Goal: Task Accomplishment & Management: Manage account settings

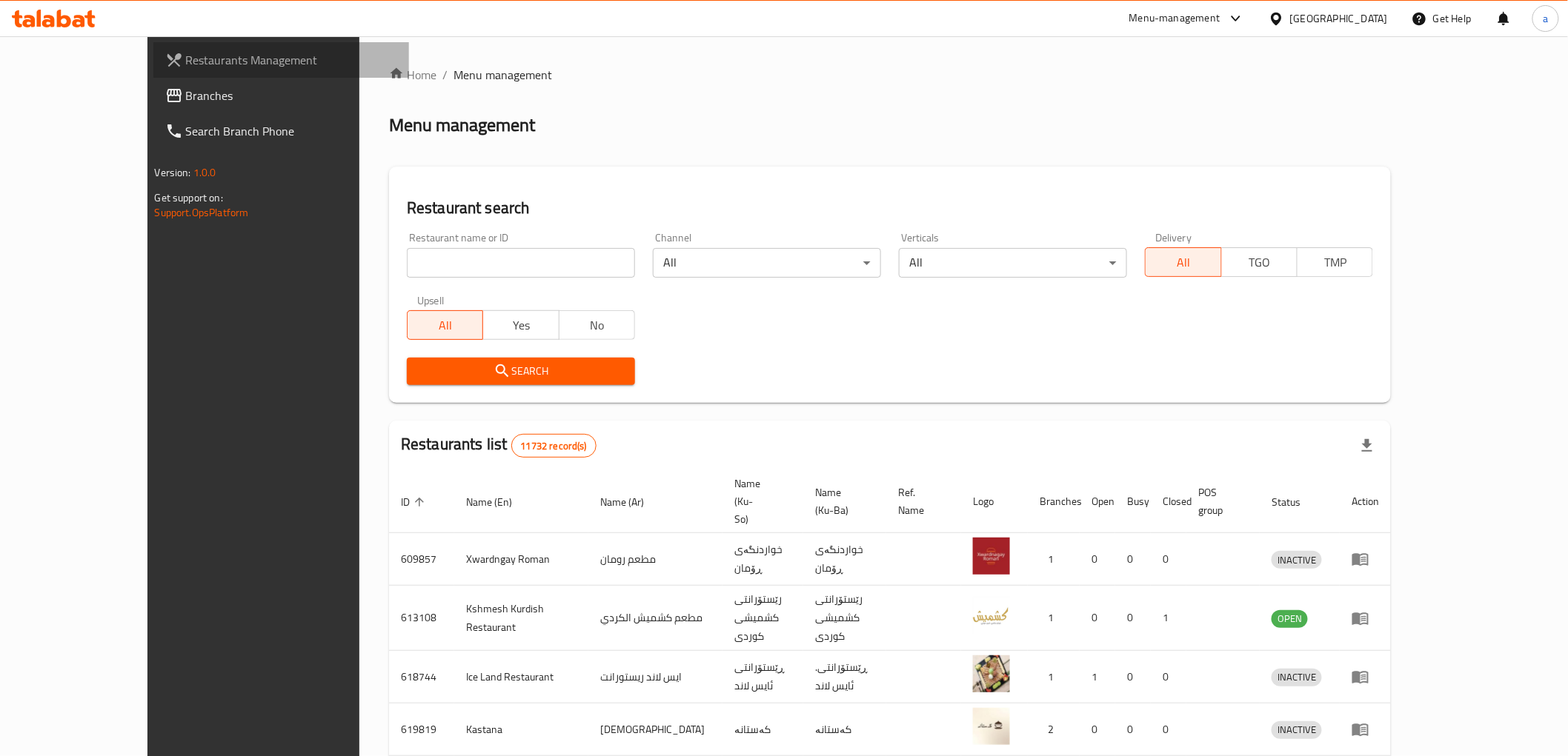
click at [186, 65] on span "Restaurants Management" at bounding box center [292, 59] width 211 height 18
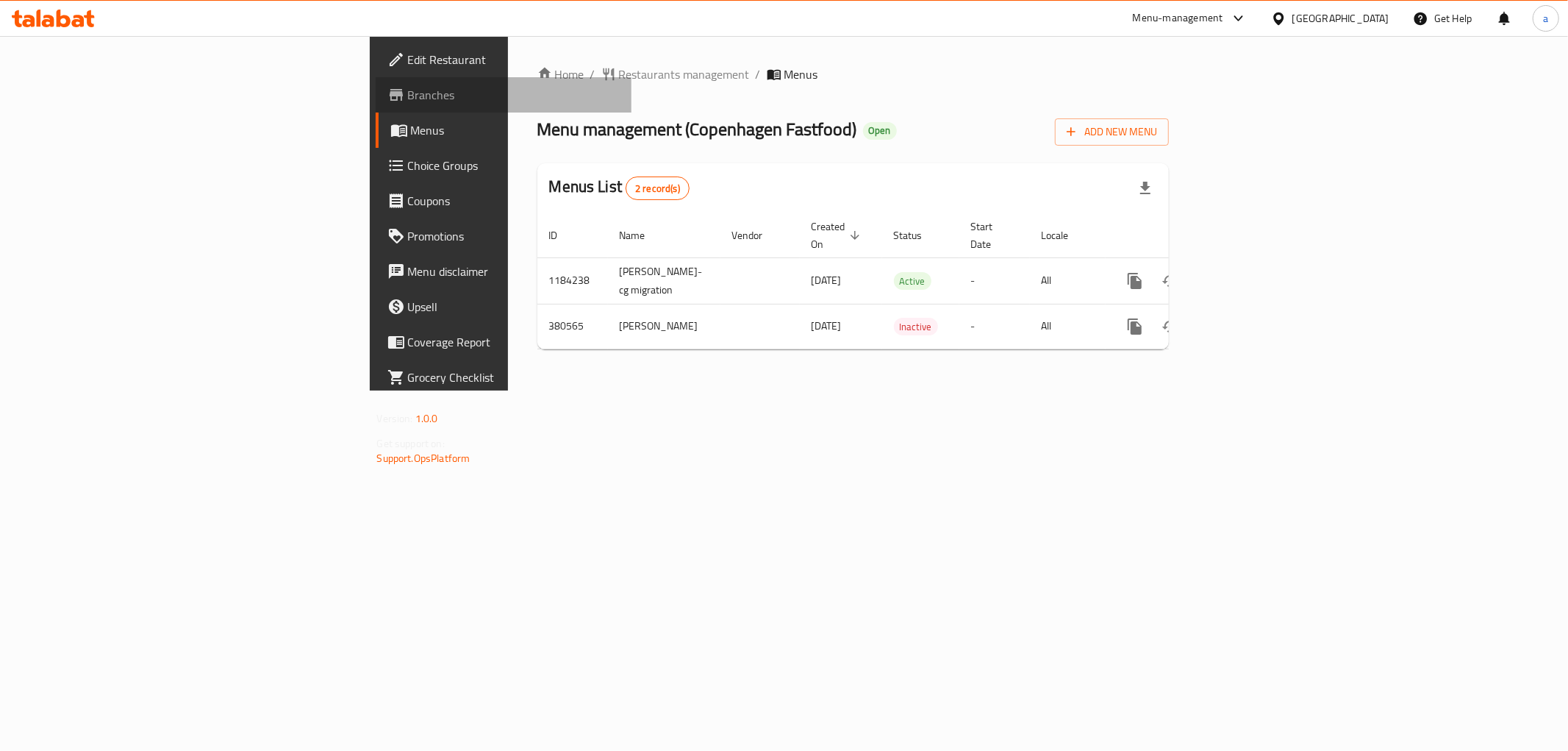
click at [408, 100] on span "Branches" at bounding box center [514, 95] width 212 height 18
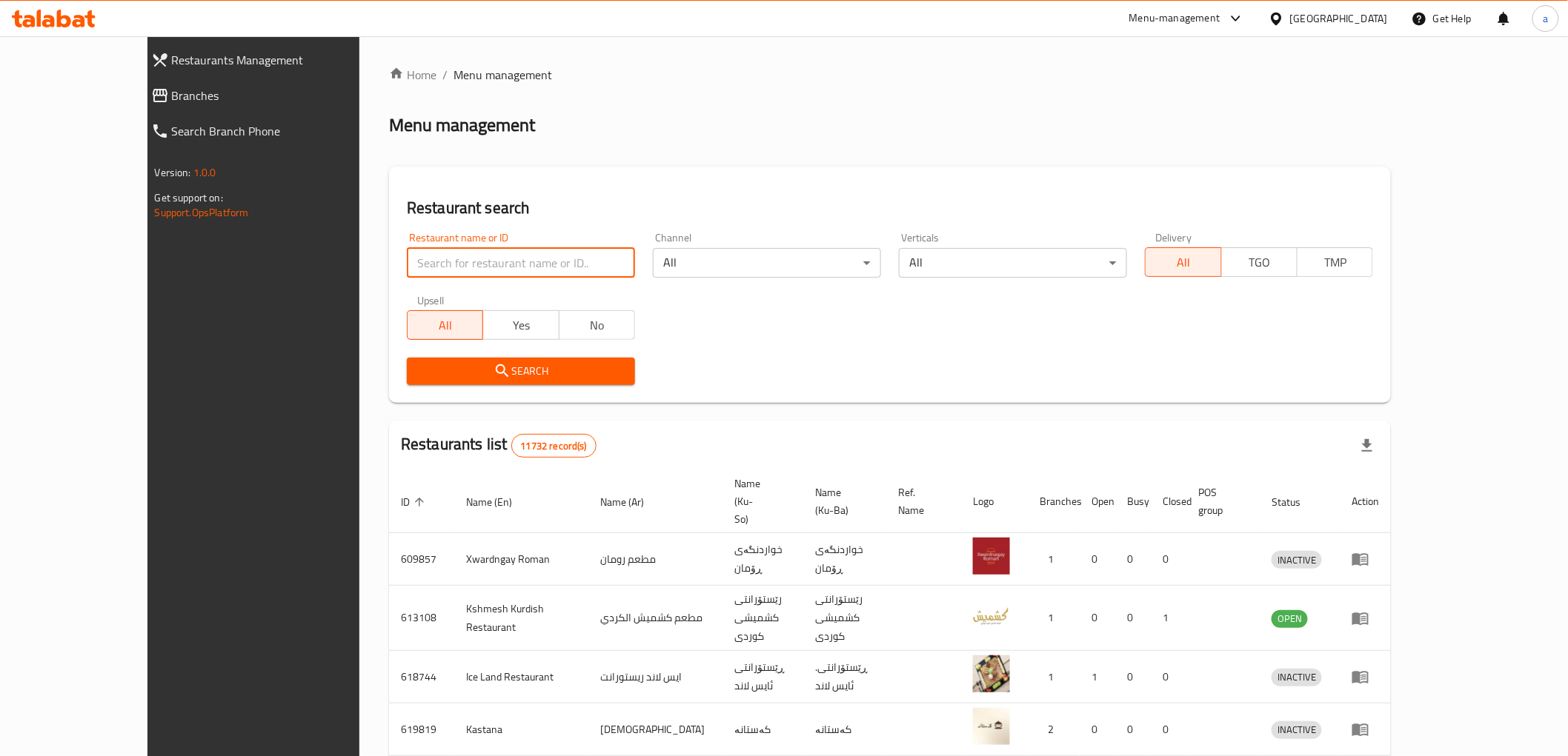
click at [407, 261] on input "search" at bounding box center [521, 262] width 228 height 30
paste input "621852"
type input "621852"
click button "Search" at bounding box center [521, 371] width 228 height 27
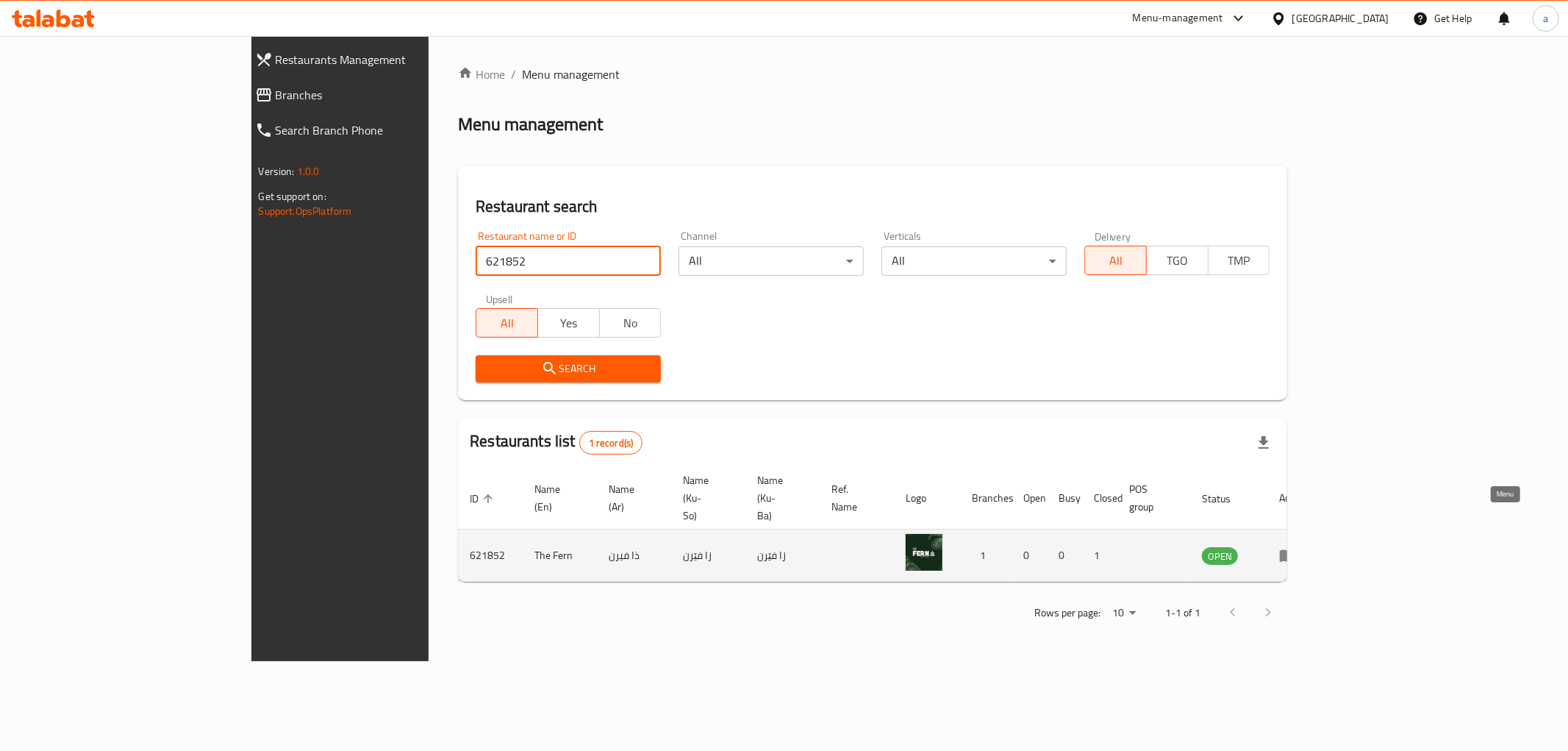
click at [1296, 550] on icon "enhanced table" at bounding box center [1288, 556] width 16 height 13
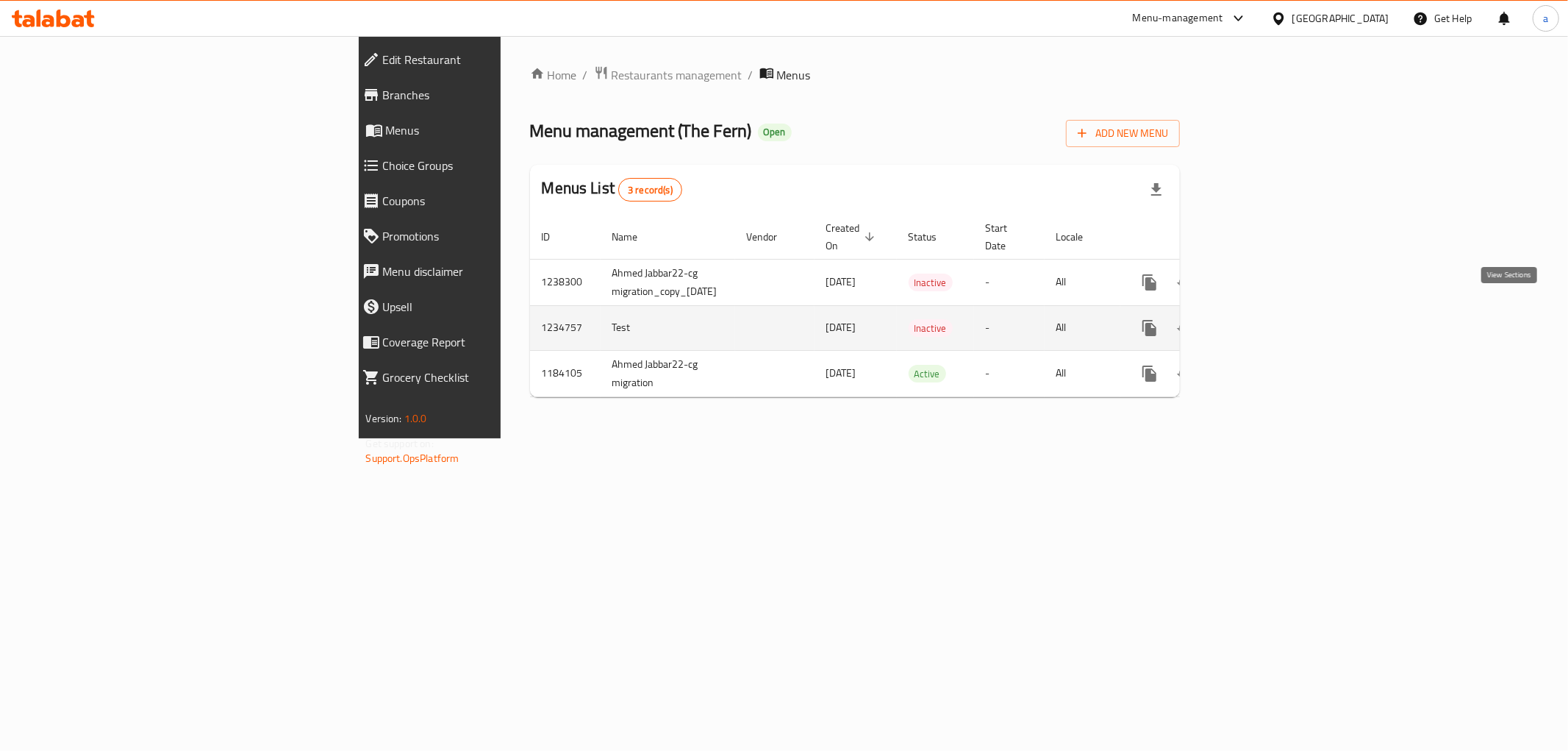
click at [1264, 319] on icon "enhanced table" at bounding box center [1255, 327] width 18 height 18
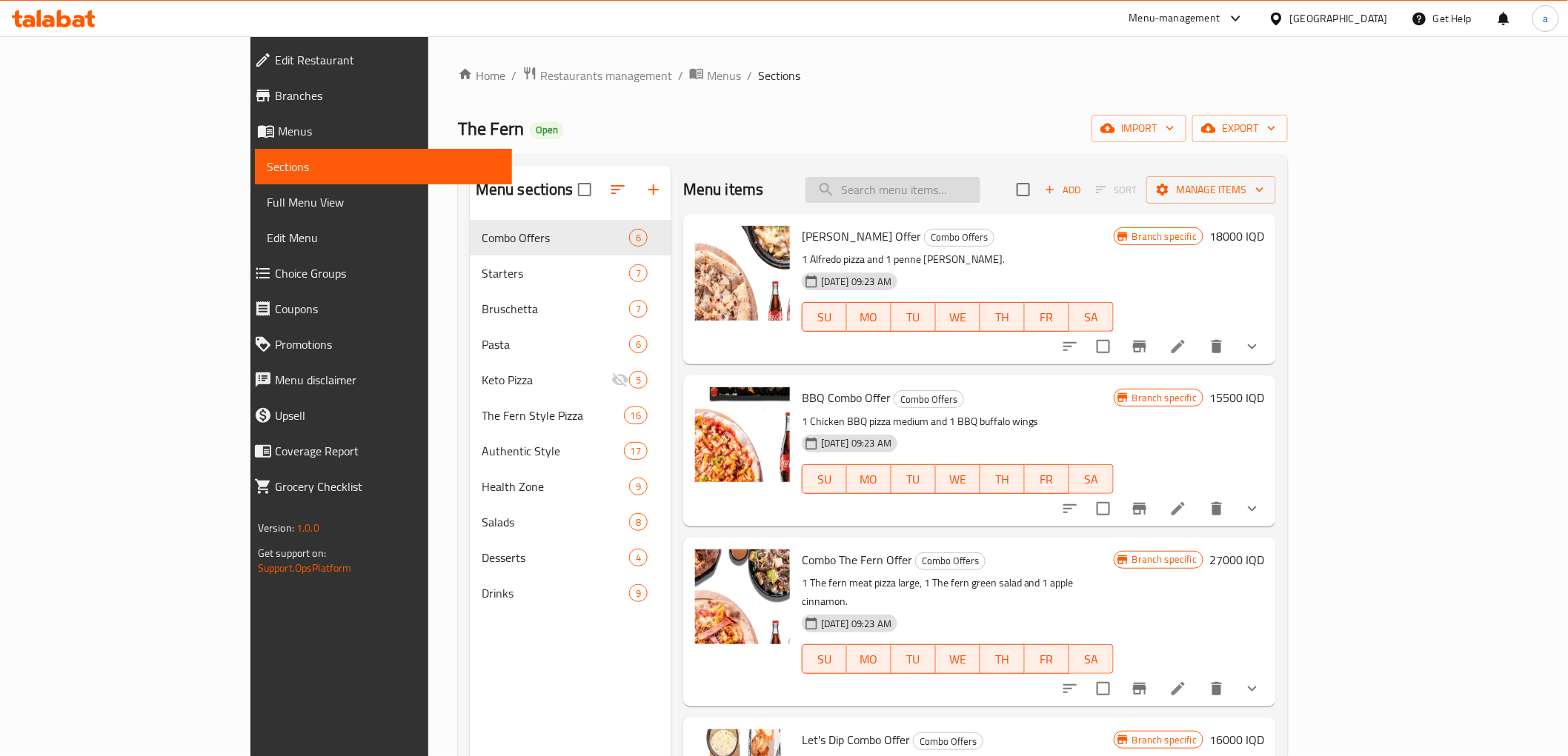
click at [980, 189] on input "search" at bounding box center [893, 189] width 175 height 26
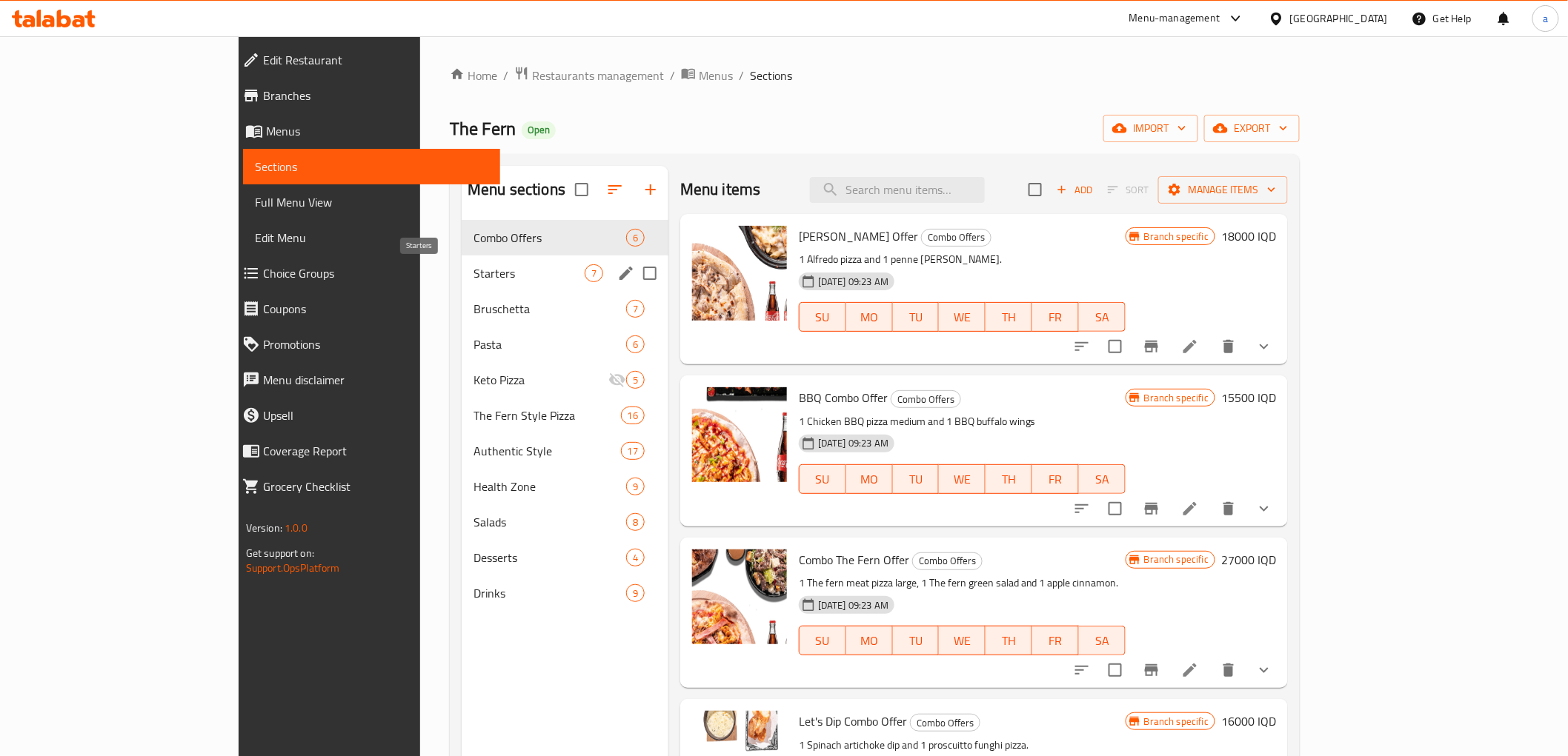
click at [473, 282] on span "Starters" at bounding box center [529, 273] width 111 height 18
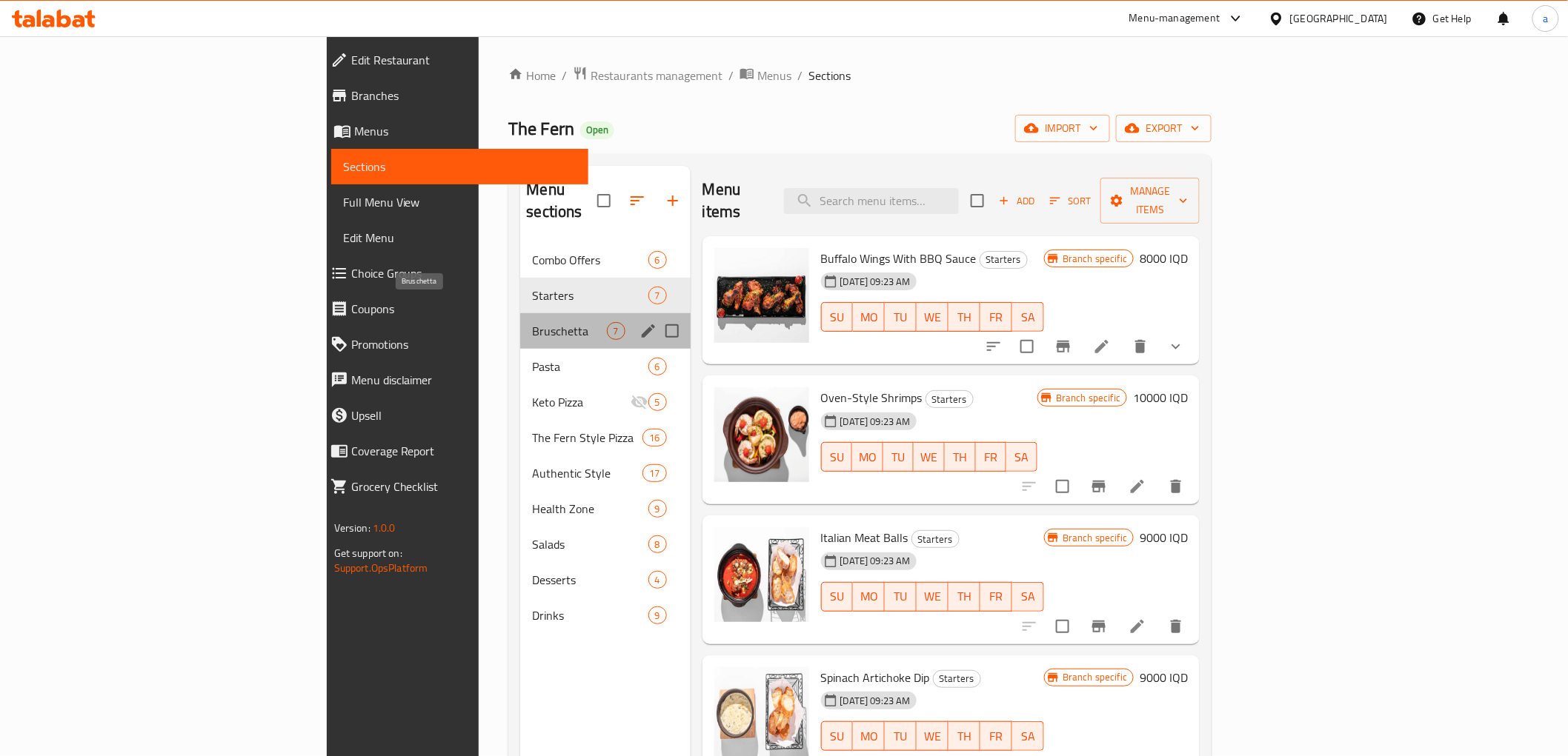
click at [532, 322] on span "Bruschetta" at bounding box center [569, 330] width 74 height 18
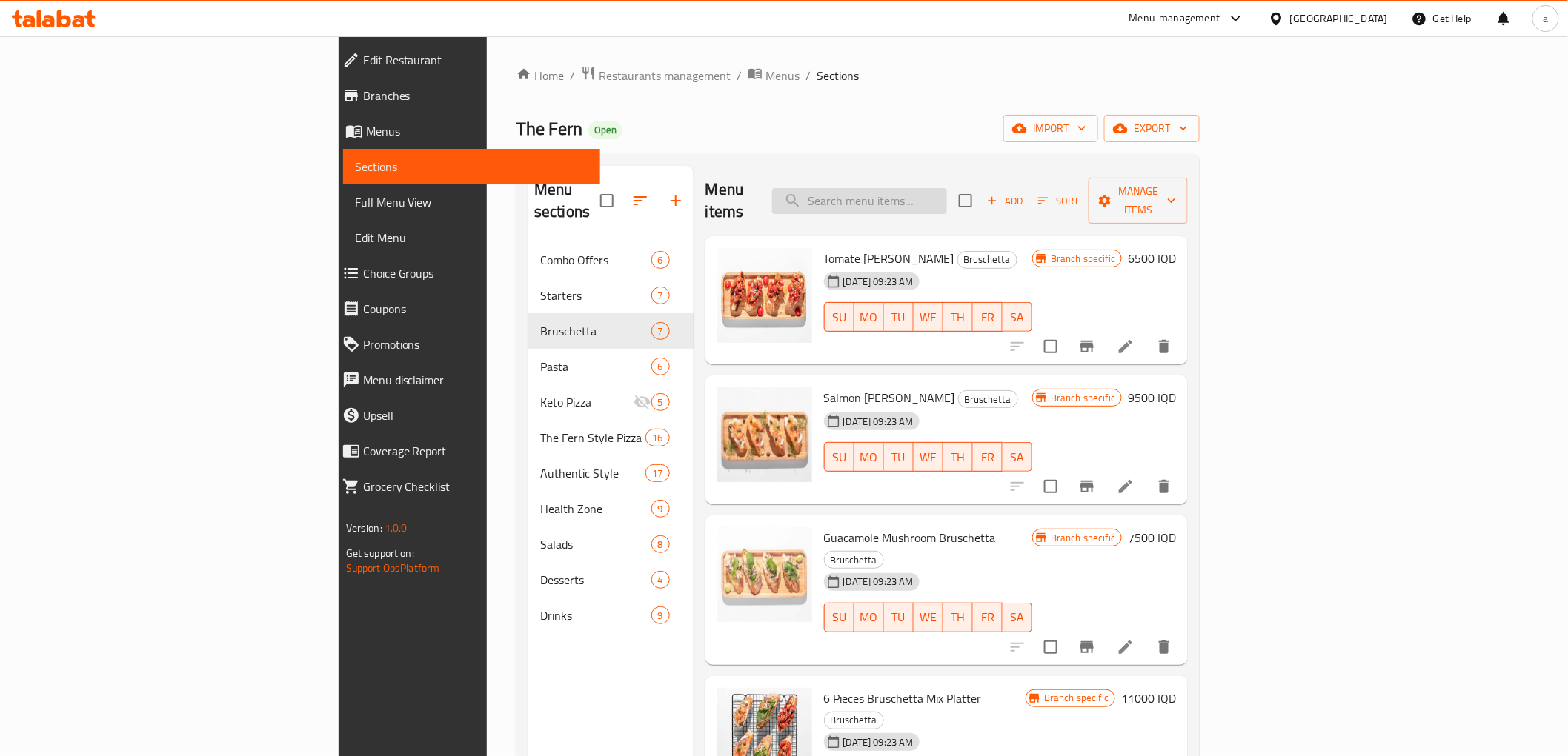
click at [947, 189] on input "search" at bounding box center [859, 200] width 175 height 26
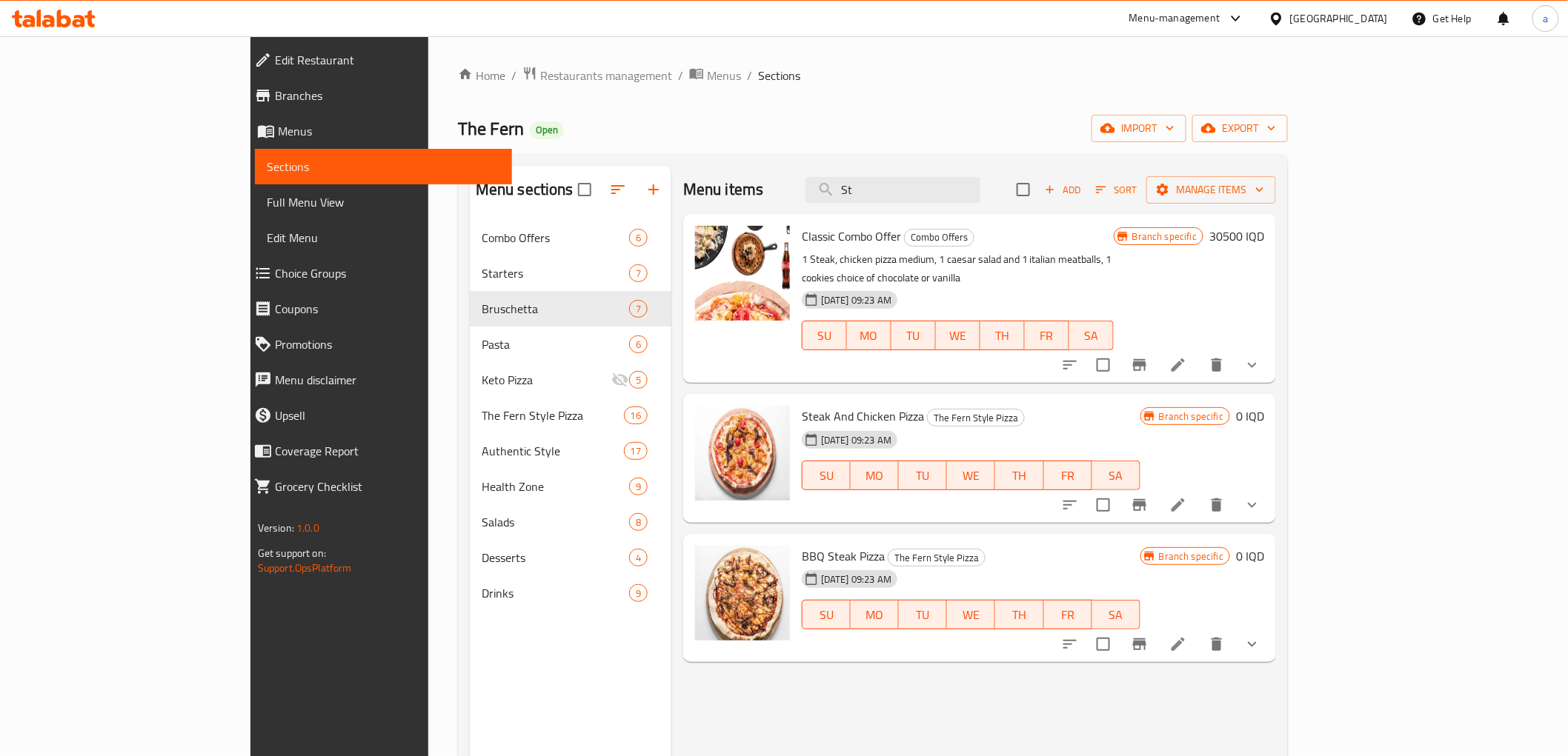
type input "S"
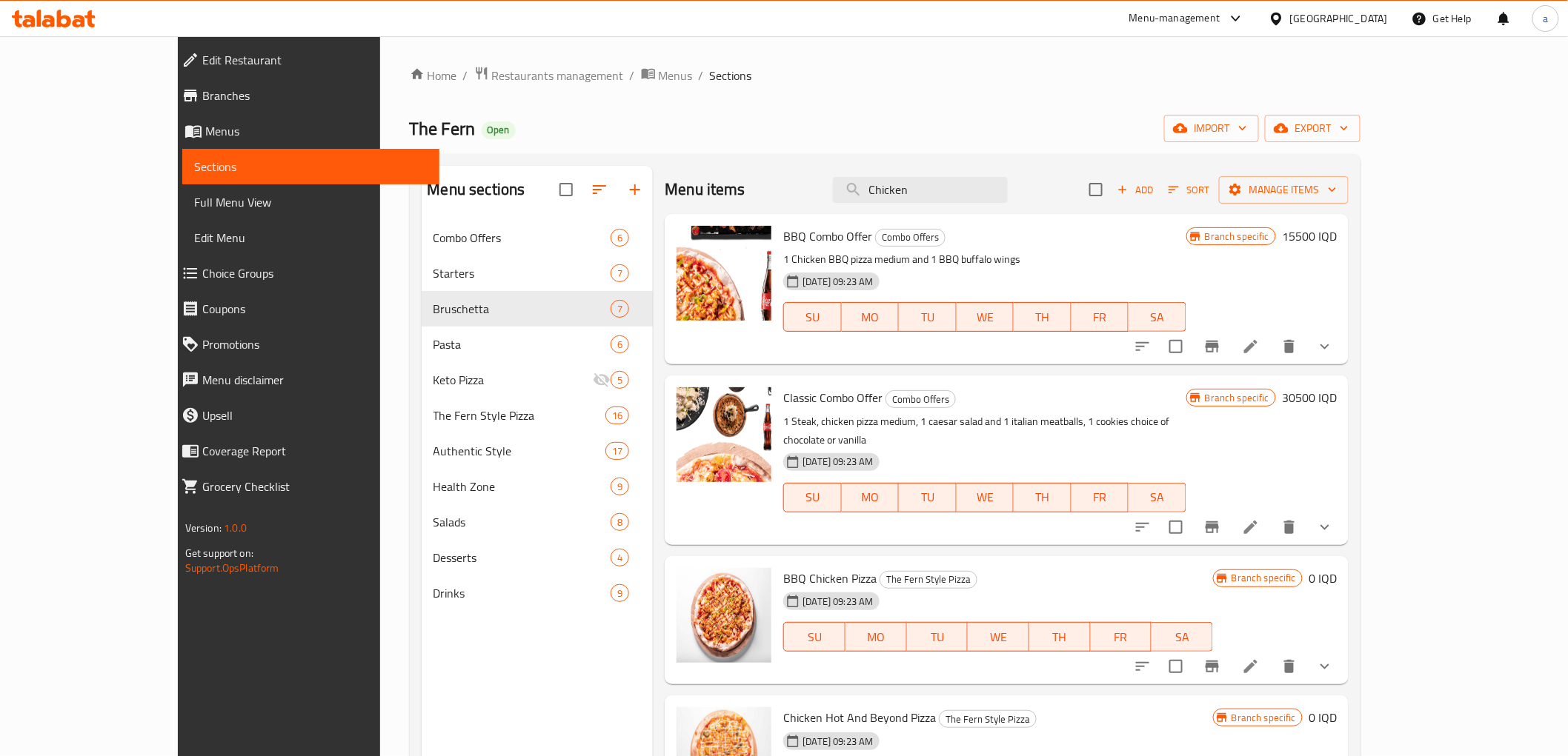
type input "Chicken"
click at [617, 199] on button "button" at bounding box center [635, 189] width 36 height 36
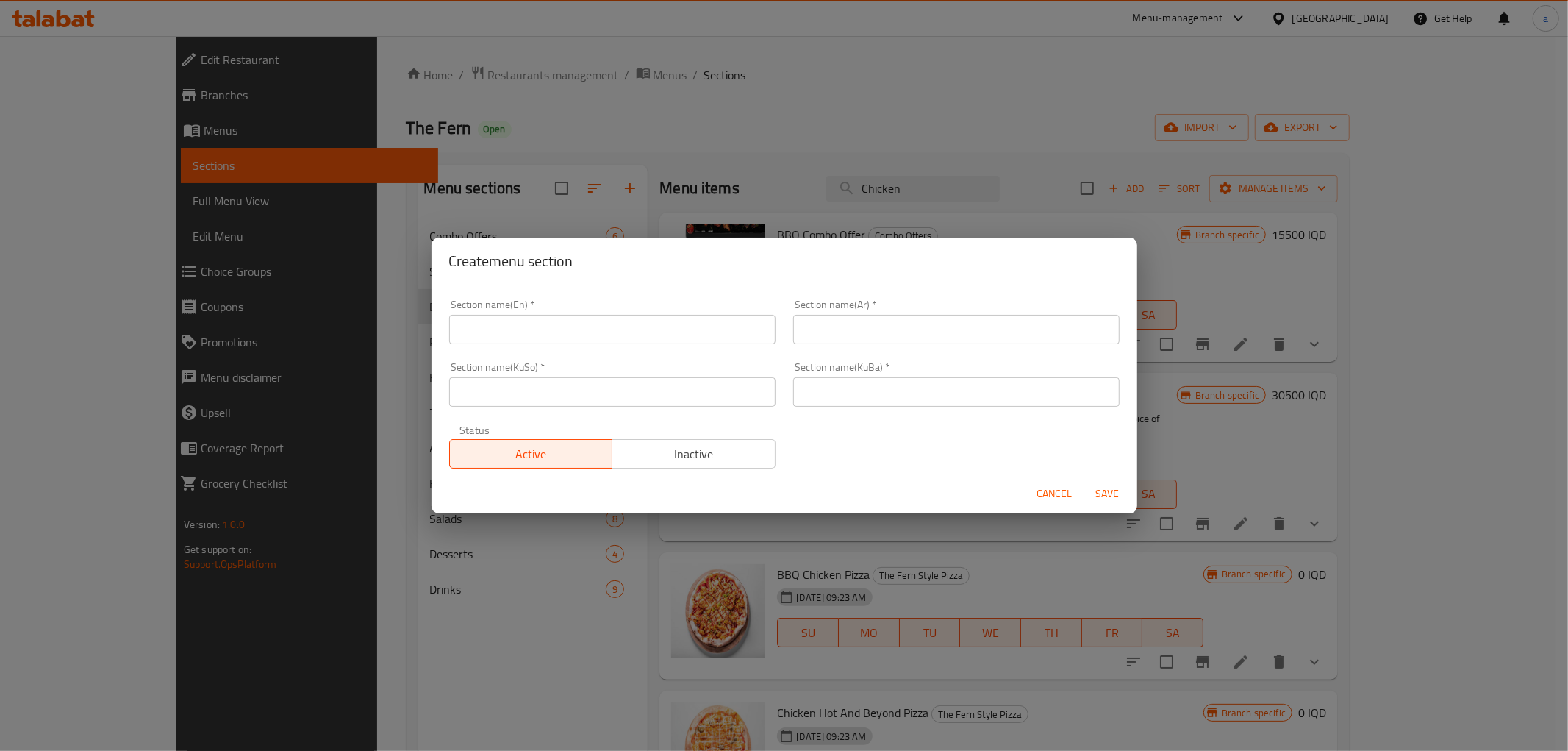
click at [523, 331] on input "text" at bounding box center [612, 329] width 326 height 30
type input "Meals"
click at [934, 326] on input "text" at bounding box center [956, 329] width 326 height 30
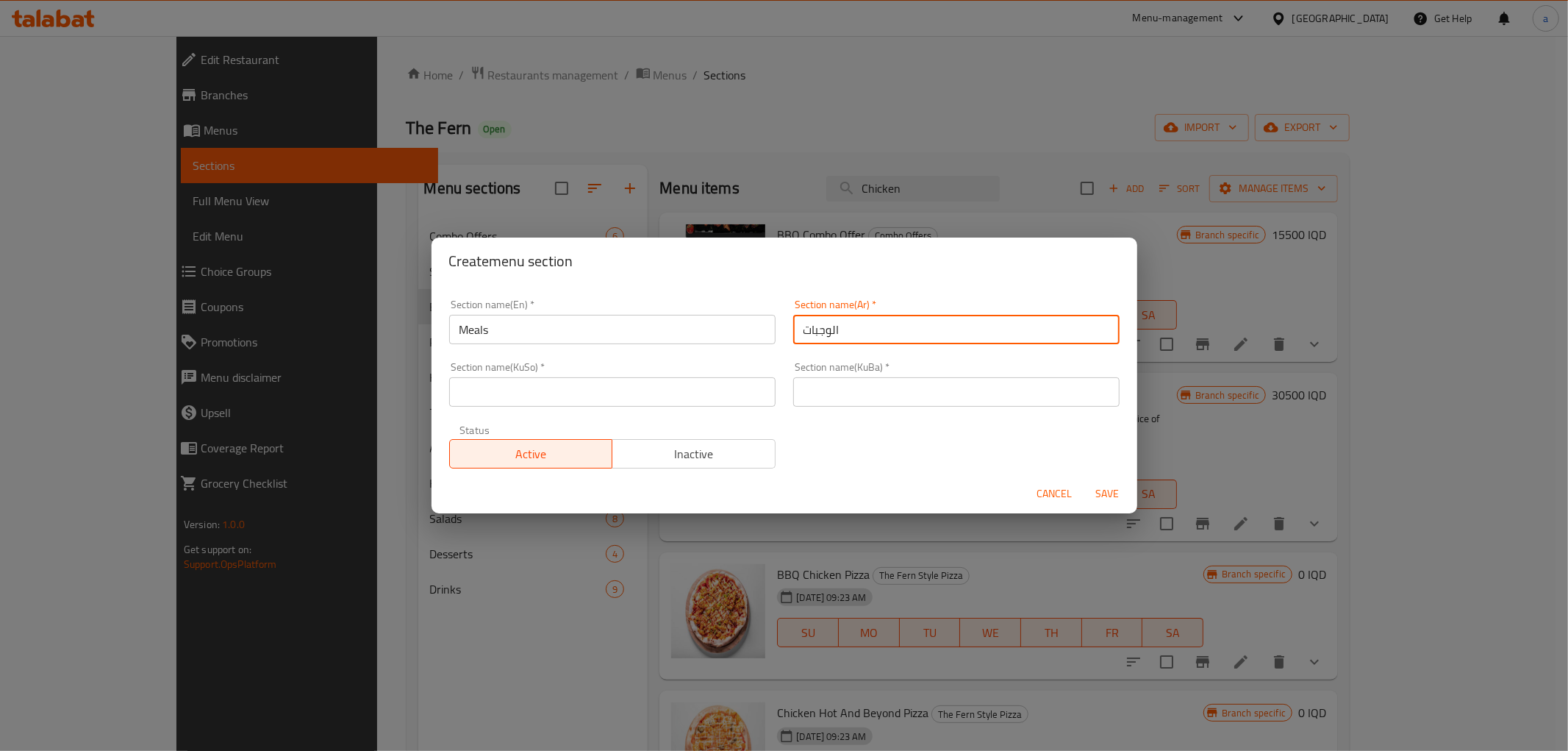
type input "الوجبات"
click at [868, 401] on input "text" at bounding box center [956, 392] width 326 height 30
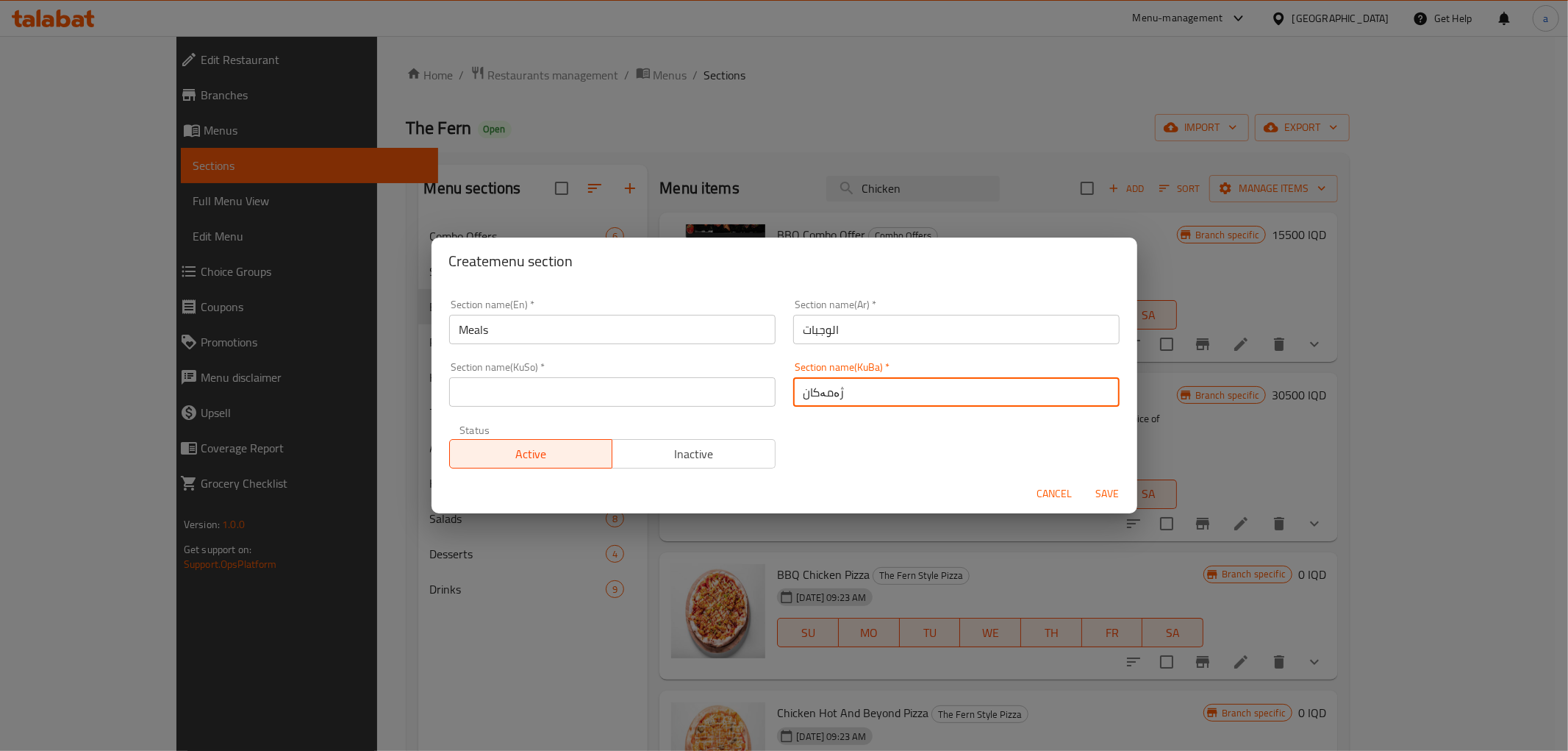
type input "ژەمەکان"
click at [720, 395] on input "text" at bounding box center [612, 392] width 326 height 30
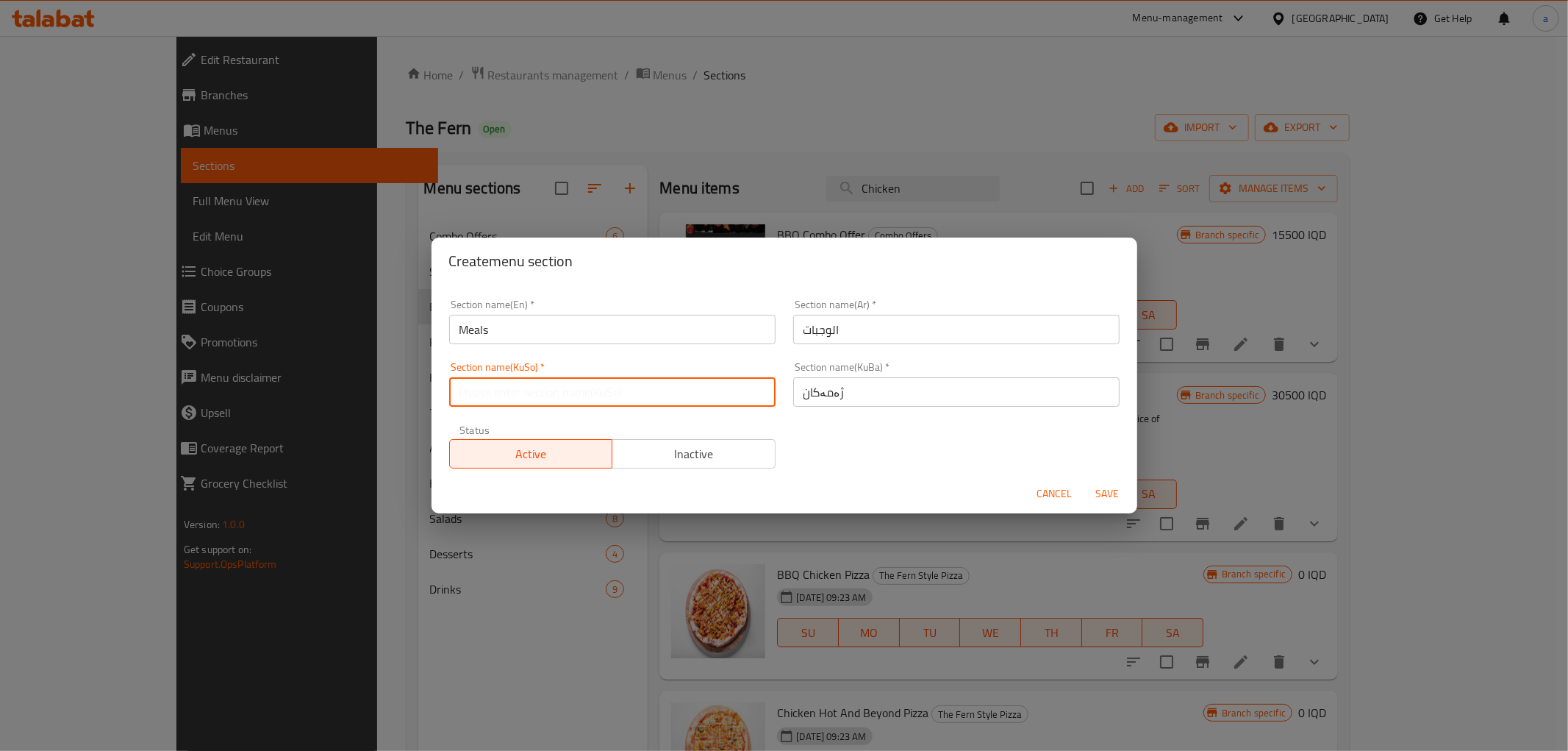
paste input "ژەمەکان"
type input "ژەمەکان"
click at [1111, 489] on span "Save" at bounding box center [1108, 494] width 35 height 19
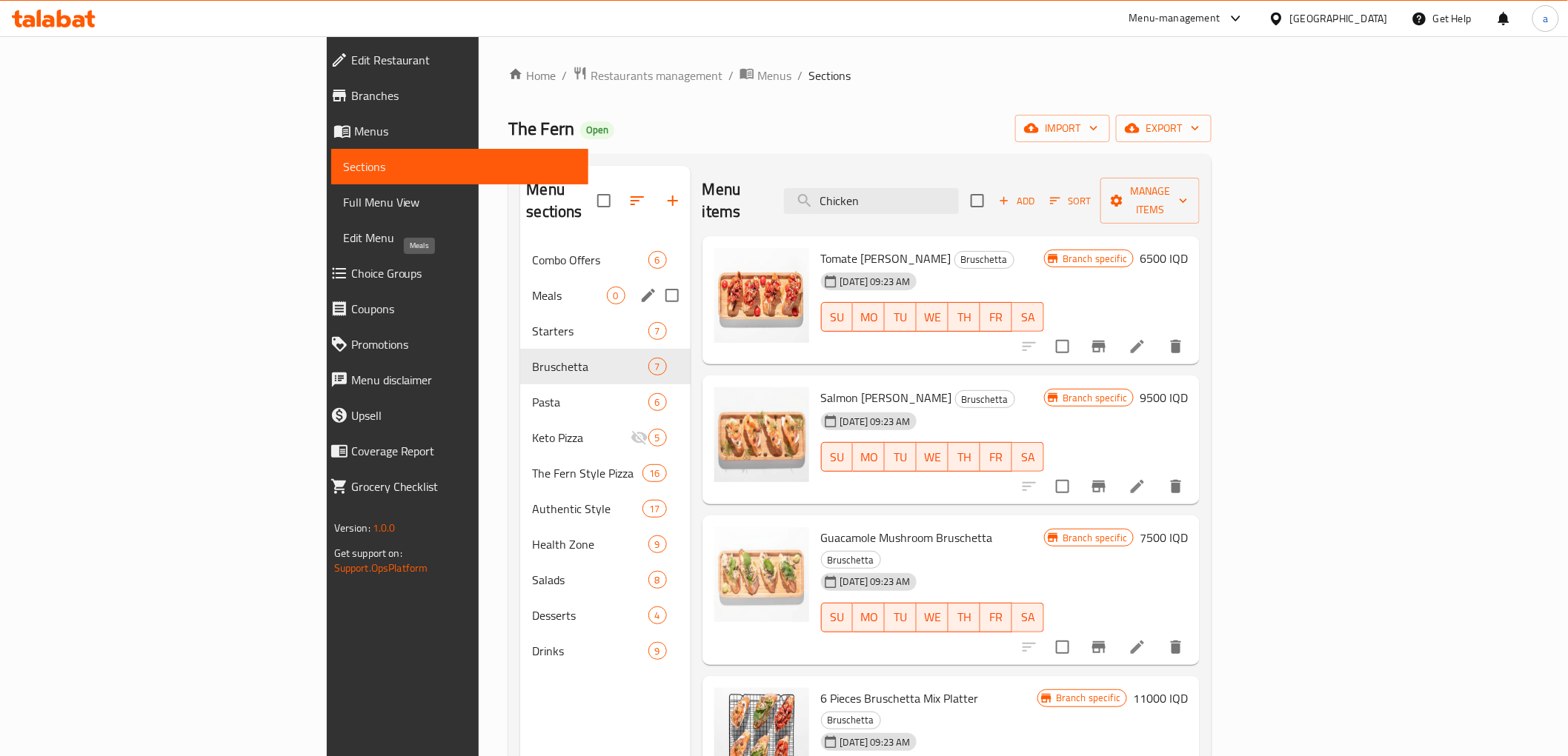
click at [532, 286] on span "Meals" at bounding box center [569, 295] width 74 height 18
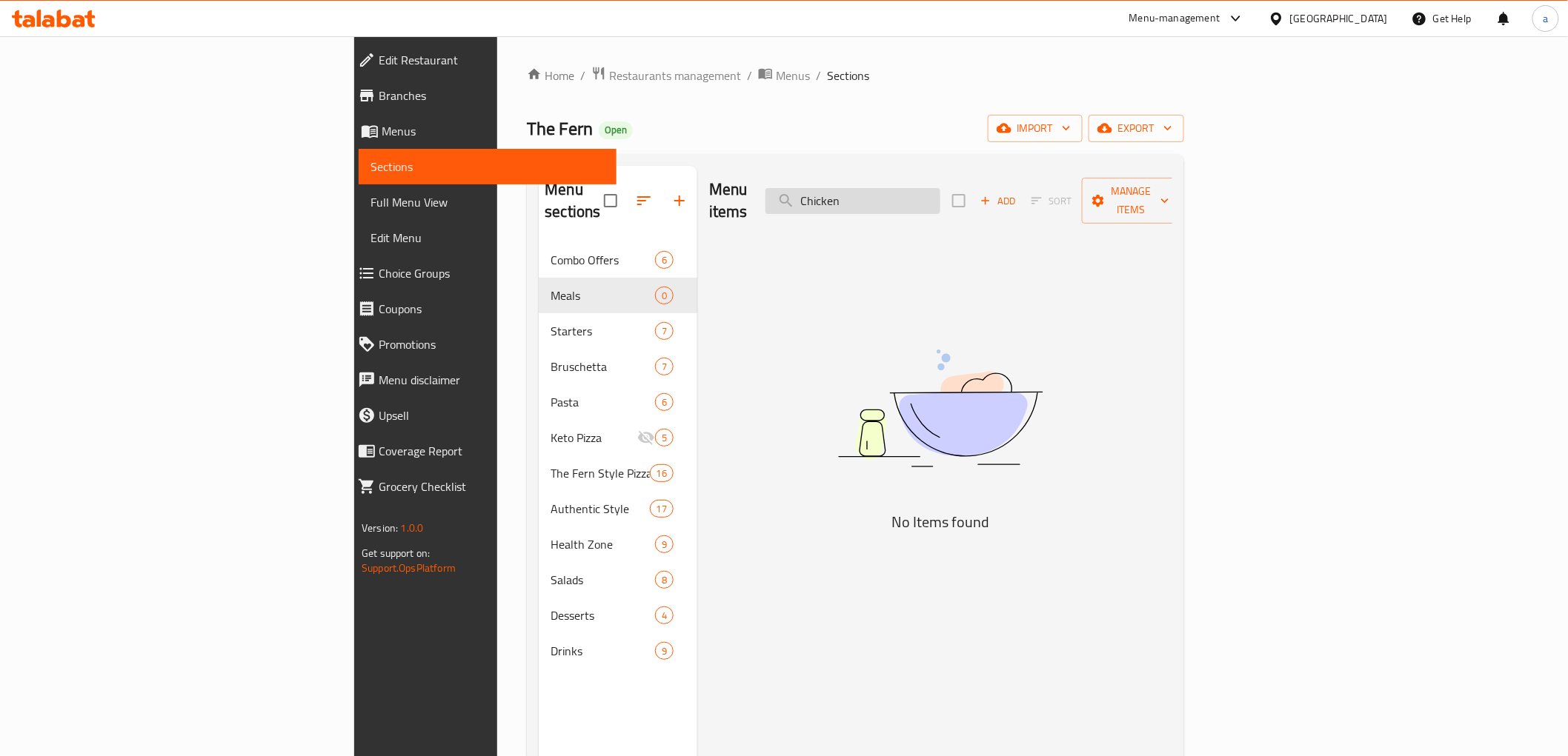
click at [940, 197] on input "Chicken" at bounding box center [852, 200] width 175 height 26
click at [1018, 193] on span "Add" at bounding box center [998, 201] width 40 height 17
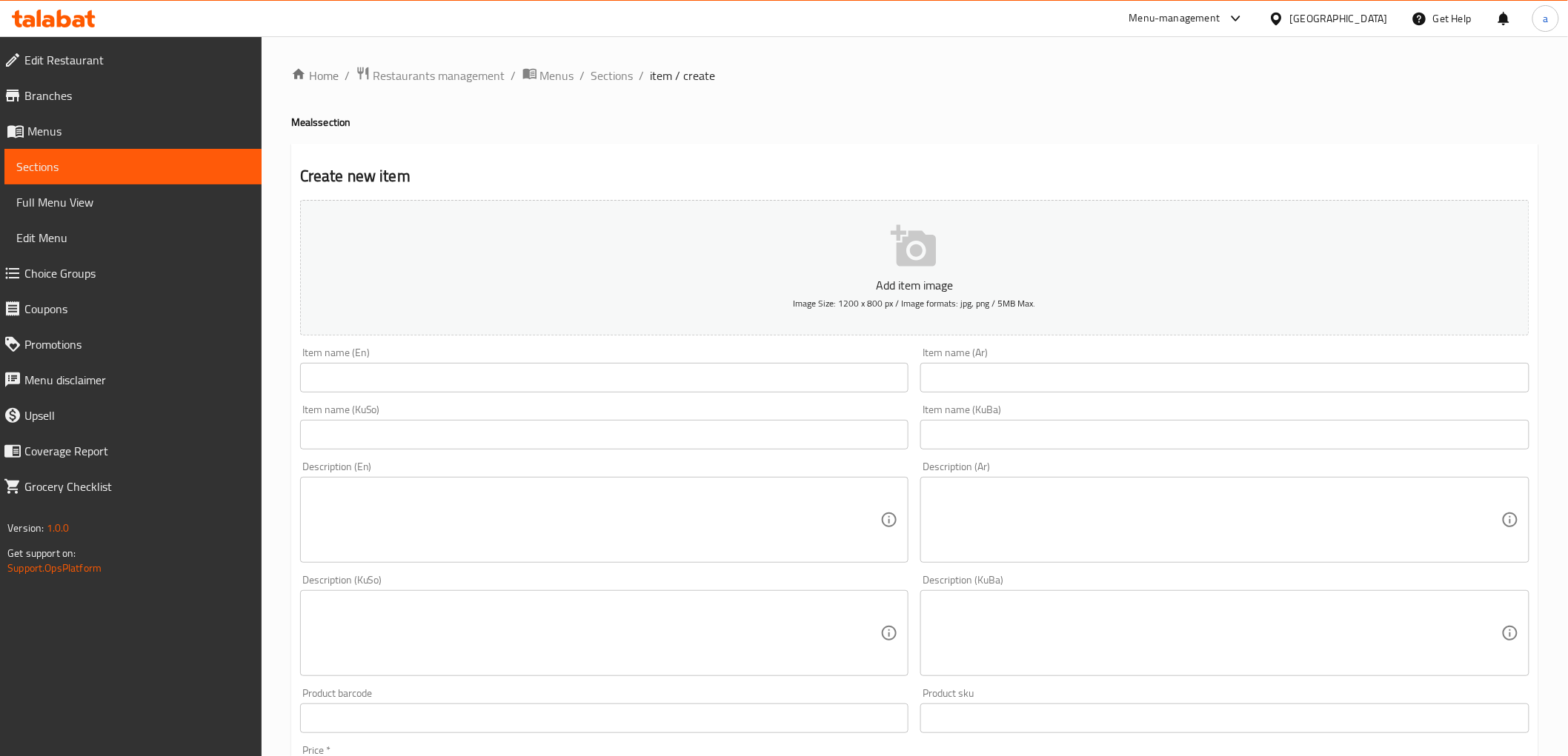
click at [484, 387] on input "text" at bounding box center [604, 377] width 609 height 30
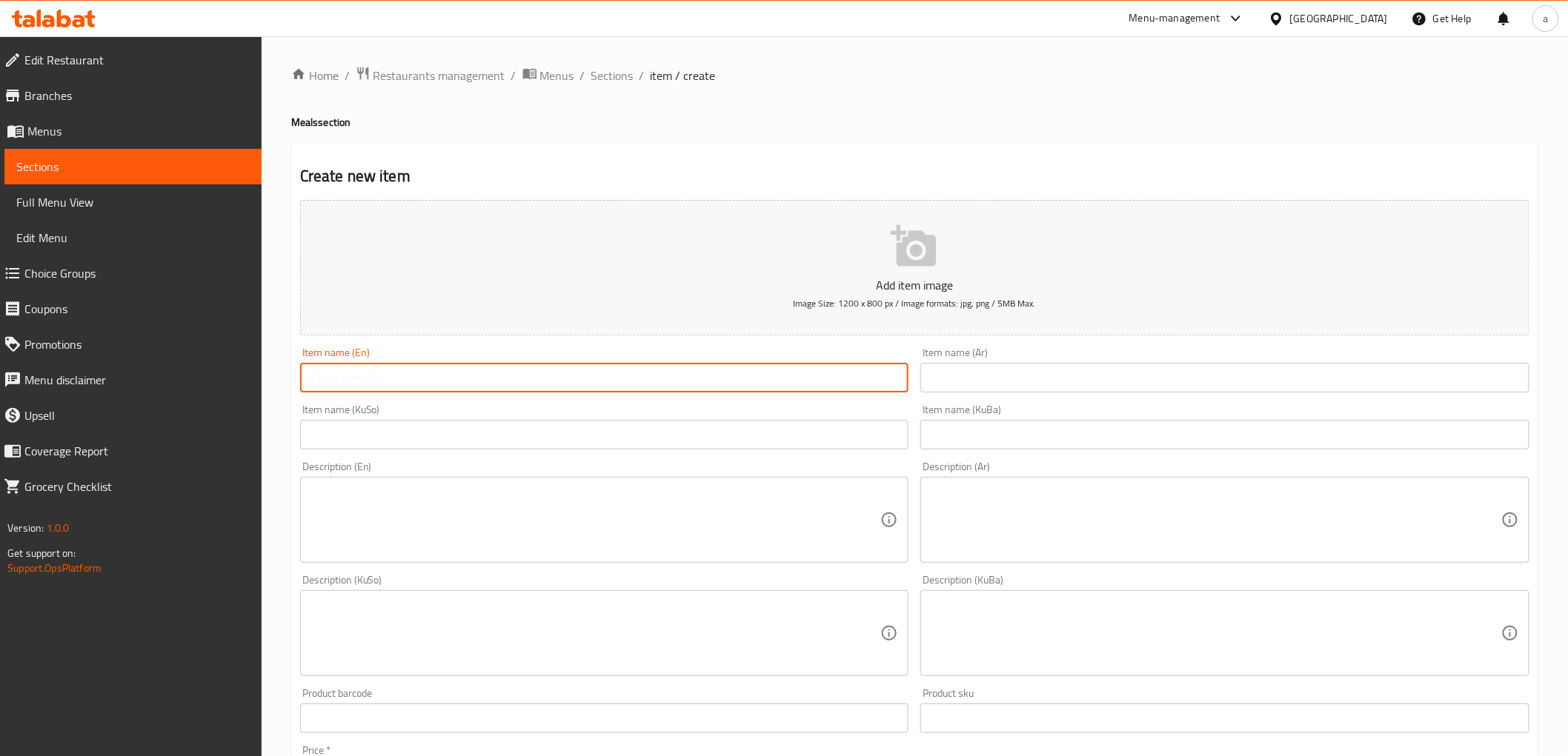
paste input "Steak diet meal"
paste input "Diet"
type input "Diet Steak Meal"
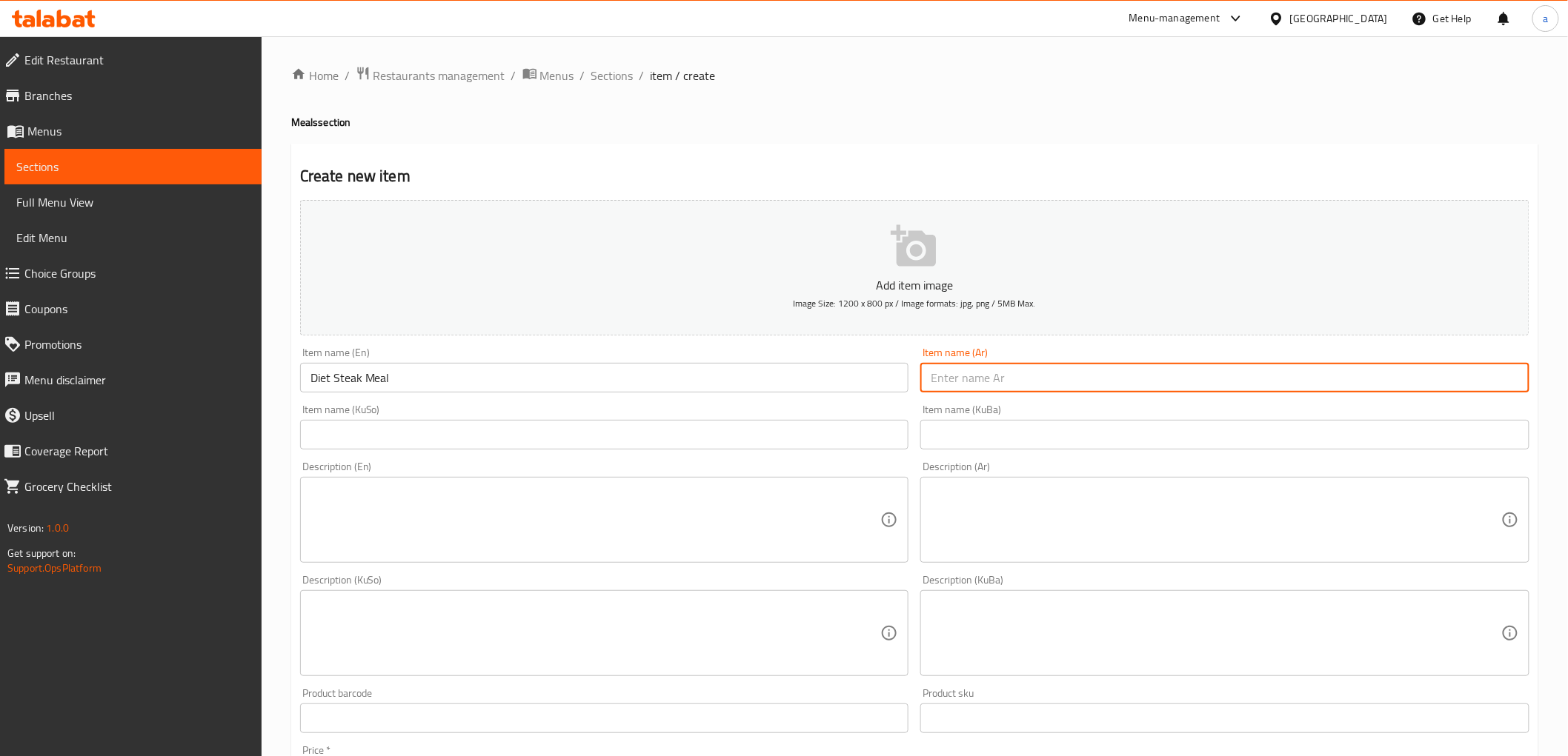
click at [1048, 376] on input "text" at bounding box center [1225, 377] width 609 height 30
paste input "وجبة ستيك دايت"
type input "وجبة ستيك دايت"
click at [1072, 437] on input "text" at bounding box center [1225, 434] width 609 height 30
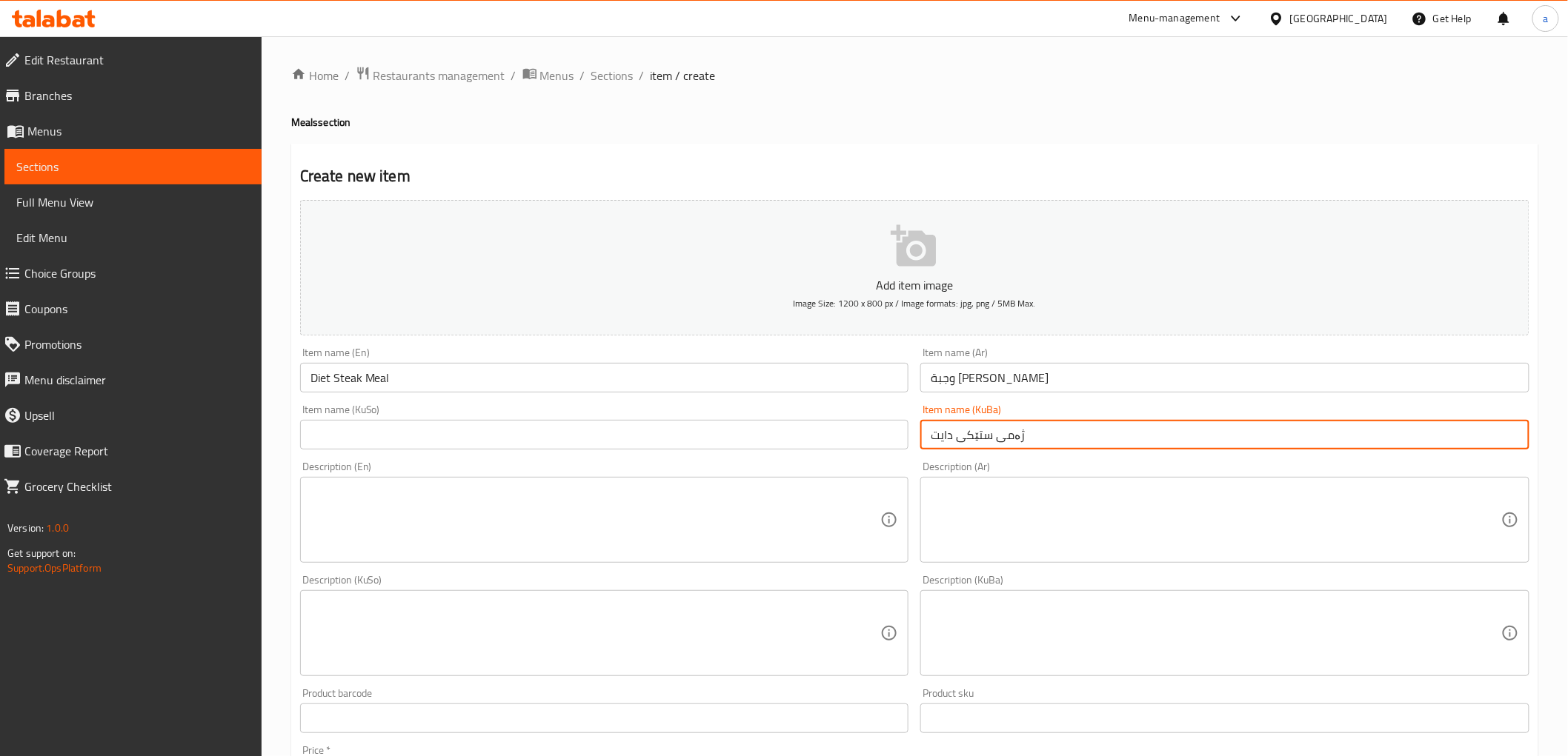
type input "ژەمی ستێکی دایت"
click at [794, 441] on input "text" at bounding box center [604, 434] width 609 height 30
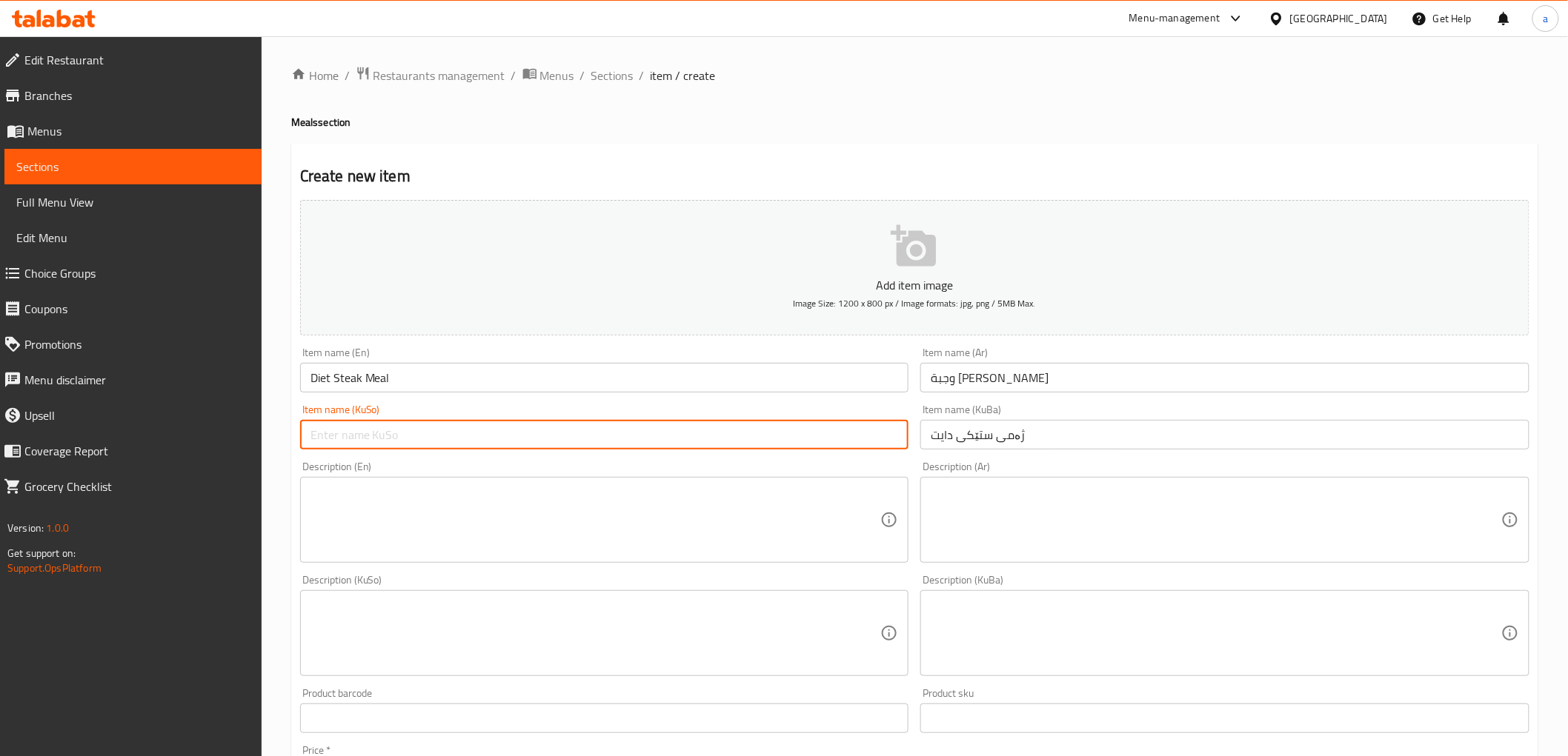
paste input "ژەمی ستێکی دایت"
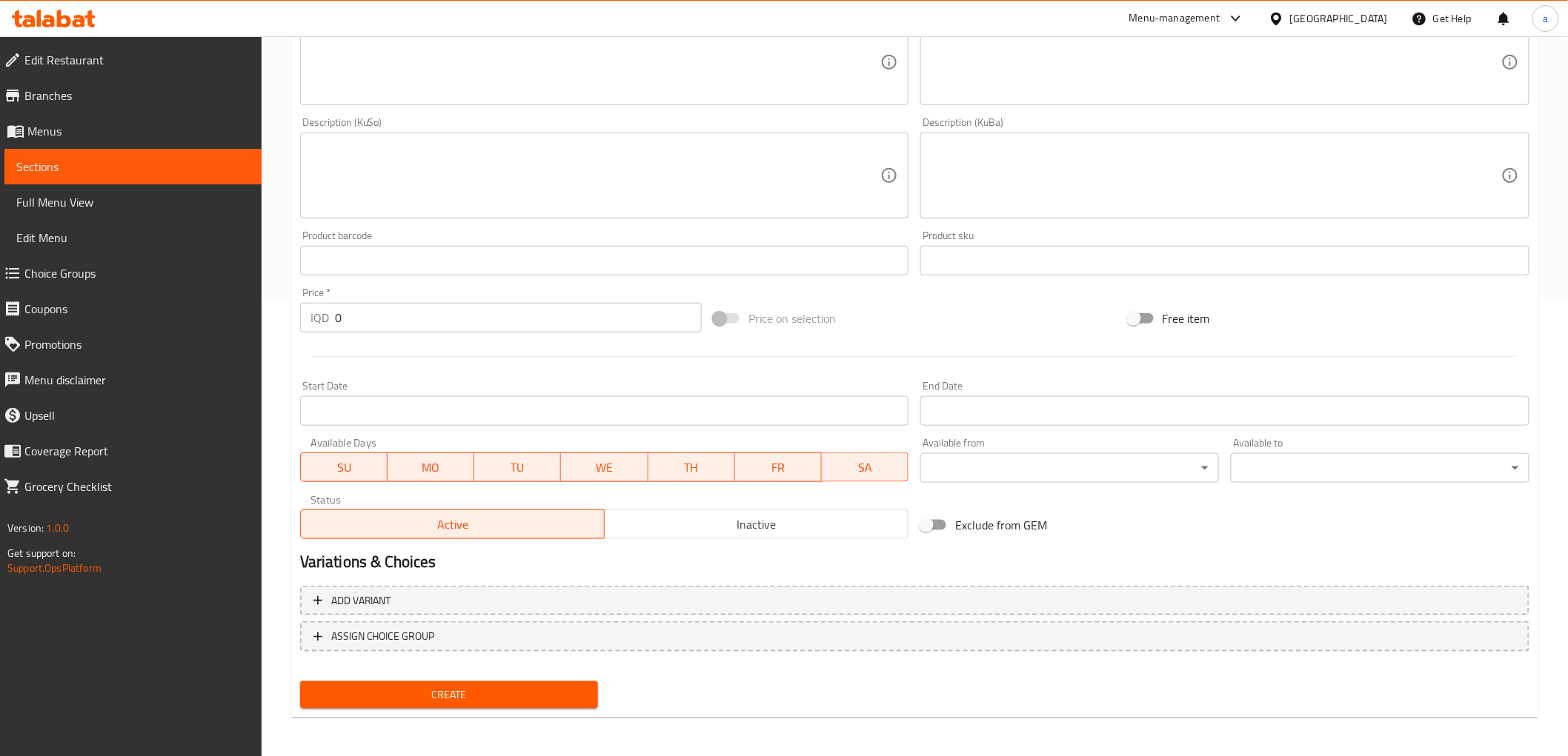
type input "ژەمی ستێکی دایت"
click at [349, 319] on input "0" at bounding box center [518, 318] width 366 height 30
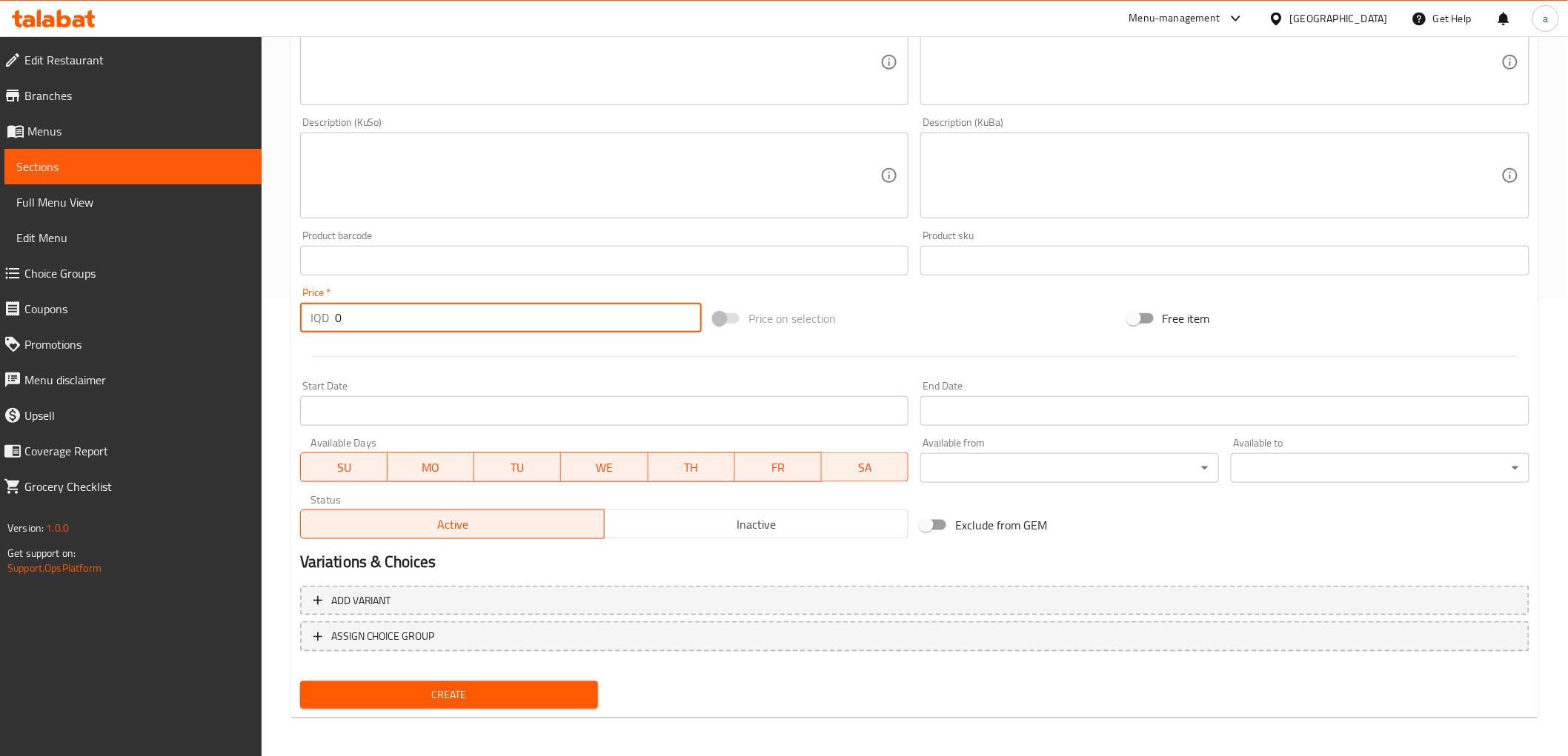
click at [349, 319] on input "0" at bounding box center [518, 318] width 366 height 30
click at [368, 314] on input "0" at bounding box center [518, 318] width 366 height 30
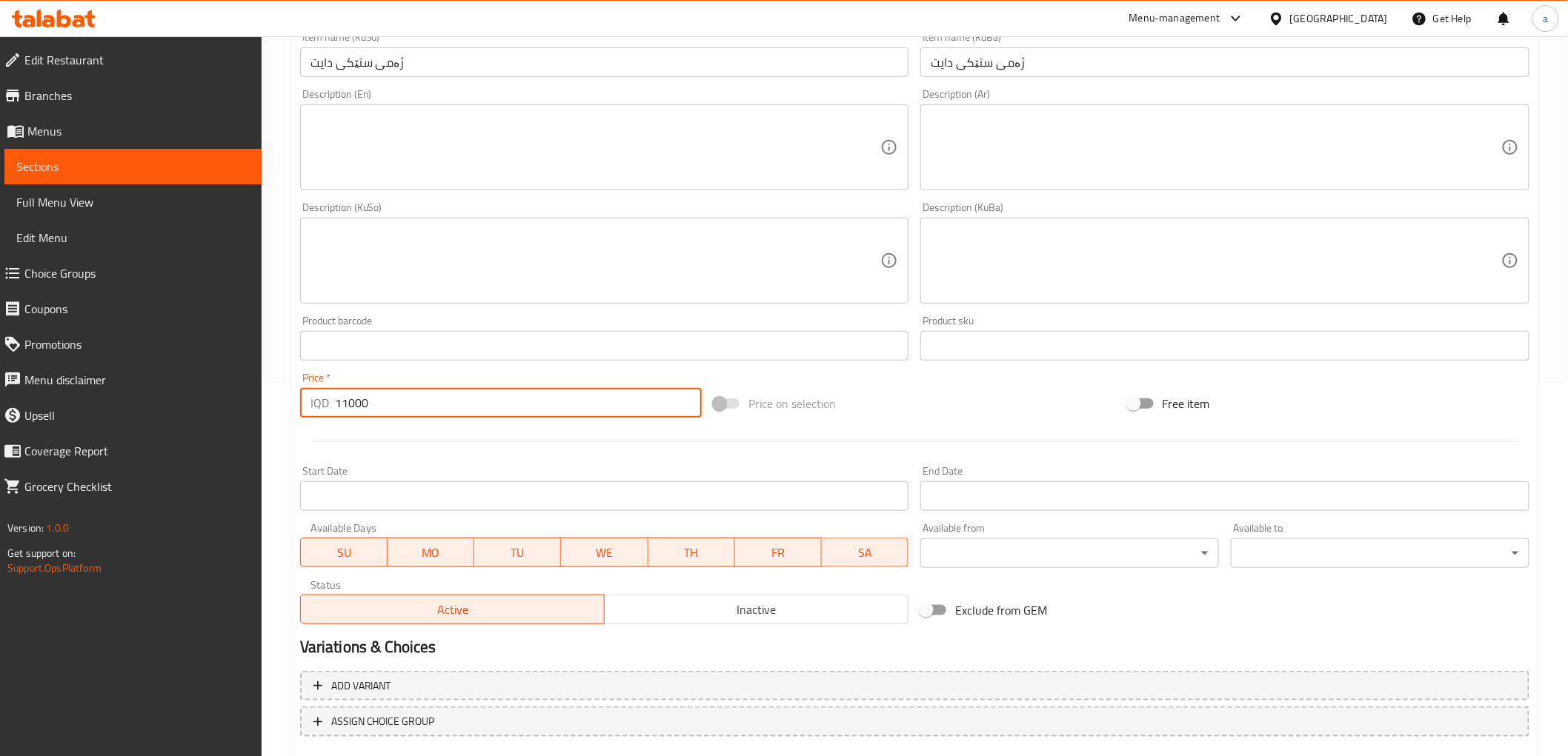
scroll to position [129, 0]
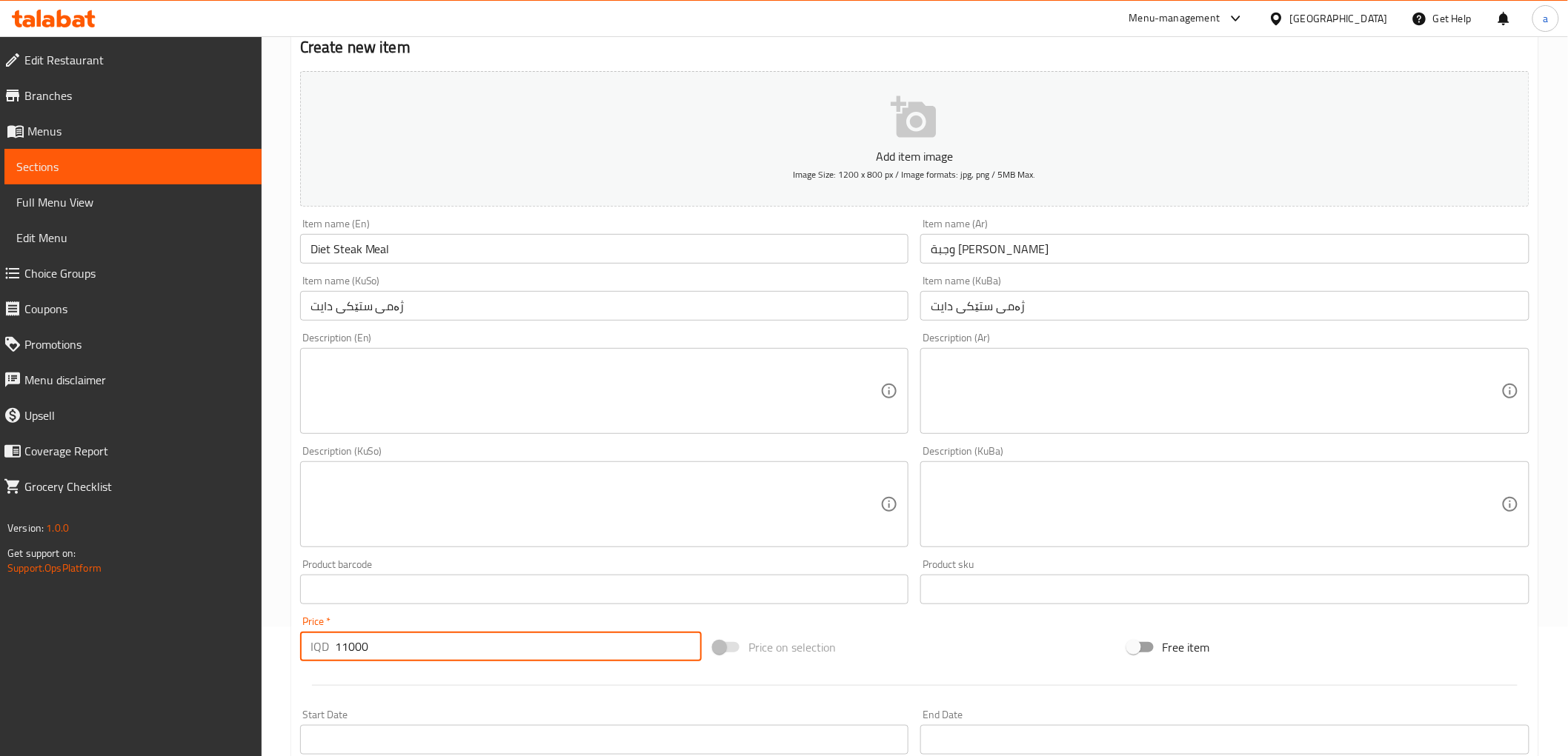
type input "11000"
click at [371, 368] on textarea at bounding box center [595, 391] width 570 height 71
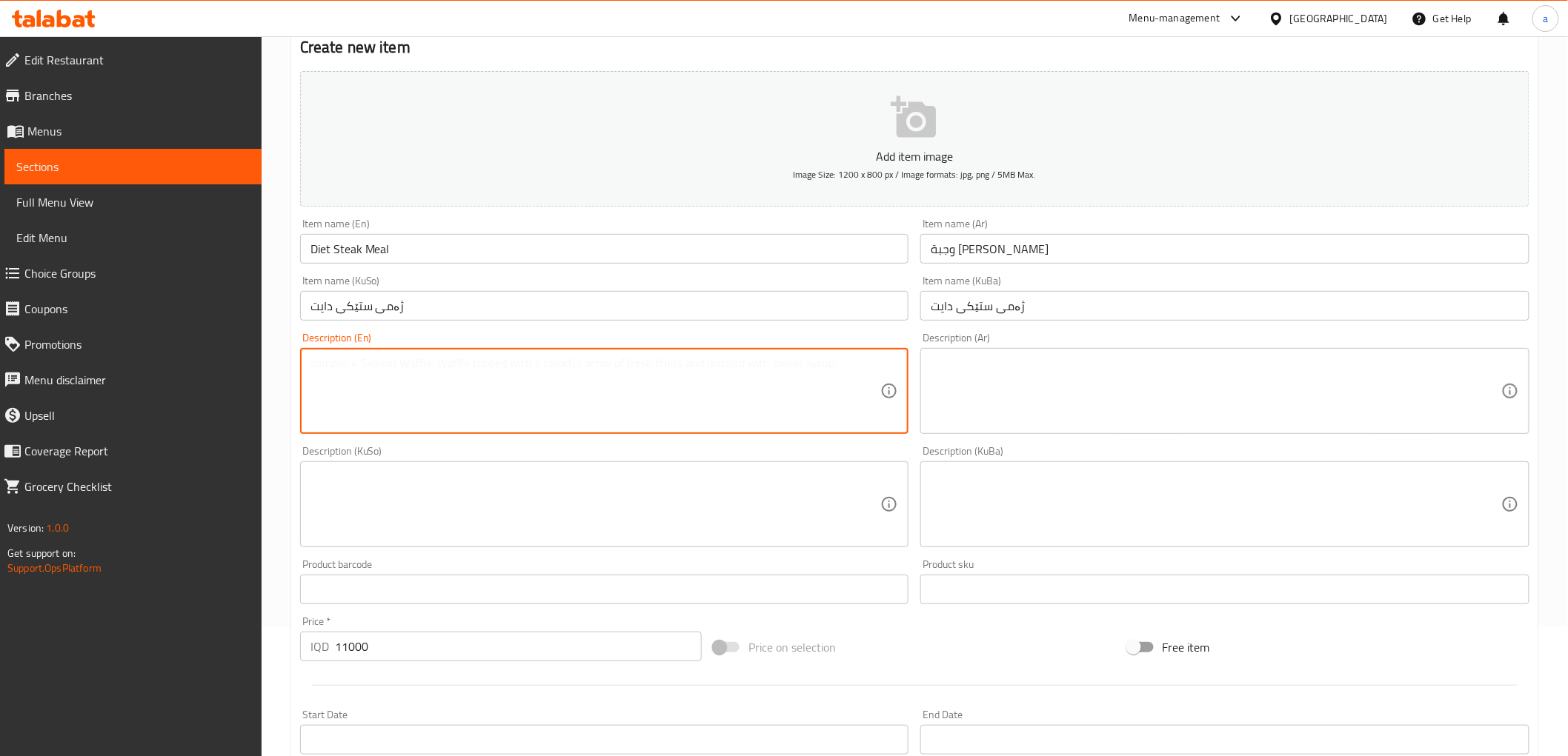
paste textarea "150g steak - rice - salad"
click at [334, 367] on textarea "150g steak - rice - salad" at bounding box center [595, 391] width 570 height 71
type textarea "150Gm steak, rice and salad"
click at [1135, 402] on textarea at bounding box center [1215, 391] width 570 height 71
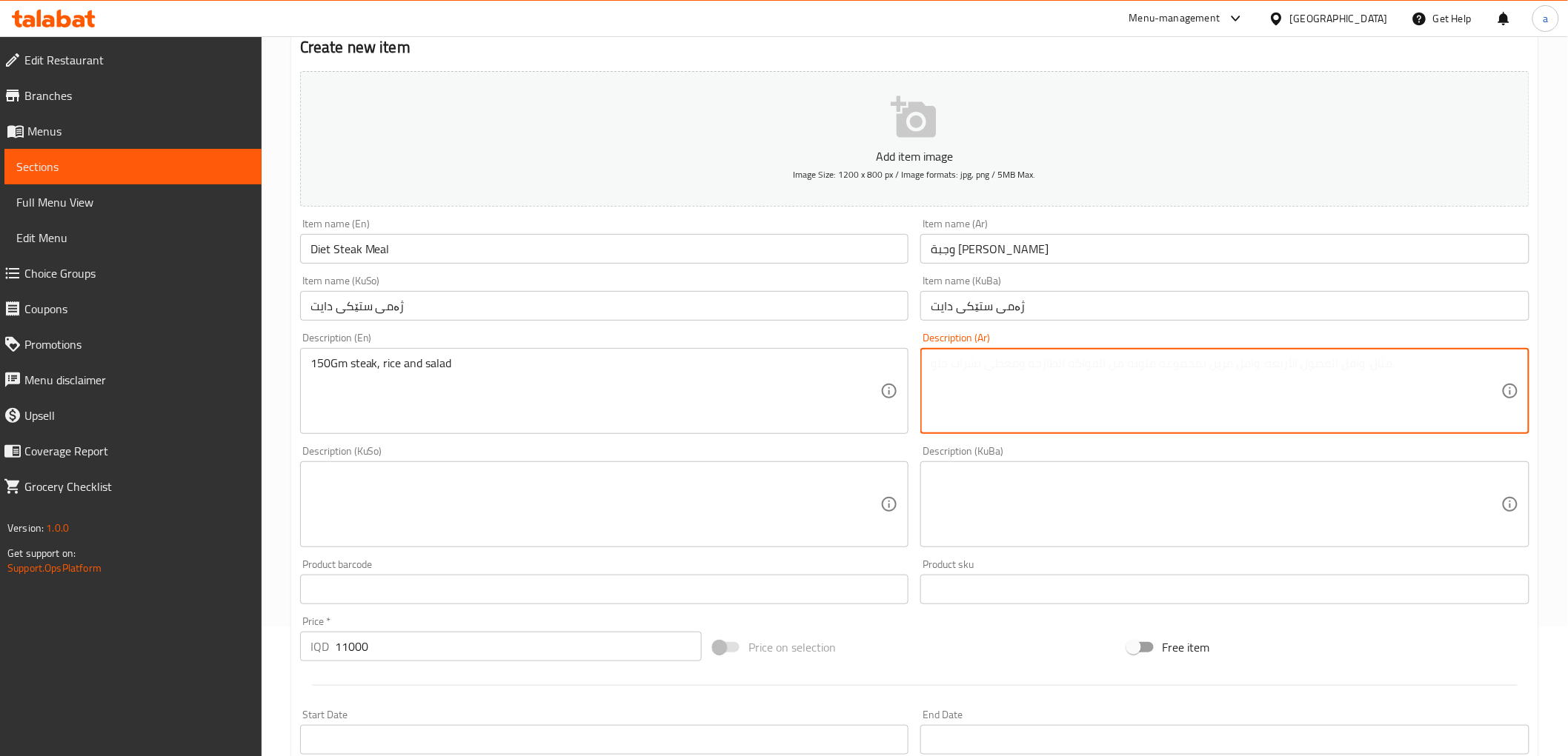
paste textarea "150 جم من ستيك لحم، أرز وسلطة"
type textarea "150 جم من ستيك لحم، أرز وسلطة"
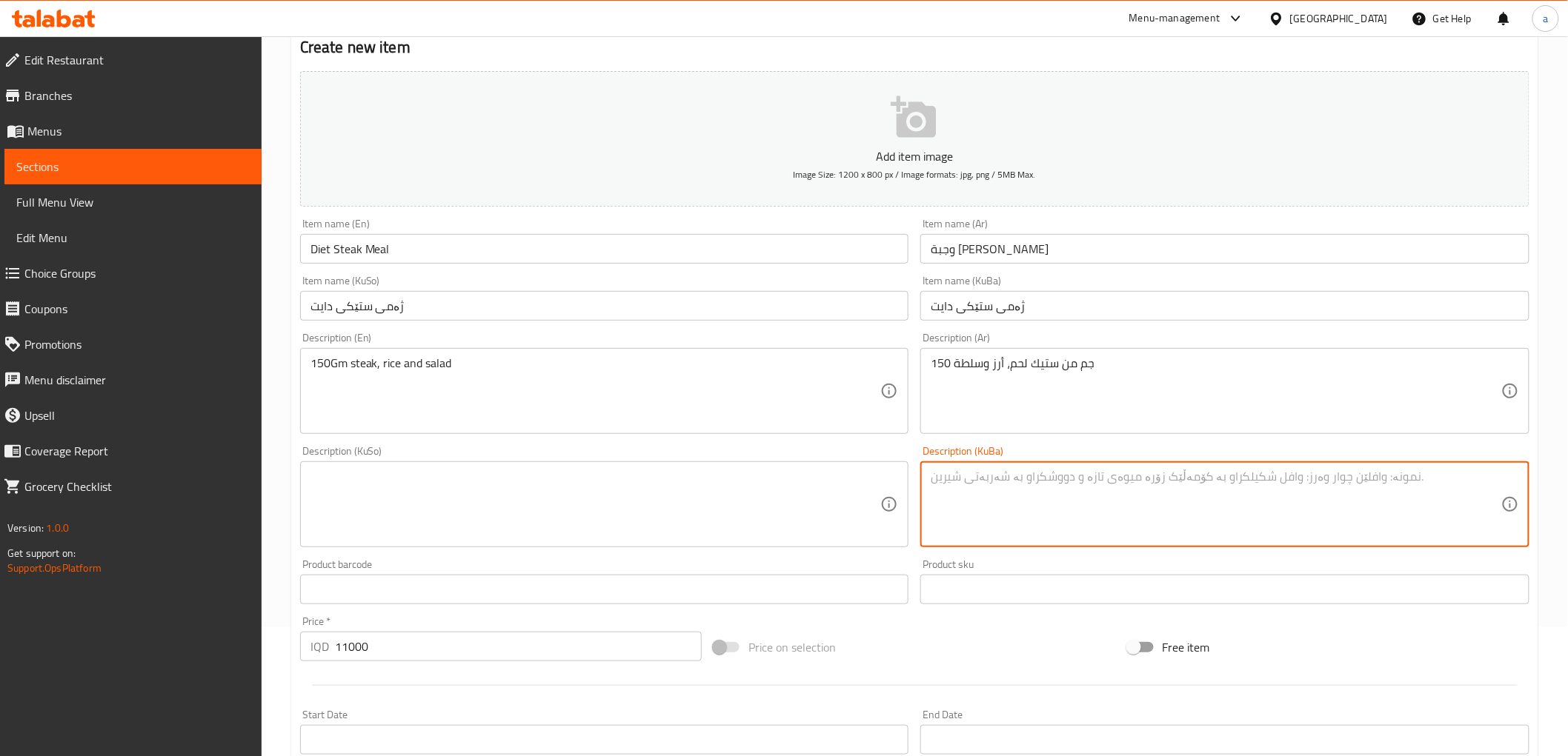
click at [1032, 486] on textarea at bounding box center [1215, 505] width 570 height 71
type textarea "150 گم لە ستێکی گۆس"
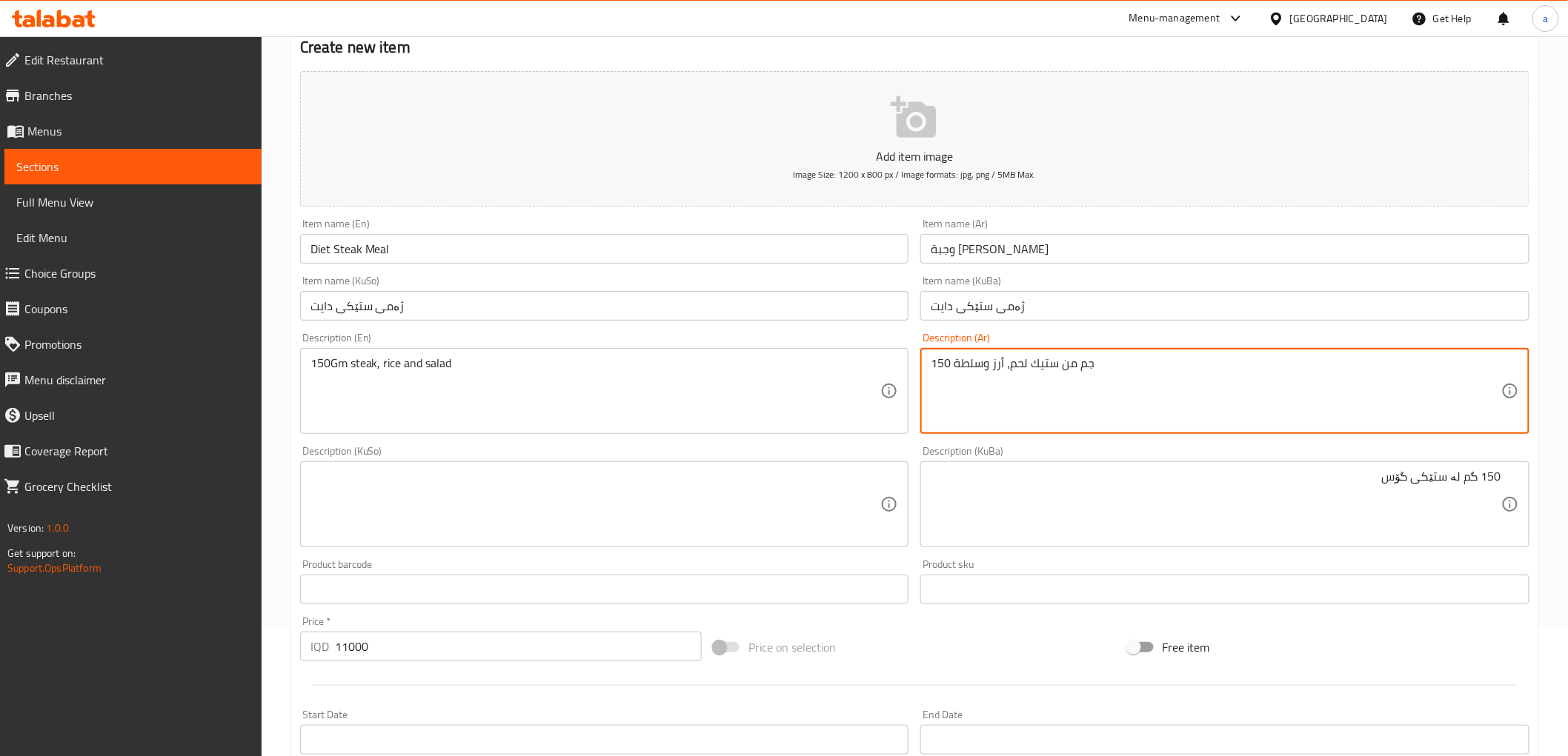
click at [1031, 364] on textarea "150 جم من ستيك لحم، أرز وسلطة" at bounding box center [1215, 391] width 570 height 71
type textarea "150 جم من ستيك، أرز وسلطة"
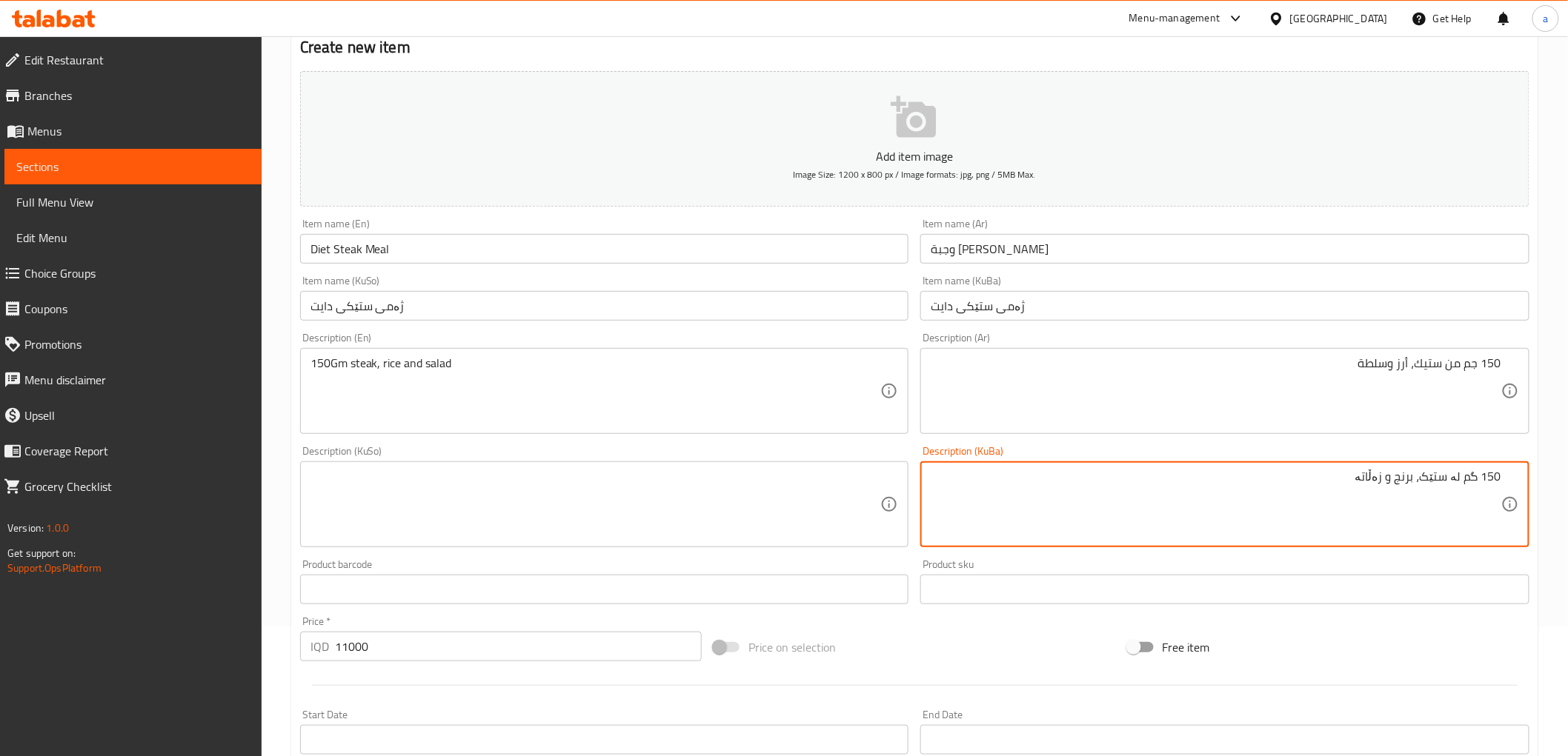
type textarea "150 گم لە ستێک، برنج و زەڵاتە"
click at [779, 496] on textarea at bounding box center [595, 505] width 570 height 71
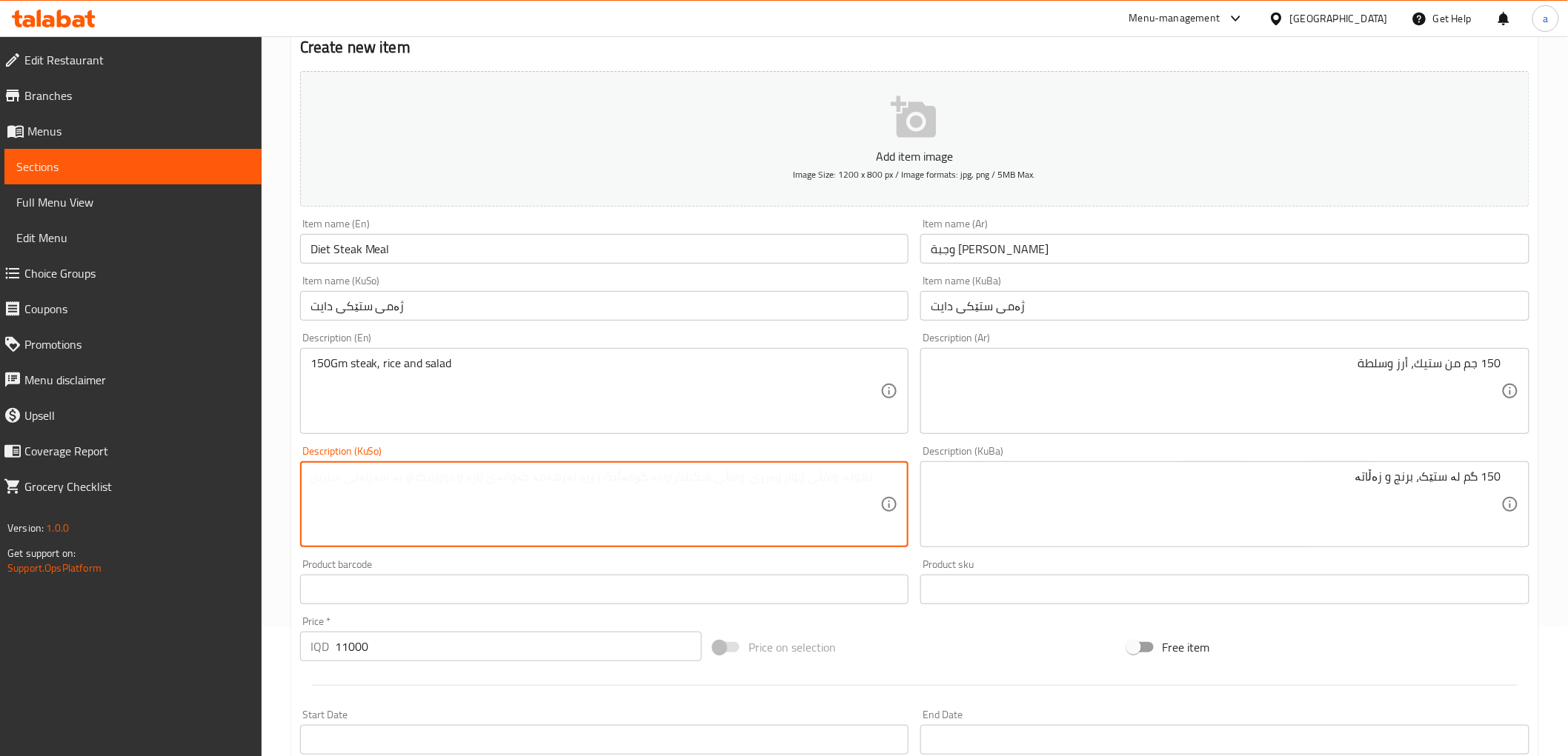
paste textarea "150 گم لە ستێک، برنج و زەڵاتە"
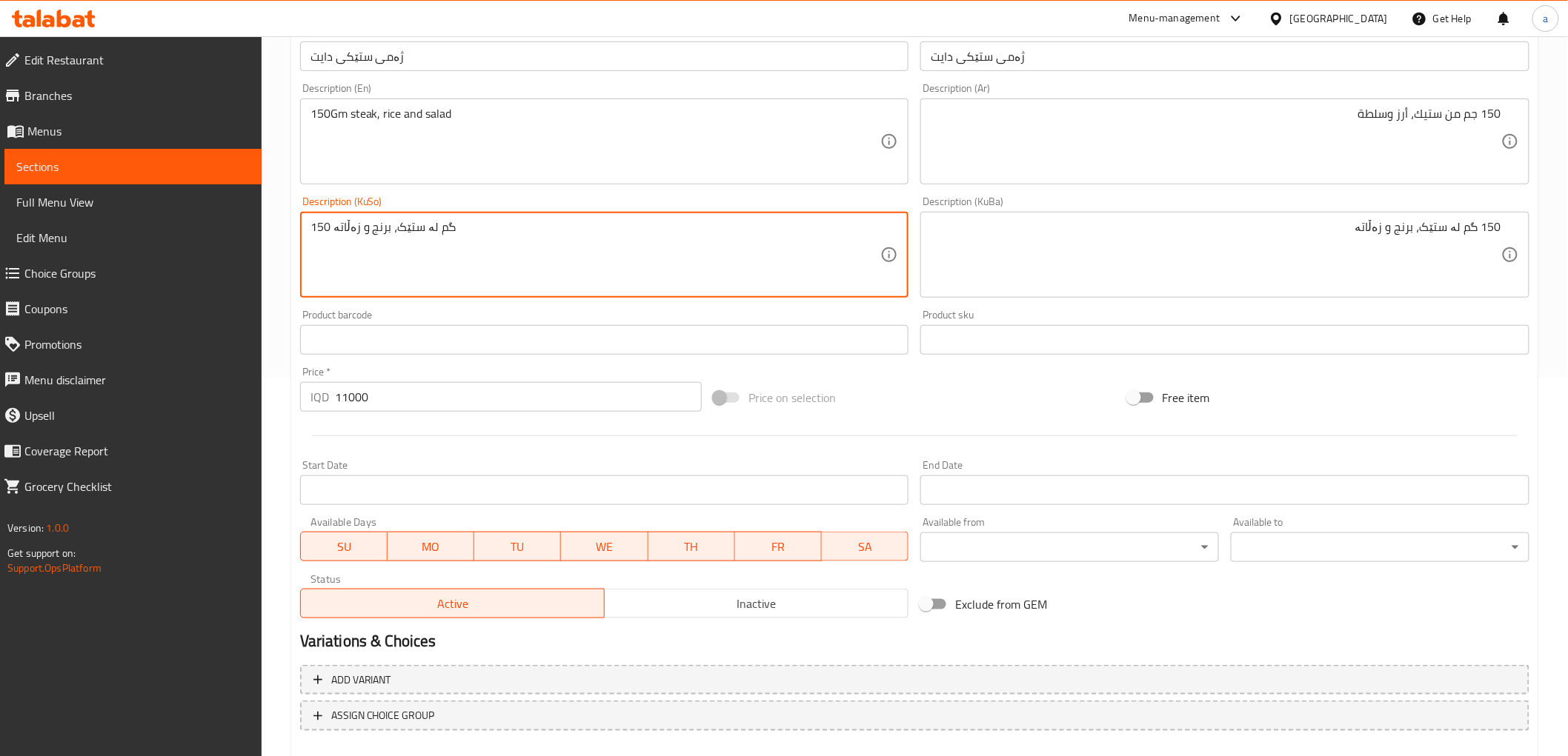
scroll to position [458, 0]
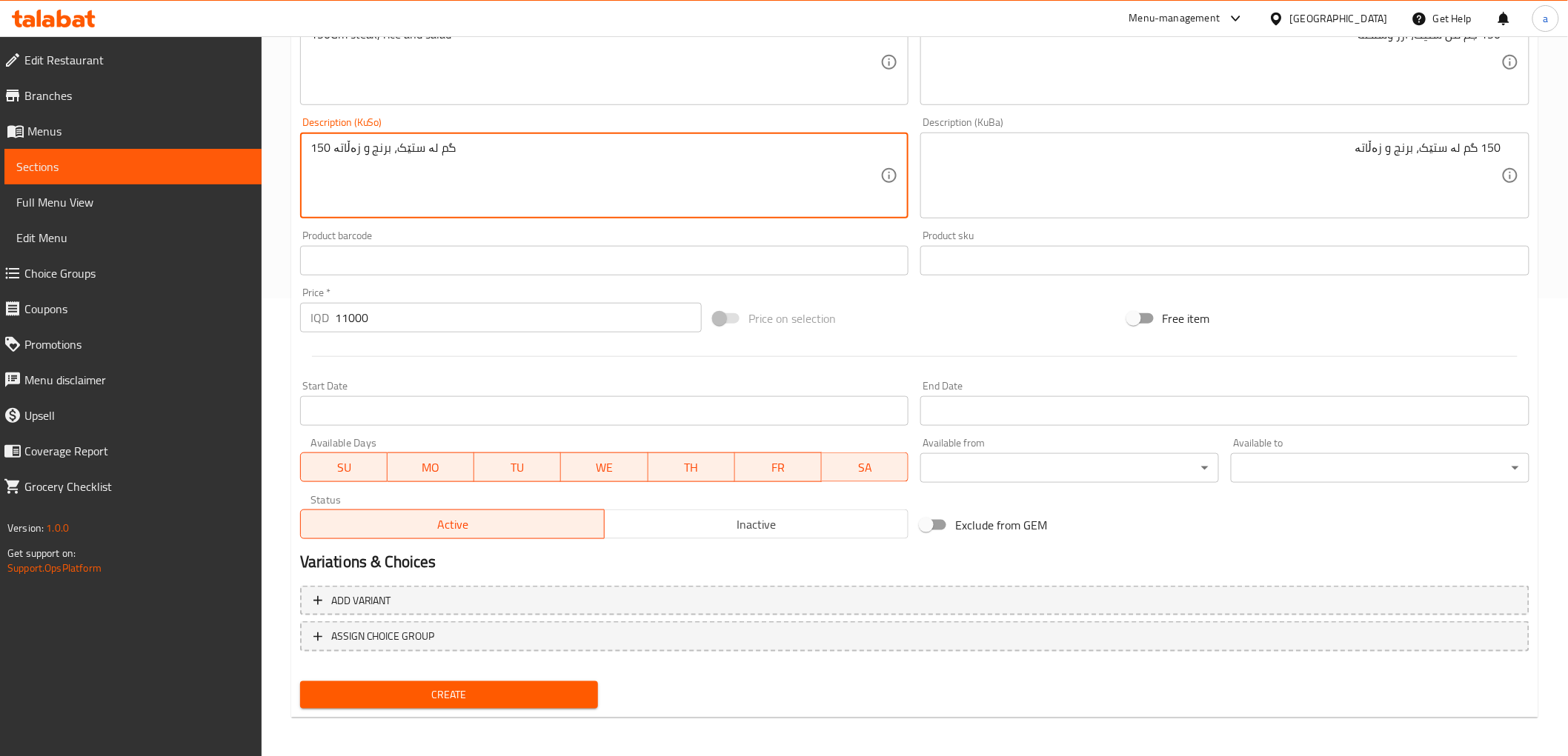
type textarea "150 گم لە ستێک، برنج و زەڵاتە"
click at [523, 685] on span "Create" at bounding box center [449, 695] width 275 height 19
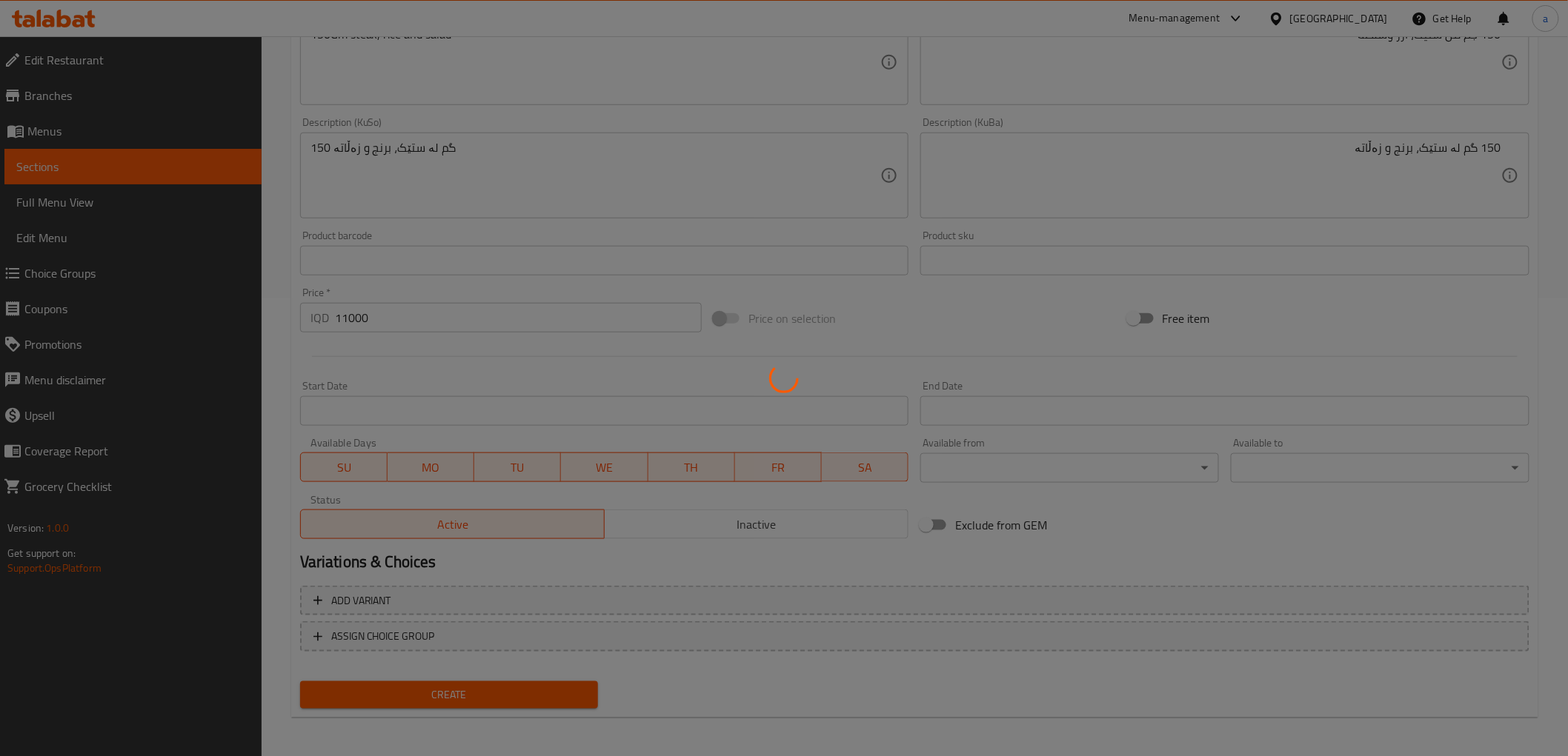
type input "0"
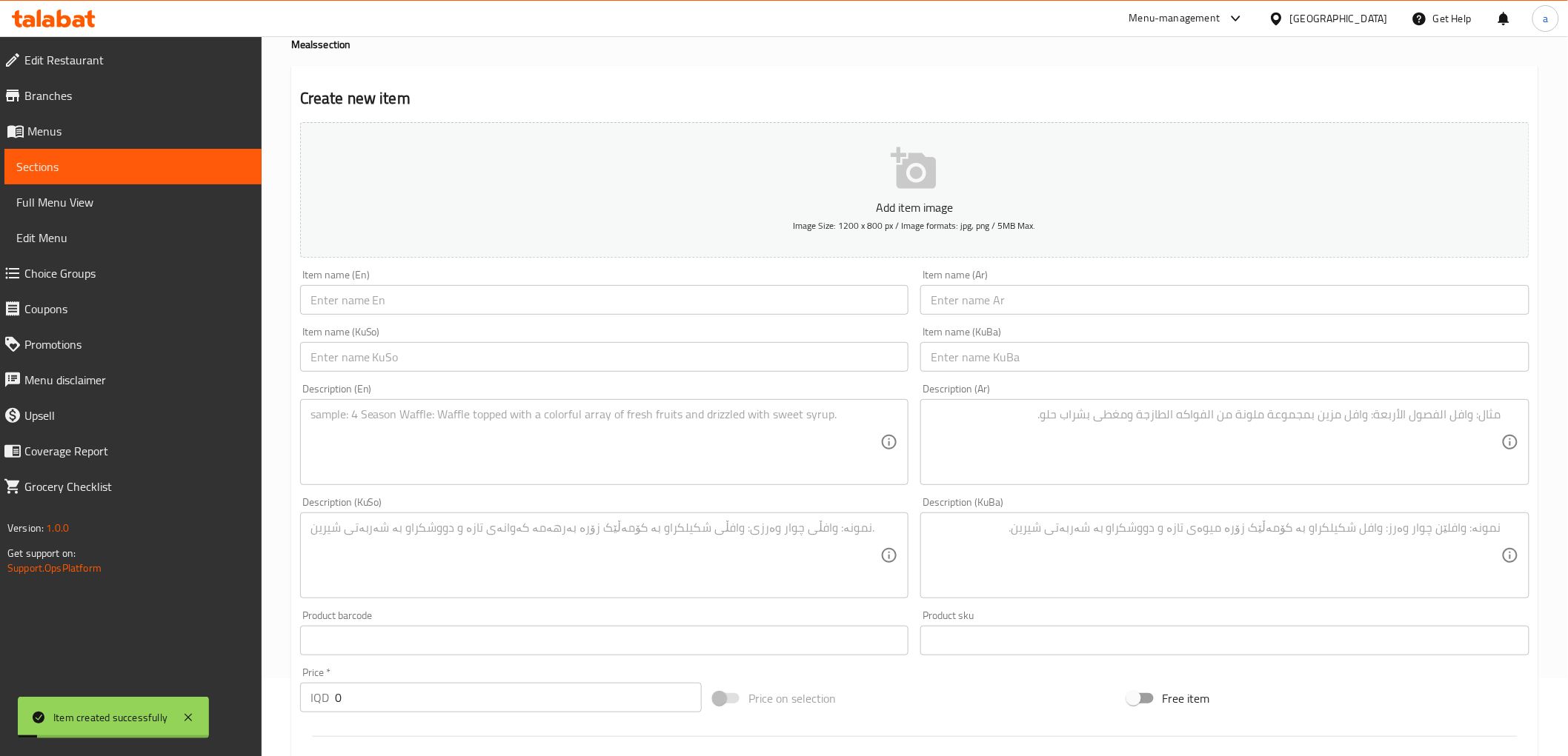
scroll to position [0, 0]
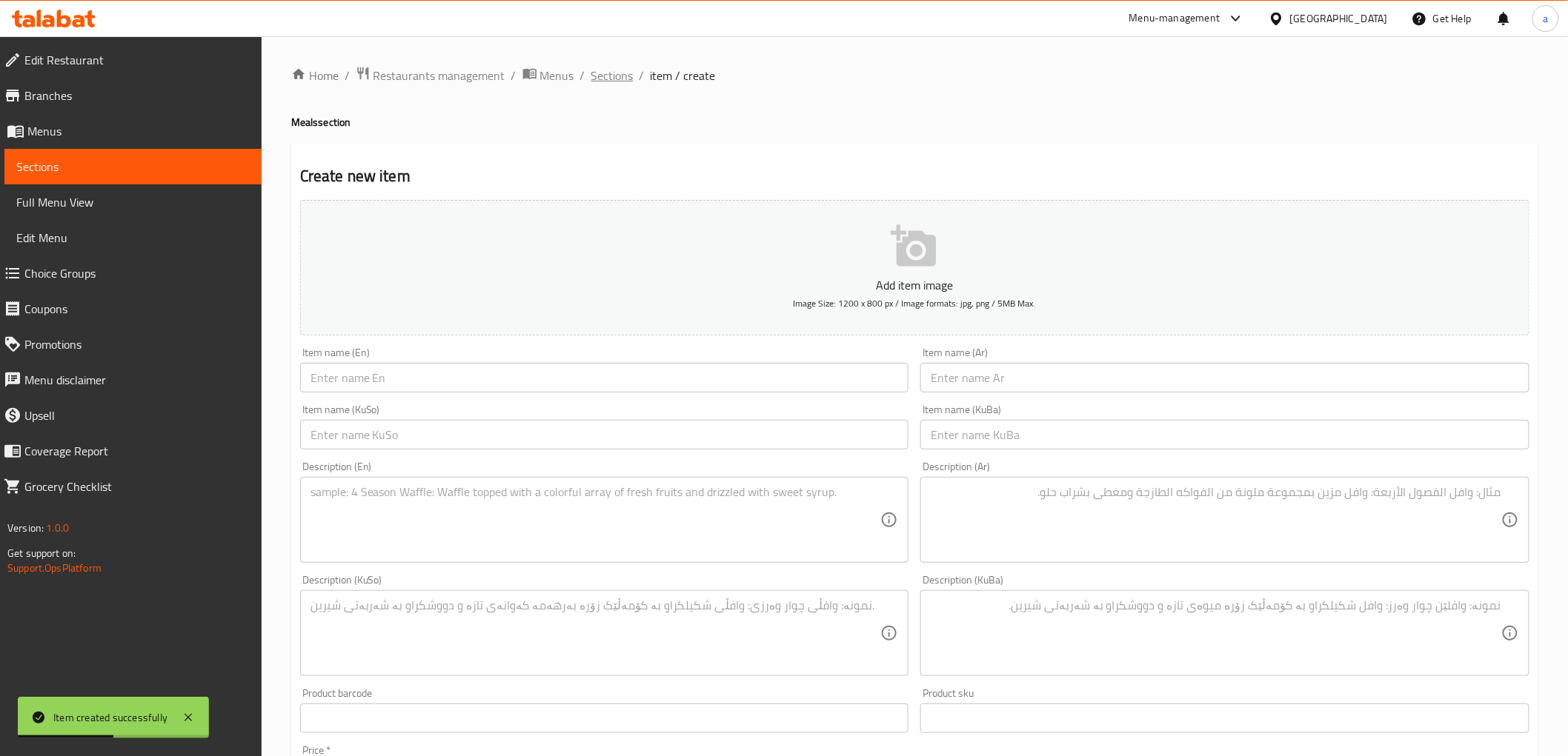
click at [610, 75] on span "Sections" at bounding box center [613, 75] width 42 height 18
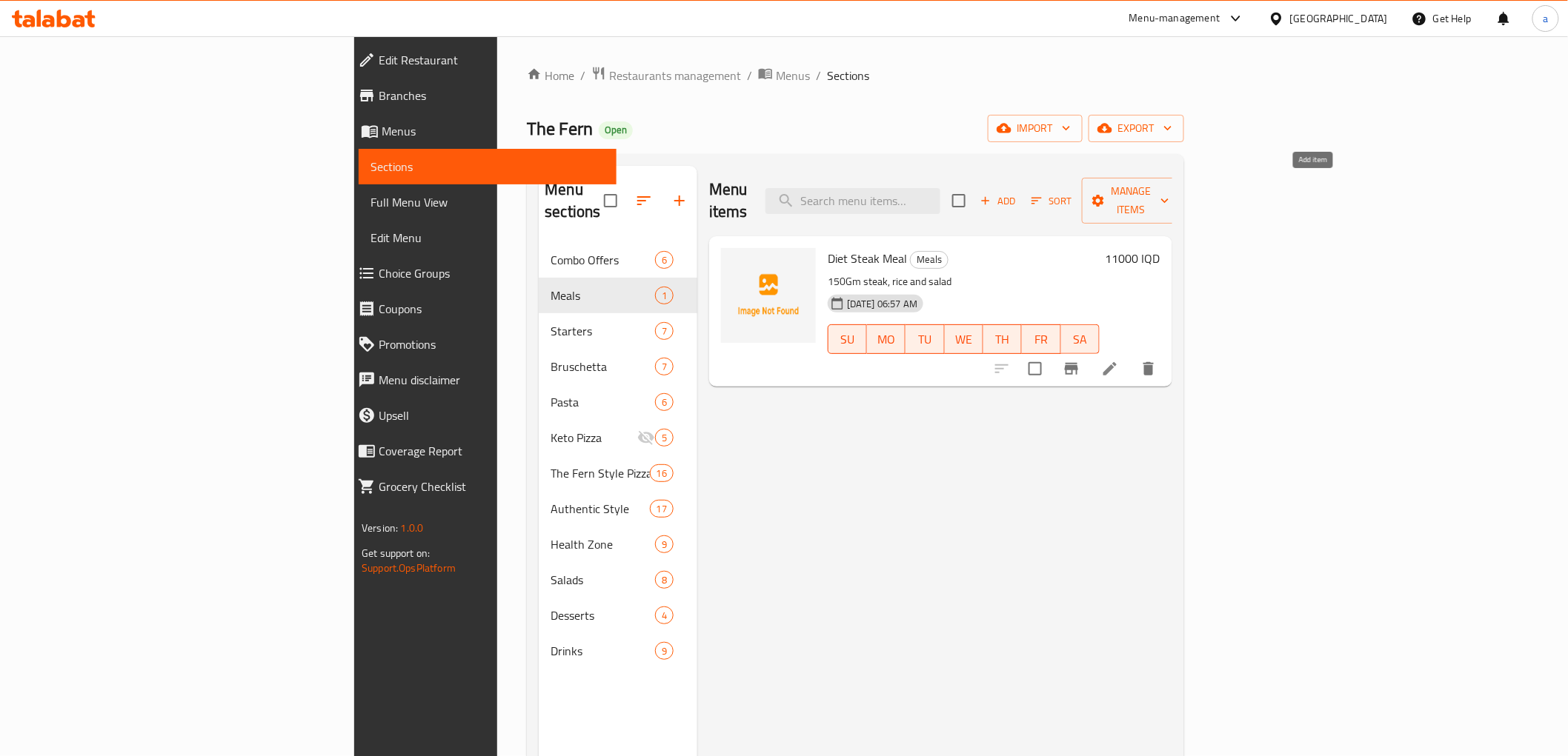
click at [1018, 193] on span "Add" at bounding box center [998, 201] width 40 height 17
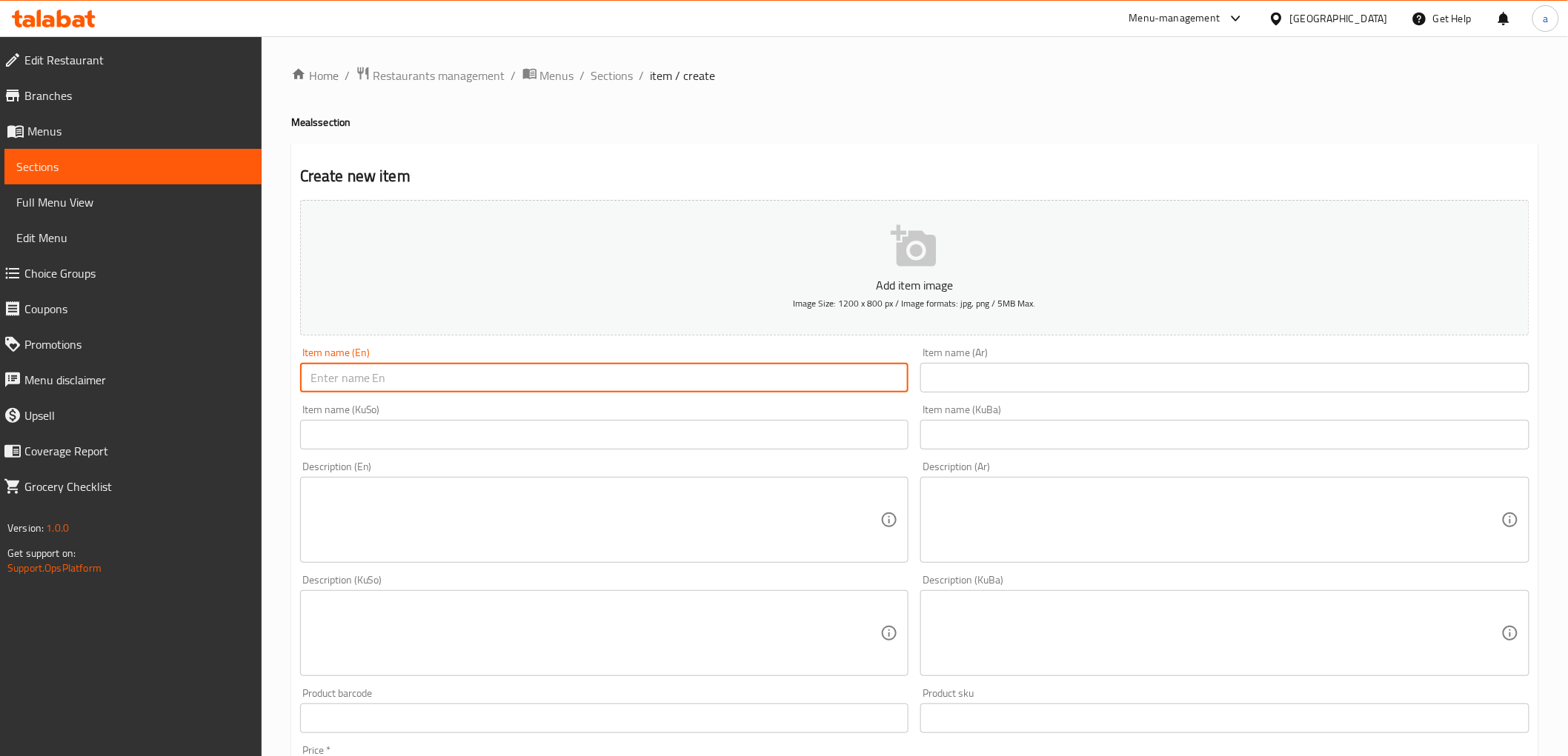
click at [448, 373] on input "text" at bounding box center [604, 377] width 609 height 30
paste input "Chicken diet meal"
click at [366, 378] on input "Chicken diet meal" at bounding box center [604, 377] width 609 height 30
paste input "Diet"
type input "Diet Chicken Meal"
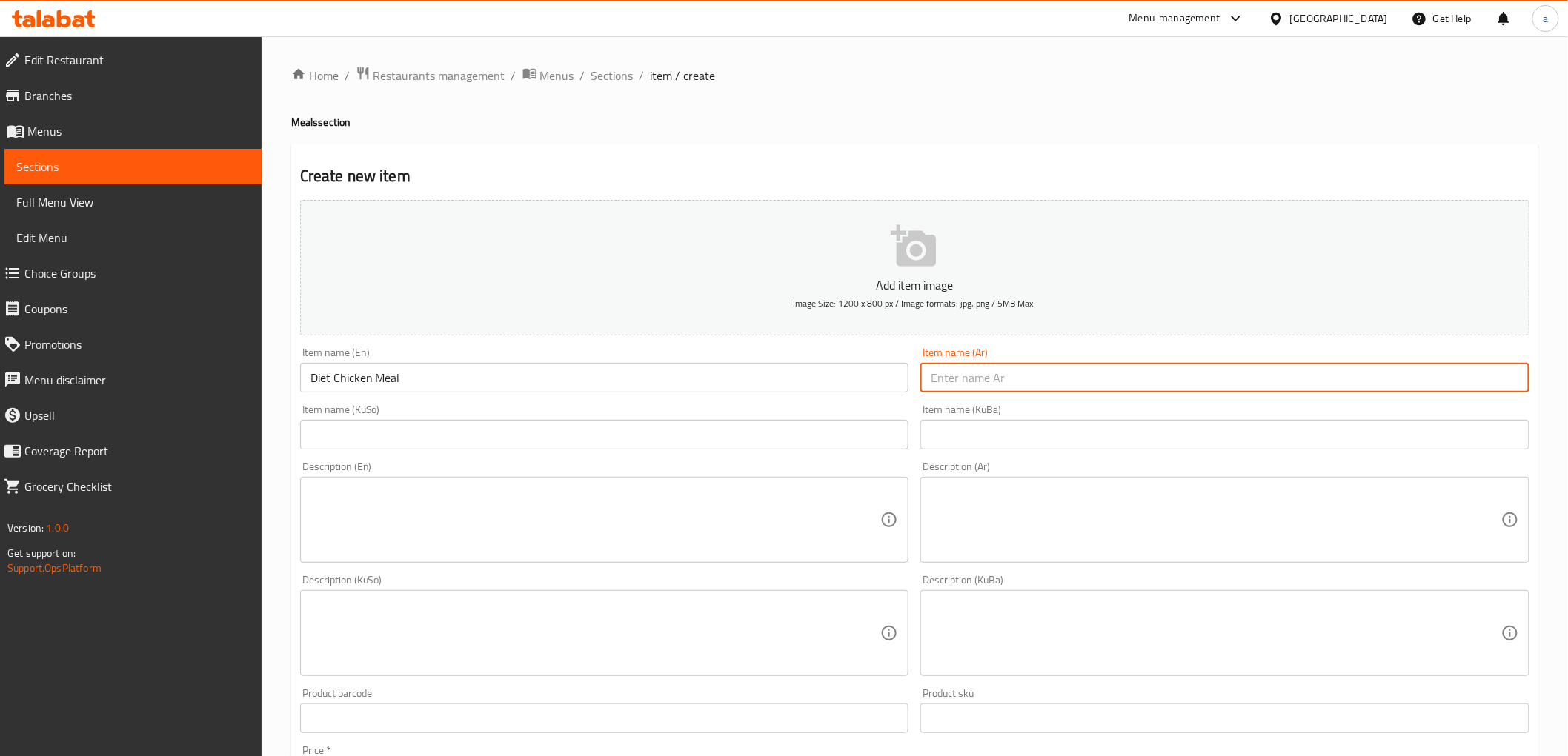
click at [1027, 369] on input "text" at bounding box center [1225, 377] width 609 height 30
paste input "وجبة دجاج دايت"
type input "وجبة دجاج دايت"
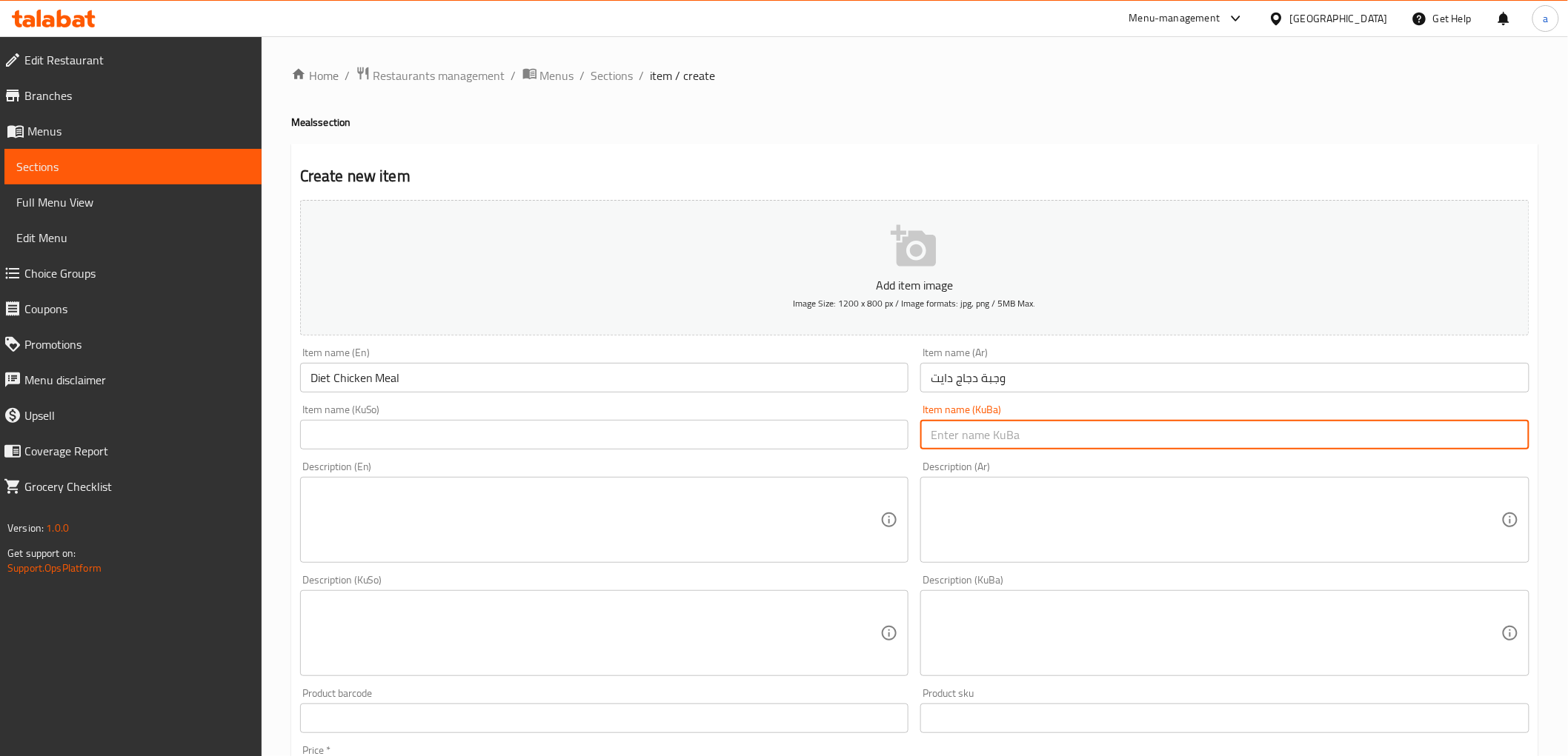
click at [1019, 430] on input "text" at bounding box center [1225, 434] width 609 height 30
paste input "ژەمی ستێکی دایت"
click at [963, 439] on input "ژەمی ستێکی دایت" at bounding box center [1225, 434] width 609 height 30
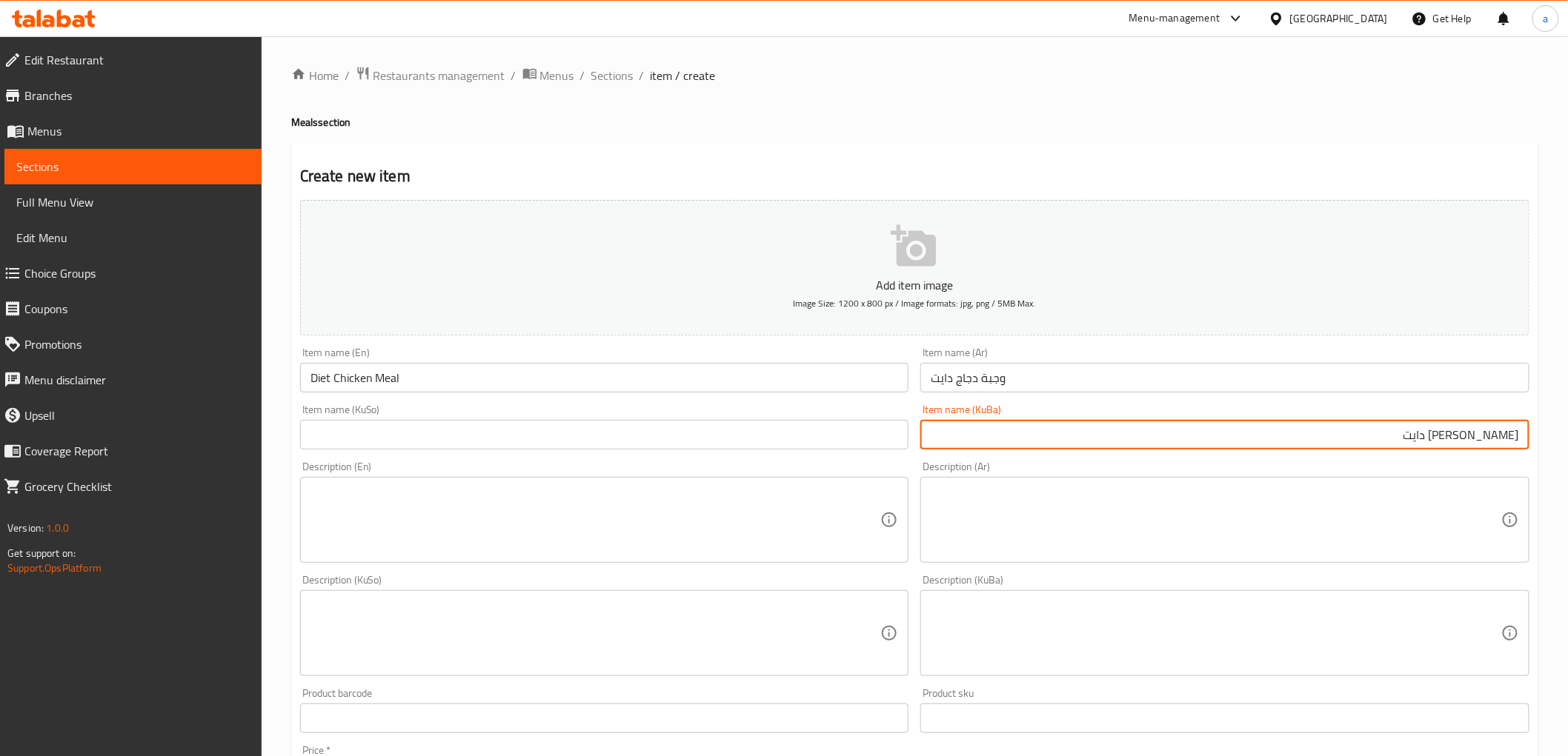
type input "ژەمی مریشکی دایت"
click at [494, 443] on input "text" at bounding box center [604, 434] width 609 height 30
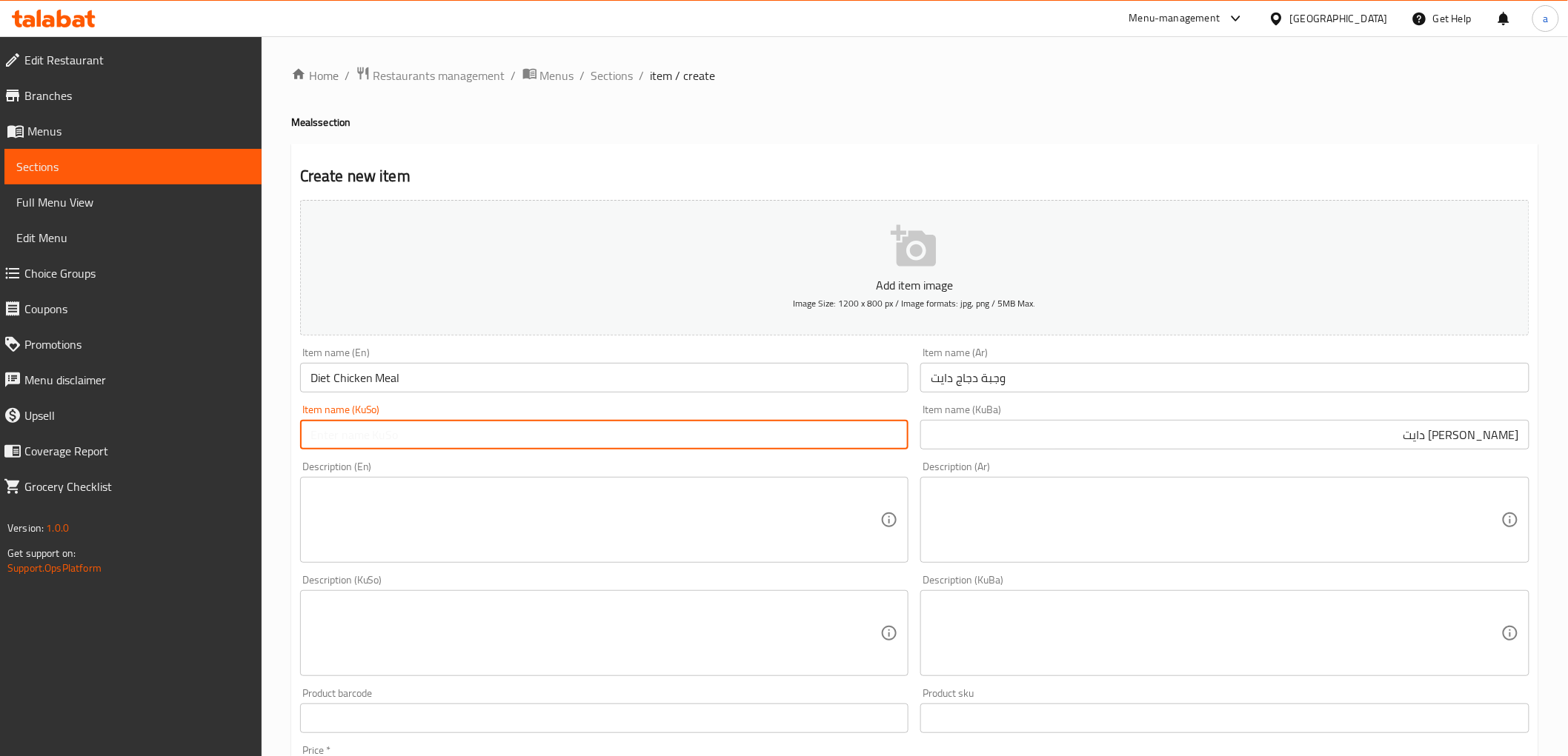
paste input "ژەمی مریشکی دایت"
type input "ژەمی مریشکی دایت"
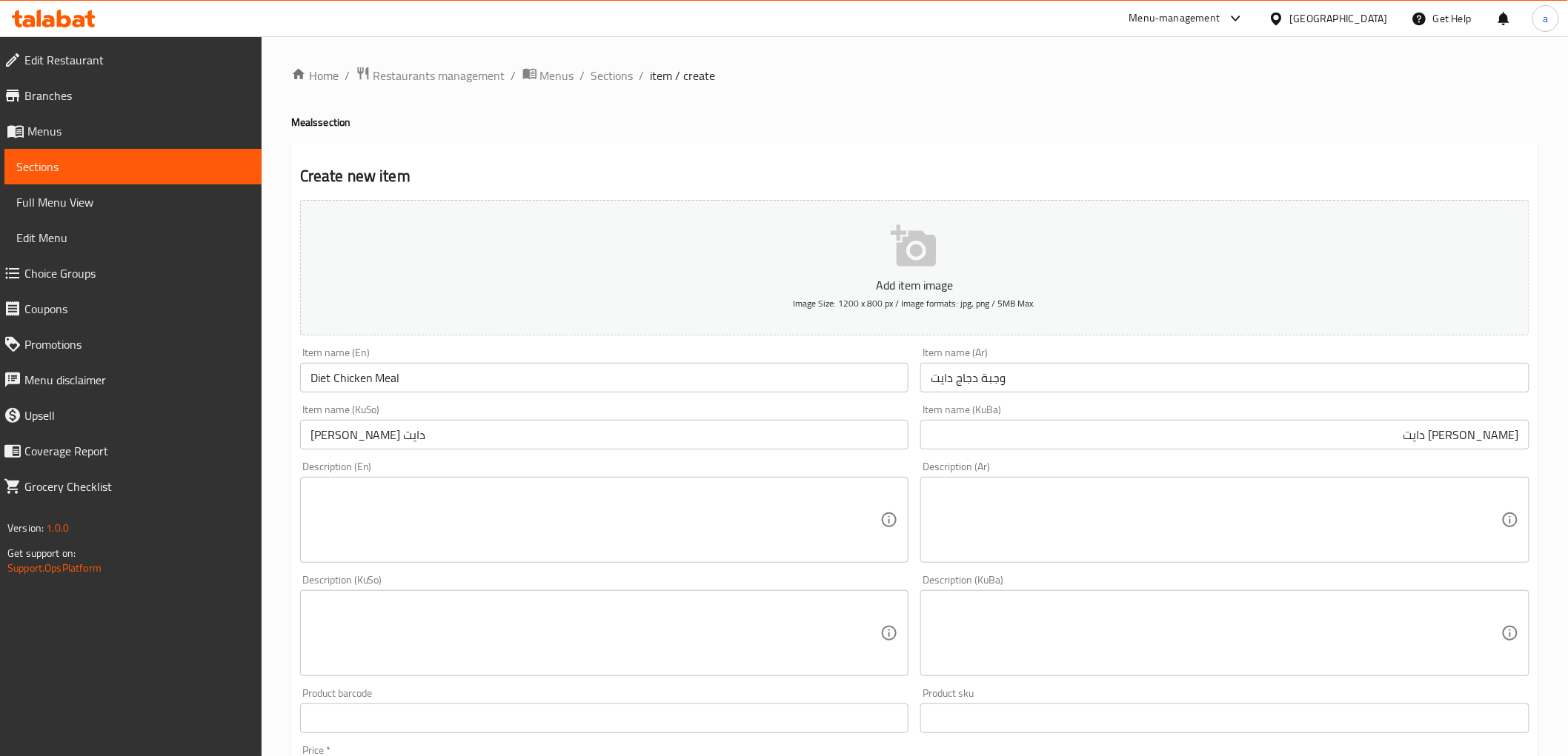
click at [378, 478] on div "Description (En)" at bounding box center [604, 519] width 609 height 86
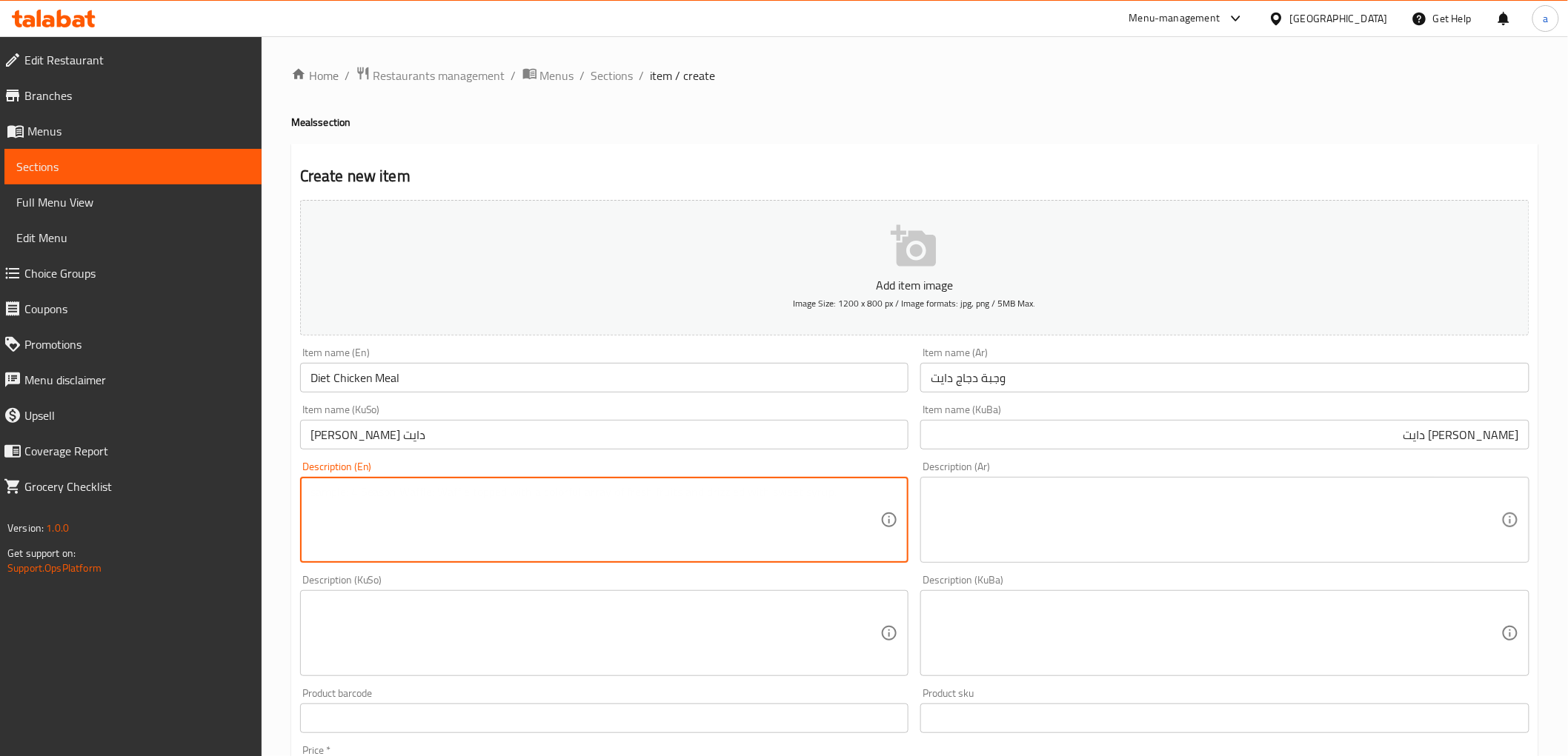
paste textarea "150g chicken- rice- salad"
click at [334, 491] on textarea "150g chicken- rice- salad" at bounding box center [595, 520] width 570 height 71
type textarea "150Gm chicken, rice and salad"
click at [1100, 536] on textarea at bounding box center [1215, 520] width 570 height 71
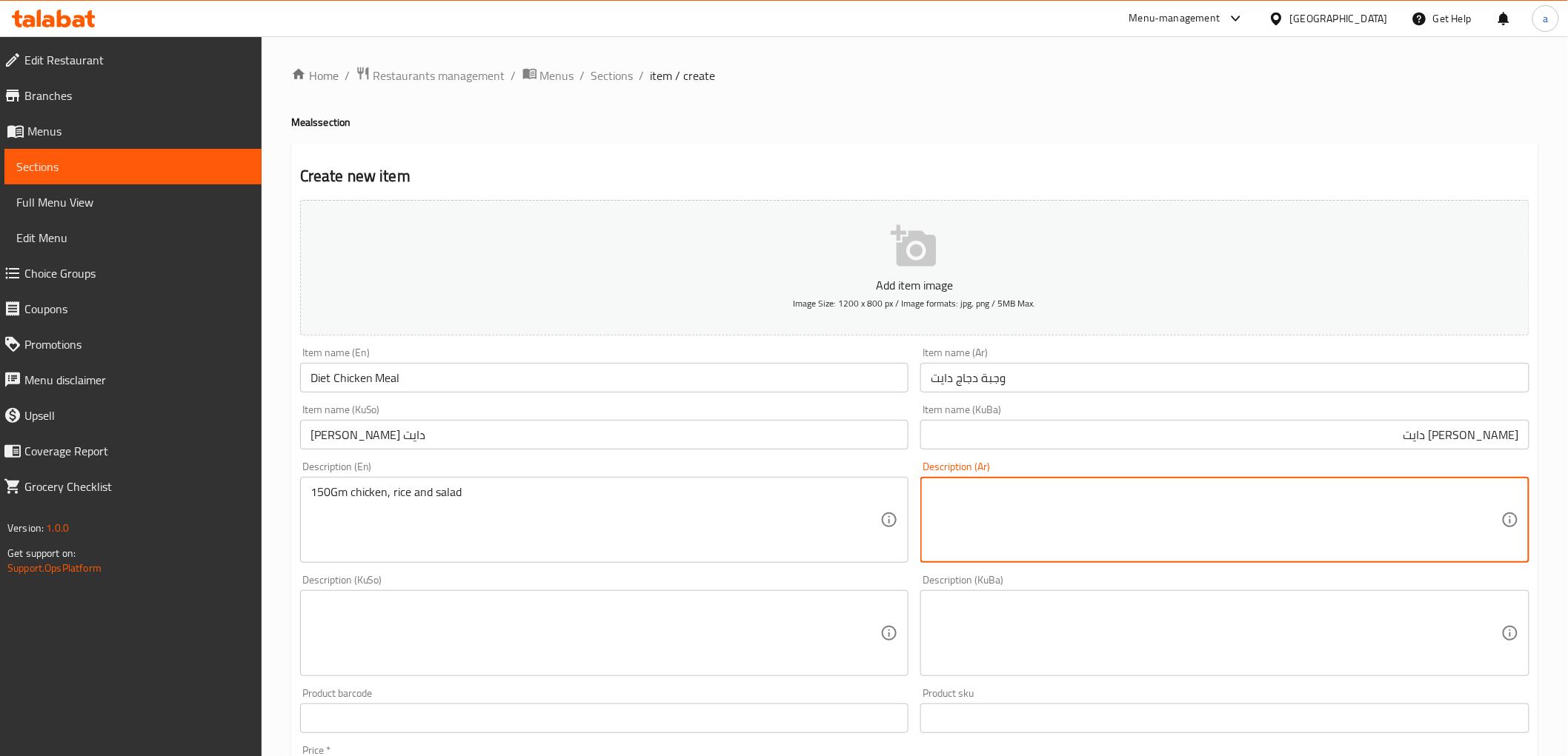
paste textarea "150 جم دجاج، أرز وسلطة"
type textarea "150 جم دجاج، أرز وسلطة"
click at [1090, 602] on textarea at bounding box center [1215, 633] width 570 height 71
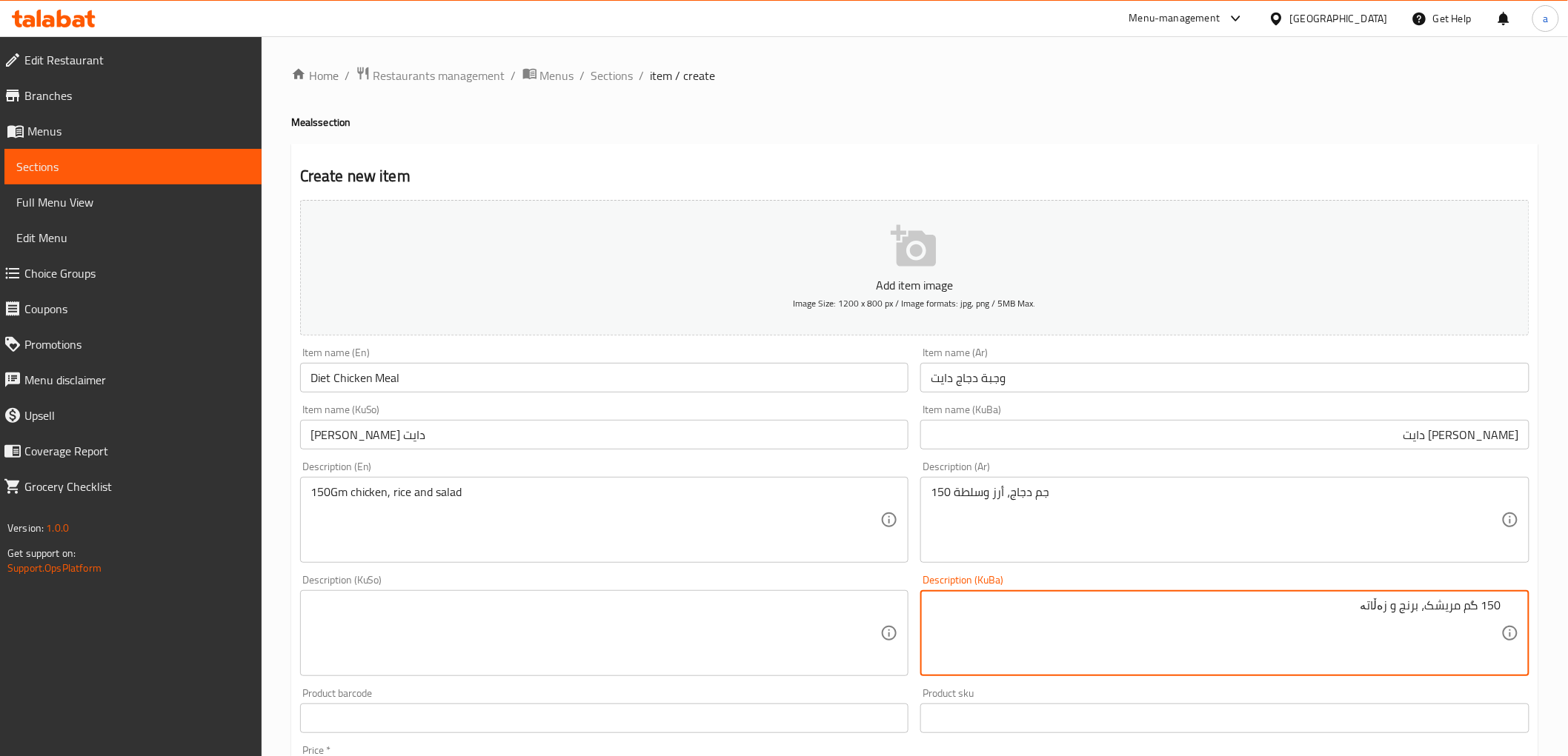
type textarea "150 گم مریشک، برنج و زەڵاتە"
click at [778, 613] on textarea at bounding box center [595, 633] width 570 height 71
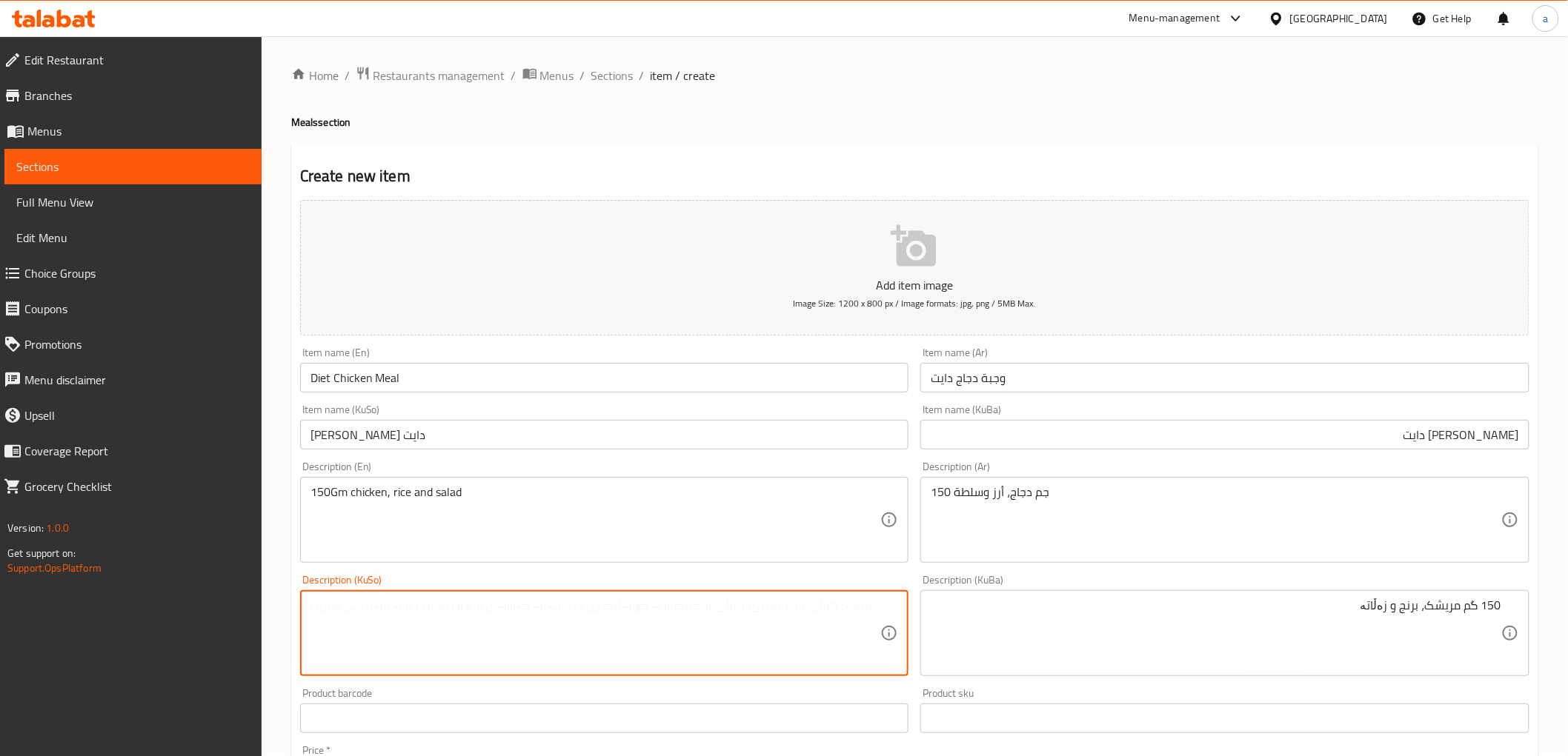
paste textarea "150 گم مریشک، برنج و زەڵاتە"
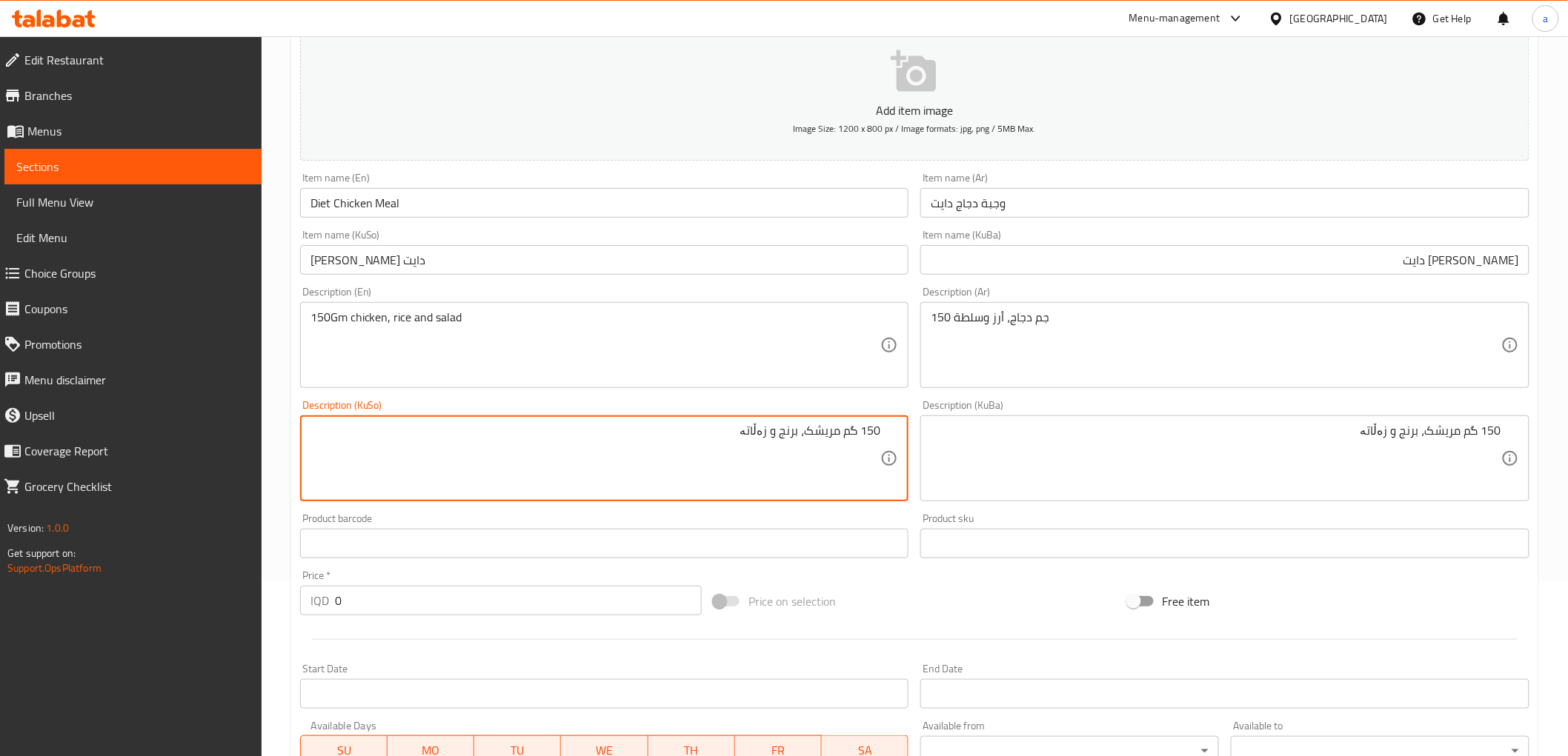
scroll to position [458, 0]
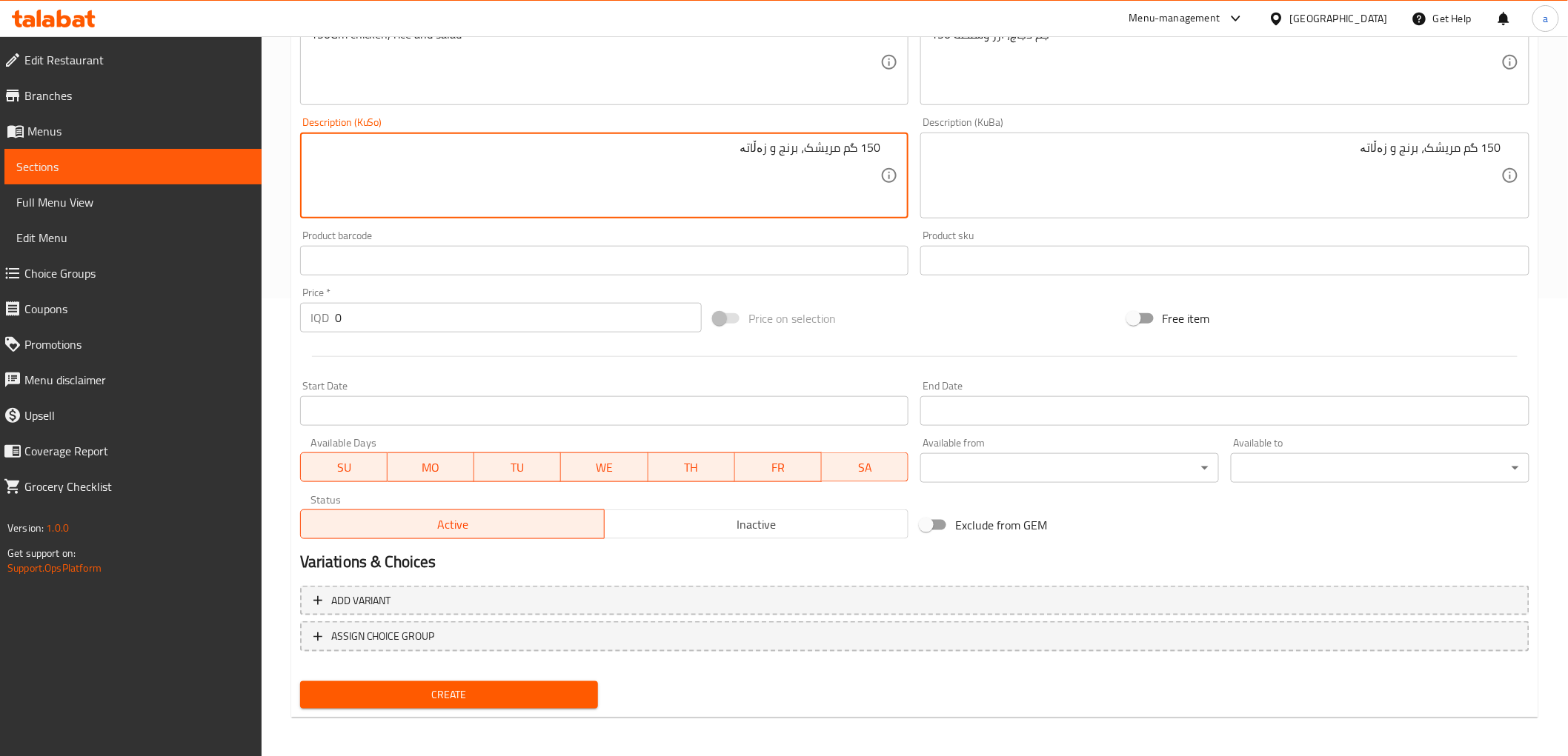
type textarea "150 گم مریشک، برنج و زەڵاتە"
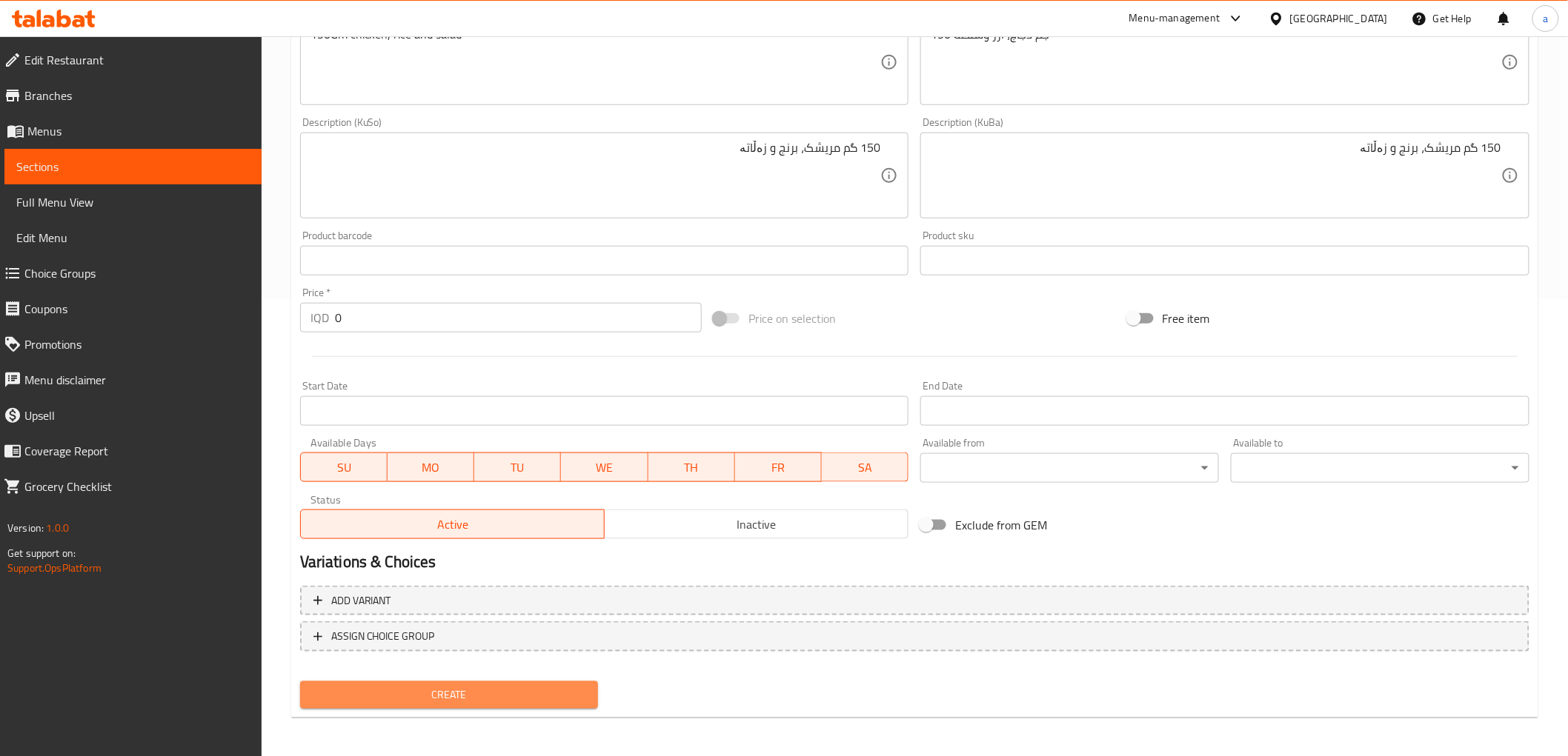
click at [436, 689] on span "Create" at bounding box center [449, 695] width 275 height 19
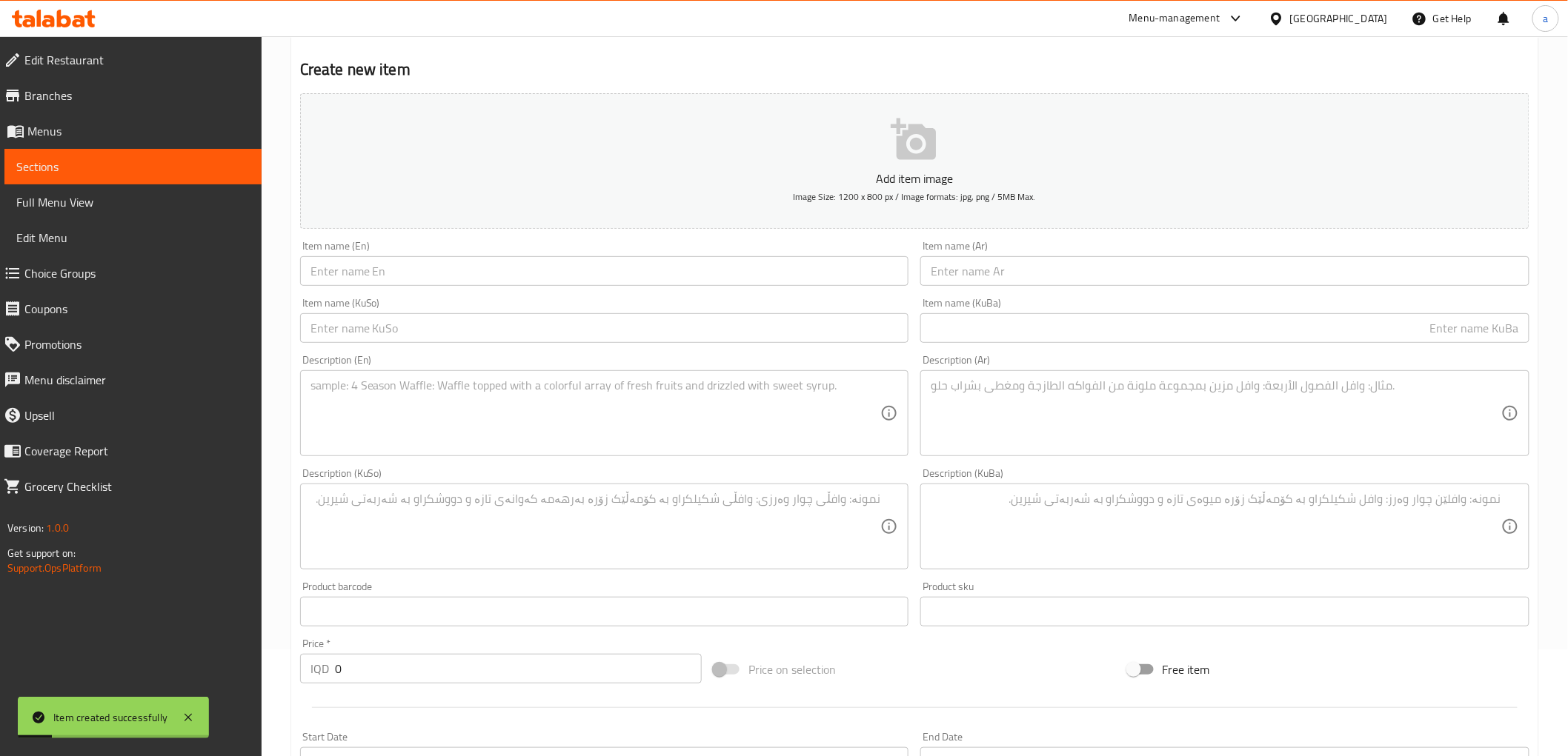
scroll to position [0, 0]
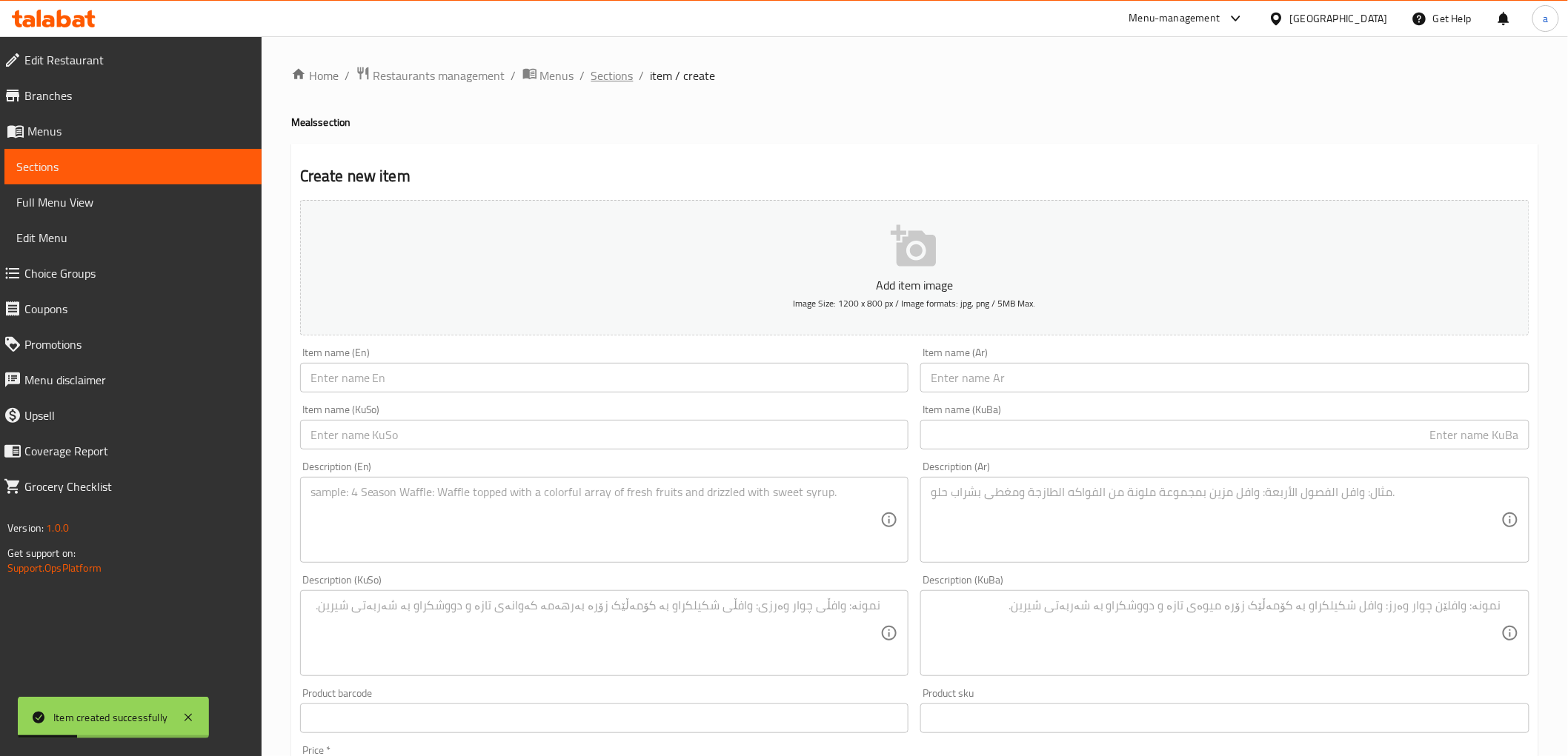
click at [603, 84] on span "Sections" at bounding box center [613, 75] width 42 height 18
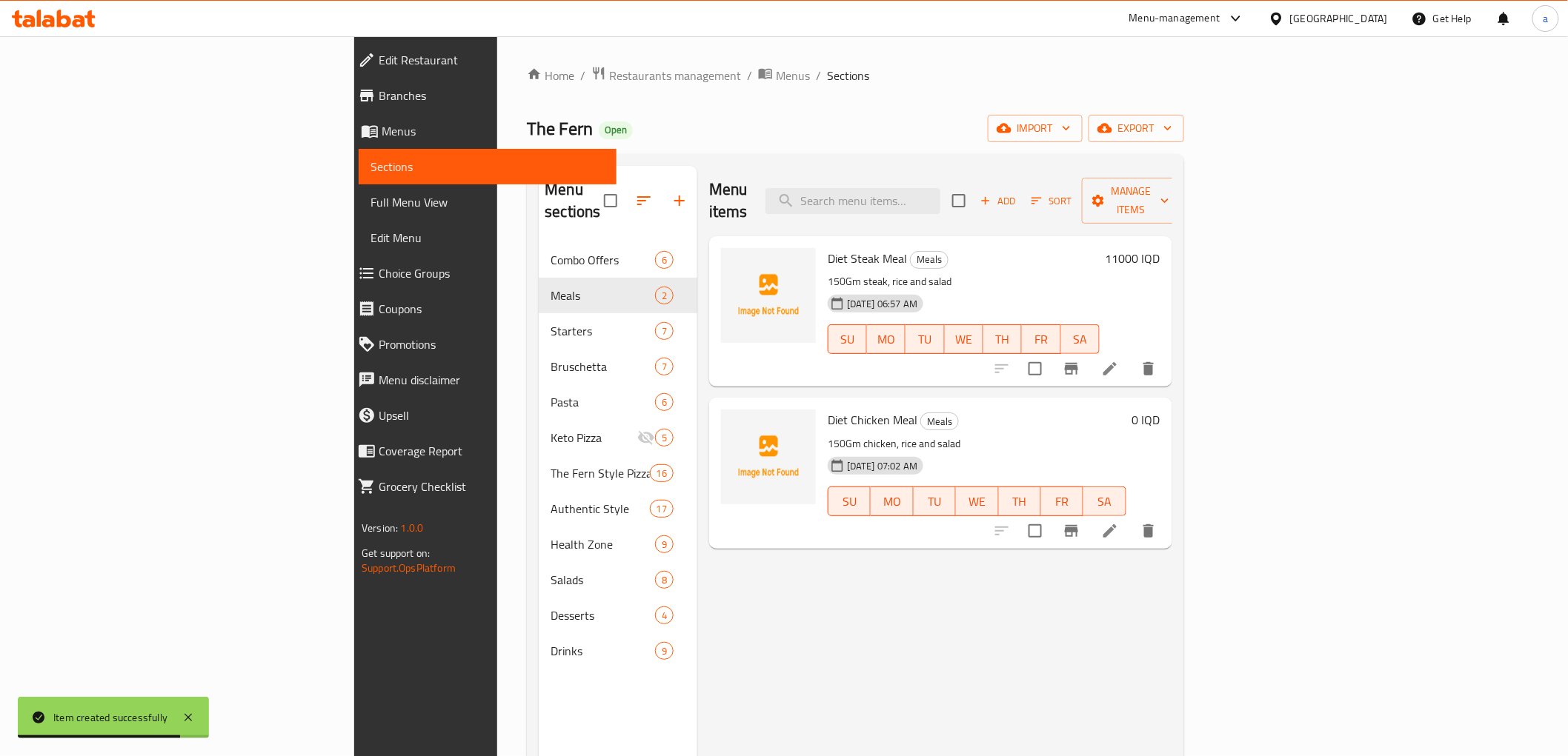
click at [1160, 409] on h6 "0 IQD" at bounding box center [1146, 420] width 28 height 20
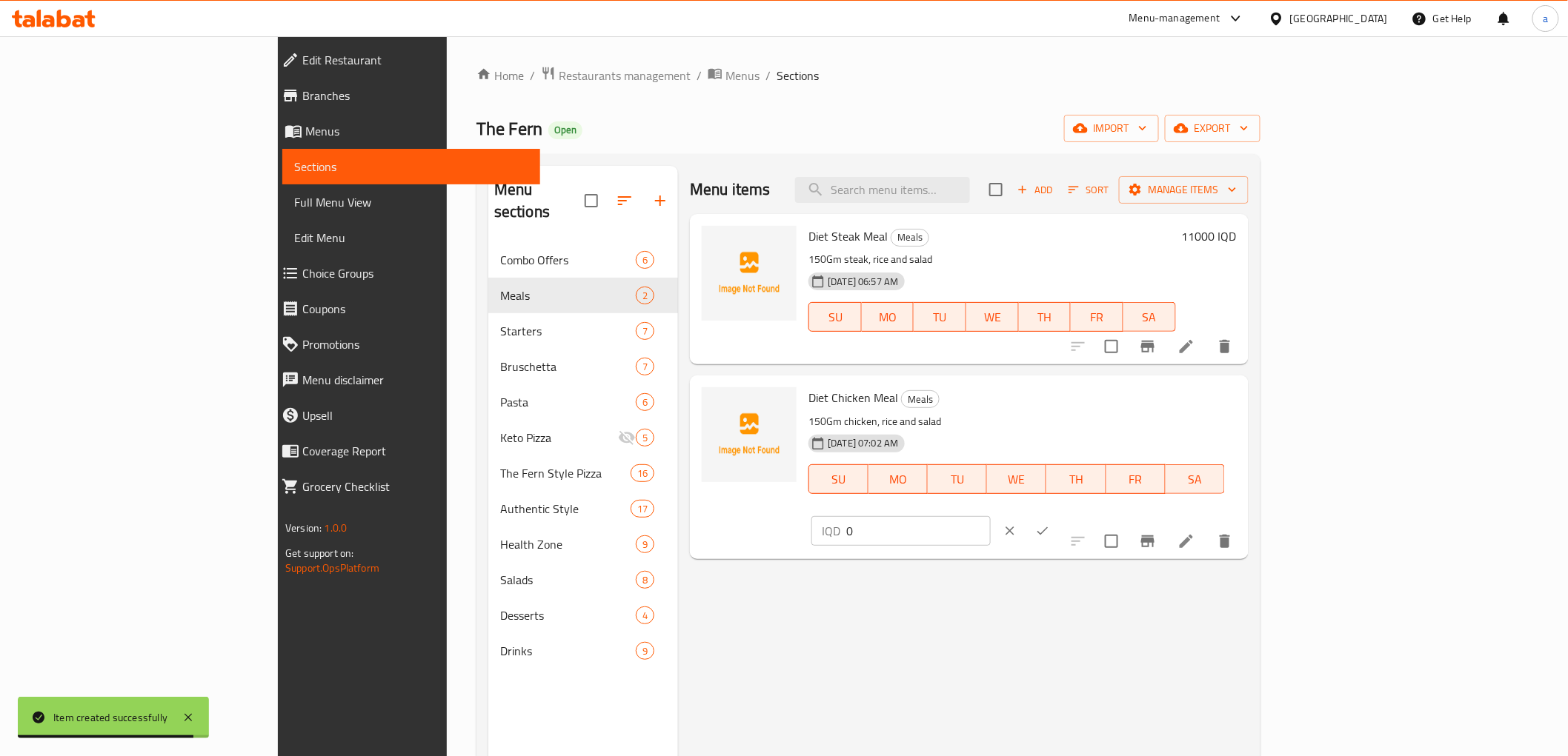
click at [990, 516] on input "0" at bounding box center [917, 531] width 144 height 30
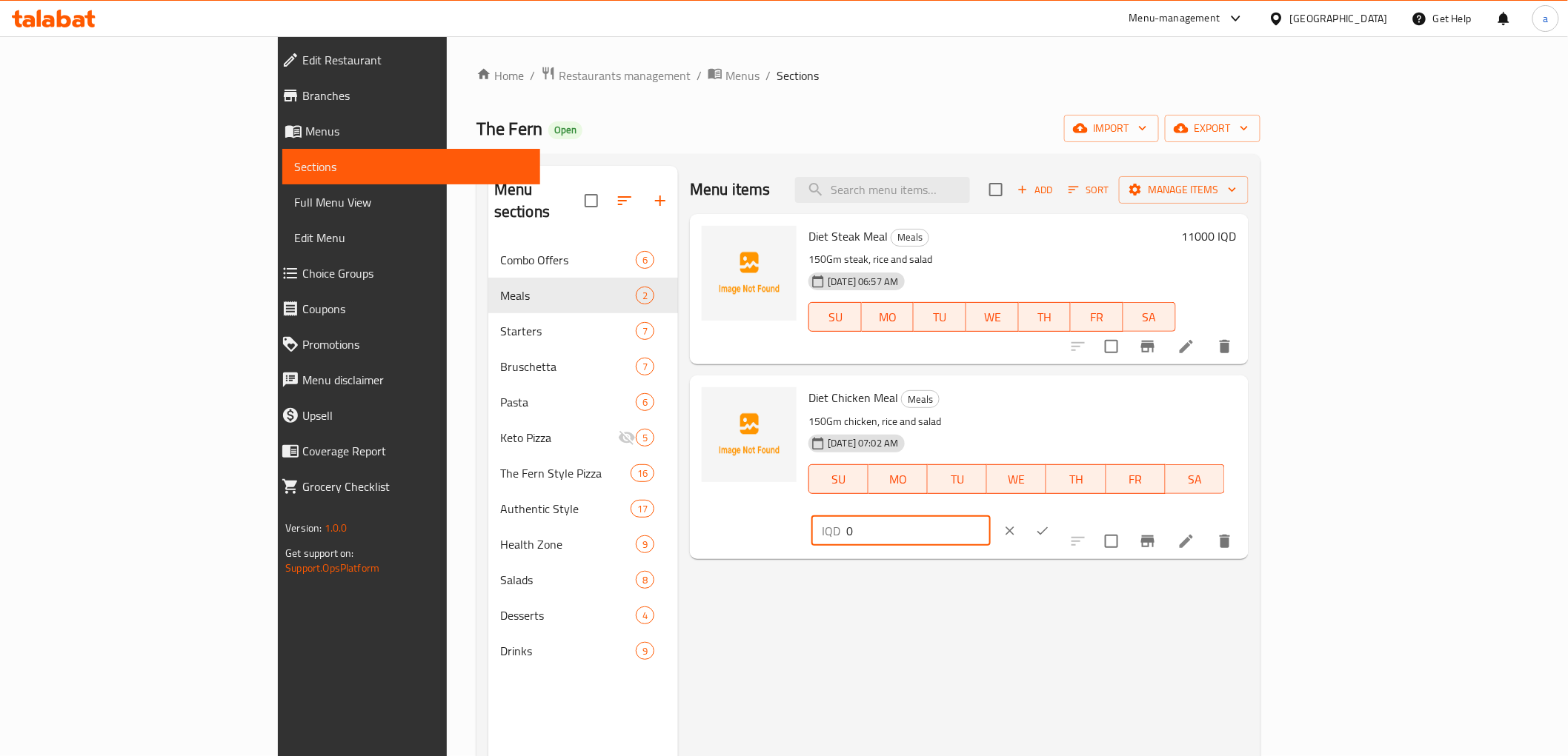
paste input "900"
type input "9000"
click at [1050, 523] on icon "ok" at bounding box center [1042, 530] width 14 height 14
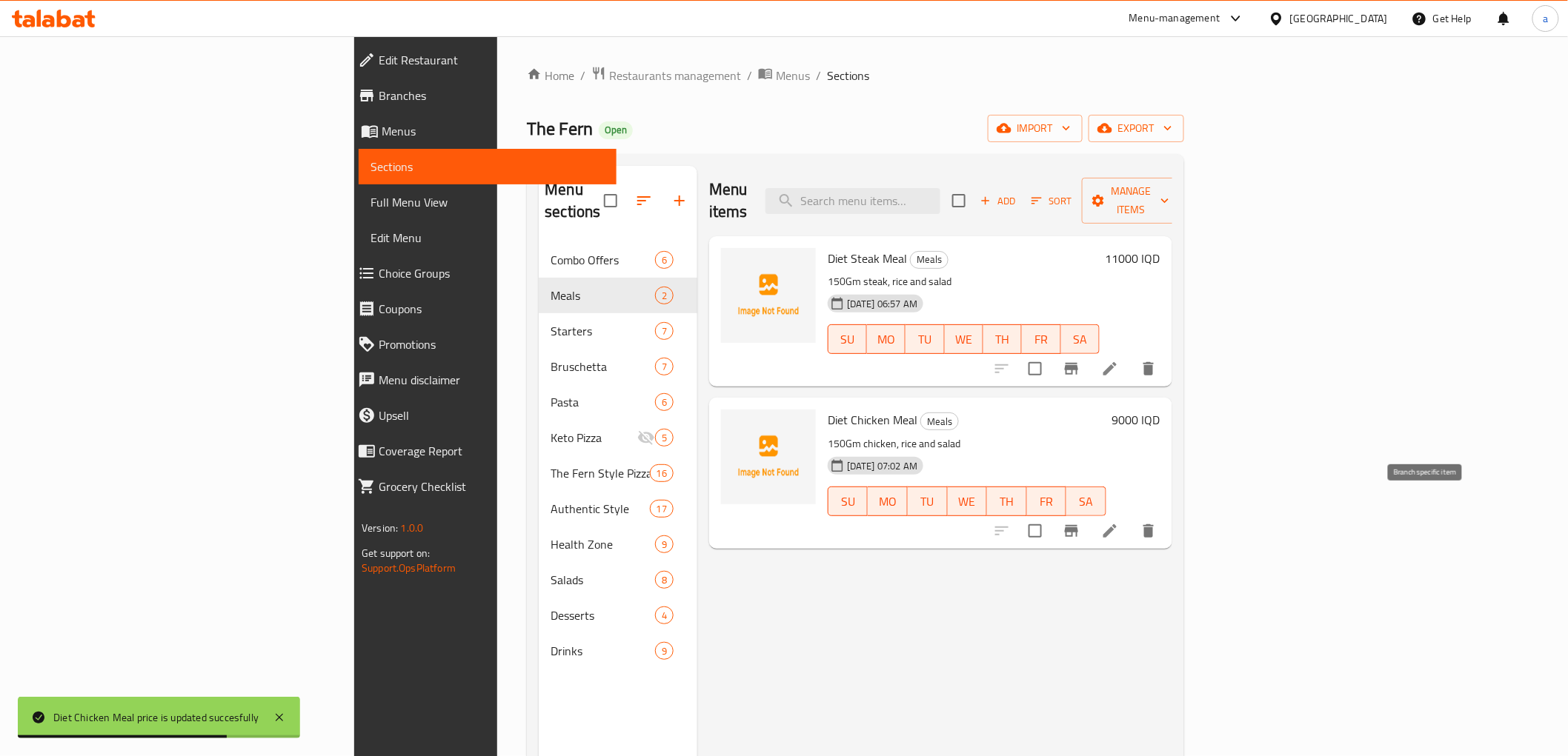
click at [1080, 522] on icon "Branch-specific-item" at bounding box center [1071, 531] width 18 height 18
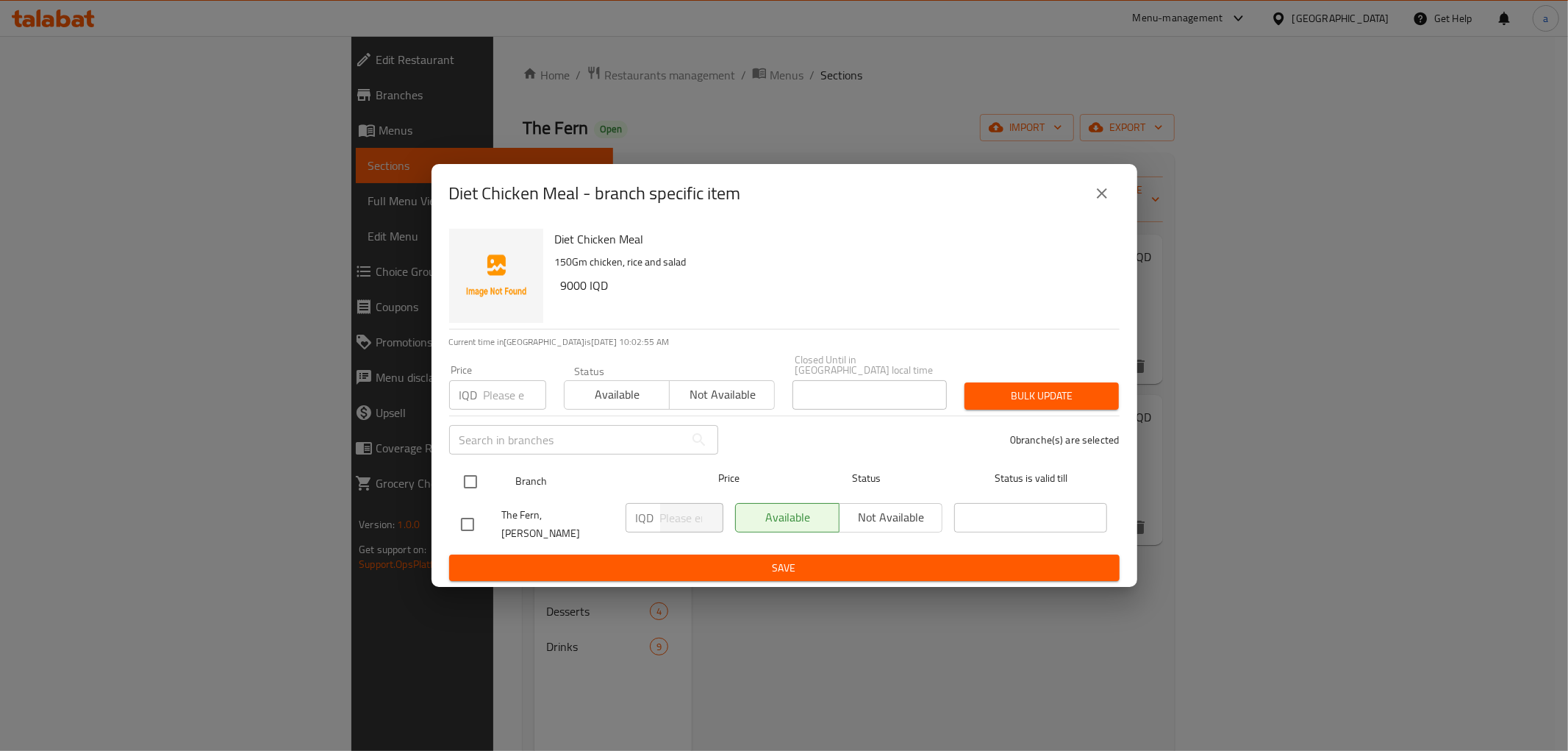
click at [467, 476] on input "checkbox" at bounding box center [471, 482] width 31 height 31
checkbox input "true"
click at [662, 535] on div "IQD ​" at bounding box center [675, 524] width 110 height 55
click at [667, 520] on input "number" at bounding box center [692, 517] width 63 height 30
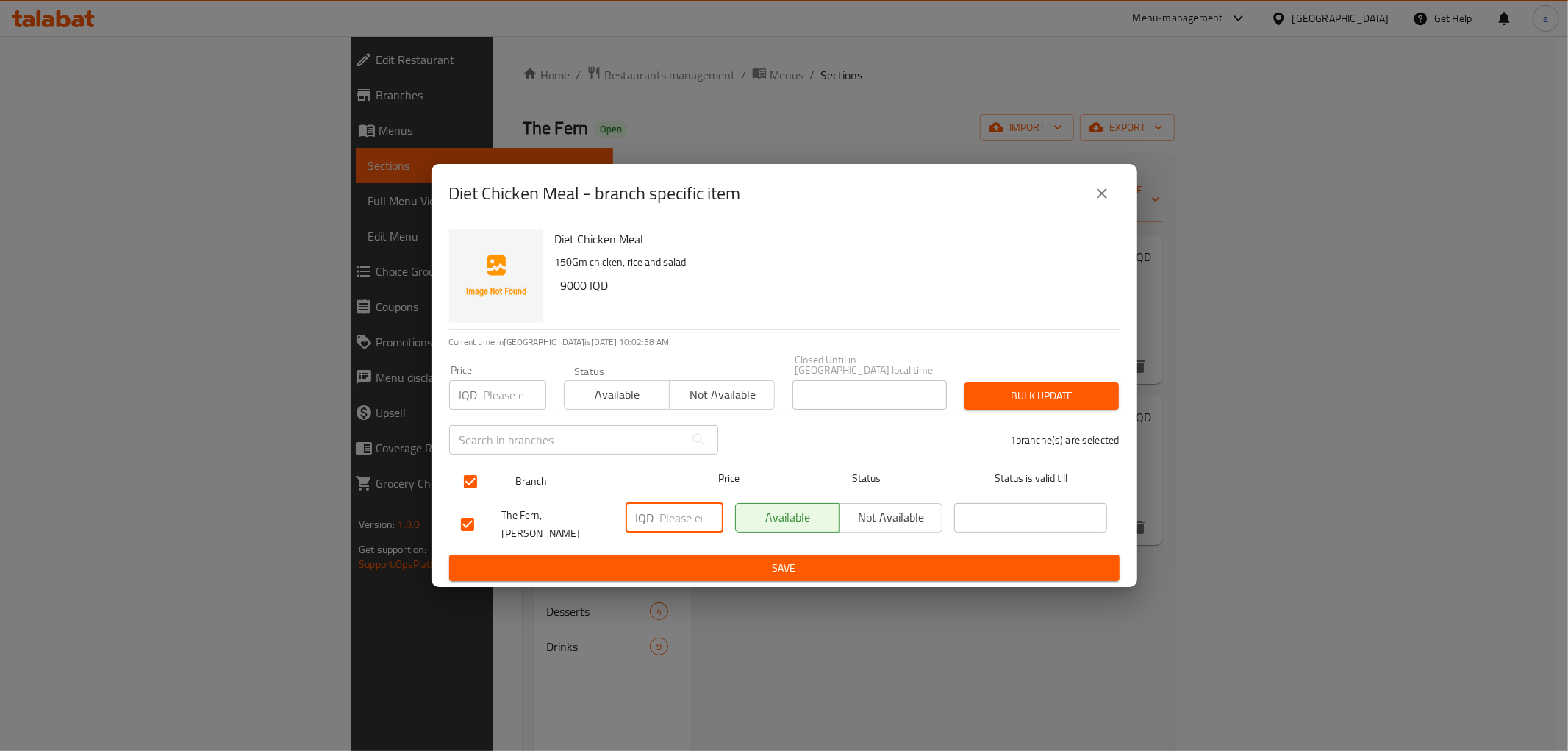
paste input "9000"
type input "9000"
click at [728, 559] on span "Save" at bounding box center [784, 569] width 647 height 19
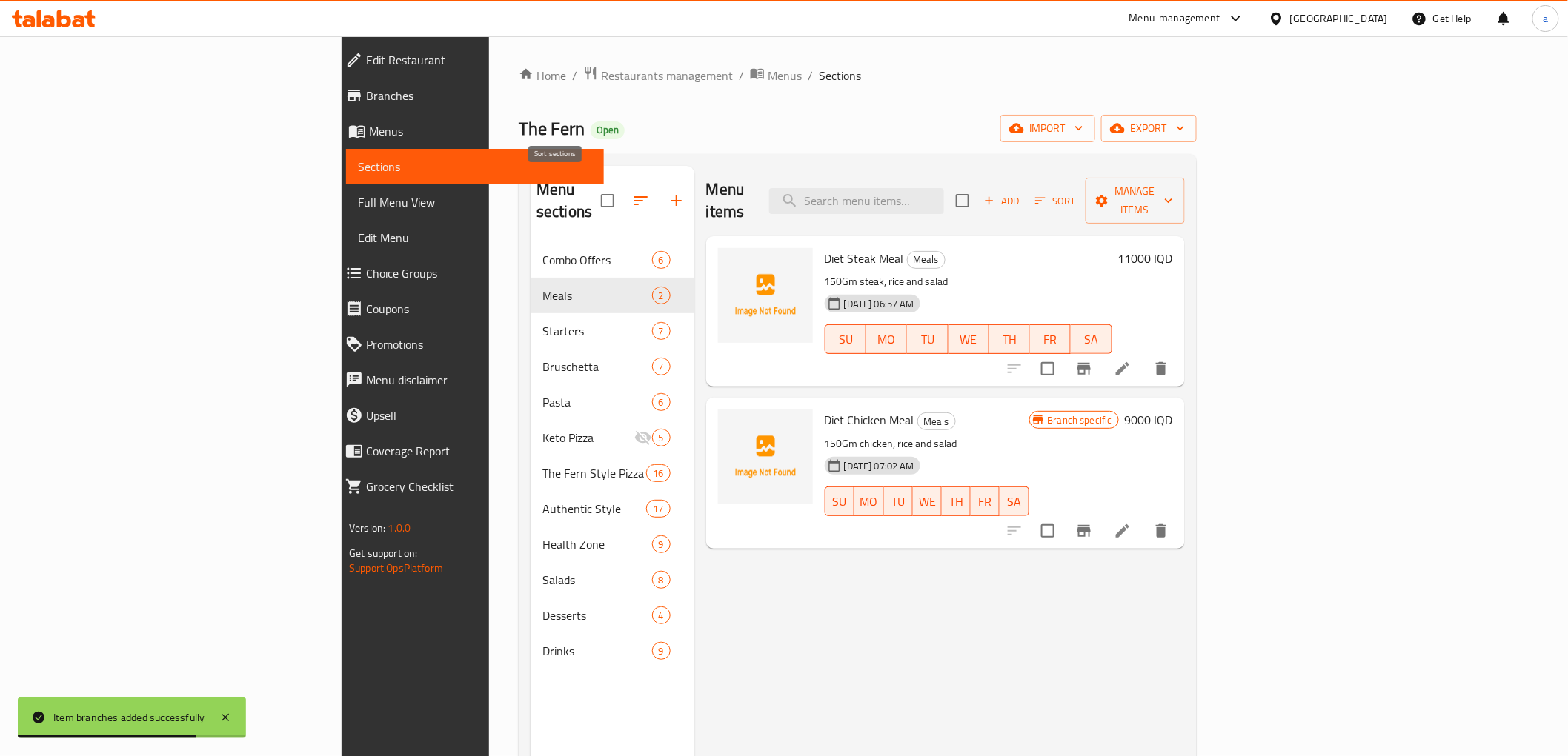
click at [632, 195] on icon "button" at bounding box center [641, 200] width 18 height 18
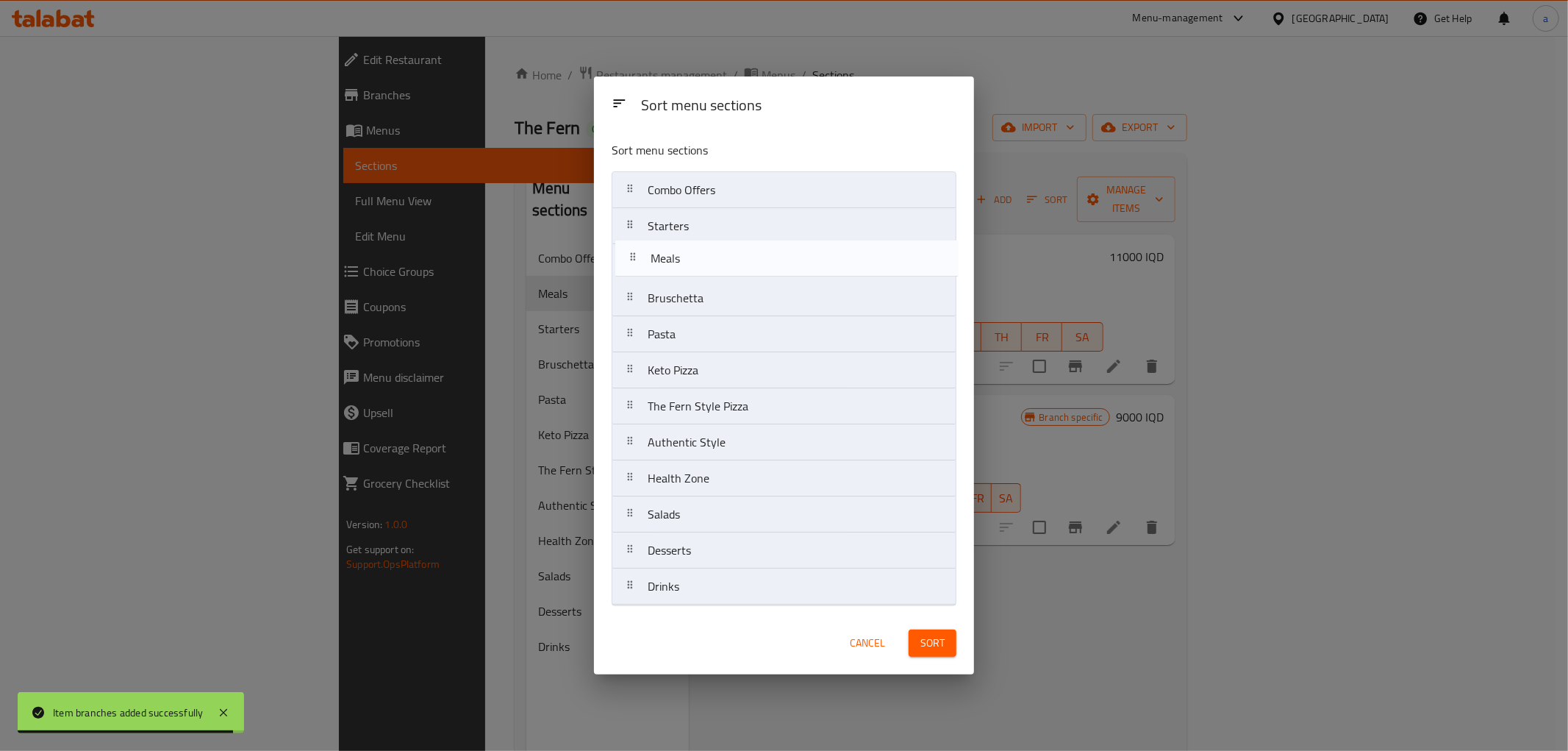
drag, startPoint x: 711, startPoint y: 233, endPoint x: 714, endPoint y: 273, distance: 40.1
click at [714, 273] on nav "Combo Offers Meals Starters Bruschetta Pasta Keto Pizza The Fern Style Pizza Au…" at bounding box center [784, 388] width 345 height 434
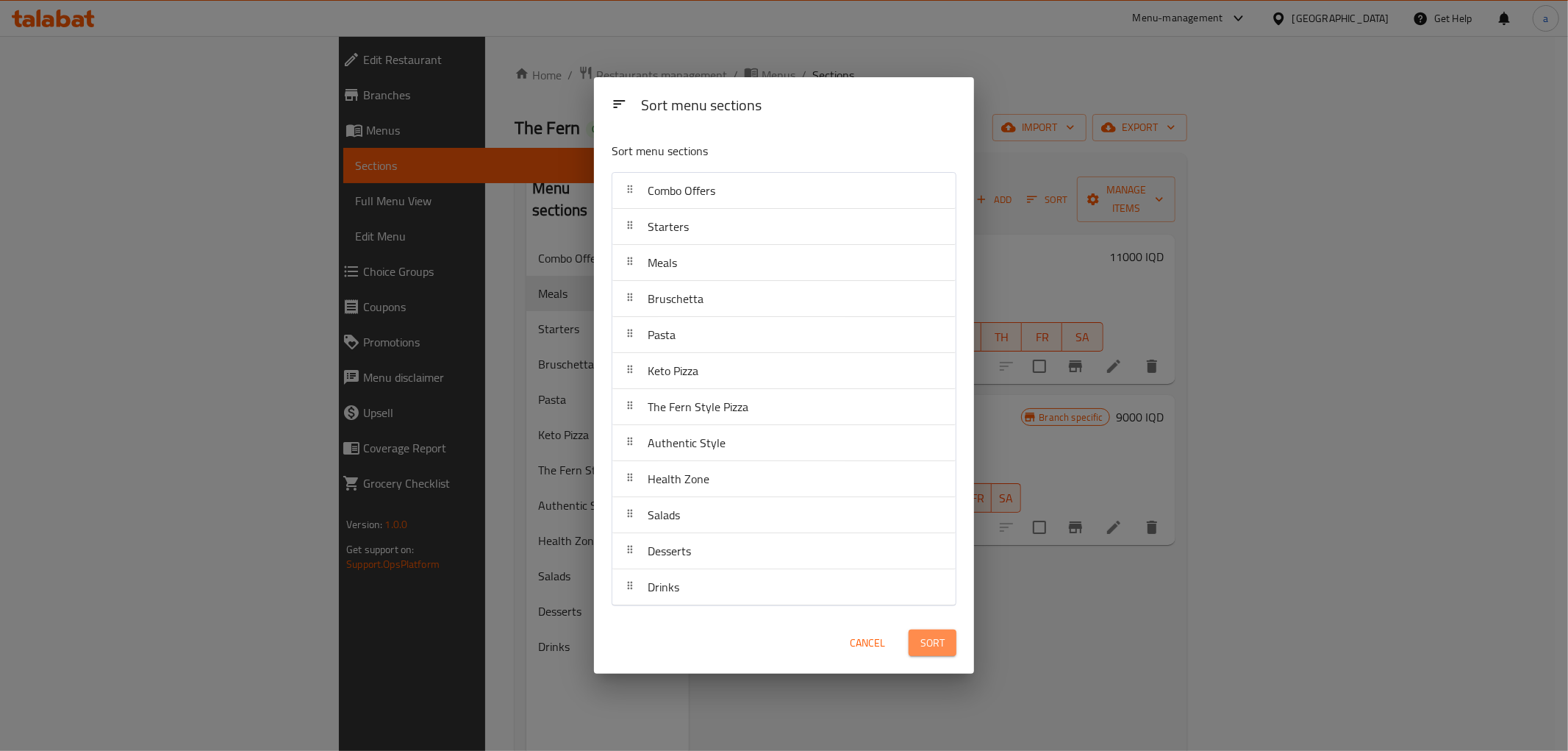
click at [930, 648] on span "Sort" at bounding box center [932, 643] width 24 height 19
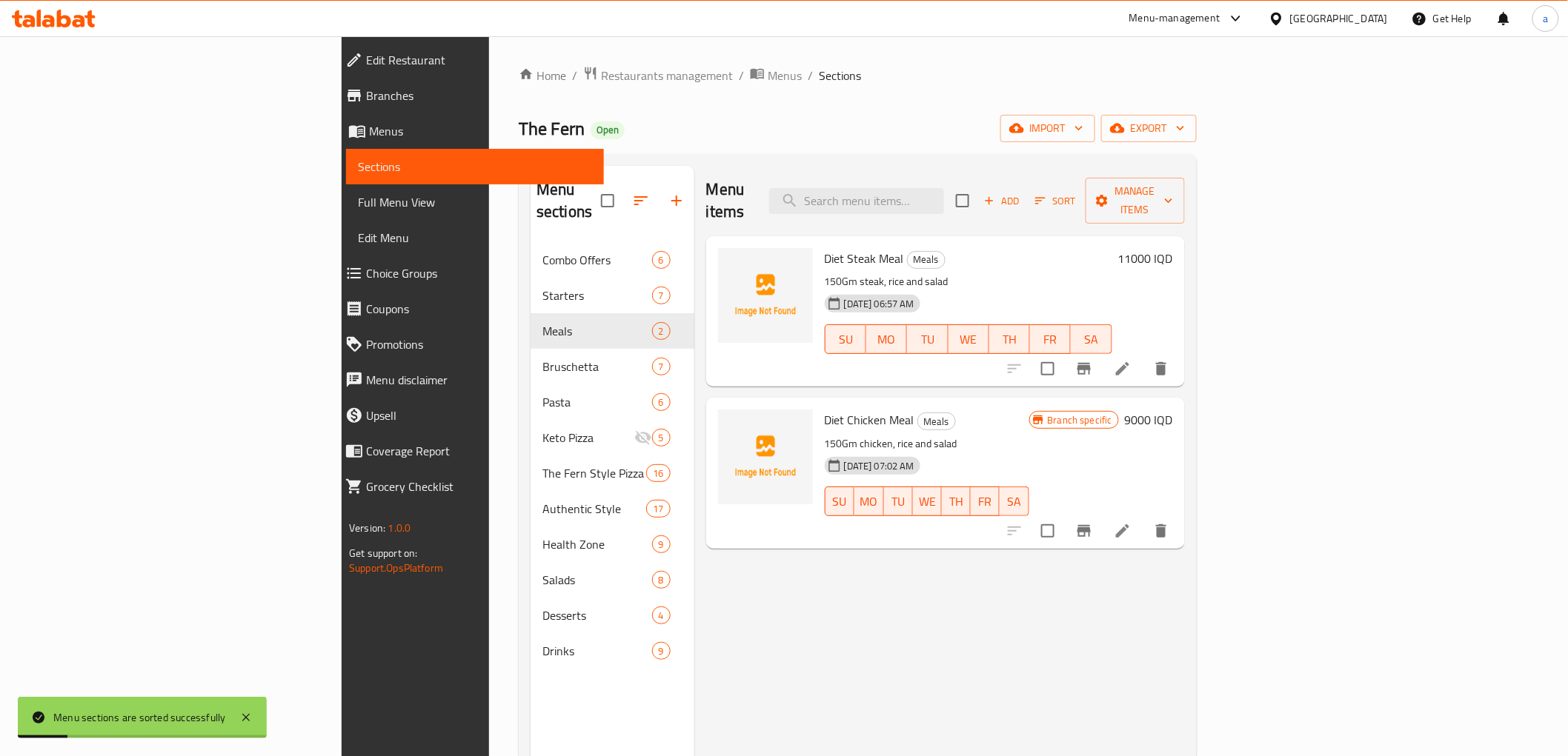
click at [358, 202] on span "Full Menu View" at bounding box center [474, 202] width 234 height 18
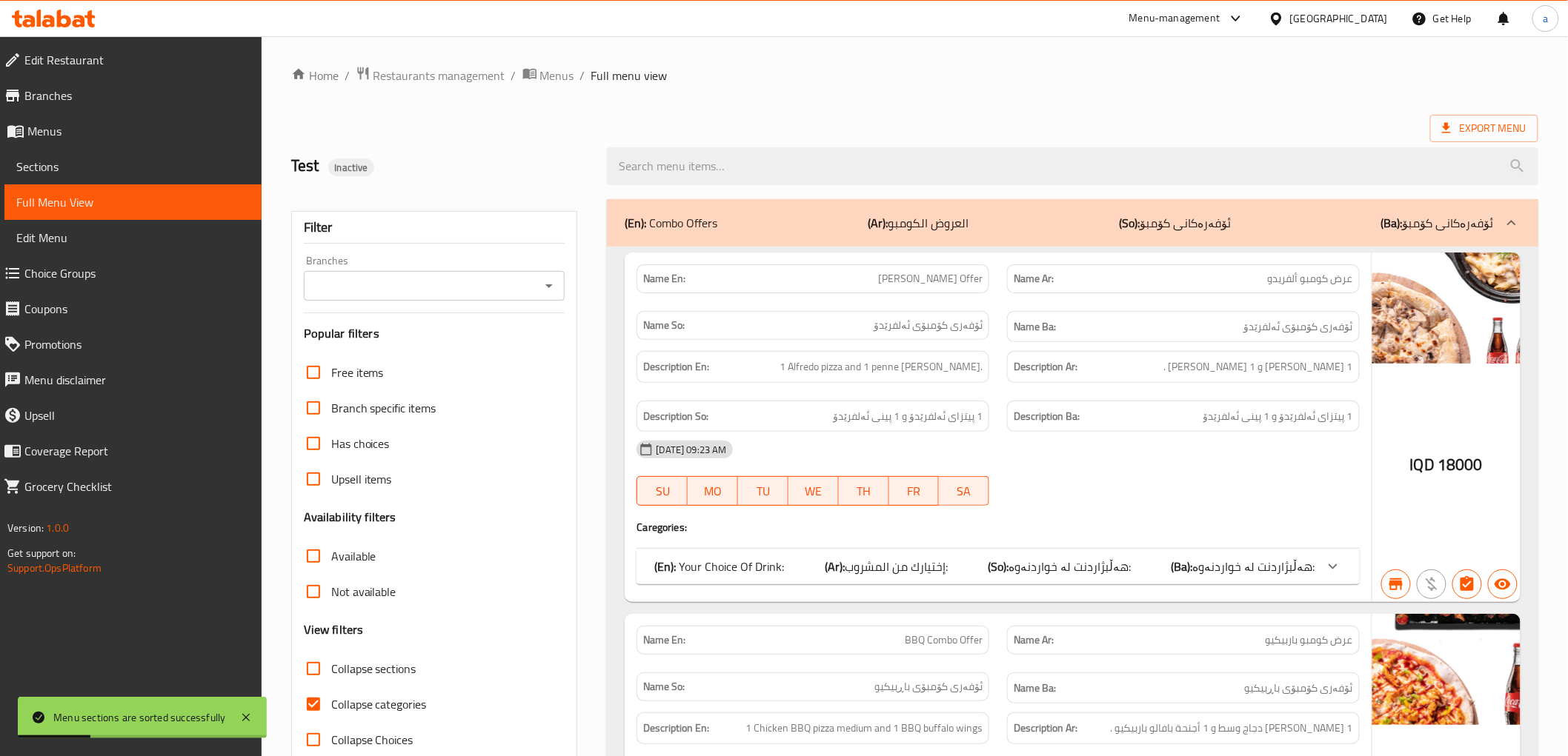
click at [544, 291] on icon "Open" at bounding box center [548, 285] width 18 height 18
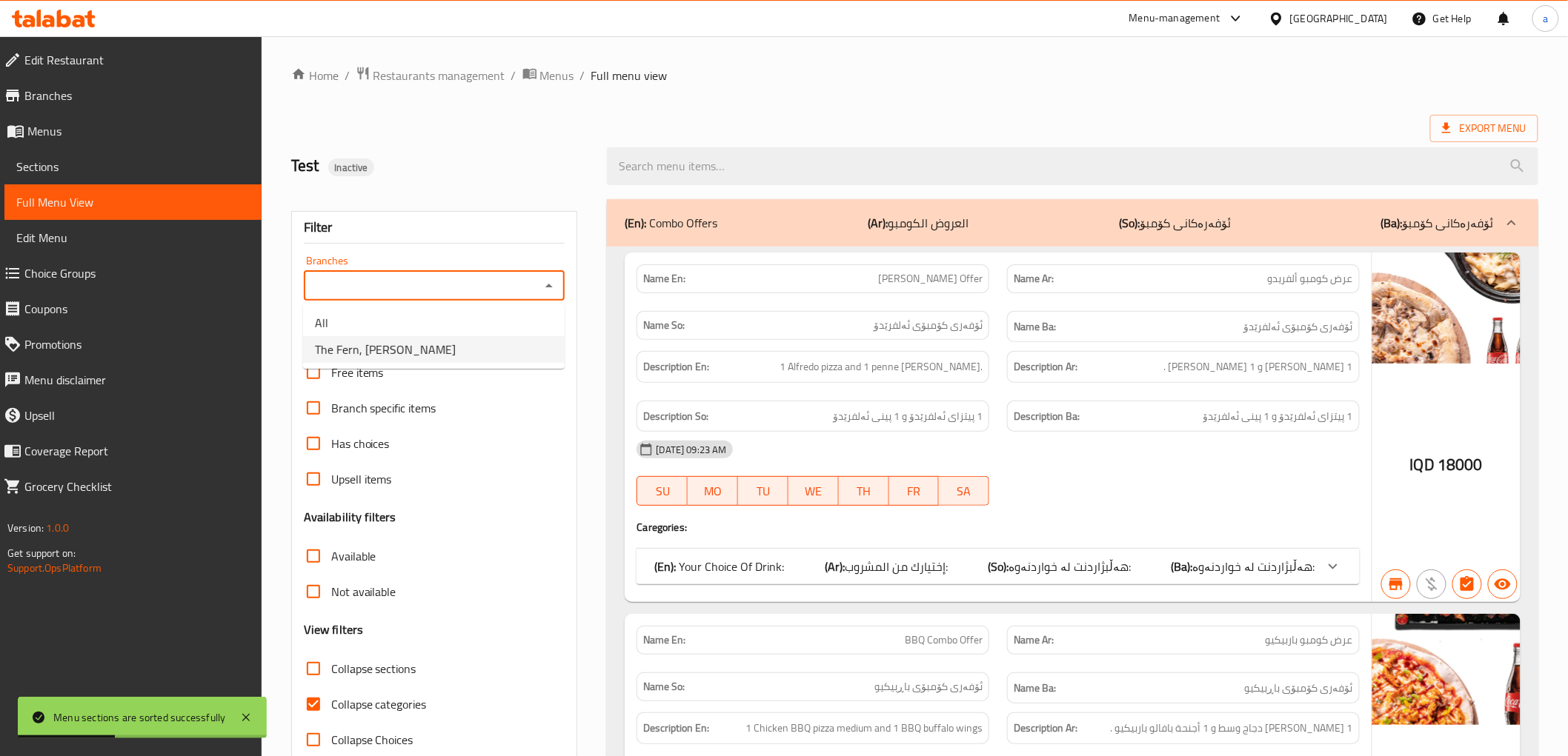
click at [467, 338] on li "The Fern, Kuran Ankawa" at bounding box center [434, 349] width 262 height 26
type input "The Fern, Kuran Ankawa"
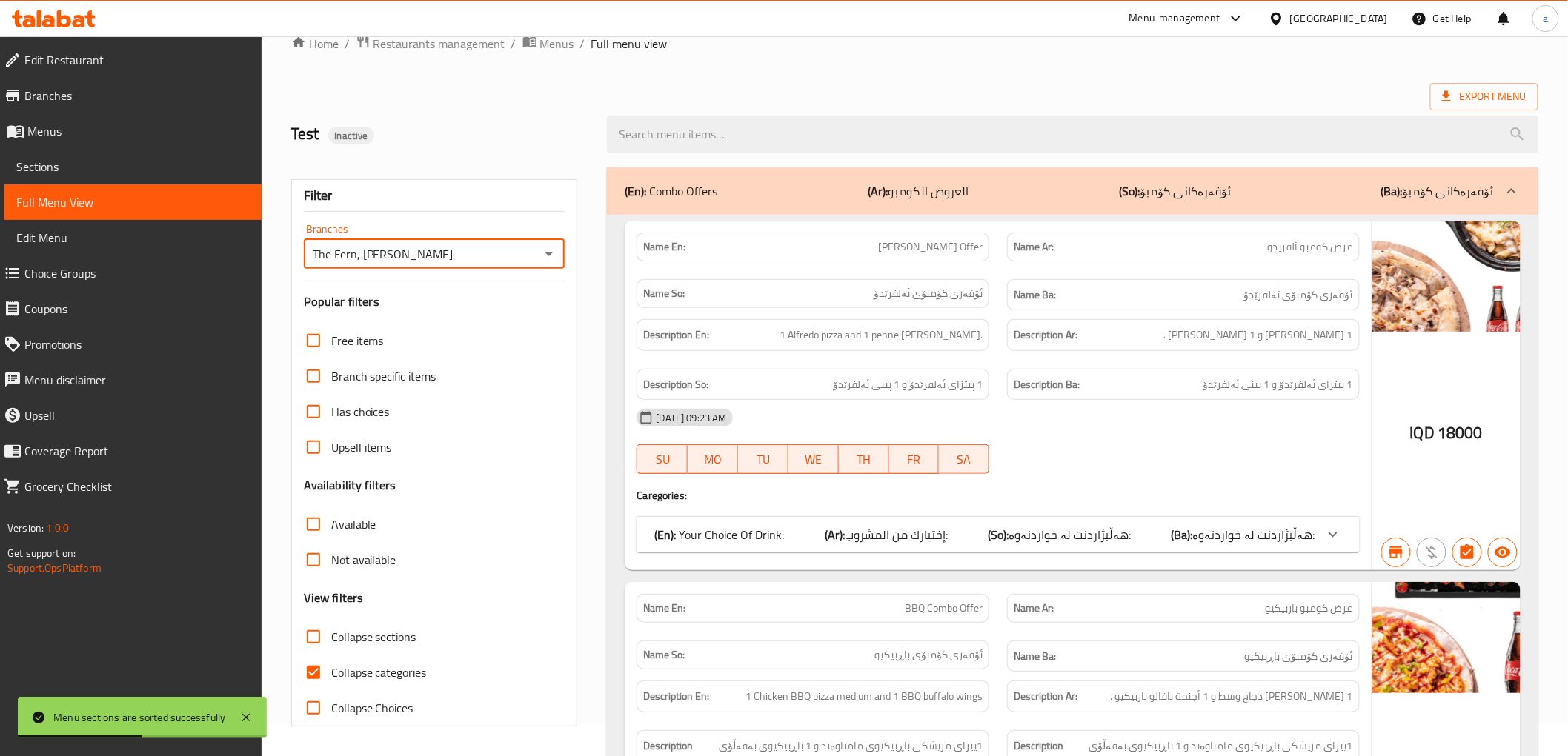
scroll to position [471, 0]
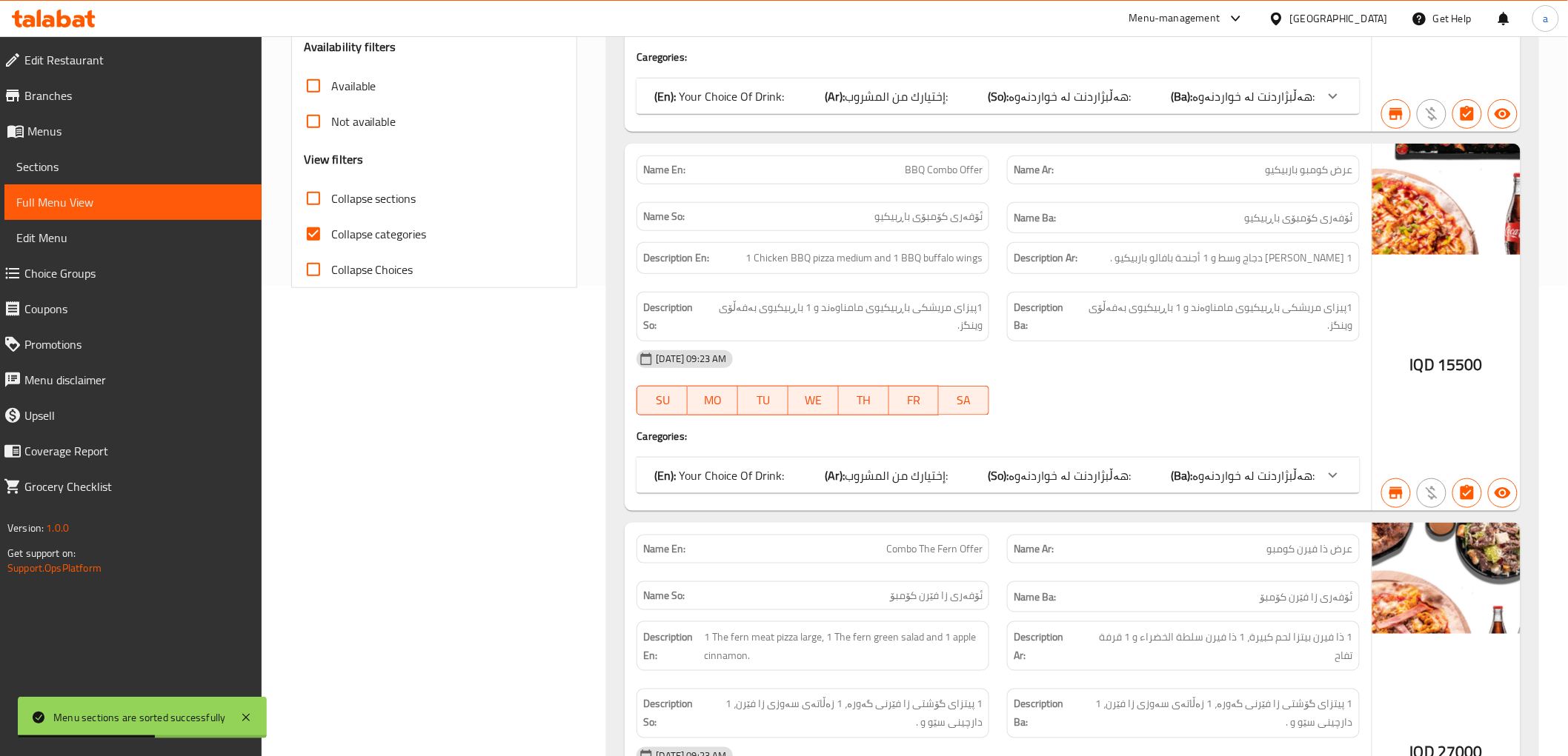
click at [315, 237] on input "Collapse categories" at bounding box center [314, 234] width 36 height 36
checkbox input "false"
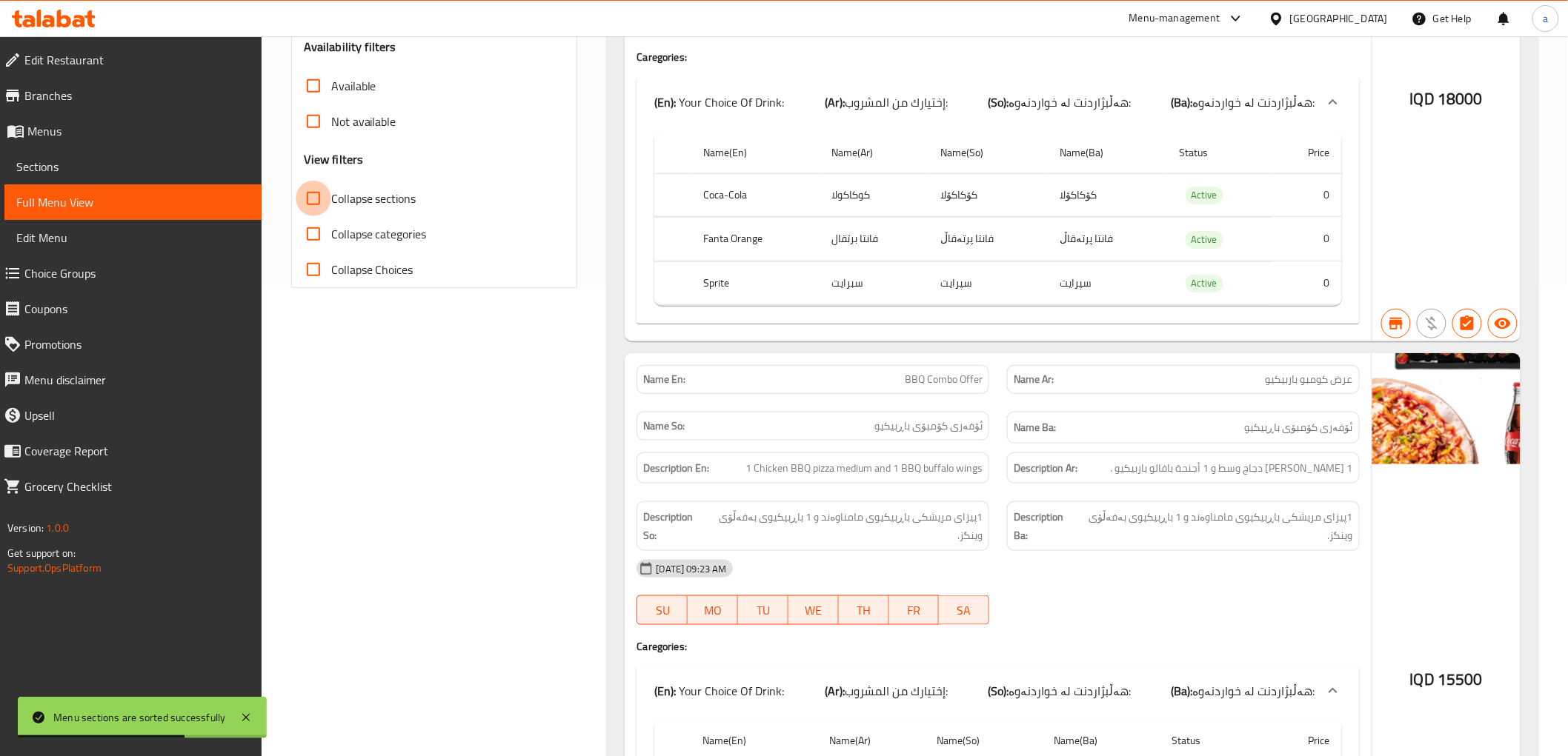
drag, startPoint x: 309, startPoint y: 200, endPoint x: 351, endPoint y: 249, distance: 64.5
click at [308, 200] on input "Collapse sections" at bounding box center [314, 199] width 36 height 36
checkbox input "true"
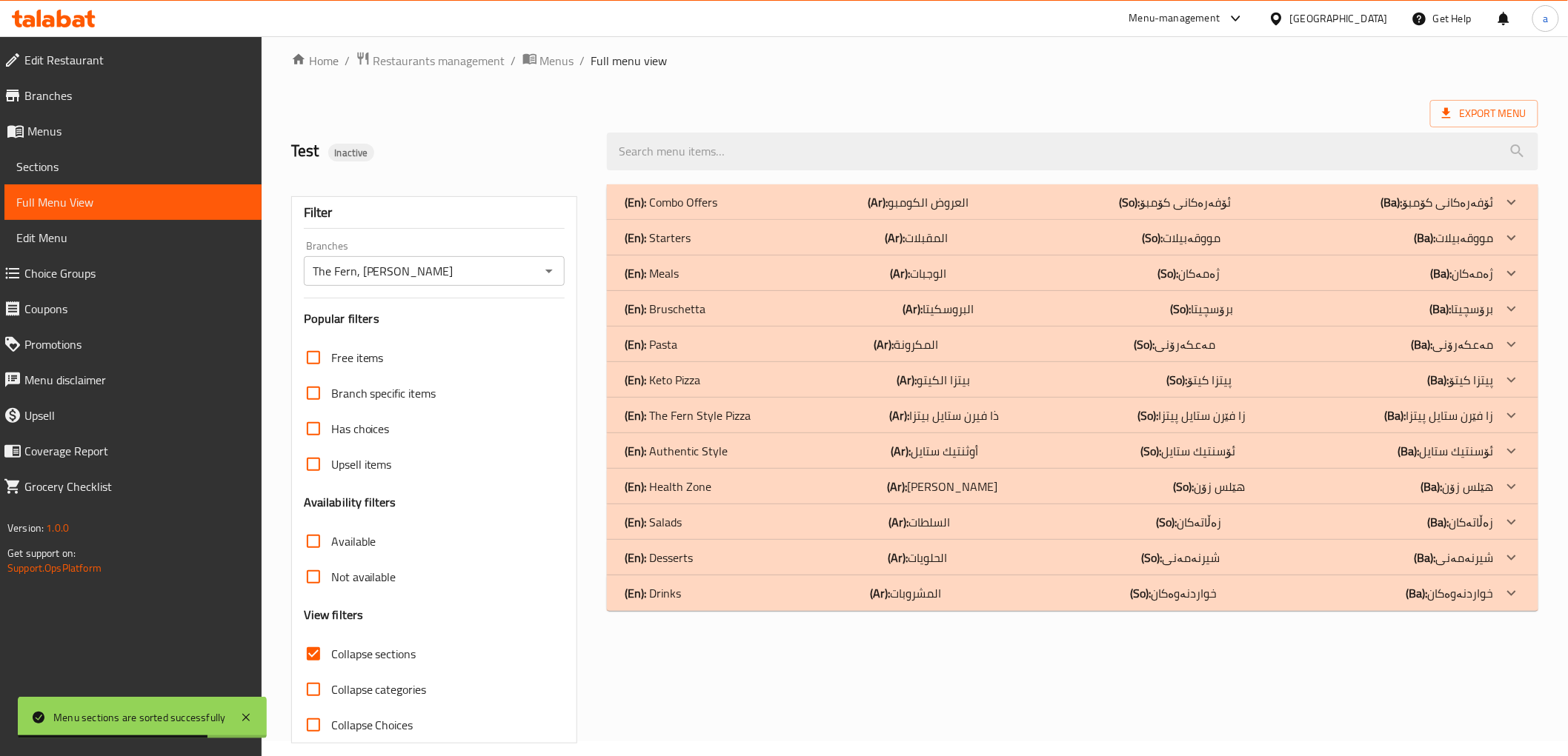
scroll to position [0, 0]
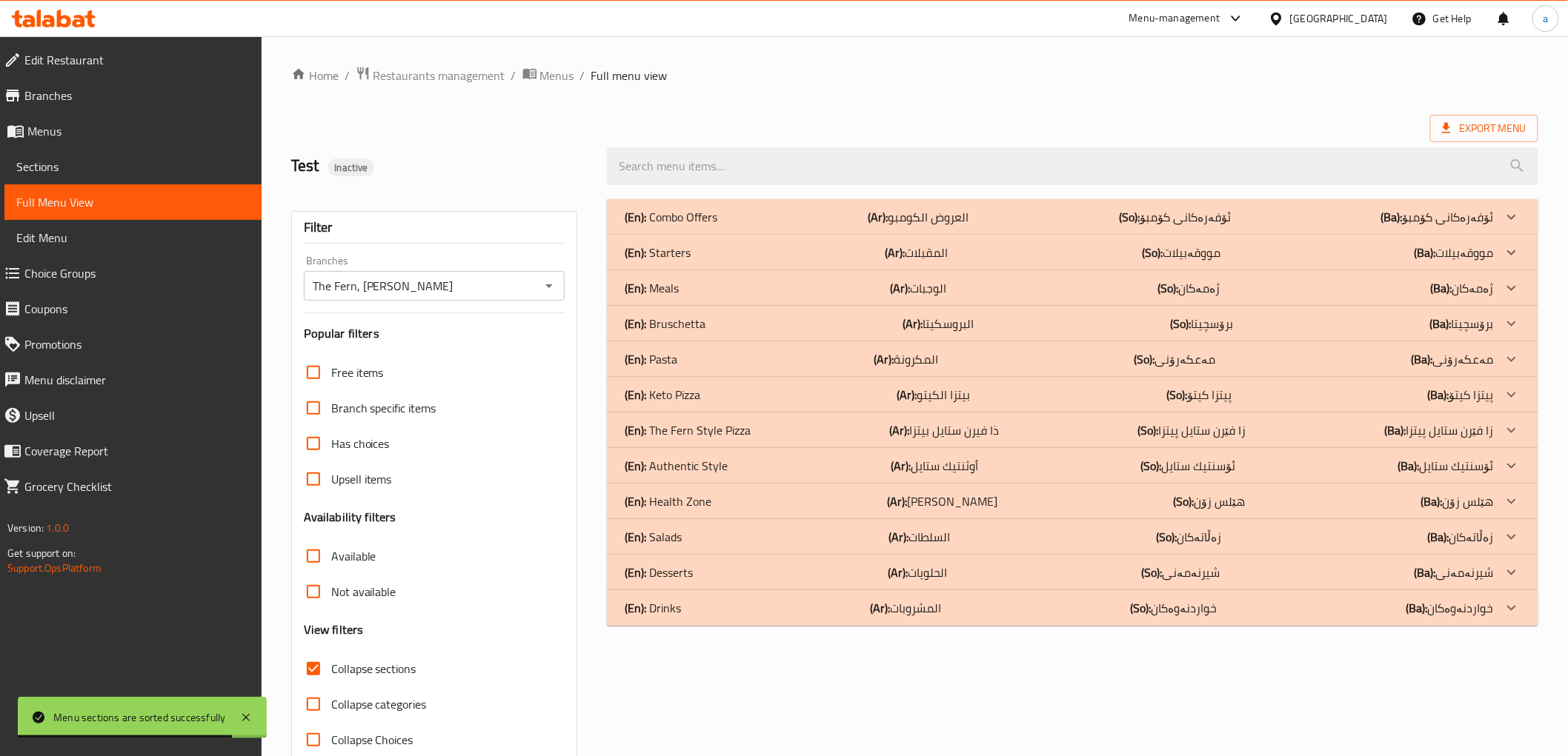
click at [668, 292] on p "(En): Meals" at bounding box center [652, 288] width 54 height 18
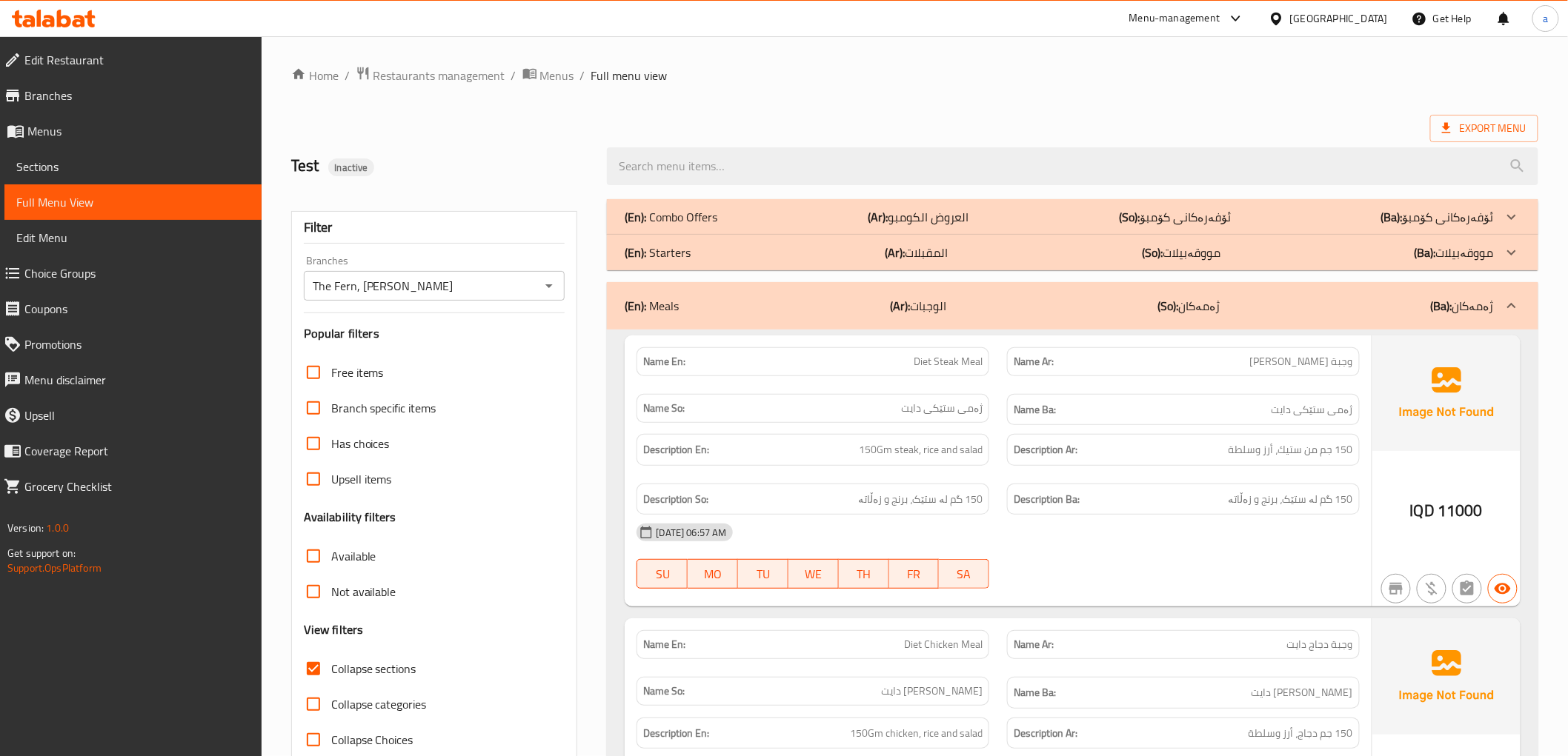
drag, startPoint x: 381, startPoint y: 338, endPoint x: 388, endPoint y: 178, distance: 160.2
click at [49, 126] on span "Menus" at bounding box center [139, 131] width 223 height 18
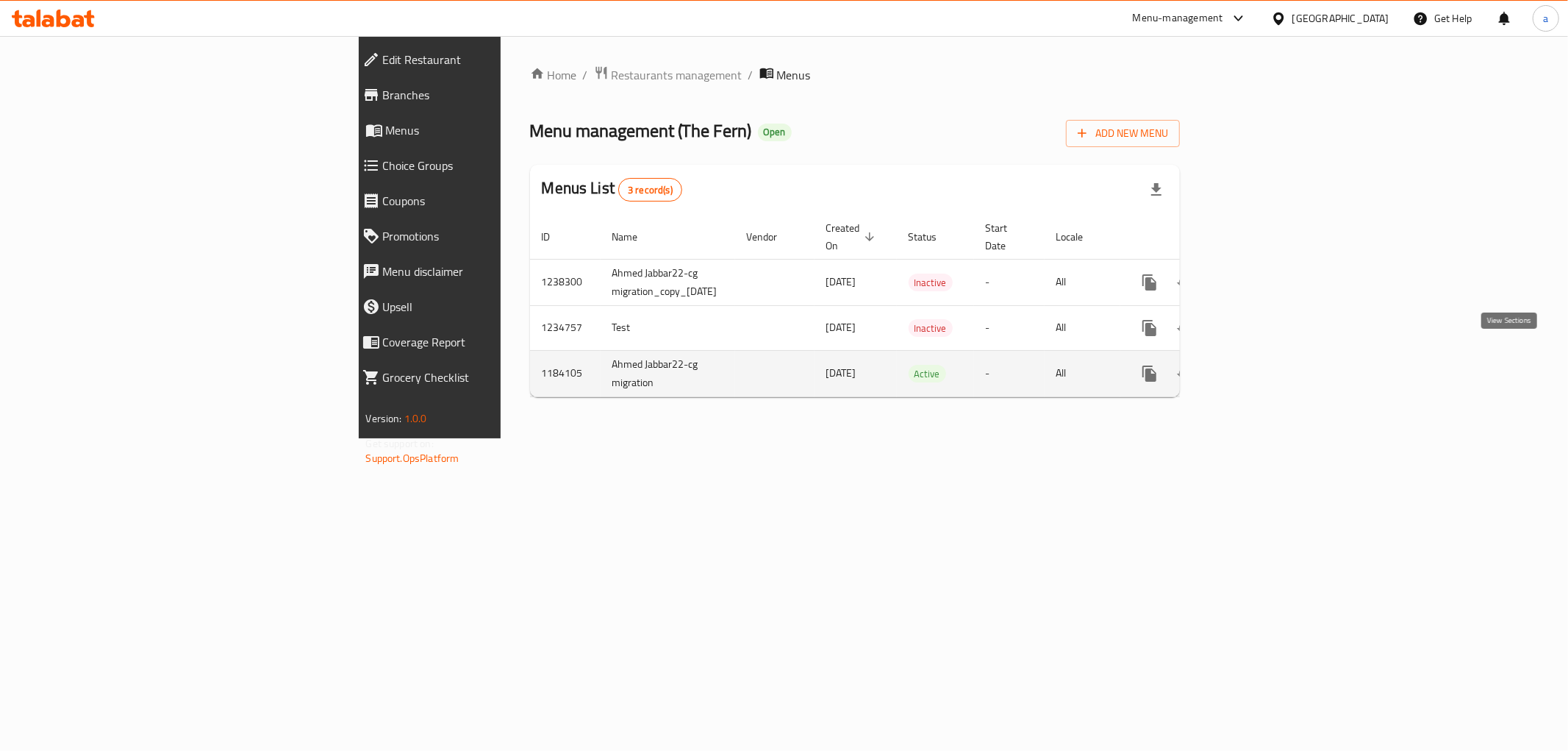
click at [1274, 356] on link "enhanced table" at bounding box center [1256, 374] width 35 height 35
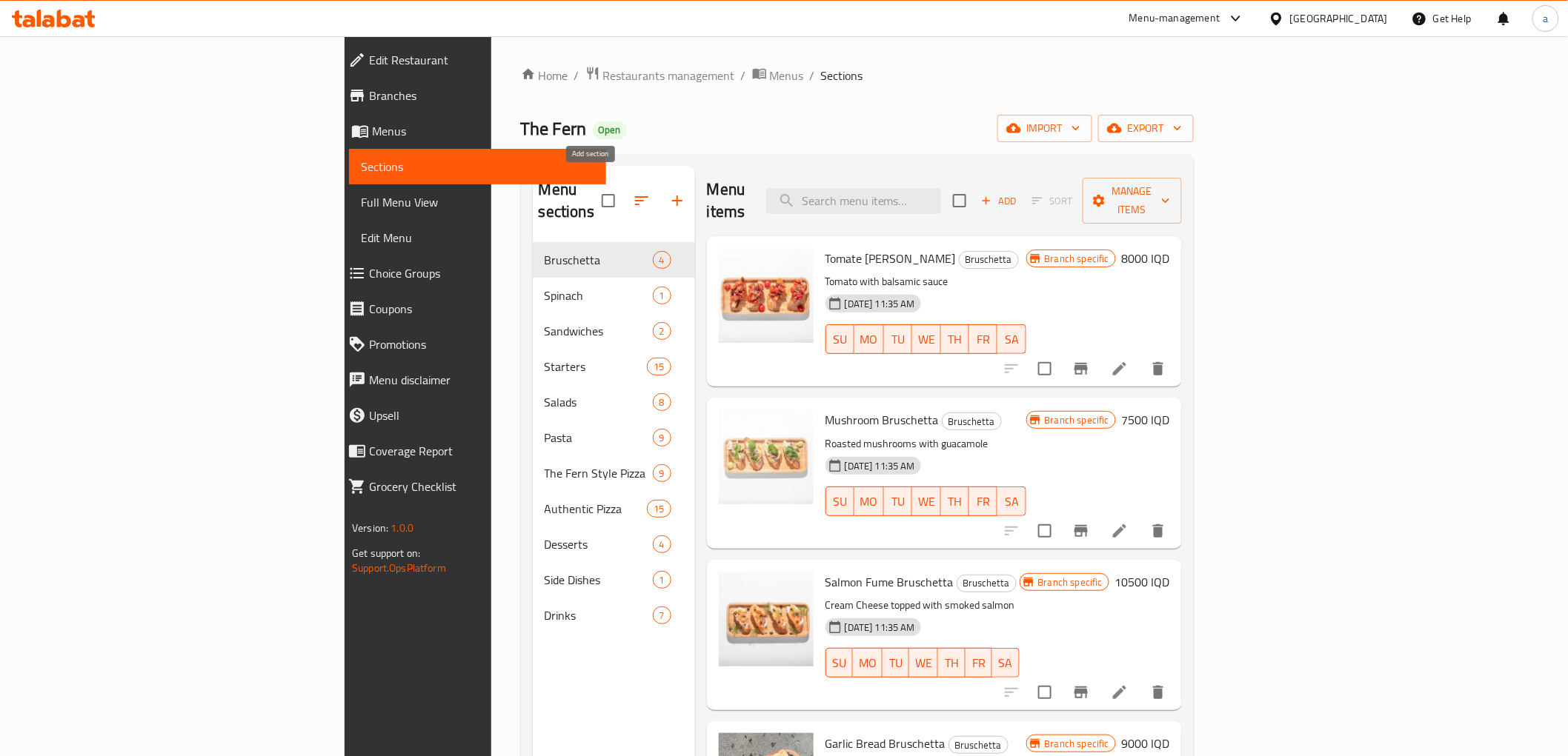
click at [668, 192] on icon "button" at bounding box center [676, 200] width 18 height 18
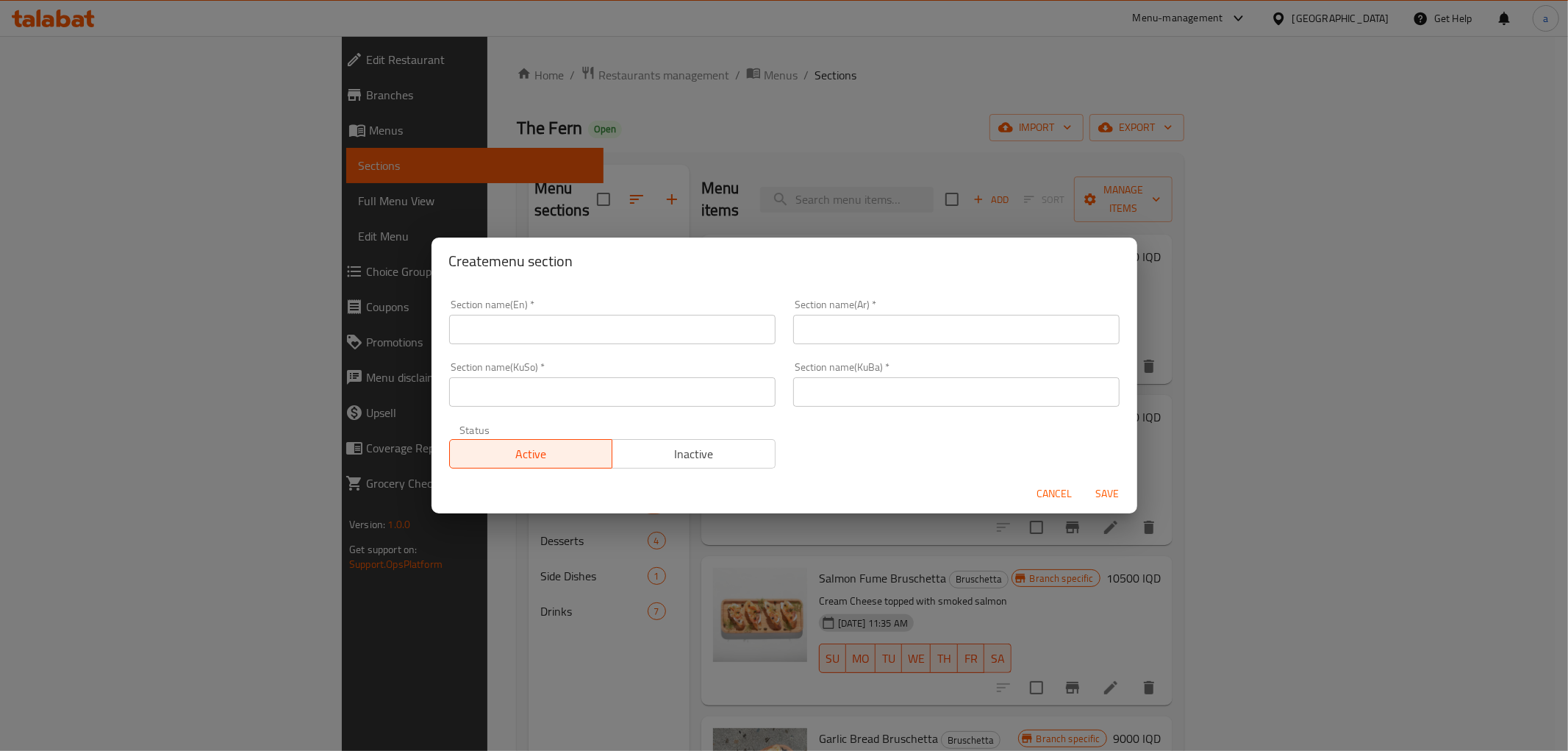
click at [545, 324] on input "text" at bounding box center [612, 329] width 326 height 30
type input "Meals"
click at [843, 328] on input "text" at bounding box center [956, 329] width 326 height 30
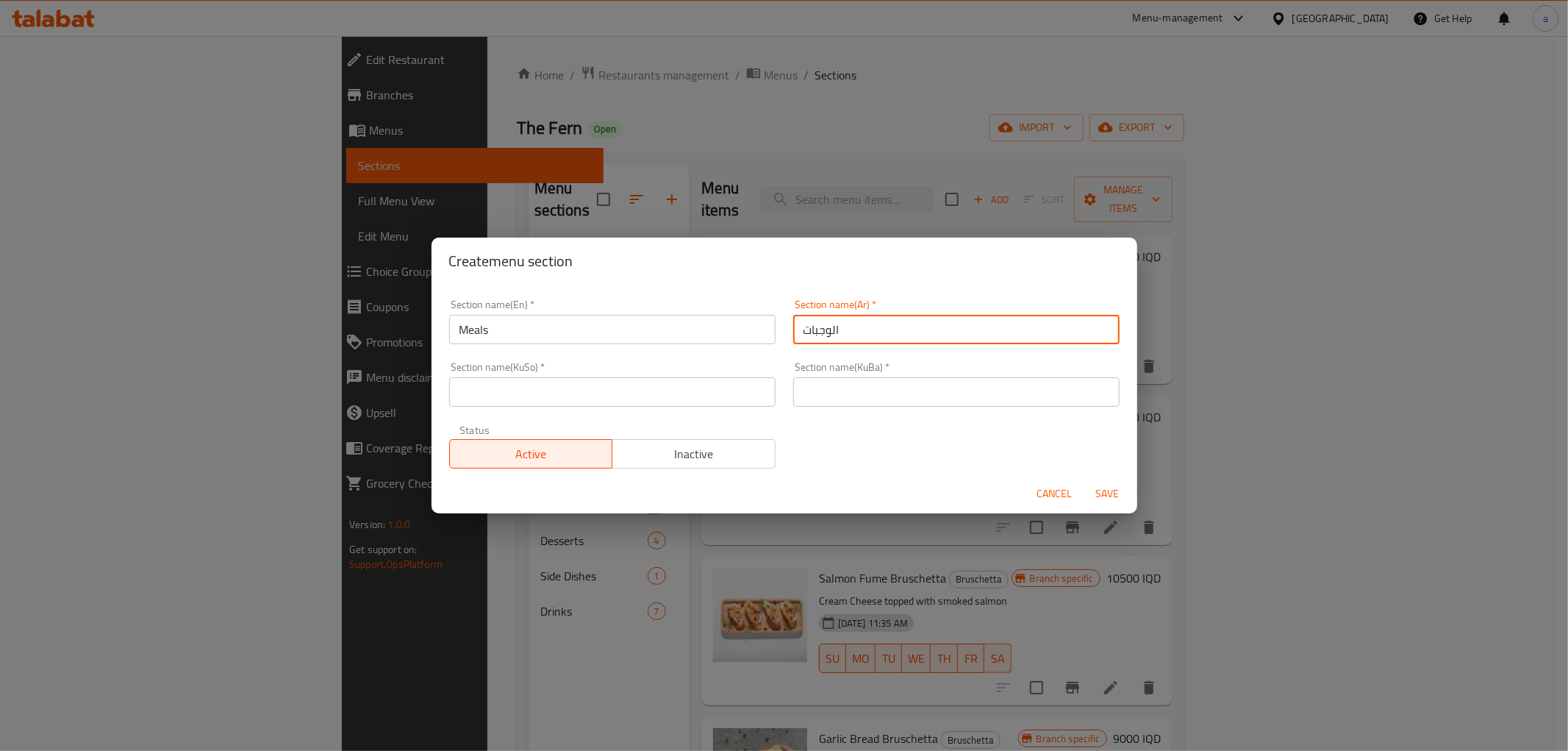
type input "الوجبات"
click at [884, 392] on input "text" at bounding box center [956, 392] width 326 height 30
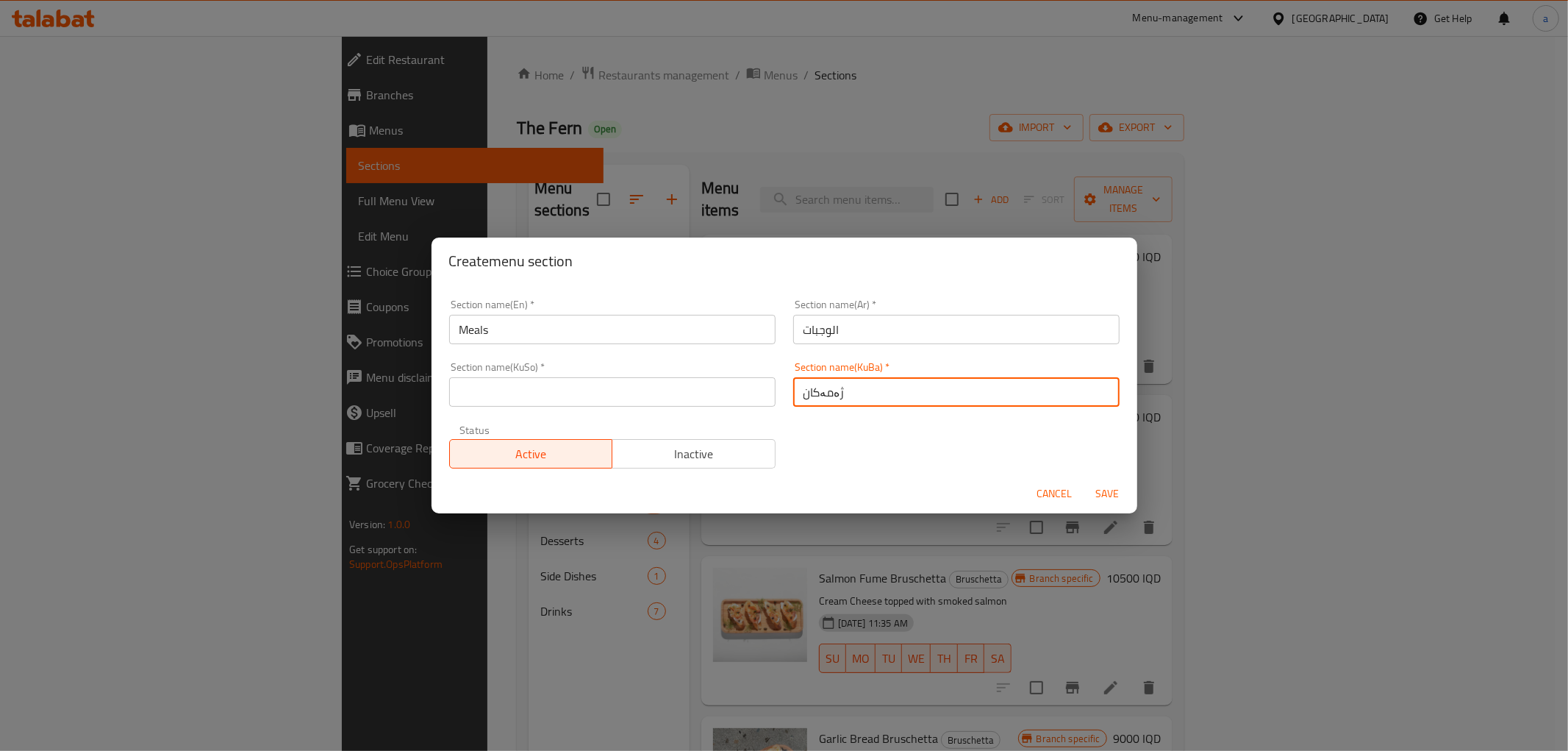
type input "ژەمەکان"
click at [671, 388] on input "text" at bounding box center [612, 392] width 326 height 30
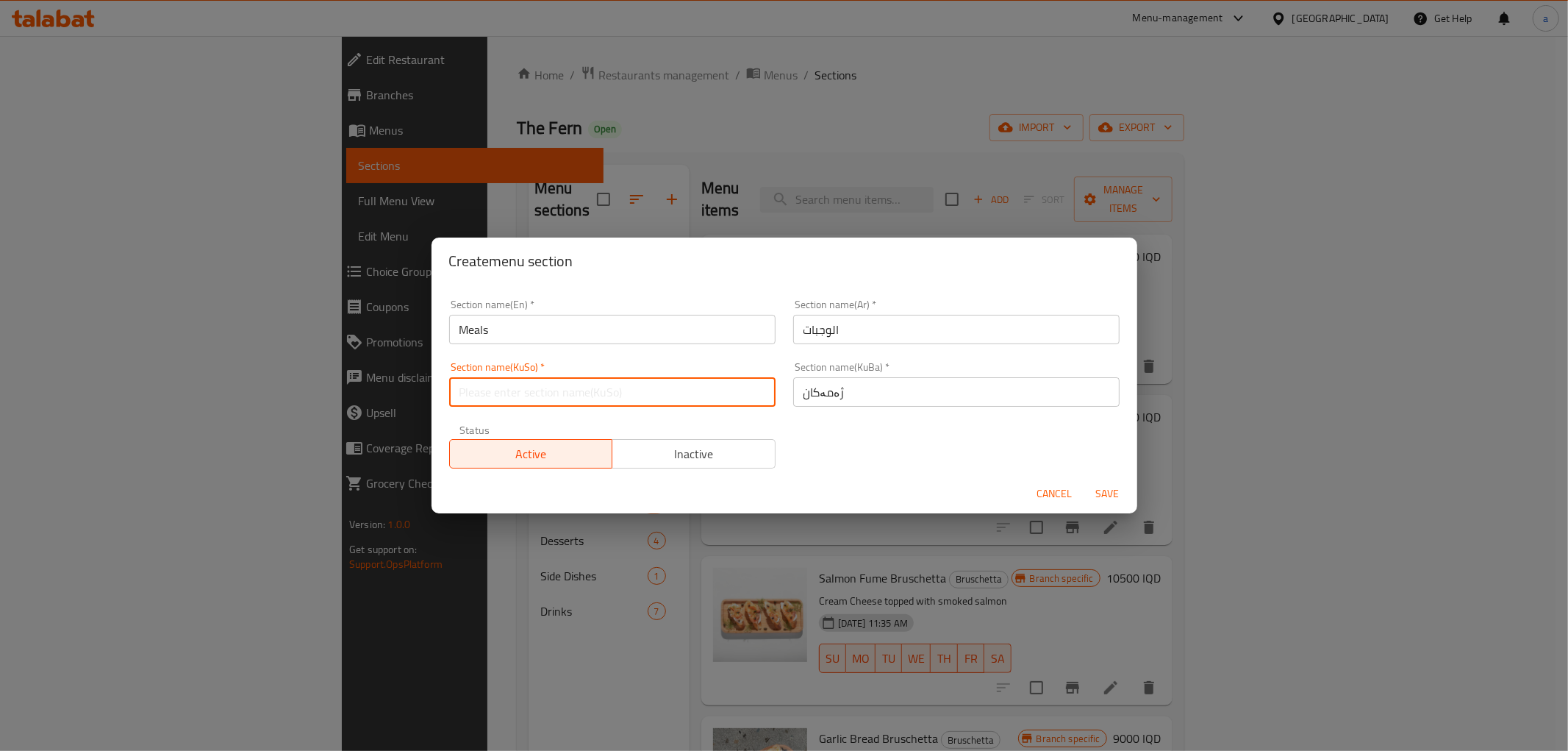
paste input "ژەمەکان"
type input "ژەمەکان"
click at [1105, 489] on span "Save" at bounding box center [1108, 494] width 35 height 19
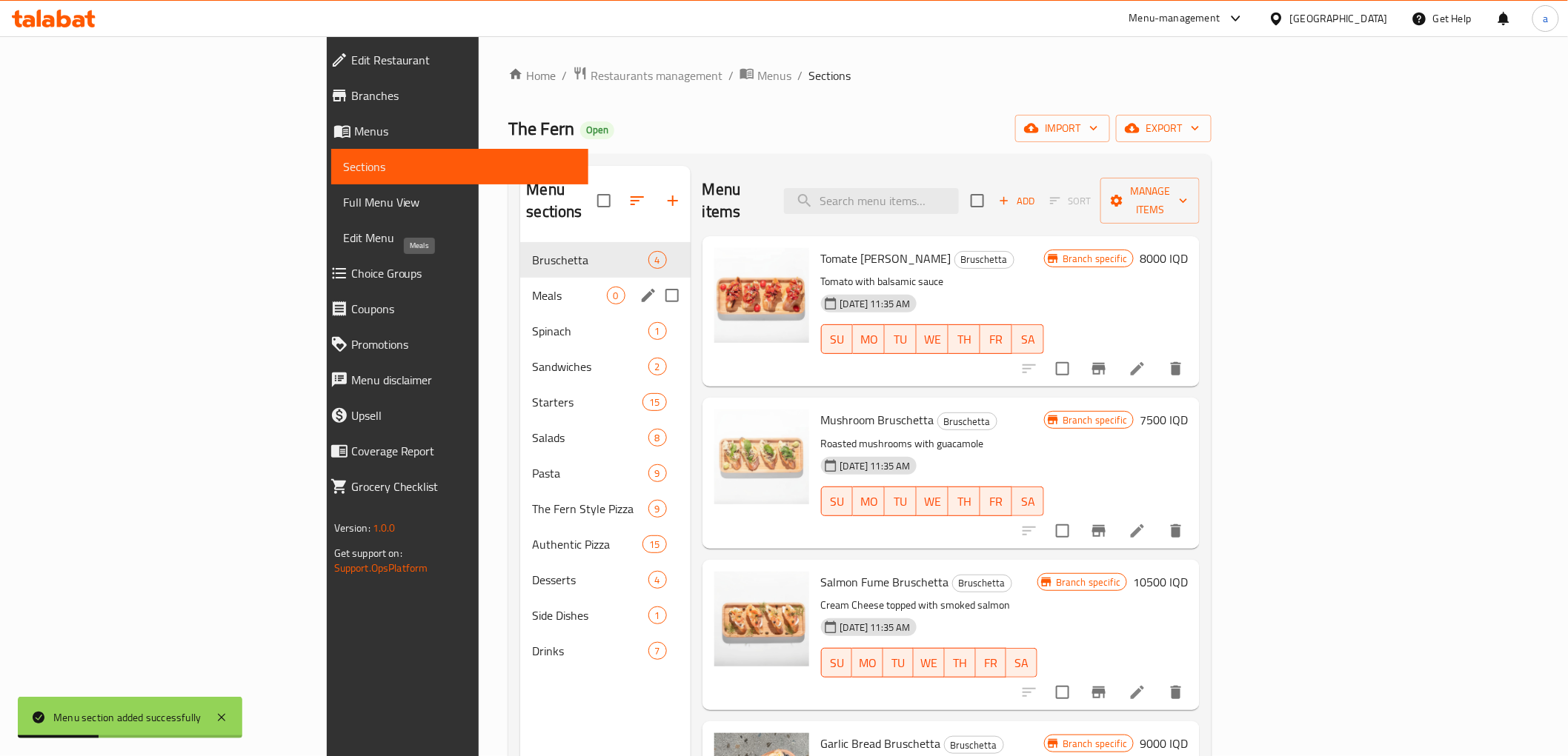
click at [532, 286] on span "Meals" at bounding box center [569, 295] width 74 height 18
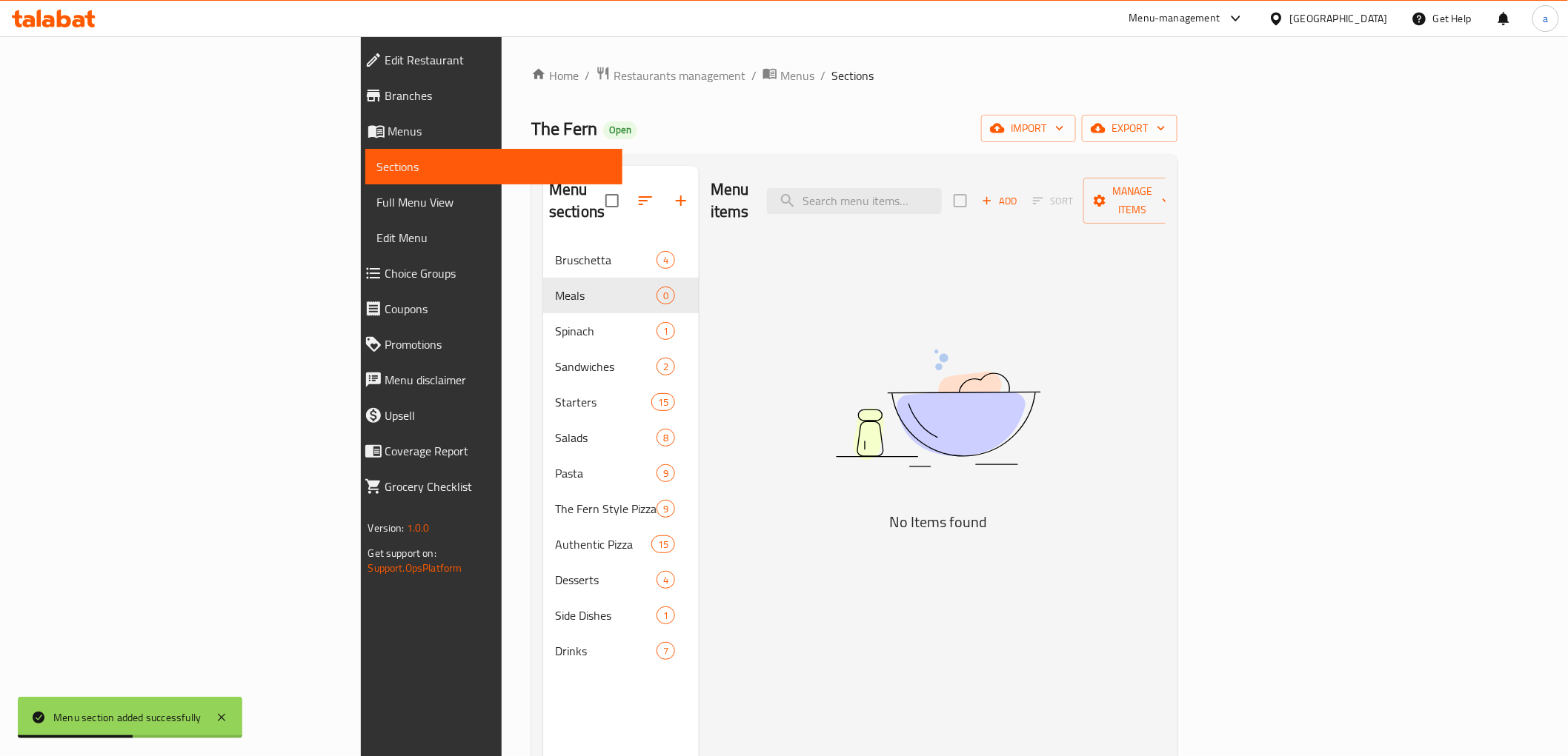
click at [353, 120] on link "Menus" at bounding box center [487, 131] width 269 height 36
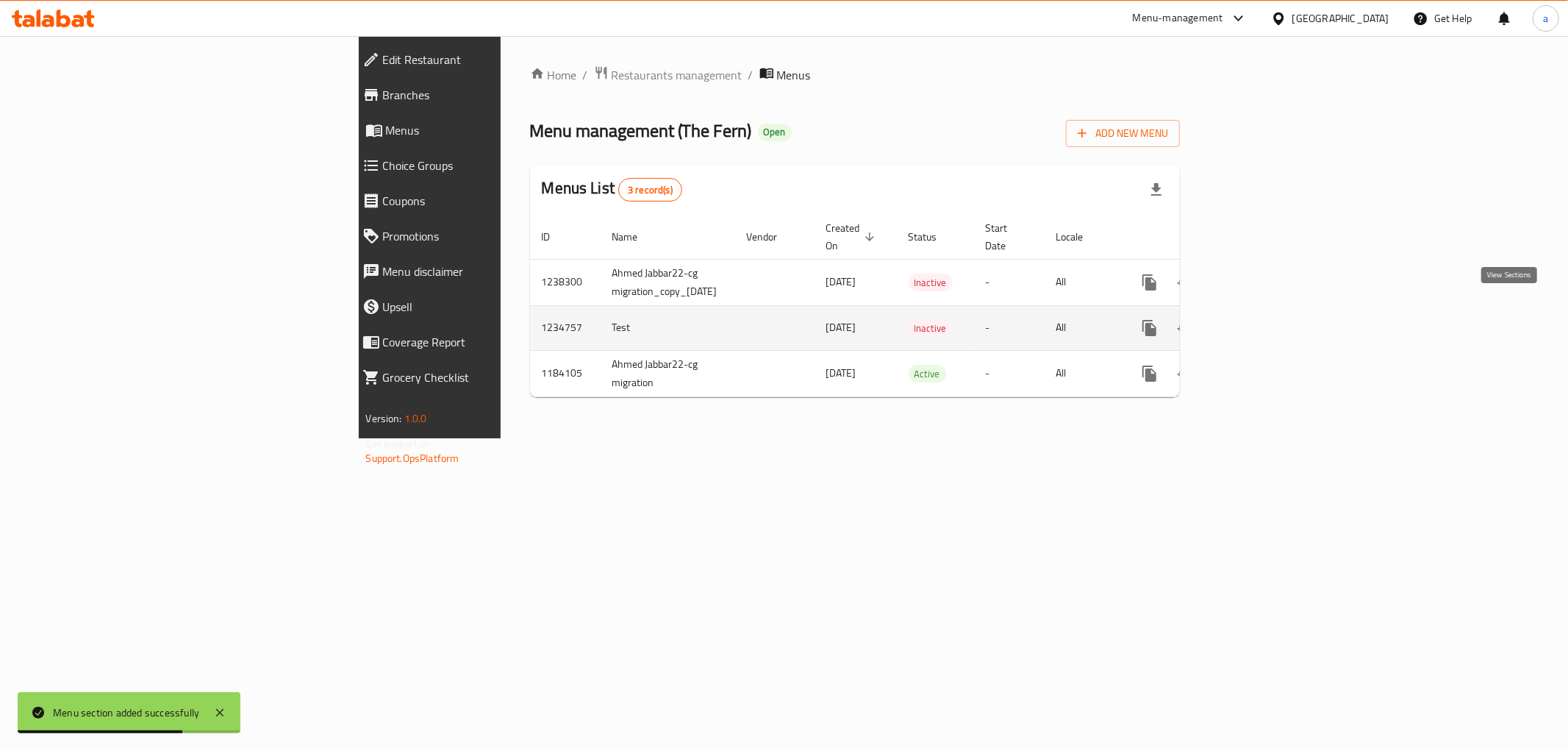
click at [1264, 319] on icon "enhanced table" at bounding box center [1255, 327] width 18 height 18
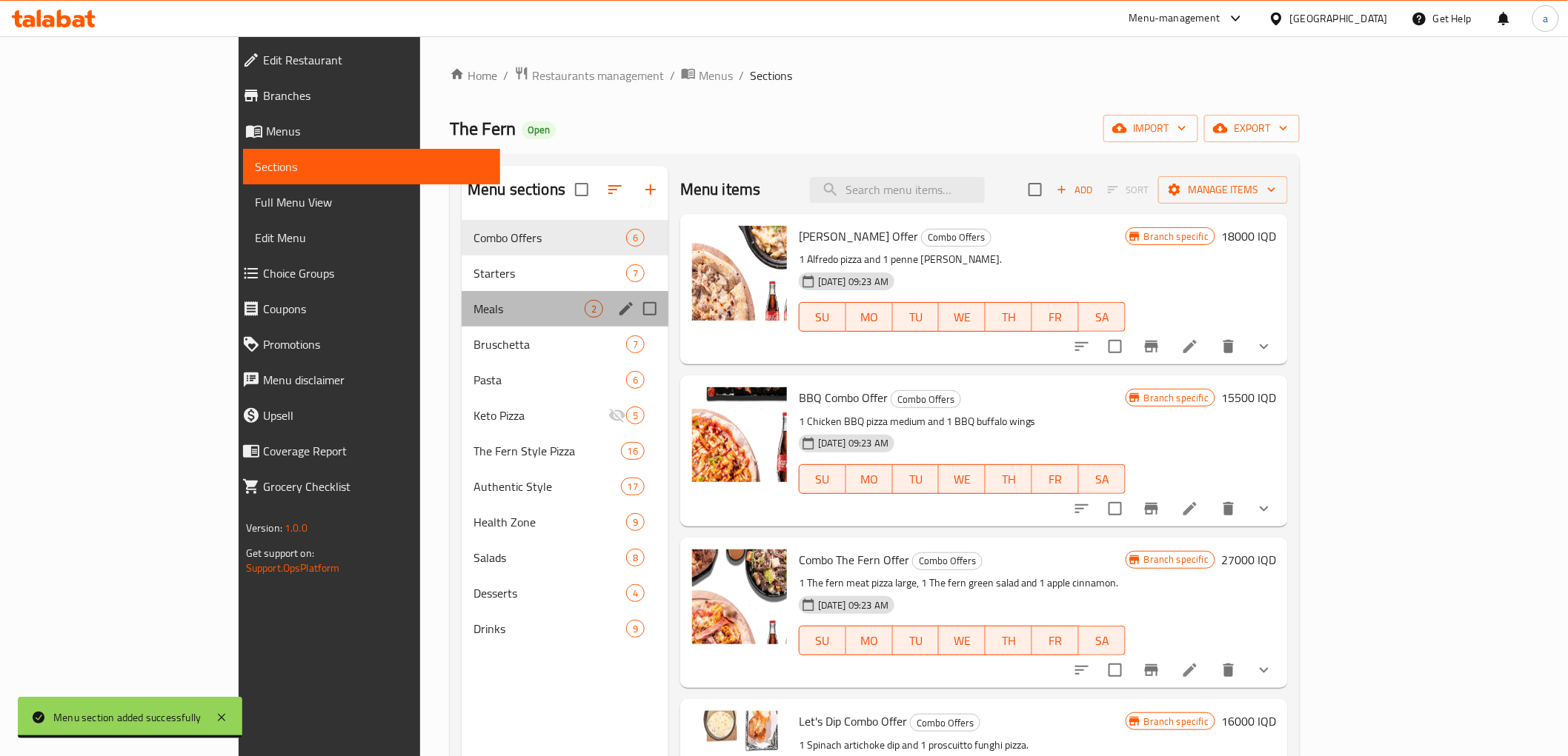
click at [461, 321] on div "Meals 2" at bounding box center [564, 309] width 207 height 36
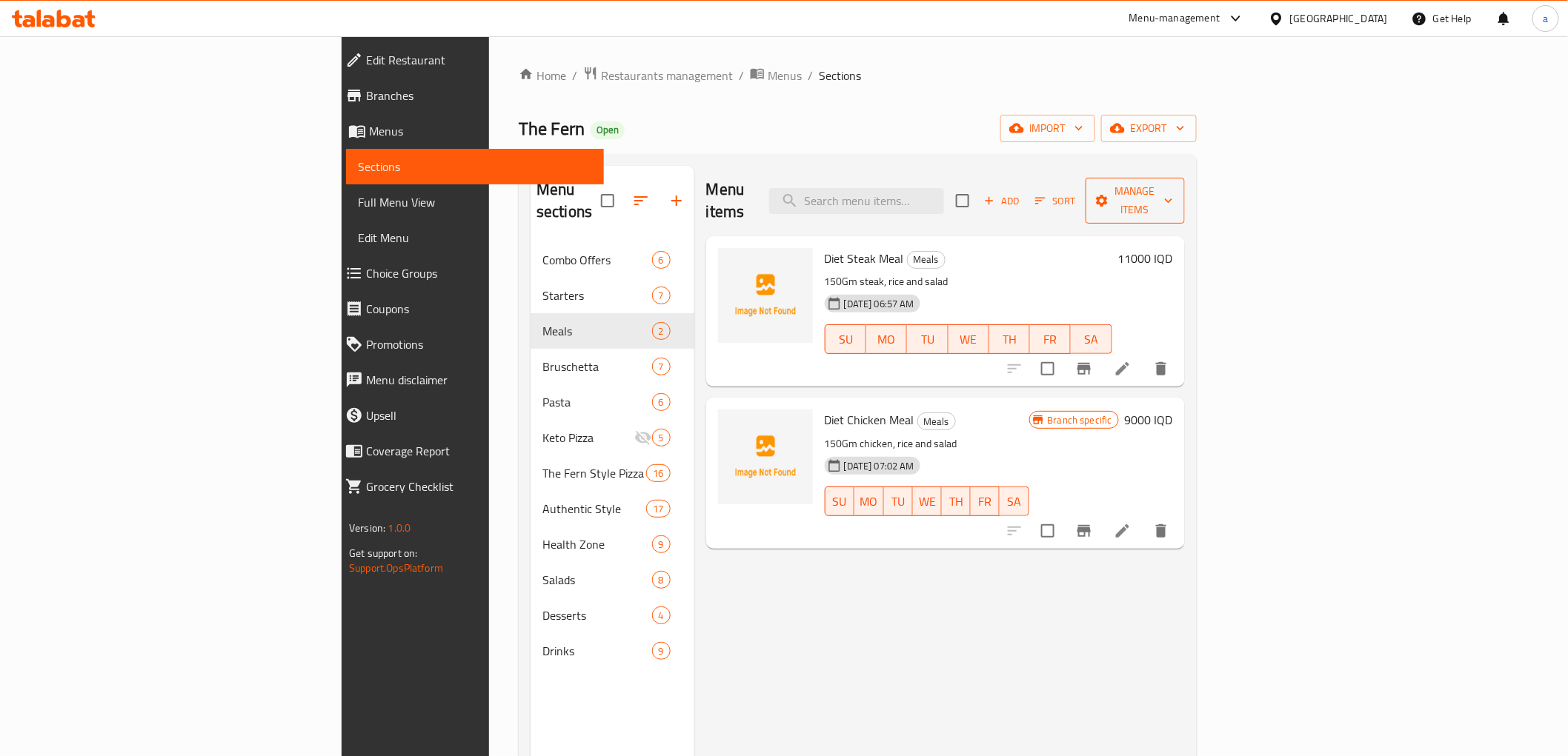
click at [1173, 199] on span "Manage items" at bounding box center [1135, 200] width 76 height 37
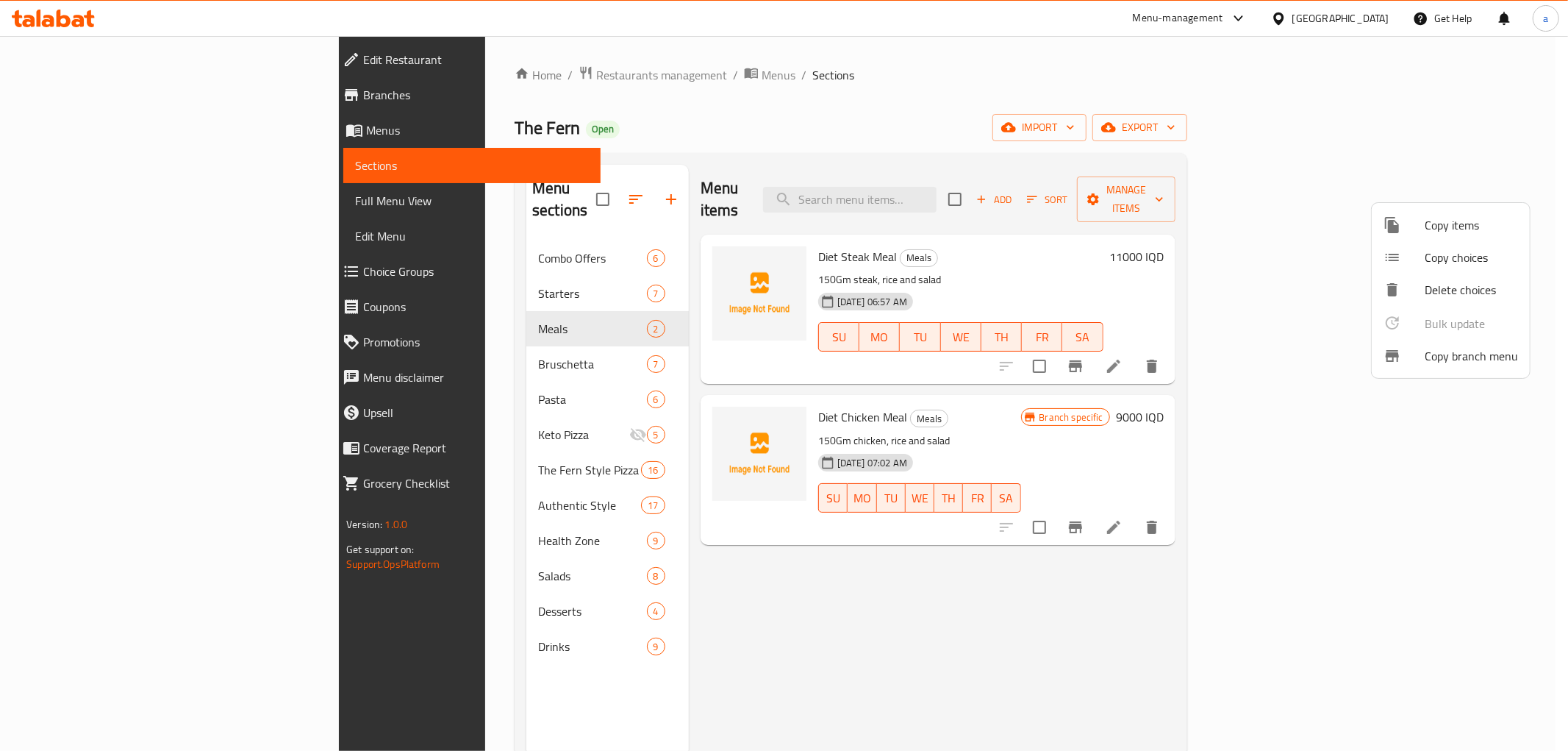
click at [1453, 229] on span "Copy items" at bounding box center [1471, 224] width 94 height 18
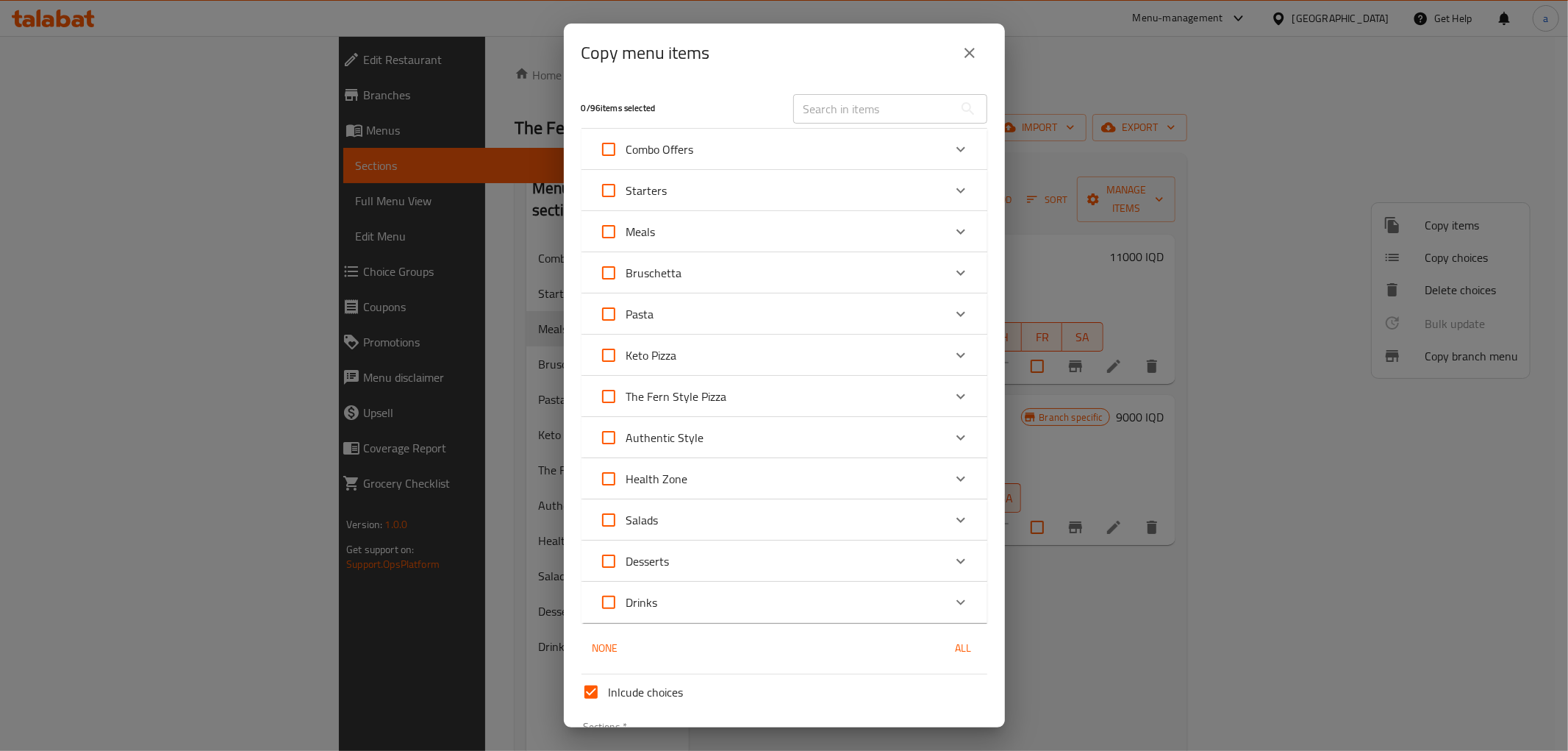
click at [967, 51] on icon "close" at bounding box center [970, 53] width 10 height 10
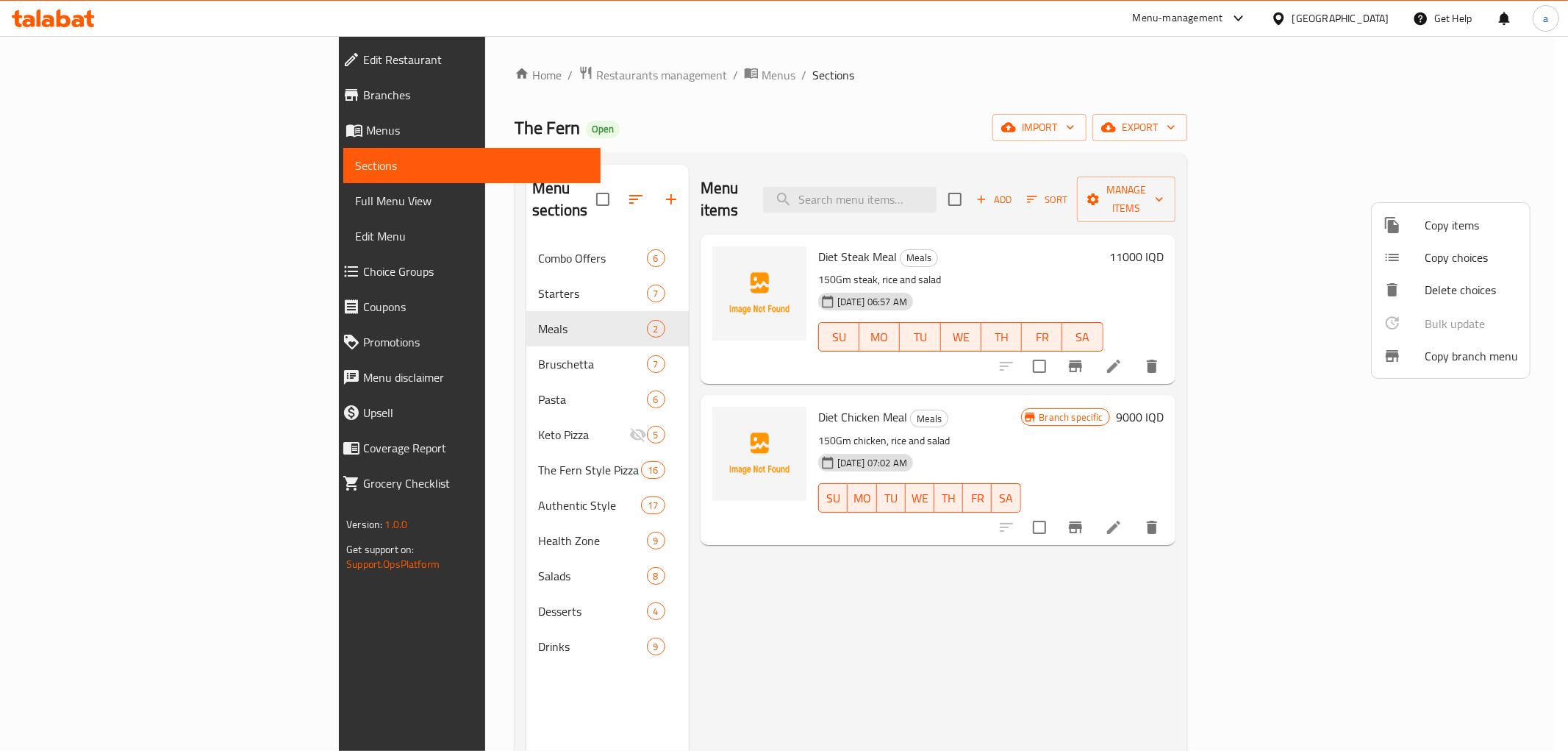
click at [951, 631] on div at bounding box center [784, 376] width 1568 height 751
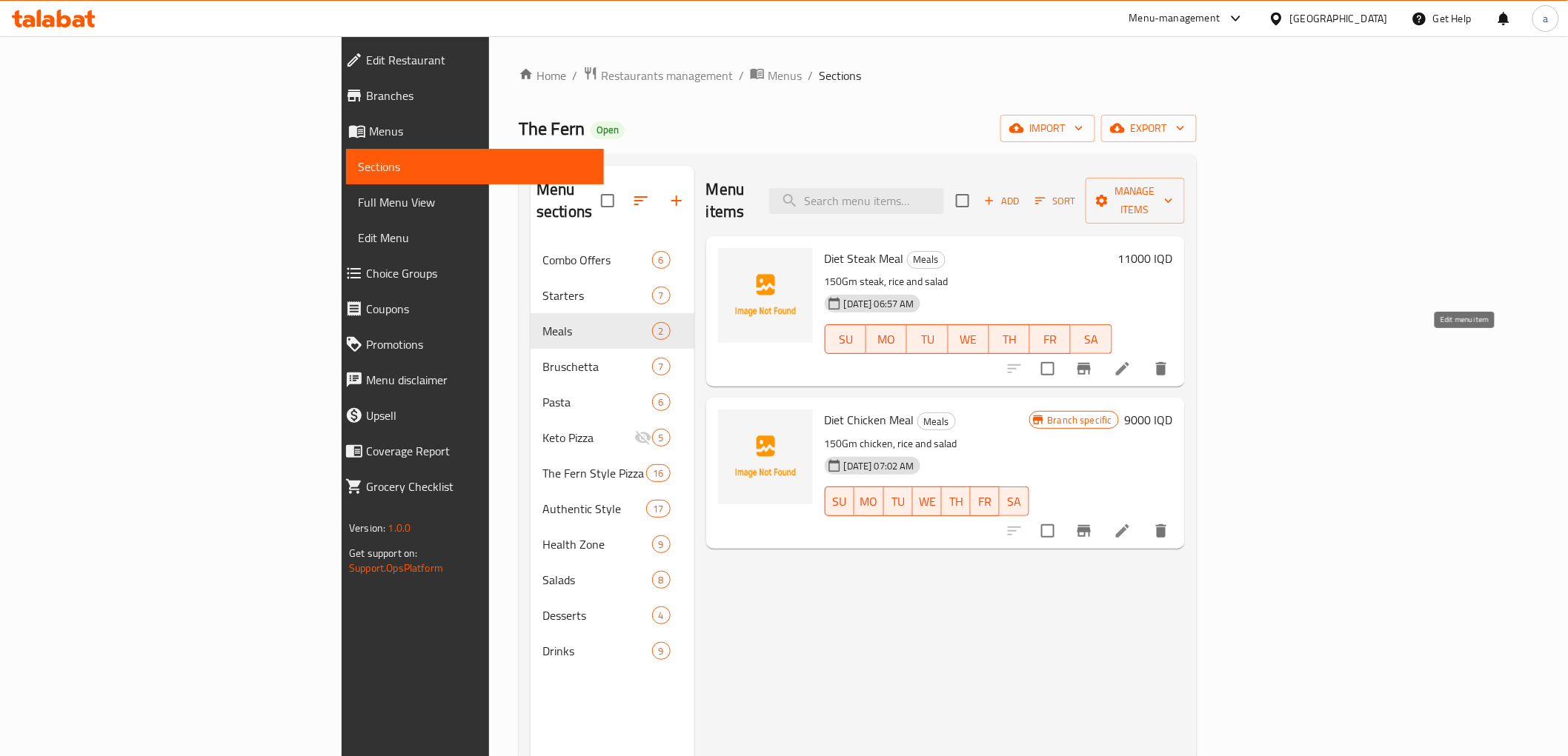
click at [1131, 360] on icon at bounding box center [1122, 369] width 18 height 18
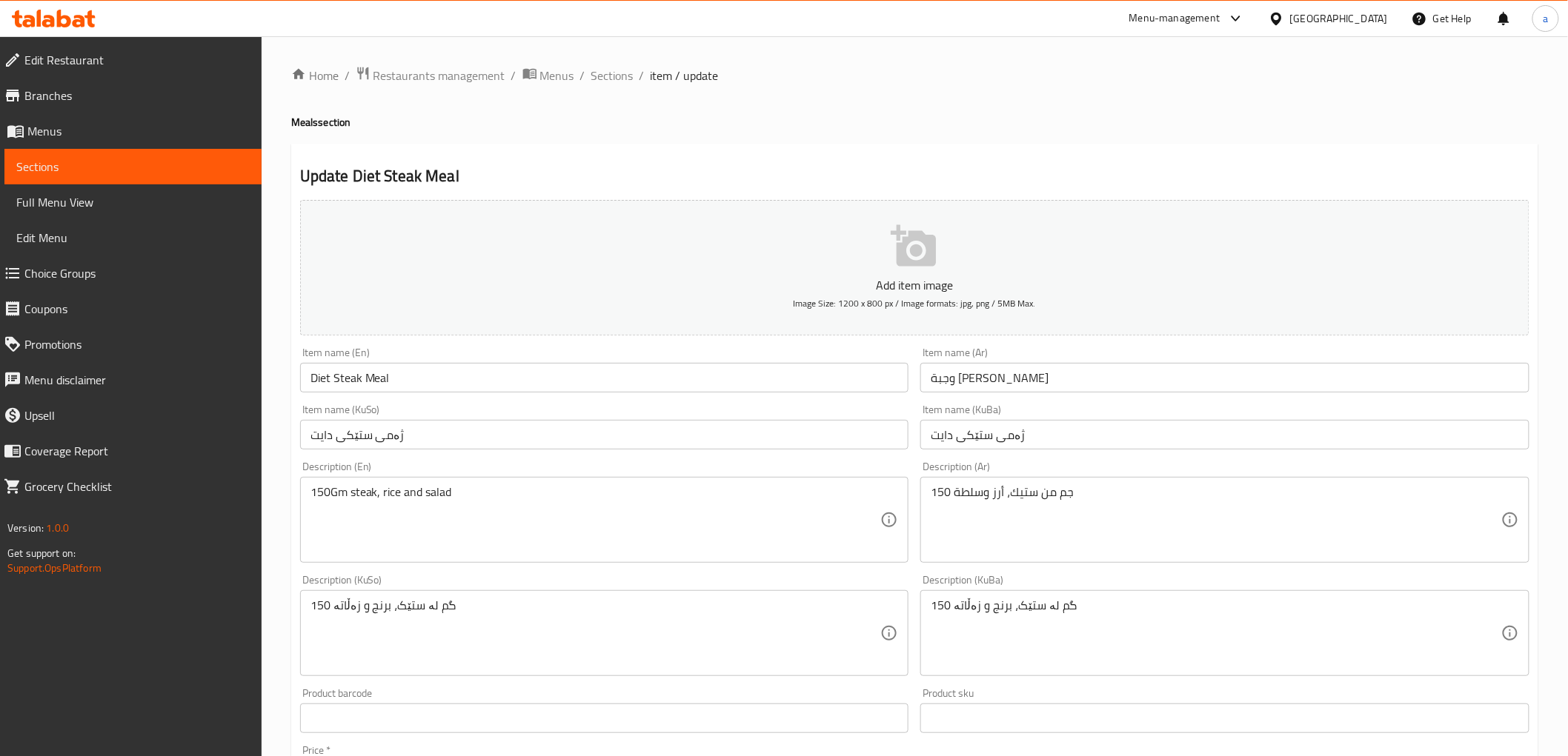
click at [395, 376] on input "Diet Steak Meal" at bounding box center [604, 377] width 609 height 30
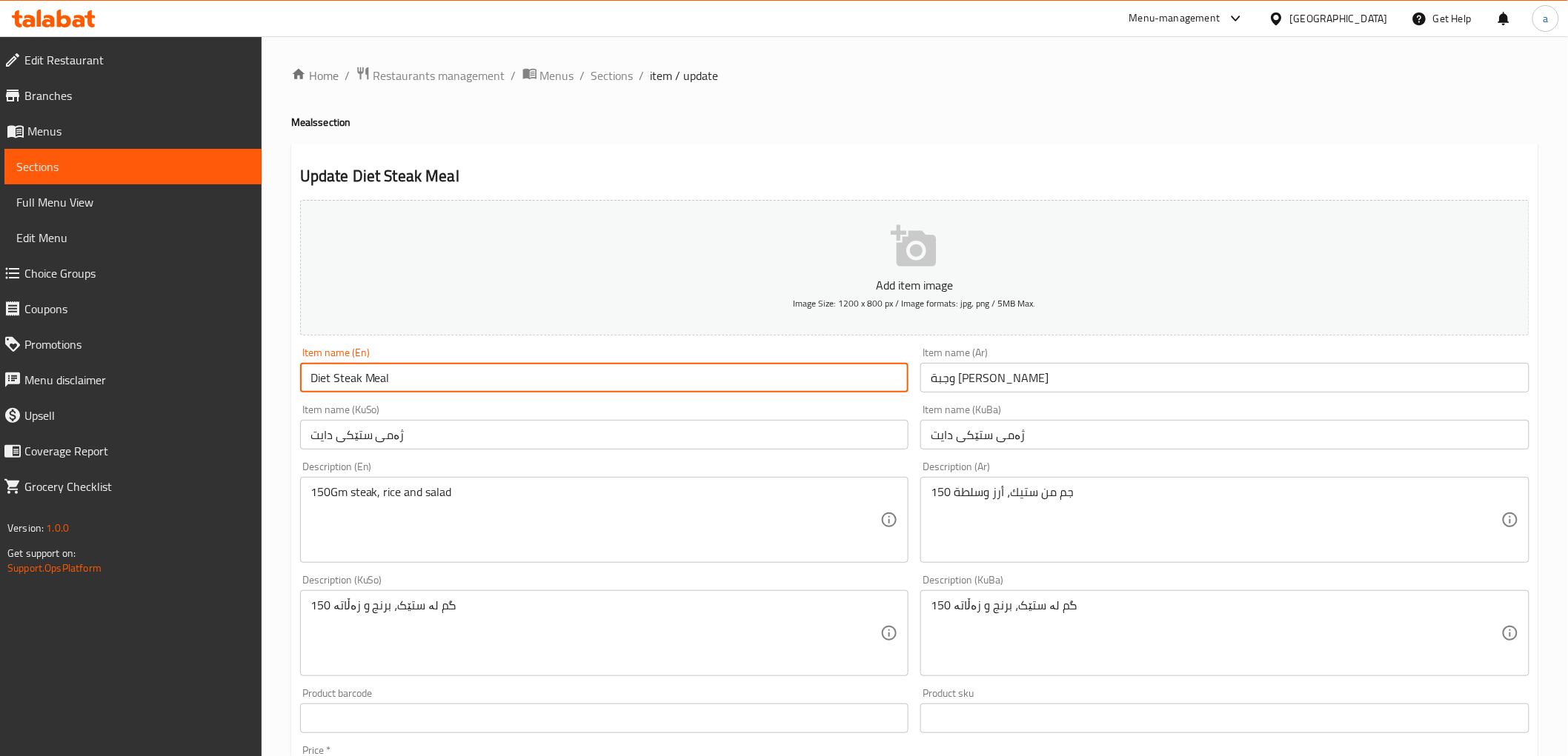
click at [395, 376] on input "Diet Steak Meal" at bounding box center [604, 377] width 609 height 30
click at [971, 382] on input "وجبة ستيك دايت" at bounding box center [1225, 377] width 609 height 30
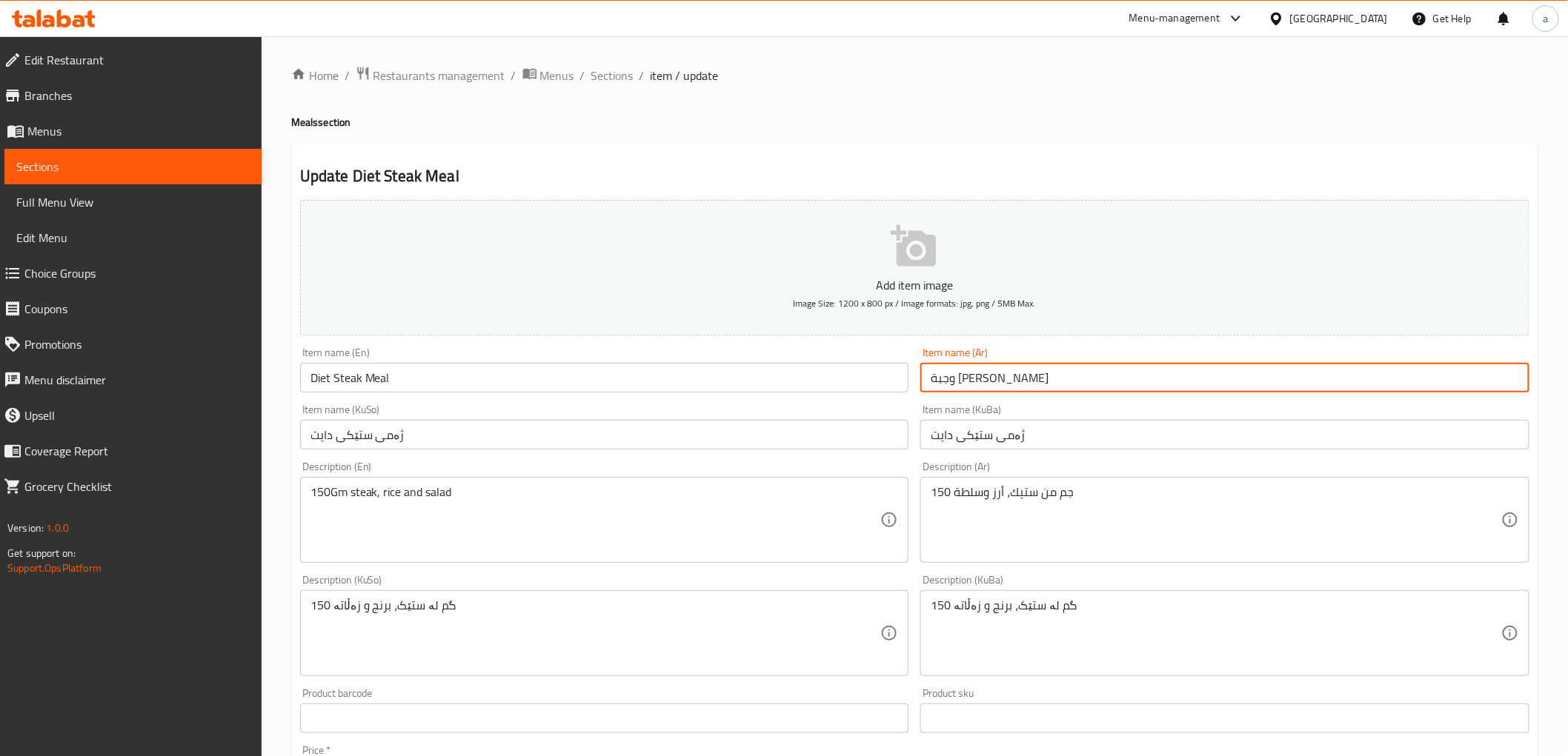
click at [971, 382] on input "وجبة ستيك دايت" at bounding box center [1225, 377] width 609 height 30
click at [988, 444] on input "ژەمی ستێکی دایت" at bounding box center [1225, 434] width 609 height 30
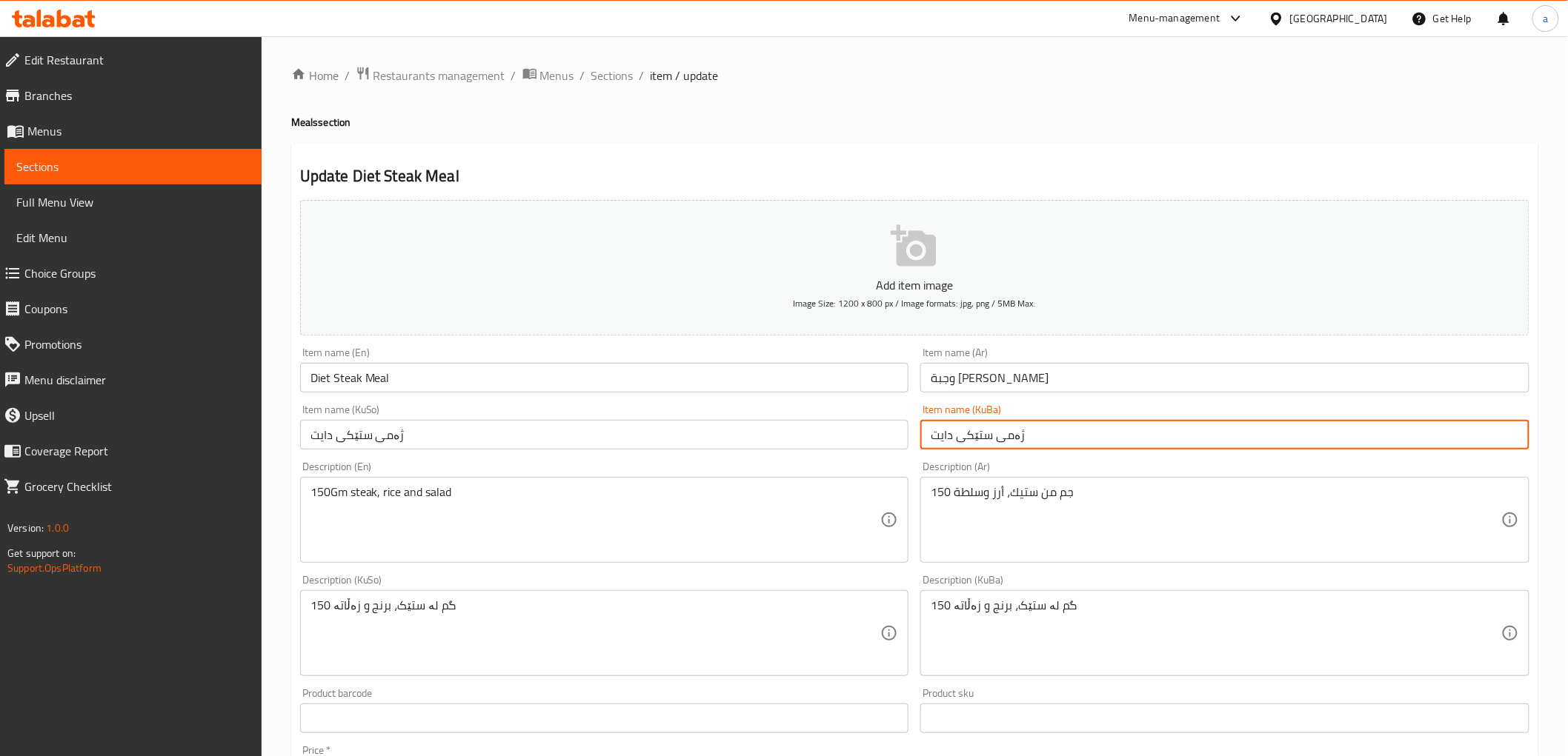
click at [988, 444] on input "ژەمی ستێکی دایت" at bounding box center [1225, 434] width 609 height 30
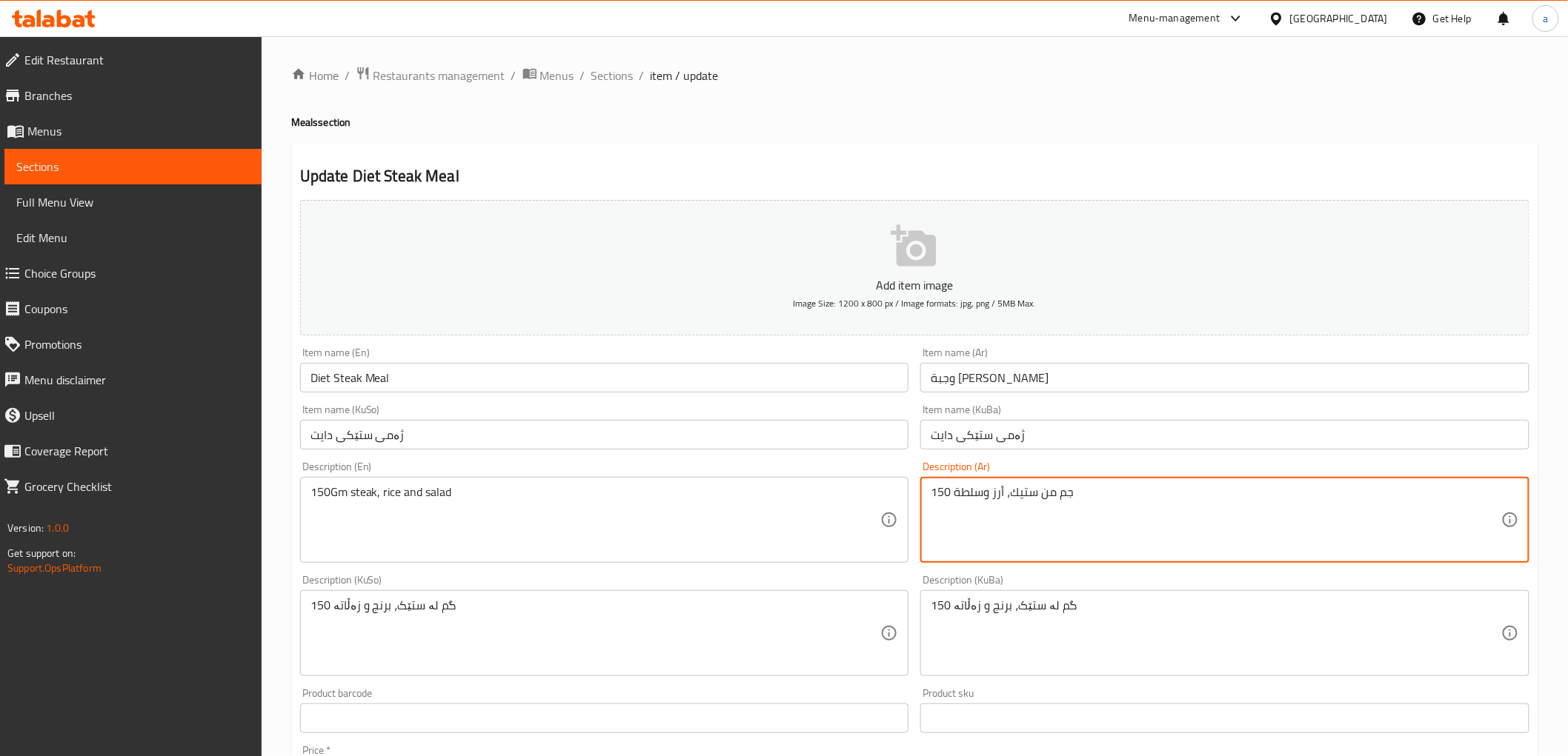
click at [988, 504] on textarea "150 جم من ستيك، أرز وسلطة" at bounding box center [1215, 520] width 570 height 71
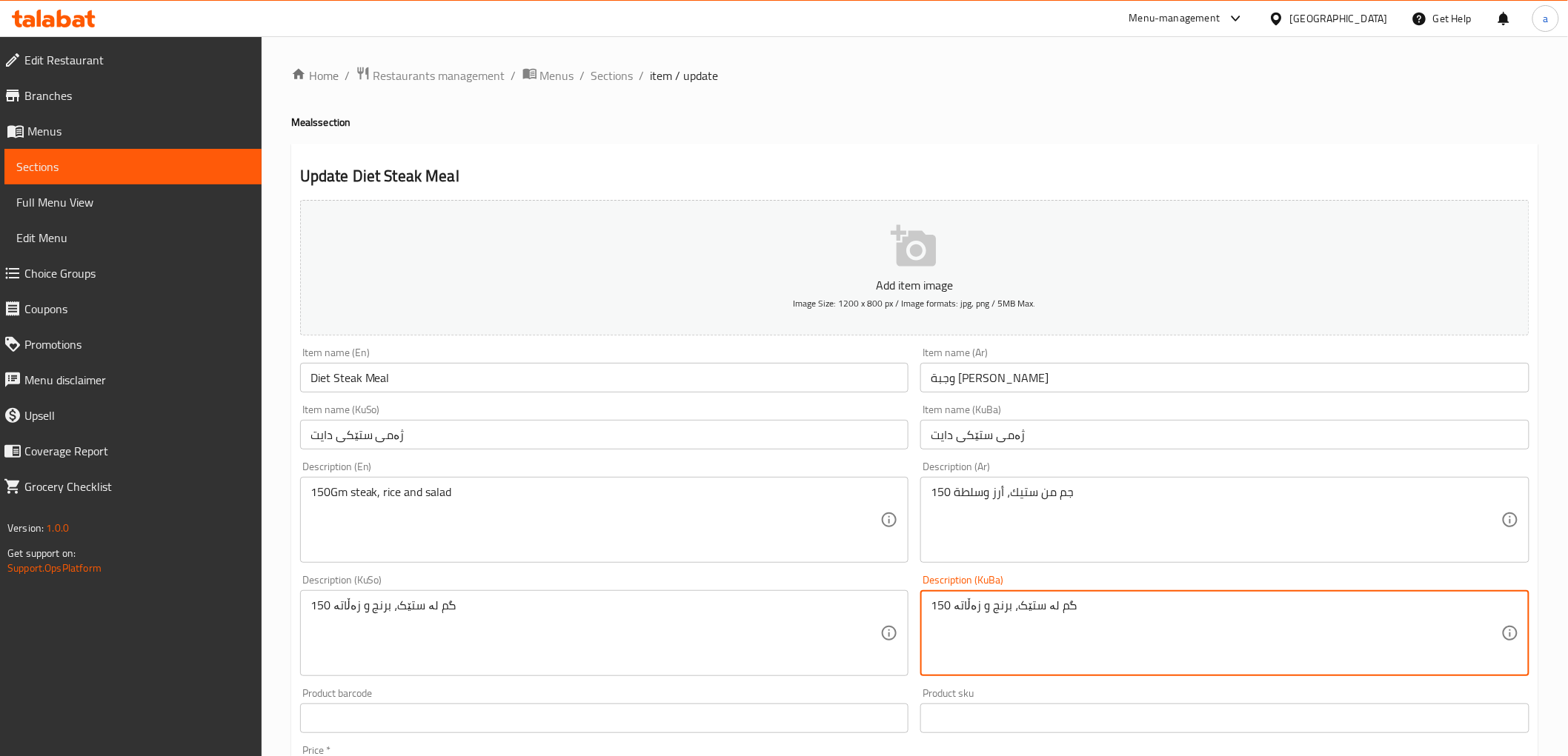
click at [964, 606] on textarea "150 گم لە ستێک، برنج و زەڵاتە" at bounding box center [1215, 633] width 570 height 71
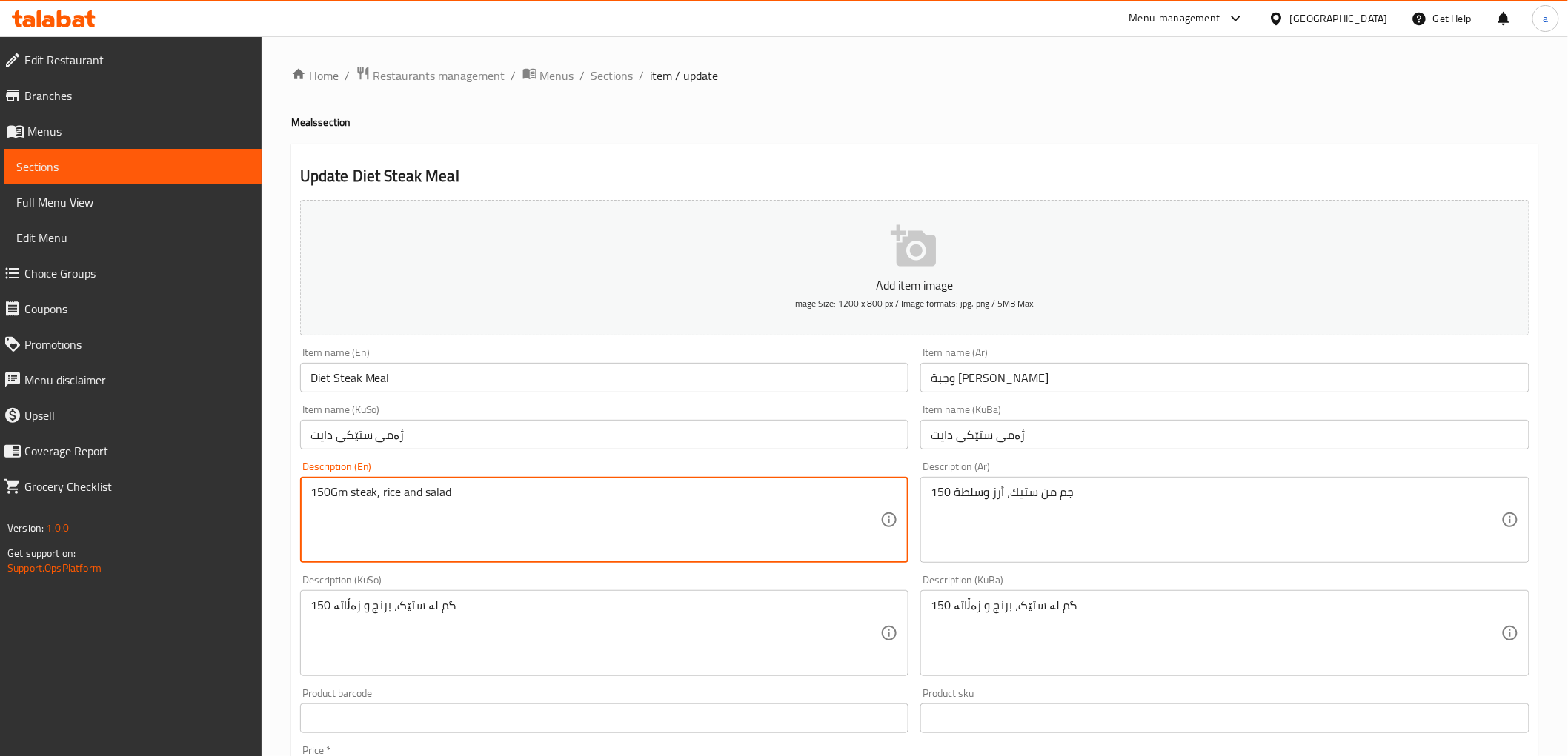
click at [649, 502] on textarea "150Gm steak, rice and salad" at bounding box center [595, 520] width 570 height 71
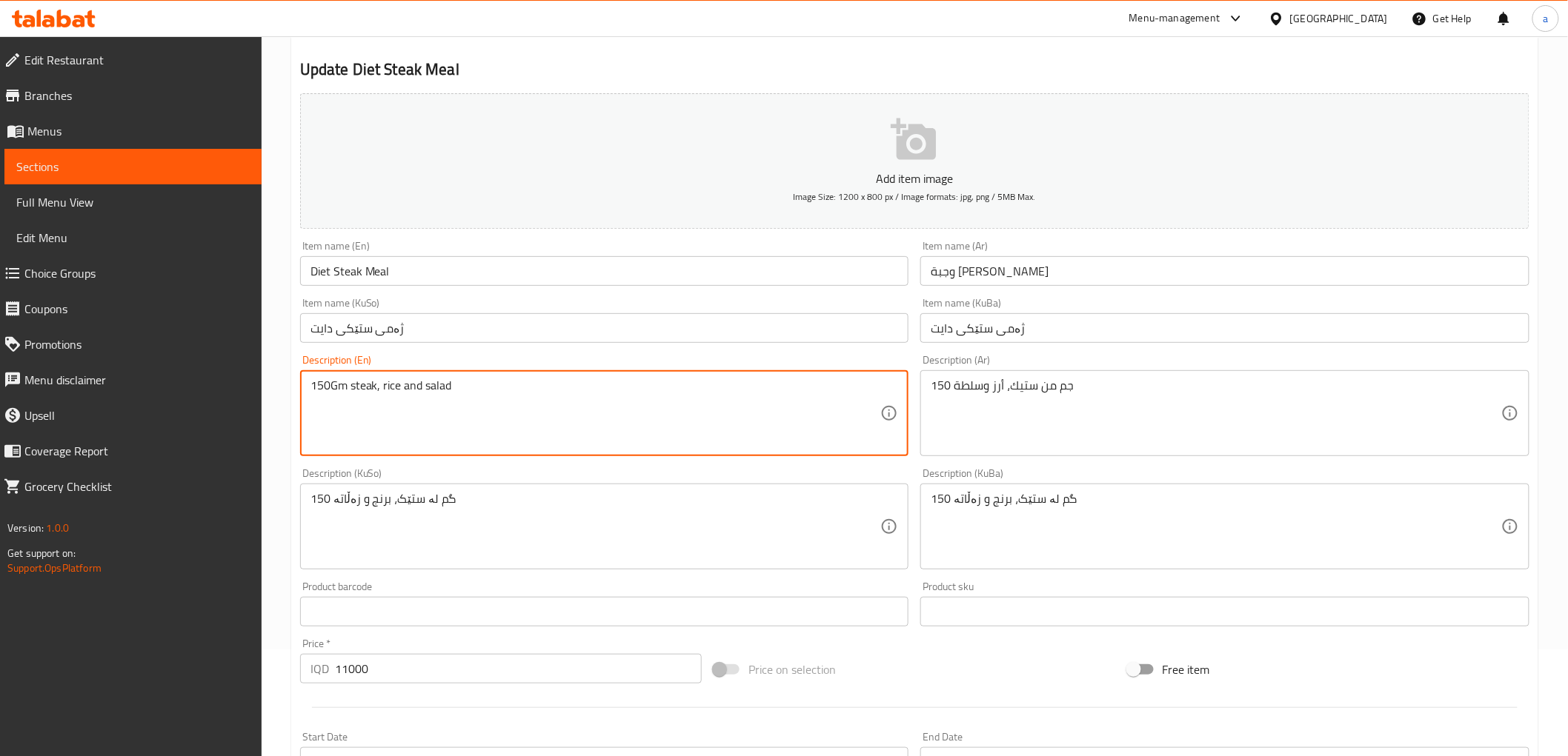
scroll to position [329, 0]
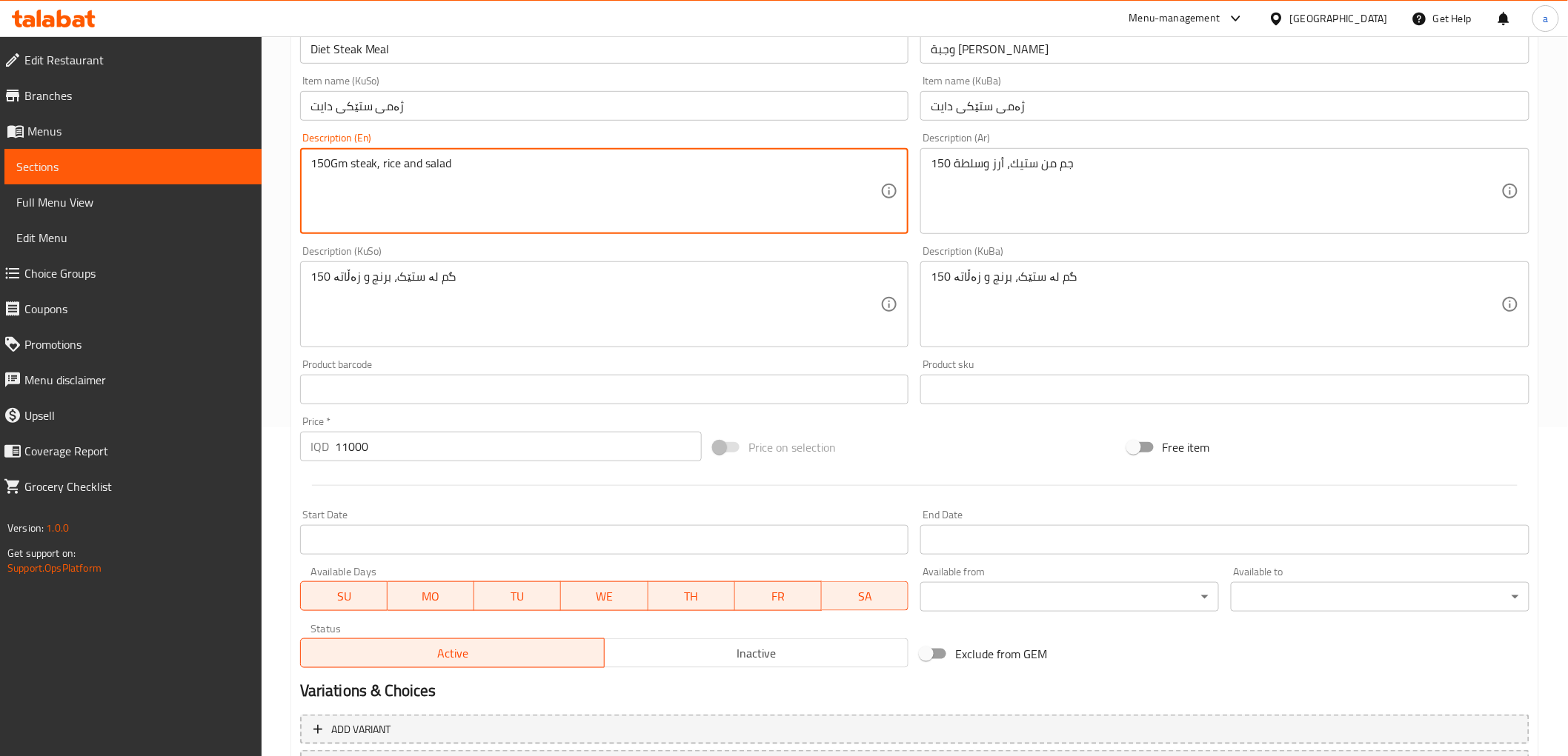
click at [350, 447] on input "11000" at bounding box center [518, 446] width 366 height 30
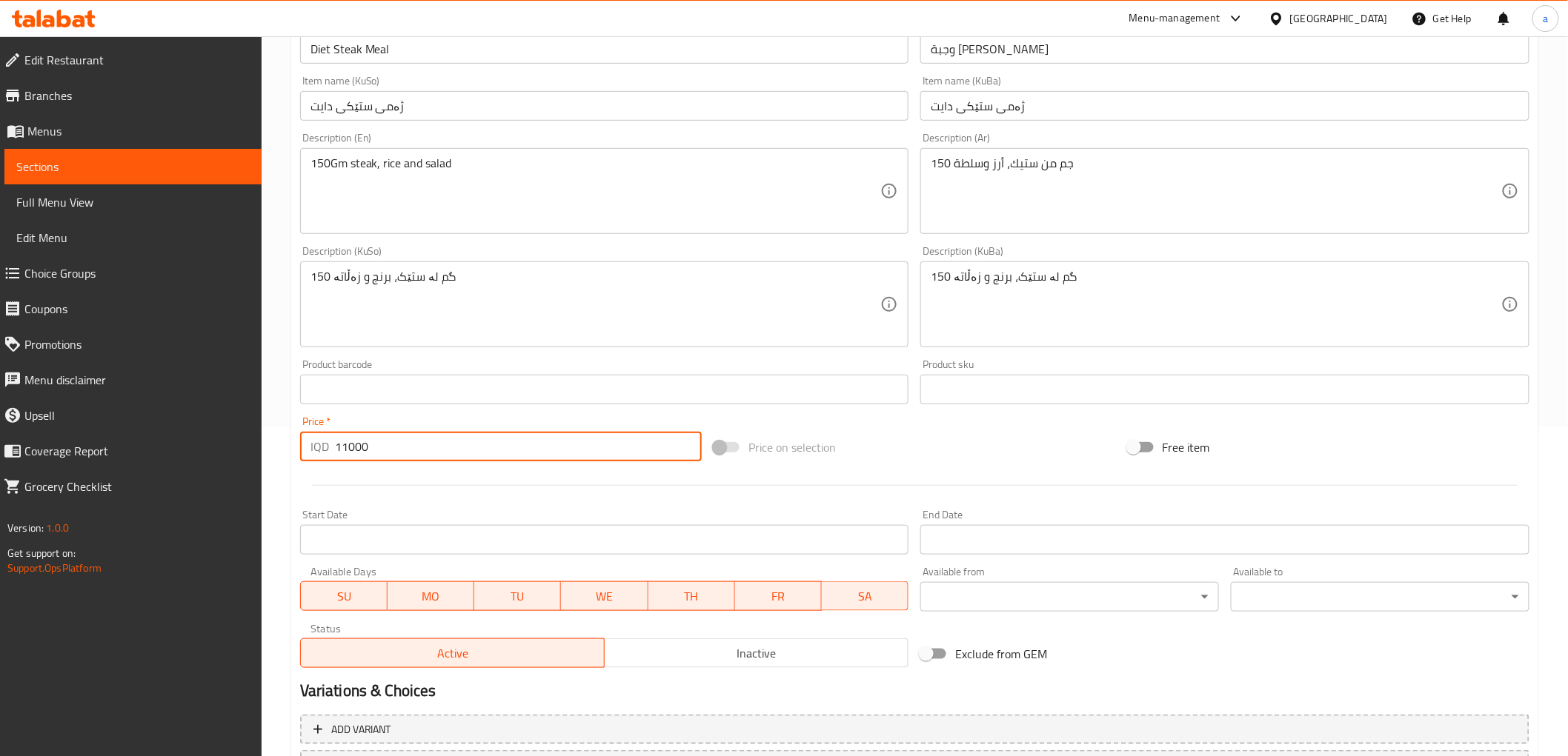
click at [350, 447] on input "11000" at bounding box center [518, 446] width 366 height 30
click at [59, 122] on span "Menus" at bounding box center [139, 131] width 223 height 18
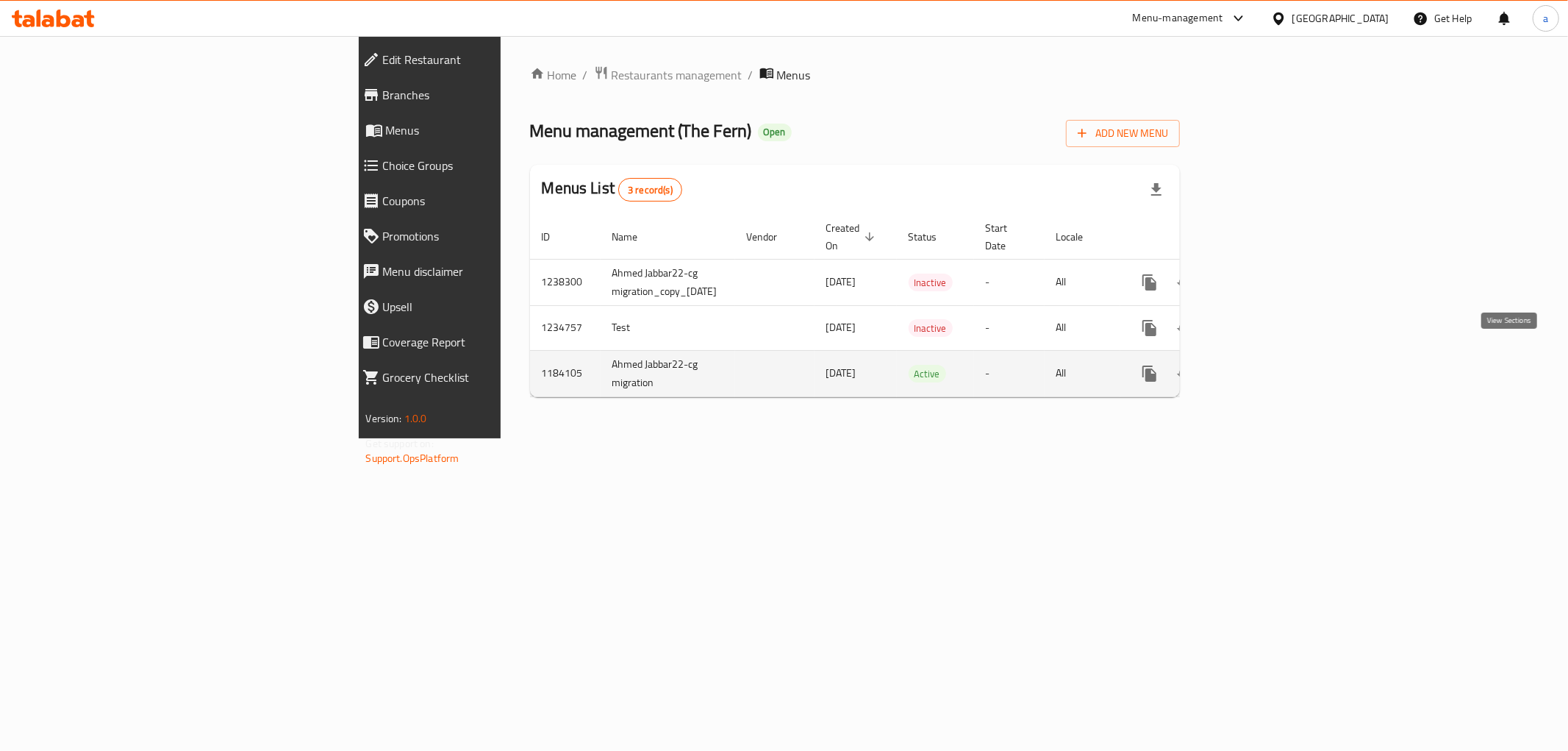
click at [1263, 367] on icon "enhanced table" at bounding box center [1256, 374] width 13 height 14
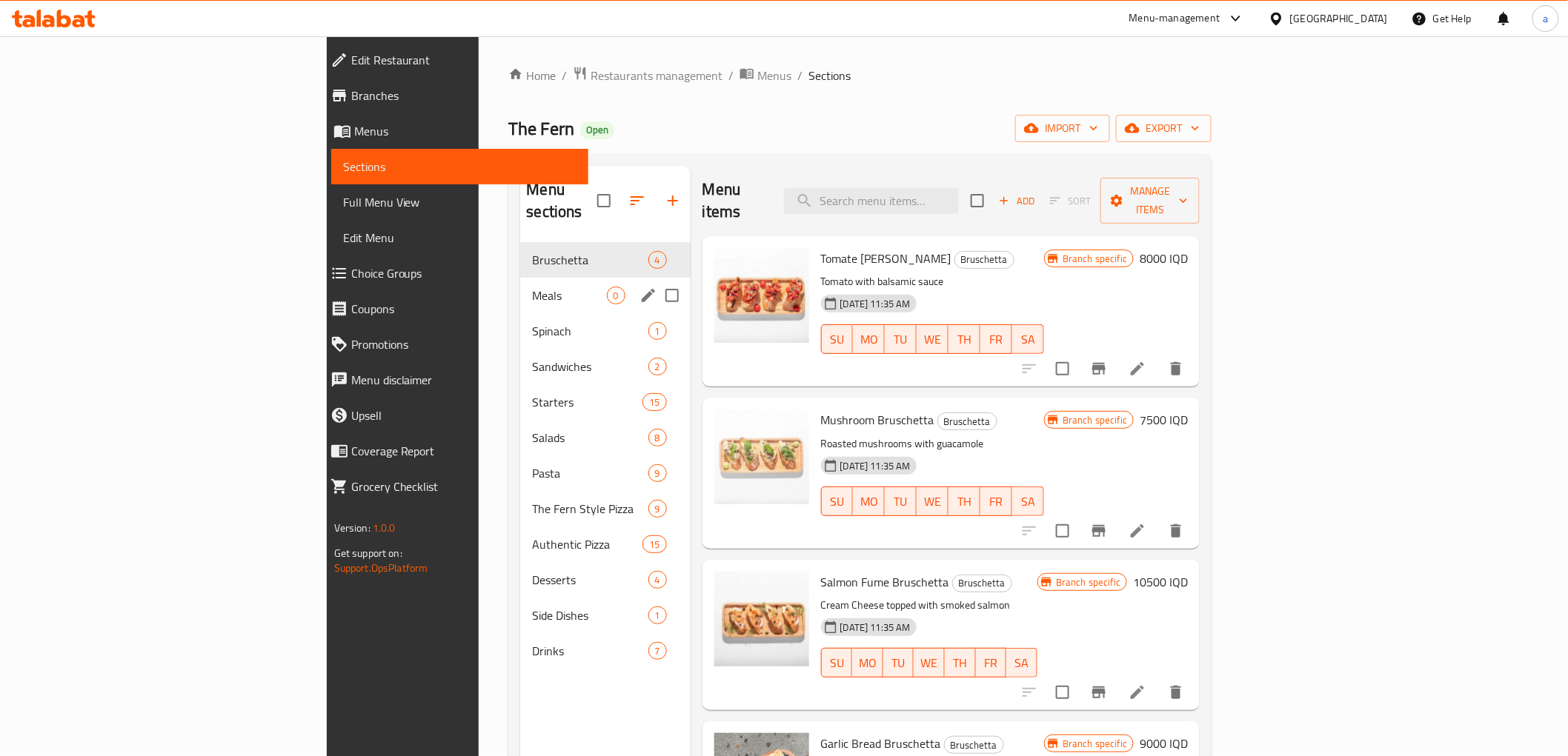
click at [532, 286] on span "Meals" at bounding box center [569, 295] width 74 height 18
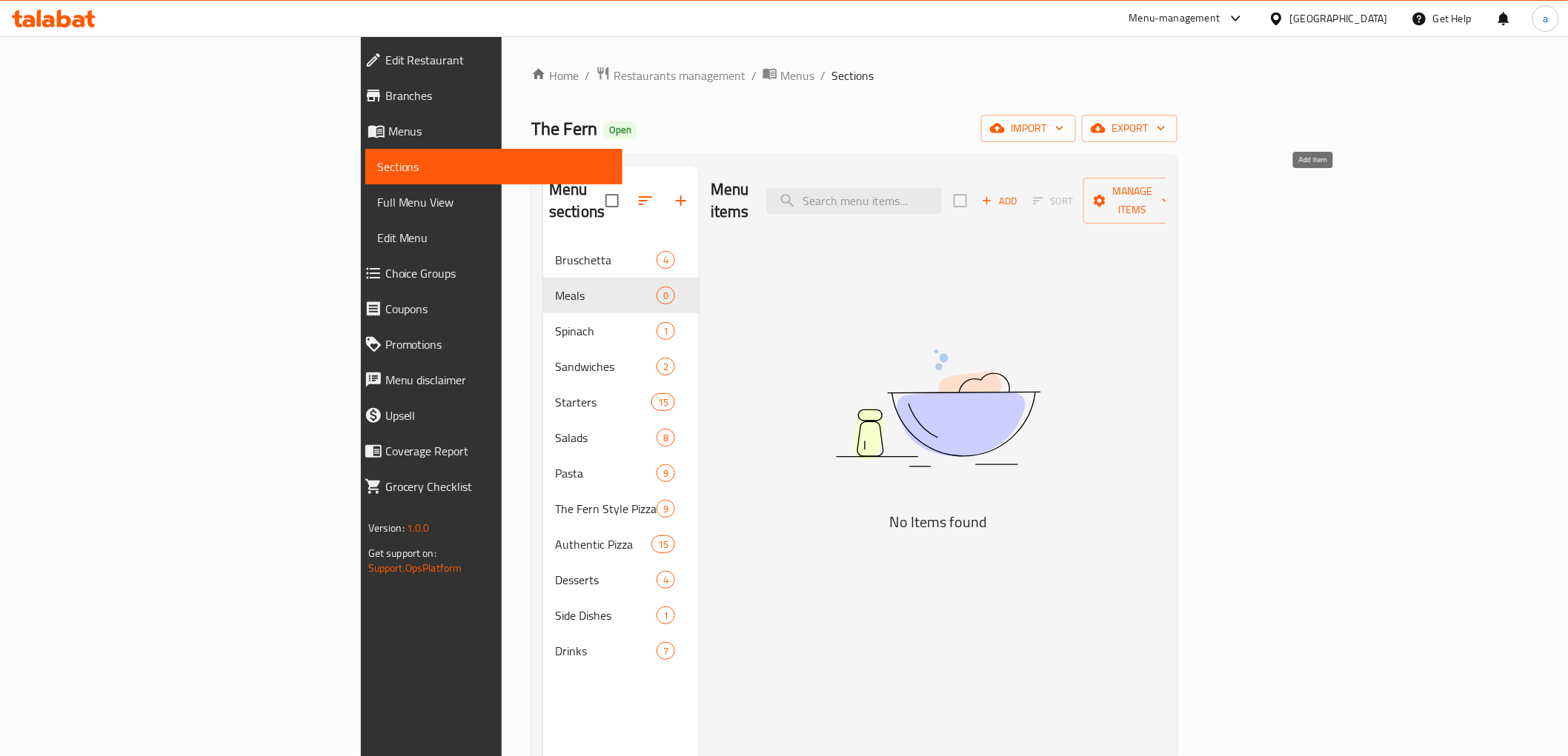
click at [1019, 193] on span "Add" at bounding box center [999, 201] width 40 height 17
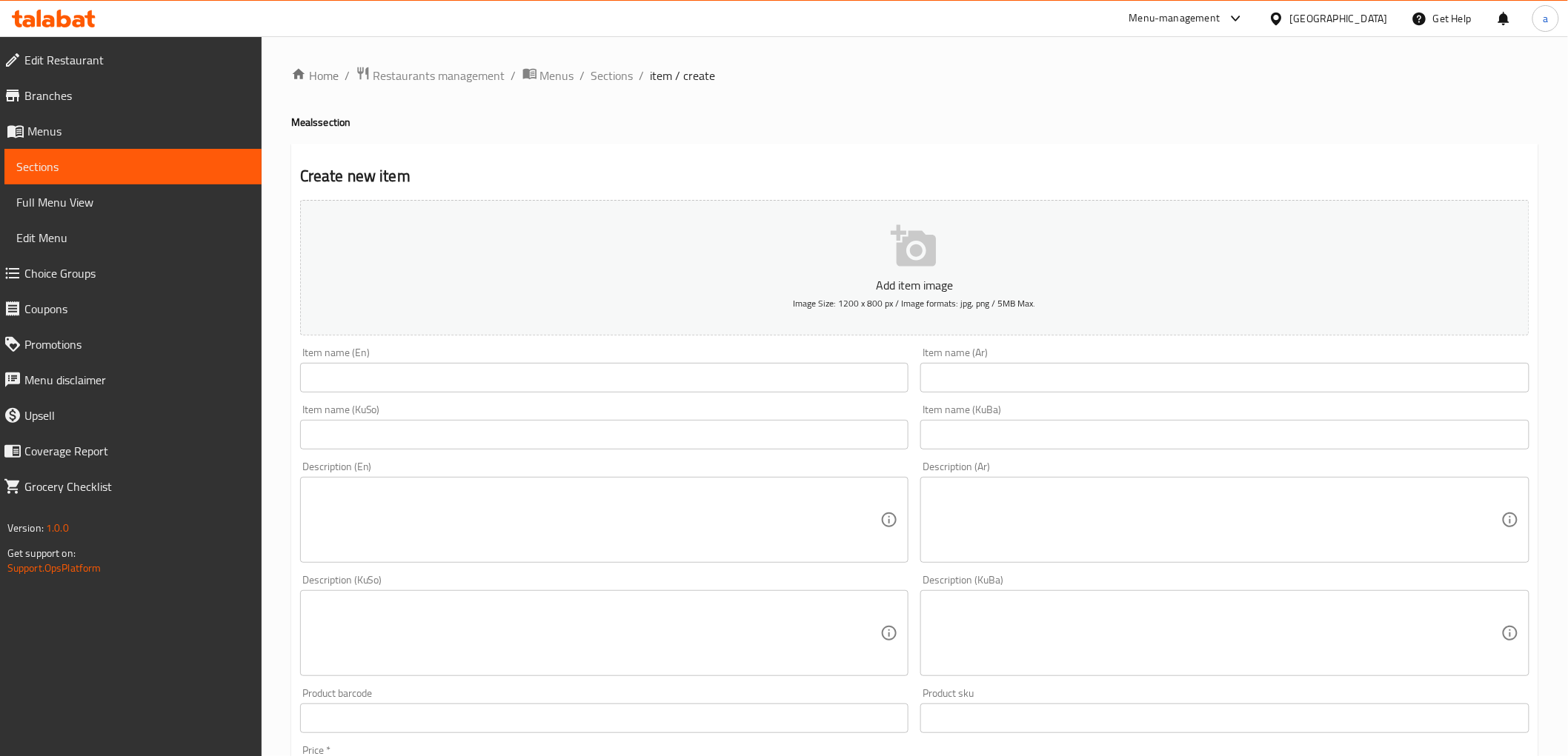
scroll to position [438, 0]
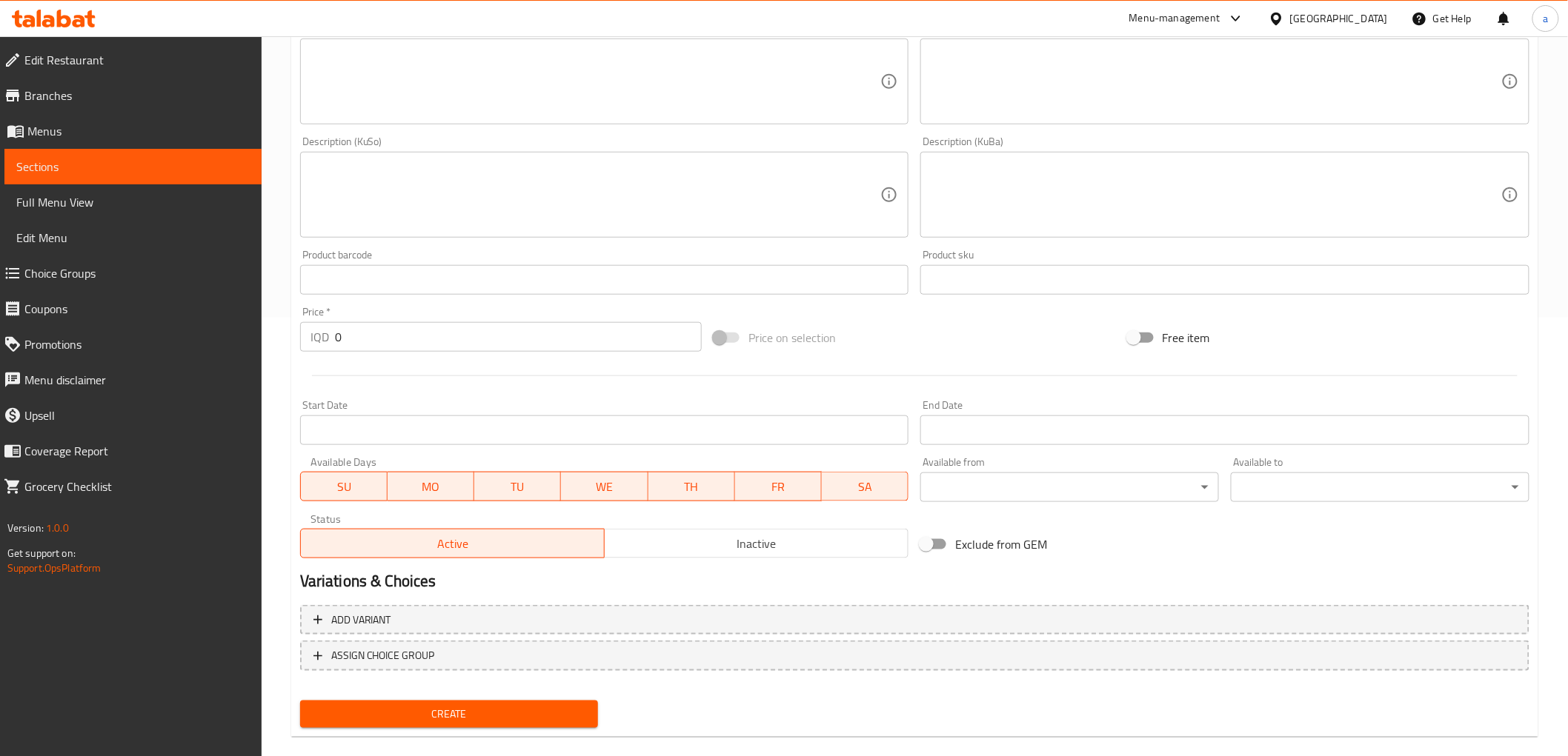
click at [371, 328] on input "0" at bounding box center [518, 336] width 366 height 30
paste input "1100"
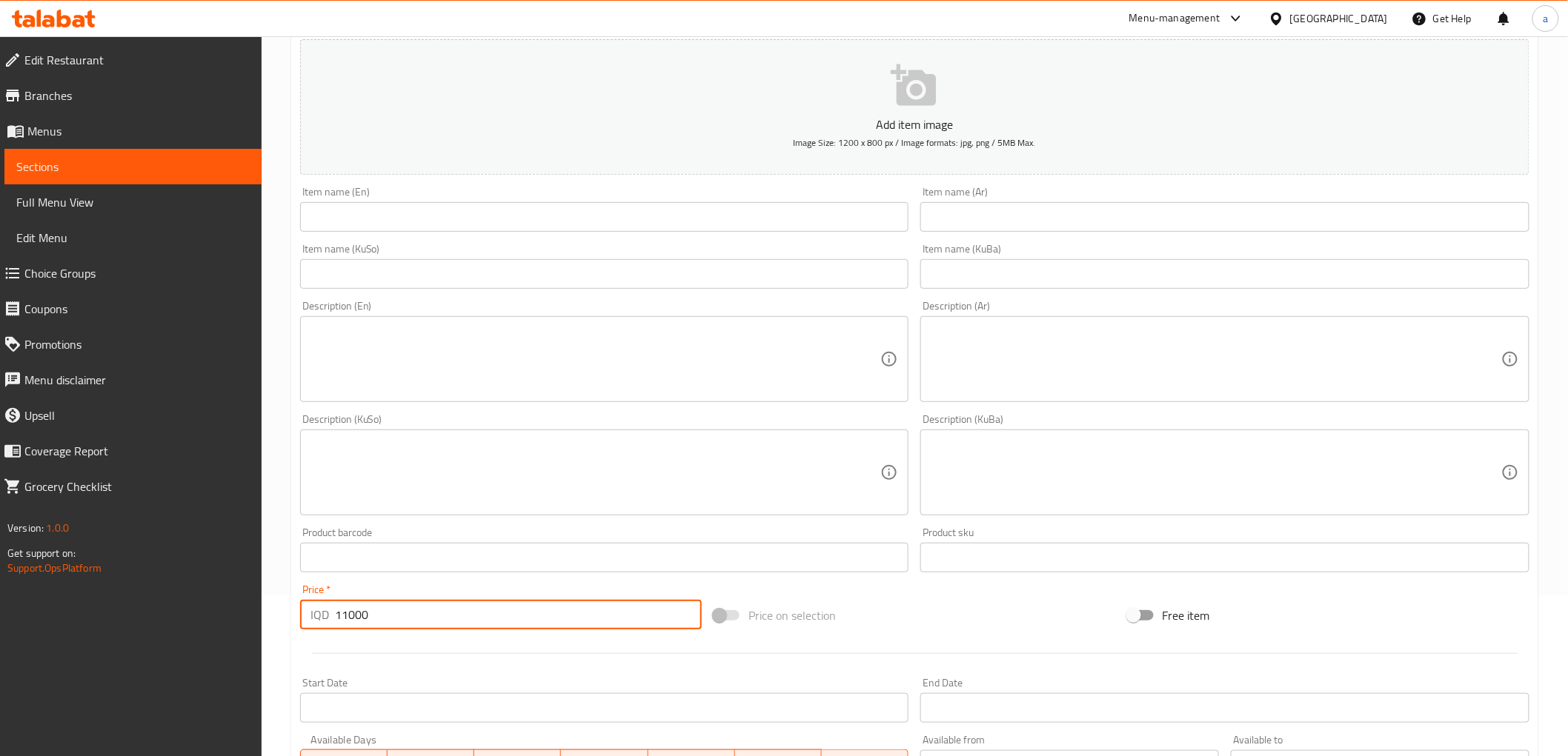
scroll to position [109, 0]
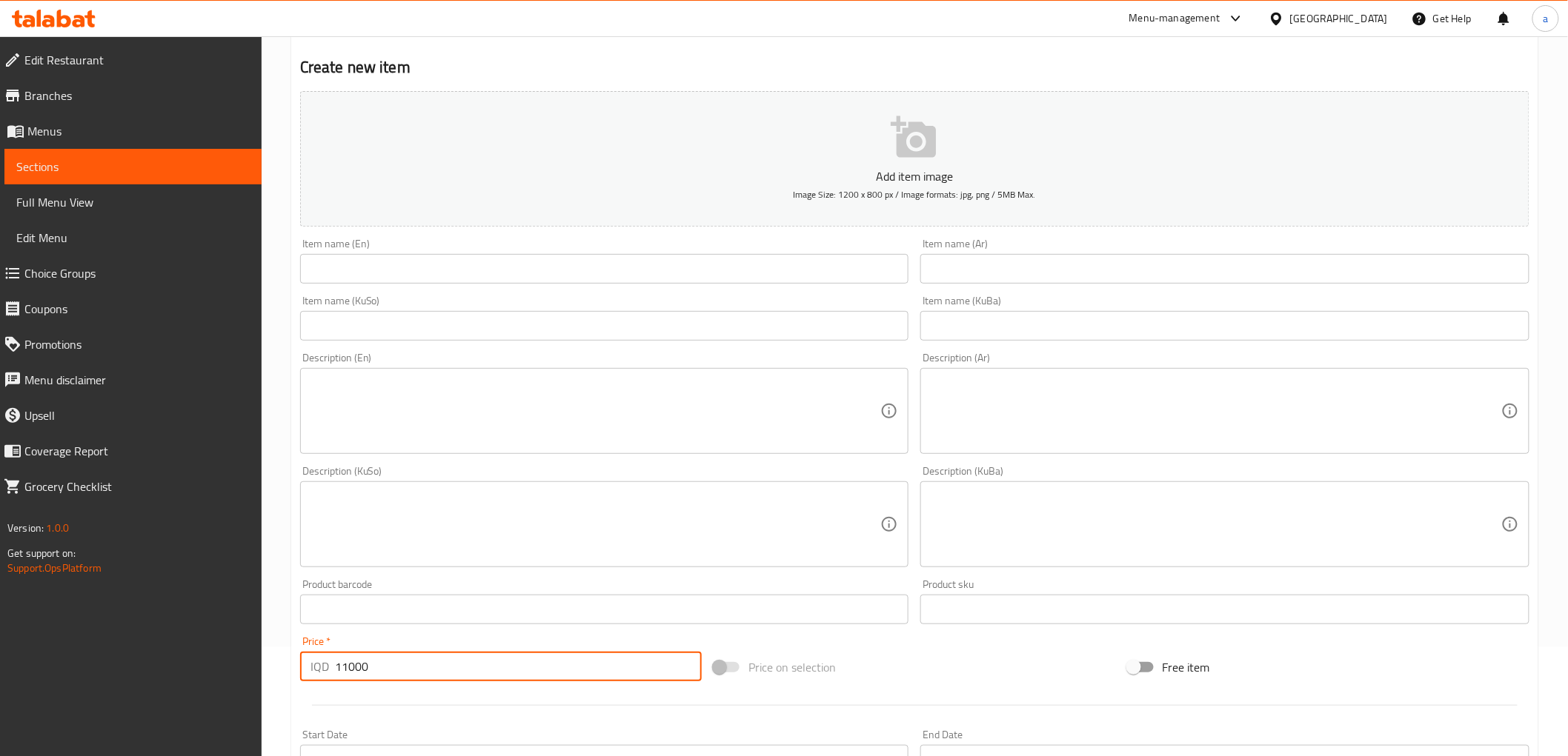
type input "11000"
click at [979, 499] on textarea at bounding box center [1215, 524] width 570 height 71
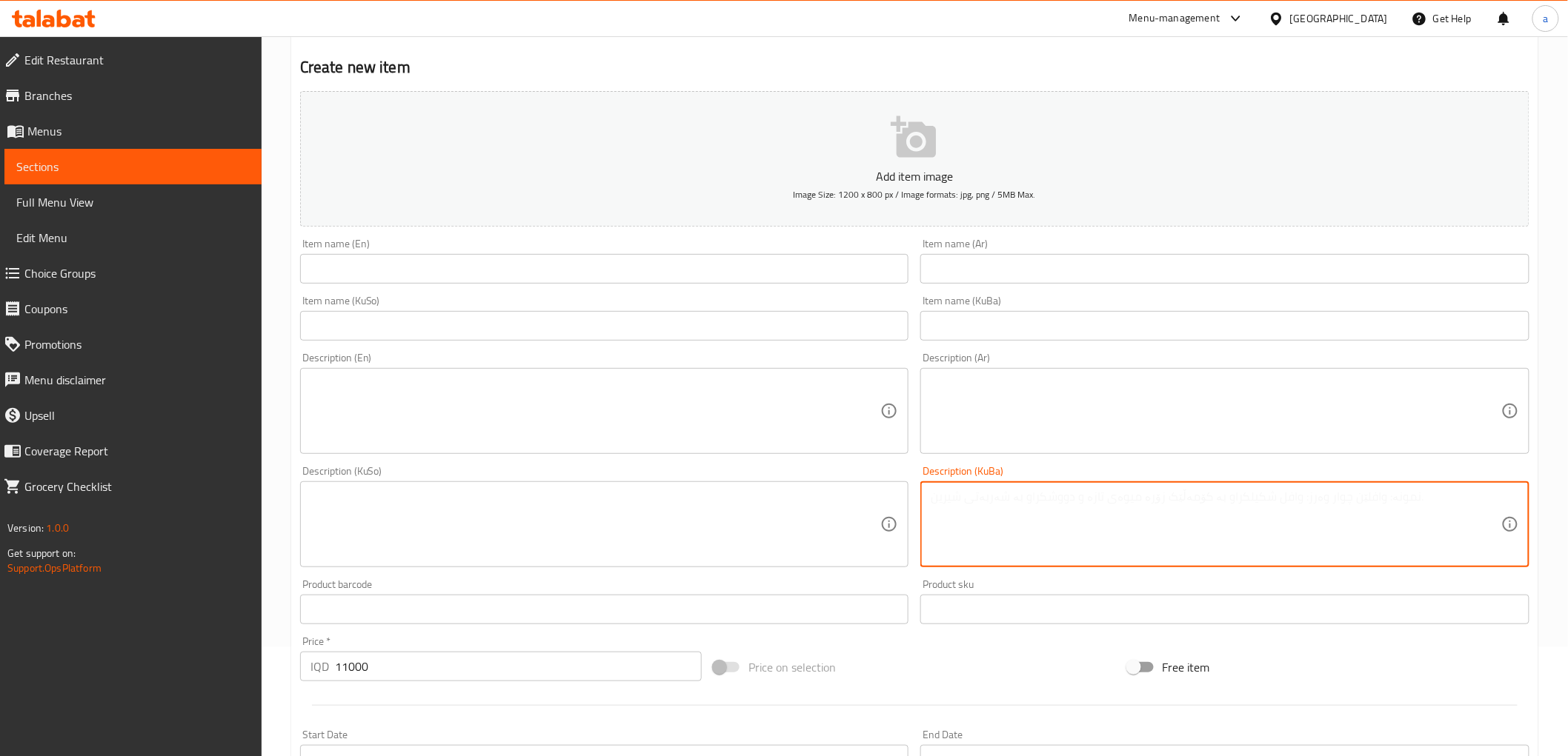
paste textarea "150 گم لە ستێک، برنج و زەڵاتە"
type textarea "150 گم لە ستێک، برنج و زەڵاتە"
click at [806, 530] on textarea at bounding box center [595, 524] width 570 height 71
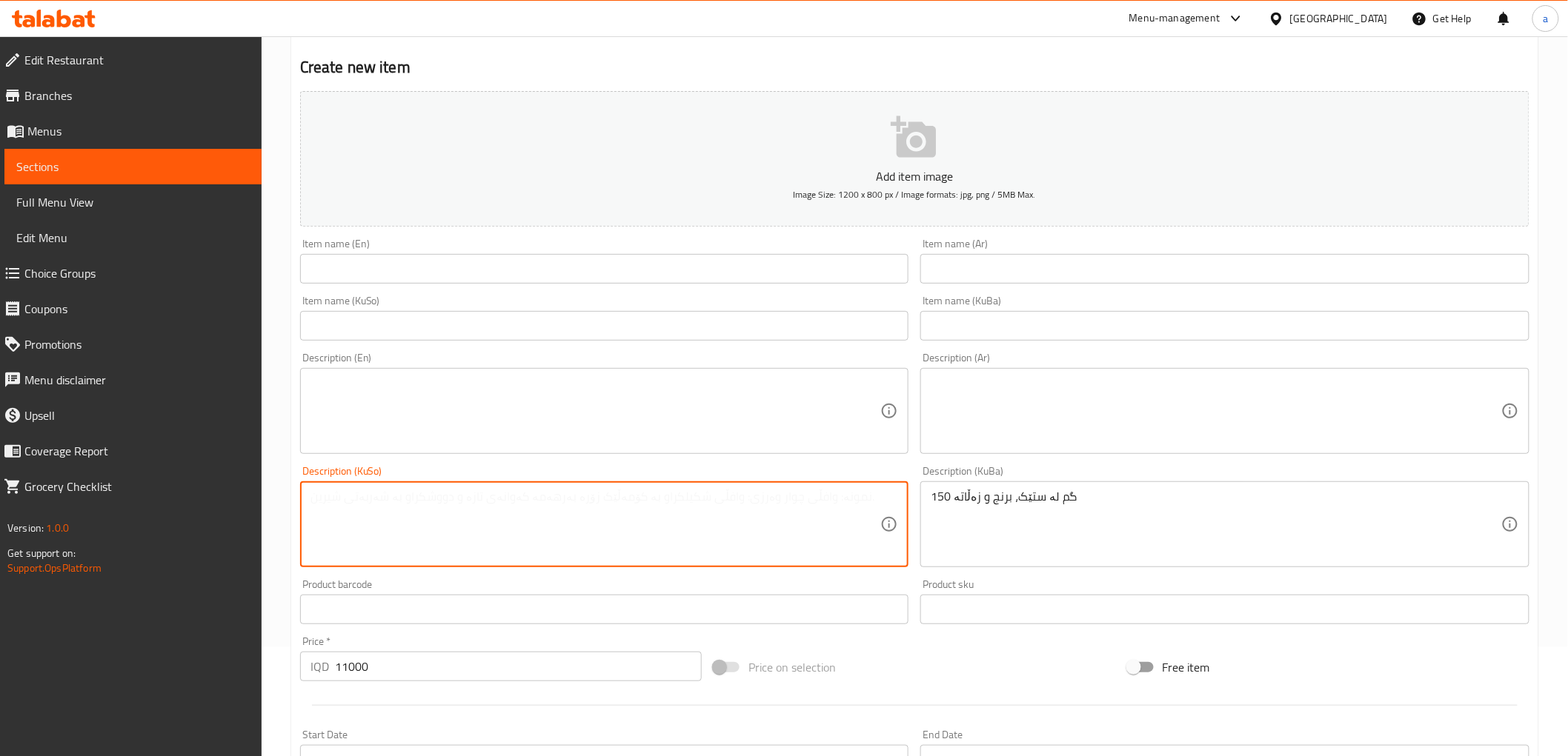
paste textarea "150 گم لە ستێک، برنج و زەڵاتە"
type textarea "150 گم لە ستێک، برنج و زەڵاتە"
click at [973, 395] on textarea at bounding box center [1215, 411] width 570 height 71
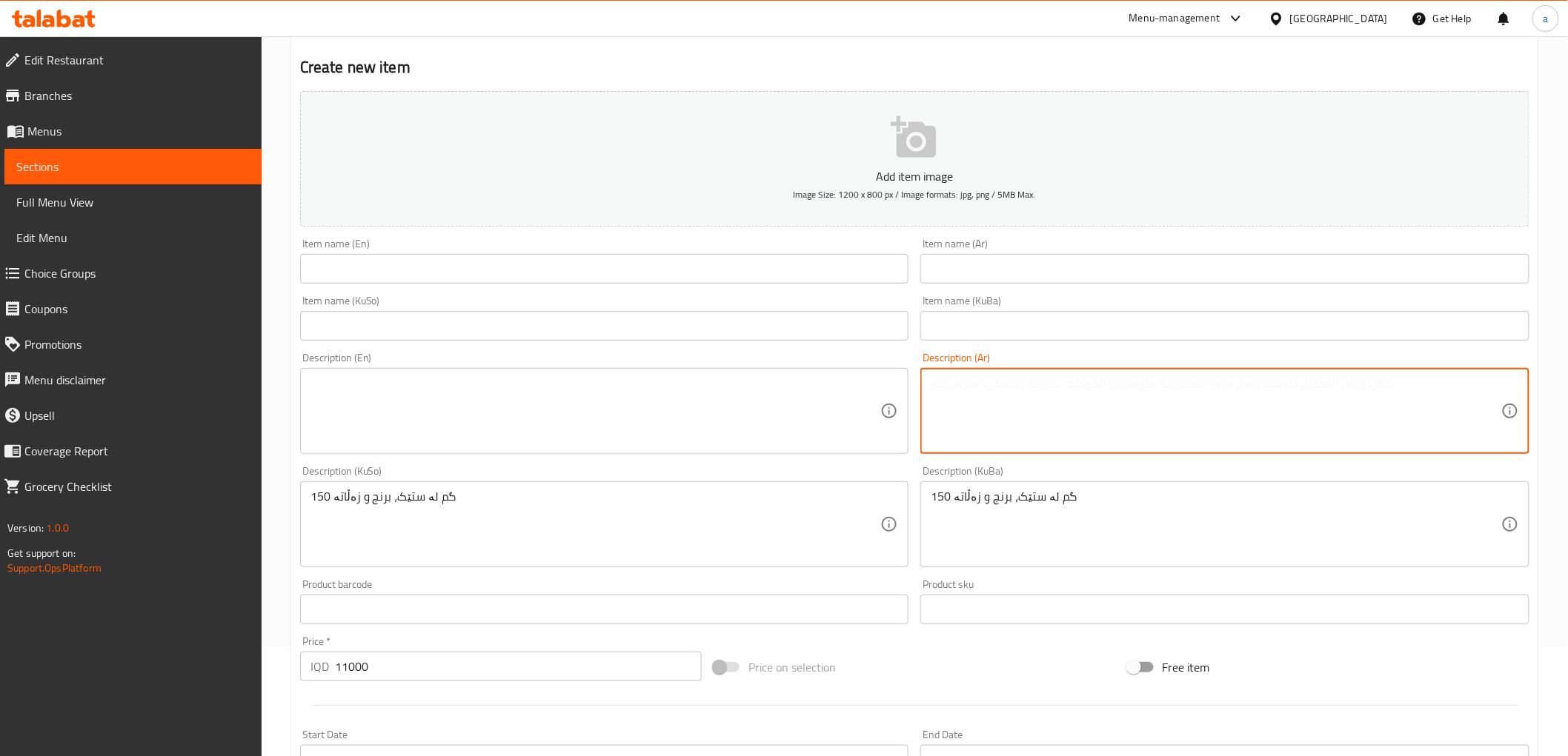
paste textarea "150 جم من ستيك، أرز وسلطة"
type textarea "150 جم من ستيك، أرز وسلطة"
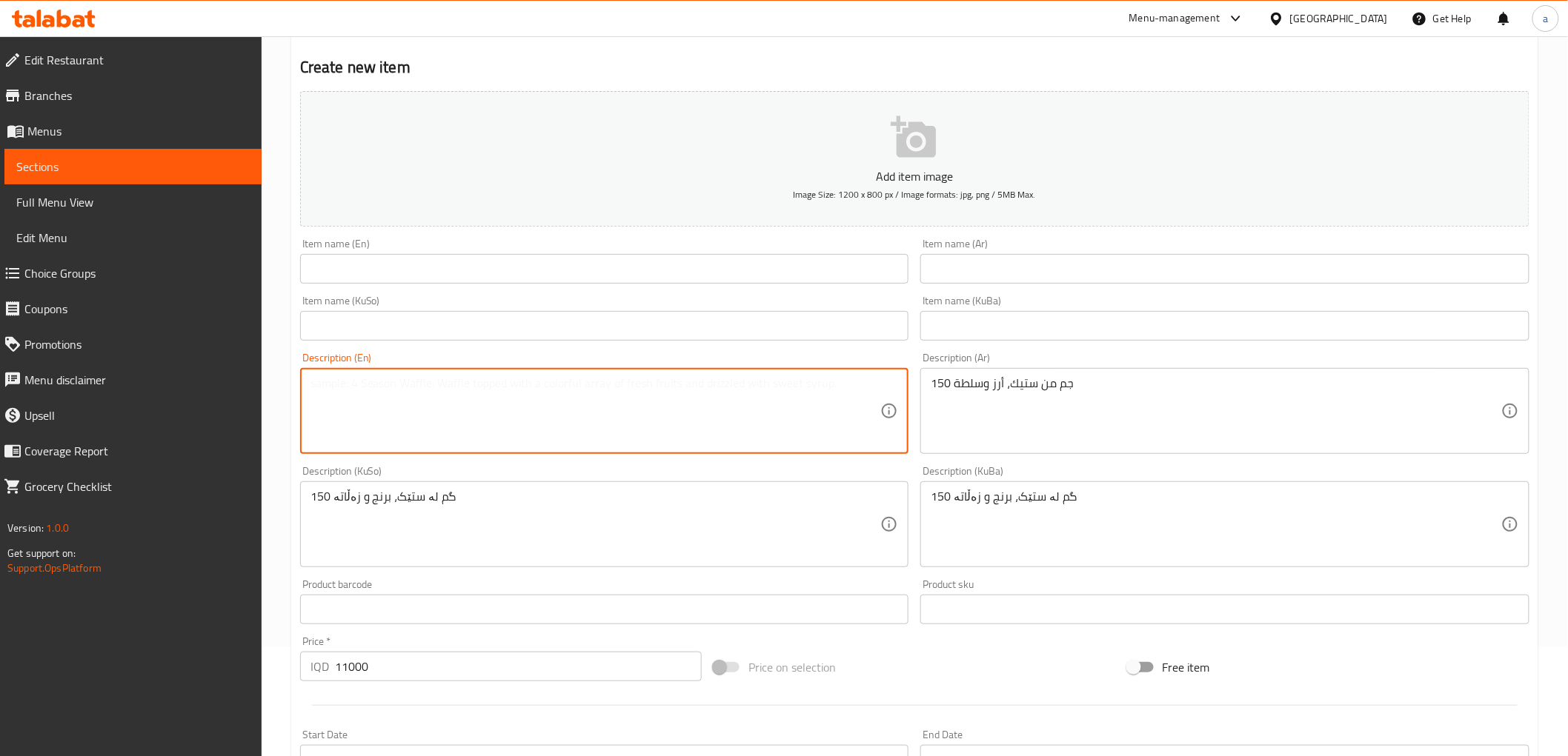
click at [679, 403] on textarea at bounding box center [595, 411] width 570 height 71
paste textarea "150Gm steak, rice and salad"
type textarea "150Gm steak, rice and salad"
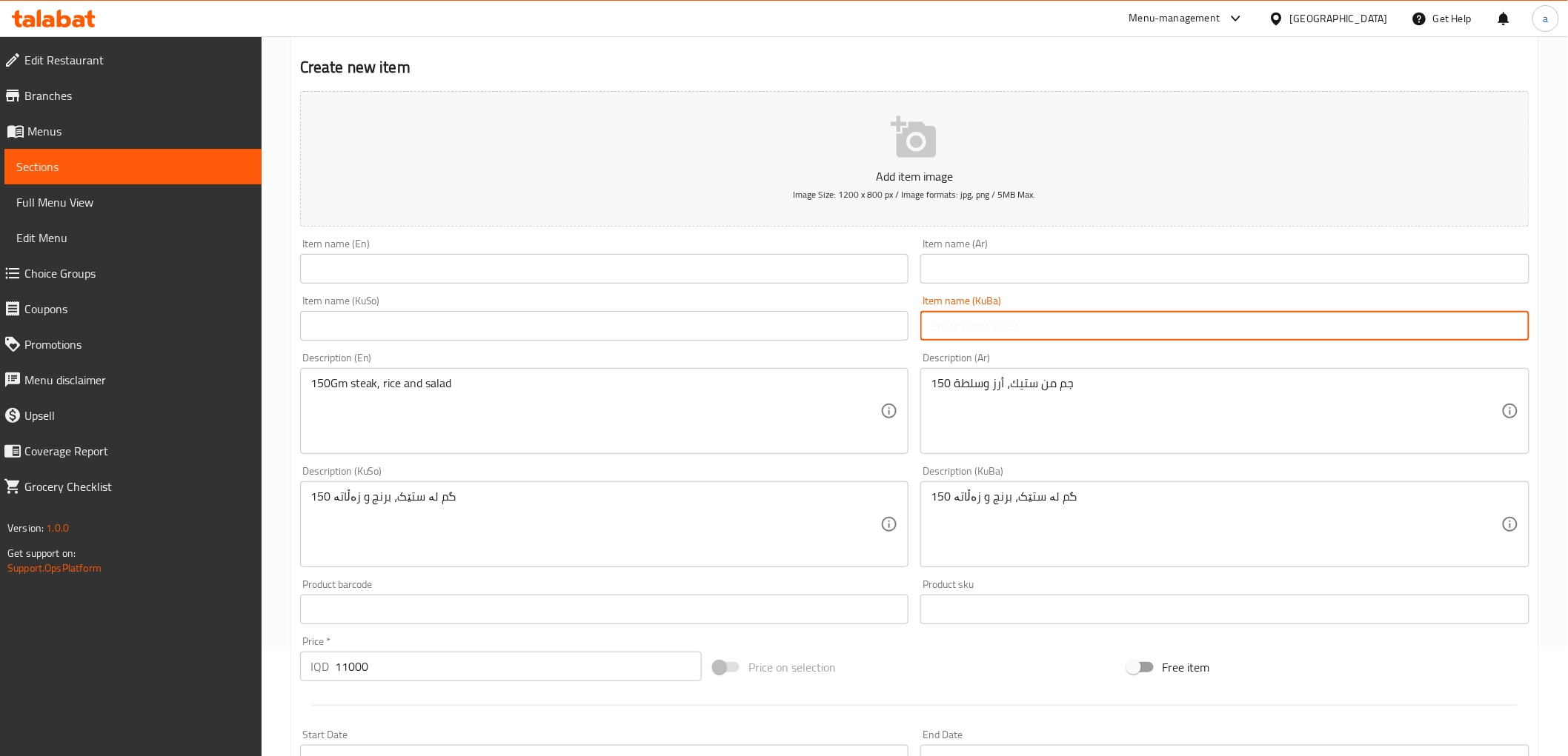
click at [1003, 324] on input "text" at bounding box center [1225, 325] width 609 height 30
paste input "ژەمی ستێکی دایت"
type input "ژەمی ستێکی دایت"
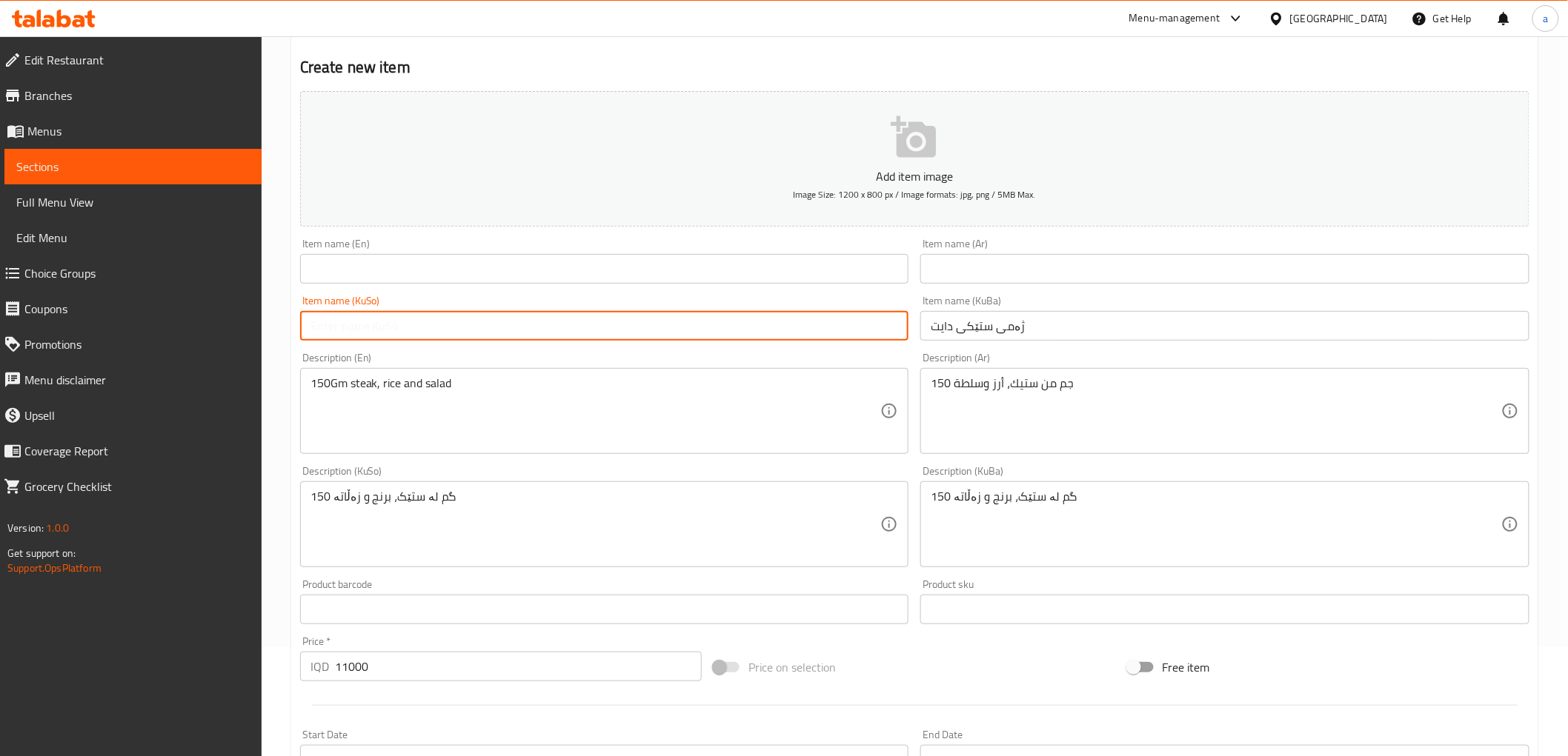
click at [719, 320] on input "text" at bounding box center [604, 325] width 609 height 30
paste input "ژەمی ستێکی دایت"
type input "ژەمی ستێکی دایت"
click at [980, 277] on input "text" at bounding box center [1225, 268] width 609 height 30
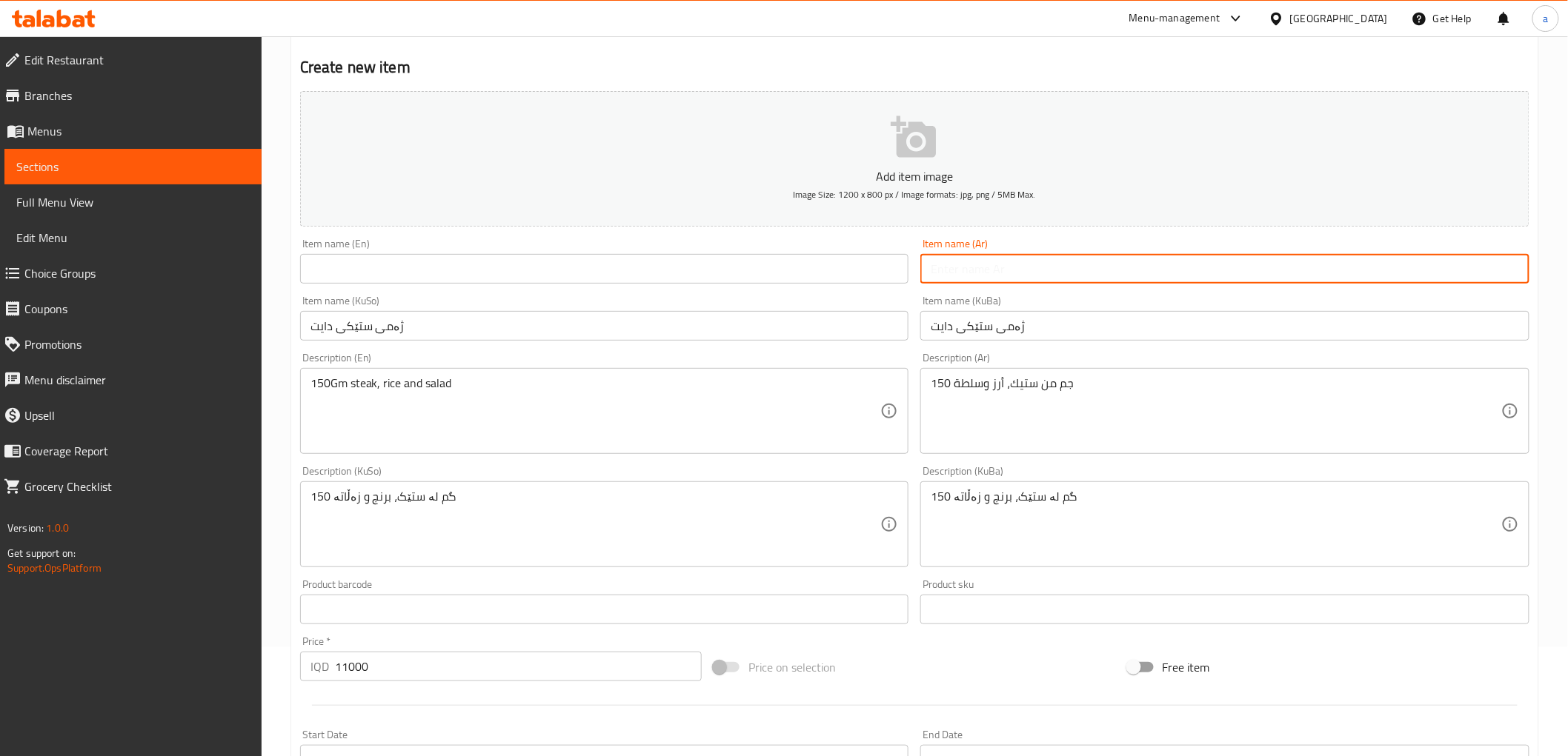
paste input "وجبة ستيك دايت"
type input "وجبة ستيك دايت"
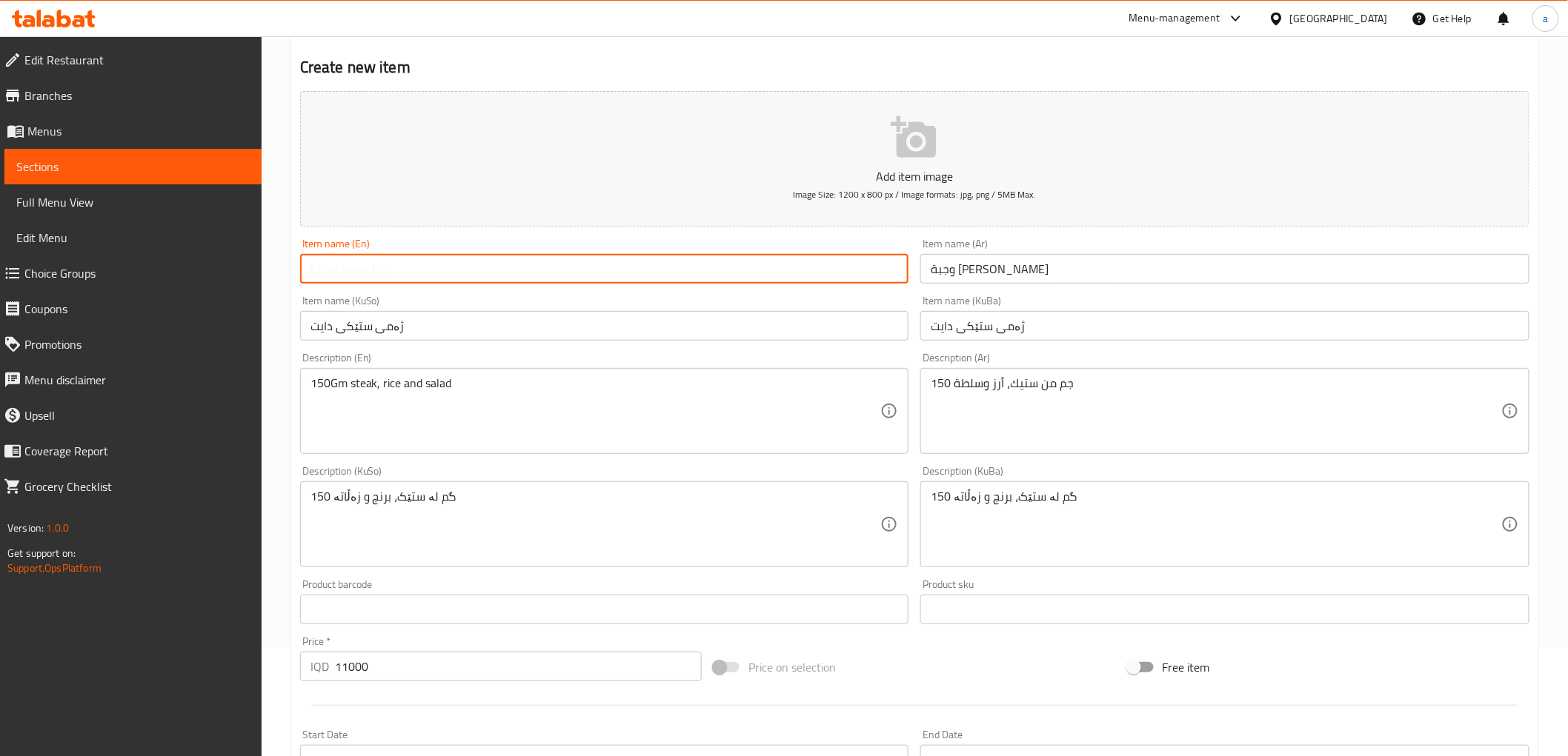
click at [690, 273] on input "text" at bounding box center [604, 268] width 609 height 30
paste input "Diet Steak Meal"
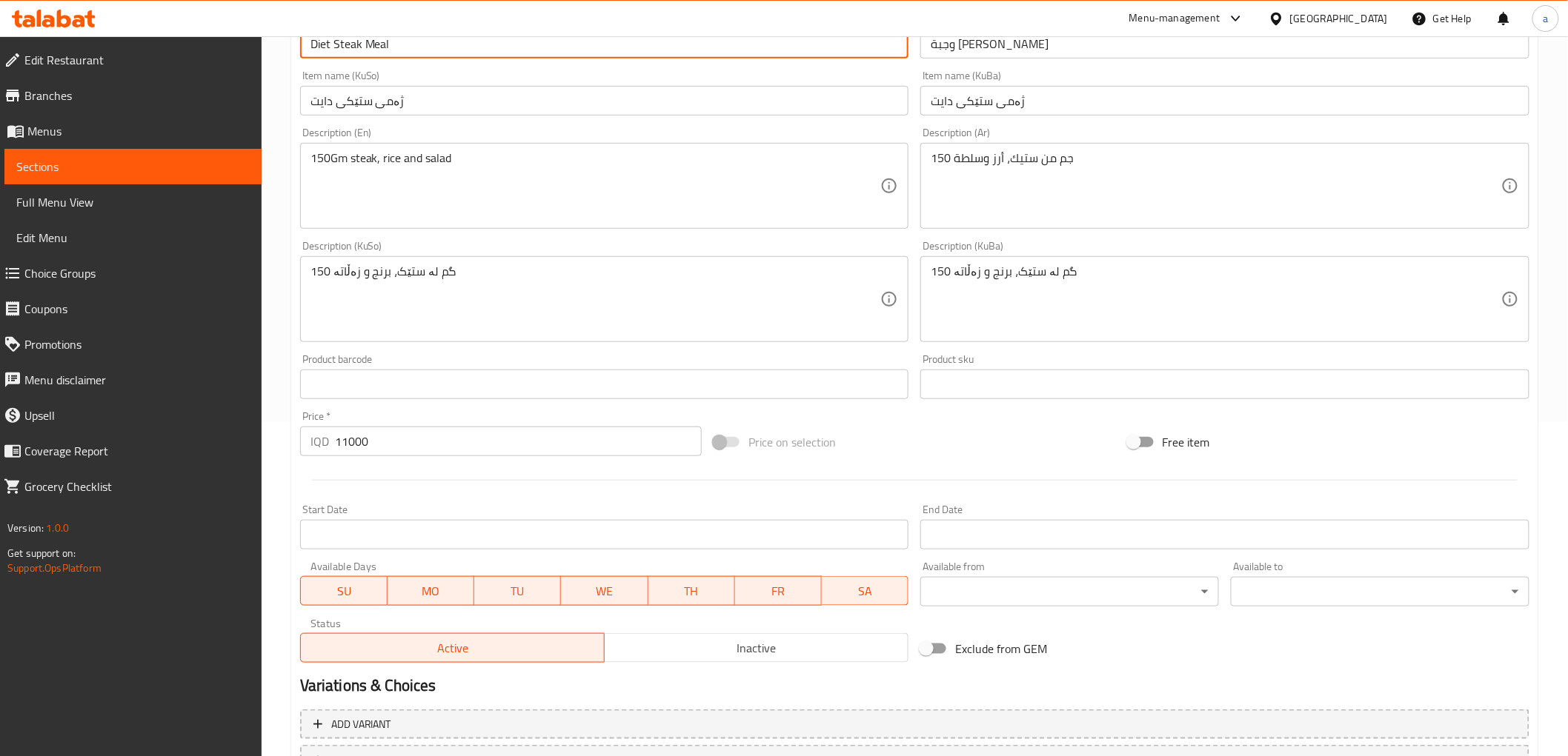
scroll to position [458, 0]
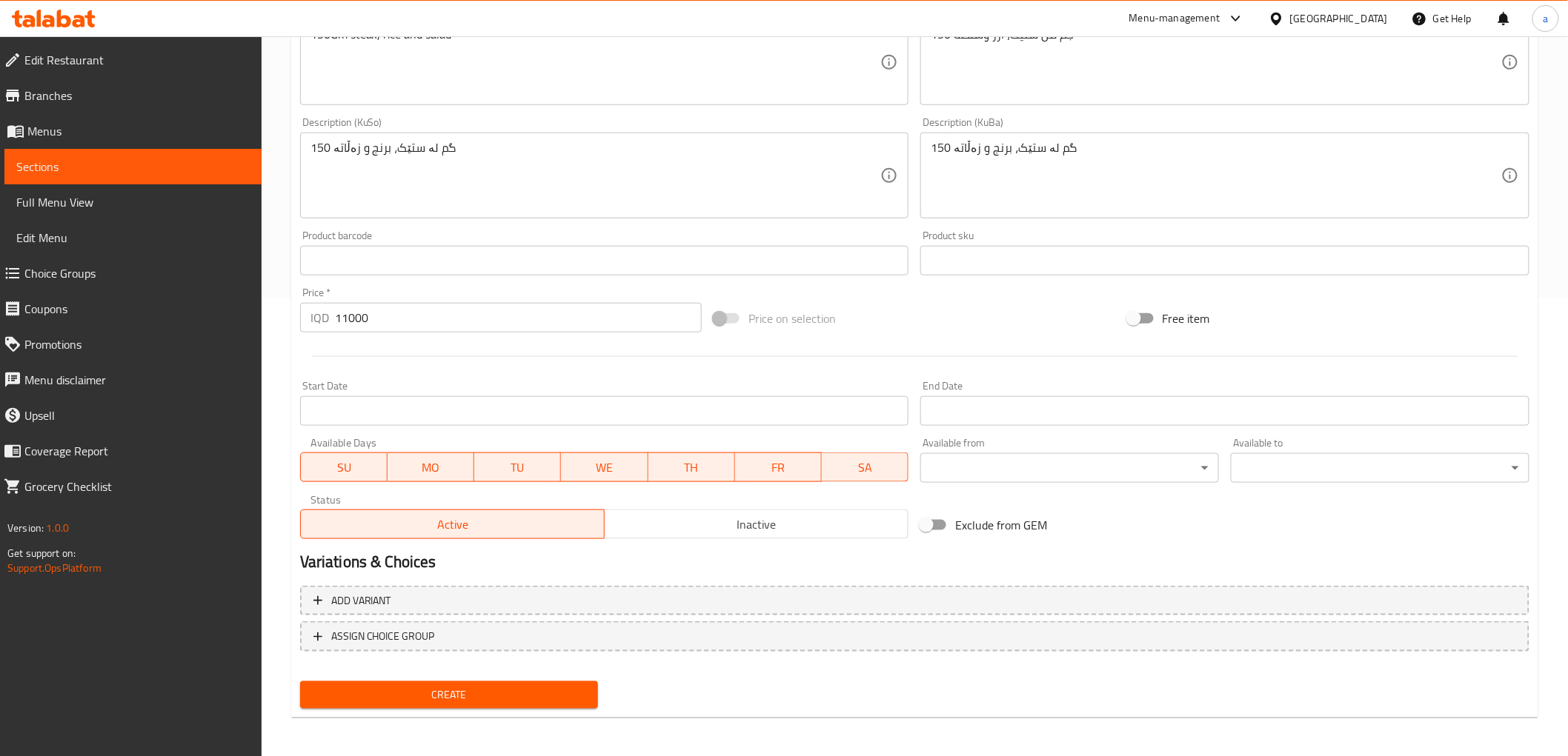
type input "Diet Steak Meal"
click at [474, 685] on span "Create" at bounding box center [449, 695] width 275 height 19
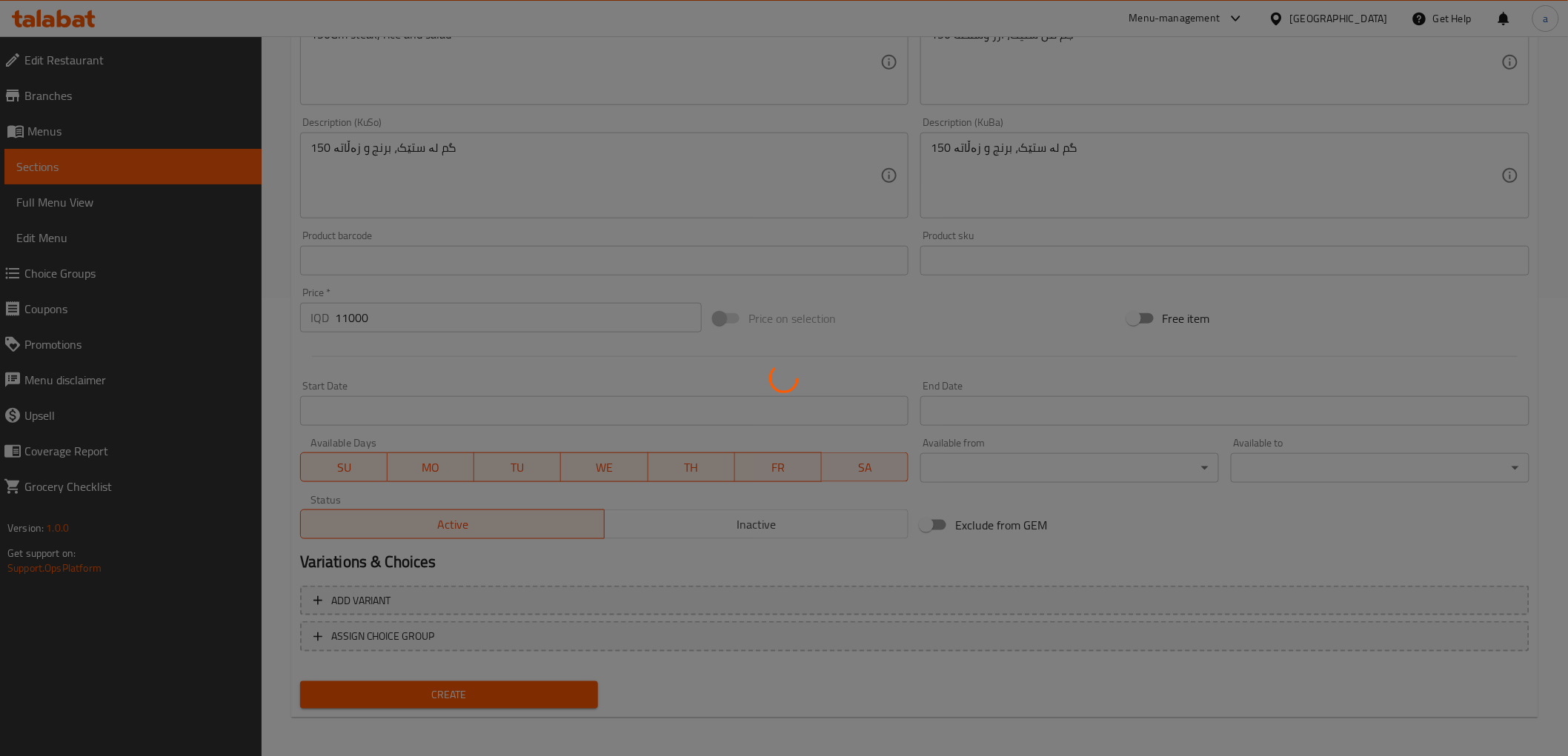
type input "0"
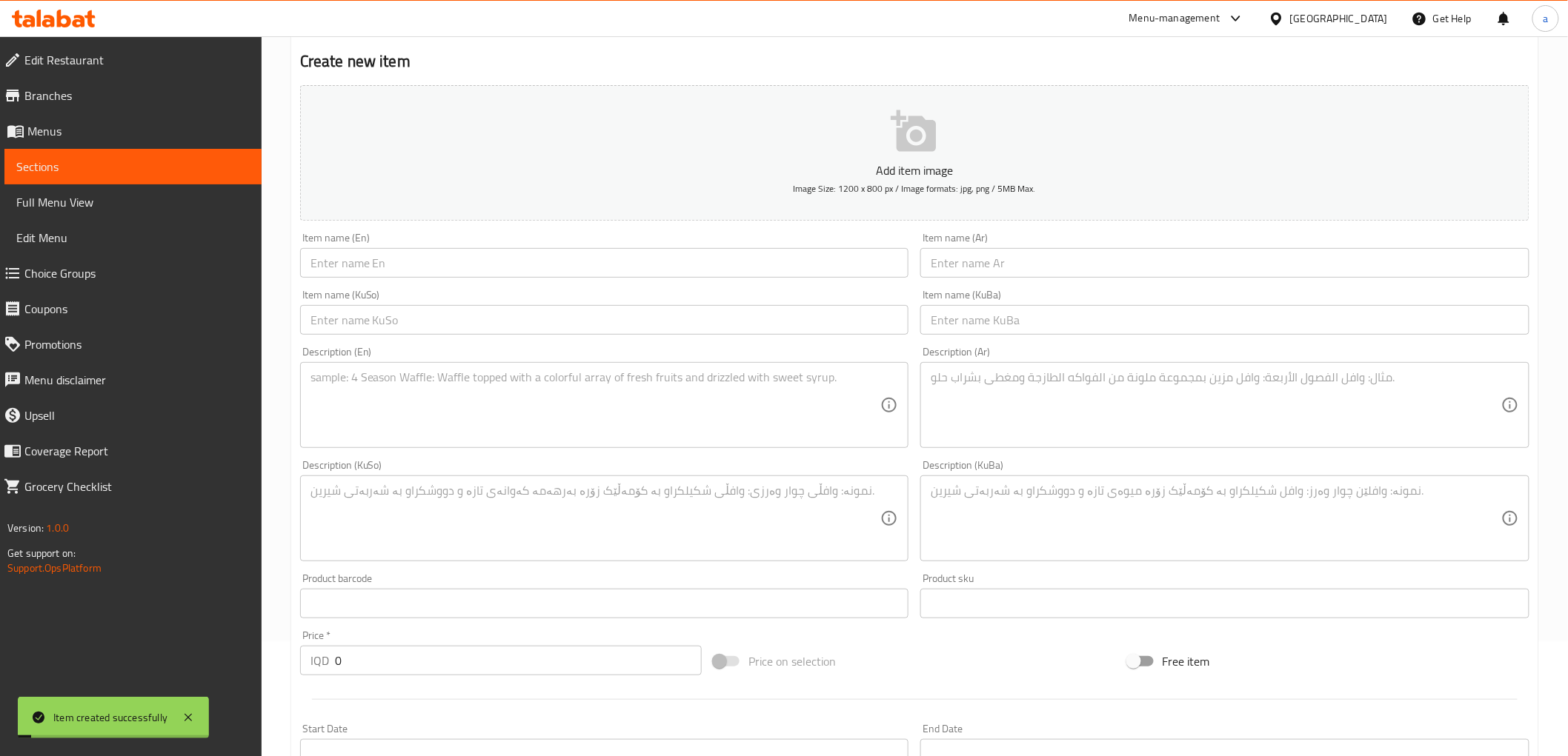
scroll to position [0, 0]
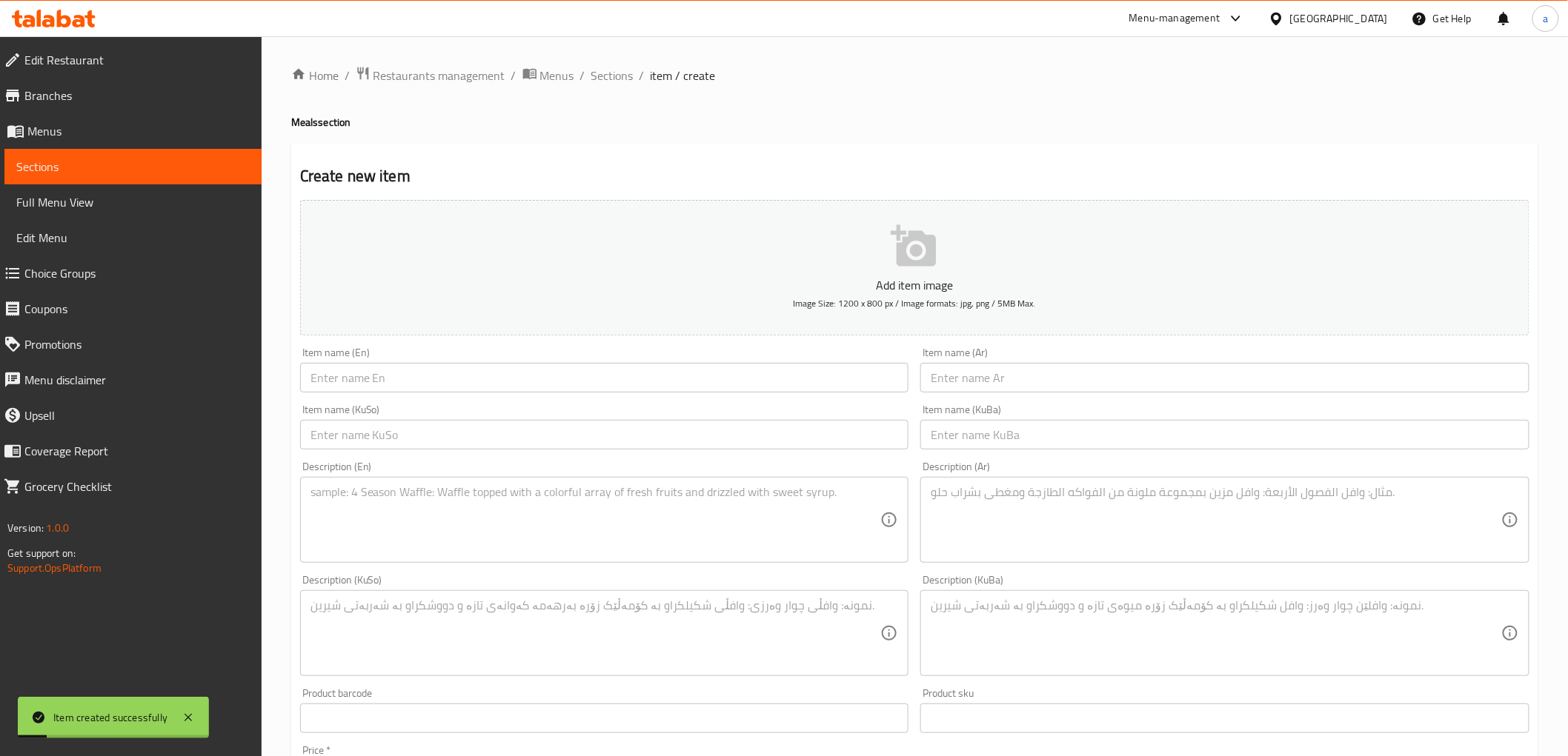
click at [620, 63] on div "Home / Restaurants management / Menus / Sections / item / create Meals section …" at bounding box center [914, 627] width 1306 height 1181
click at [618, 71] on span "Sections" at bounding box center [613, 75] width 42 height 18
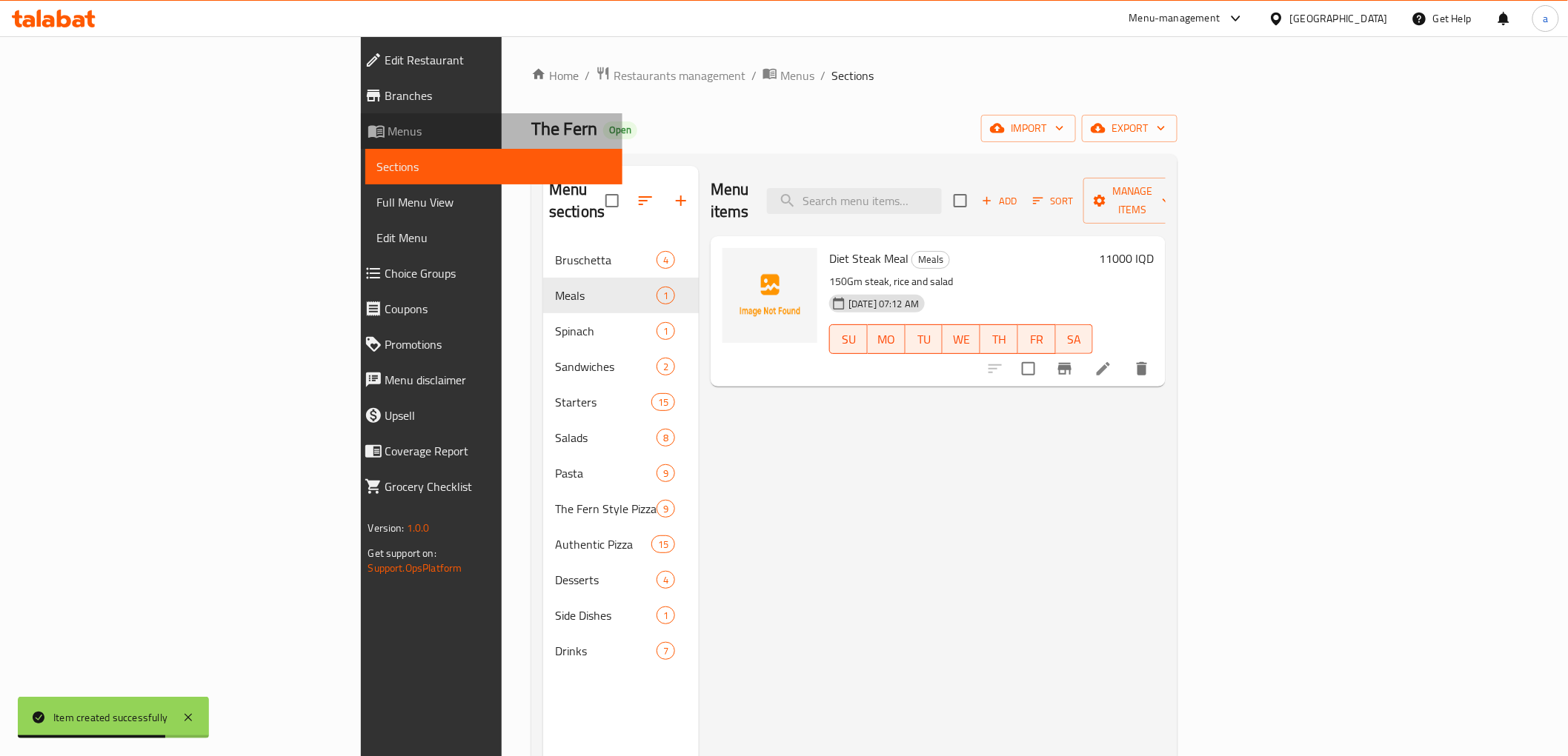
click at [388, 138] on span "Menus" at bounding box center [500, 131] width 223 height 18
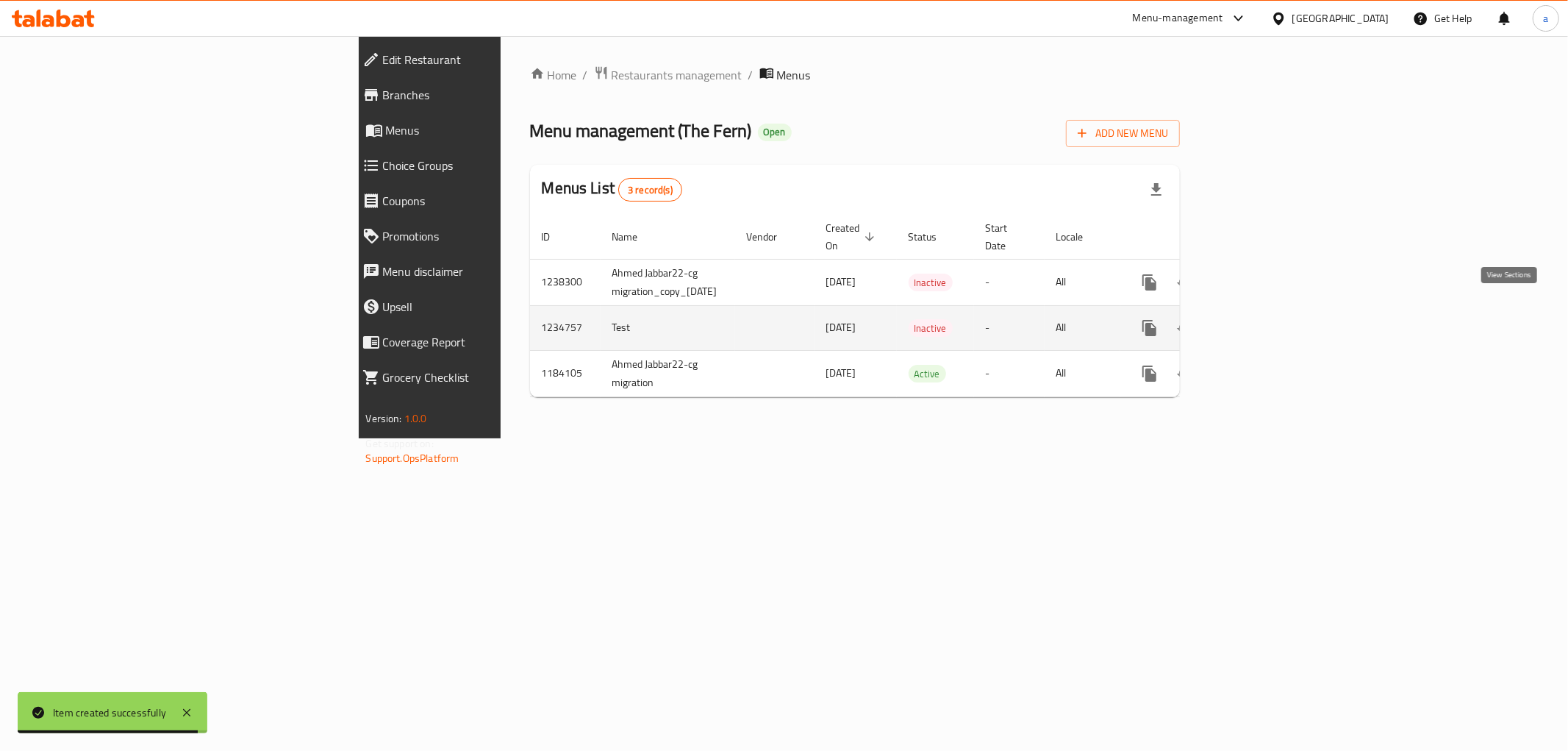
click at [1264, 319] on icon "enhanced table" at bounding box center [1255, 327] width 18 height 18
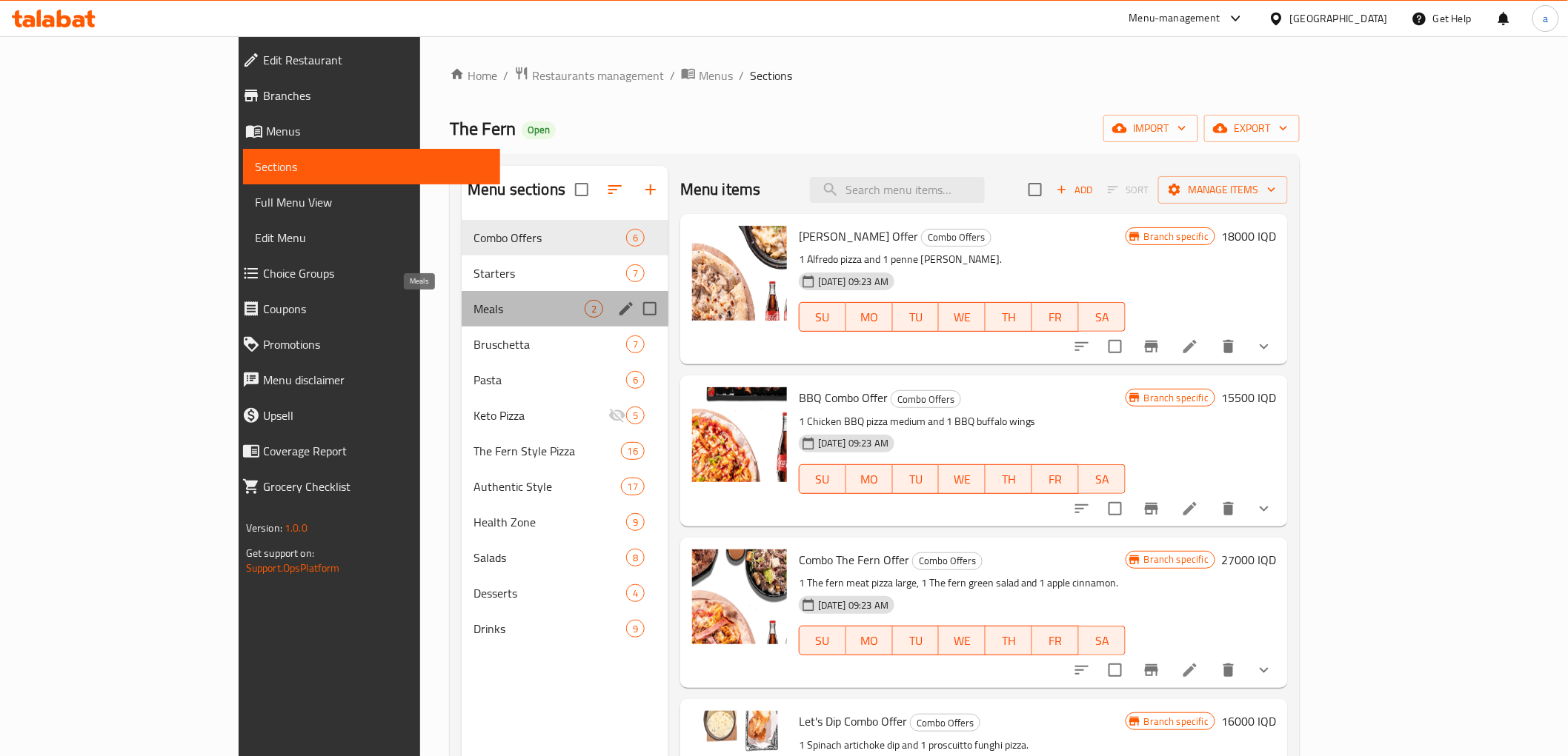
click at [473, 312] on span "Meals" at bounding box center [529, 308] width 111 height 18
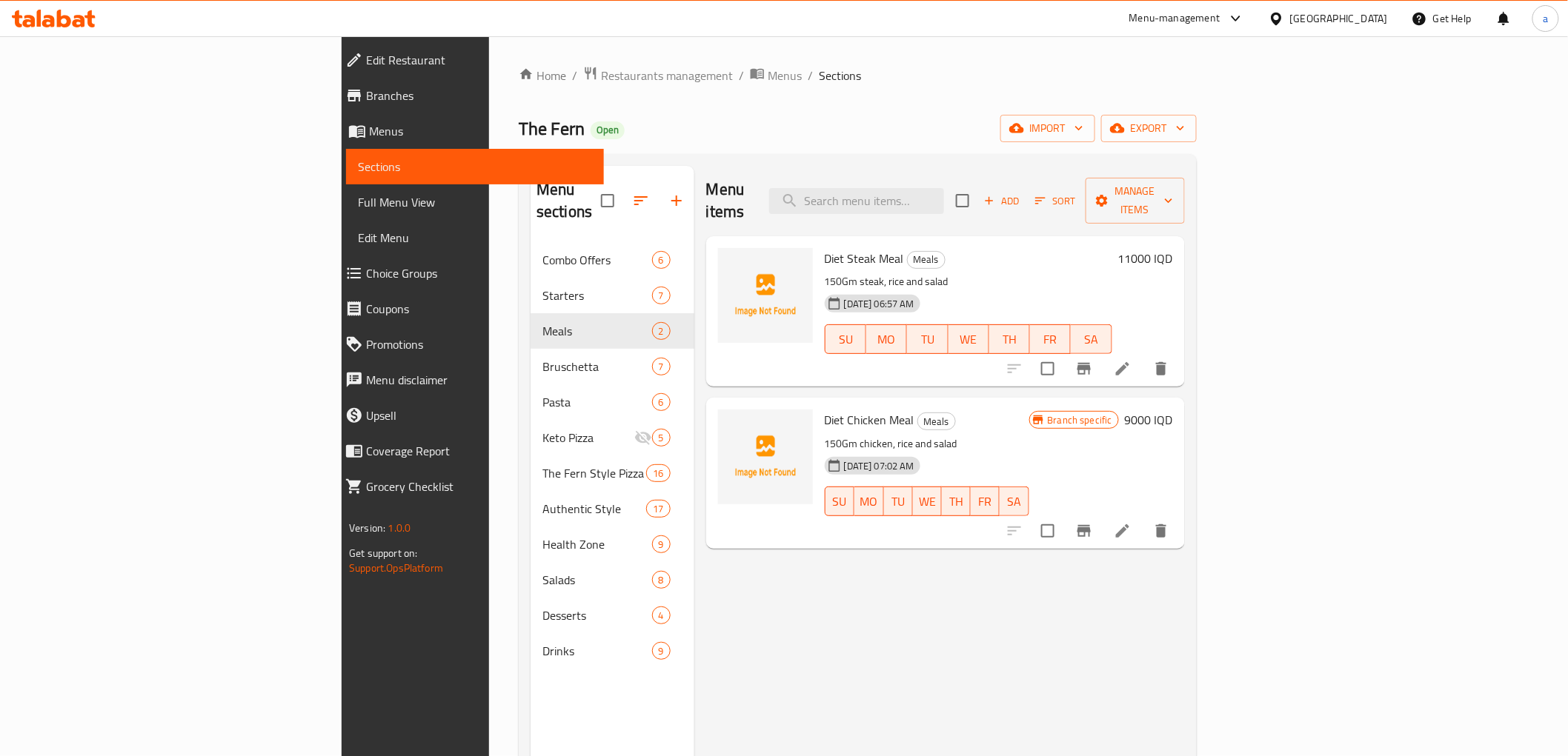
click at [1129, 524] on icon at bounding box center [1123, 531] width 14 height 14
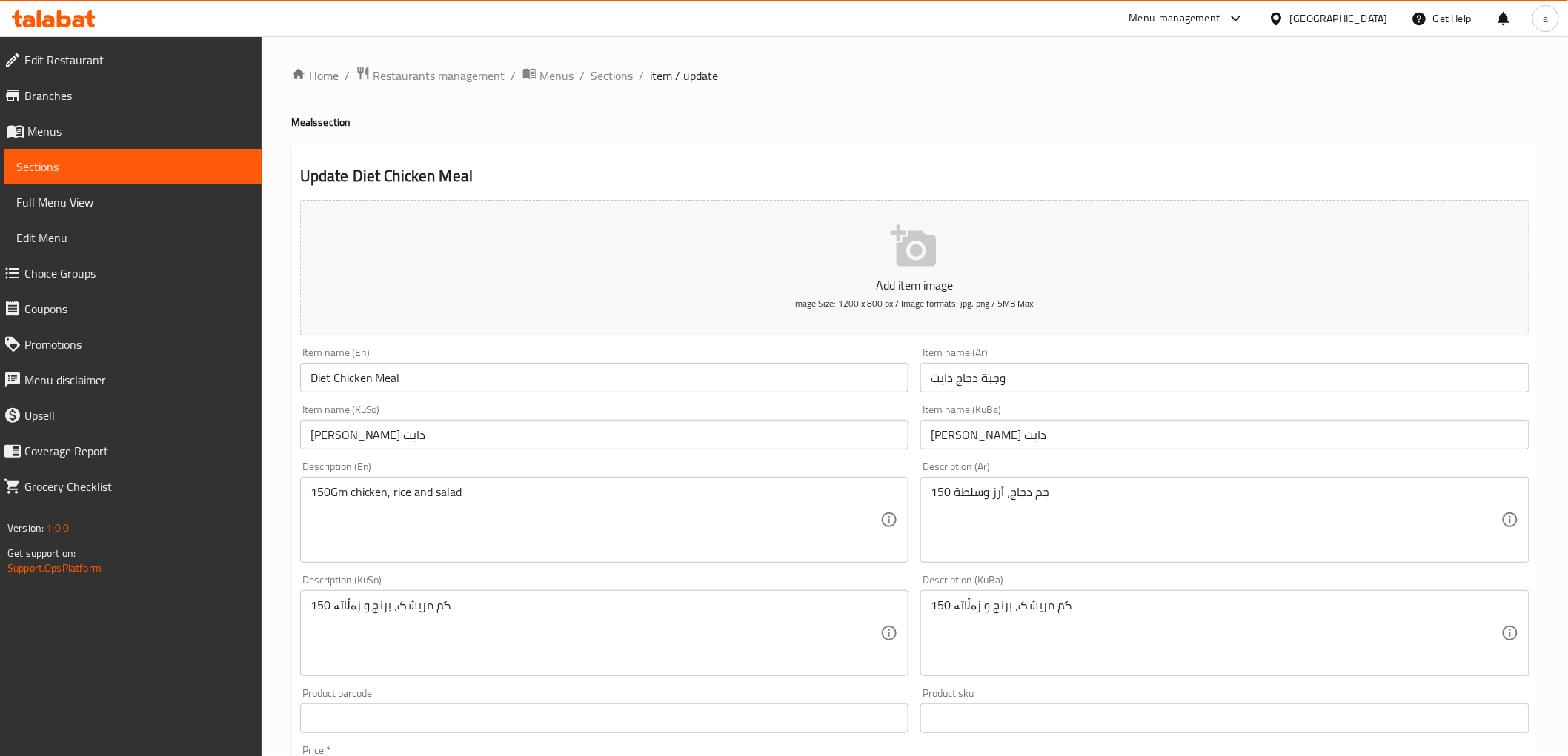
click at [389, 378] on input "Diet Chicken Meal" at bounding box center [604, 377] width 609 height 30
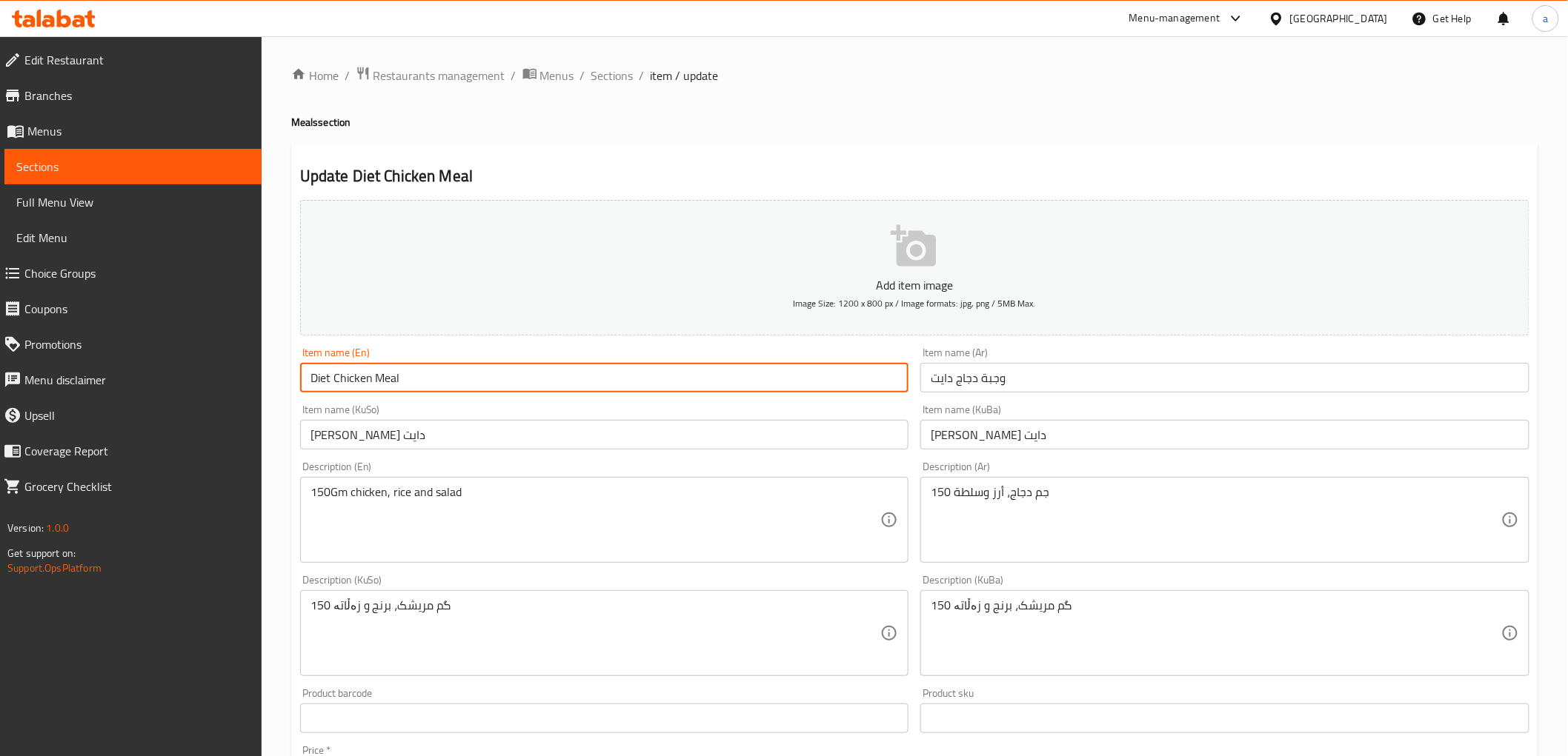
click at [389, 378] on input "Diet Chicken Meal" at bounding box center [604, 377] width 609 height 30
click at [946, 396] on div "Item name (Ar) وجبة دجاج دايت Item name (Ar)" at bounding box center [1225, 370] width 620 height 57
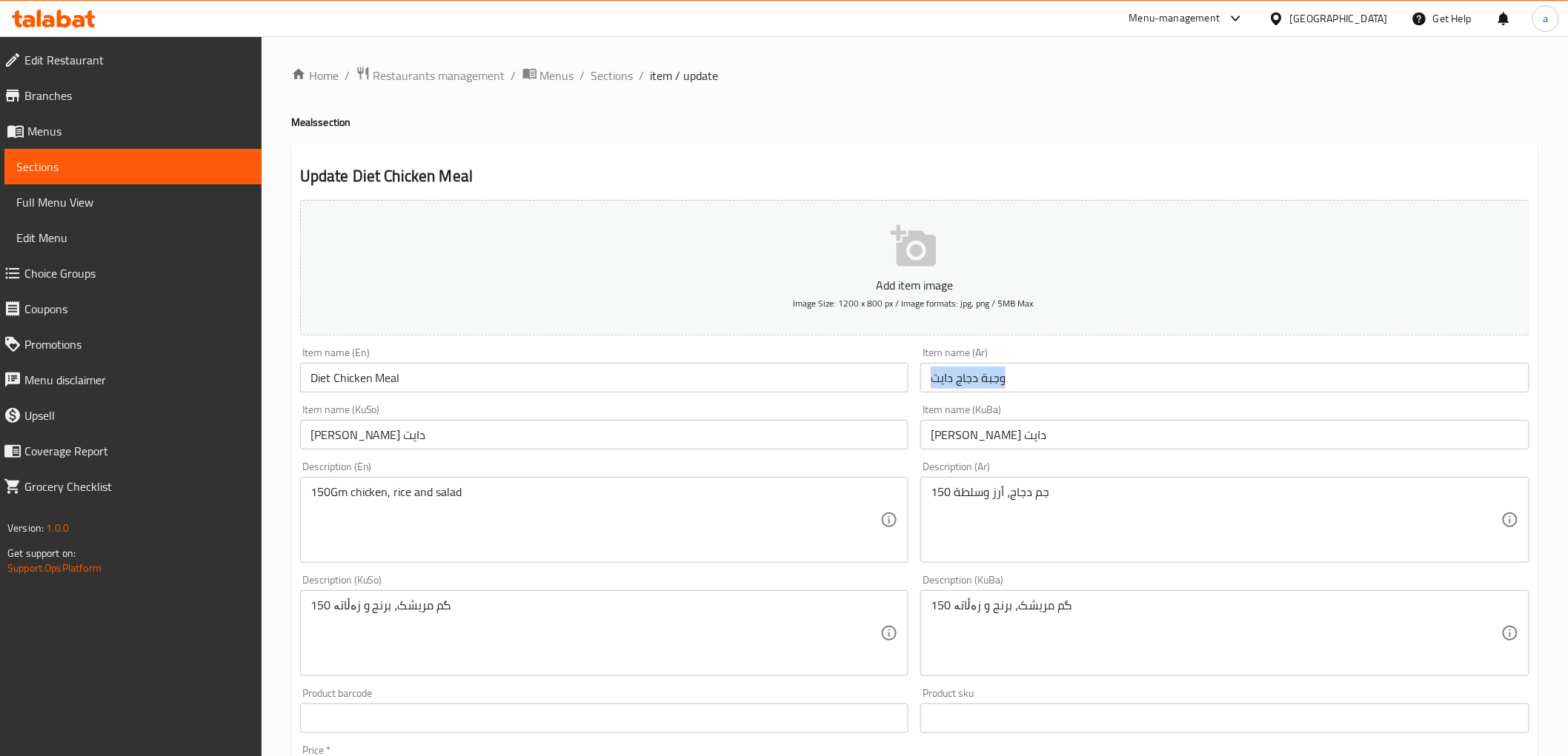
click at [948, 396] on div "Item name (Ar) وجبة دجاج دايت Item name (Ar)" at bounding box center [1225, 370] width 620 height 57
copy div "Item name (Ar)"
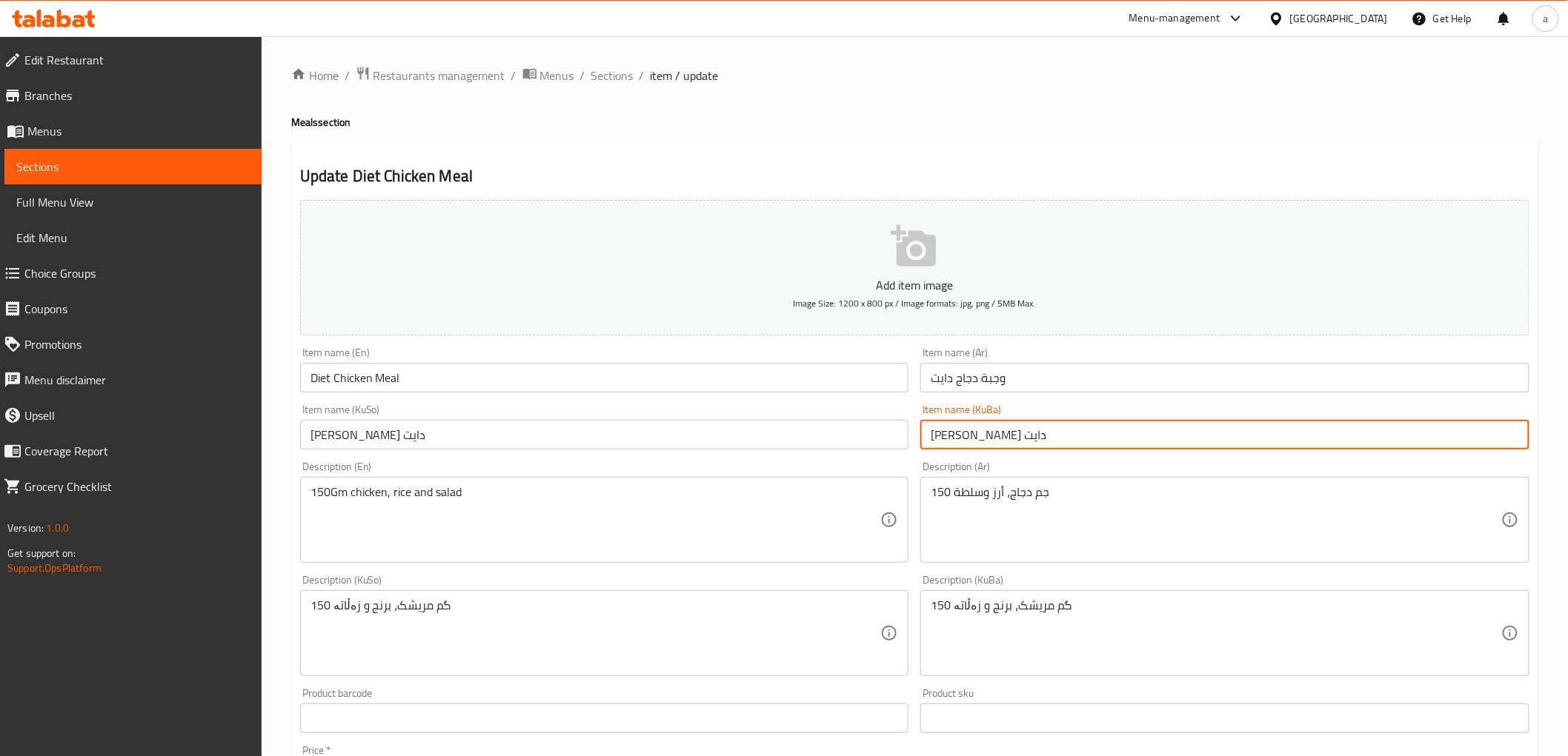
click at [976, 435] on input "ژەمی مریشکی دایت" at bounding box center [1225, 434] width 609 height 30
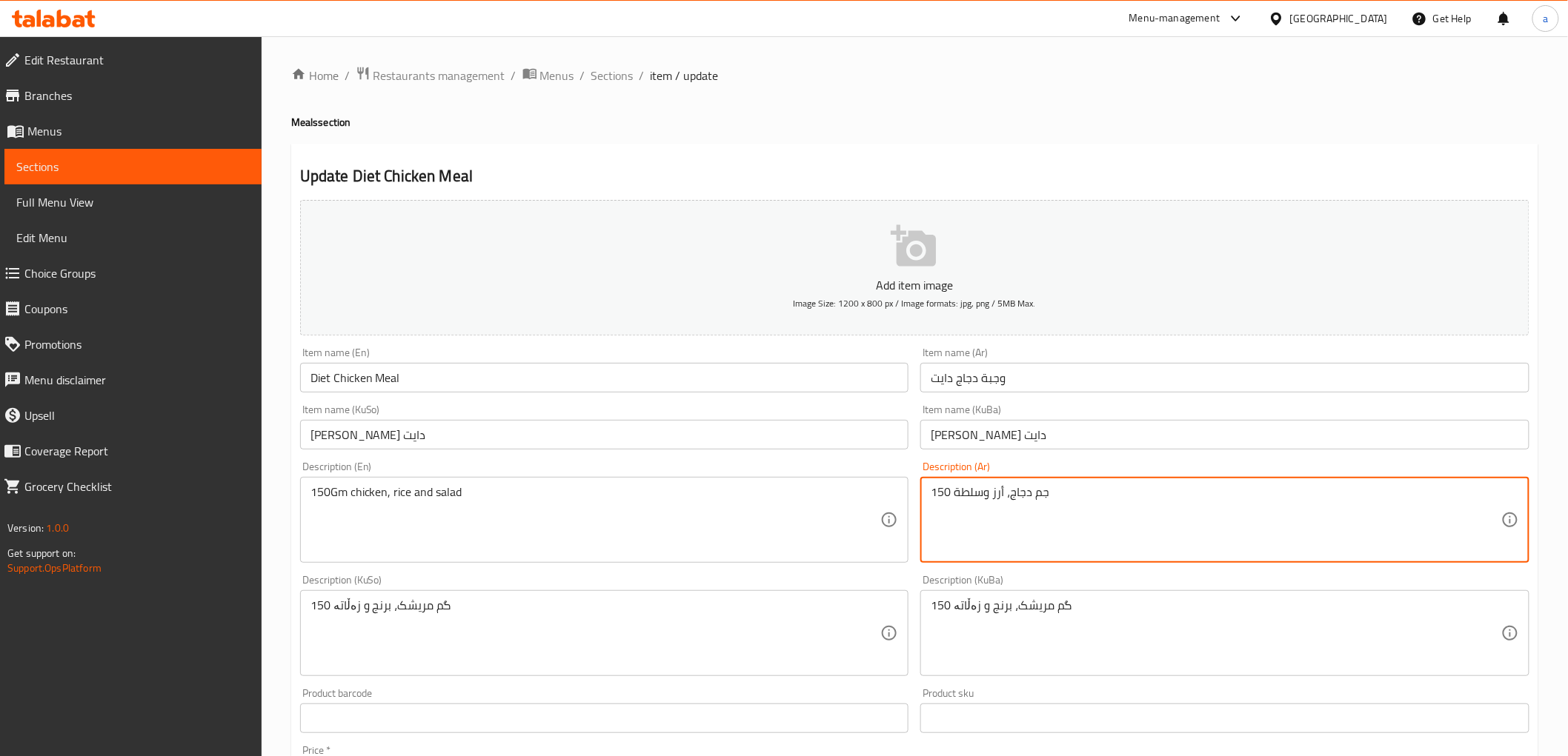
click at [975, 499] on textarea "150 جم دجاج، أرز وسلطة" at bounding box center [1215, 520] width 570 height 71
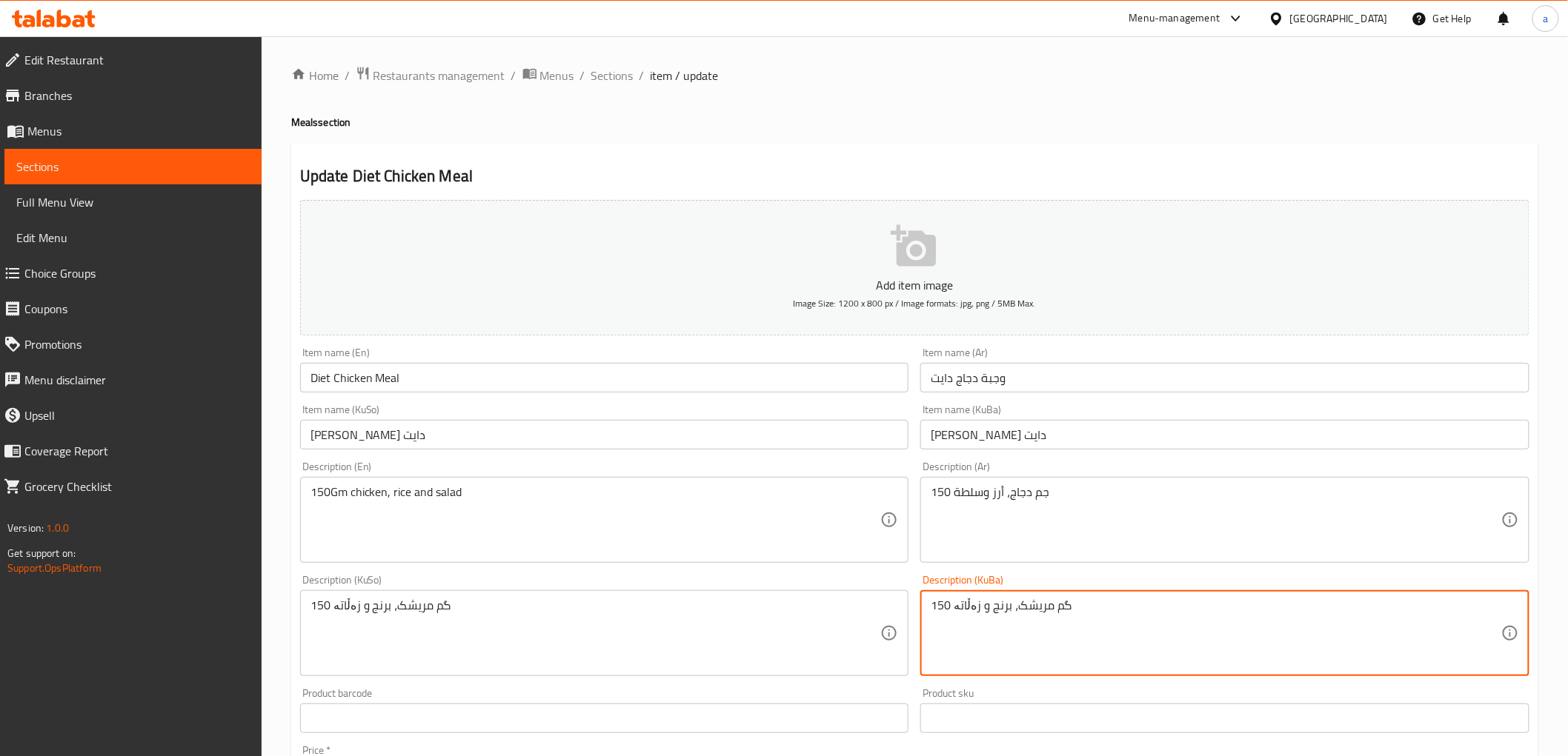
click at [982, 615] on textarea "150 گم مریشک، برنج و زەڵاتە" at bounding box center [1215, 633] width 570 height 71
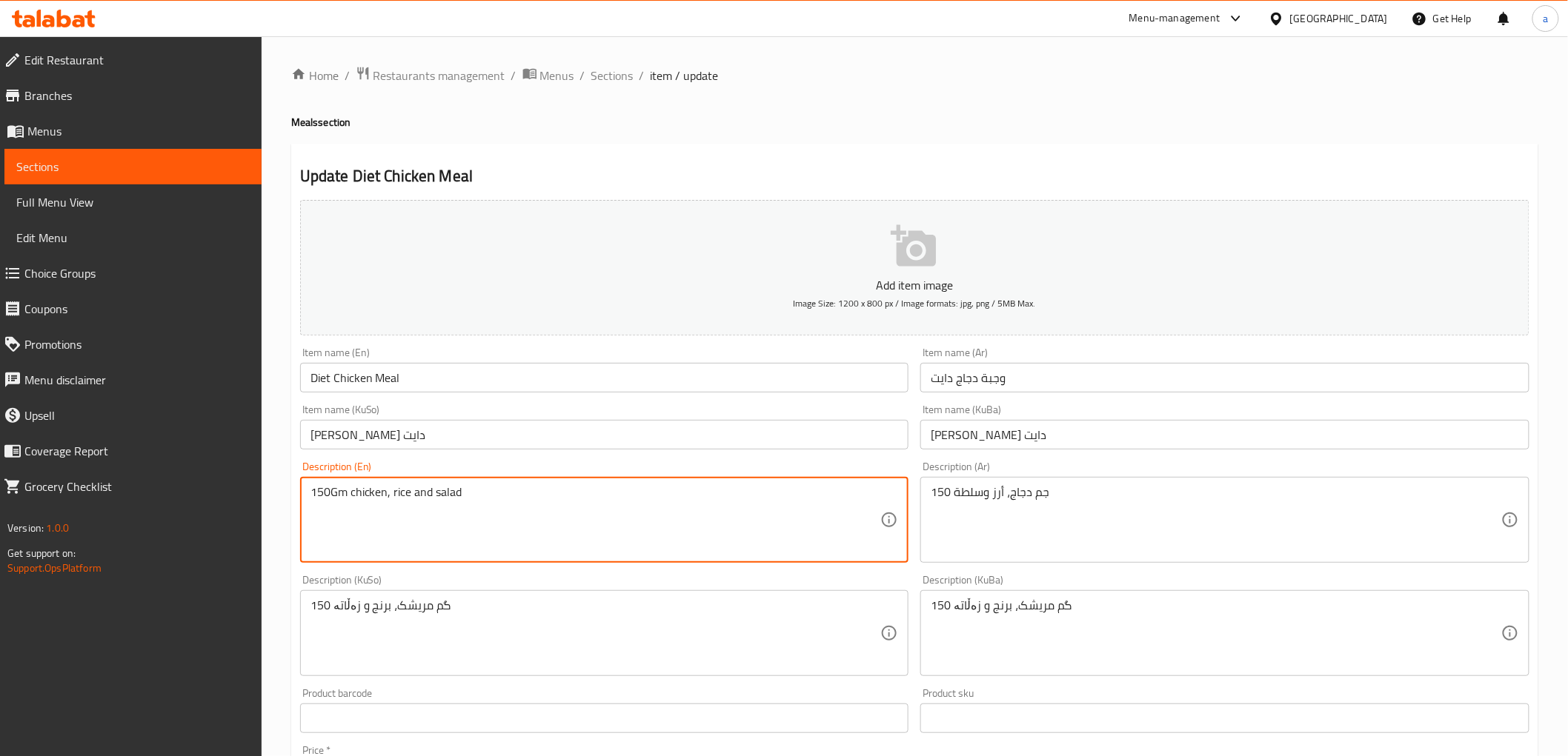
click at [416, 492] on textarea "150Gm chicken, rice and salad" at bounding box center [595, 520] width 570 height 71
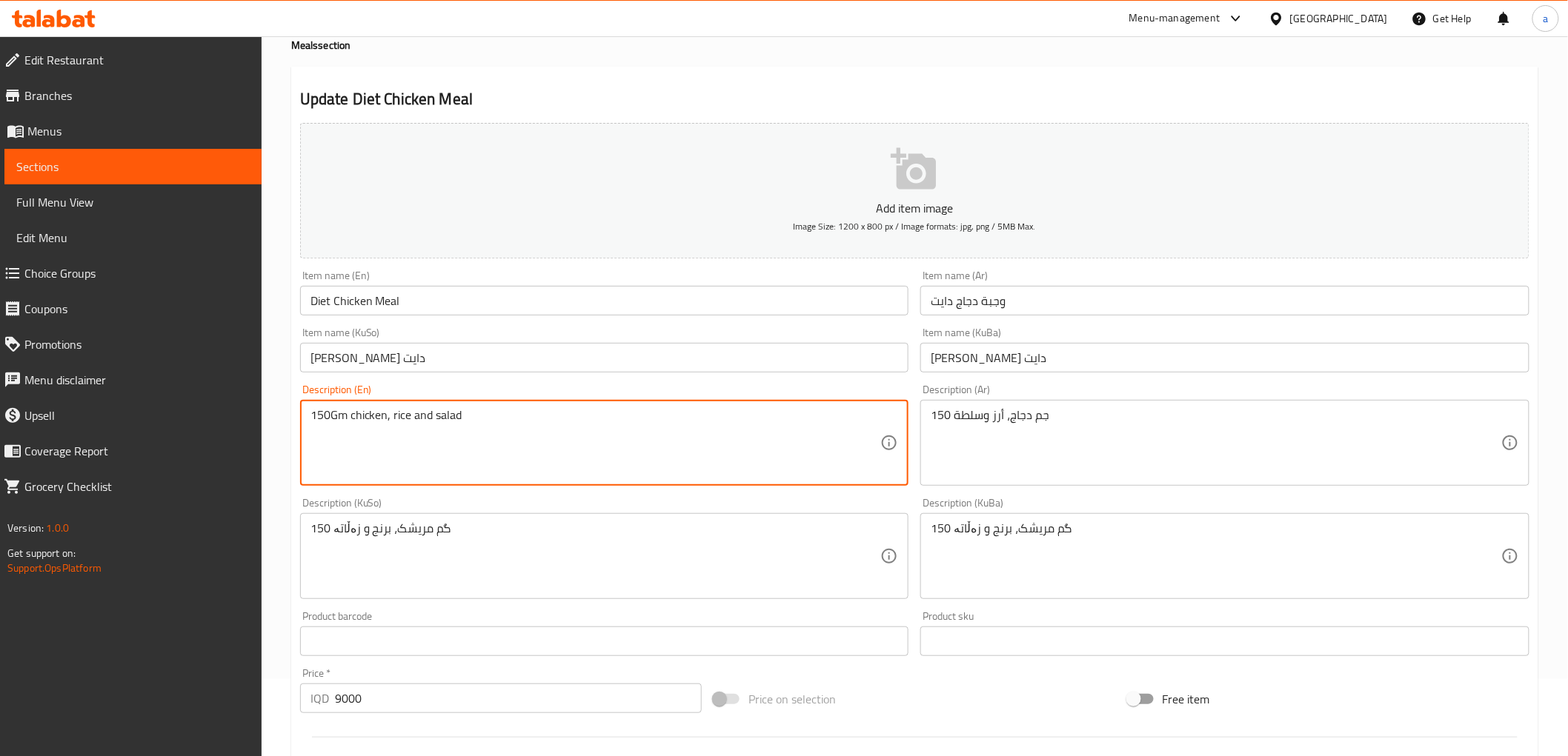
scroll to position [109, 0]
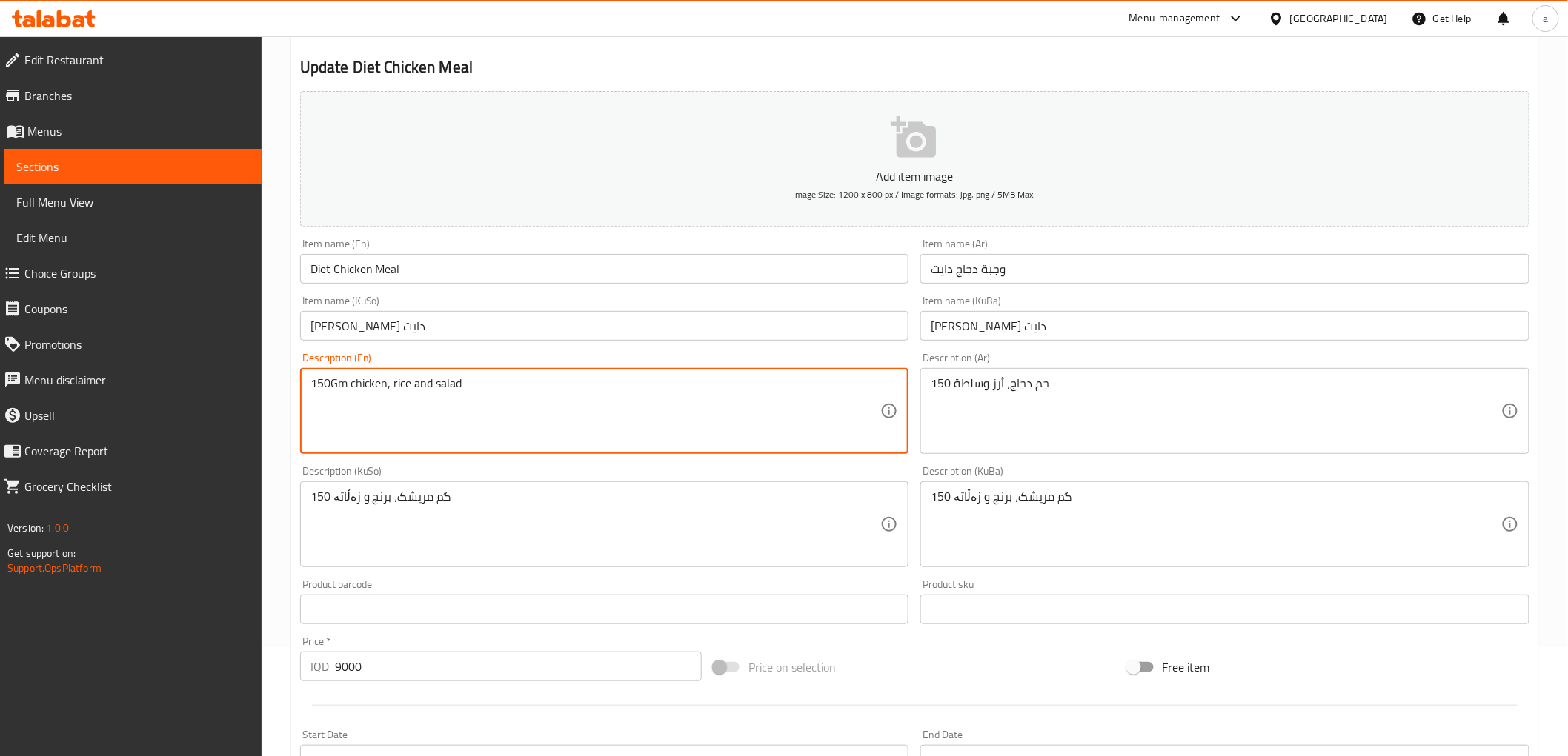
click at [343, 667] on input "9000" at bounding box center [518, 666] width 366 height 30
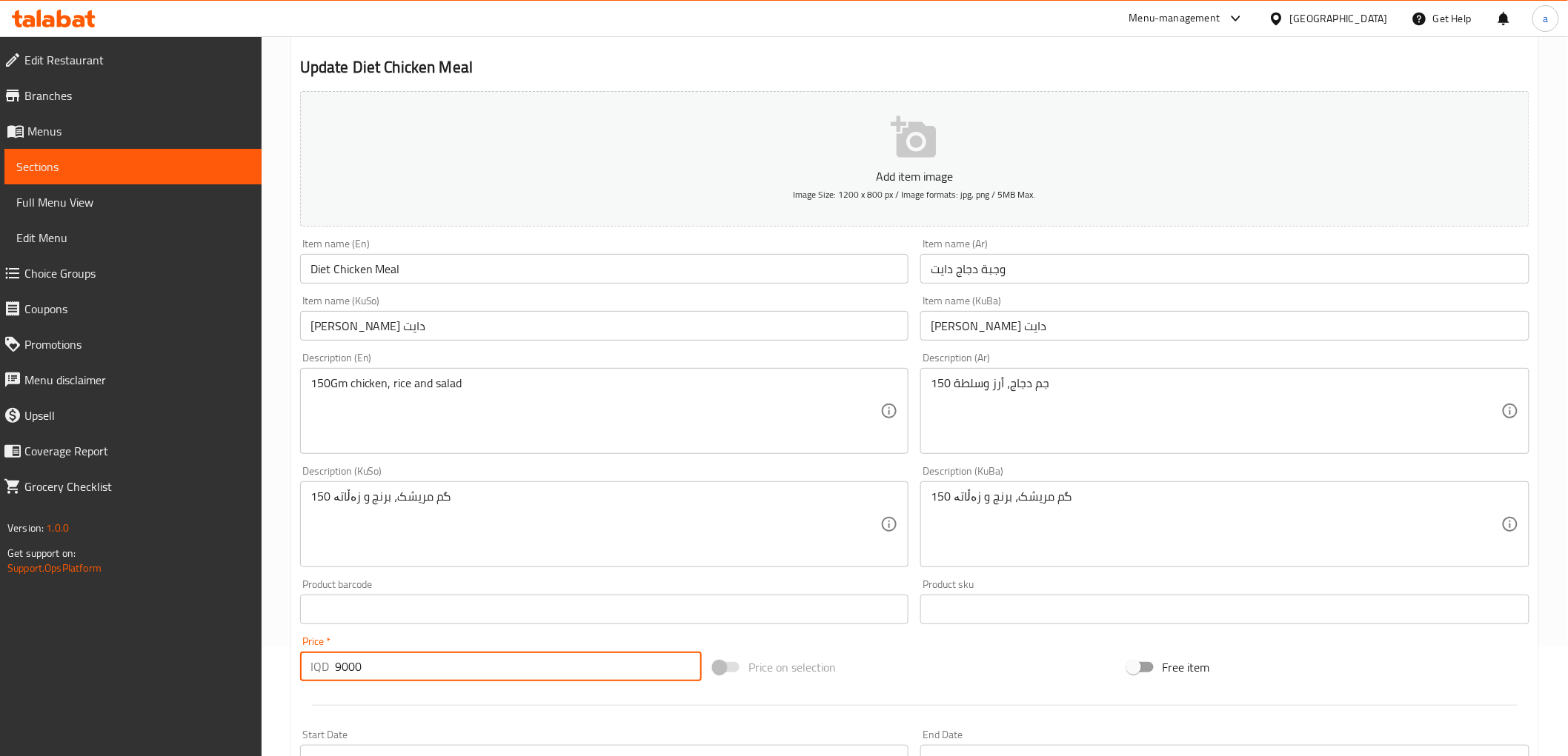
click at [343, 667] on input "9000" at bounding box center [518, 666] width 366 height 30
click at [48, 130] on span "Menus" at bounding box center [139, 131] width 223 height 18
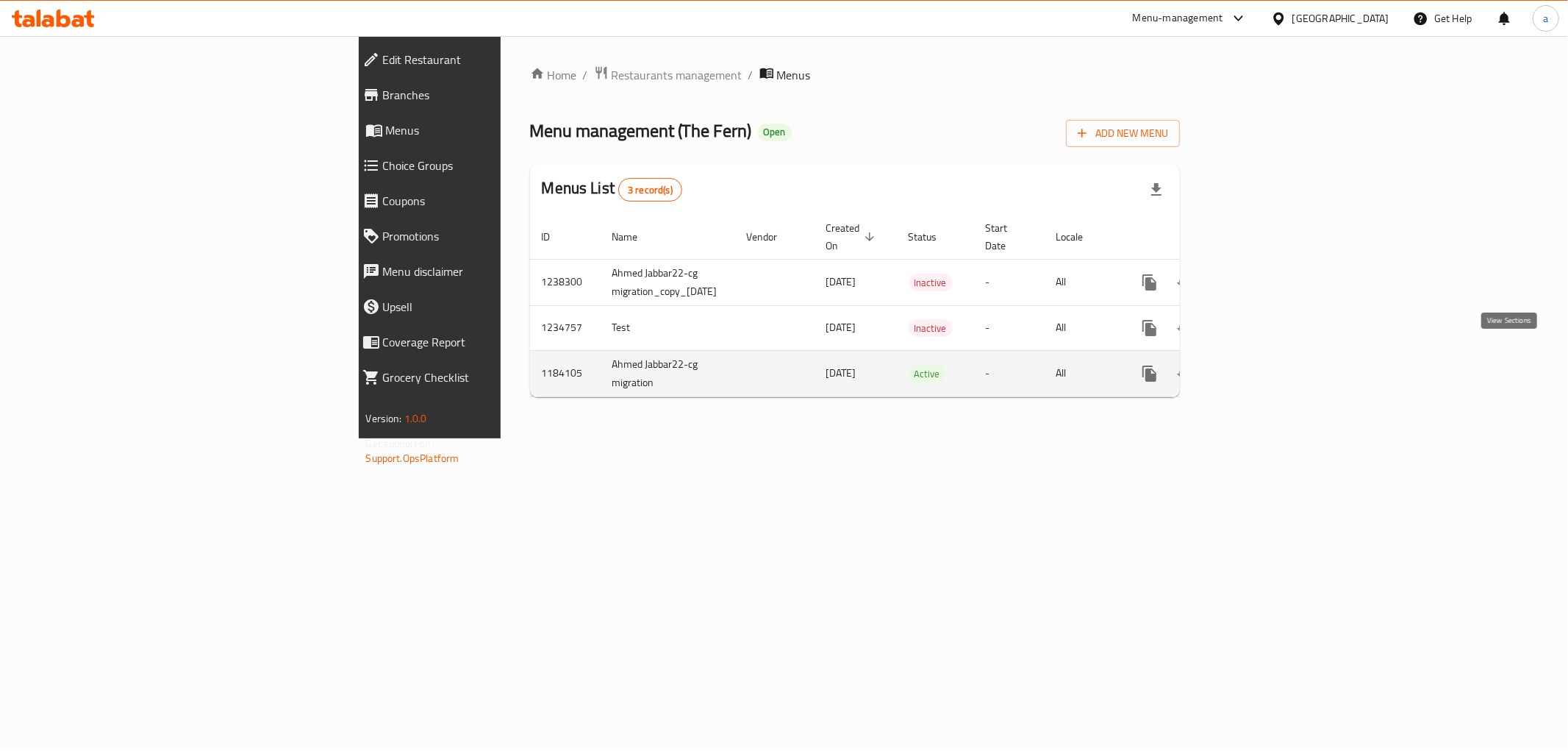
click at [1274, 362] on link "enhanced table" at bounding box center [1256, 374] width 35 height 35
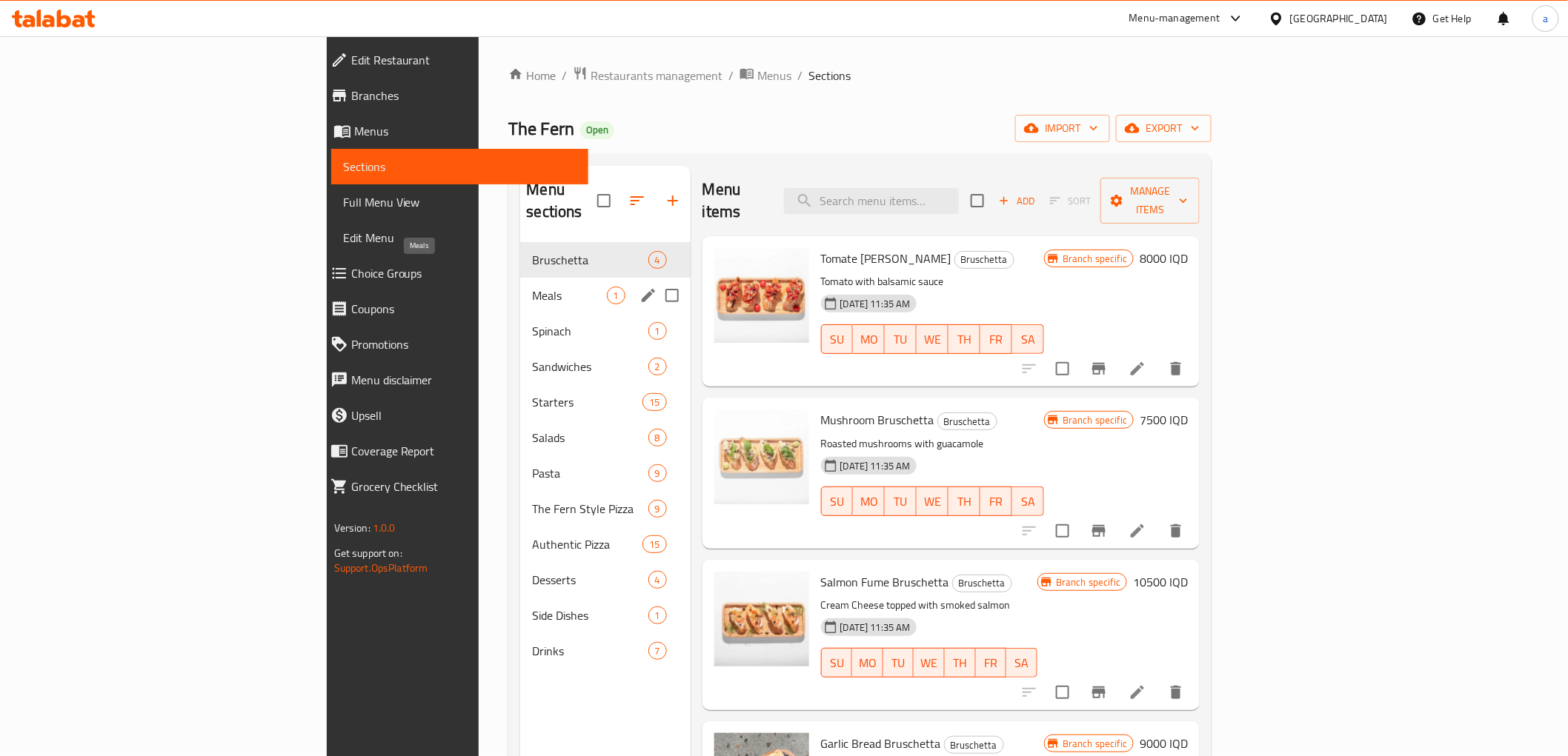
click at [532, 286] on span "Meals" at bounding box center [569, 295] width 74 height 18
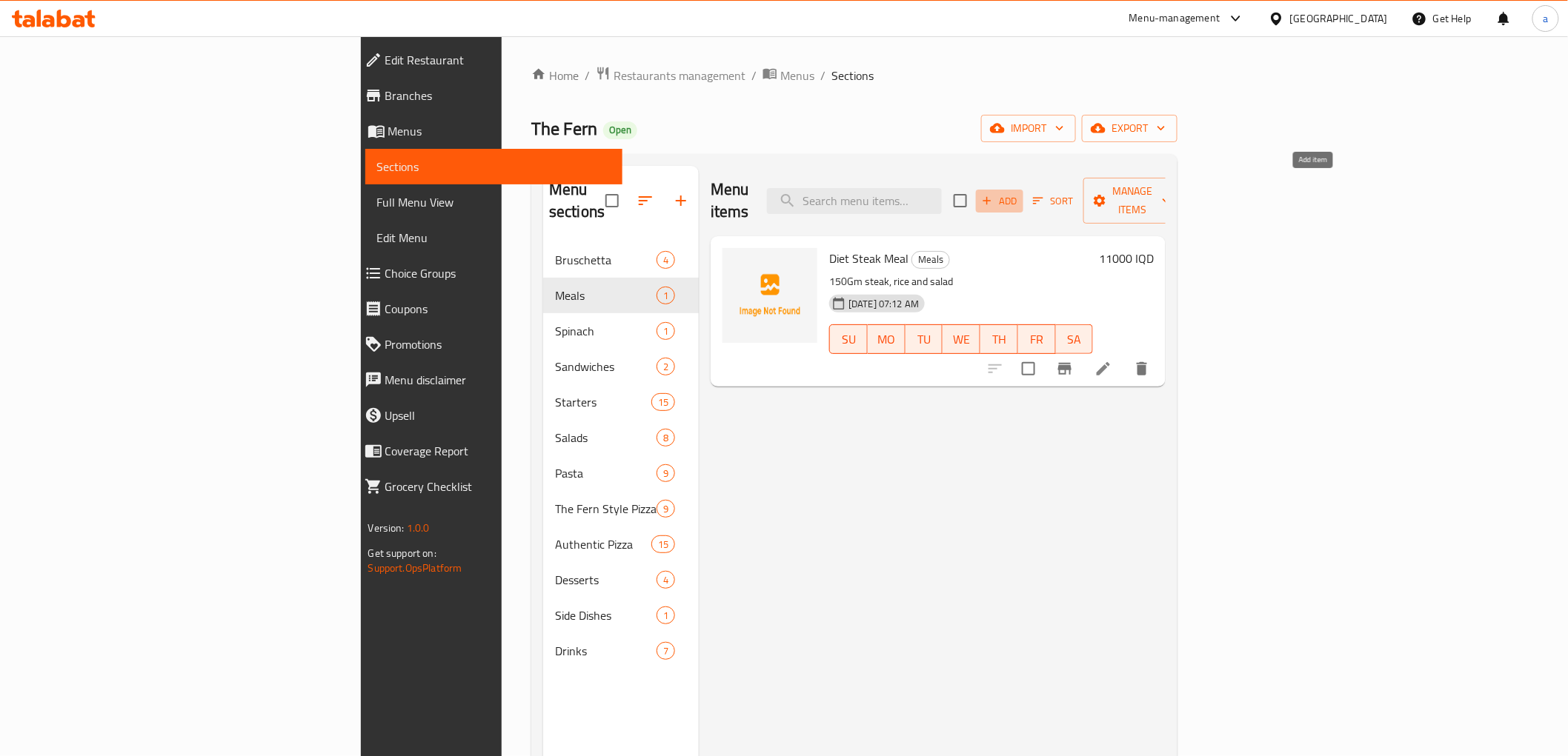
click at [1019, 193] on span "Add" at bounding box center [999, 201] width 40 height 17
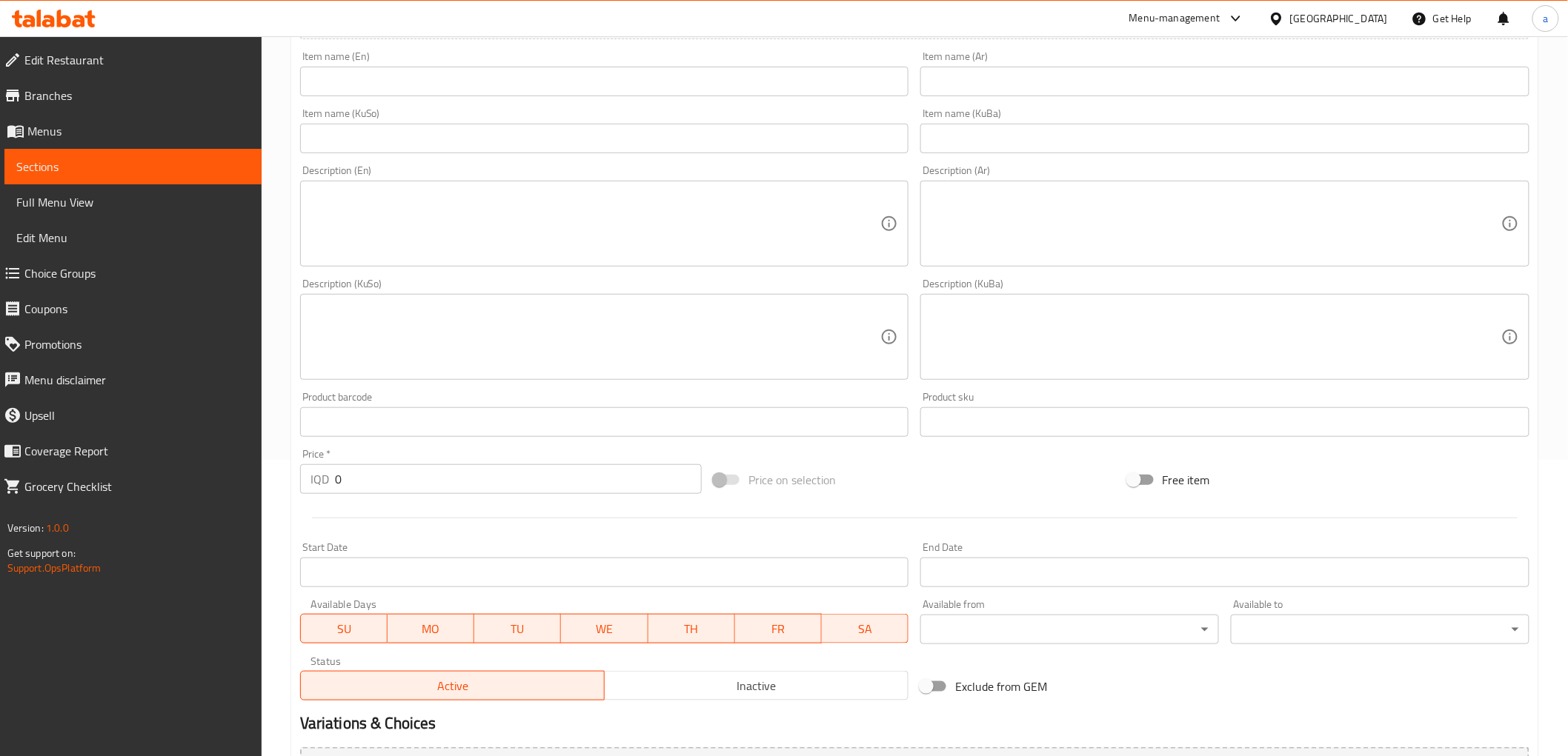
scroll to position [458, 0]
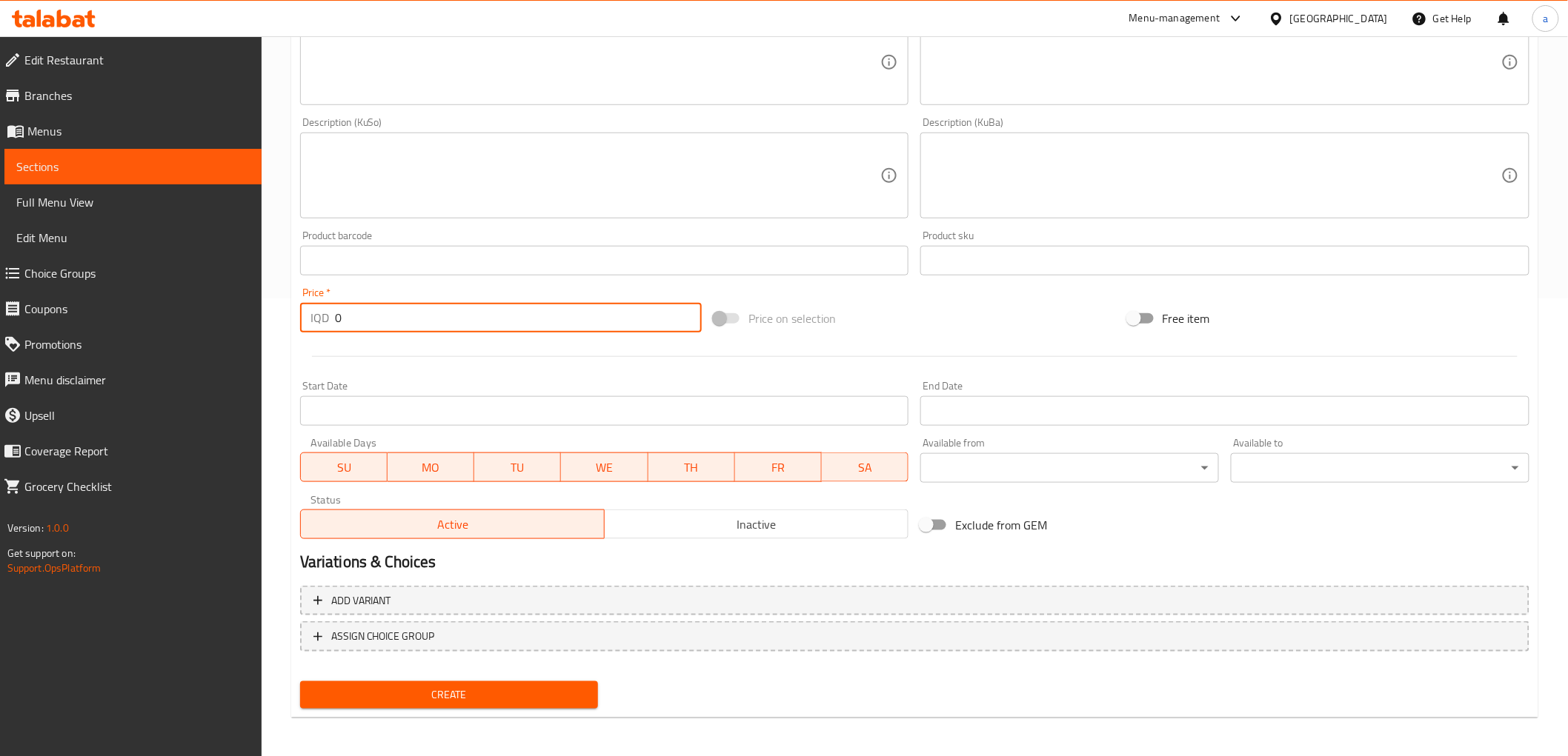
click at [376, 324] on input "0" at bounding box center [518, 318] width 366 height 30
paste input "900"
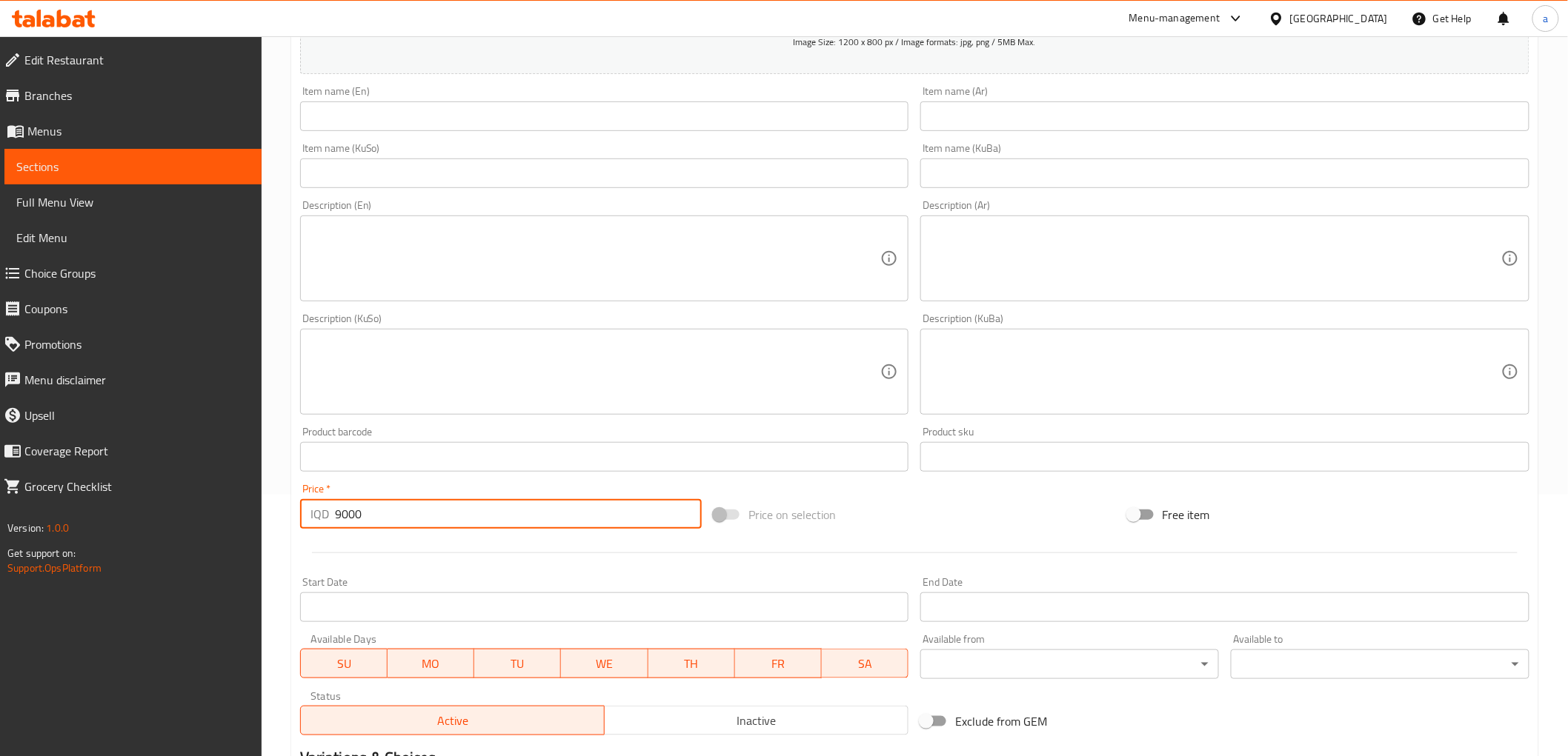
scroll to position [20, 0]
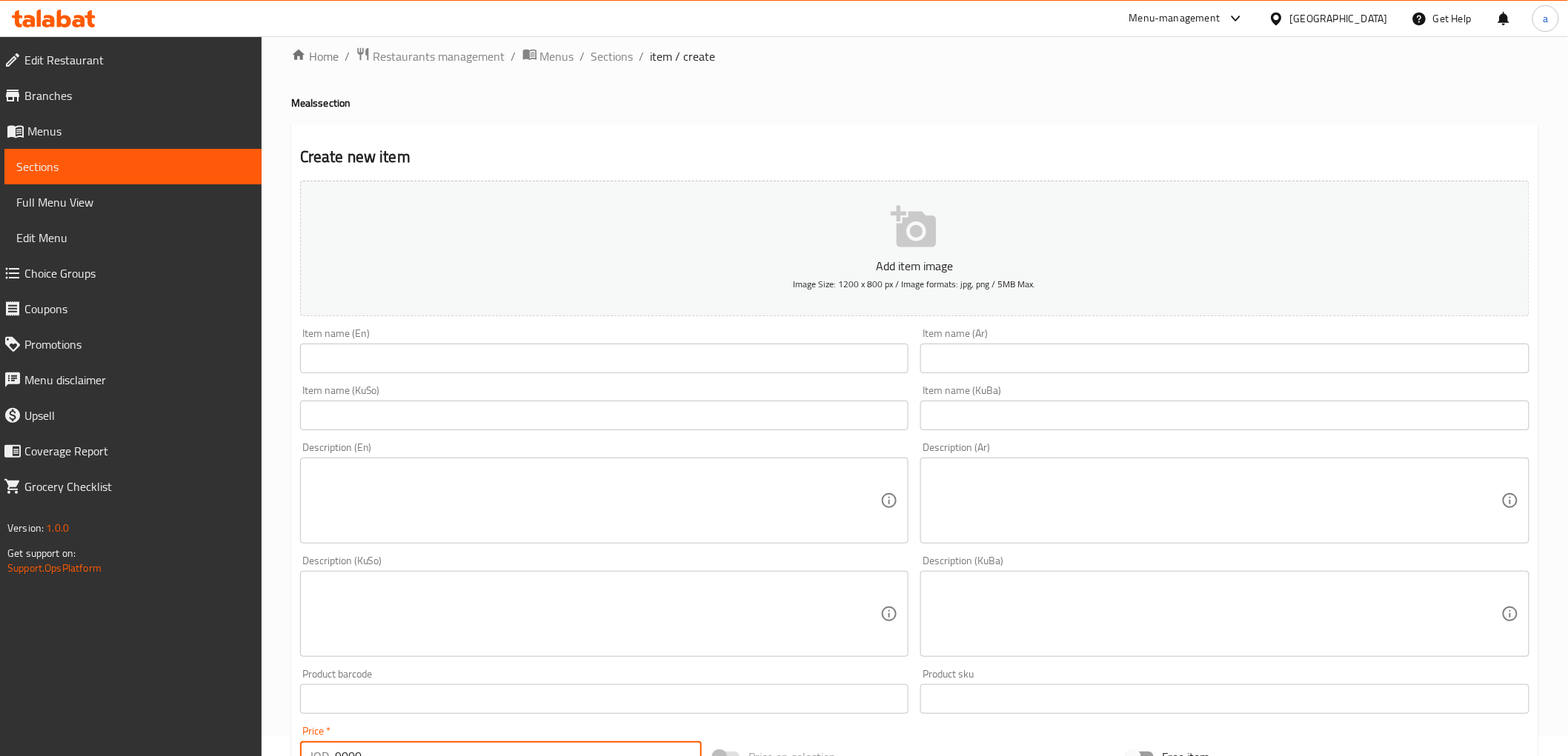
type input "9000"
click at [996, 371] on input "text" at bounding box center [1225, 358] width 609 height 30
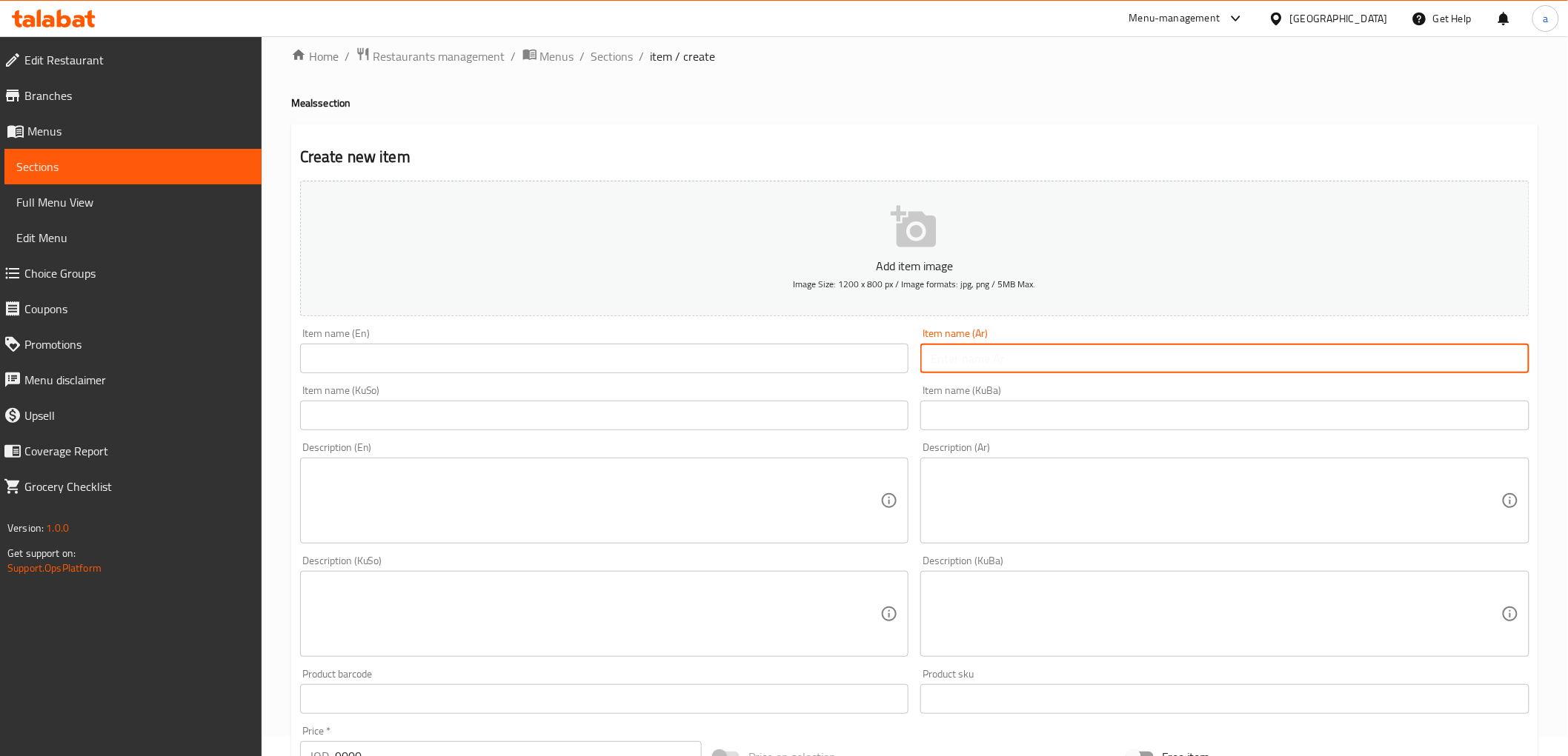
paste input "وجبة دجاج دايت"
type input "وجبة دجاج دايت"
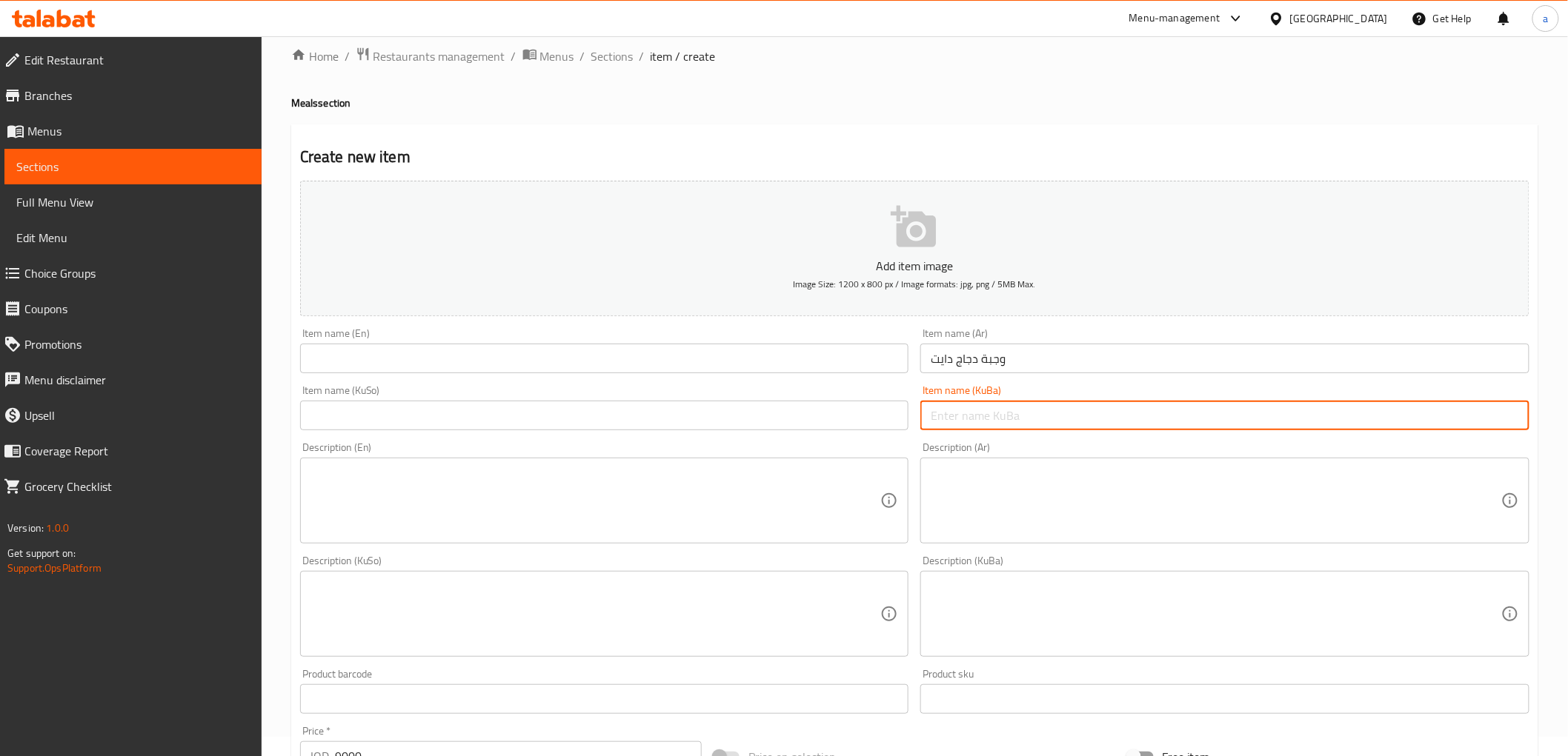
click at [996, 420] on input "text" at bounding box center [1225, 415] width 609 height 30
paste input "ژەمی مریشکی دایت"
type input "ژەمی مریشکی دایت"
click at [724, 424] on input "text" at bounding box center [604, 415] width 609 height 30
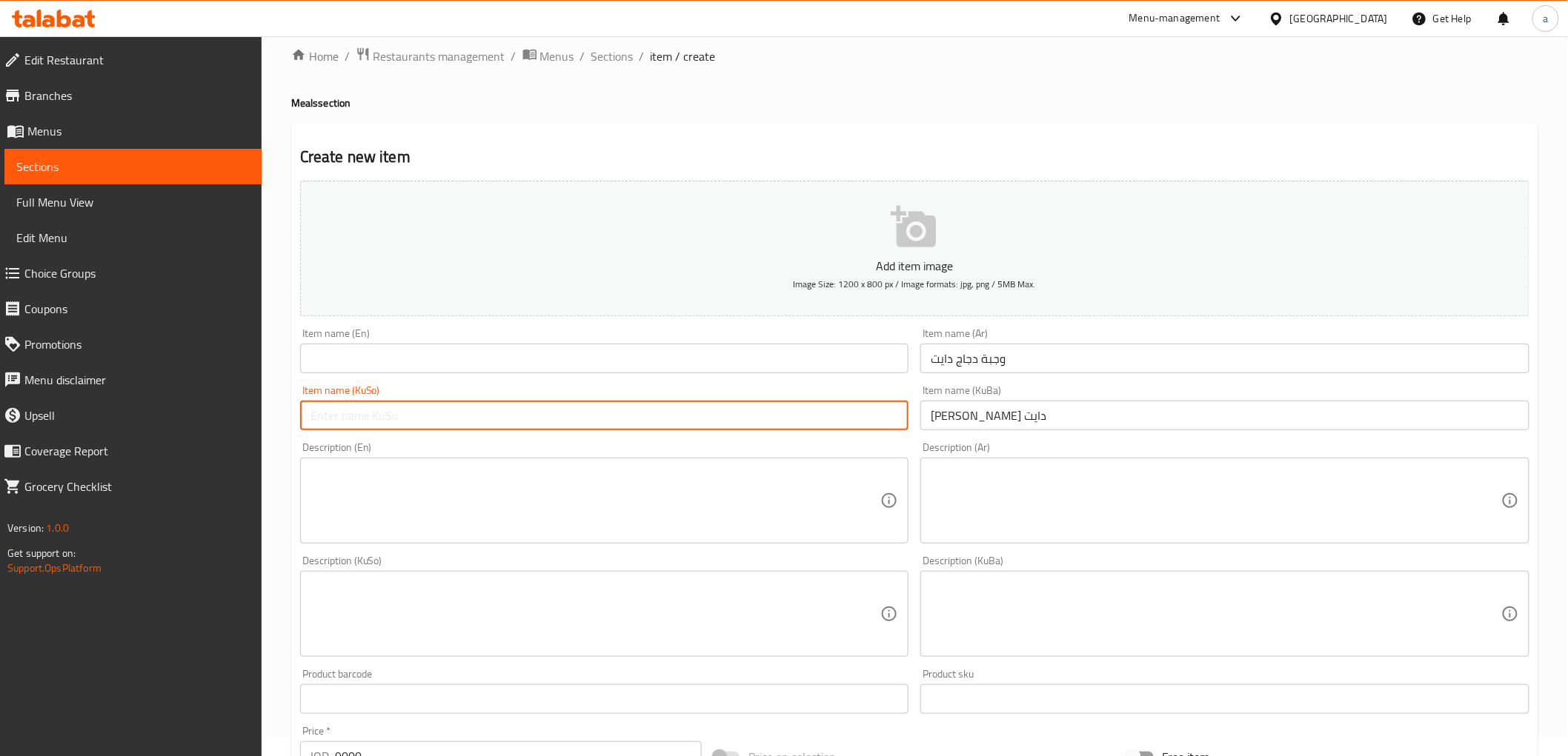
paste input "ژەمی مریشکی دایت"
type input "ژەمی مریشکی دایت"
click at [438, 366] on input "text" at bounding box center [604, 358] width 609 height 30
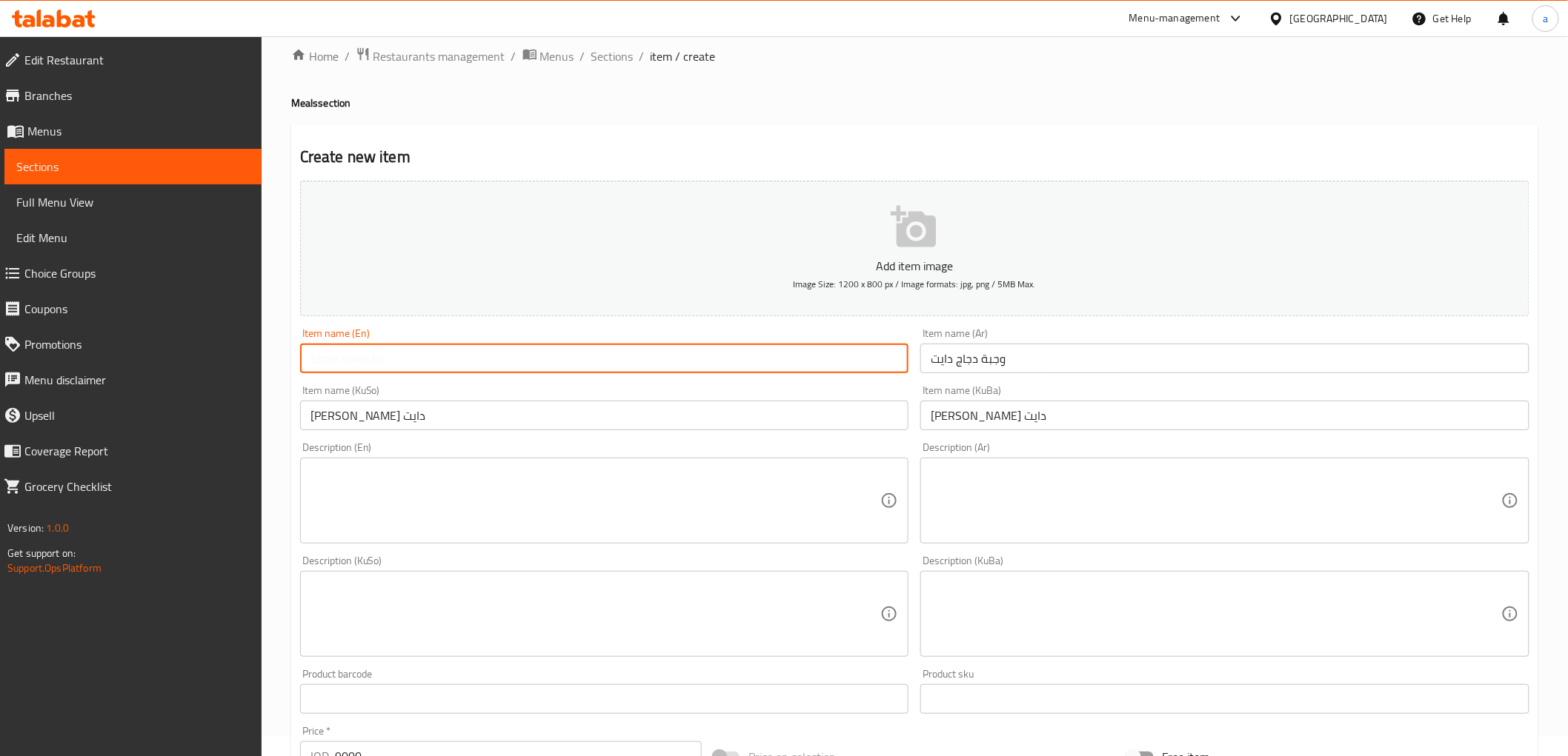
paste input "Diet Chicken Meal"
type input "Diet Chicken Meal"
click at [1020, 505] on textarea at bounding box center [1215, 500] width 570 height 71
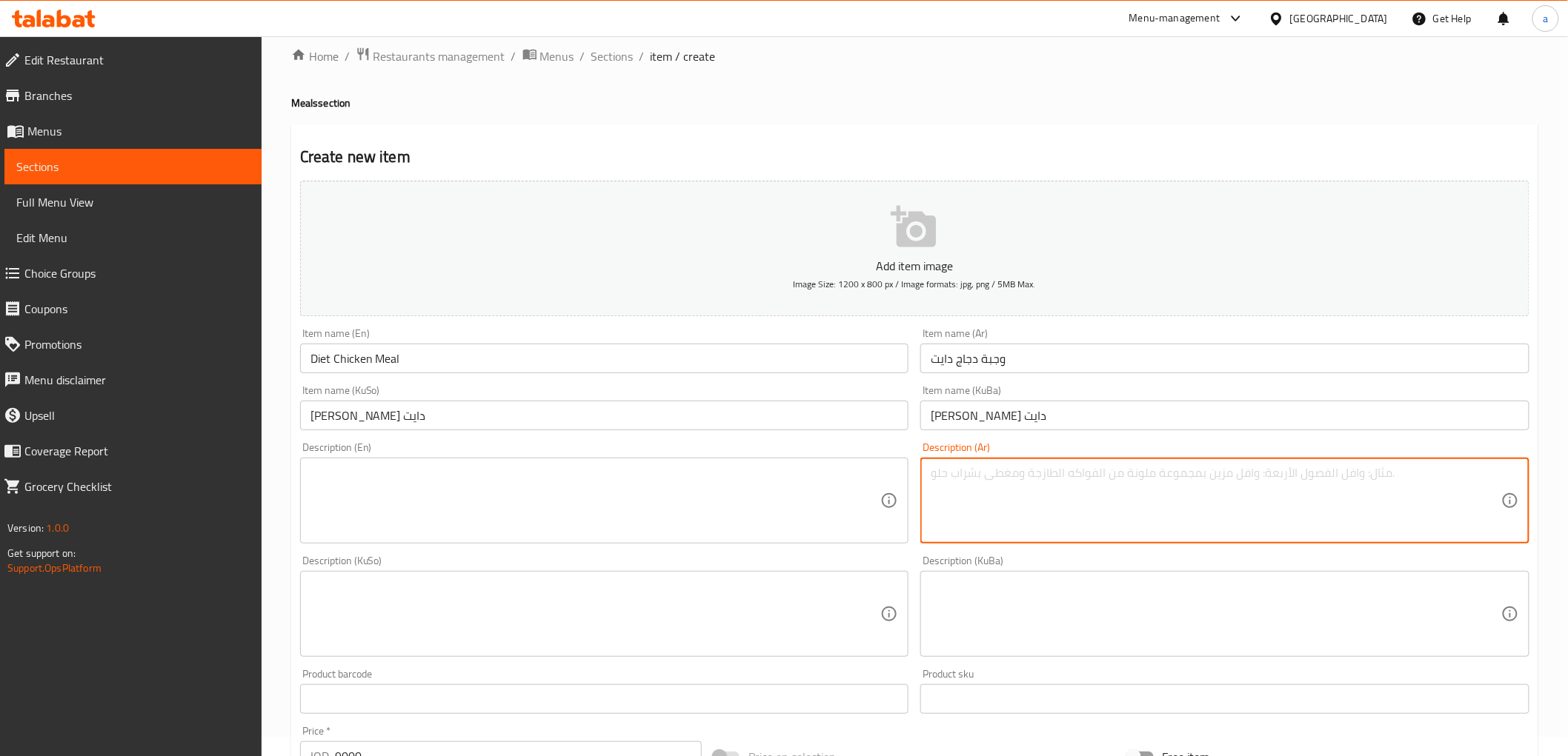
paste textarea "150 جم دجاج، أرز وسلطة"
type textarea "150 جم دجاج، أرز وسلطة"
click at [1019, 624] on textarea at bounding box center [1215, 614] width 570 height 71
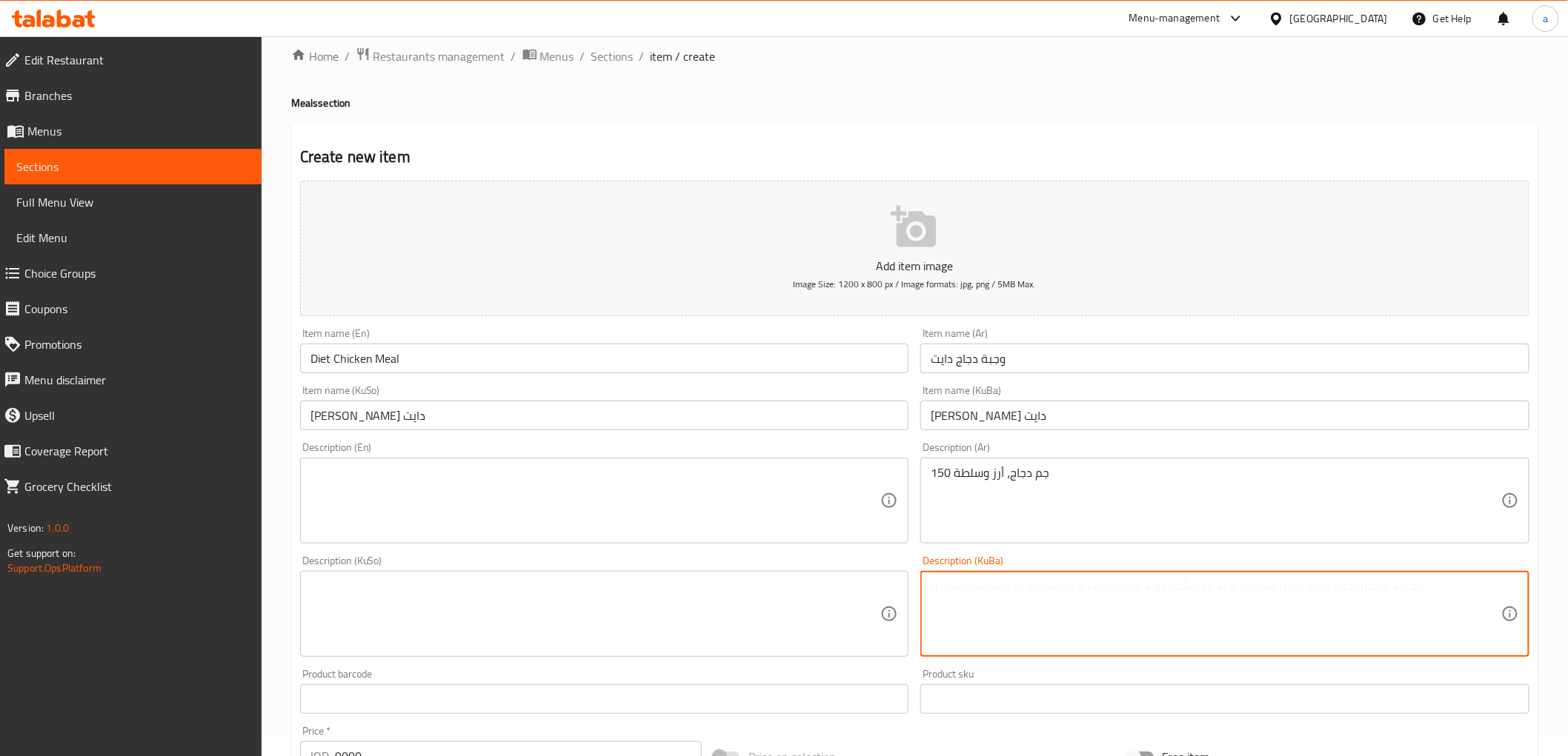
paste textarea "150 گم مریشک، برنج و زەڵاتە"
type textarea "150 گم مریشک، برنج و زەڵاتە"
click at [710, 612] on textarea at bounding box center [595, 614] width 570 height 71
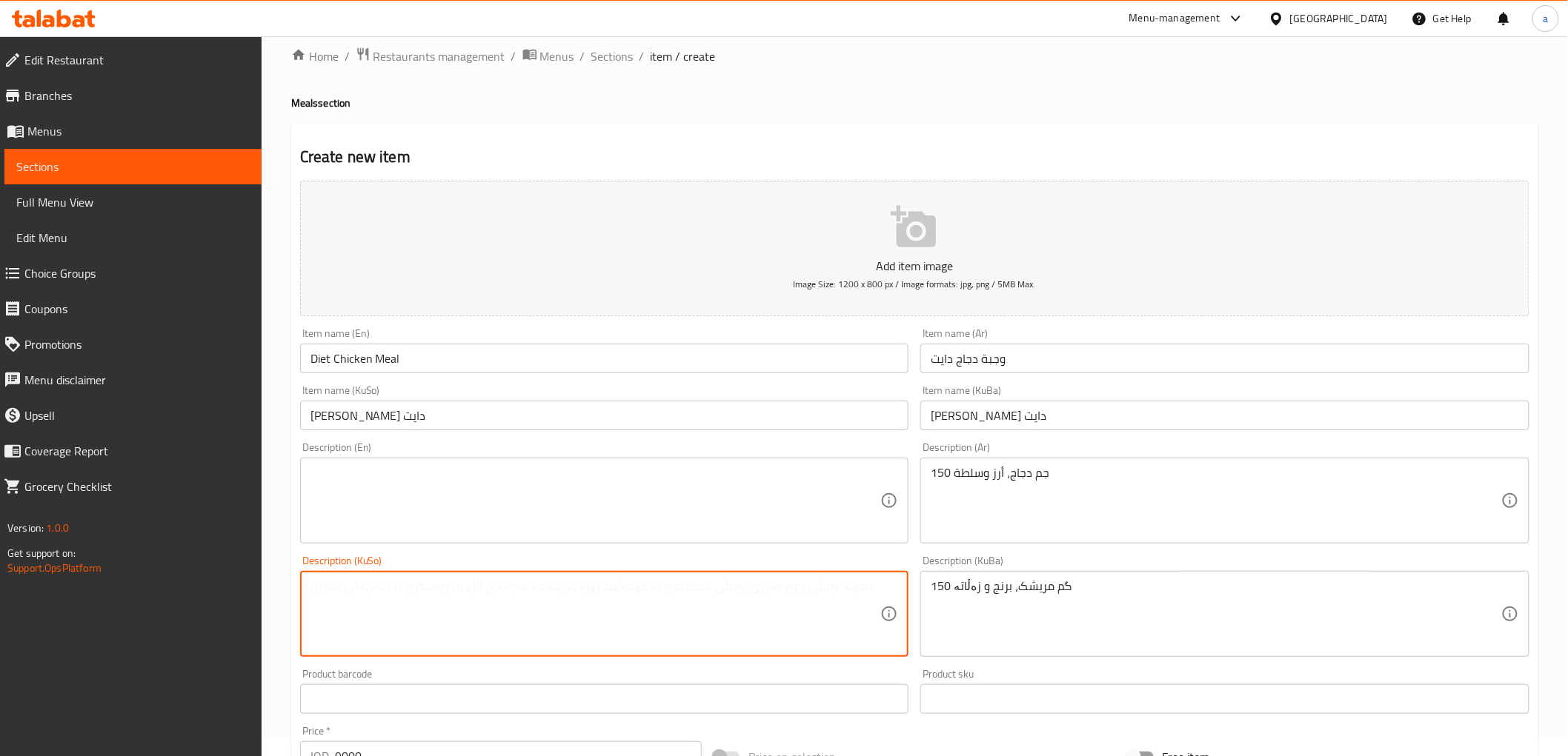
paste textarea "150 گم مریشک، برنج و زەڵاتە"
type textarea "150 گم مریشک، برنج و زەڵاتە"
click at [496, 494] on textarea at bounding box center [595, 500] width 570 height 71
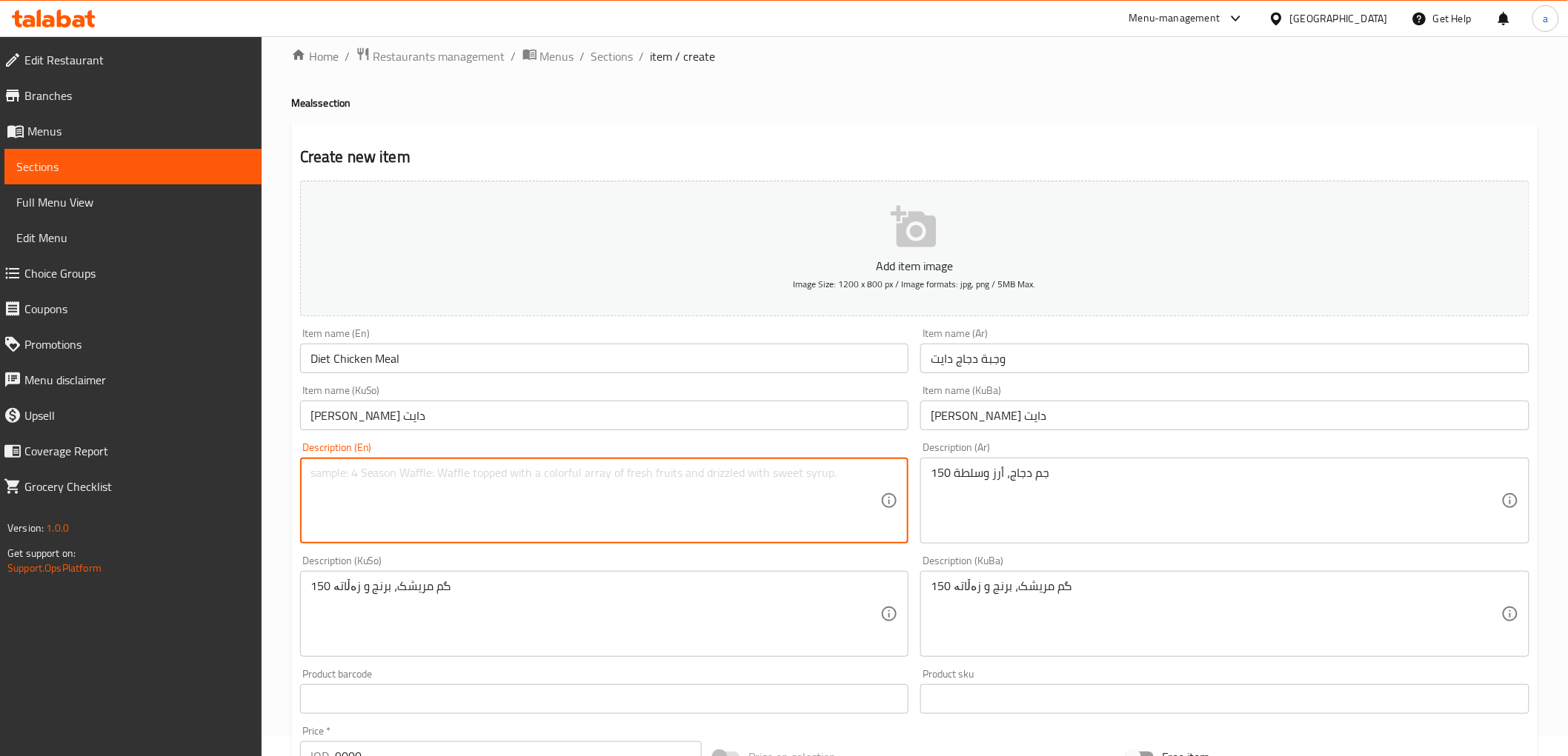
paste textarea "150Gm chicken, rice and salad"
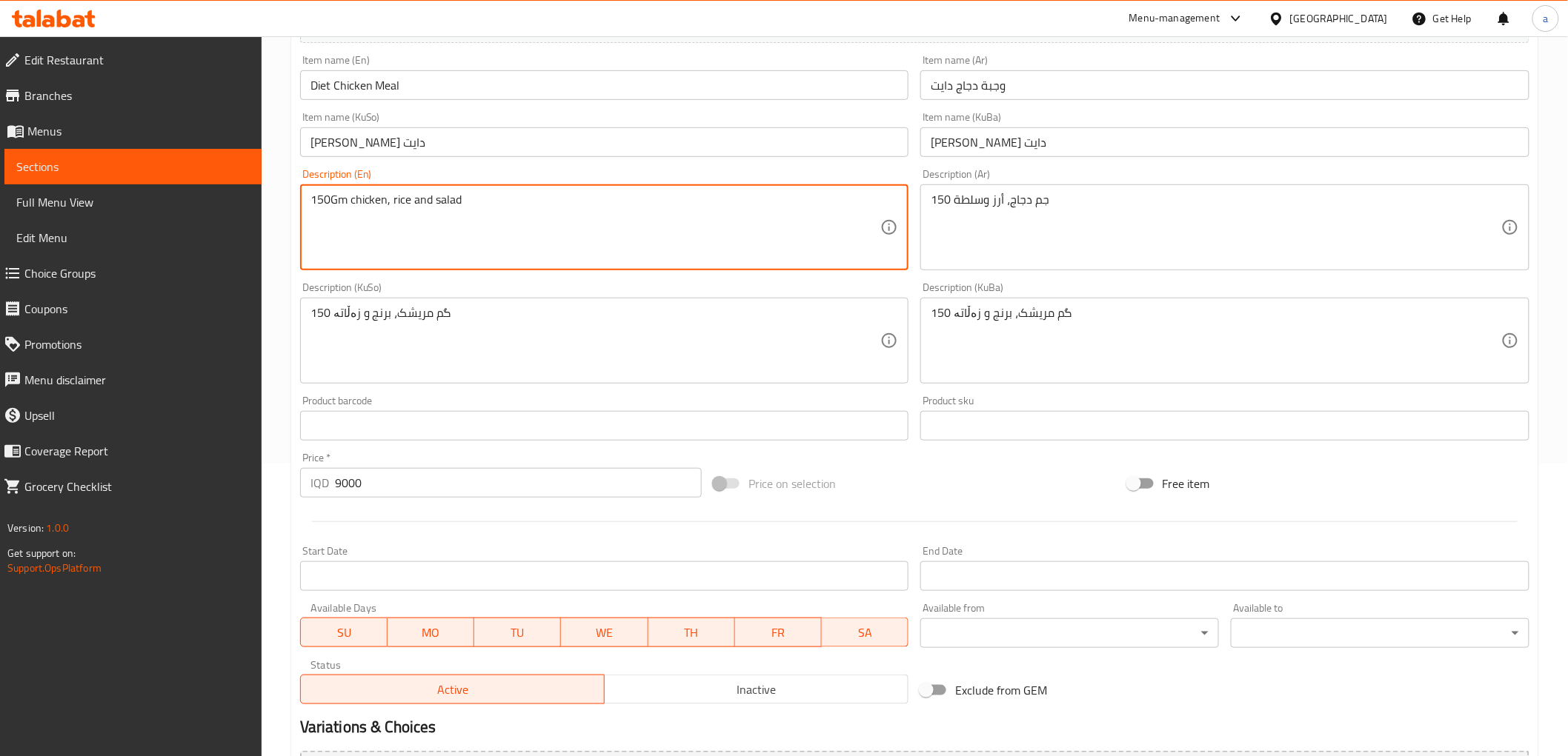
scroll to position [458, 0]
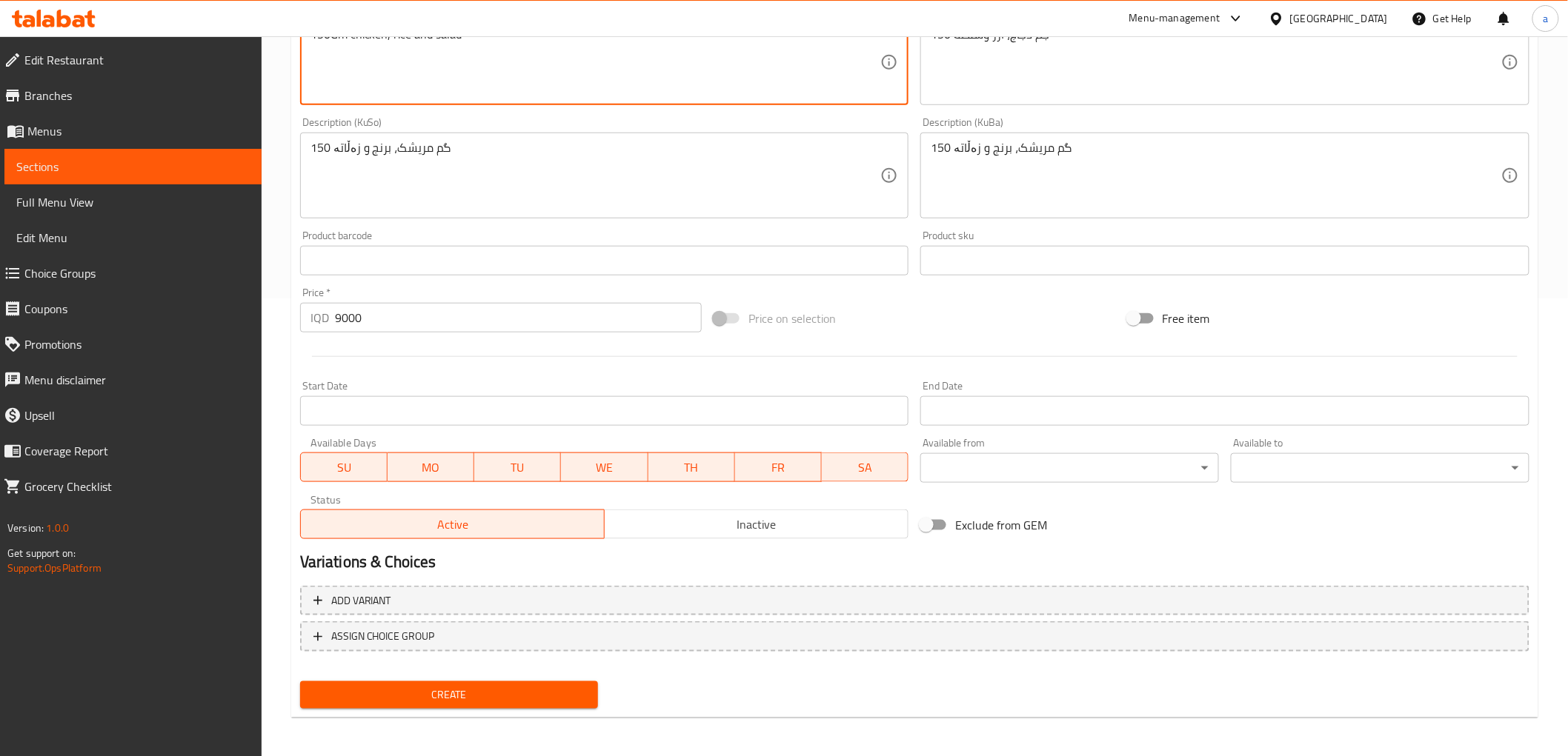
type textarea "150Gm chicken, rice and salad"
click at [483, 685] on span "Create" at bounding box center [449, 695] width 275 height 19
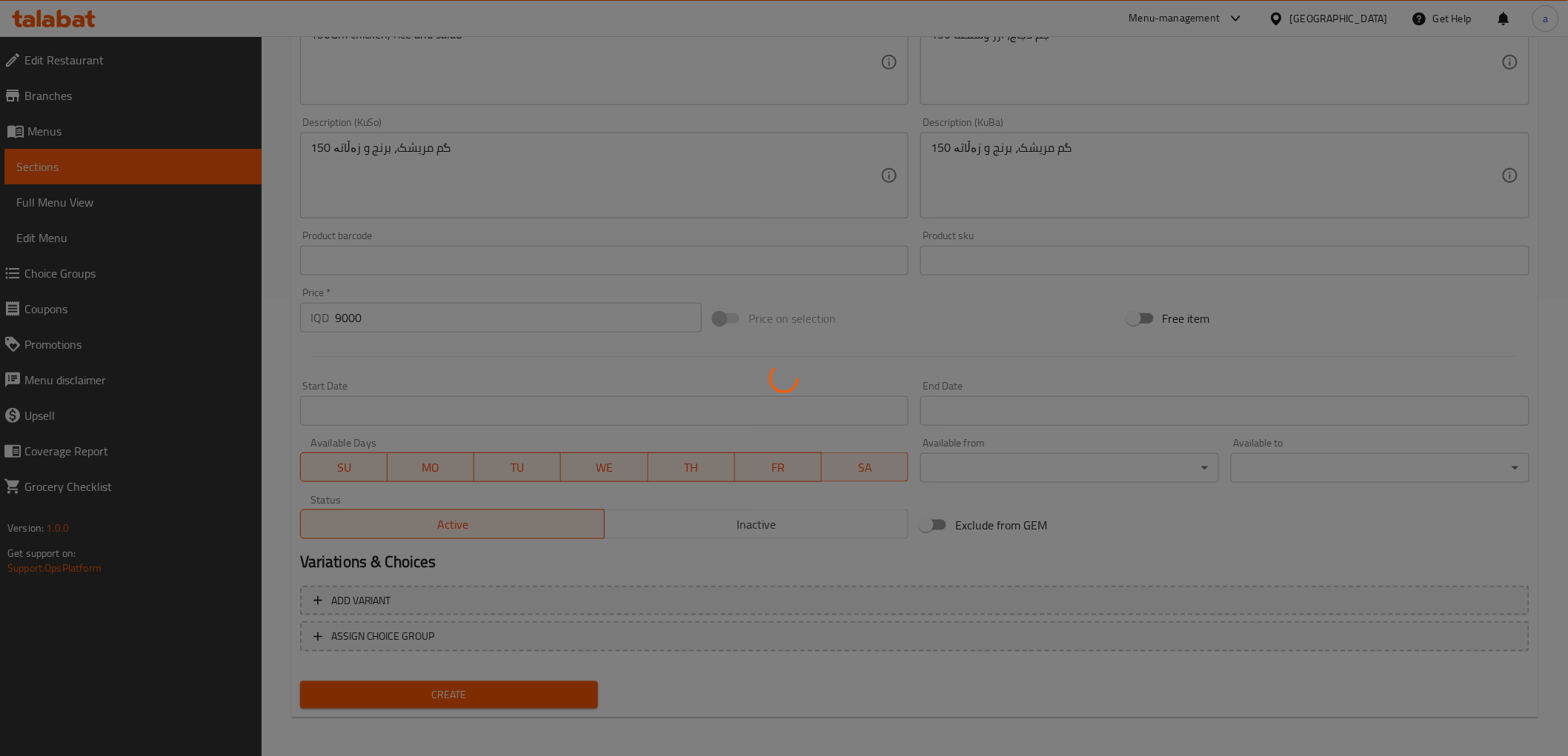
type input "0"
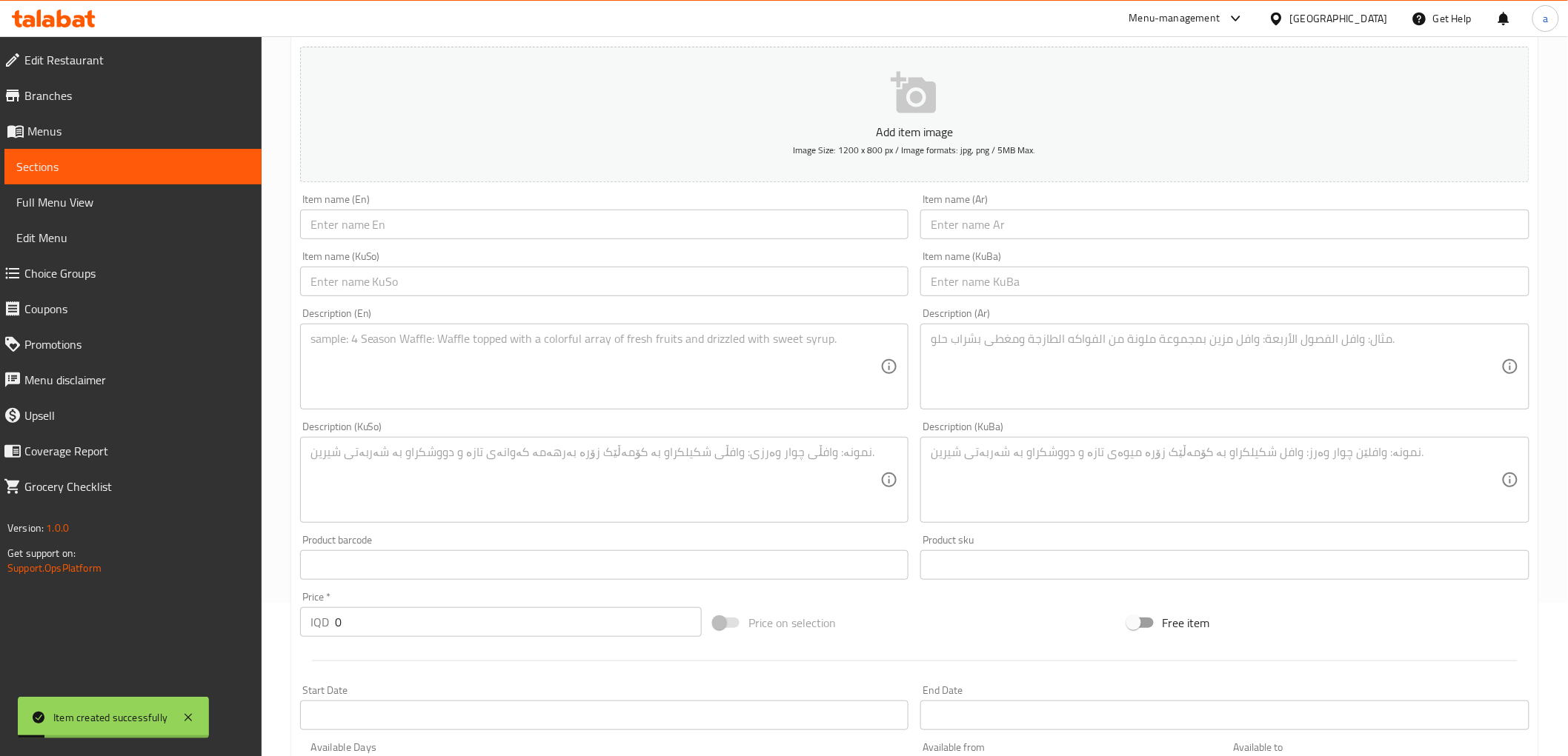
scroll to position [0, 0]
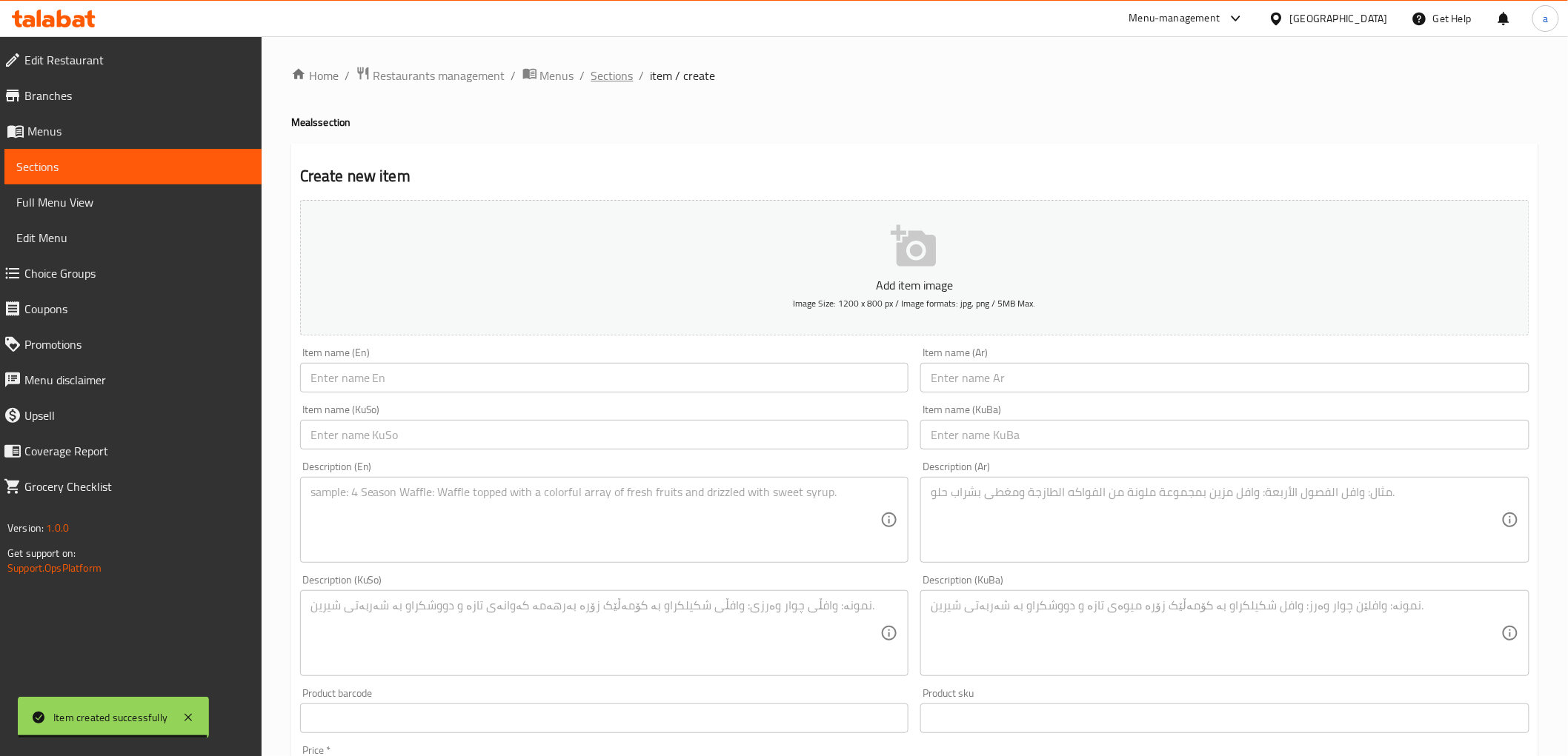
click at [611, 82] on span "Sections" at bounding box center [613, 75] width 42 height 18
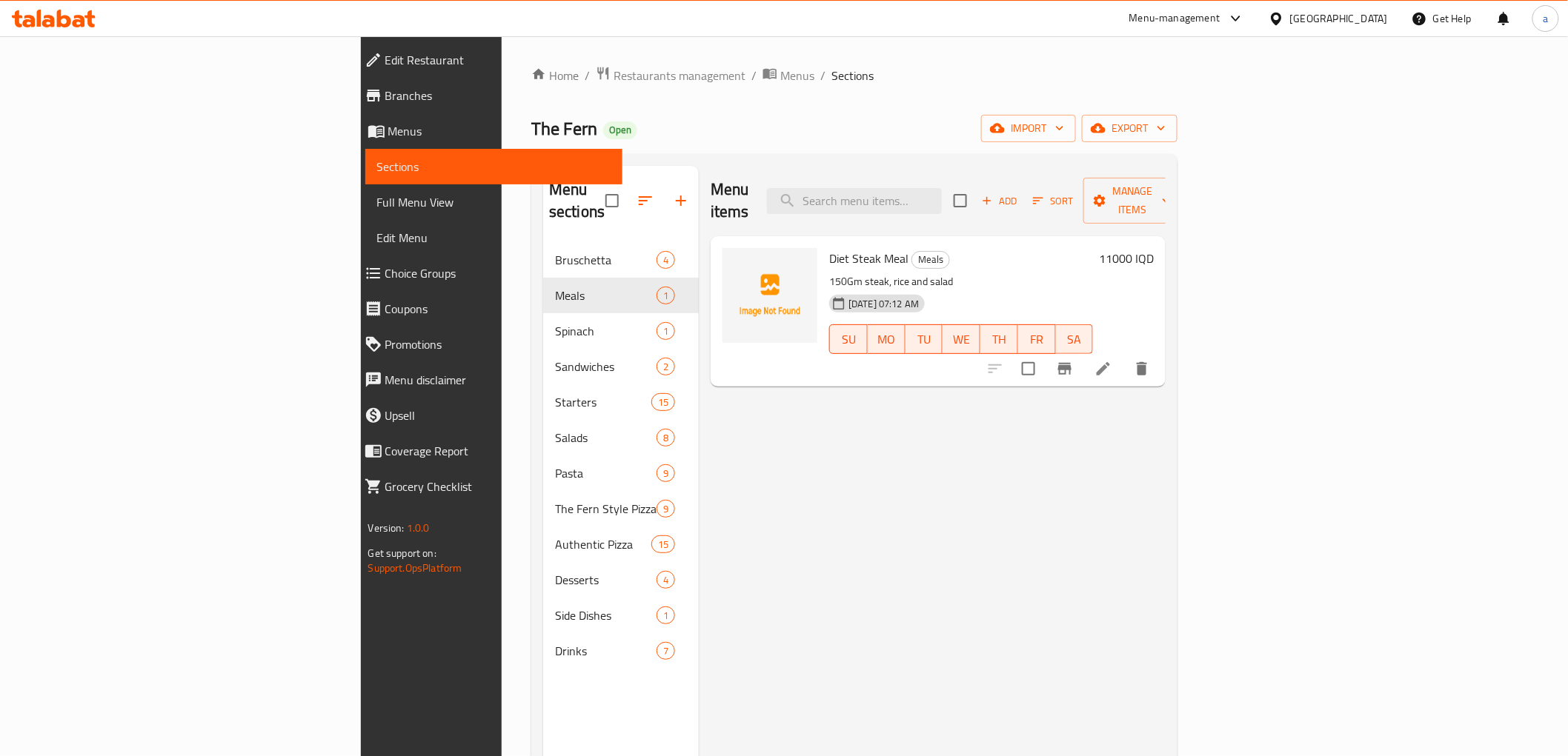
click at [377, 207] on span "Full Menu View" at bounding box center [494, 202] width 234 height 18
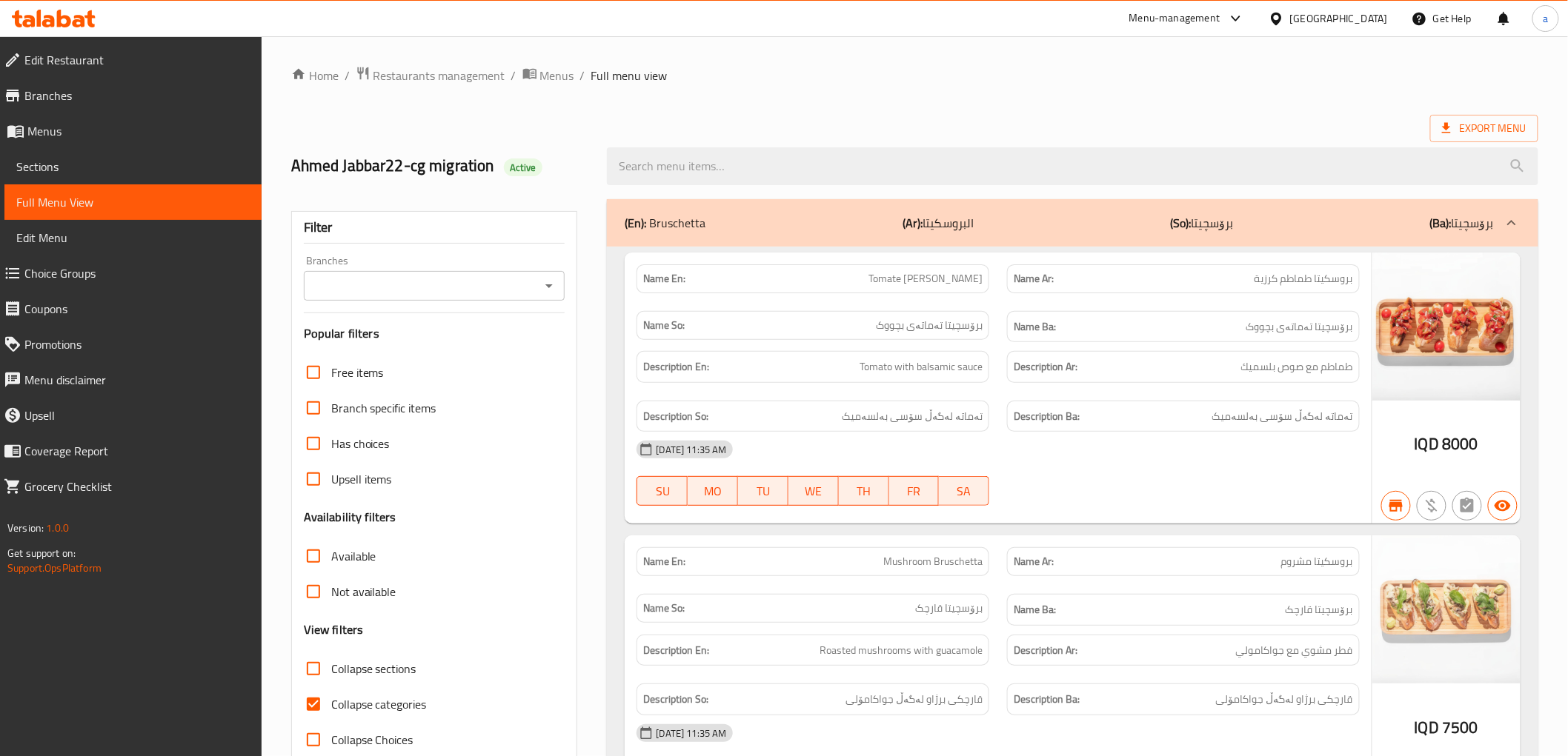
click at [546, 279] on icon "Open" at bounding box center [548, 285] width 18 height 18
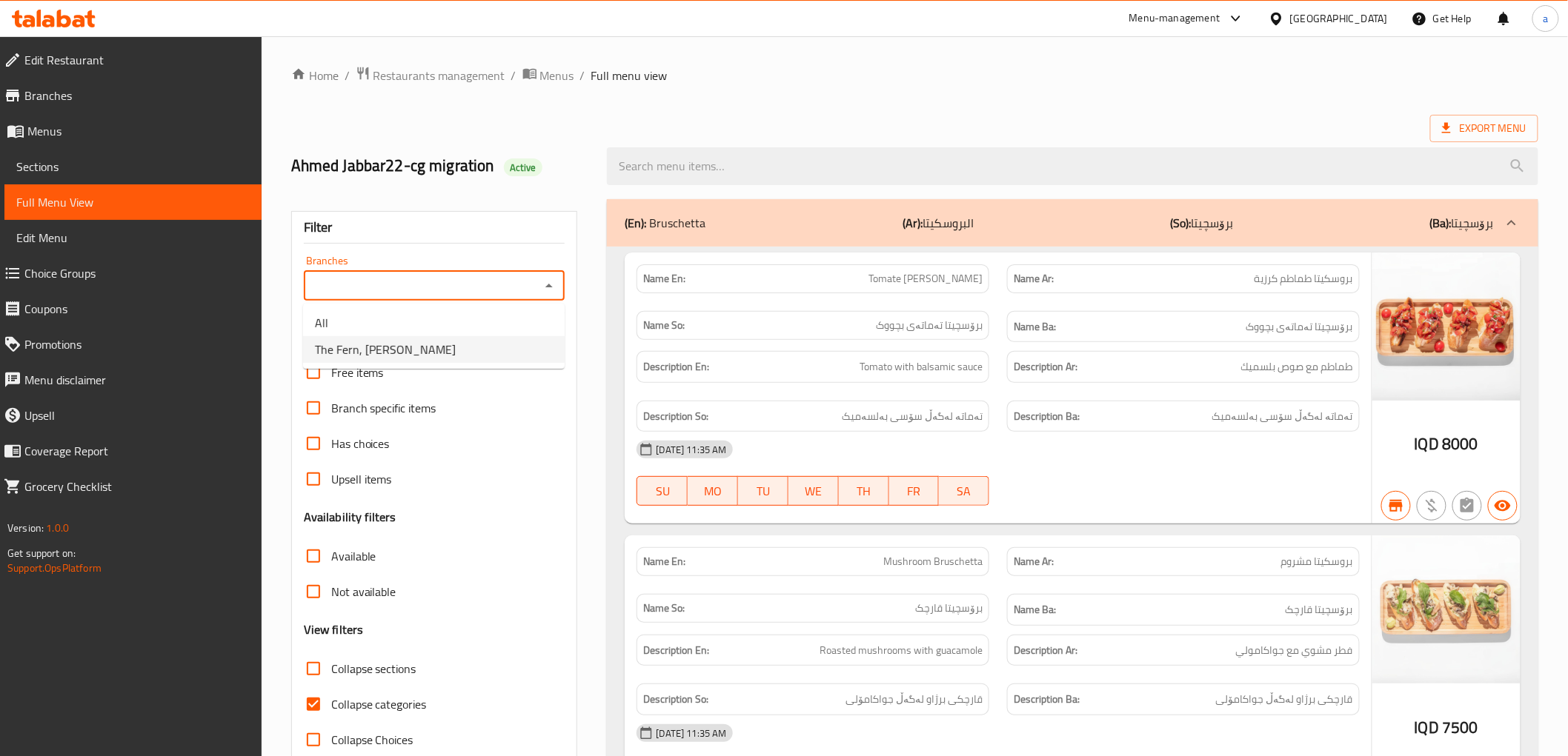
click at [376, 347] on span "The Fern, Kuran Ankawa" at bounding box center [385, 349] width 141 height 18
type input "The Fern, Kuran Ankawa"
click at [304, 707] on input "Collapse categories" at bounding box center [314, 704] width 36 height 36
checkbox input "false"
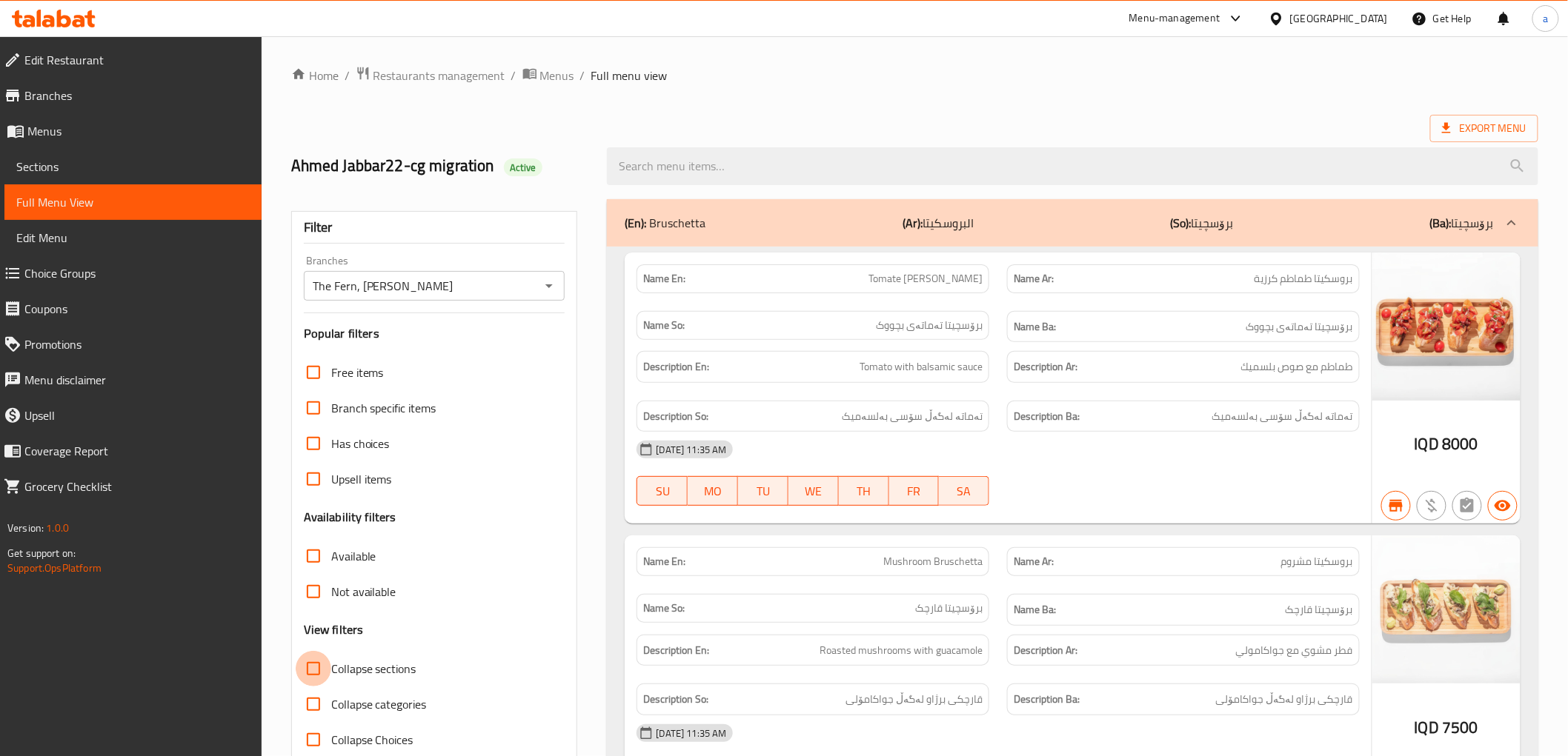
click at [315, 662] on input "Collapse sections" at bounding box center [314, 669] width 36 height 36
checkbox input "true"
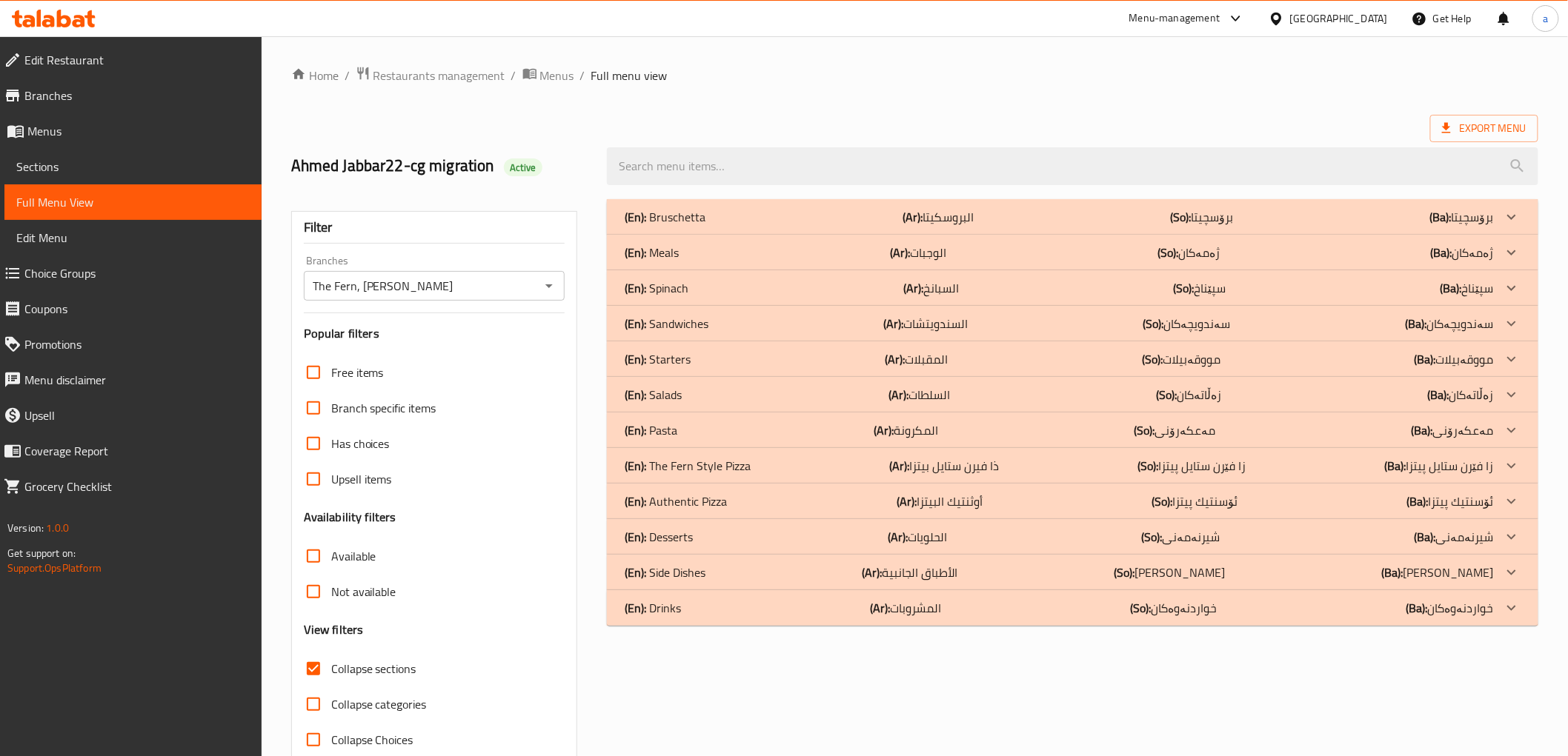
click at [68, 166] on span "Sections" at bounding box center [133, 166] width 234 height 18
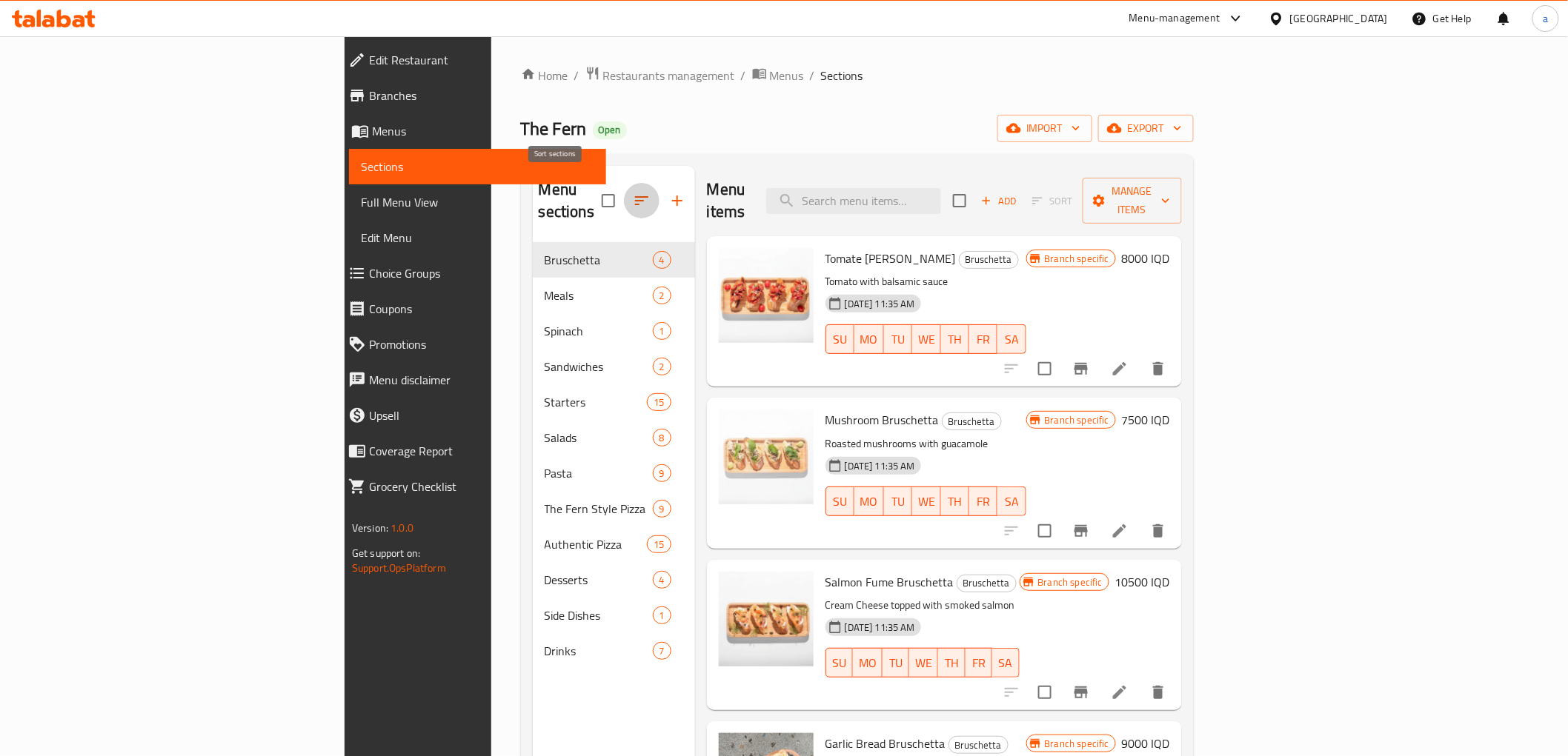
click at [632, 194] on icon "button" at bounding box center [641, 200] width 18 height 18
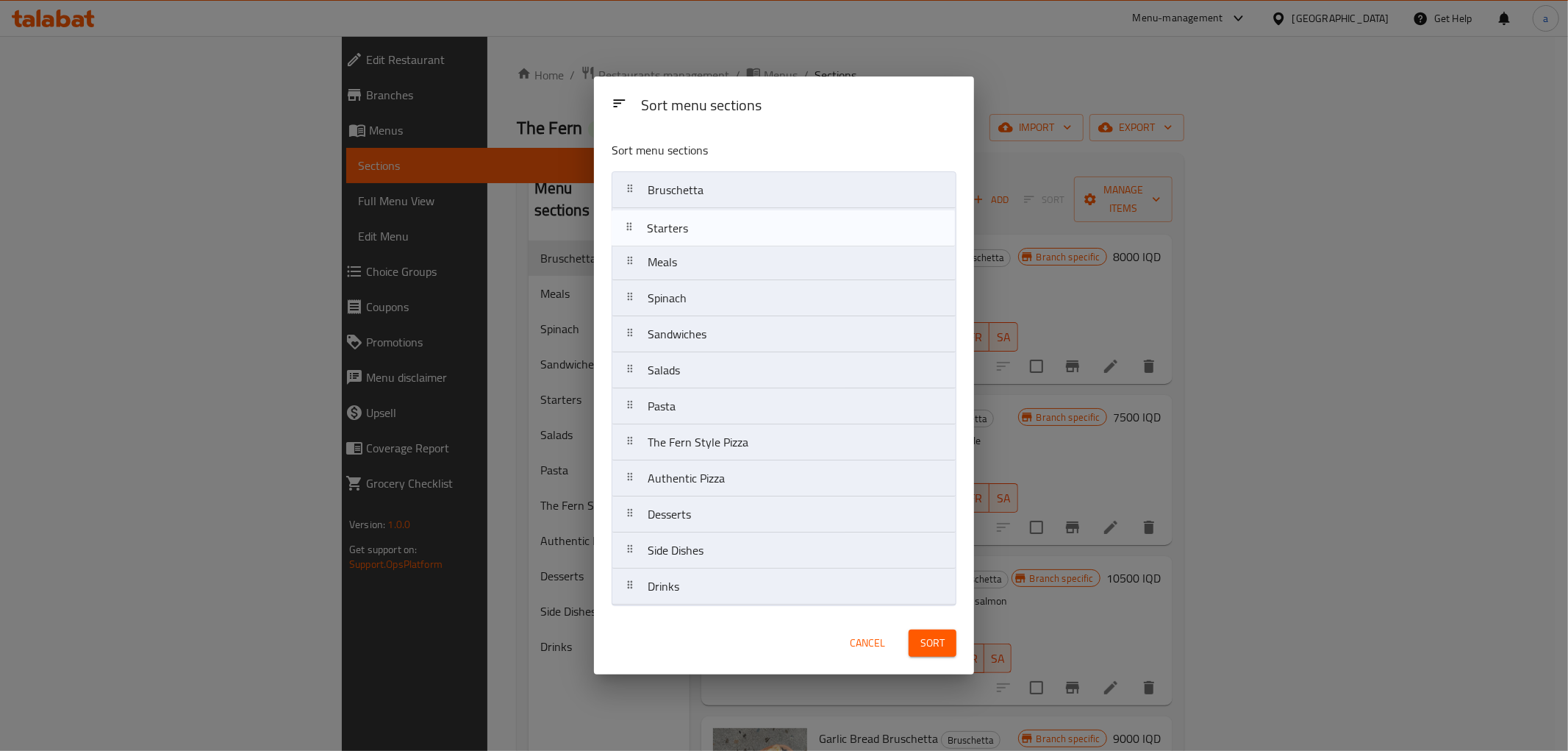
drag, startPoint x: 677, startPoint y: 340, endPoint x: 674, endPoint y: 221, distance: 119.0
click at [674, 221] on nav "Bruschetta Meals Spinach Sandwiches Starters Salads Pasta The Fern Style Pizza …" at bounding box center [784, 388] width 345 height 434
drag, startPoint x: 682, startPoint y: 352, endPoint x: 680, endPoint y: 232, distance: 120.0
click at [680, 232] on nav "Bruschetta Starters Meals Spinach Sandwiches Salads Pasta The Fern Style Pizza …" at bounding box center [784, 388] width 345 height 434
drag, startPoint x: 697, startPoint y: 377, endPoint x: 692, endPoint y: 260, distance: 117.1
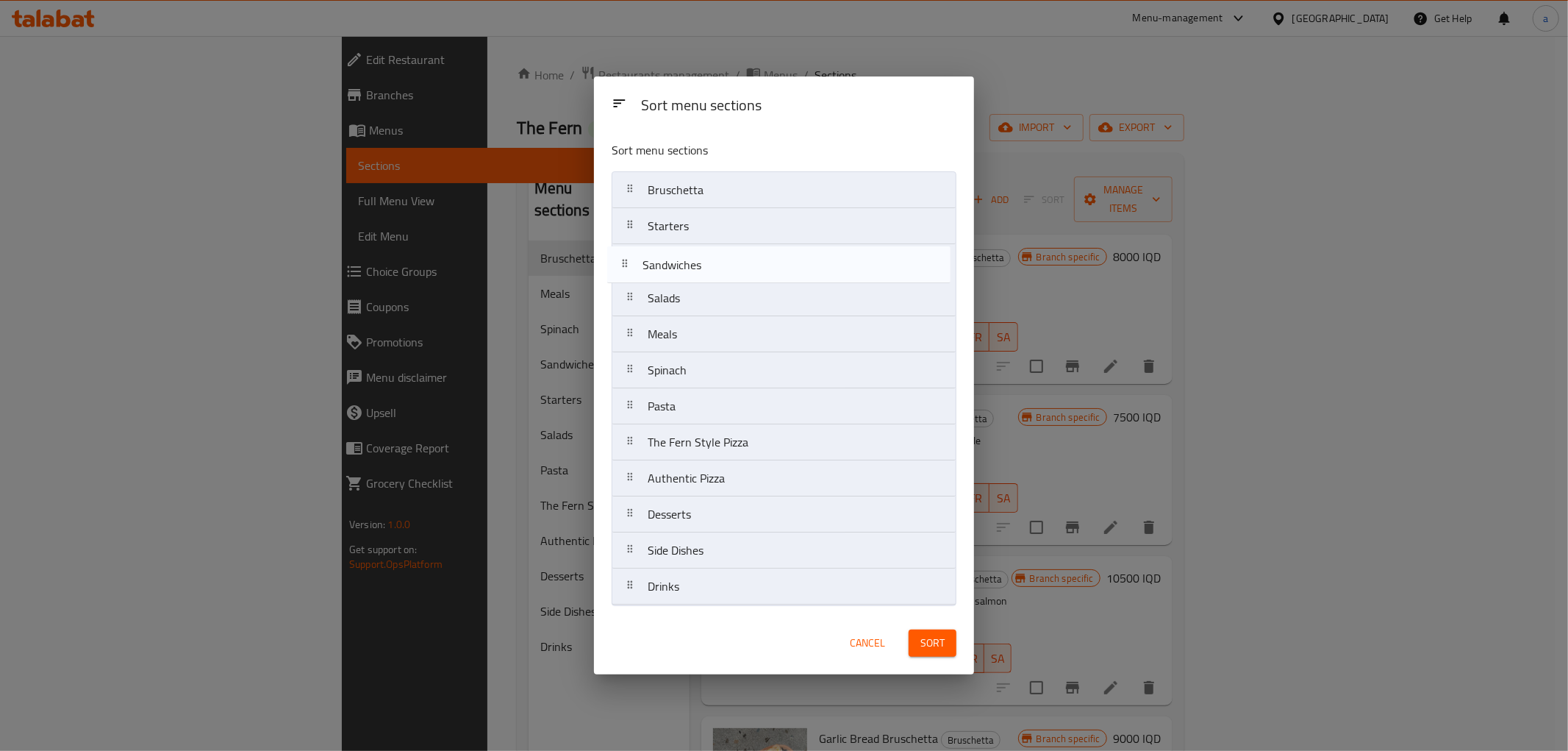
click at [692, 260] on nav "Bruschetta Starters Salads Meals Spinach Sandwiches Pasta The Fern Style Pizza …" at bounding box center [784, 388] width 345 height 434
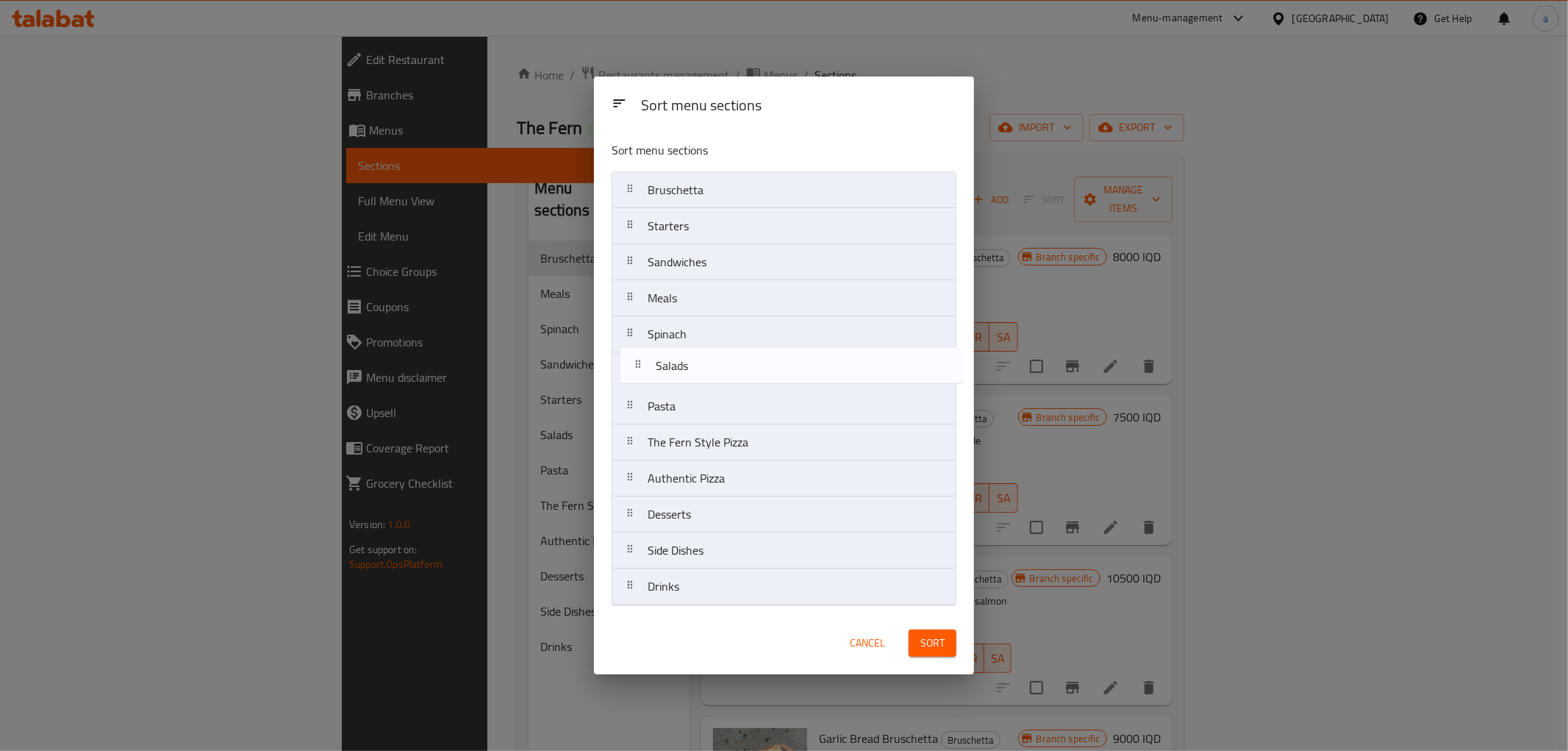
drag, startPoint x: 694, startPoint y: 321, endPoint x: 709, endPoint y: 385, distance: 65.7
click at [709, 385] on nav "Bruschetta Starters Sandwiches Salads Meals Spinach Pasta The Fern Style Pizza …" at bounding box center [784, 388] width 345 height 434
drag, startPoint x: 693, startPoint y: 370, endPoint x: 692, endPoint y: 420, distance: 50.0
click at [692, 420] on nav "Bruschetta Starters Sandwiches Meals Spinach Salads Pasta The Fern Style Pizza …" at bounding box center [784, 388] width 345 height 434
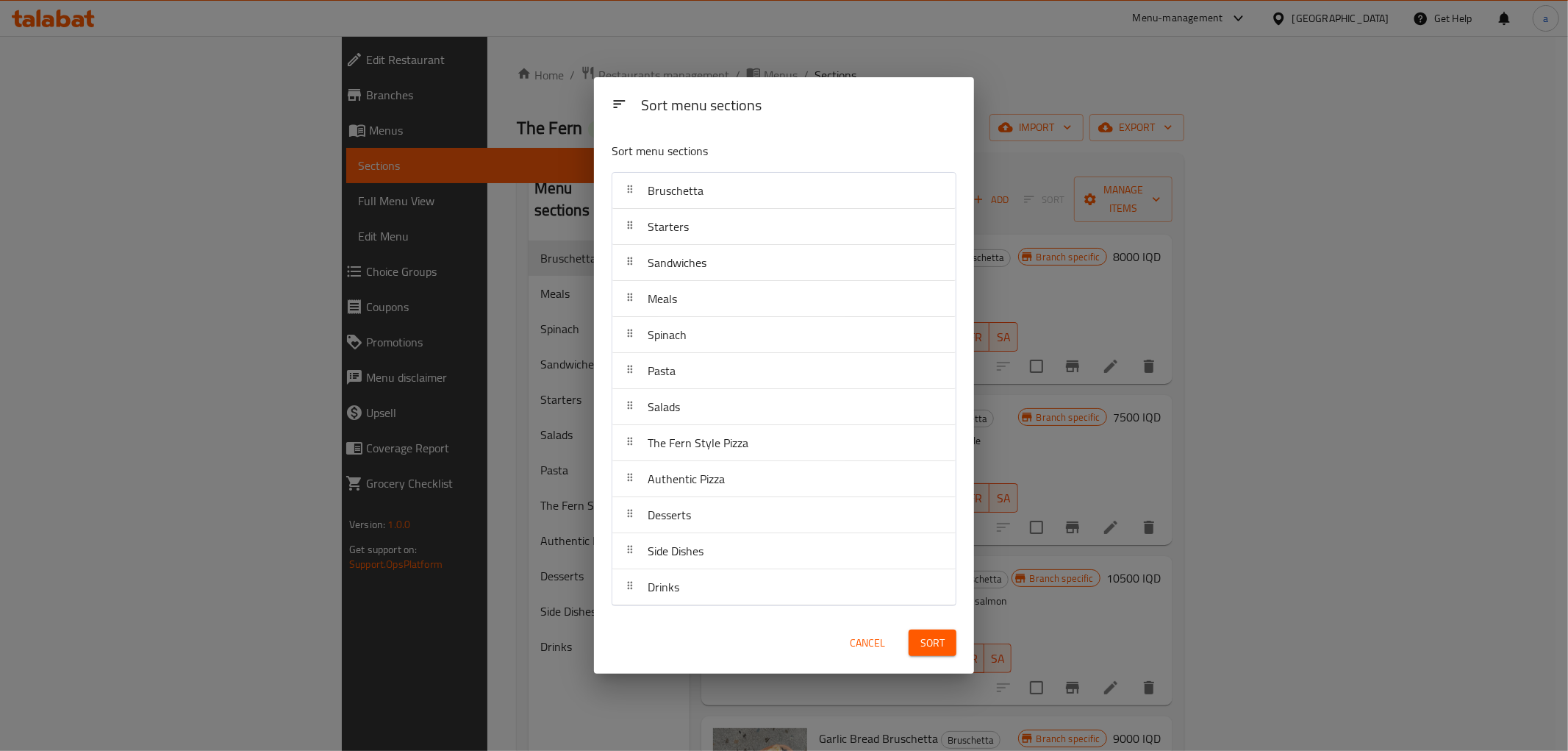
click at [931, 637] on span "Sort" at bounding box center [932, 643] width 24 height 19
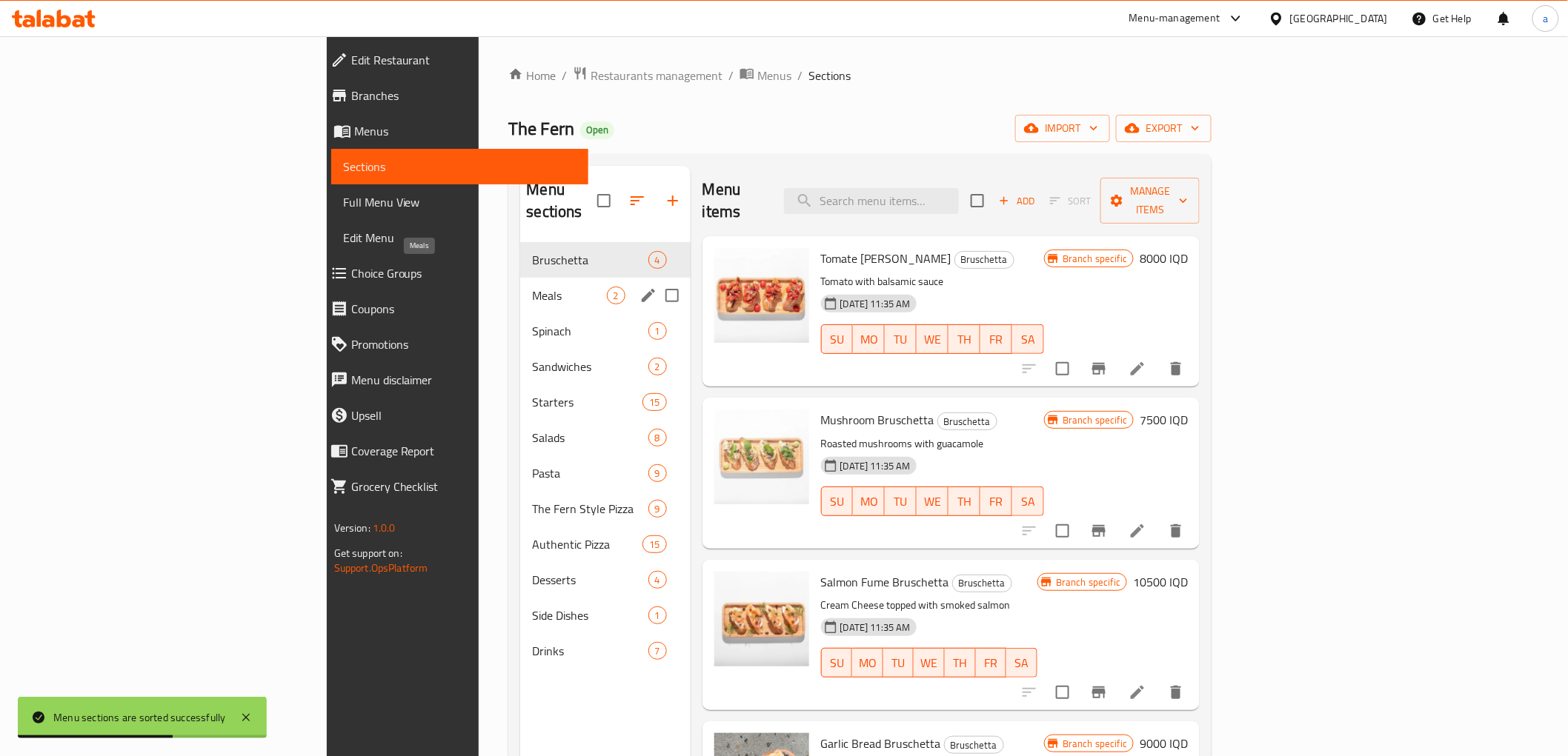
click at [532, 286] on span "Meals" at bounding box center [569, 295] width 74 height 18
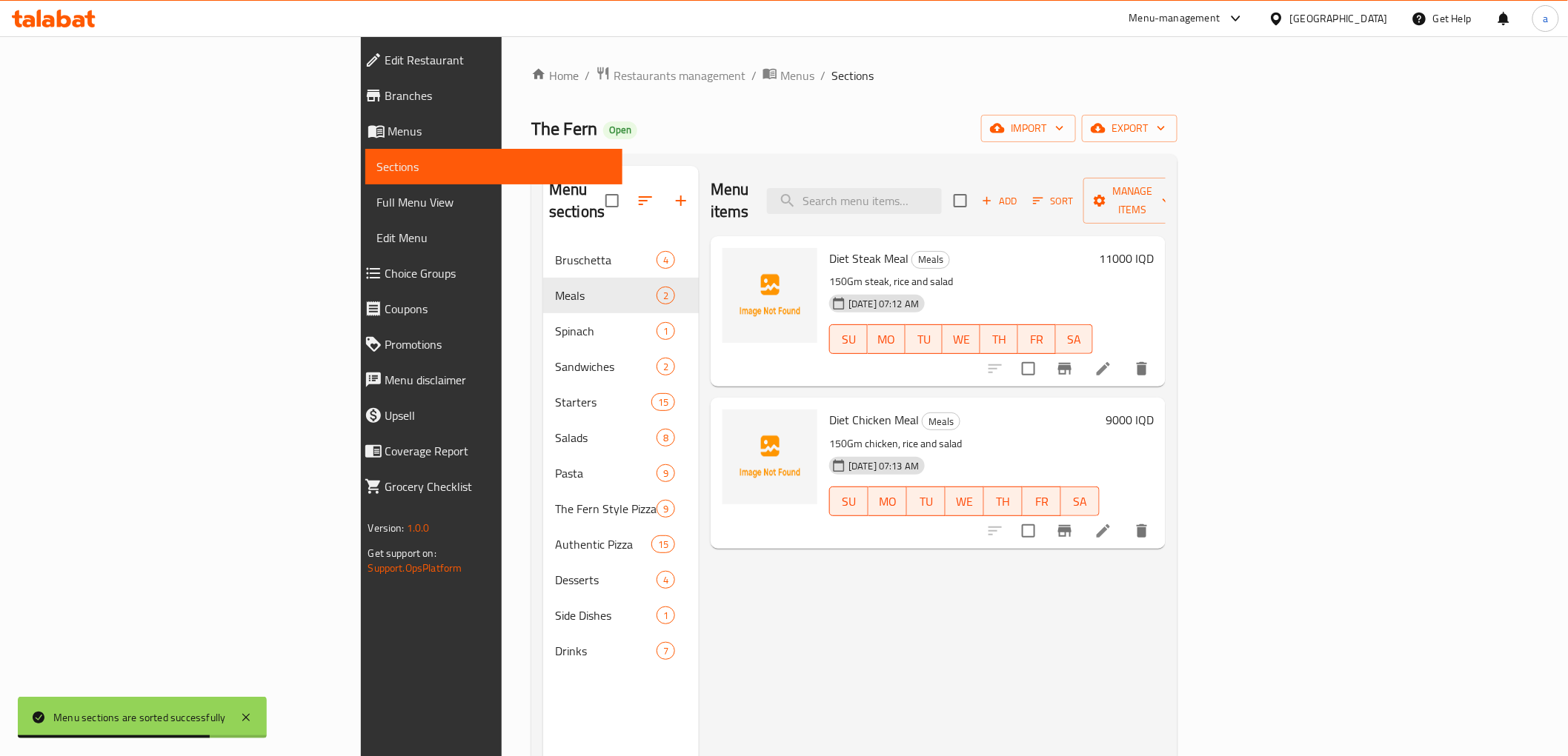
click at [377, 200] on span "Full Menu View" at bounding box center [494, 202] width 234 height 18
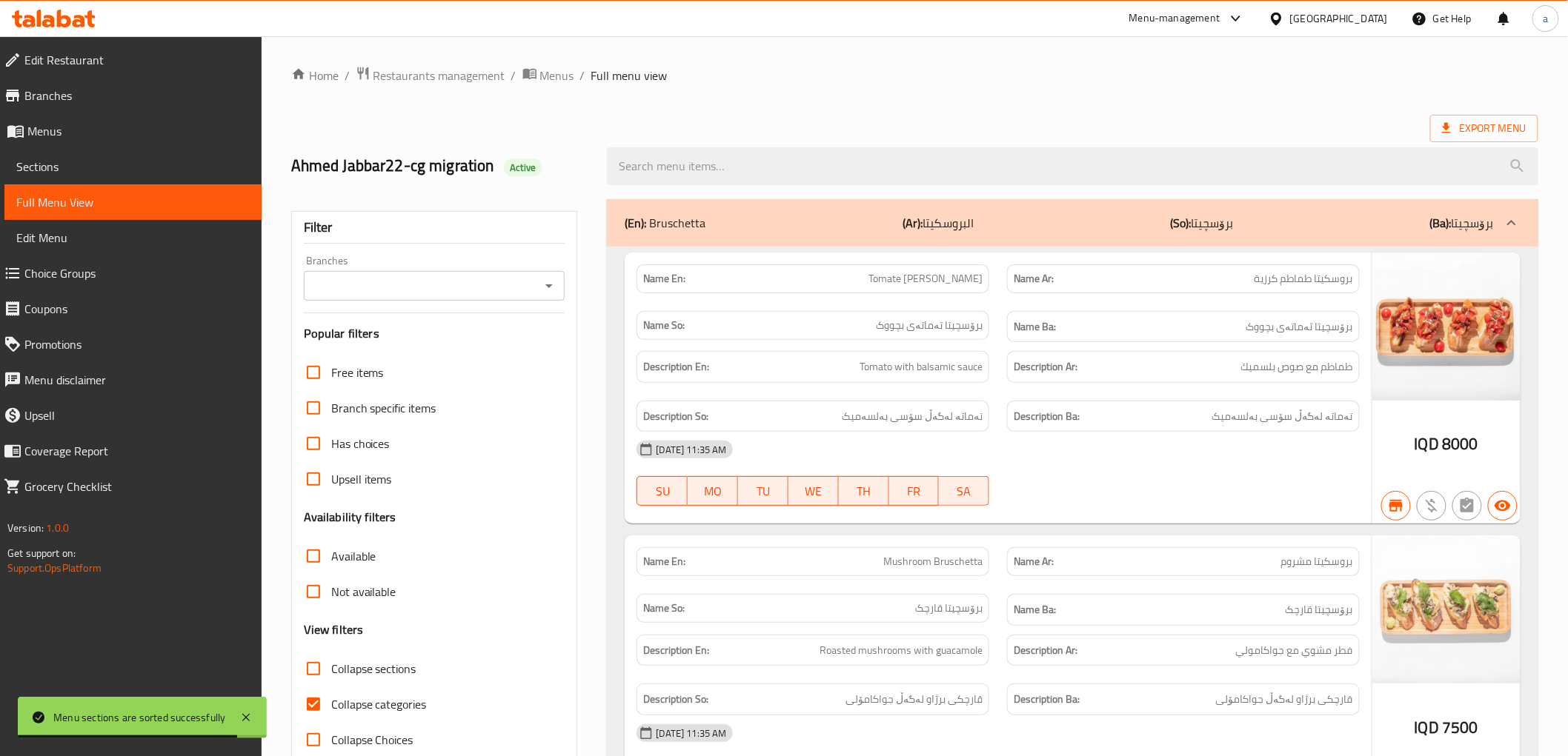
click at [546, 284] on icon "Open" at bounding box center [548, 285] width 18 height 18
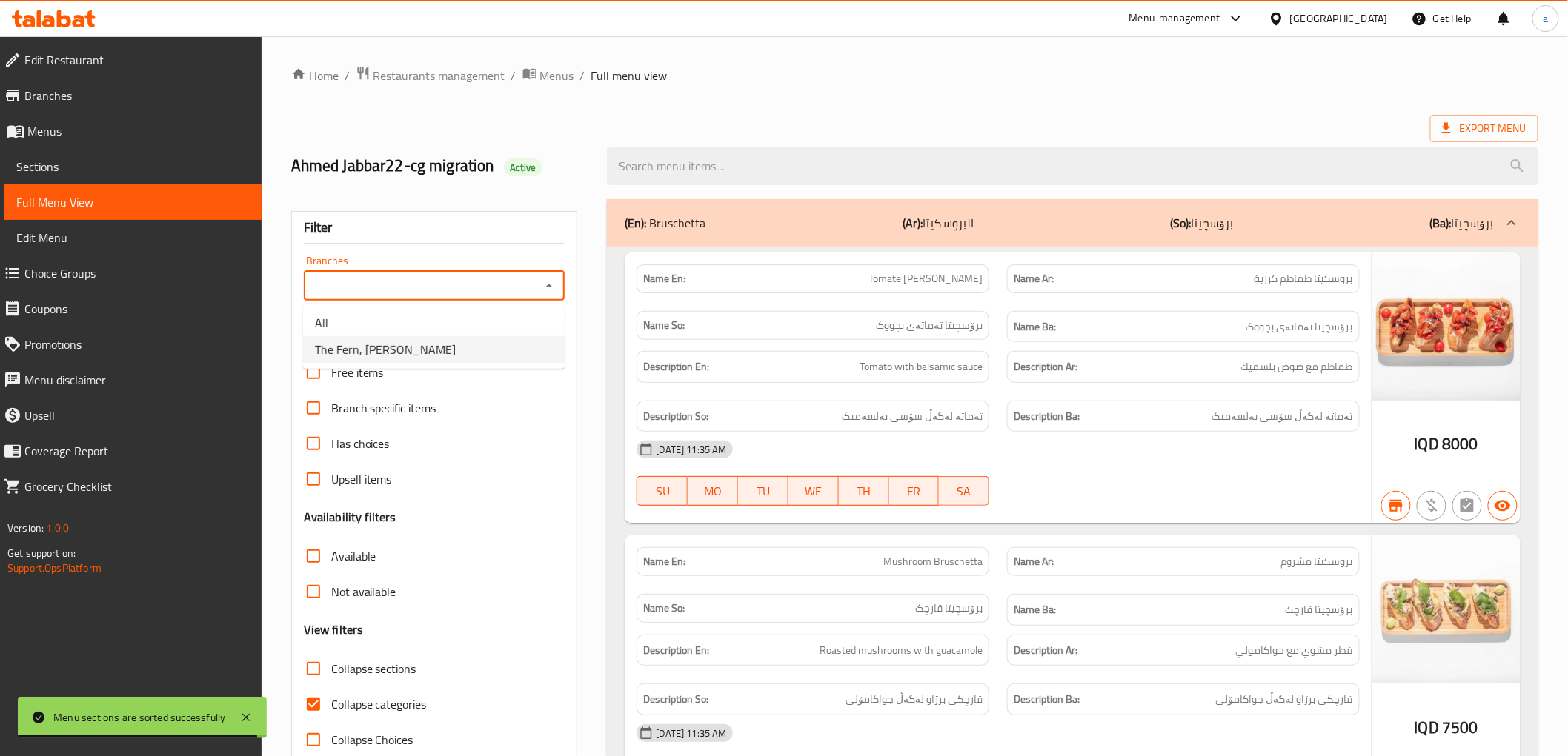
click at [413, 343] on span "The Fern, Kuran Ankawa" at bounding box center [385, 349] width 141 height 18
type input "The Fern, Kuran Ankawa"
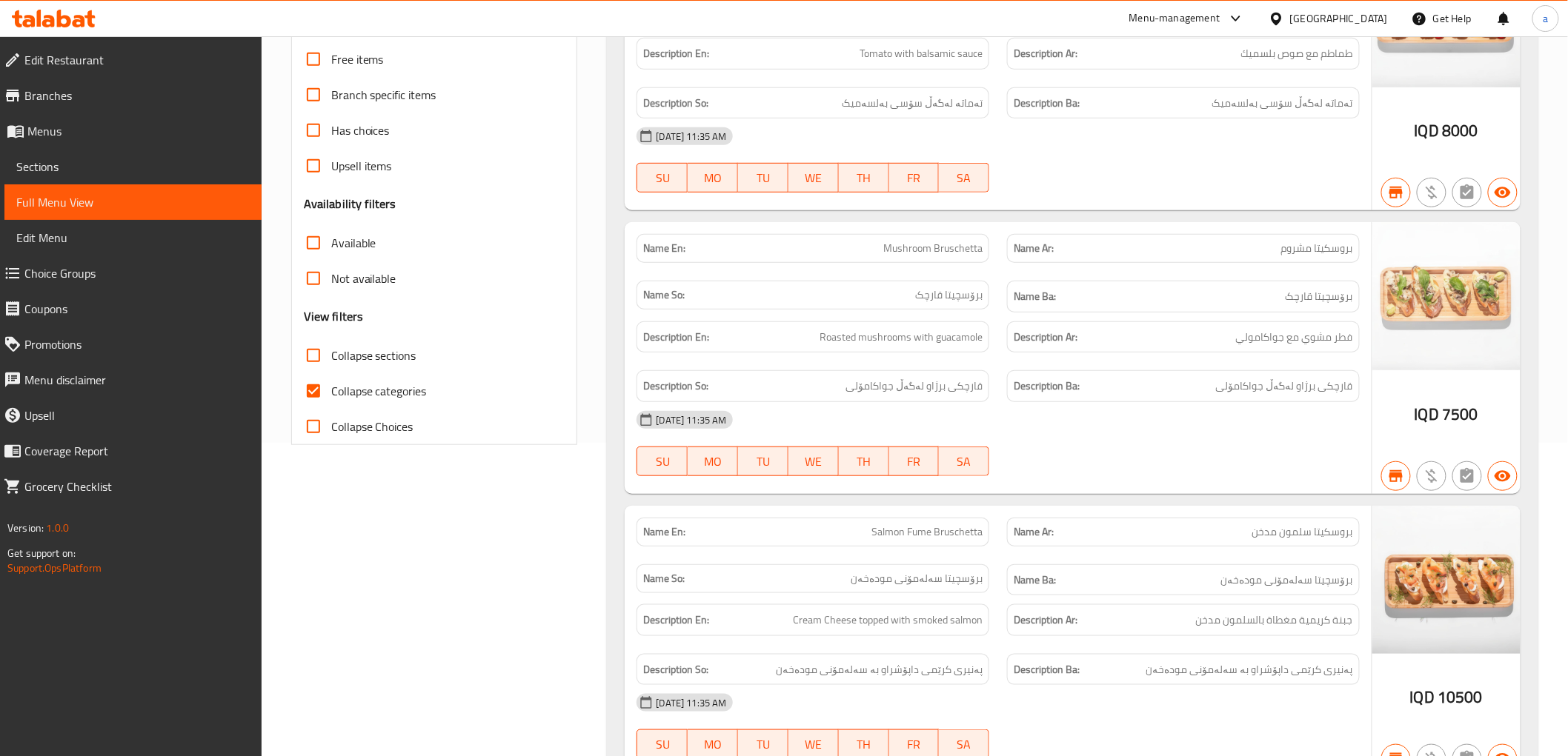
scroll to position [329, 0]
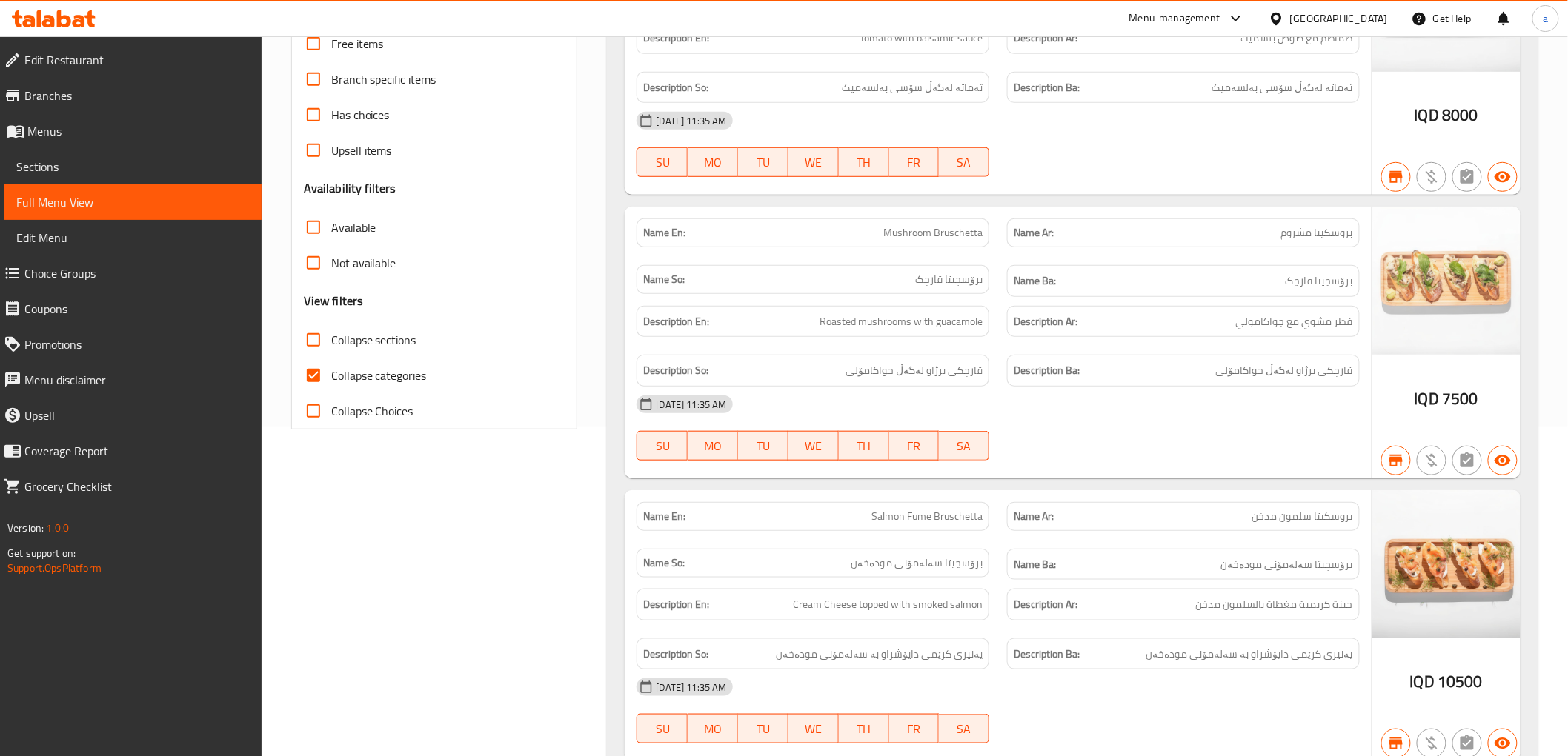
click at [326, 372] on input "Collapse categories" at bounding box center [314, 375] width 36 height 36
checkbox input "false"
click at [304, 339] on input "Collapse sections" at bounding box center [314, 340] width 36 height 36
checkbox input "true"
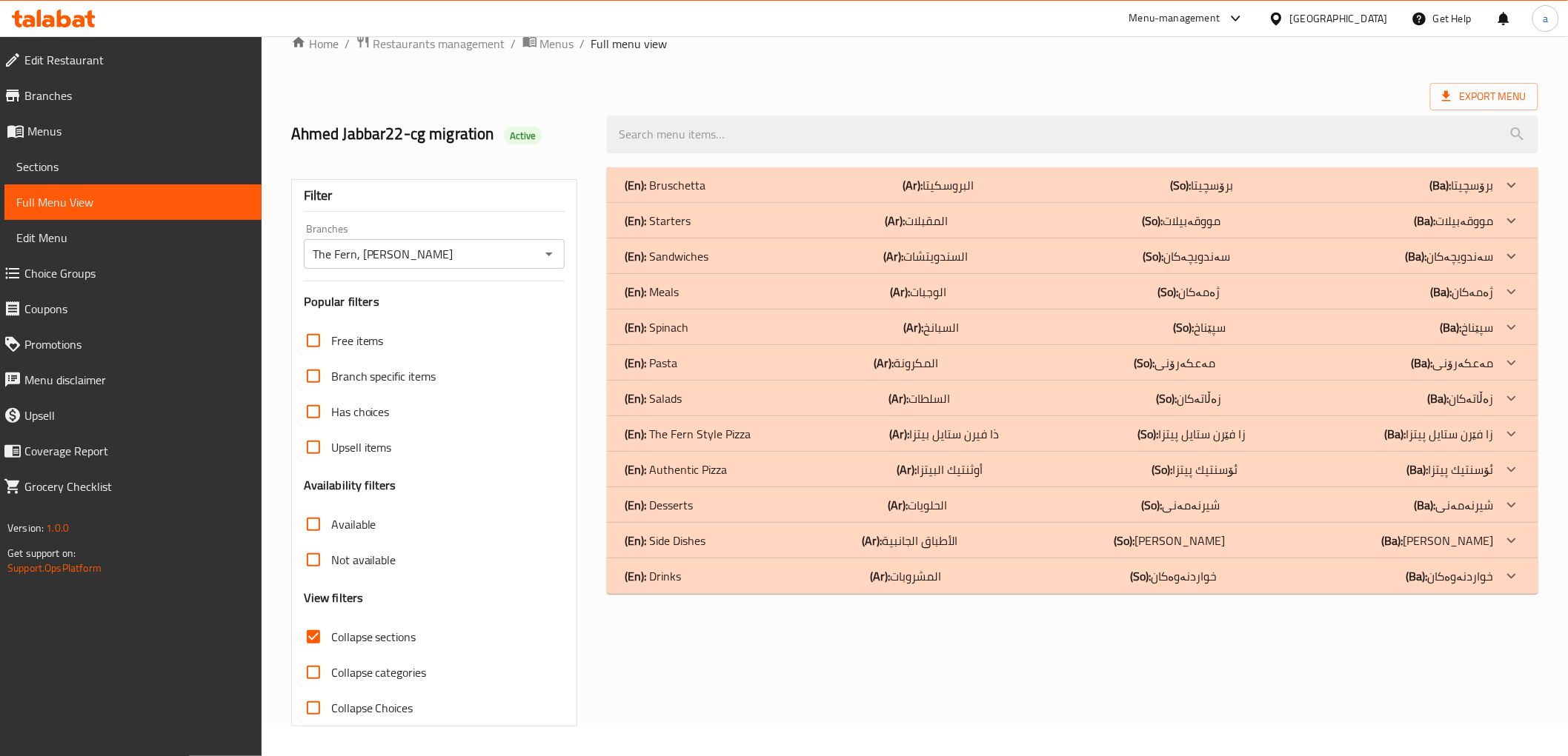
scroll to position [31, 0]
click at [650, 291] on p "(En): Meals" at bounding box center [652, 291] width 54 height 18
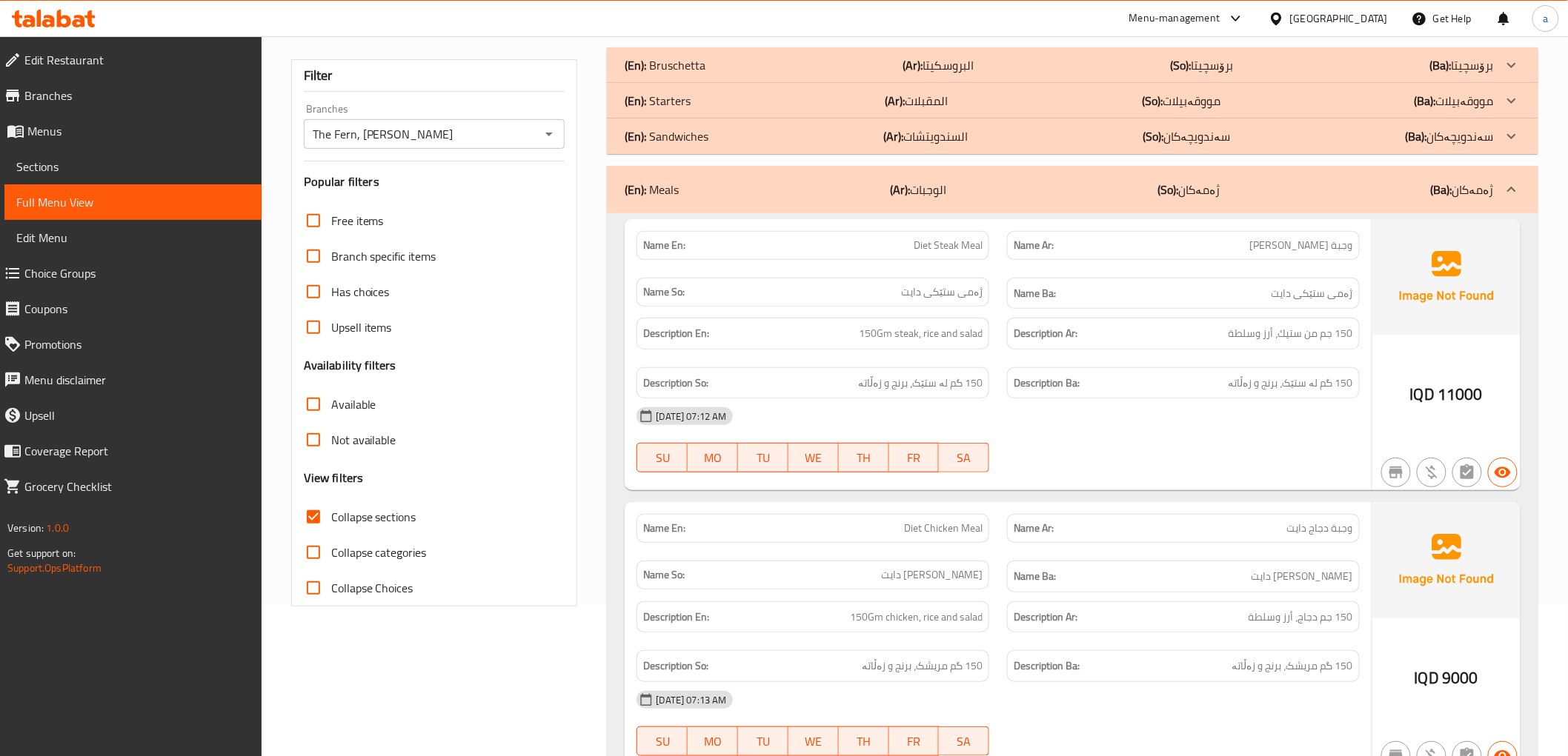
scroll to position [0, 0]
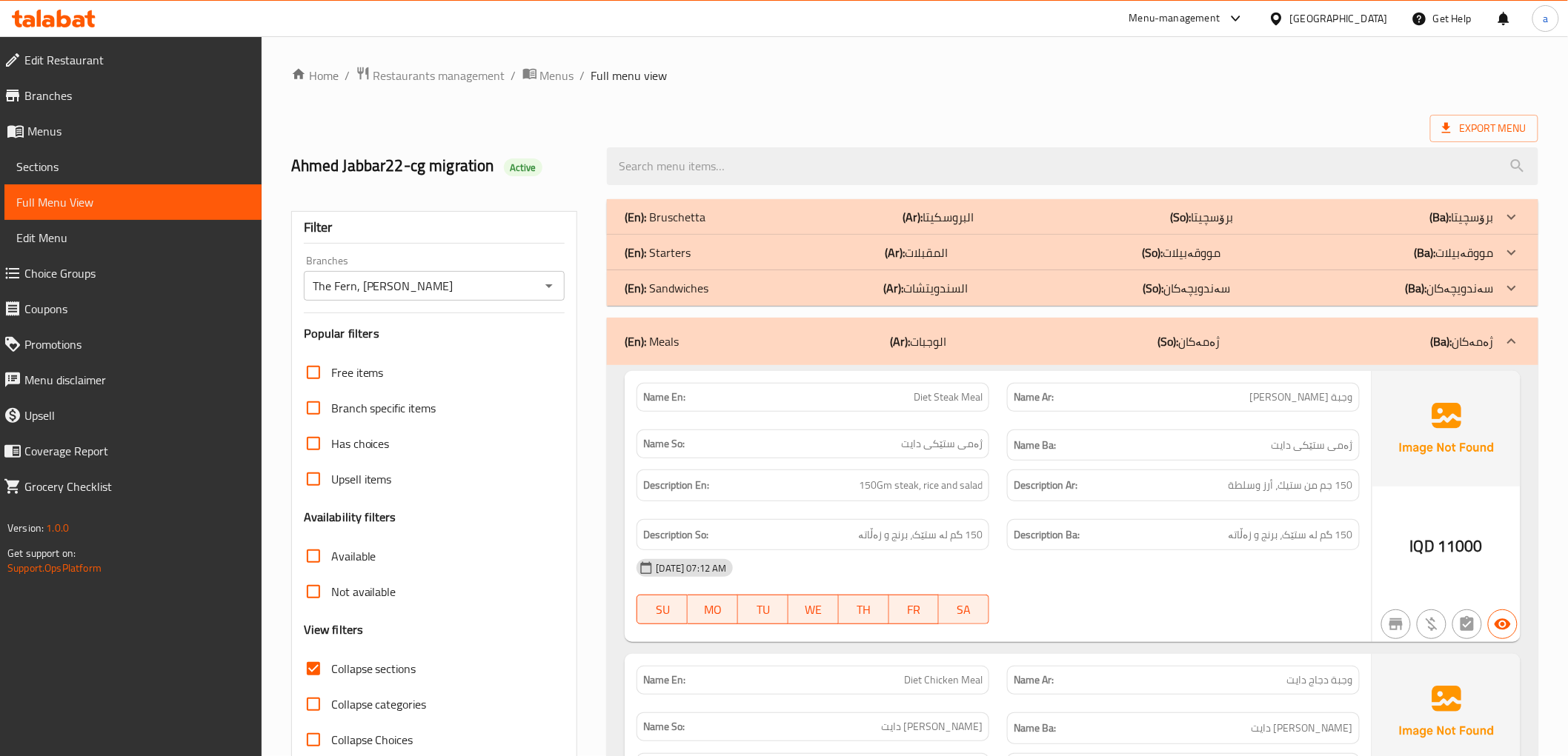
click at [46, 94] on span "Branches" at bounding box center [137, 95] width 225 height 18
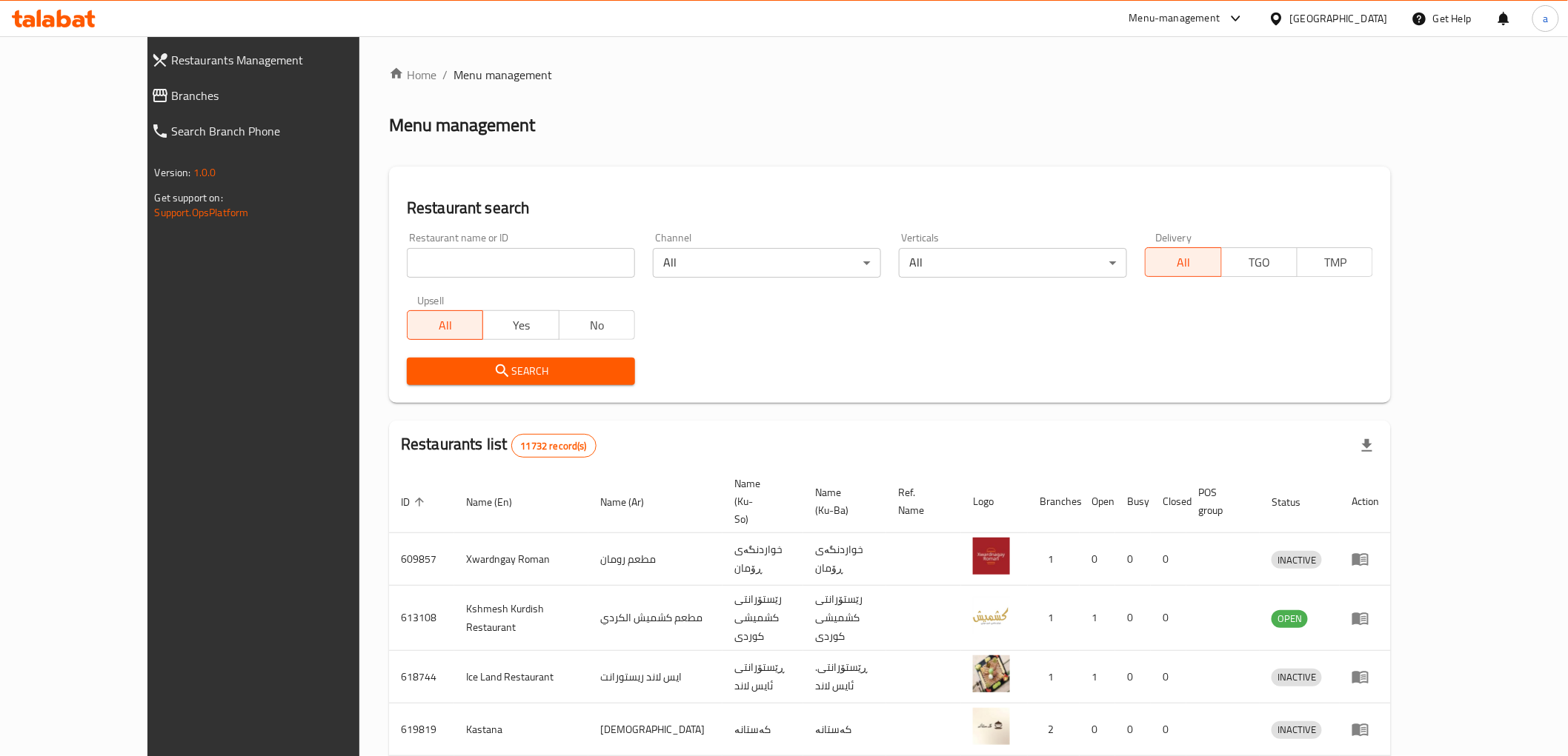
click at [172, 55] on span "Restaurants Management" at bounding box center [284, 59] width 225 height 18
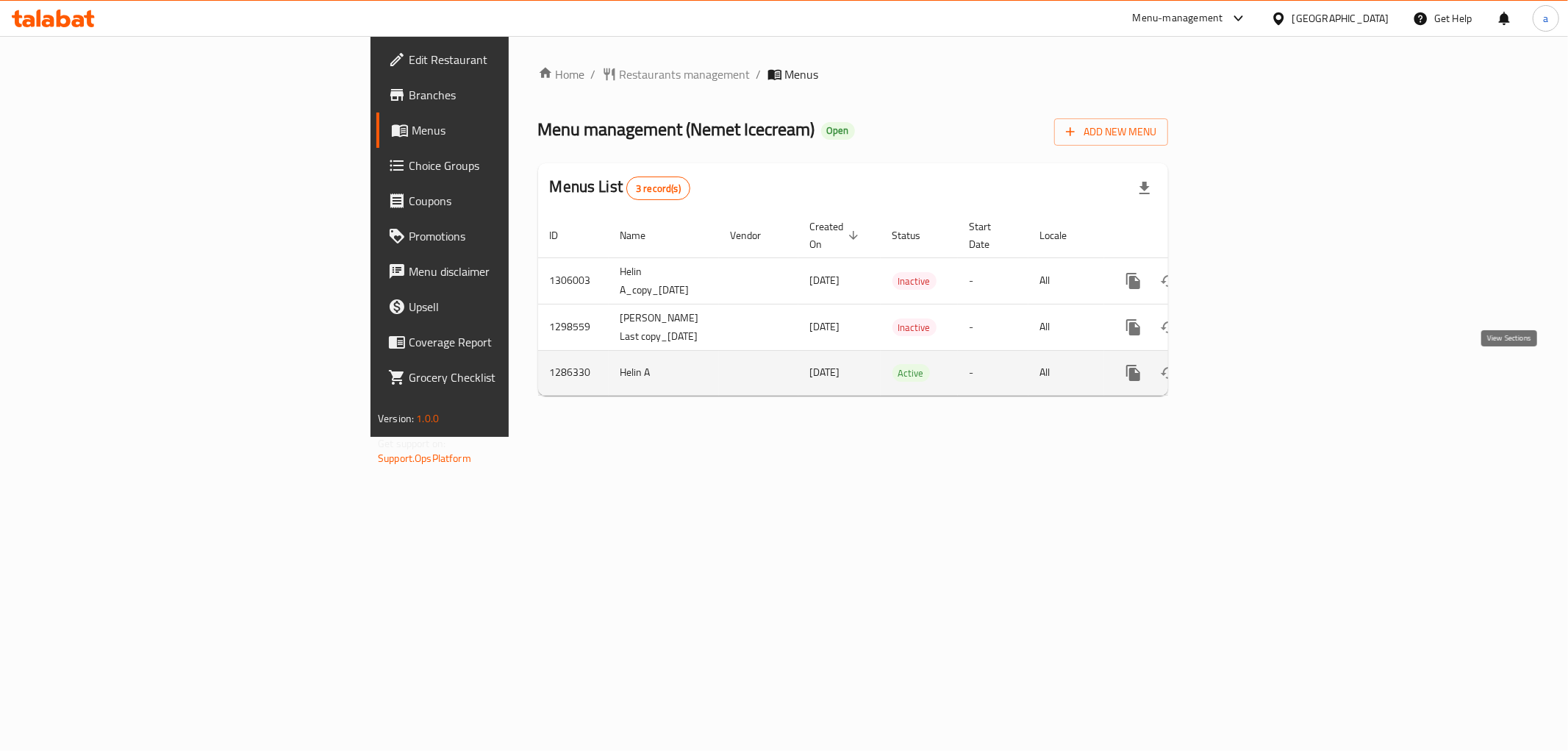
click at [1248, 379] on icon "enhanced table" at bounding box center [1239, 372] width 18 height 18
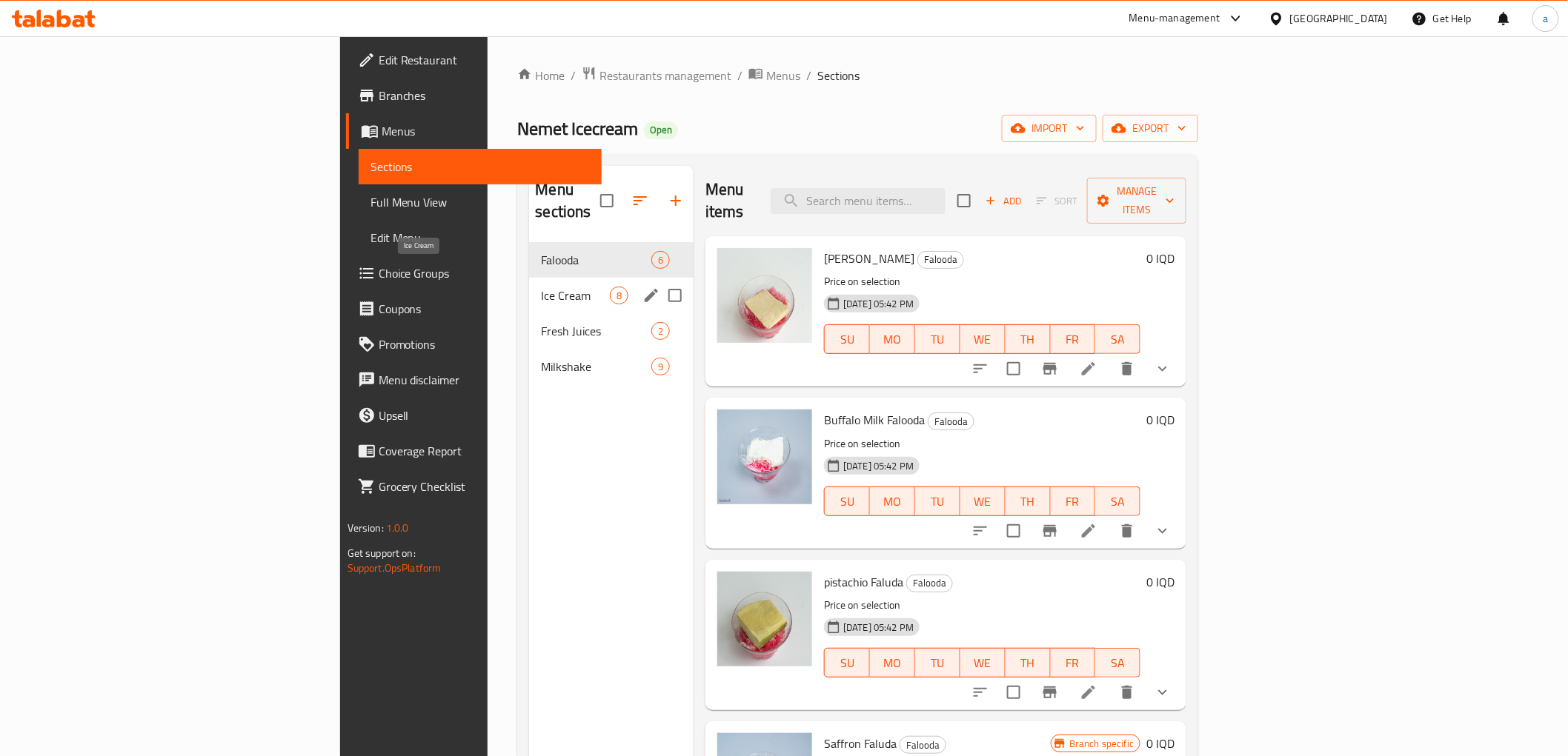
click at [541, 286] on span "Ice Cream" at bounding box center [575, 295] width 69 height 18
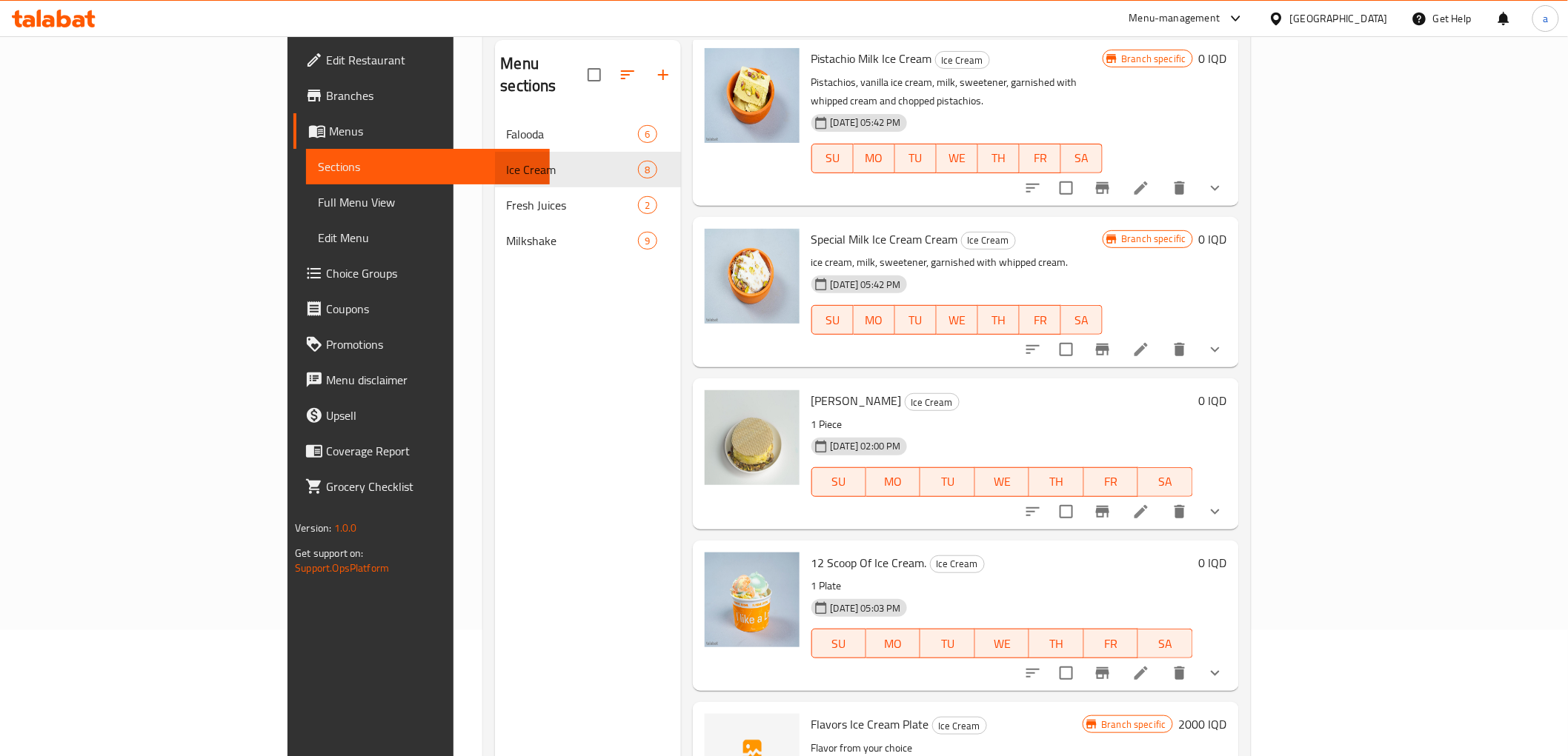
scroll to position [207, 0]
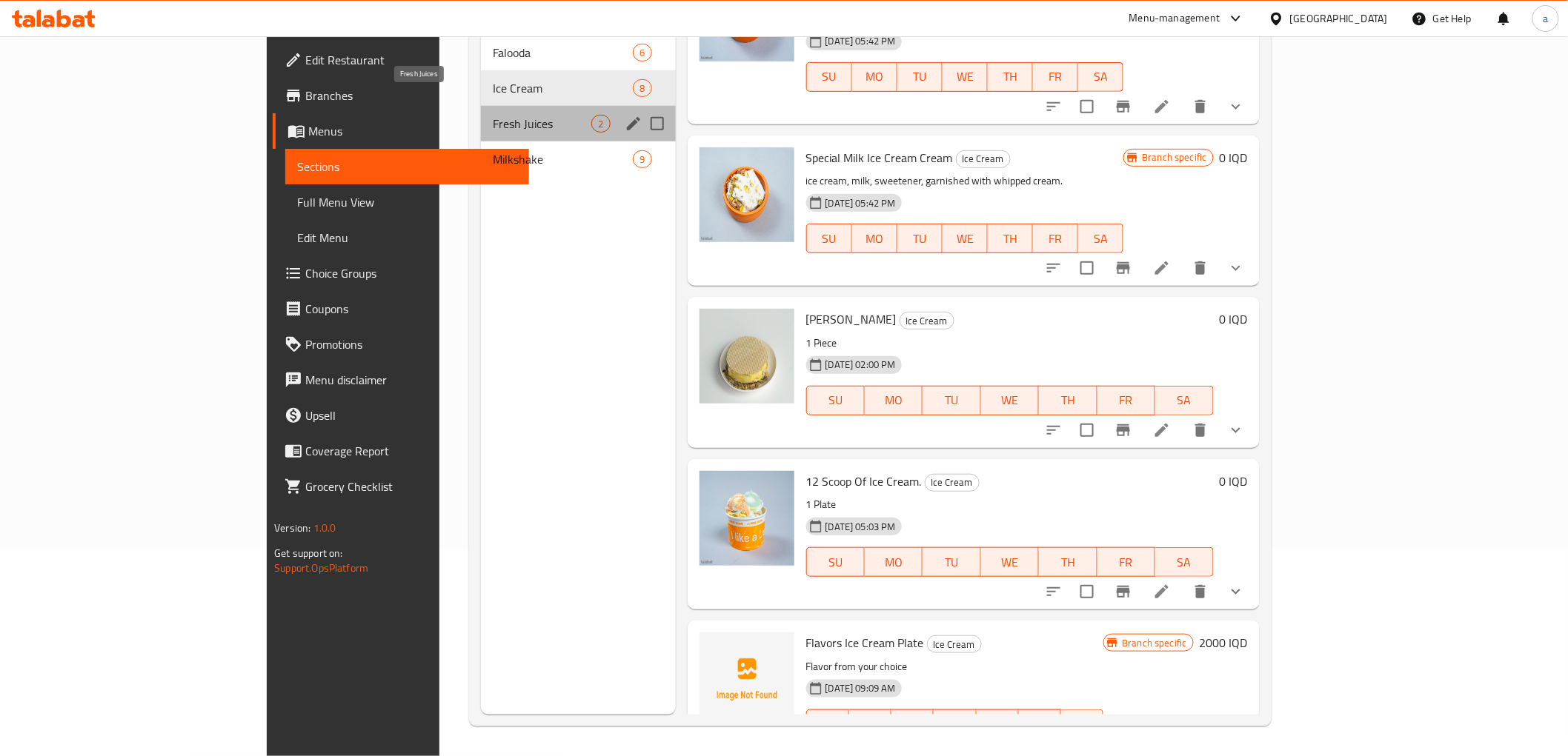
click at [493, 115] on span "Fresh Juices" at bounding box center [542, 123] width 99 height 18
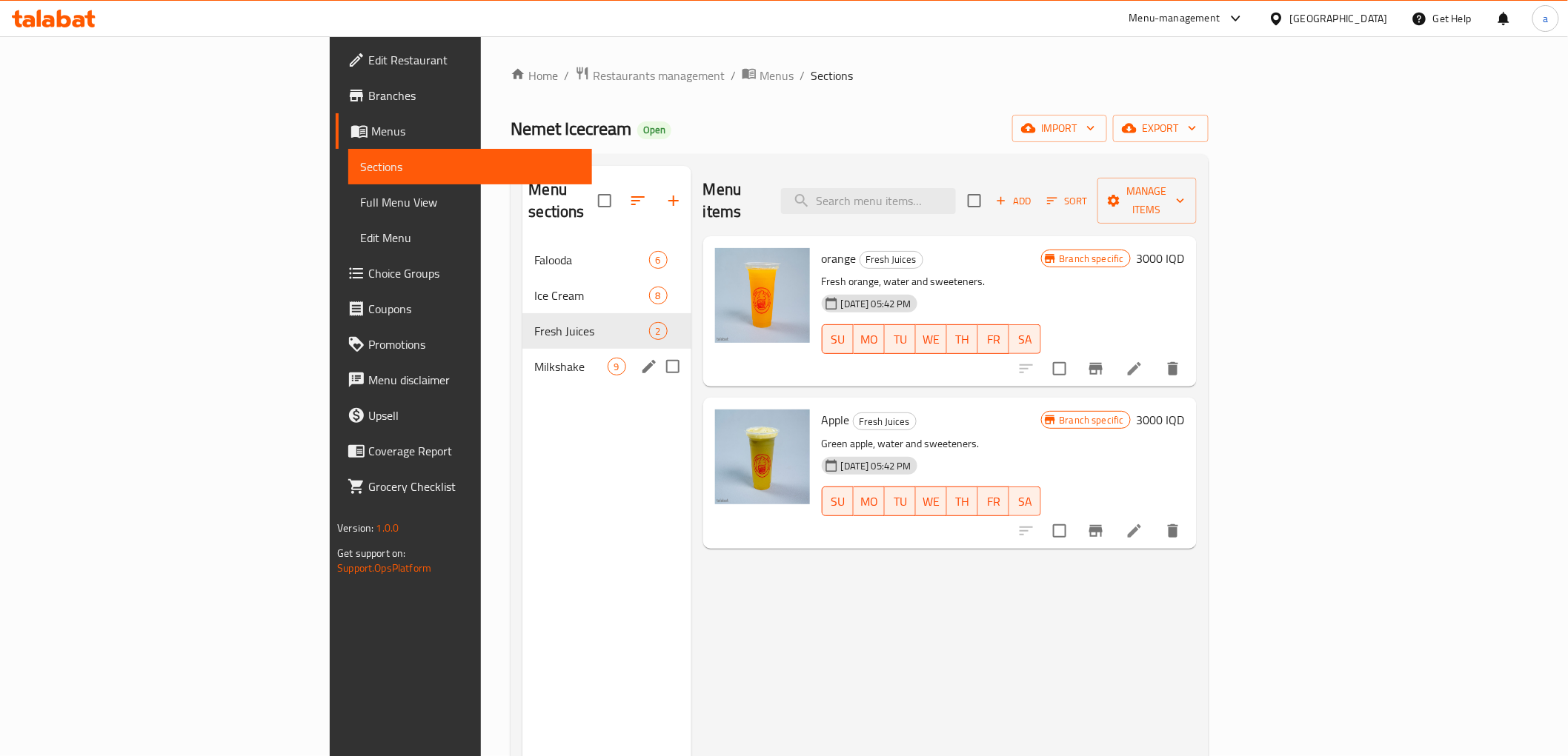
click at [535, 358] on span "Milkshake" at bounding box center [570, 366] width 72 height 18
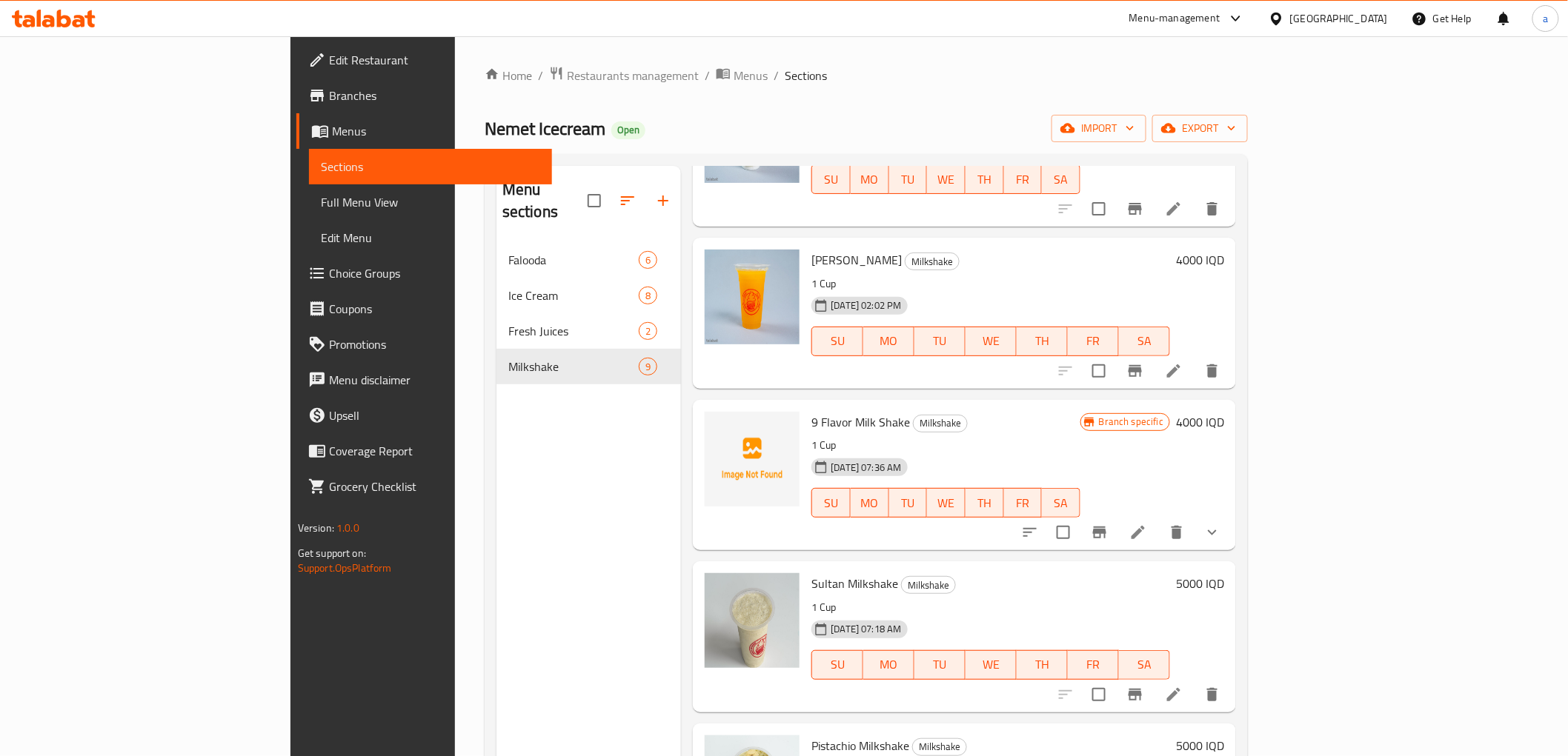
scroll to position [297, 0]
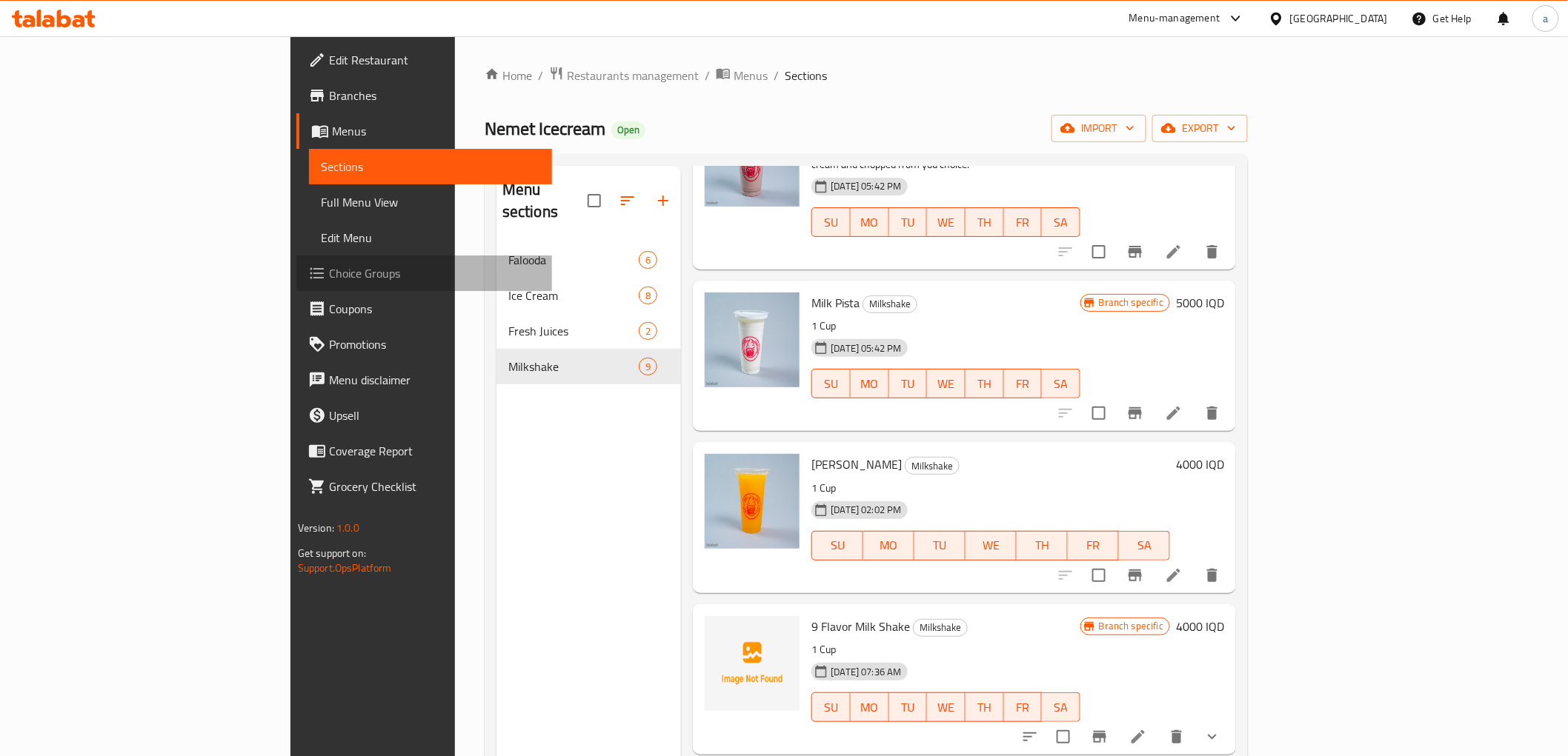
click at [329, 270] on span "Choice Groups" at bounding box center [434, 273] width 211 height 18
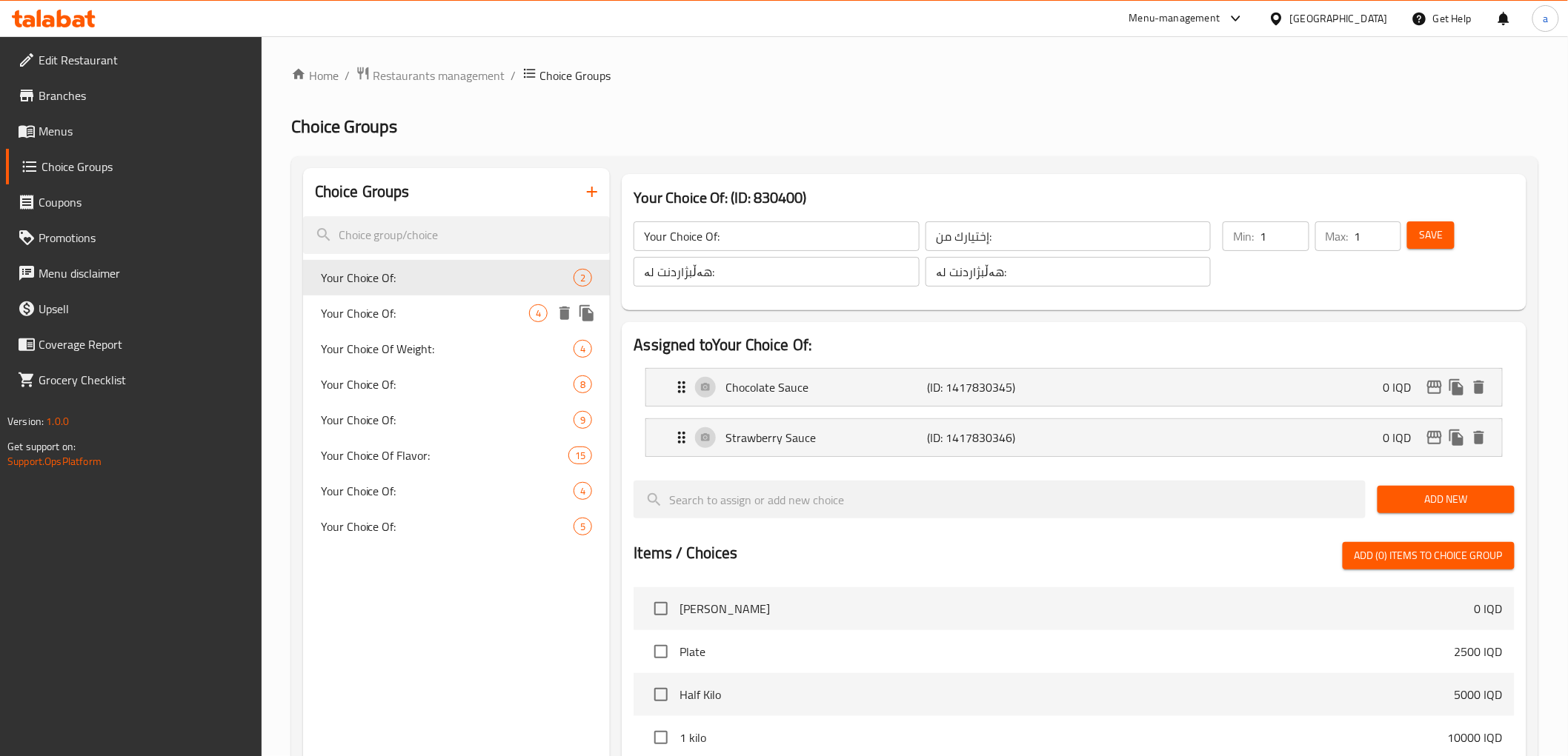
click at [432, 313] on span "Your Choice Of:" at bounding box center [425, 313] width 209 height 18
type input "Your Choice Of:"
type input "إختيارك من:"
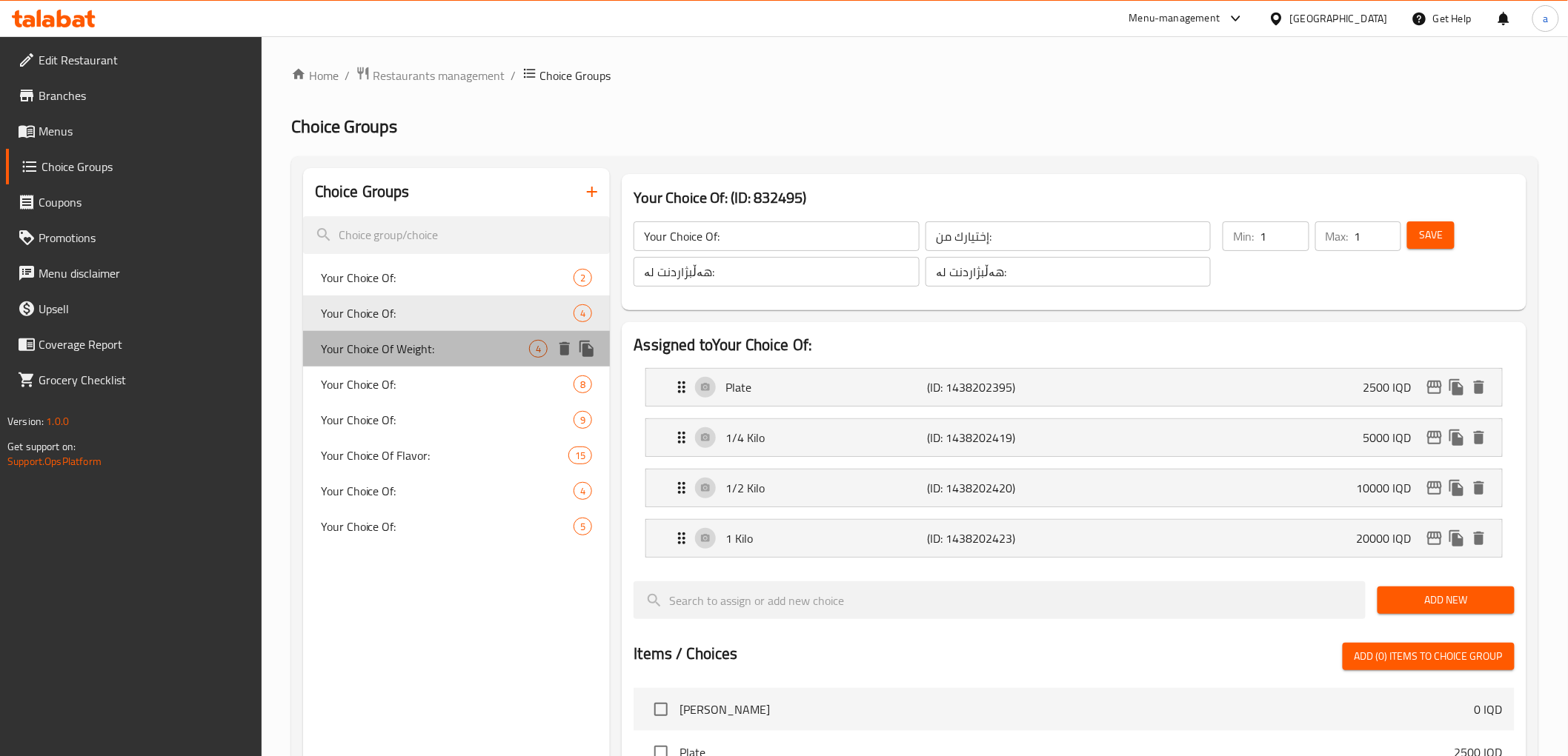
click at [404, 340] on span "Your Choice Of Weight:" at bounding box center [425, 348] width 209 height 18
type input "Your Choice Of Weight:"
type input "إختيارك من الوزن:"
type input "هەڵبژاردنت لە کێش:"
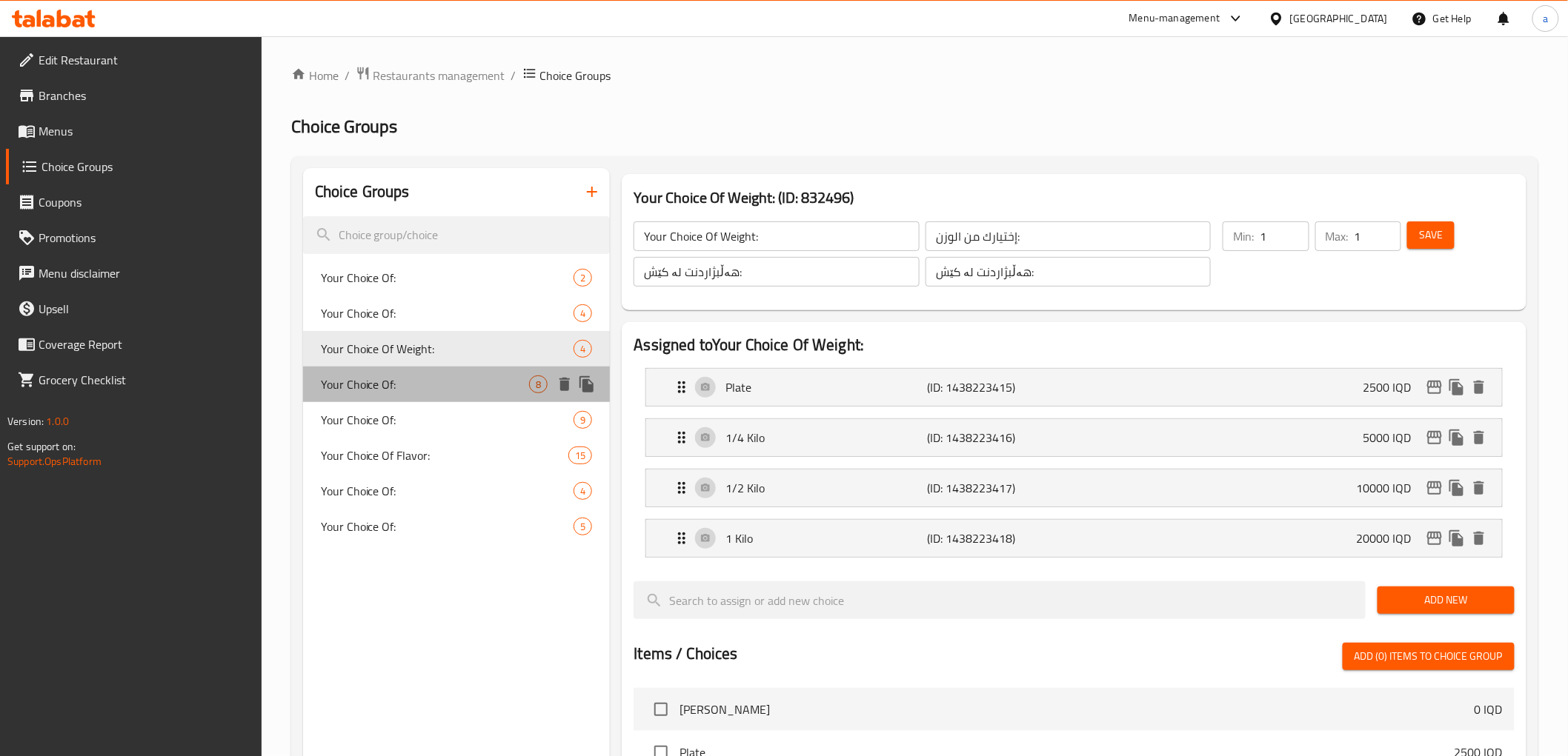
click at [410, 370] on div "Your Choice Of: 8" at bounding box center [457, 384] width 308 height 36
type input "Your Choice Of:"
type input "إختيارك من :"
type input "هەڵبژاردنت لە:"
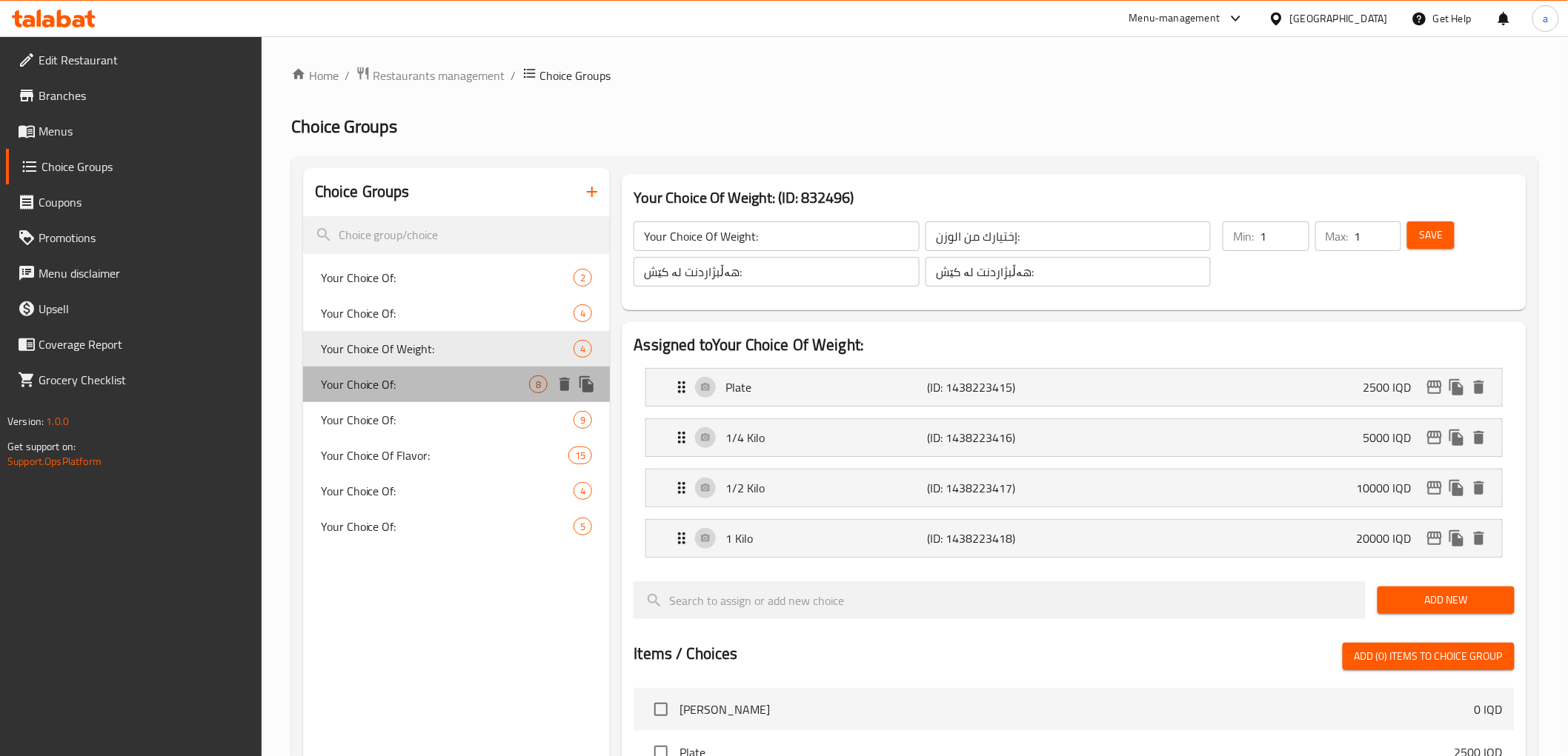
type input "8"
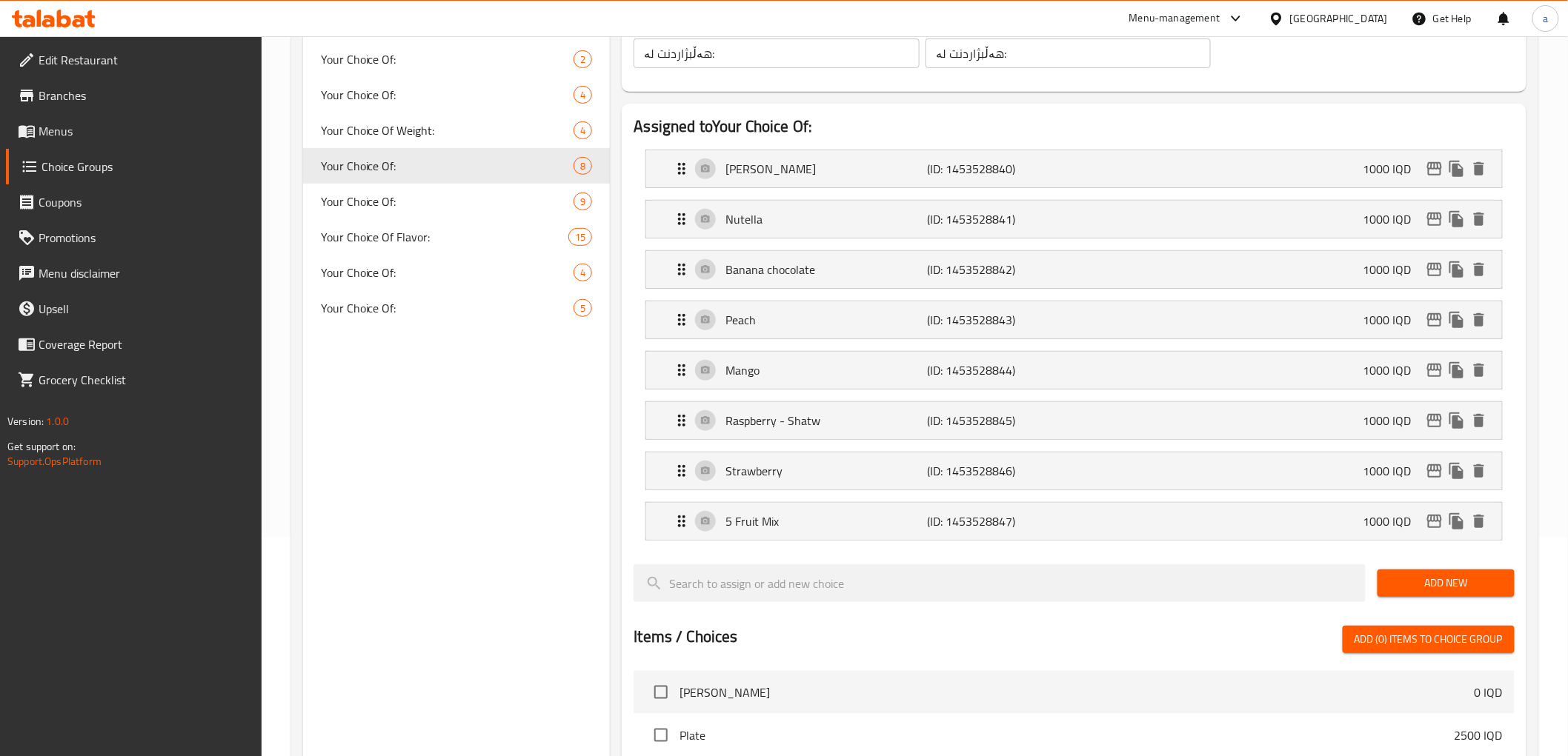
scroll to position [219, 0]
click at [405, 200] on span "Your Choice Of:" at bounding box center [425, 200] width 209 height 18
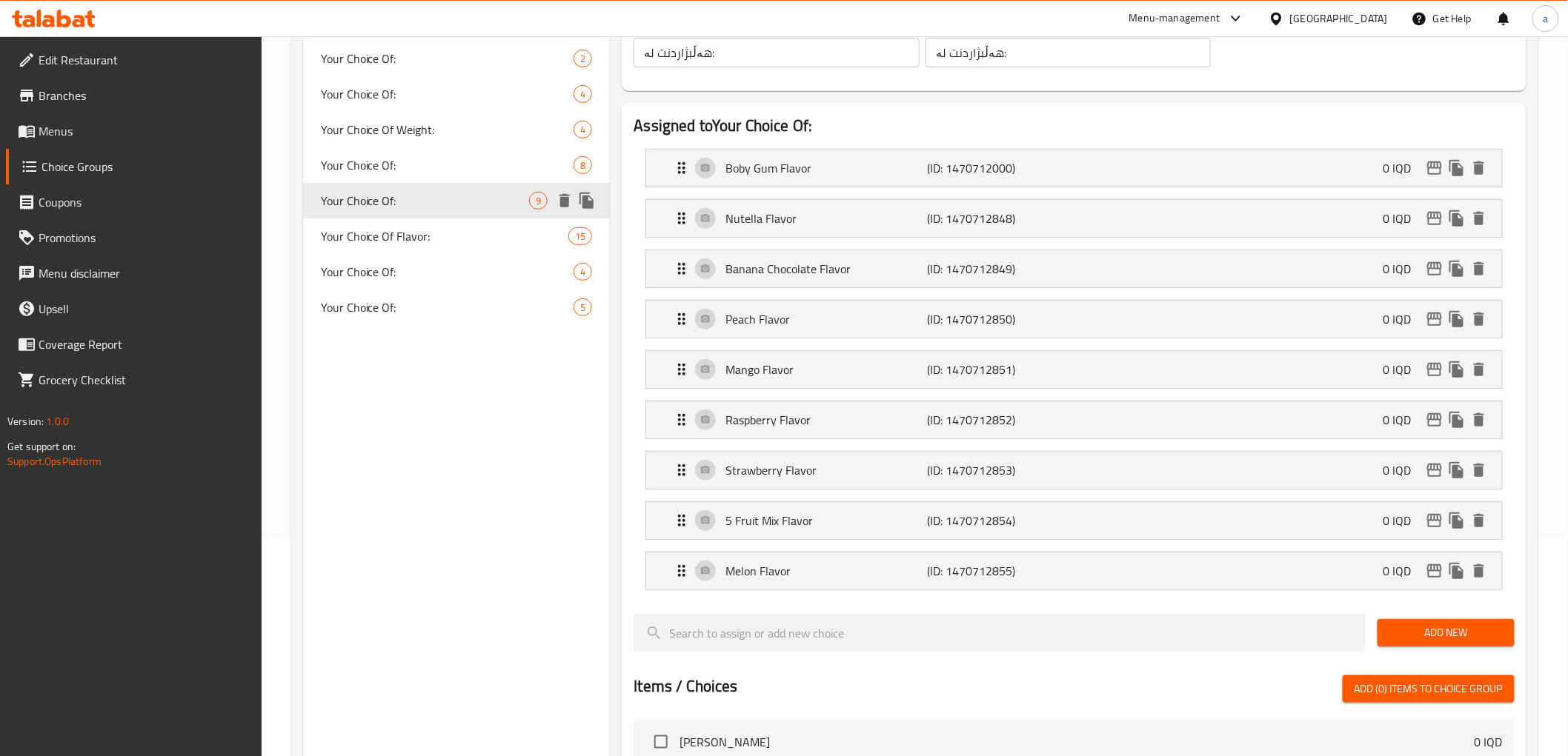
type input "Your Choice Of:"
type input "1"
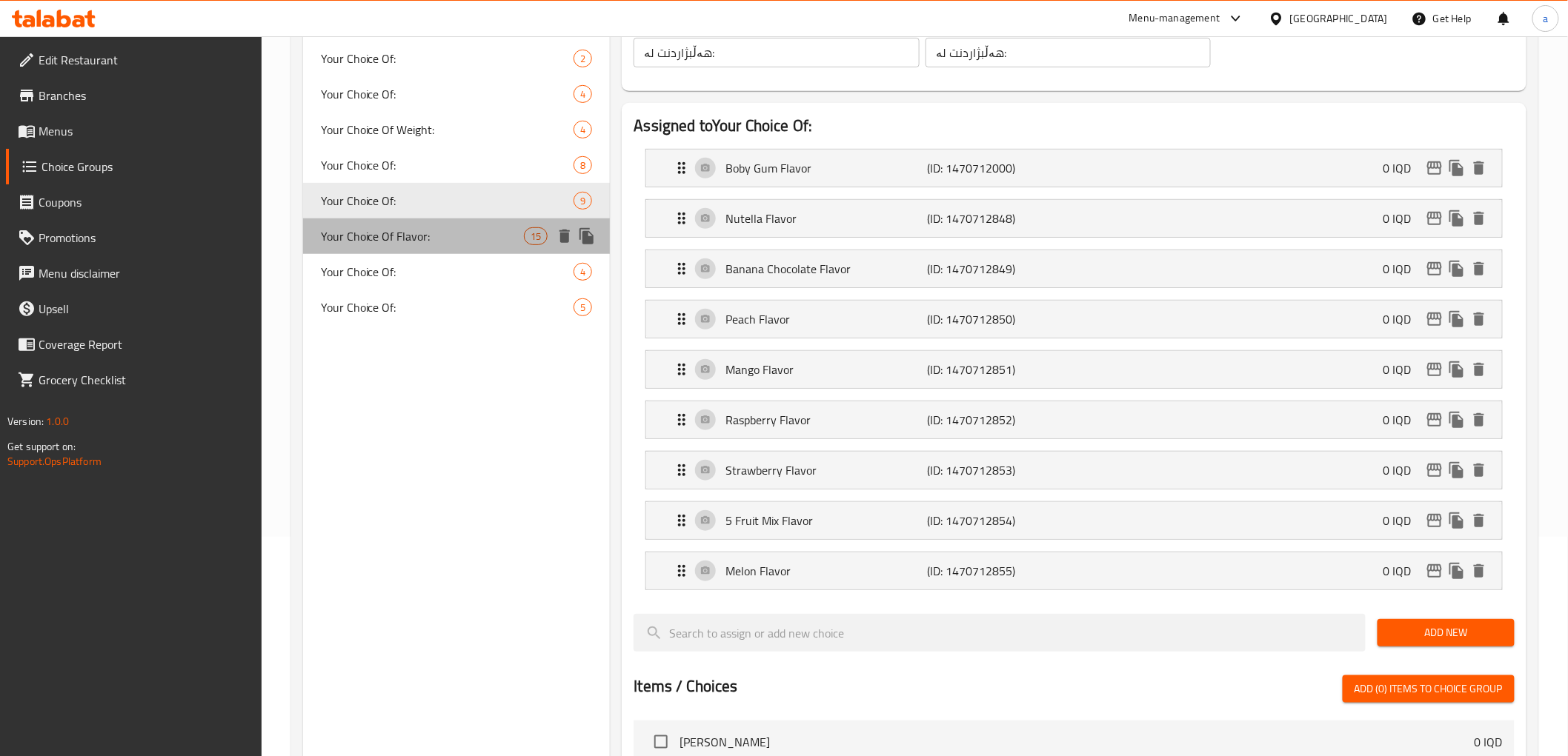
click at [409, 223] on div "Your Choice Of Flavor: 15" at bounding box center [457, 236] width 308 height 36
type input "Your Choice Of Flavor:"
type input "إختيارك من النكهة:"
type input "هەڵبژاردنت لە تام:"
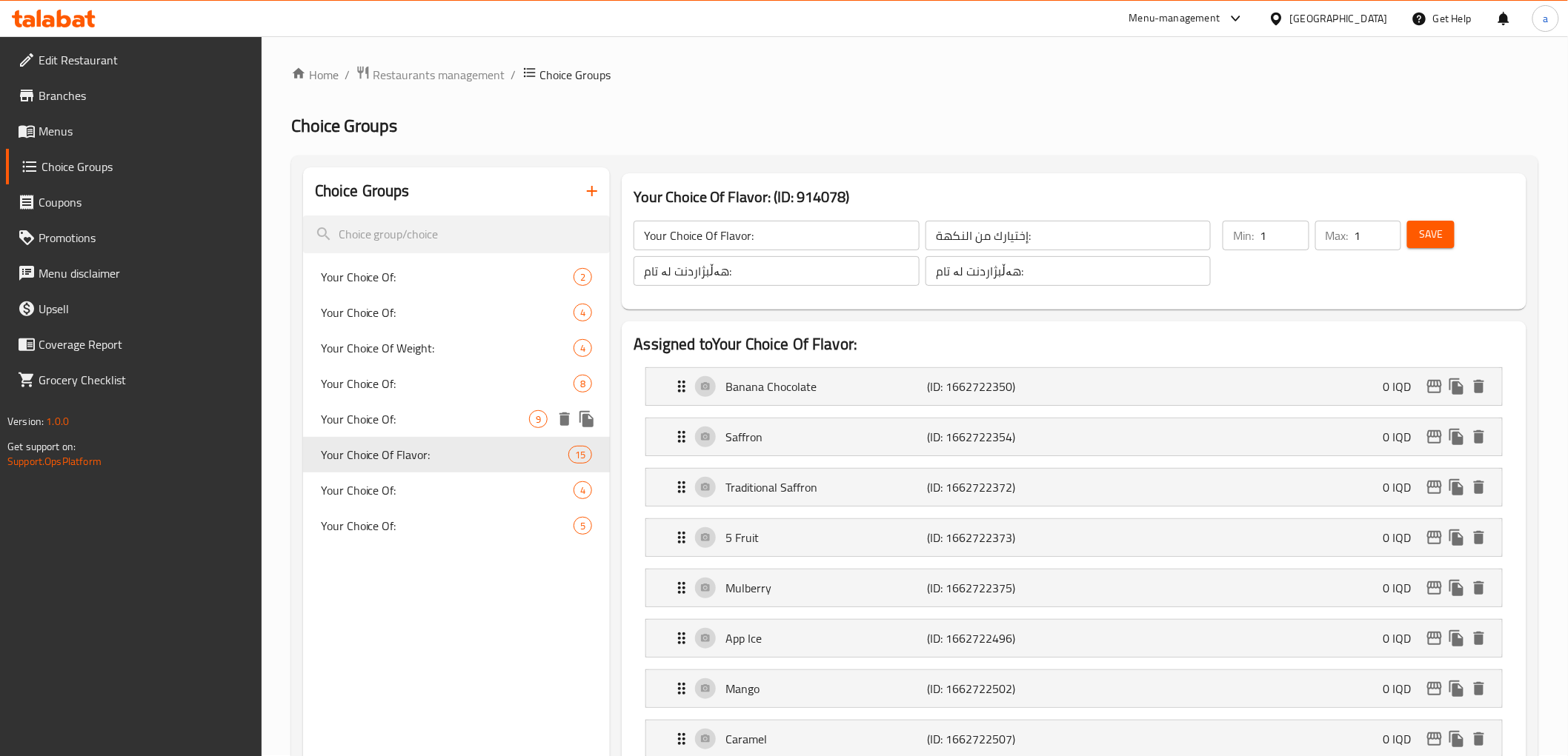
scroll to position [0, 0]
click at [405, 496] on span "Your Choice Of:" at bounding box center [425, 490] width 209 height 18
type input "Your Choice Of:"
type input "إختيارك من:"
type input "هەڵبژاردنت لە:"
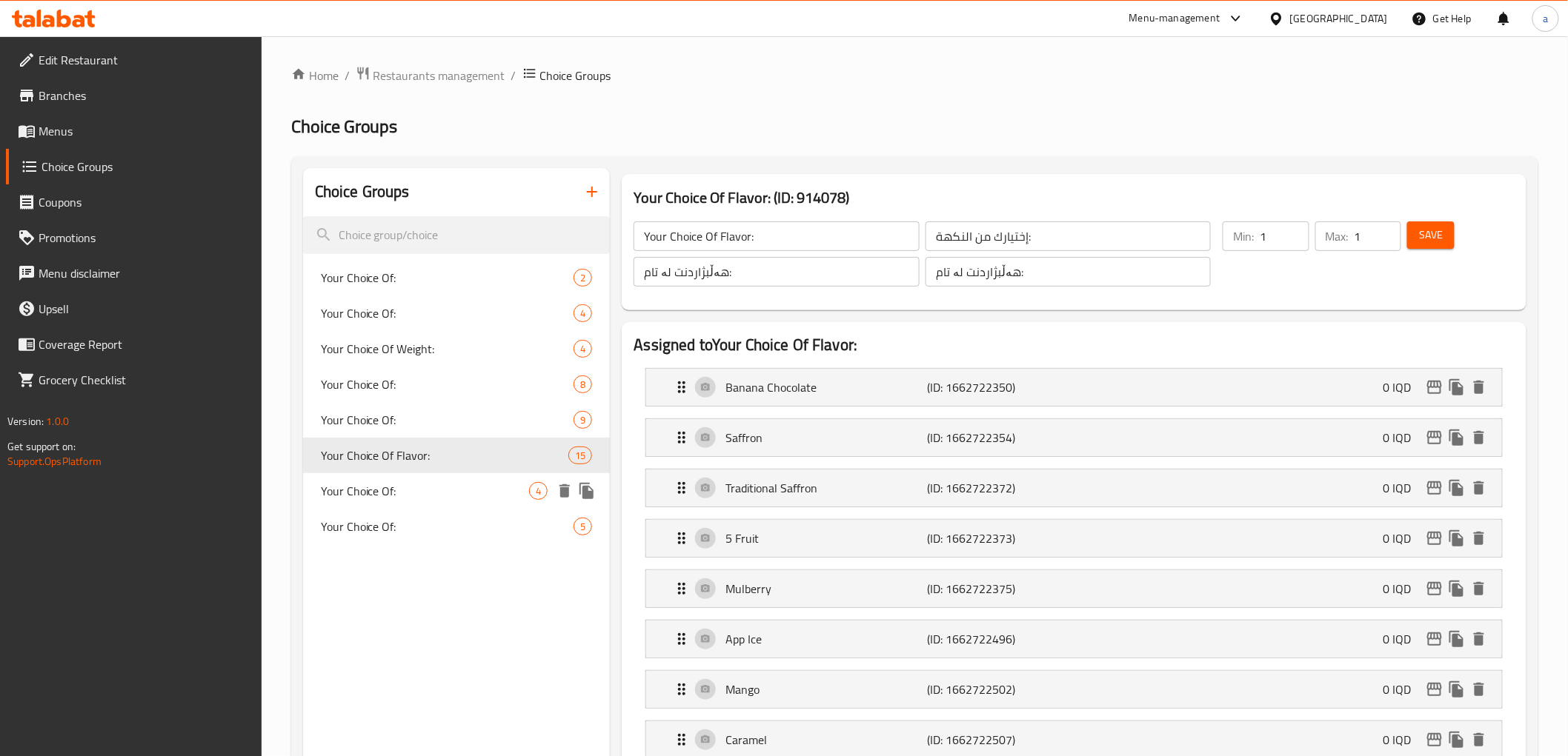
type input "هەڵبژاردنت لە:"
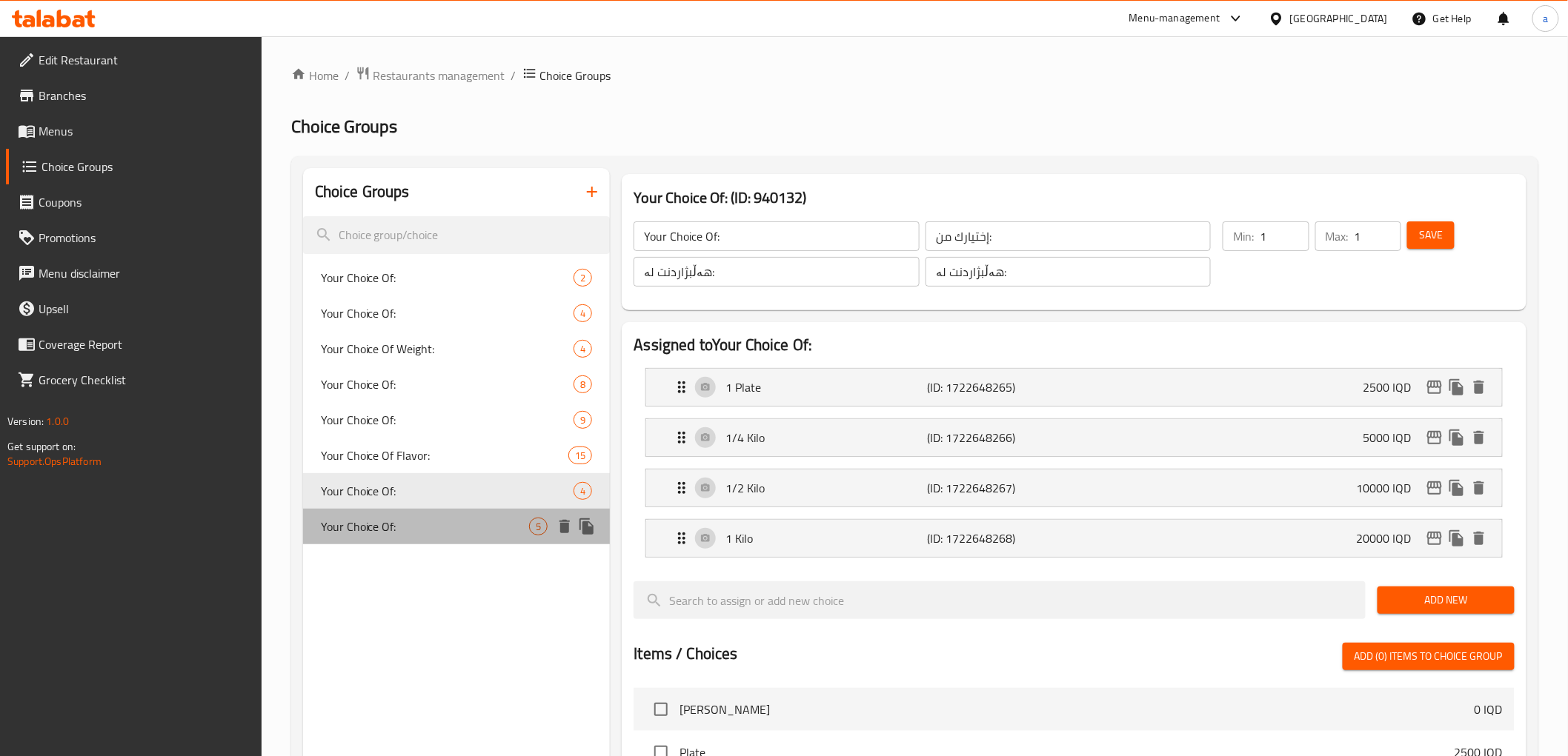
click at [430, 522] on span "Your Choice Of:" at bounding box center [425, 526] width 209 height 18
type input "Your Choice Of:"
type input "إختيارك من:"
type input "هەڵبژاردنت لە:"
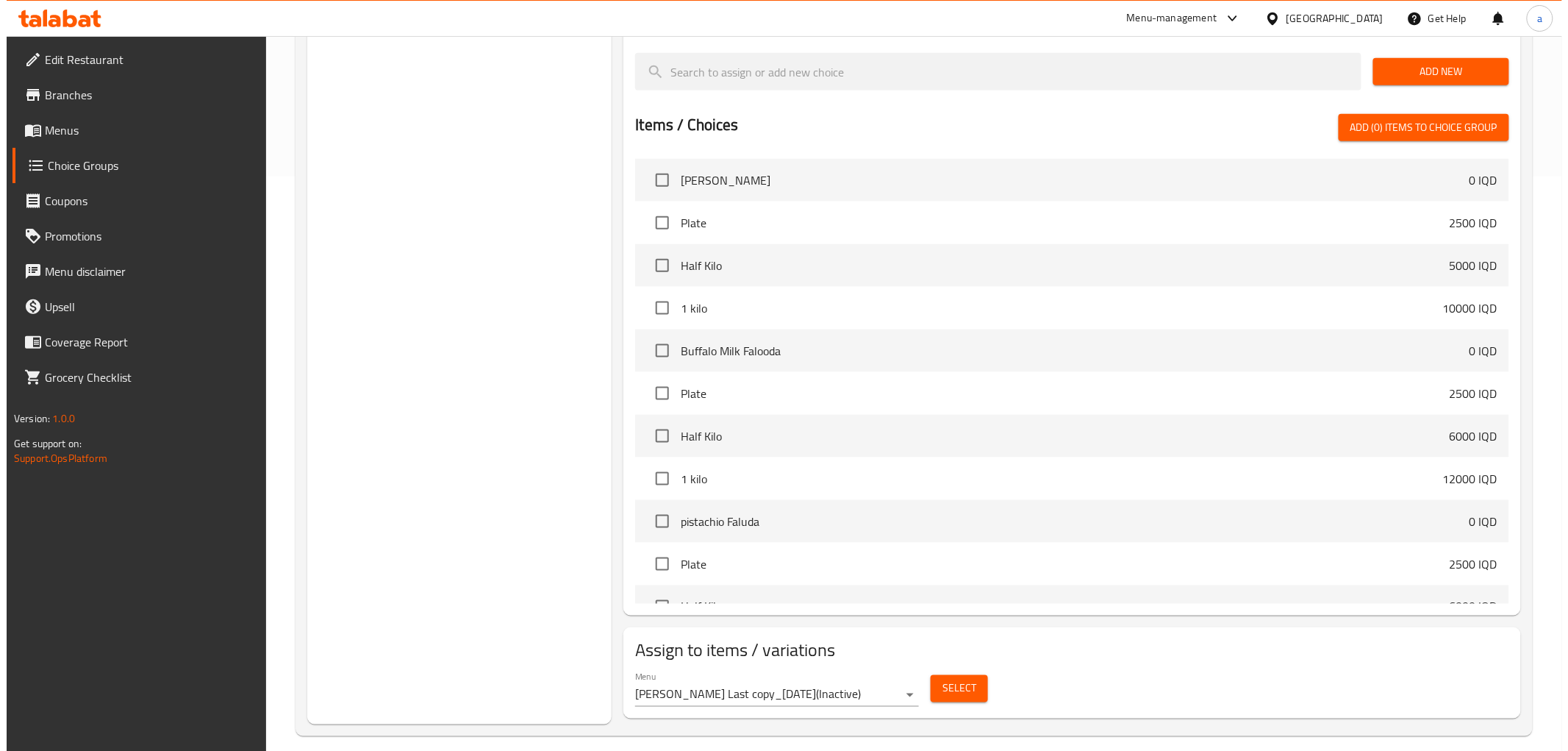
scroll to position [589, 0]
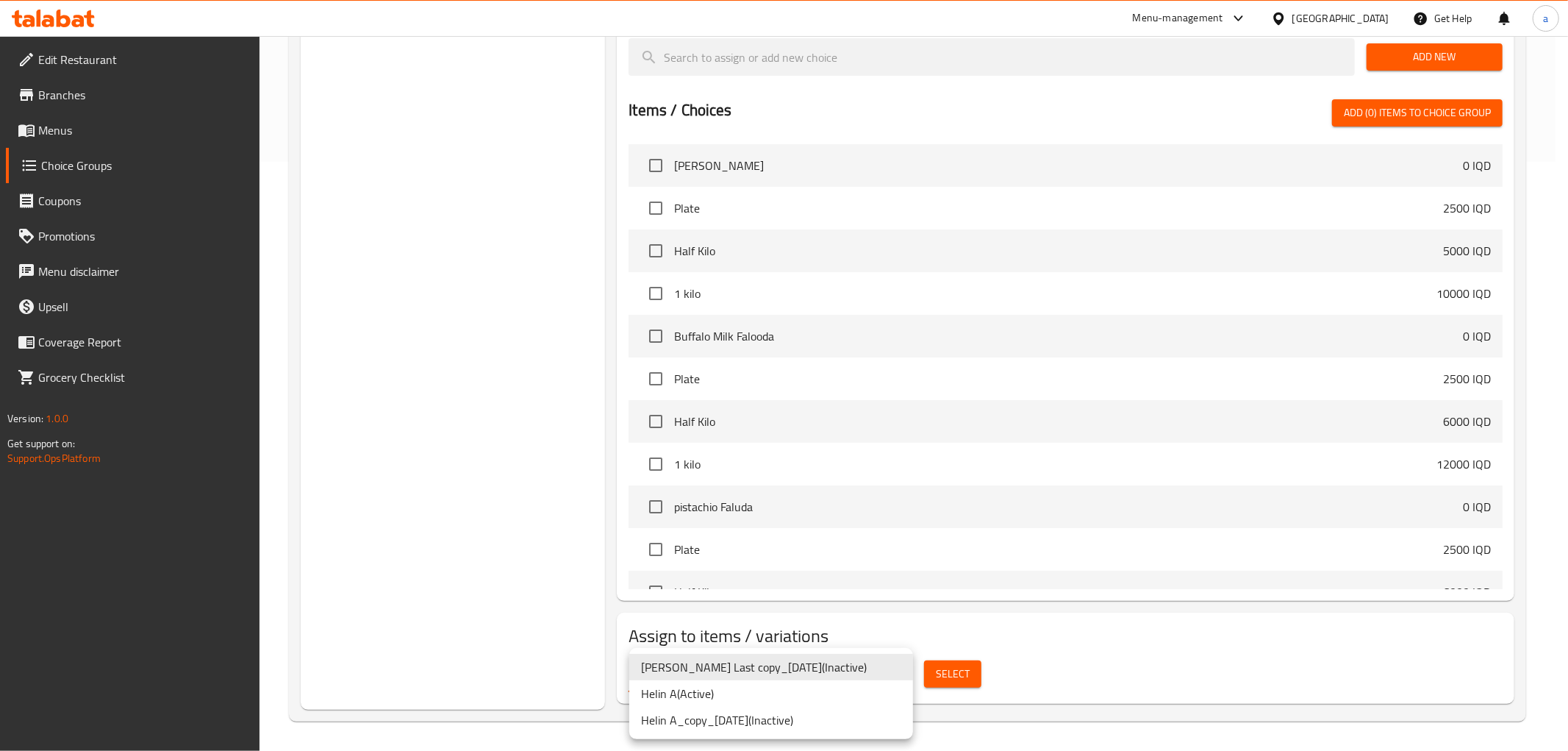
click at [687, 692] on li "Helin A ( Active )" at bounding box center [771, 693] width 283 height 26
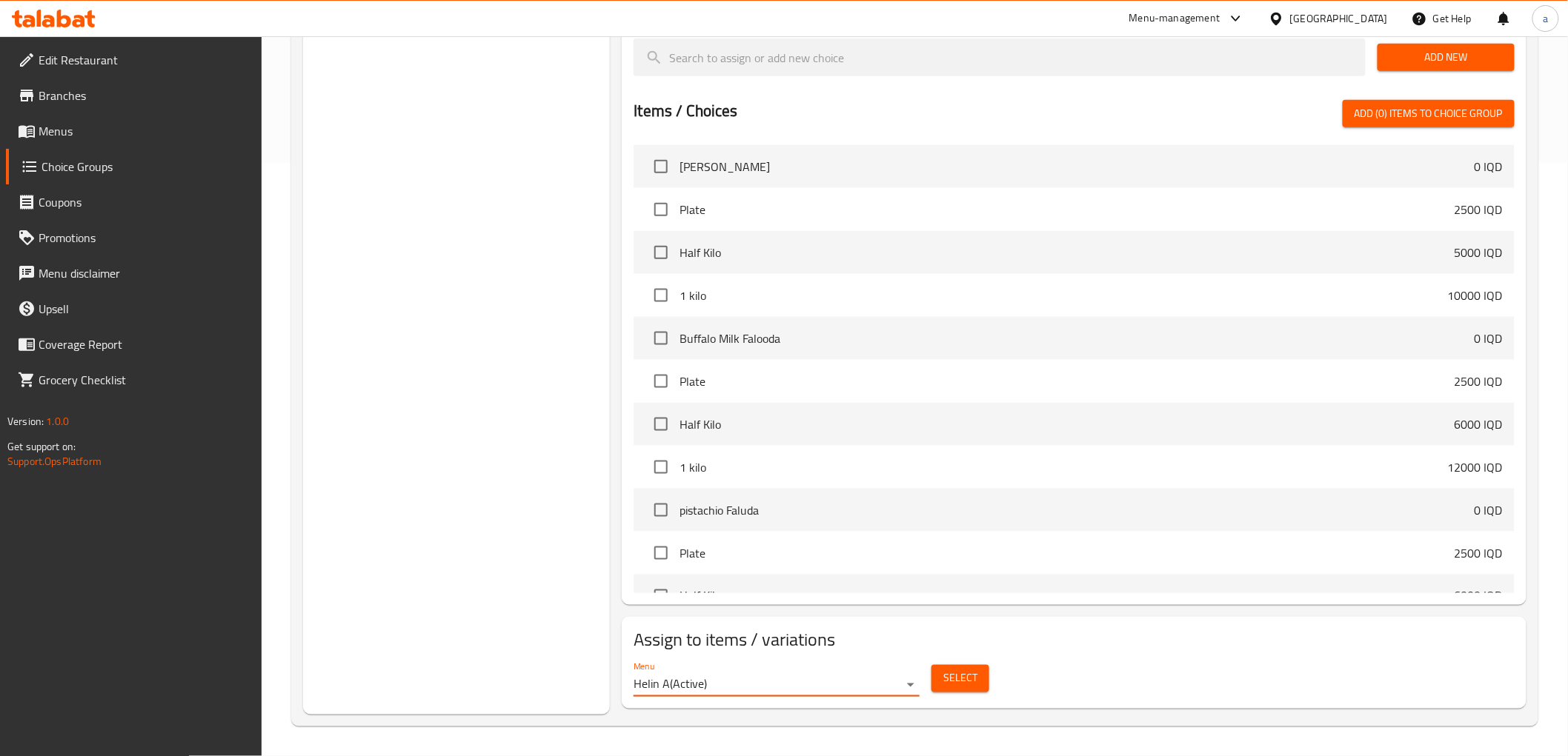
click at [948, 675] on span "Select" at bounding box center [960, 679] width 34 height 19
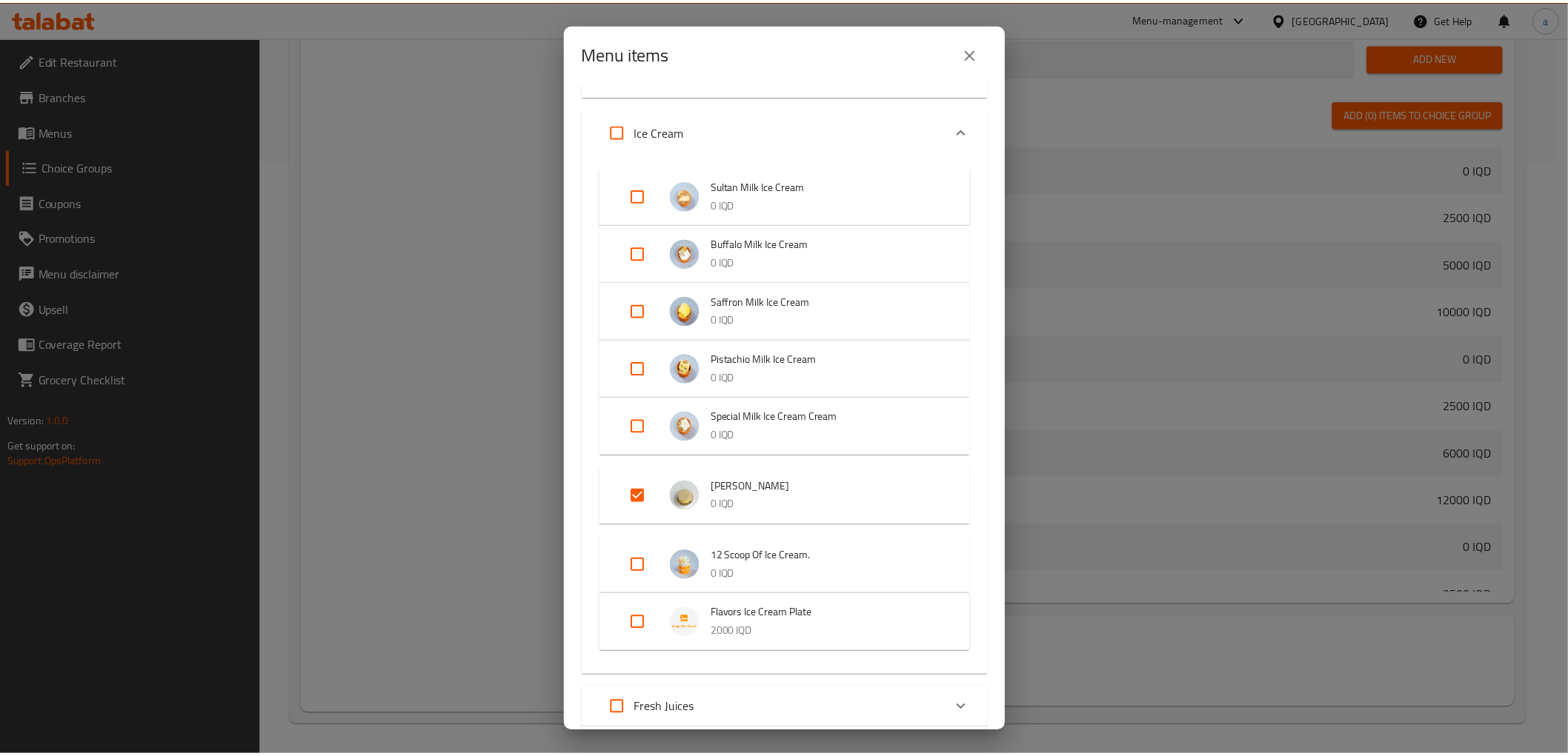
scroll to position [0, 0]
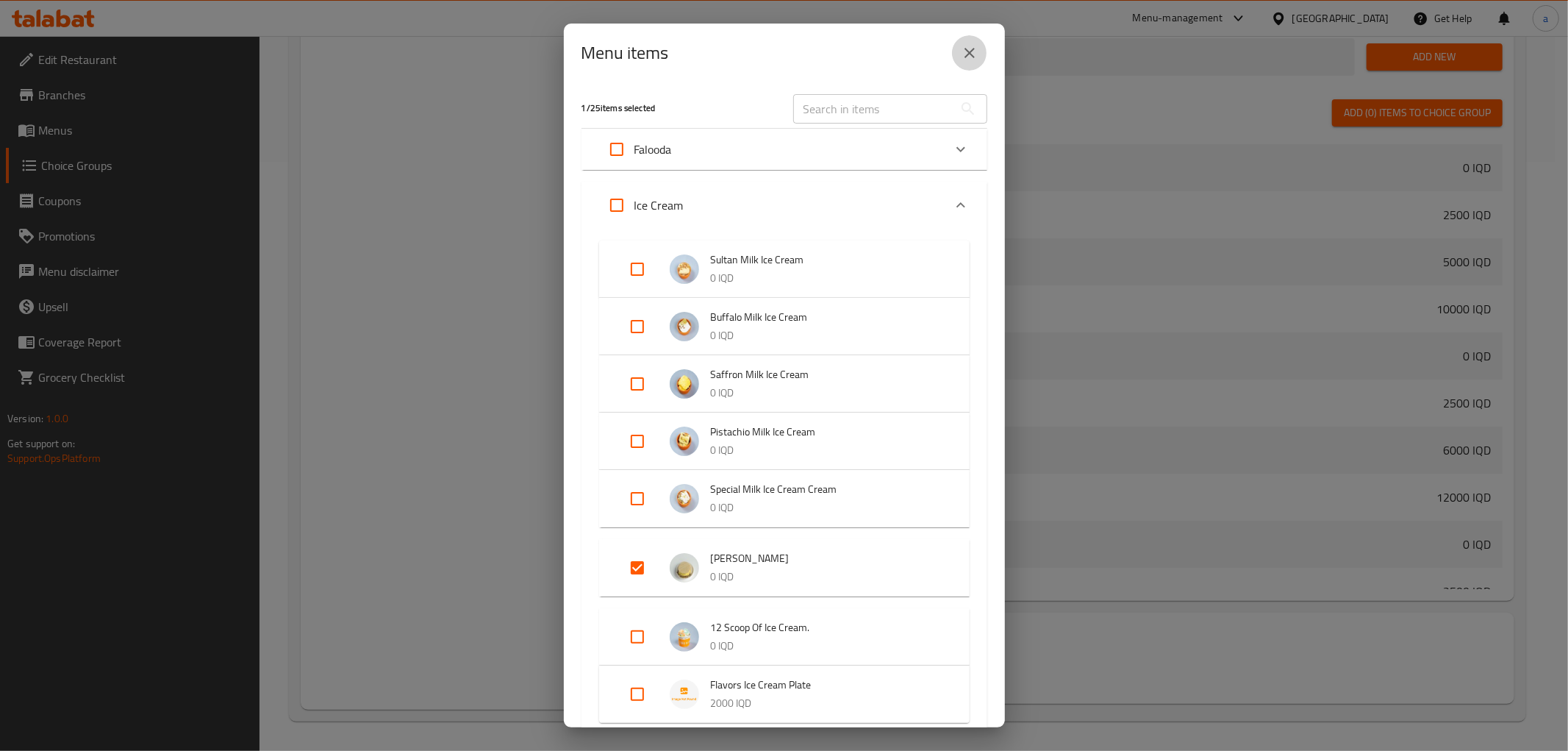
click at [973, 49] on icon "close" at bounding box center [970, 53] width 10 height 10
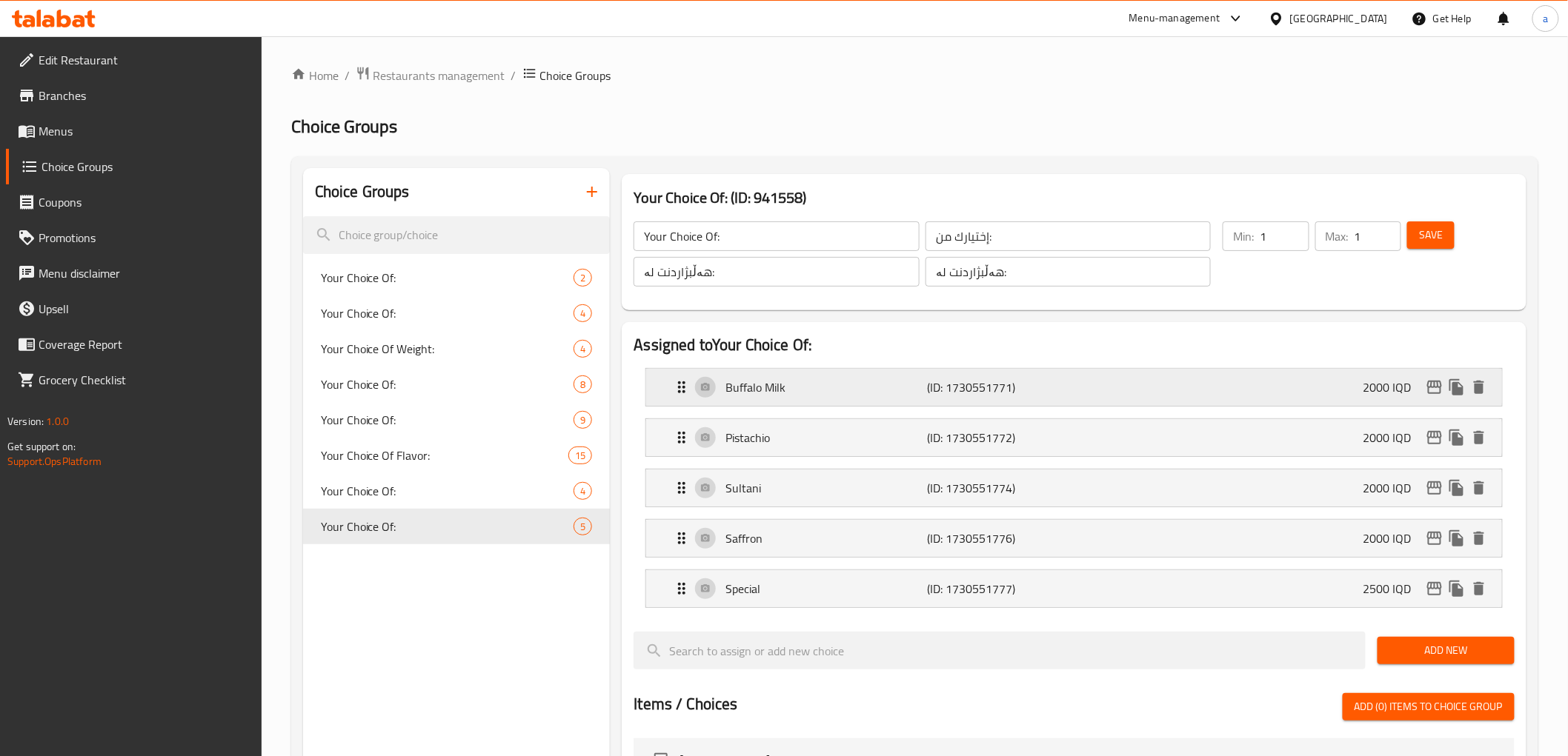
click at [848, 388] on p "Buffalo Milk" at bounding box center [825, 386] width 201 height 18
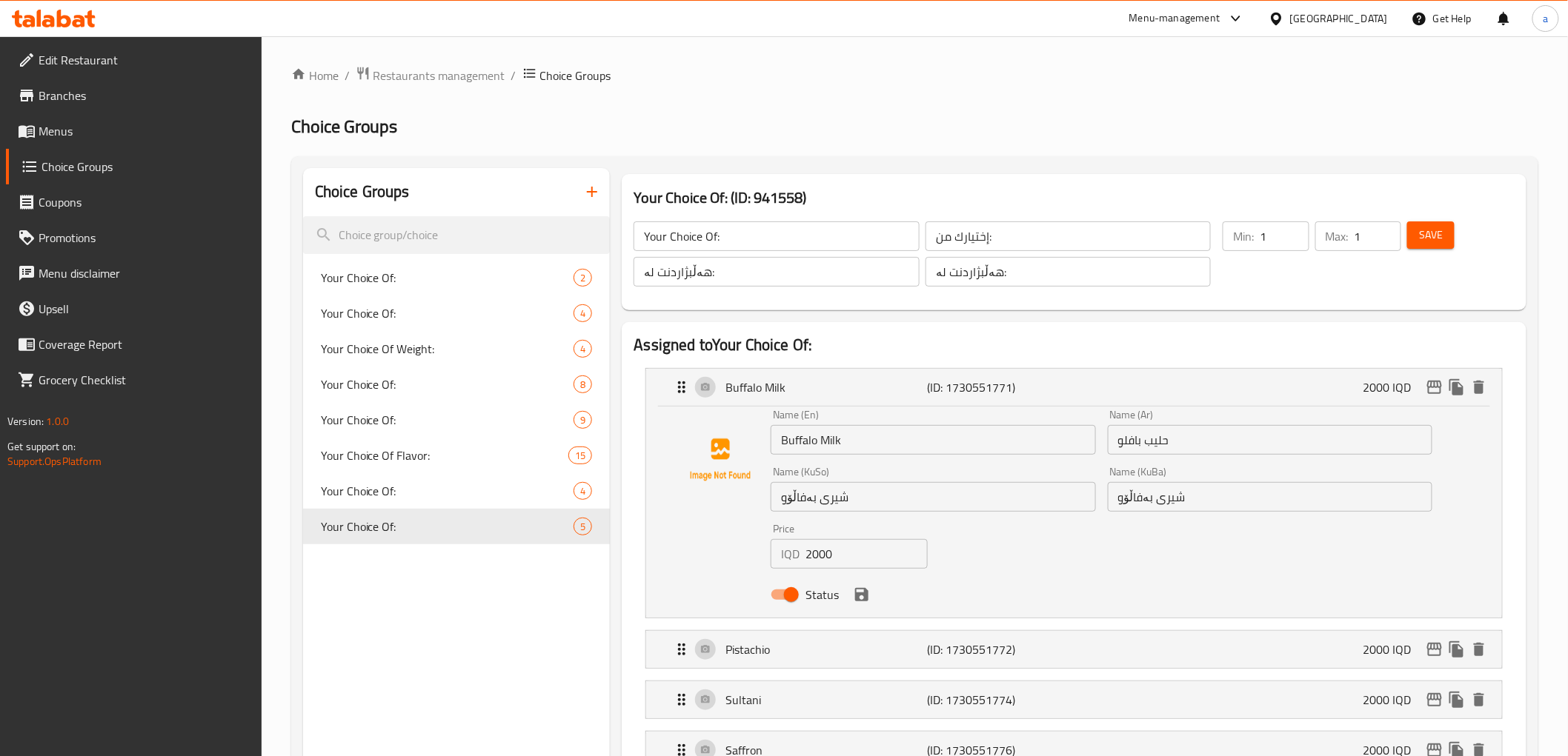
click at [821, 438] on input "Buffalo Milk" at bounding box center [933, 439] width 325 height 30
click at [811, 494] on input "شیری بەفاڵۆو" at bounding box center [933, 496] width 325 height 30
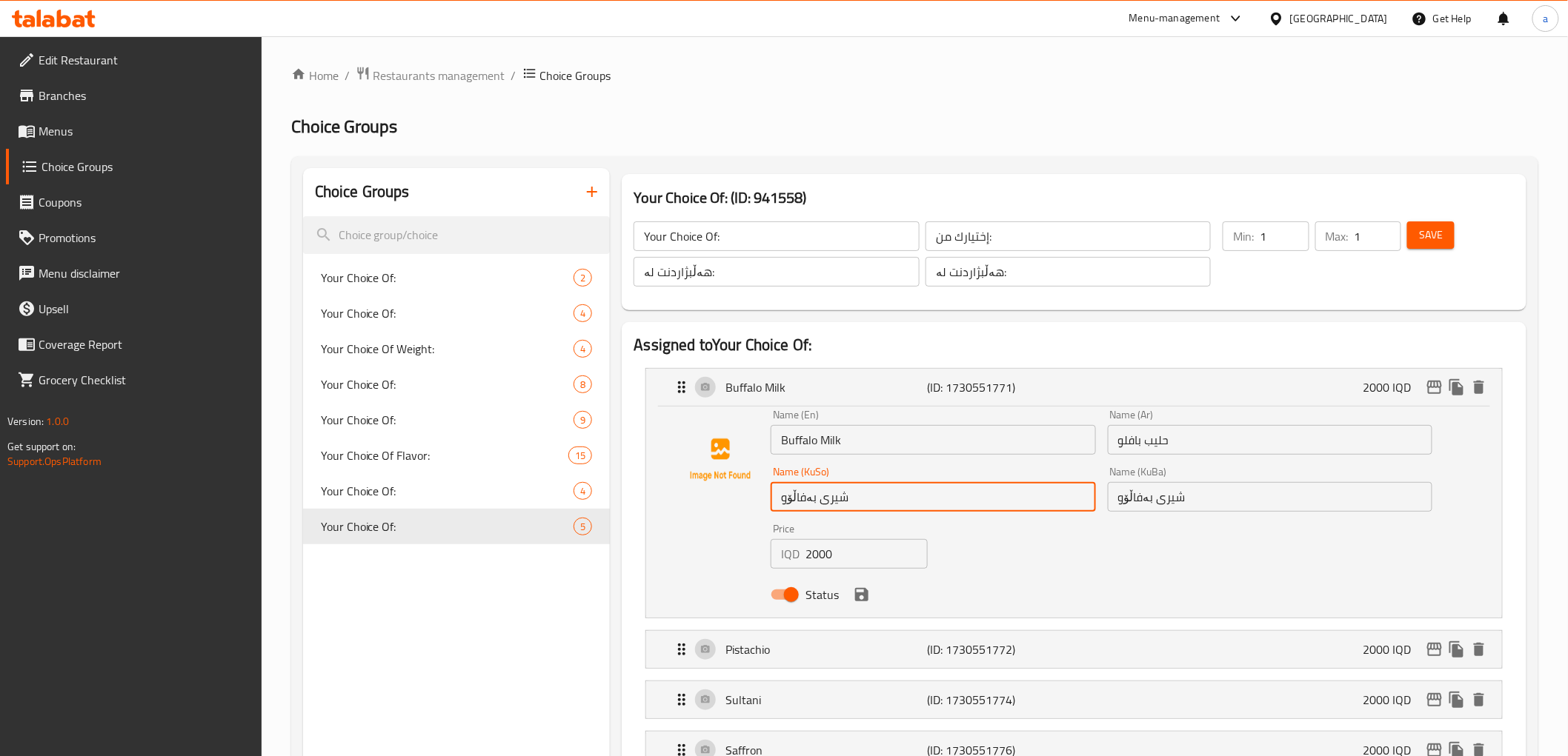
click at [811, 494] on input "شیری بەفاڵۆو" at bounding box center [933, 496] width 325 height 30
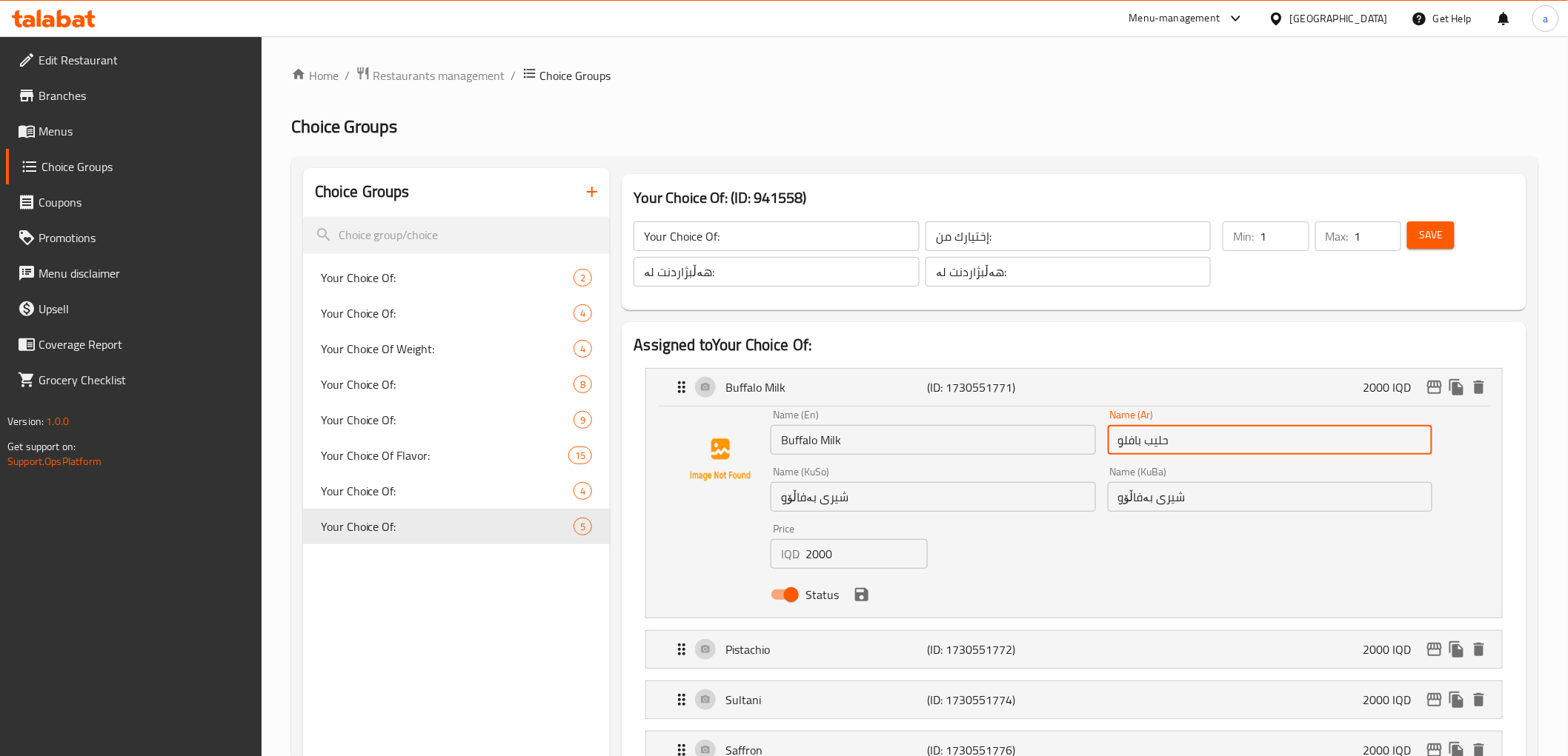
click at [1144, 445] on input "حليب بافلو" at bounding box center [1270, 439] width 325 height 30
click at [841, 386] on p "Buffalo Milk" at bounding box center [825, 386] width 201 height 18
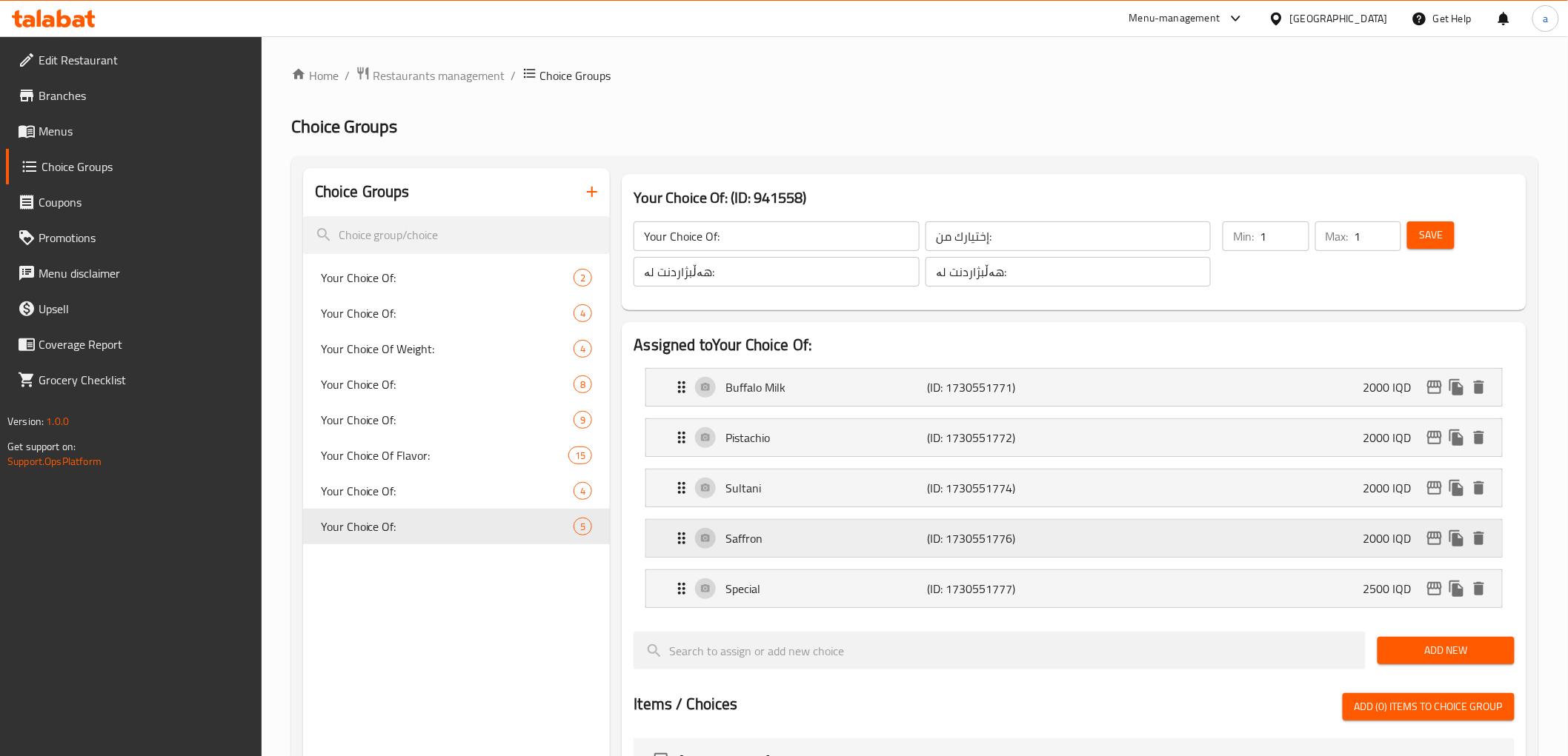
click at [750, 534] on p "Saffron" at bounding box center [825, 538] width 201 height 18
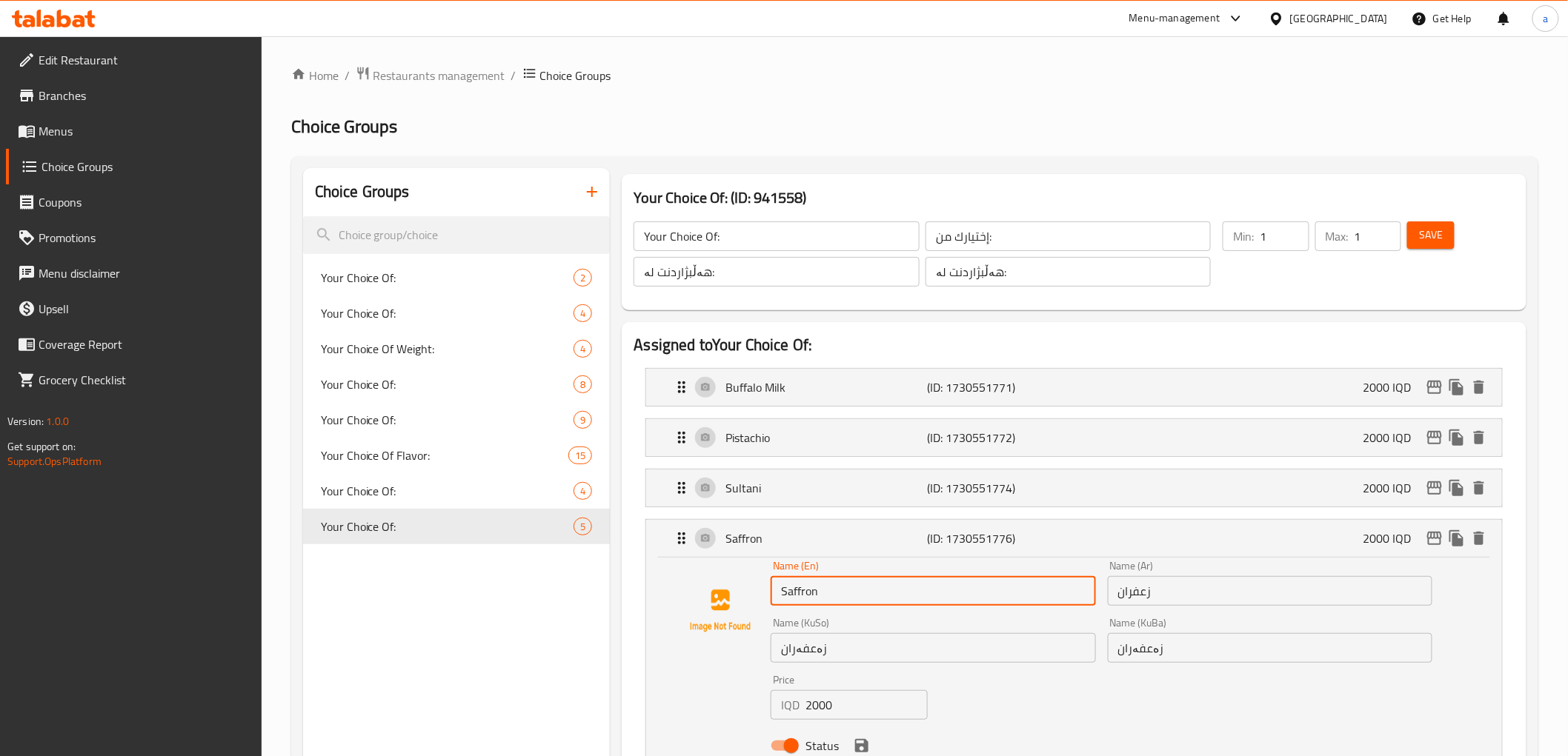
click at [807, 601] on input "Saffron" at bounding box center [933, 590] width 325 height 30
click at [1136, 592] on input "زعفران" at bounding box center [1270, 590] width 325 height 30
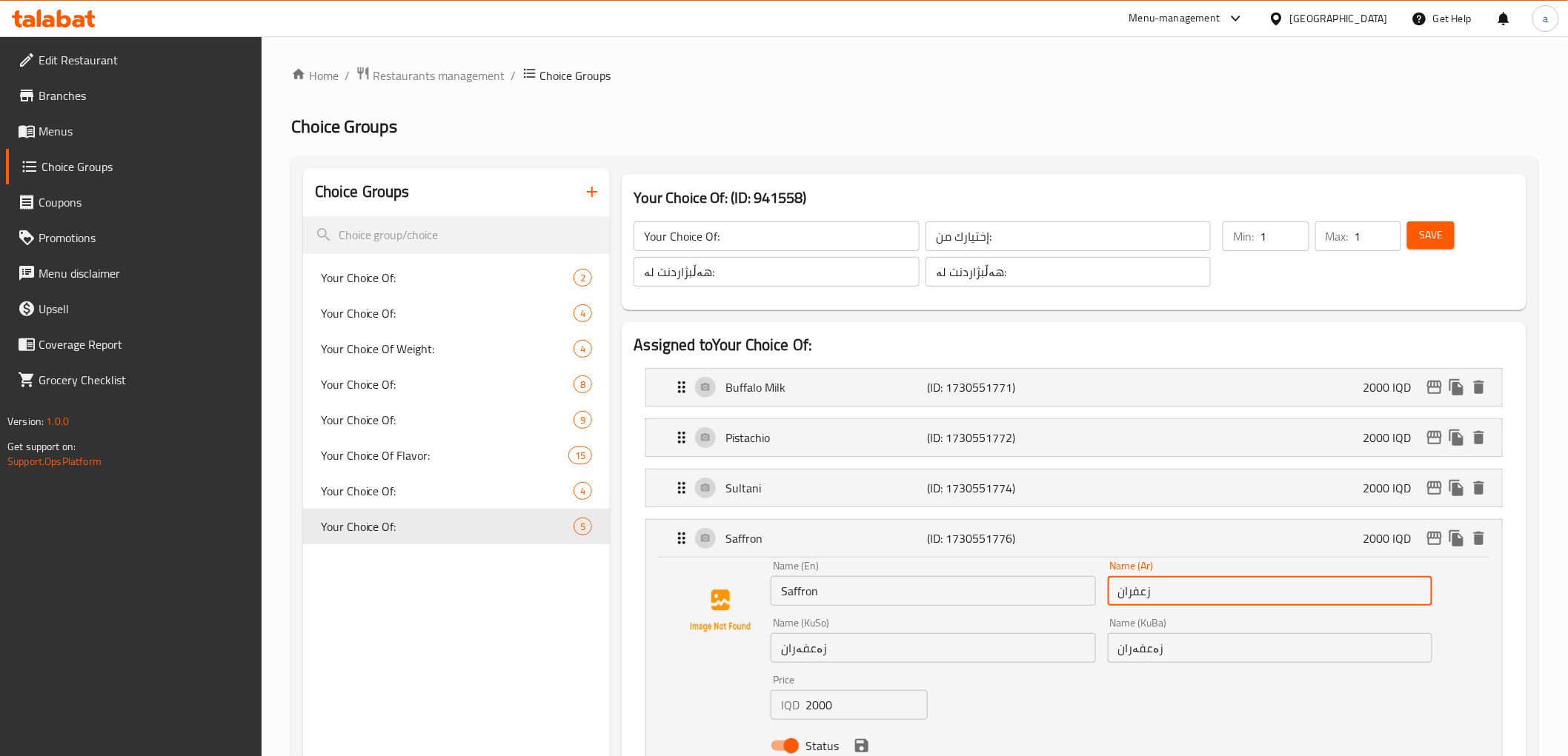
click at [1135, 592] on input "زعفران" at bounding box center [1270, 590] width 325 height 30
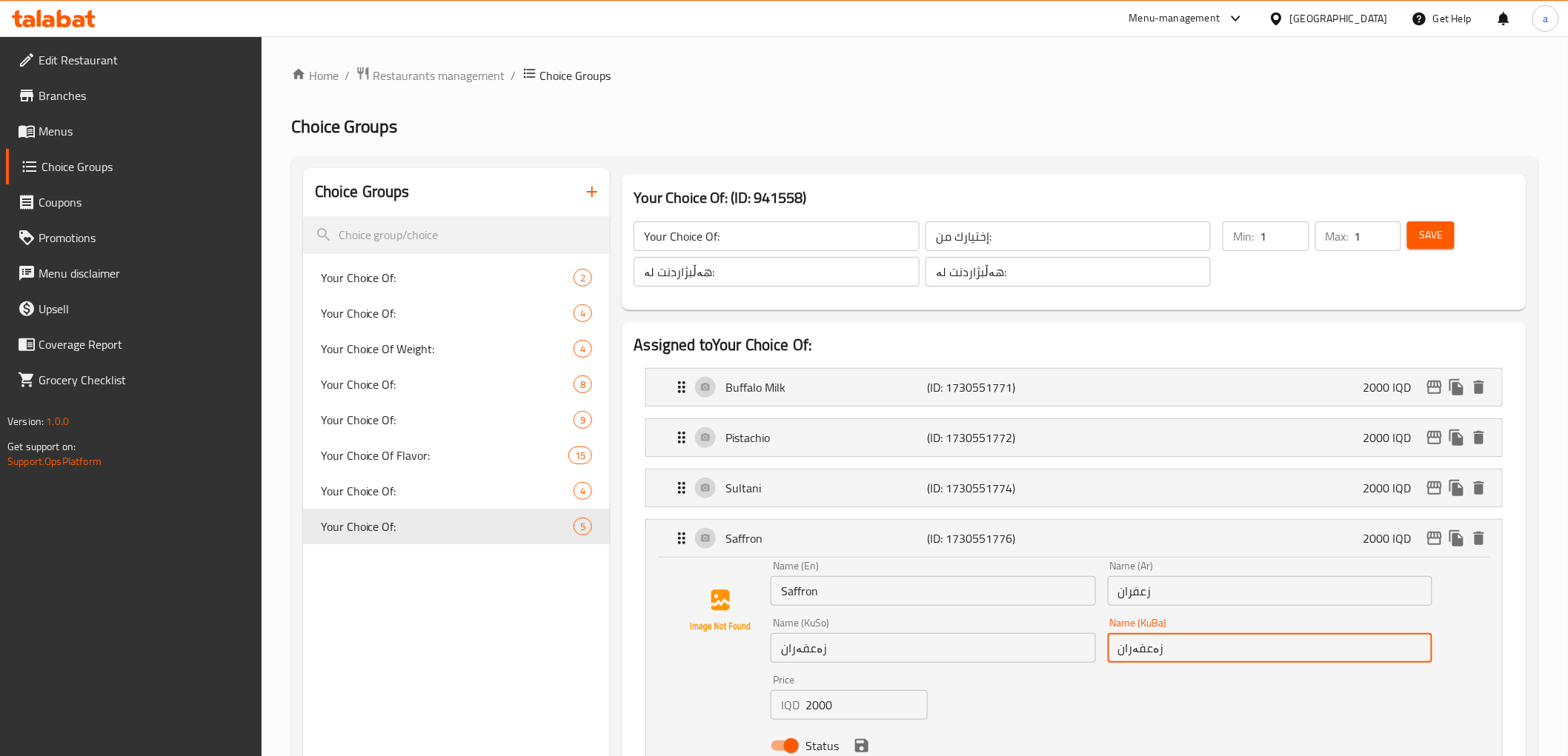
click at [1148, 650] on input "زەعفەران" at bounding box center [1270, 647] width 325 height 30
click at [1148, 652] on input "زەعفەران" at bounding box center [1270, 647] width 325 height 30
click at [787, 541] on p "Saffron" at bounding box center [825, 538] width 201 height 18
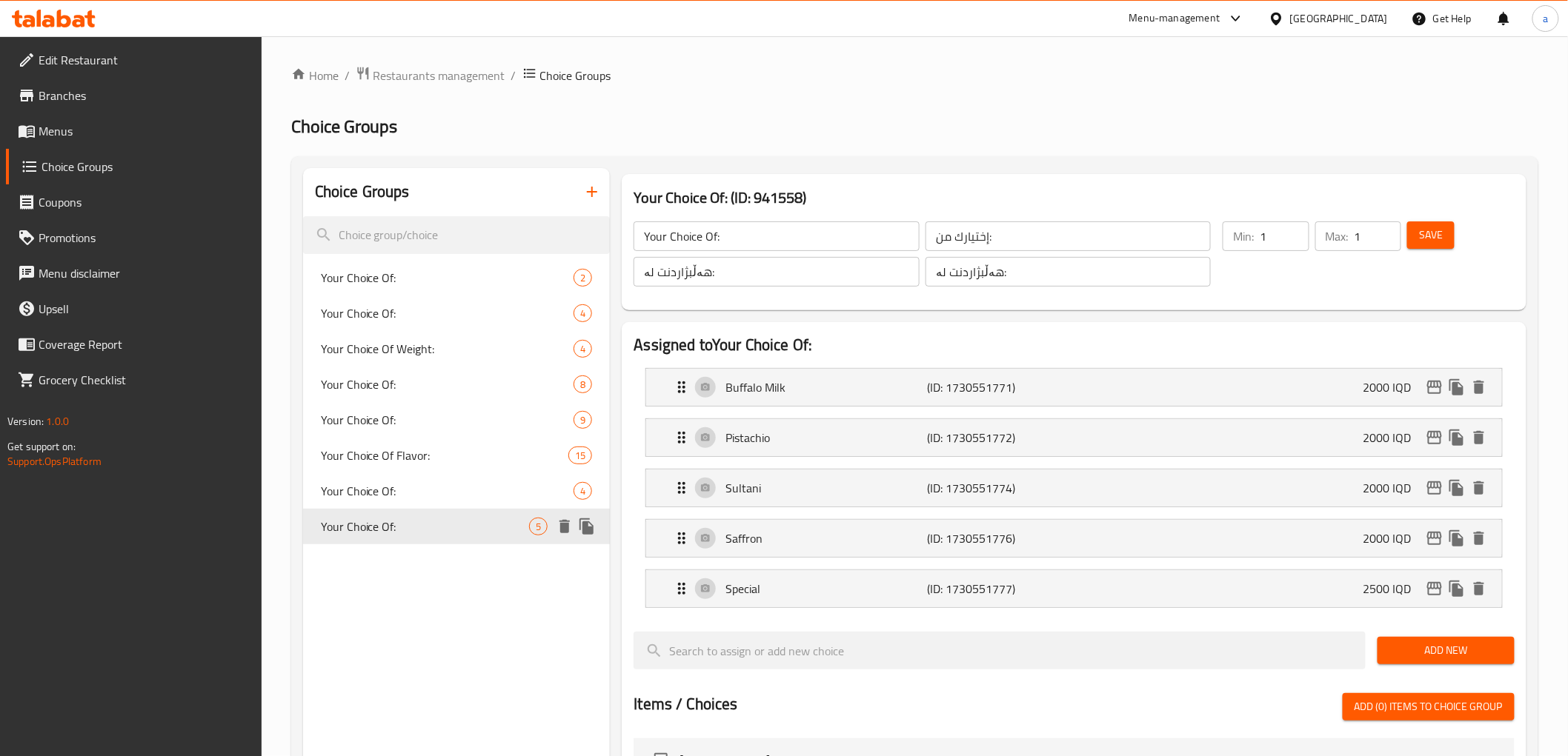
click at [586, 528] on icon "duplicate" at bounding box center [586, 526] width 14 height 16
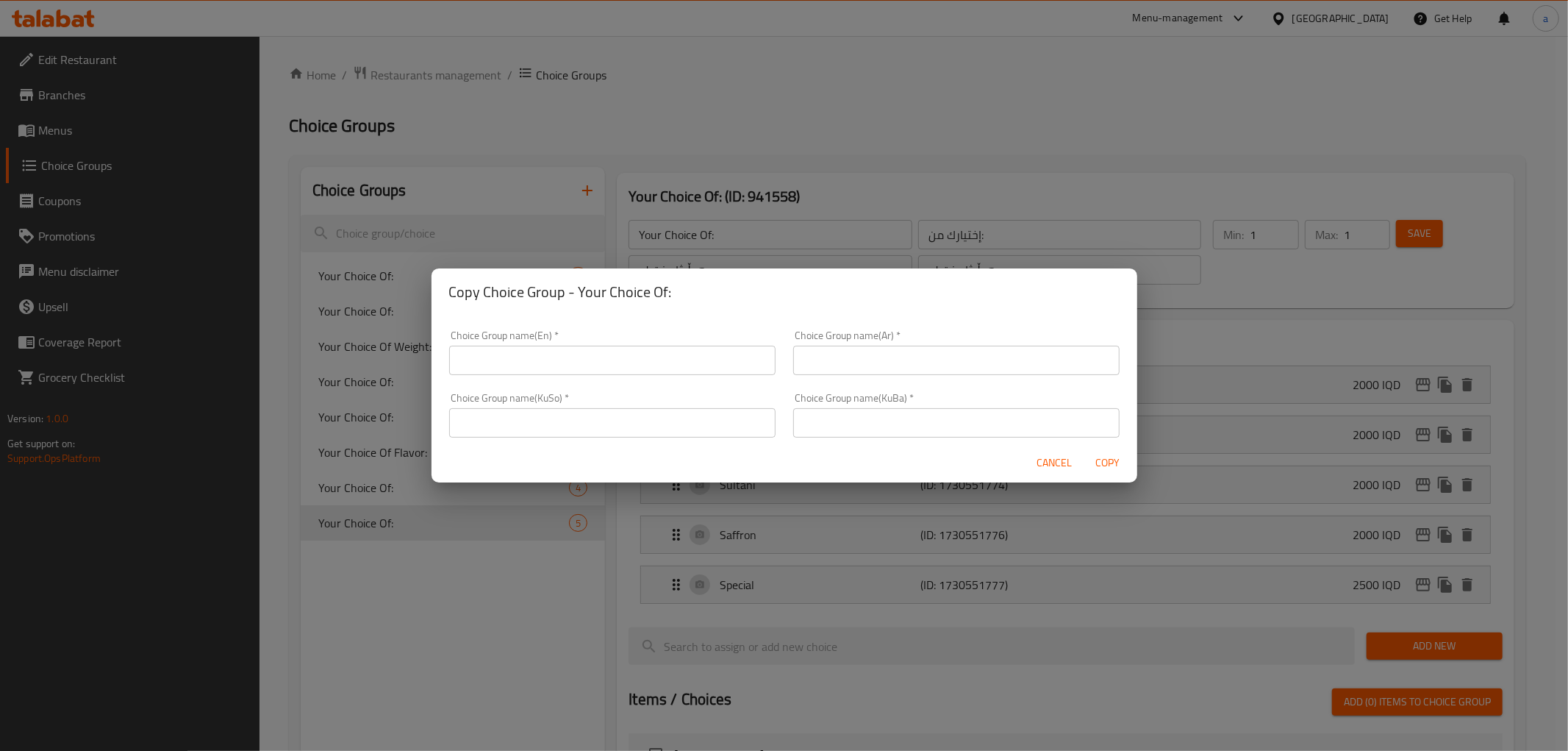
click at [555, 629] on div "Copy Choice Group - Your Choice Of: Choice Group name(En)   * Choice Group name…" at bounding box center [784, 376] width 1568 height 751
click at [1046, 462] on span "Cancel" at bounding box center [1055, 463] width 35 height 19
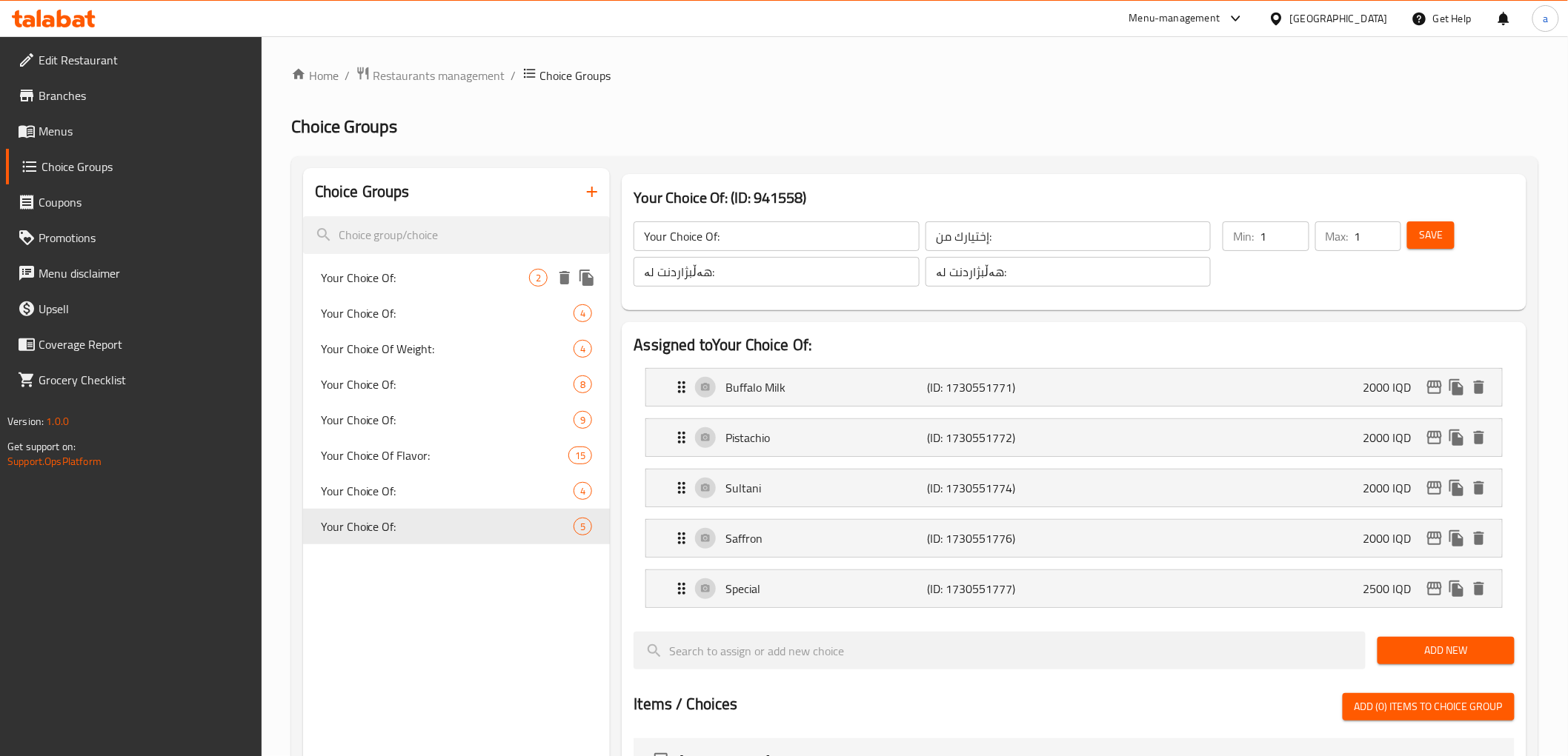
click at [448, 289] on div "Your Choice Of: 2" at bounding box center [457, 278] width 308 height 36
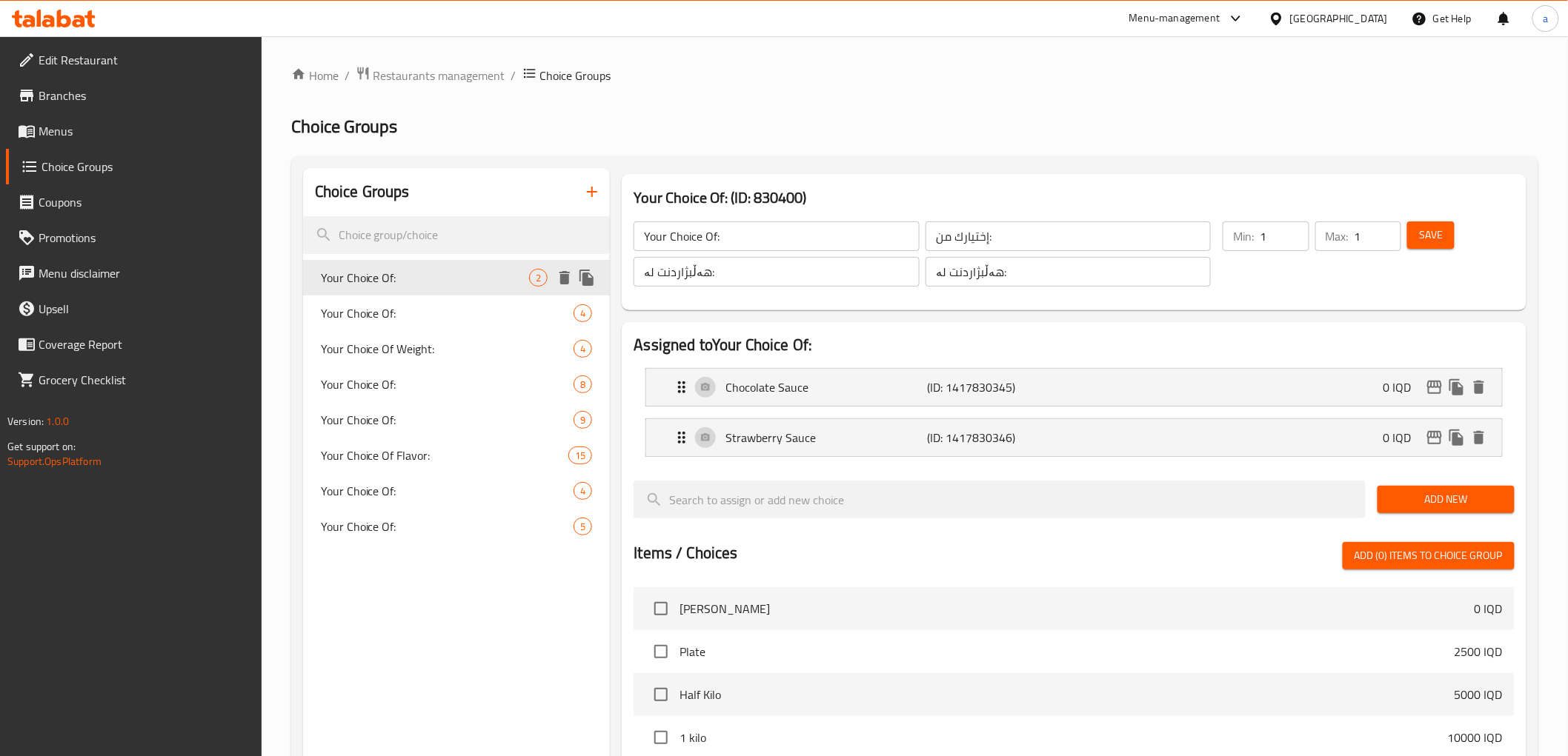
type input "Your Choice Of:"
type input "إختيارك من:"
type input "هەڵبژاردنت لە:"
click at [582, 279] on icon "duplicate" at bounding box center [586, 277] width 18 height 18
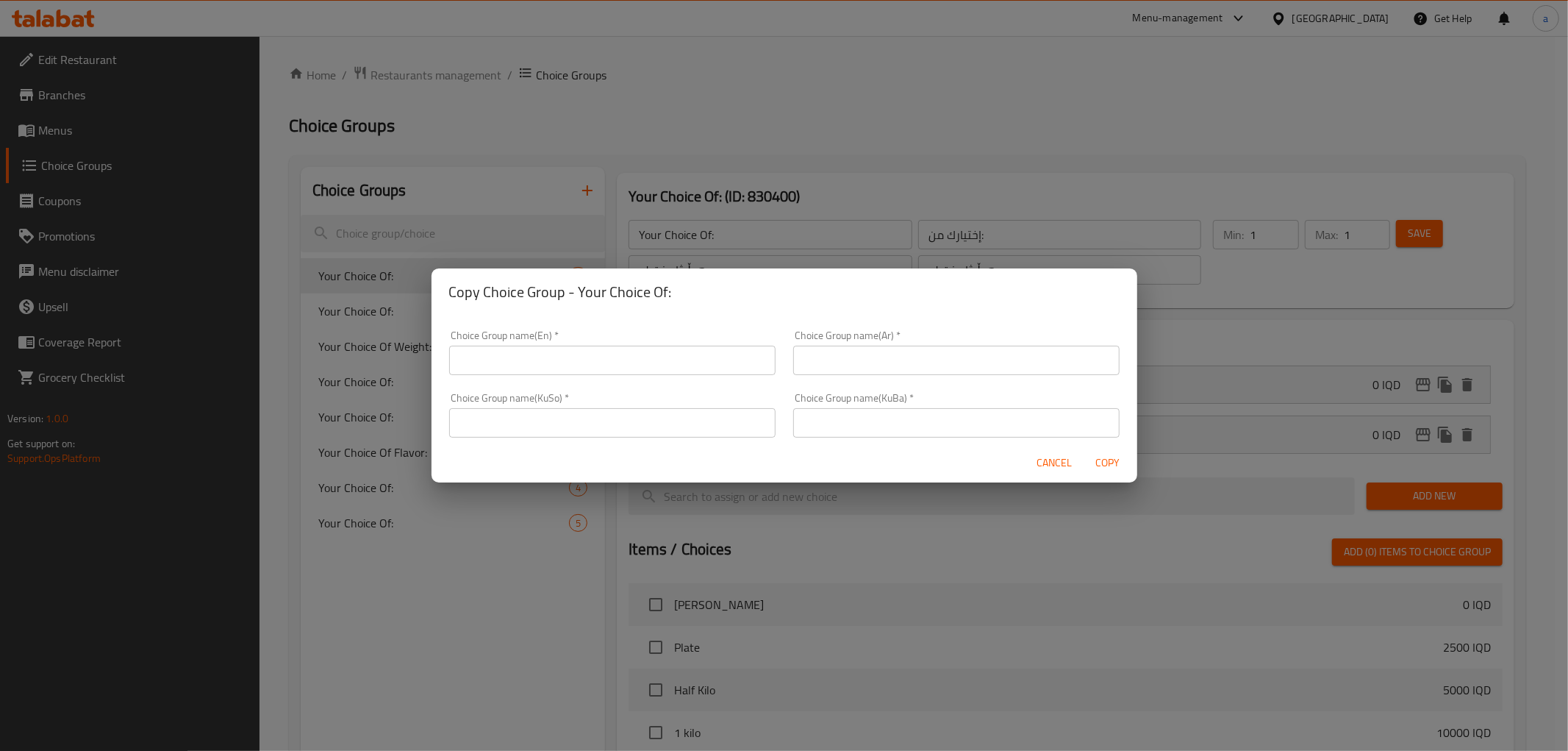
click at [599, 371] on input "text" at bounding box center [612, 360] width 326 height 30
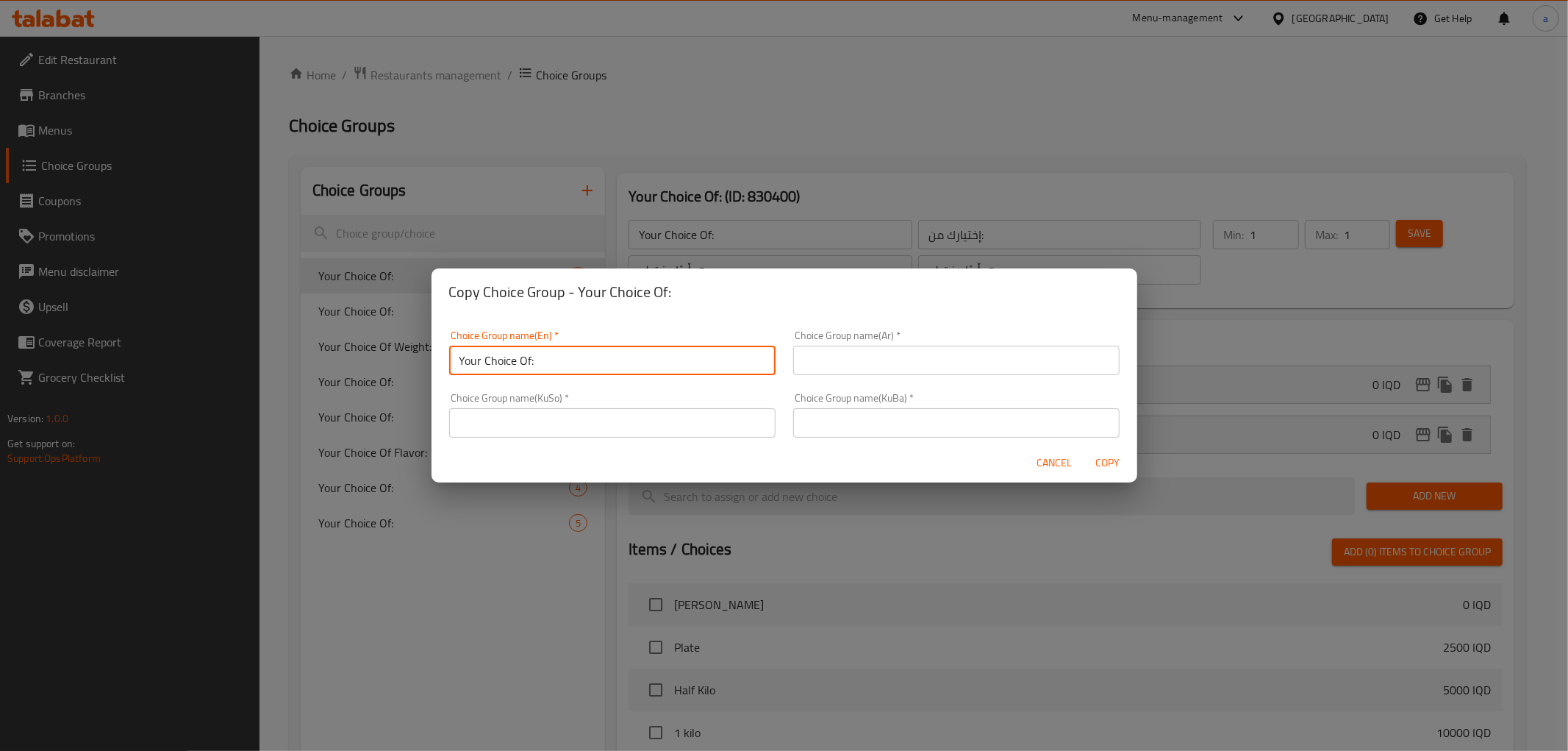
type input "Your Choice Of:"
click at [908, 364] on input "text" at bounding box center [956, 360] width 326 height 30
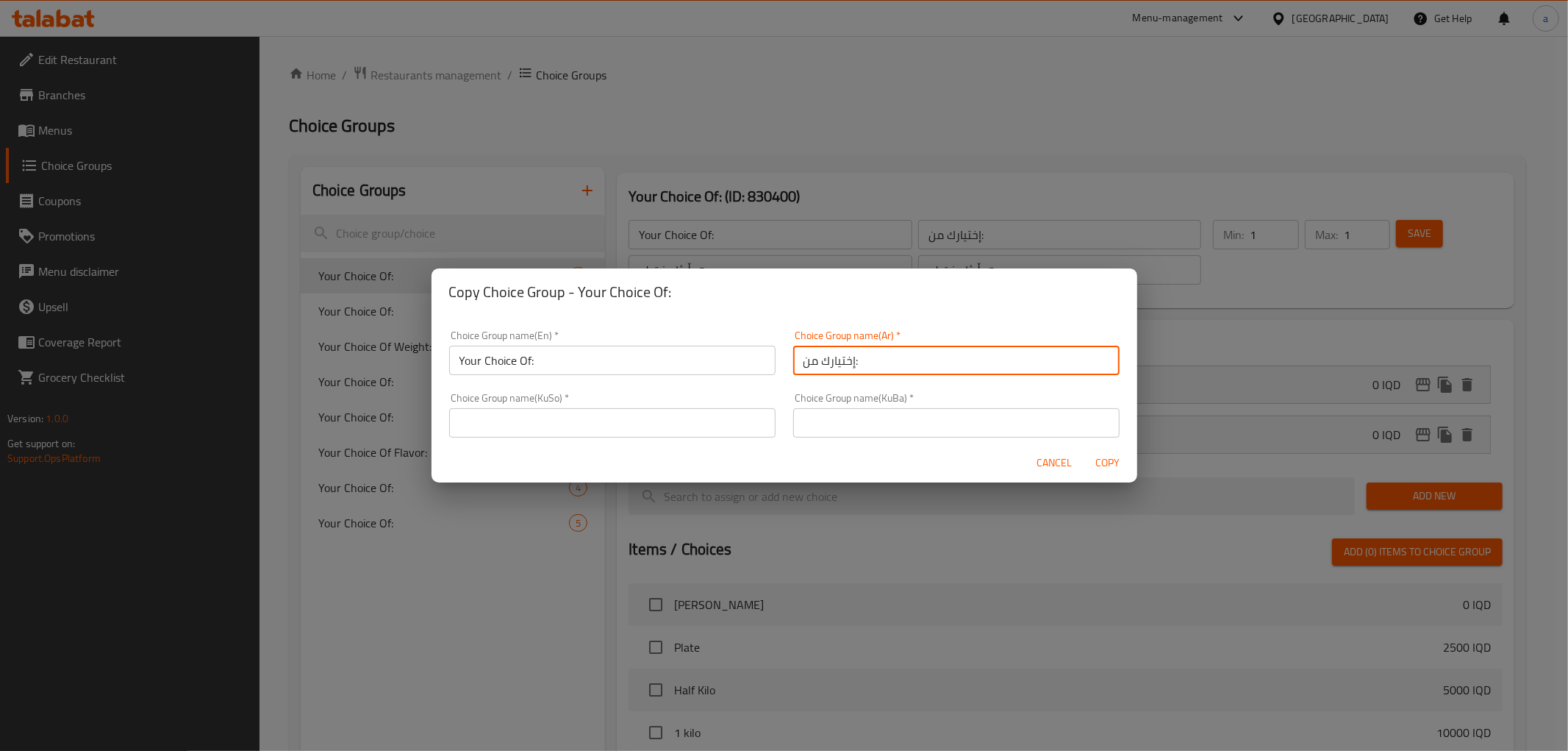
type input "إختيارك من:"
click at [839, 427] on input "text" at bounding box center [956, 423] width 326 height 30
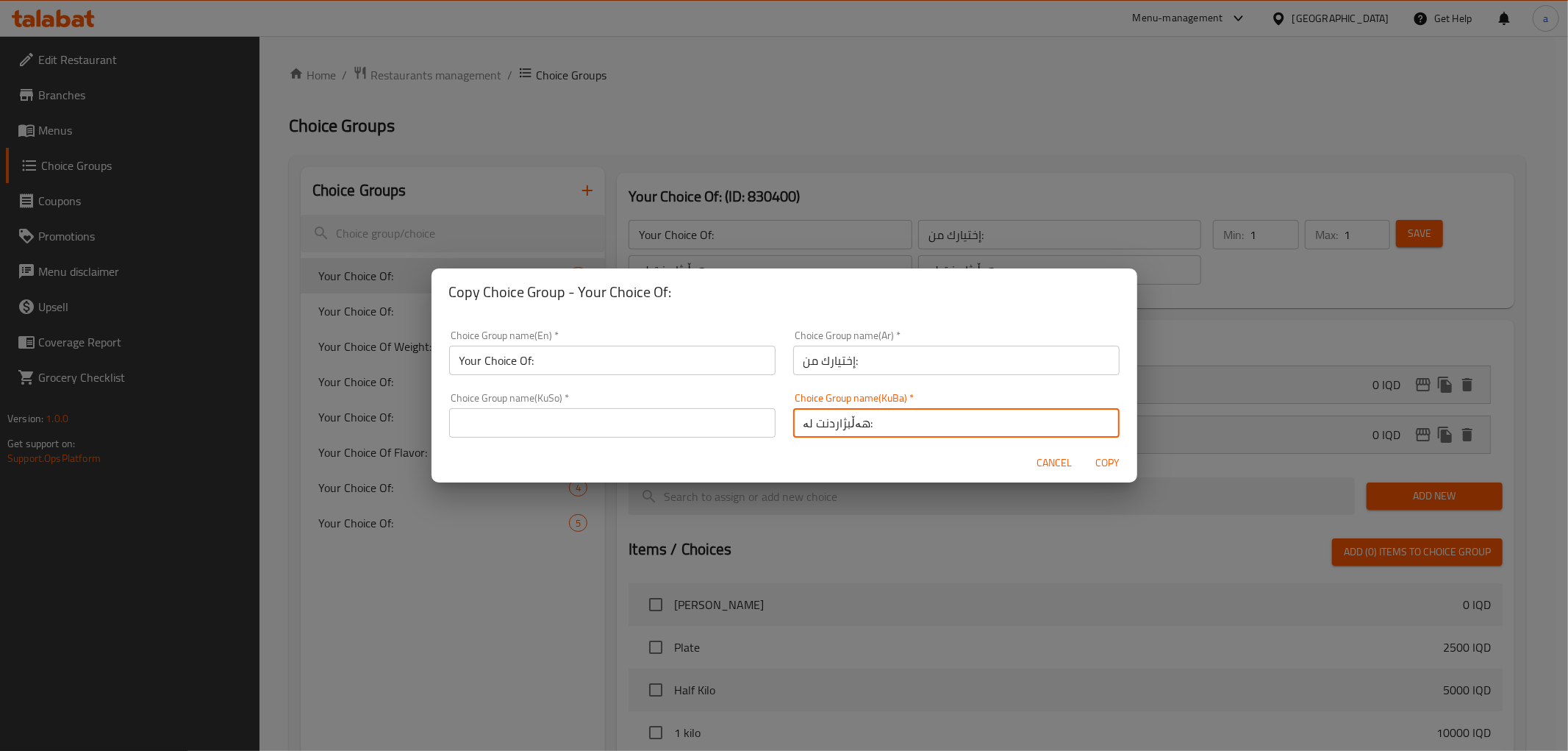
type input "هەڵبژاردنت لە:"
click at [672, 425] on input "text" at bounding box center [612, 423] width 326 height 30
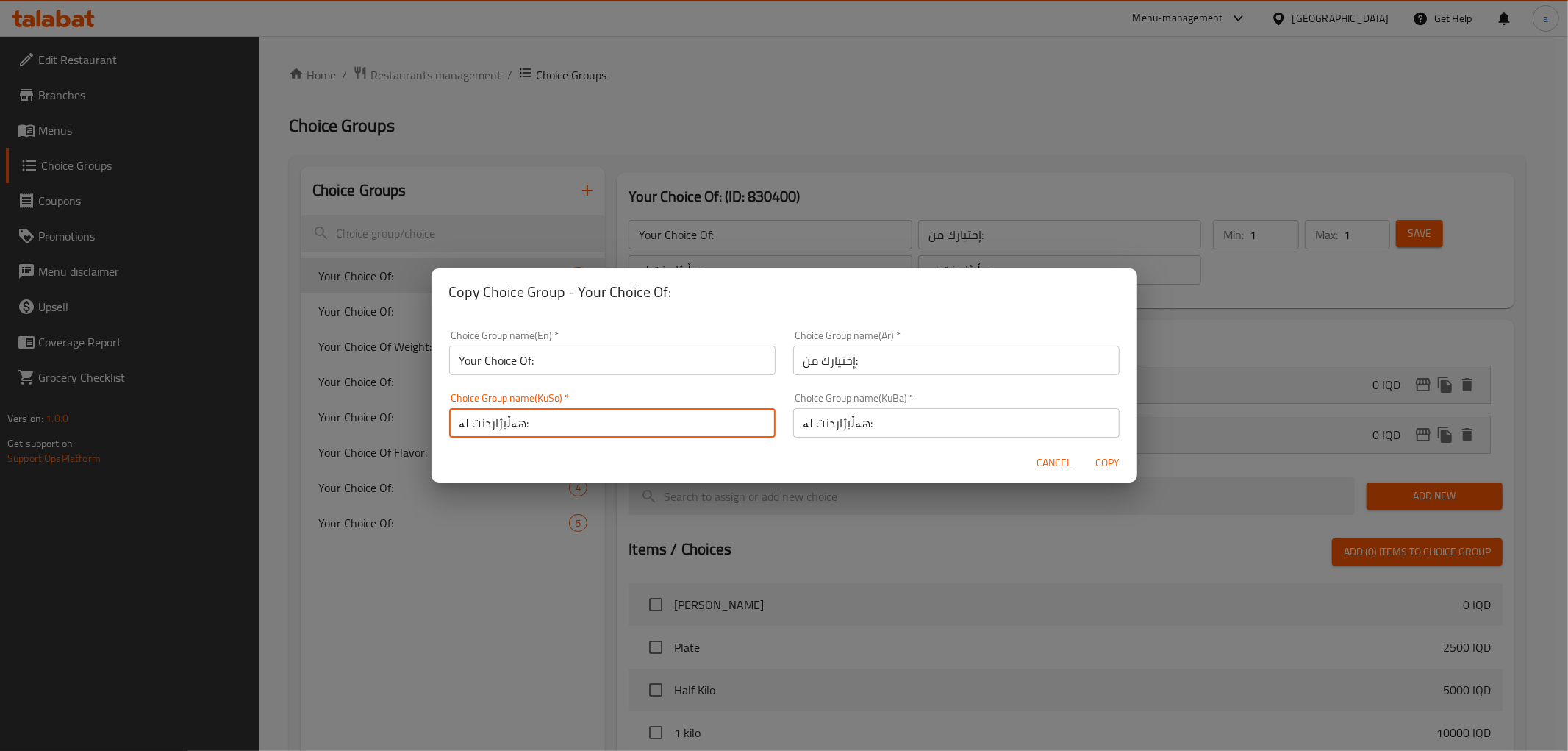
type input "هەڵبژاردنت لە:"
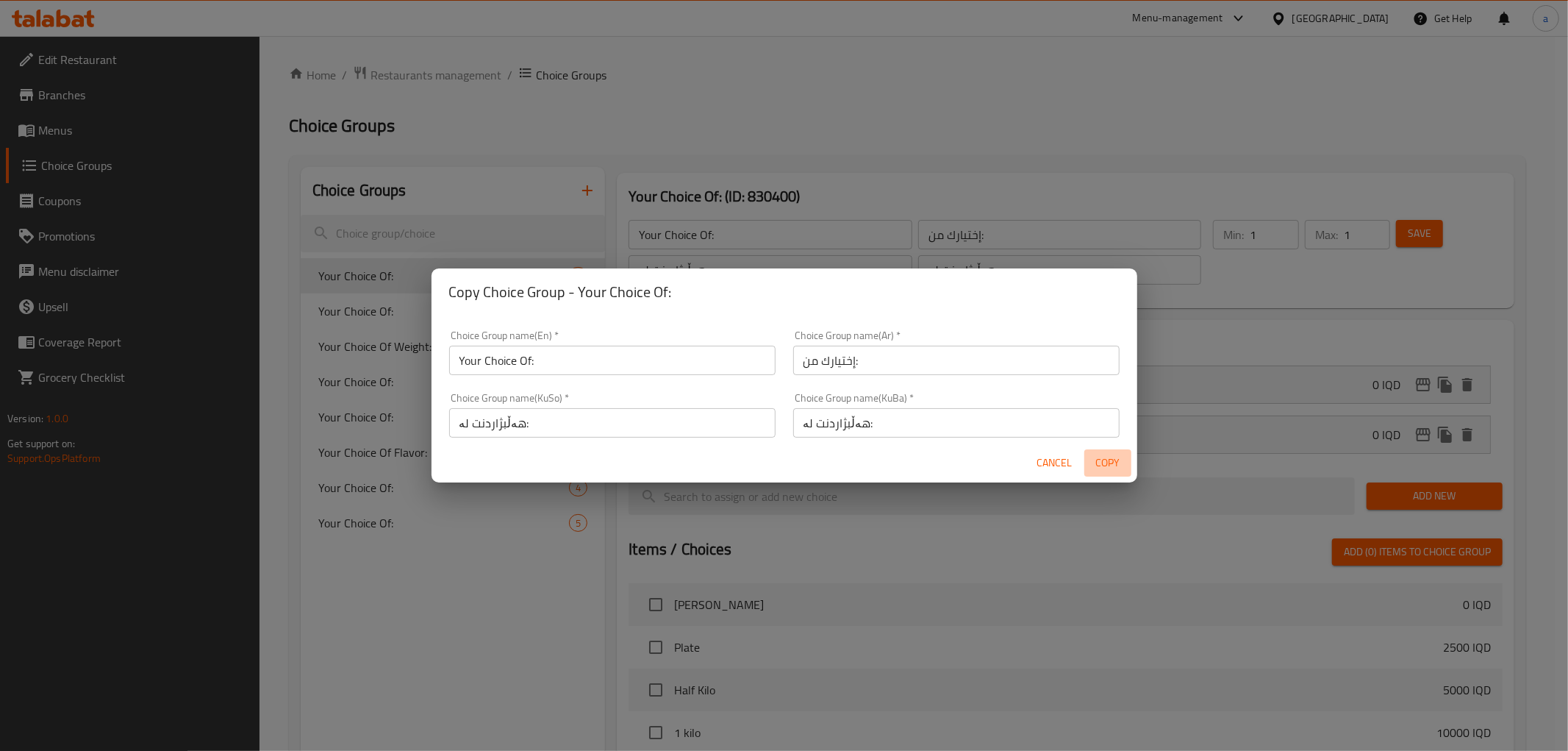
click at [1107, 456] on span "Copy" at bounding box center [1108, 463] width 35 height 19
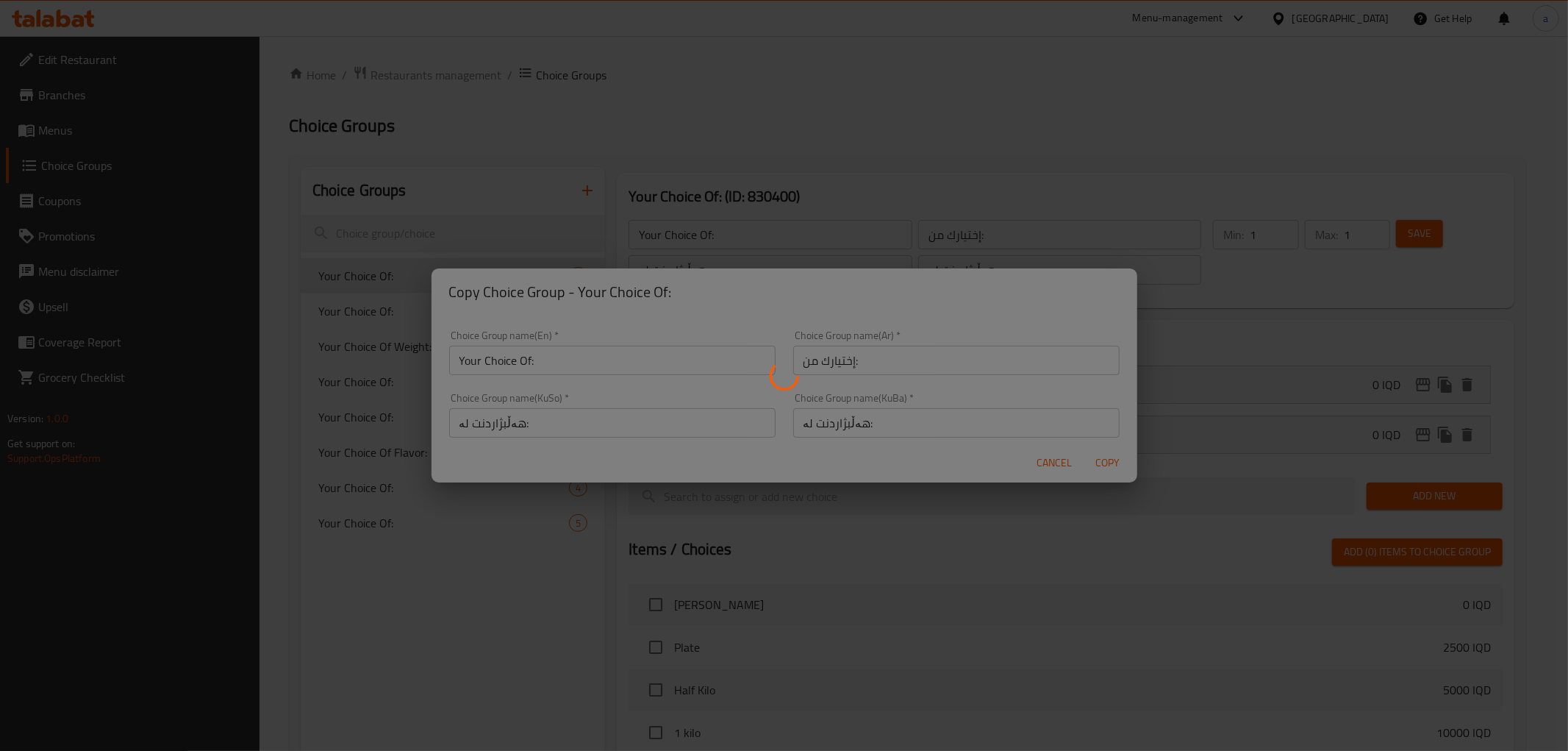
type input "Your Choice Of:"
type input "إختيارك من:"
type input "هەڵبژاردنت لە:"
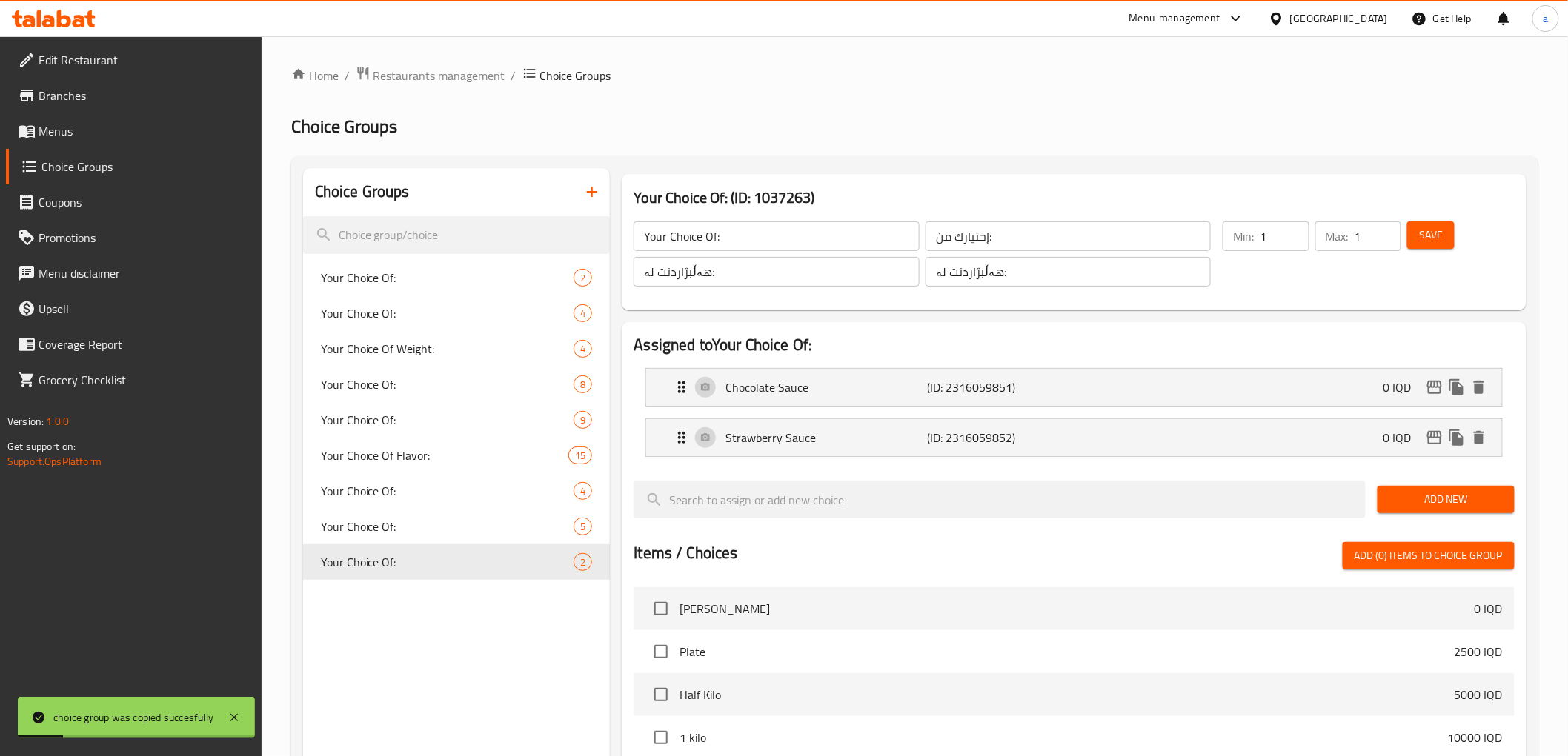
click at [774, 408] on li "Chocolate Sauce (ID: 2316059851) 0 IQD Name (En) Chocolate Sauce Name (En) Name…" at bounding box center [1073, 386] width 880 height 50
click at [773, 440] on p "Strawberry Sauce" at bounding box center [825, 437] width 201 height 18
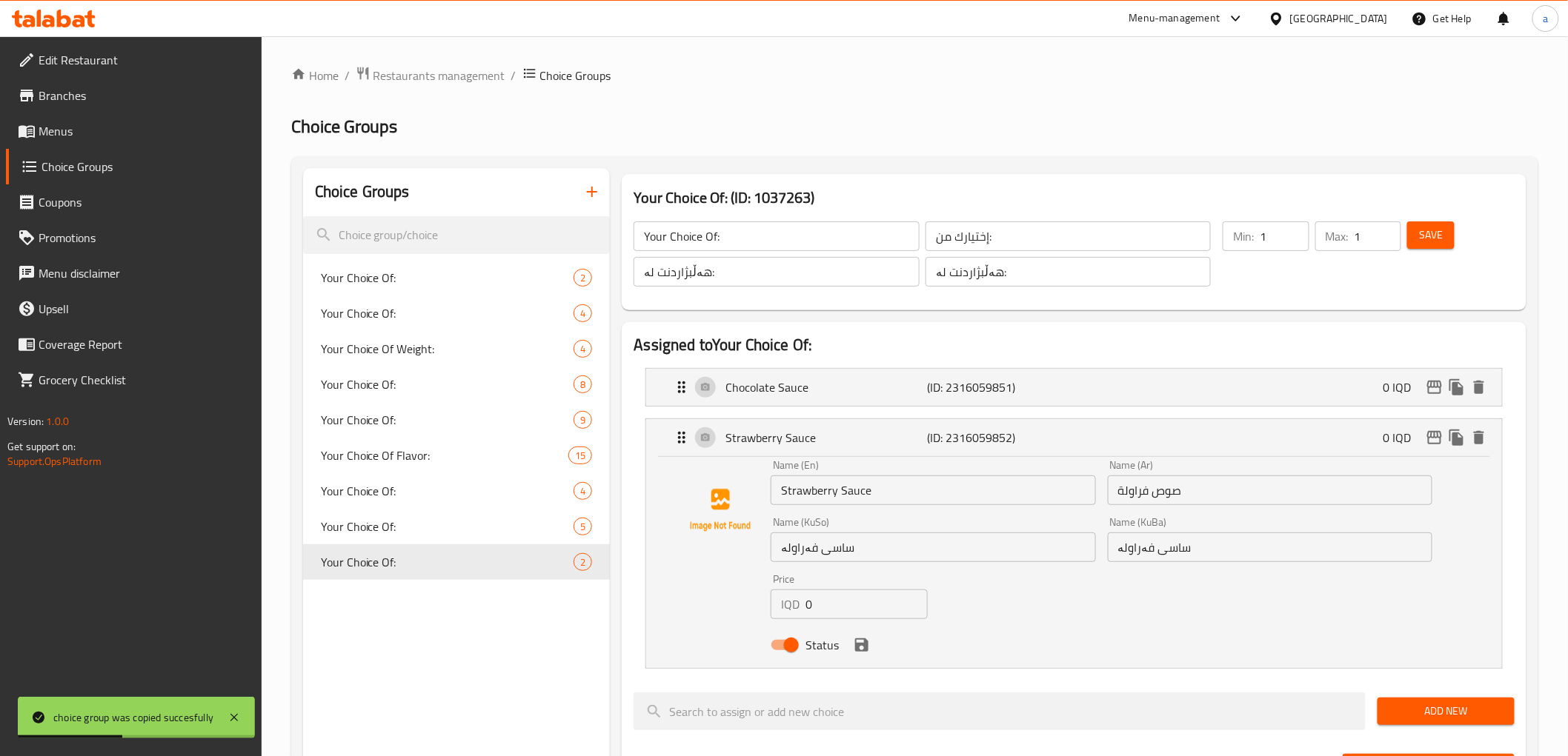
click at [812, 546] on input "ساسی فەراولە" at bounding box center [933, 547] width 325 height 30
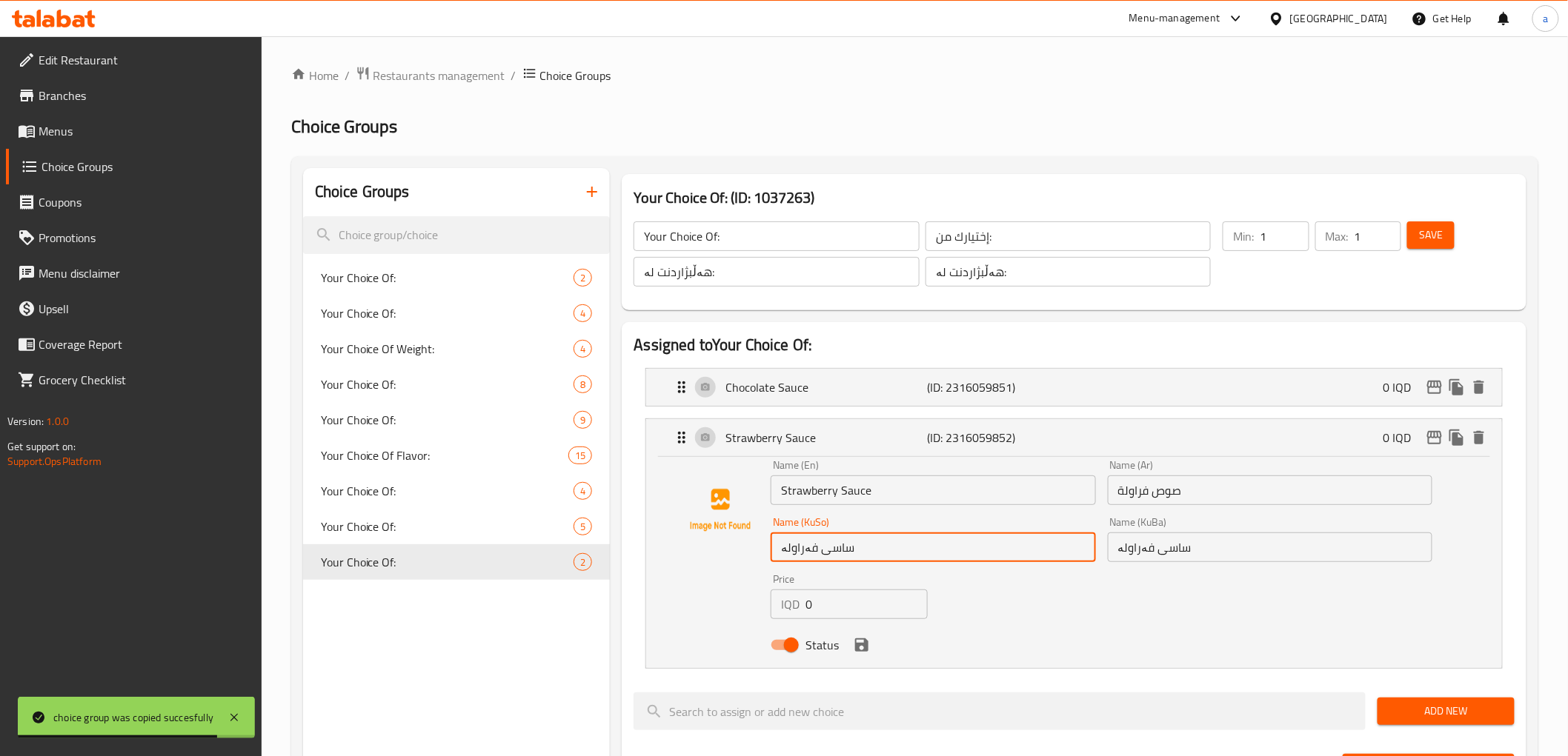
paste input "ەعفەران"
type input "زەعفەران"
click at [1157, 552] on input "ساسی فەراولە" at bounding box center [1270, 547] width 325 height 30
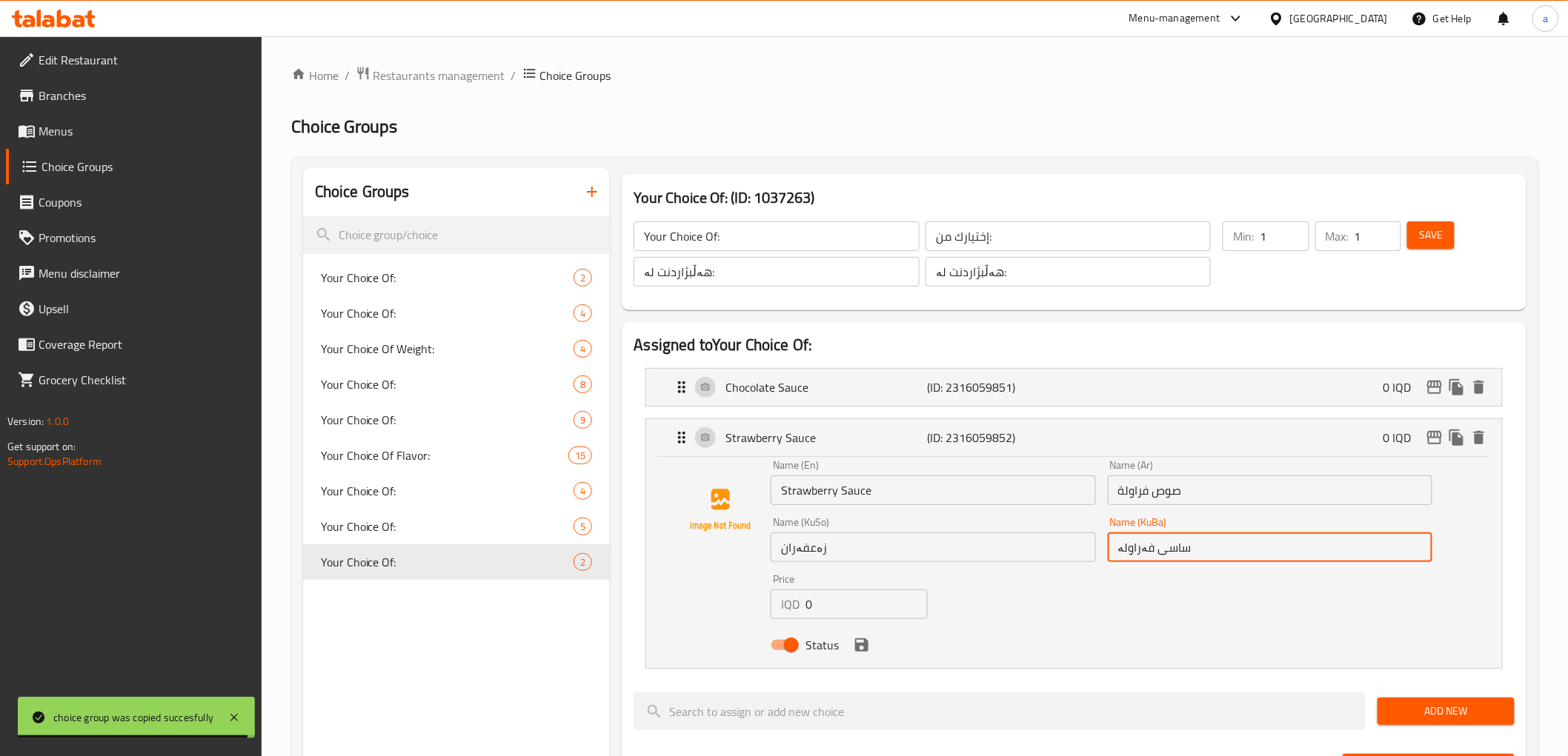
click at [1157, 552] on input "ساسی فەراولە" at bounding box center [1270, 547] width 325 height 30
click at [1156, 552] on input "ساسی فەراولە" at bounding box center [1270, 547] width 325 height 30
paste input "ەعفەران"
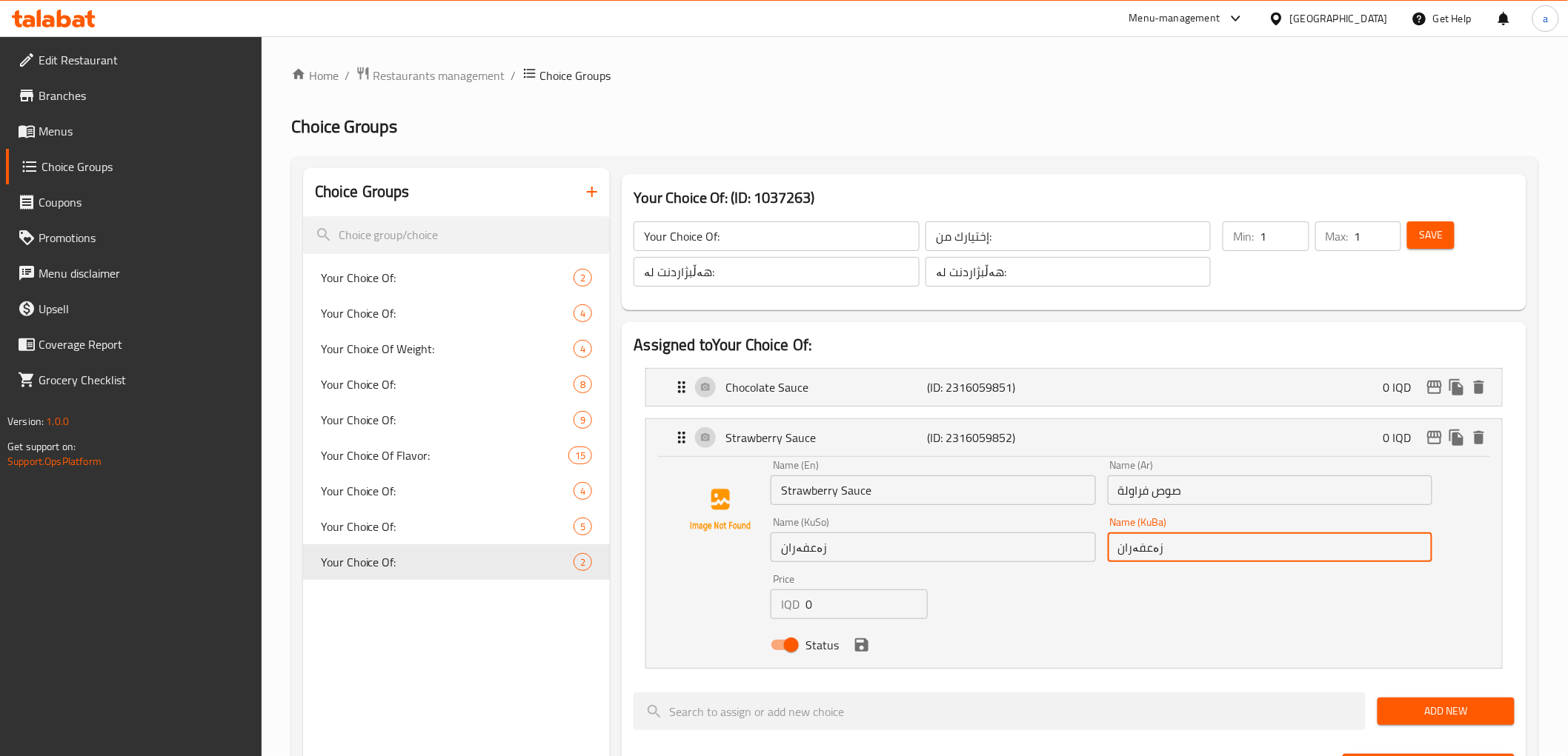
click at [1138, 511] on div "Name (KuBa) زەعفەران Name (KuBa)" at bounding box center [1270, 539] width 337 height 57
type input "زەعفەران"
click at [1138, 497] on input "صوص فراولة" at bounding box center [1270, 490] width 325 height 30
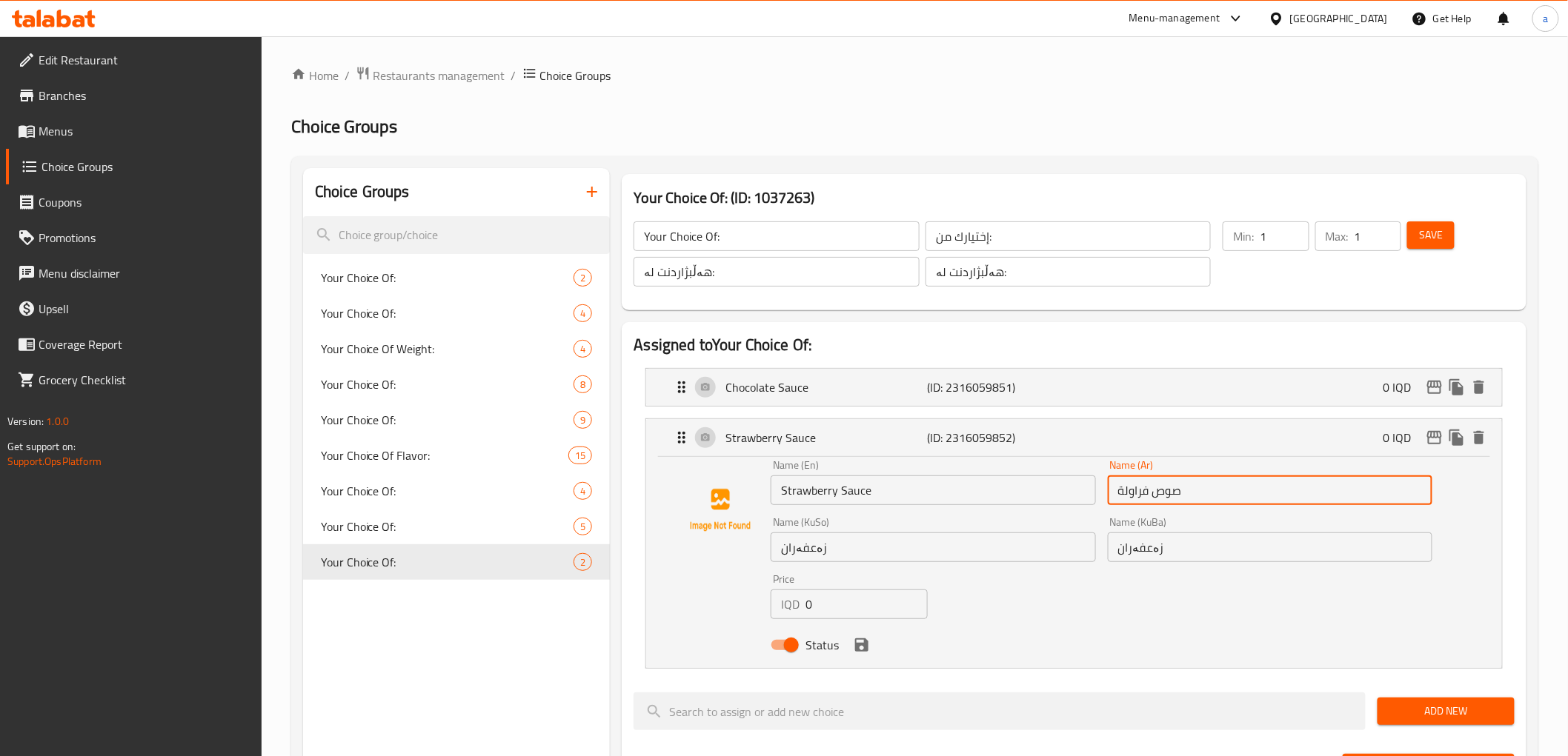
click at [1138, 497] on input "صوص فراولة" at bounding box center [1270, 490] width 325 height 30
click at [1137, 497] on input "صوص فراولة" at bounding box center [1270, 490] width 325 height 30
paste input "عفران"
type input "زعفران"
click at [943, 499] on input "Strawberry Sauce" at bounding box center [933, 490] width 325 height 30
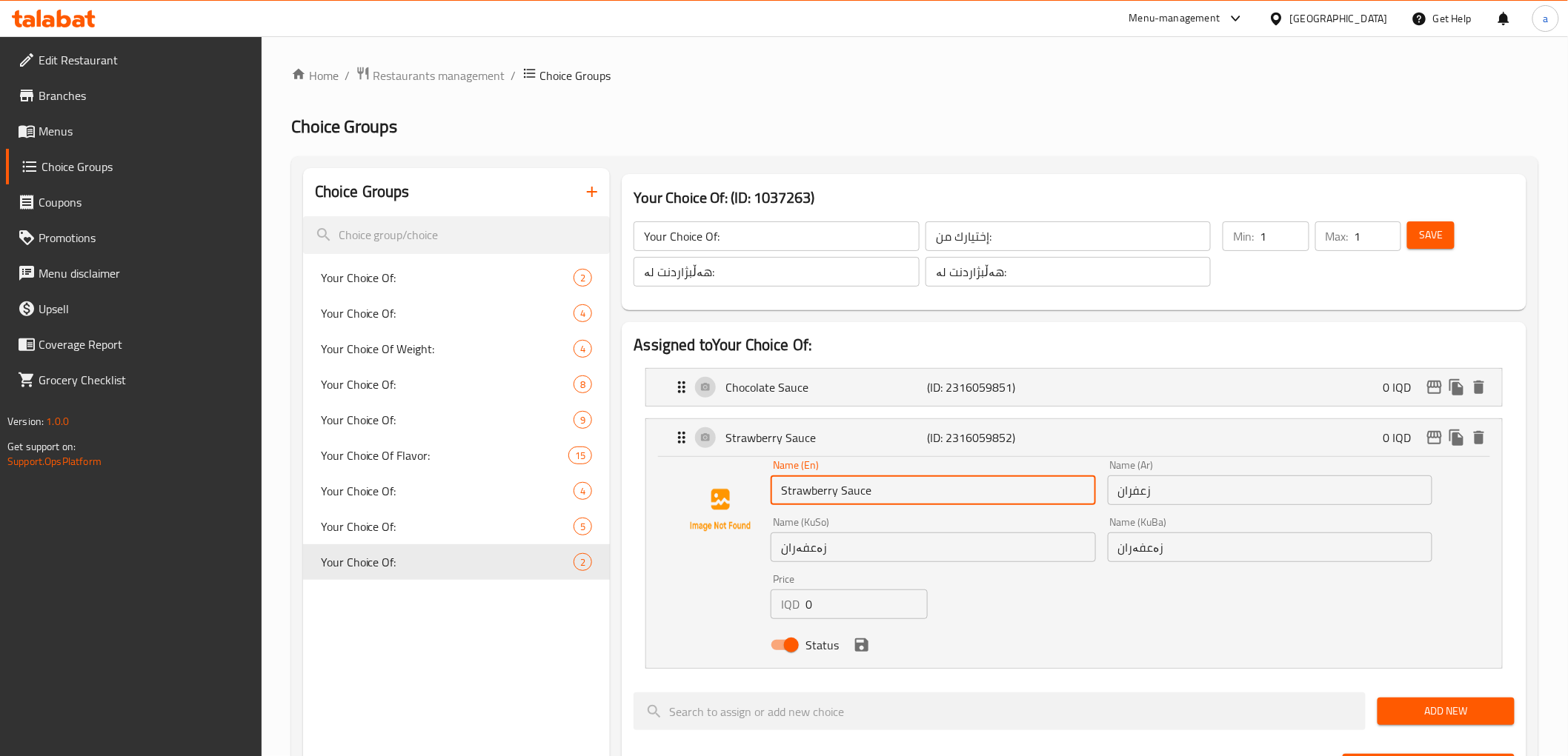
click at [943, 499] on input "Strawberry Sauce" at bounding box center [933, 490] width 325 height 30
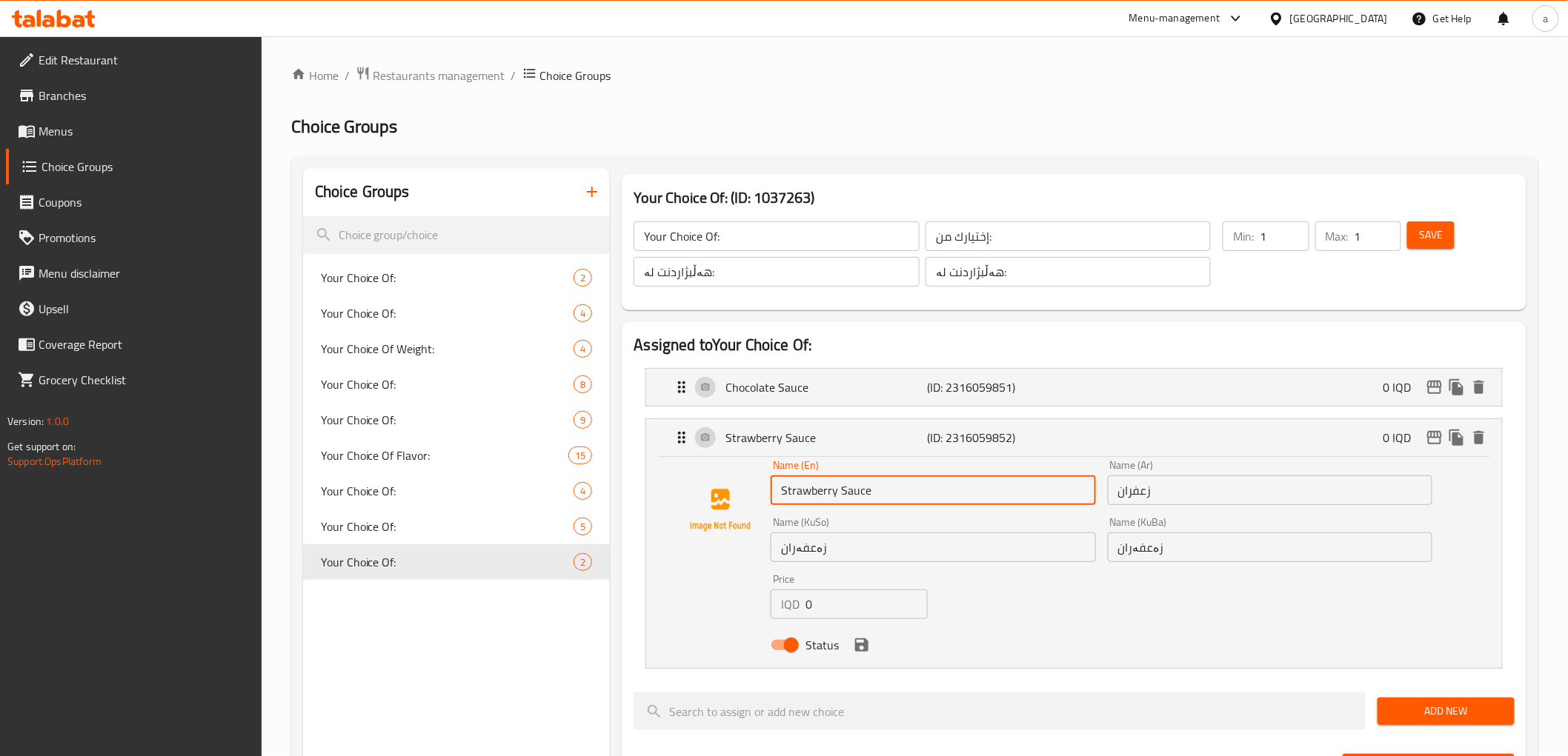
paste input "affron"
click at [860, 644] on icon "save" at bounding box center [862, 645] width 14 height 14
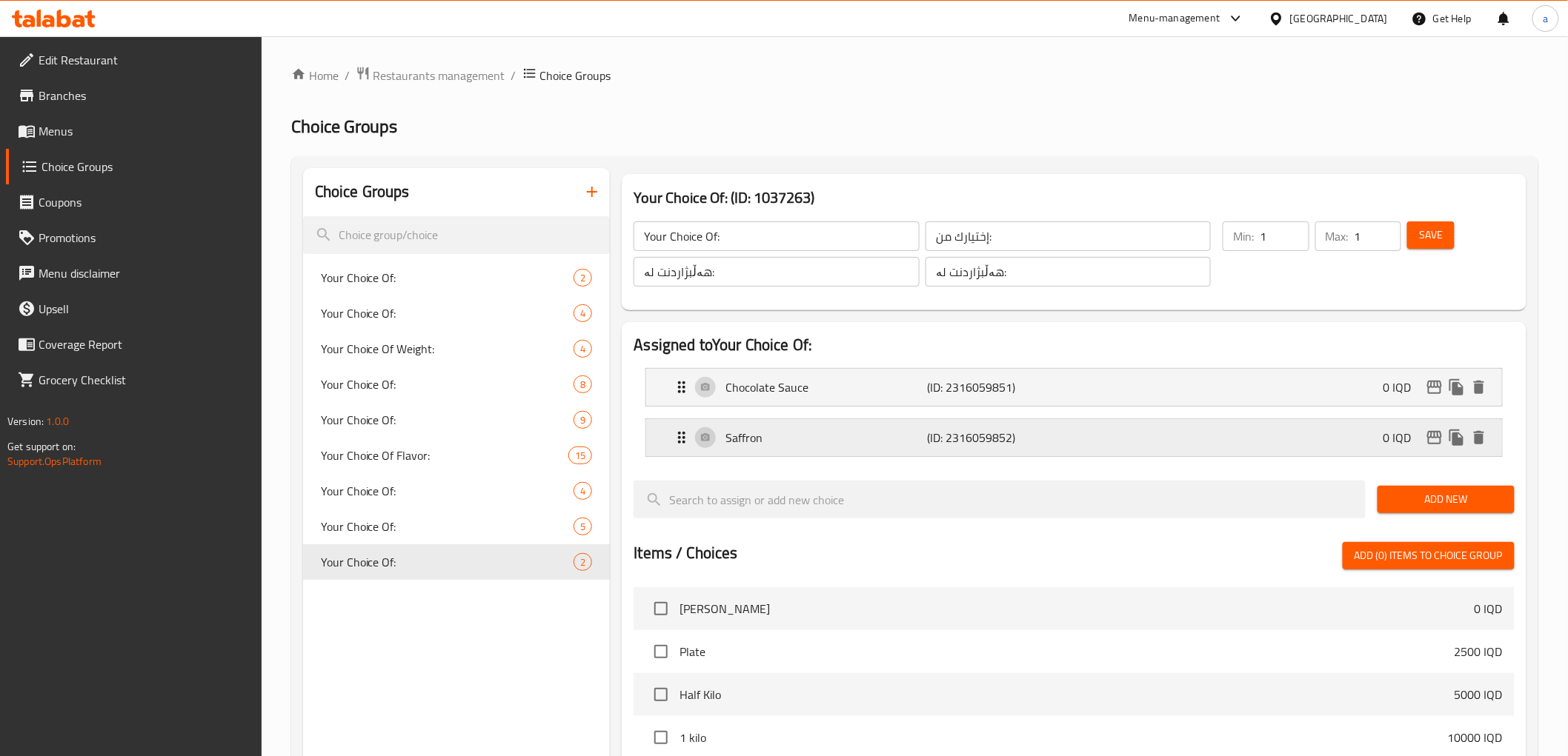
type input "Saffron"
click at [812, 401] on div "Chocolate Sauce (ID: 2316059851) 0 IQD" at bounding box center [1078, 387] width 811 height 37
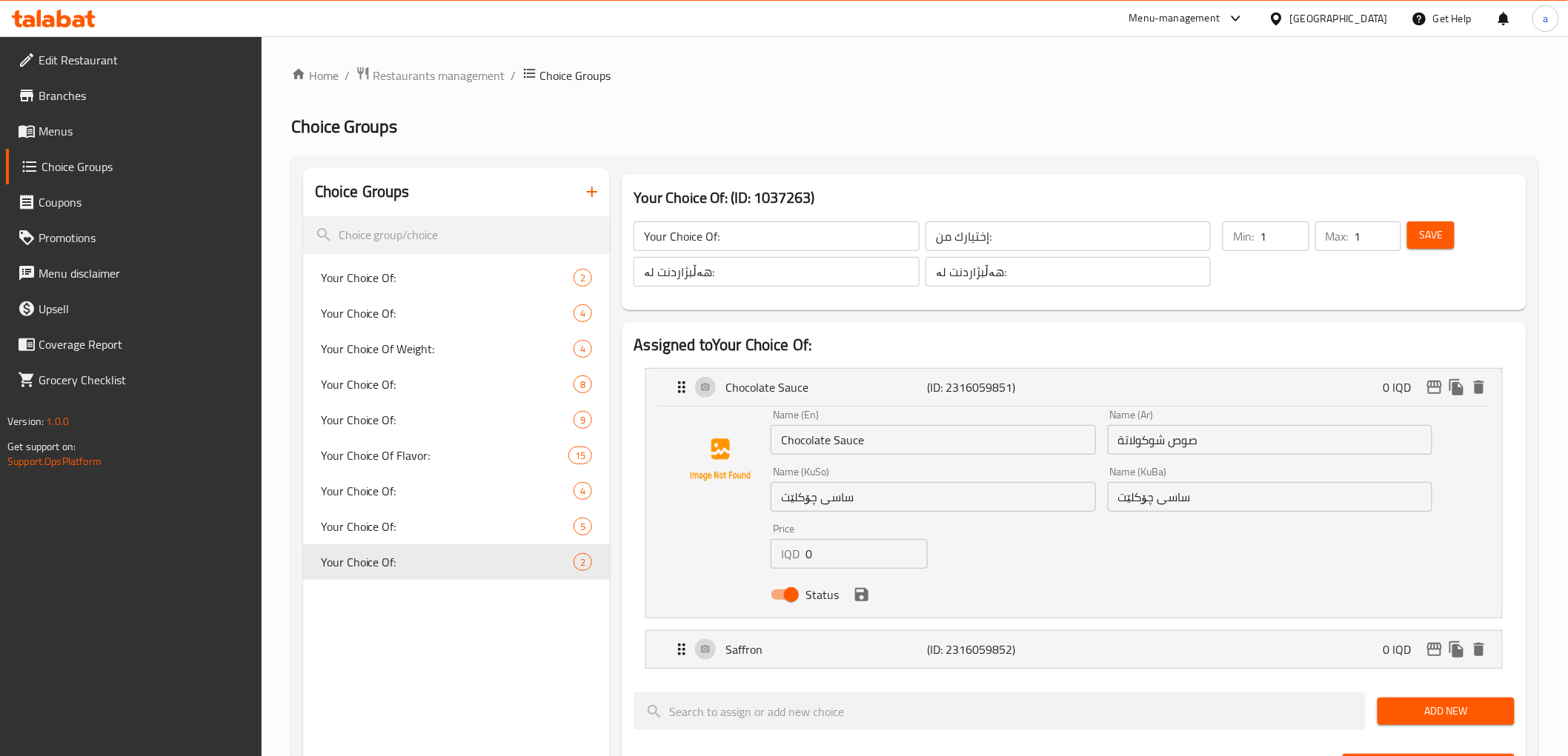
click at [810, 446] on input "Chocolate Sauce" at bounding box center [933, 439] width 325 height 30
paste input "Buffalo Milk"
type input "Buffalo Milk"
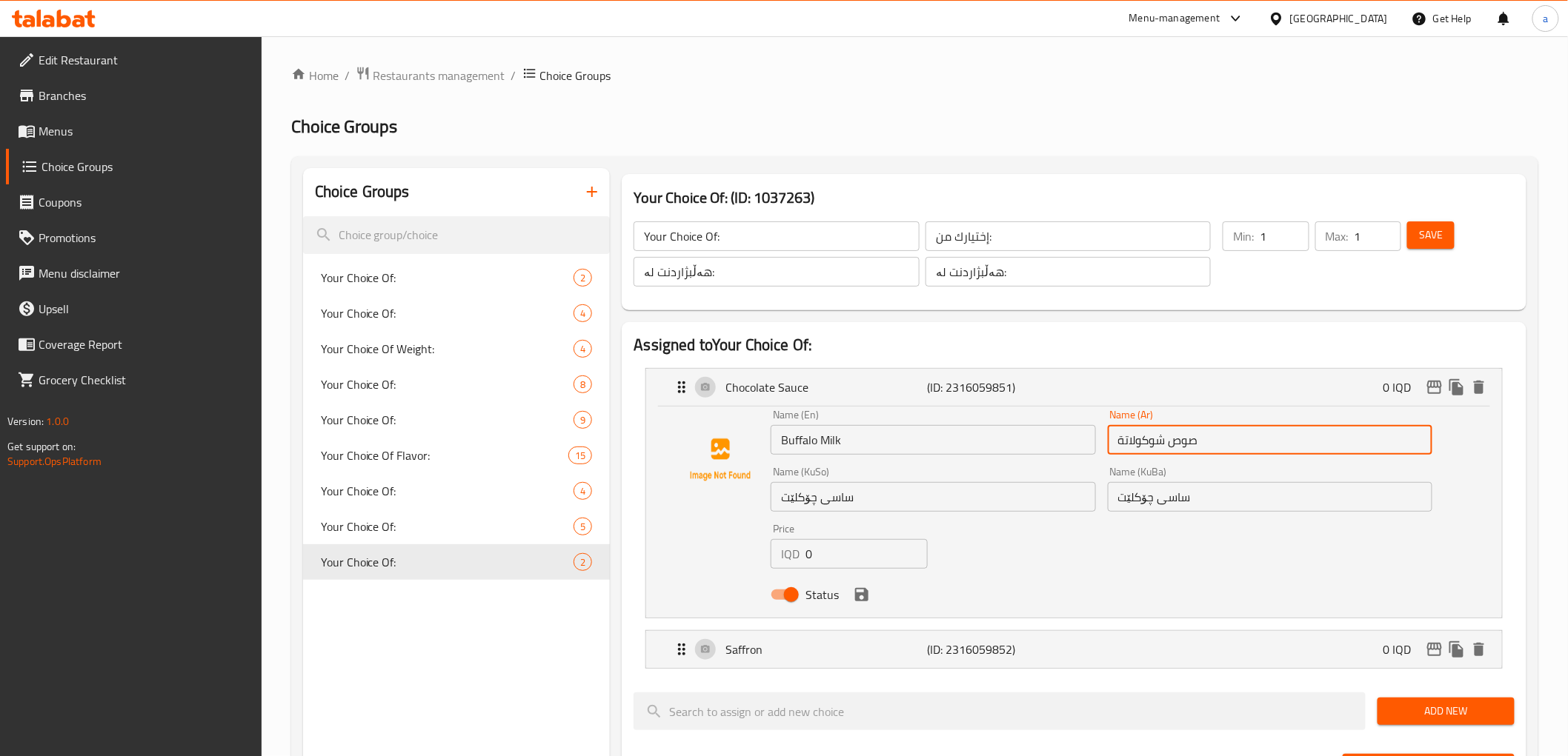
click at [1131, 446] on input "صوص شوكولاتة" at bounding box center [1270, 439] width 325 height 30
paste input "ليب بافلو"
type input "حليب بافلو"
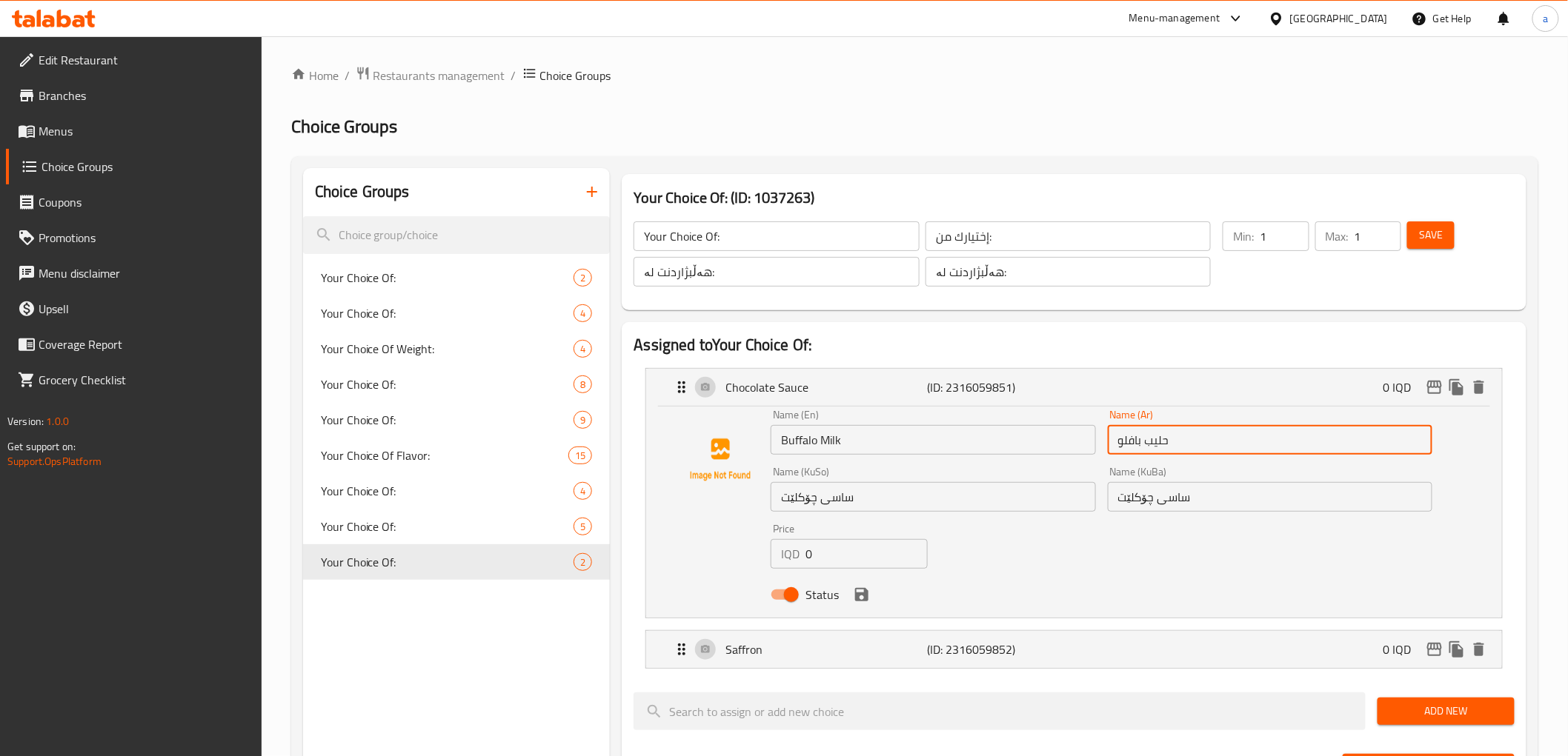
click at [1150, 488] on input "ساسی چۆکلێت" at bounding box center [1270, 496] width 325 height 30
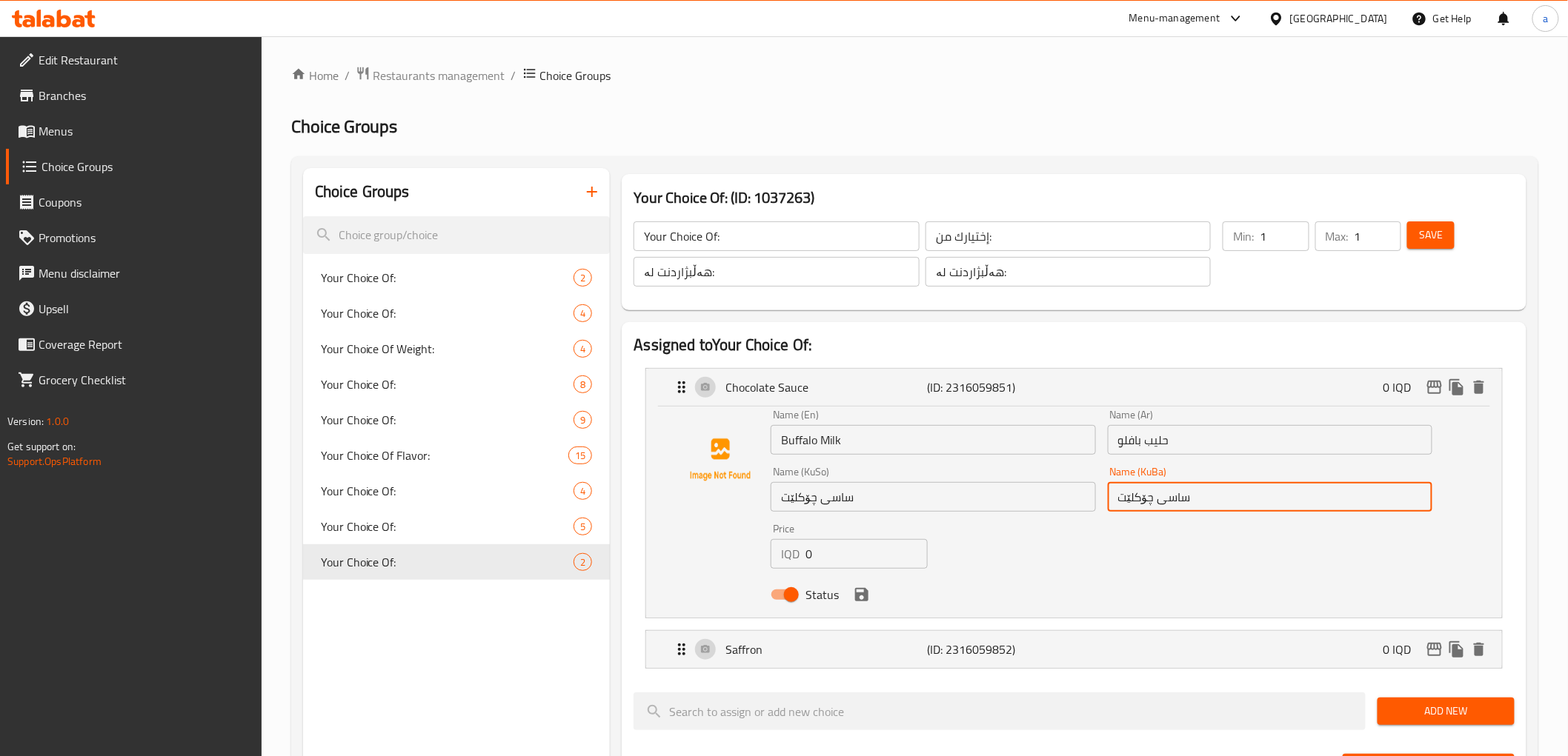
click at [1150, 488] on input "ساسی چۆکلێت" at bounding box center [1270, 496] width 325 height 30
paste input "یری بەفاڵۆو"
type input "شیری بەفاڵۆو"
click at [914, 494] on input "ساسی چۆکلێت" at bounding box center [933, 496] width 325 height 30
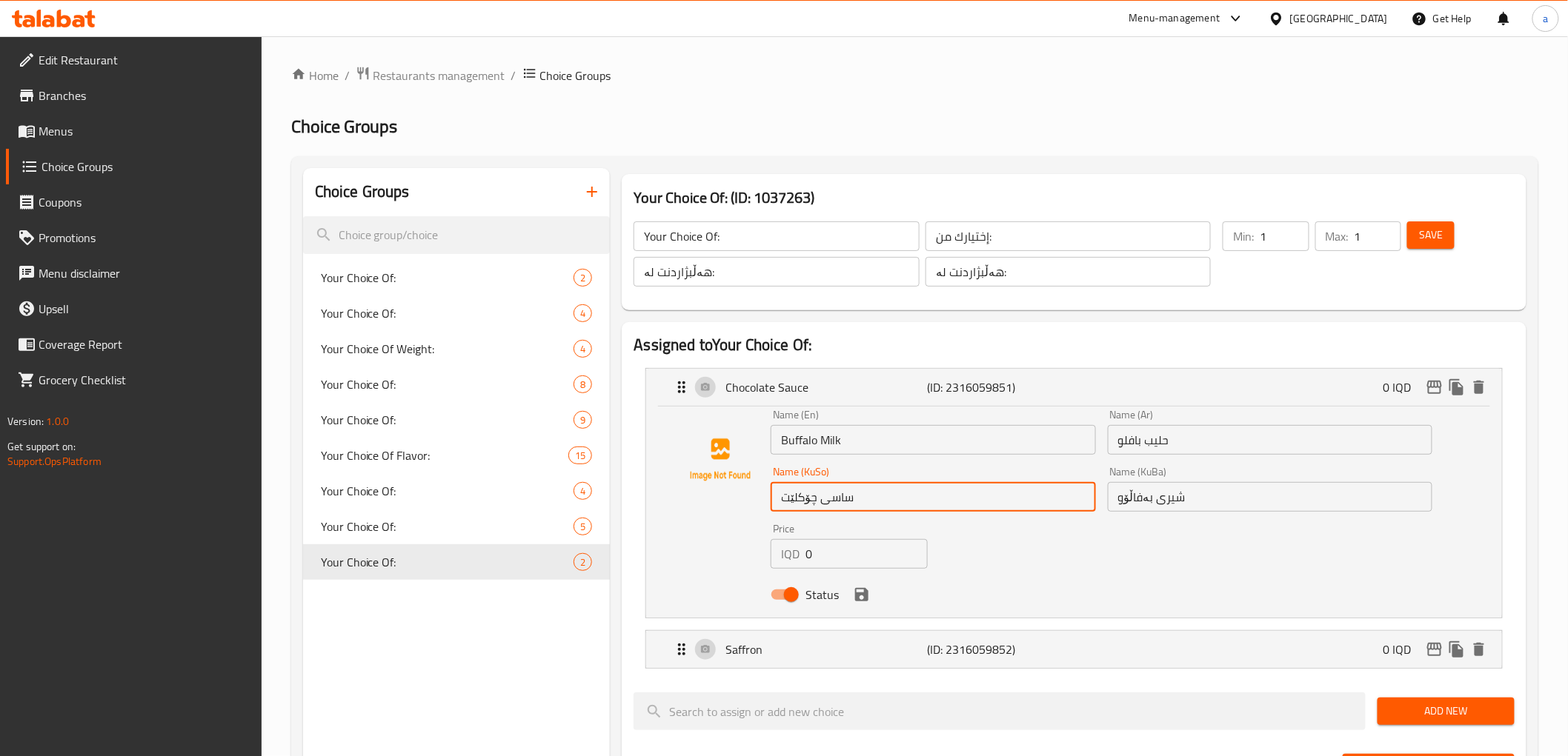
click at [914, 494] on input "ساسی چۆکلێت" at bounding box center [933, 496] width 325 height 30
paste input "یری بەفاڵۆو"
click at [863, 598] on icon "save" at bounding box center [862, 595] width 14 height 14
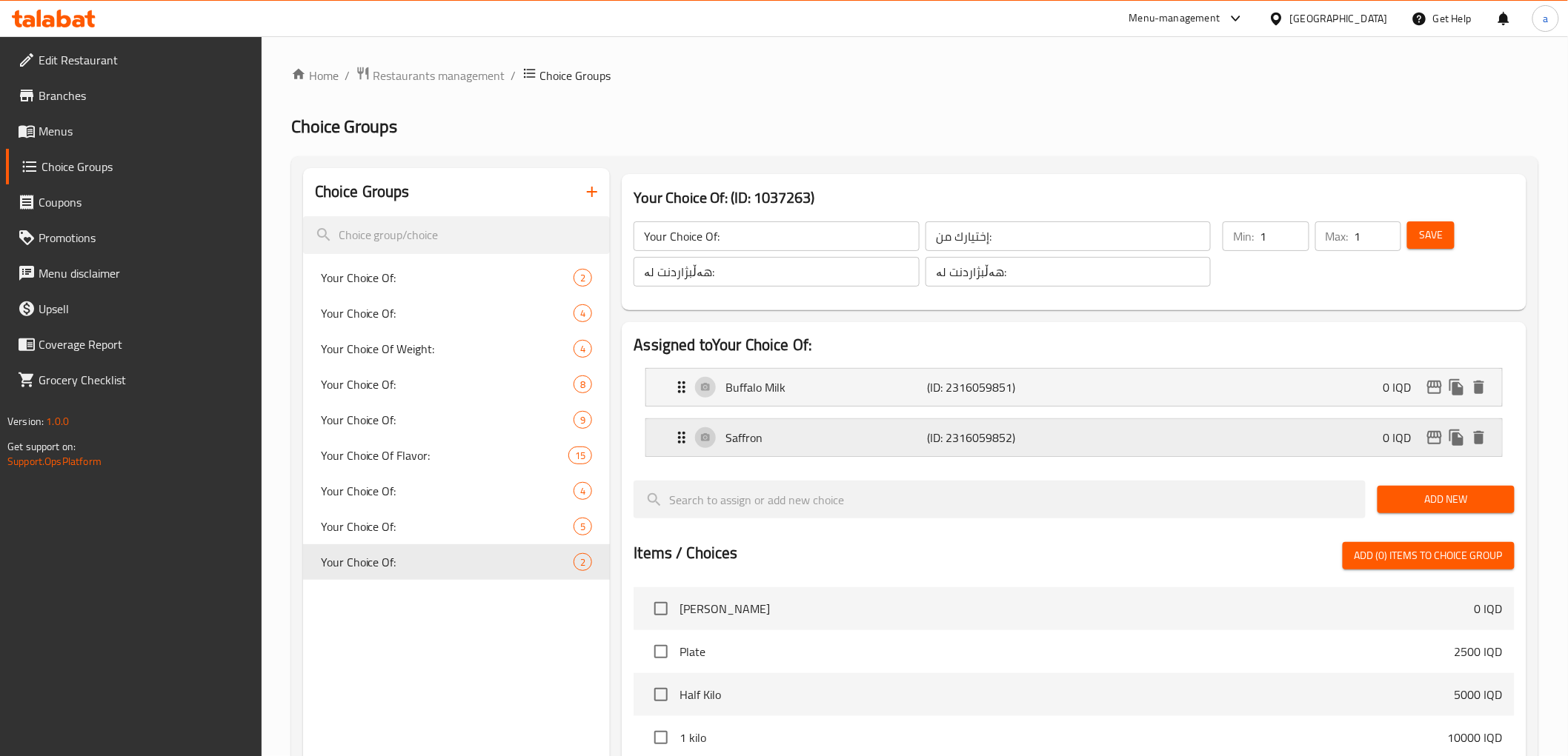
type input "شیری بەفاڵۆو"
click at [1449, 223] on button "Save" at bounding box center [1430, 235] width 48 height 27
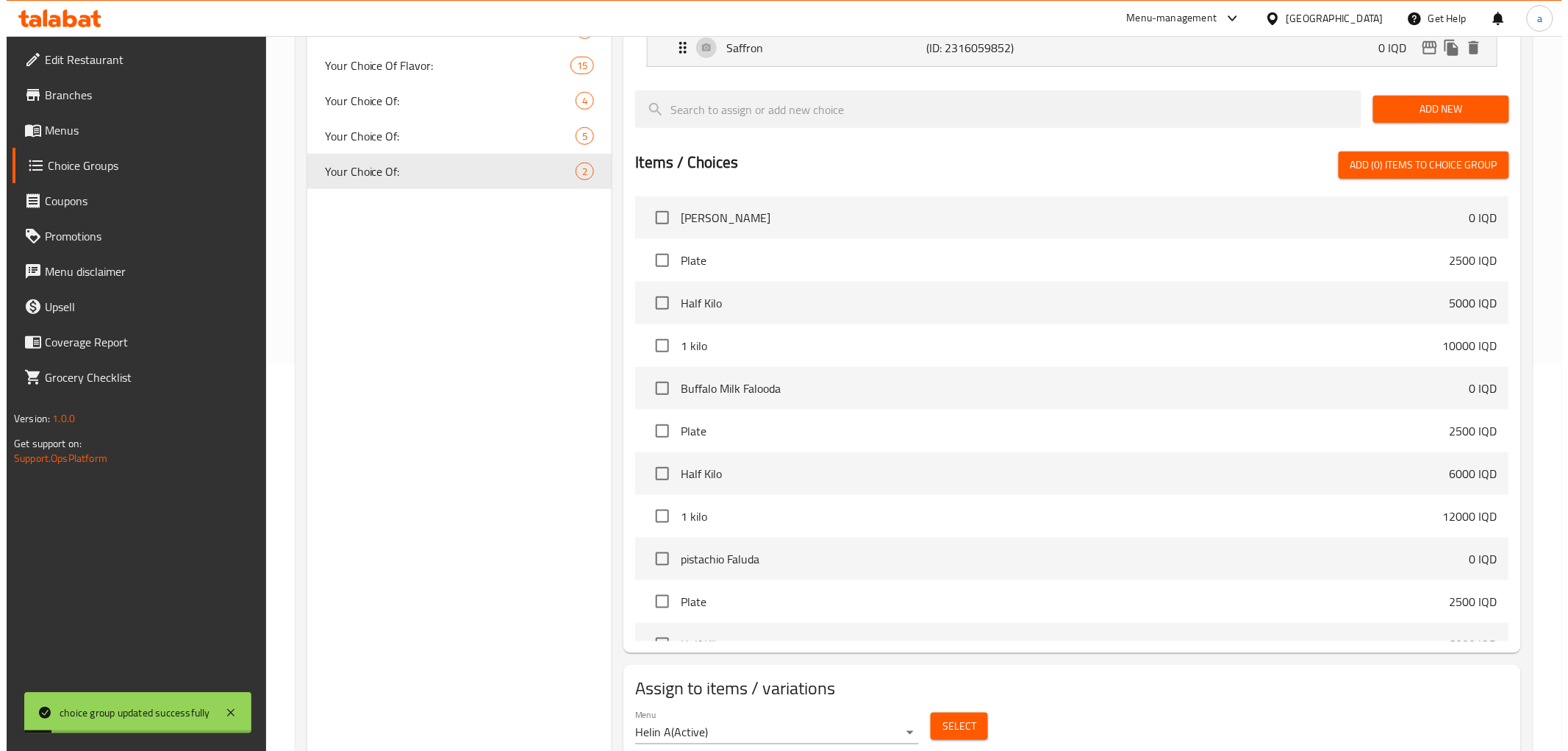
scroll to position [439, 0]
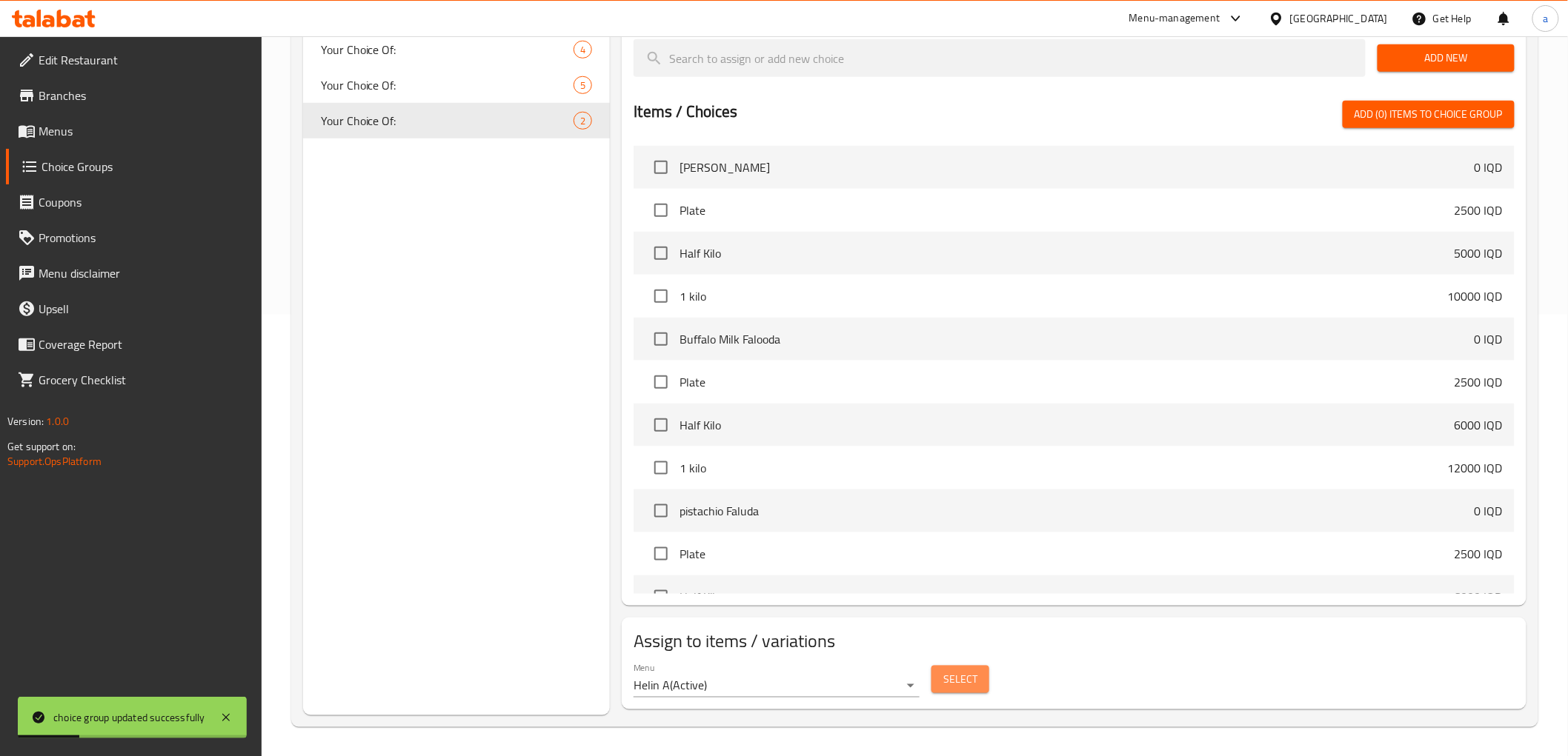
click at [971, 678] on span "Select" at bounding box center [960, 680] width 34 height 19
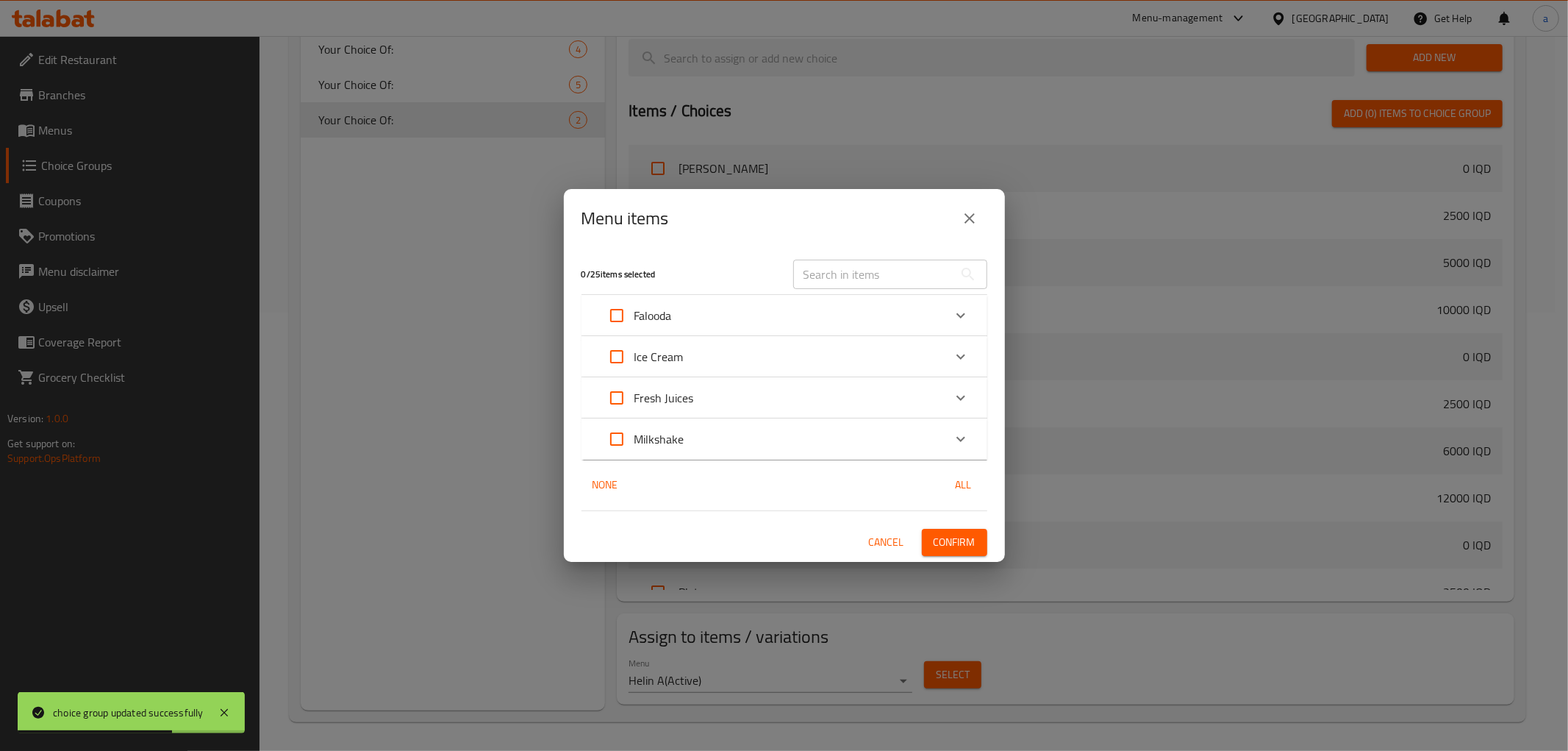
click at [972, 433] on div "Expand" at bounding box center [961, 439] width 35 height 35
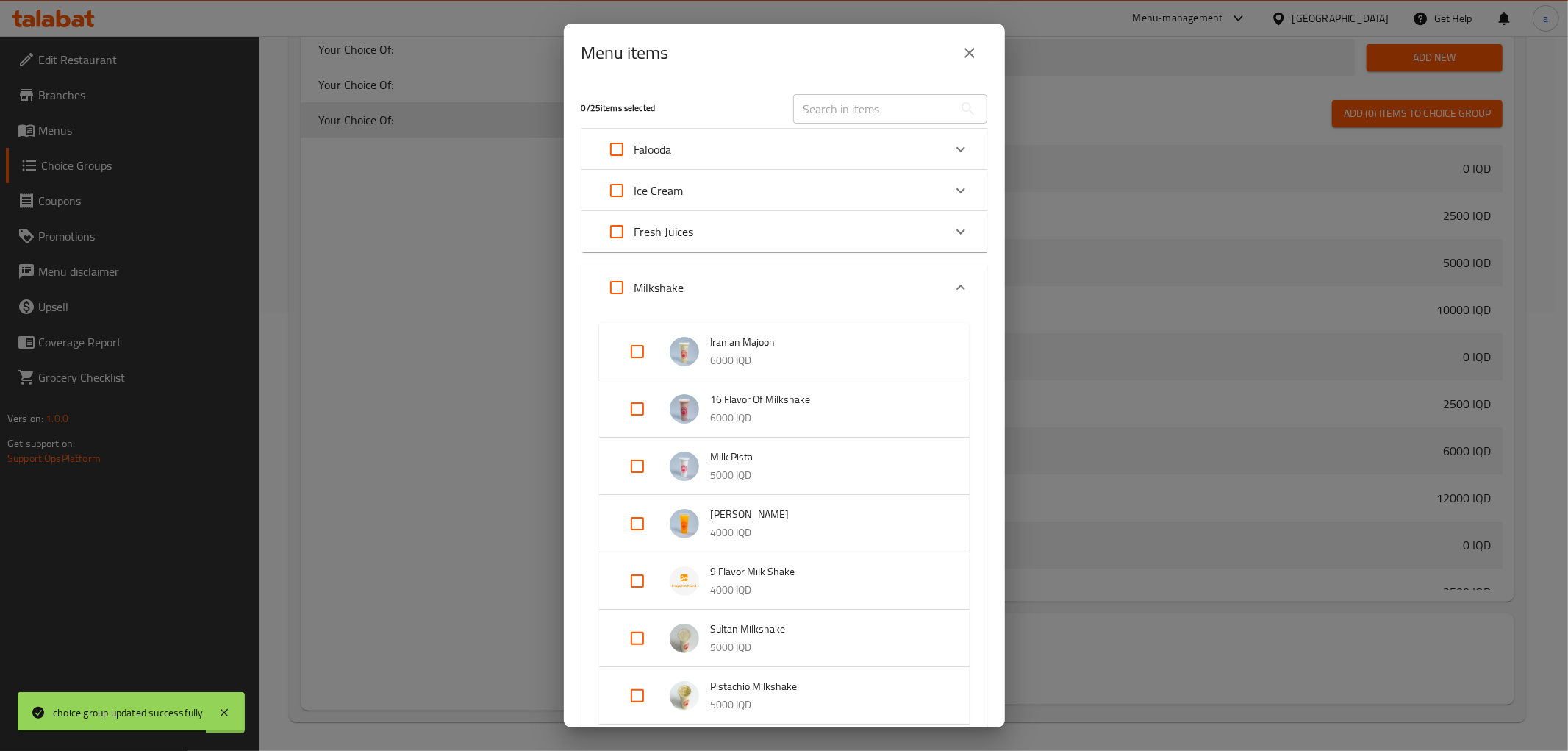
click at [635, 517] on input "Expand" at bounding box center [638, 524] width 35 height 35
checkbox input "true"
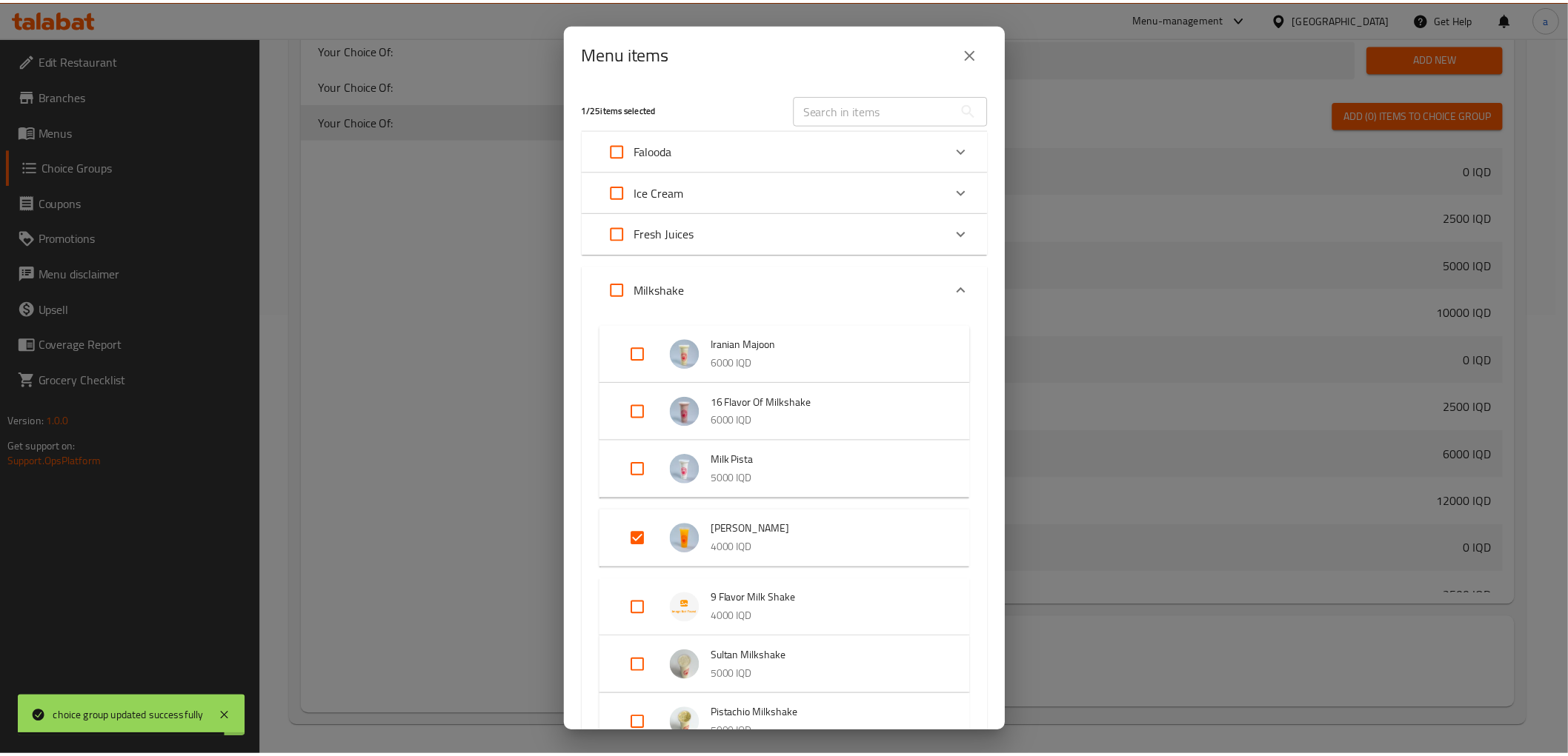
scroll to position [262, 0]
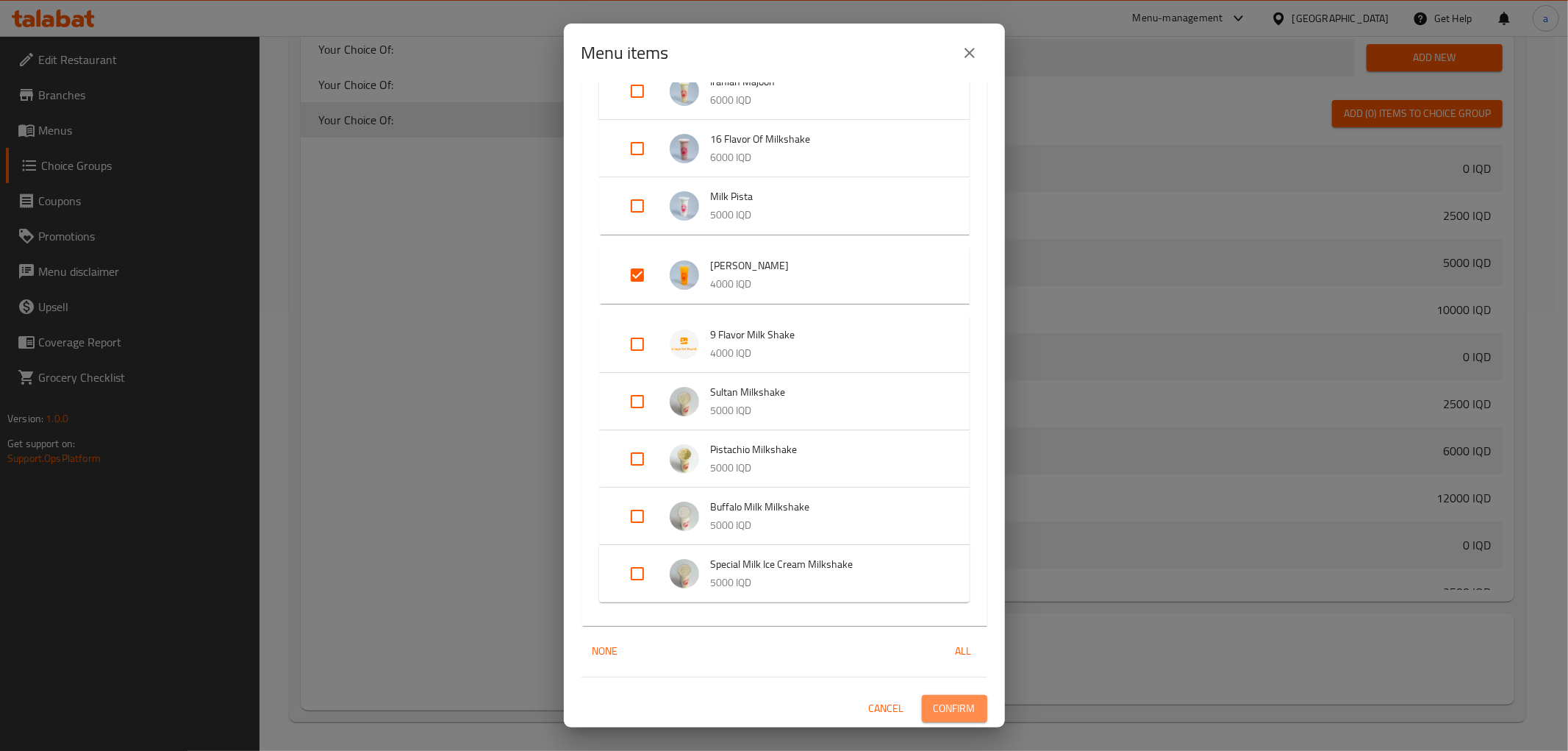
click at [934, 702] on span "Confirm" at bounding box center [955, 709] width 42 height 19
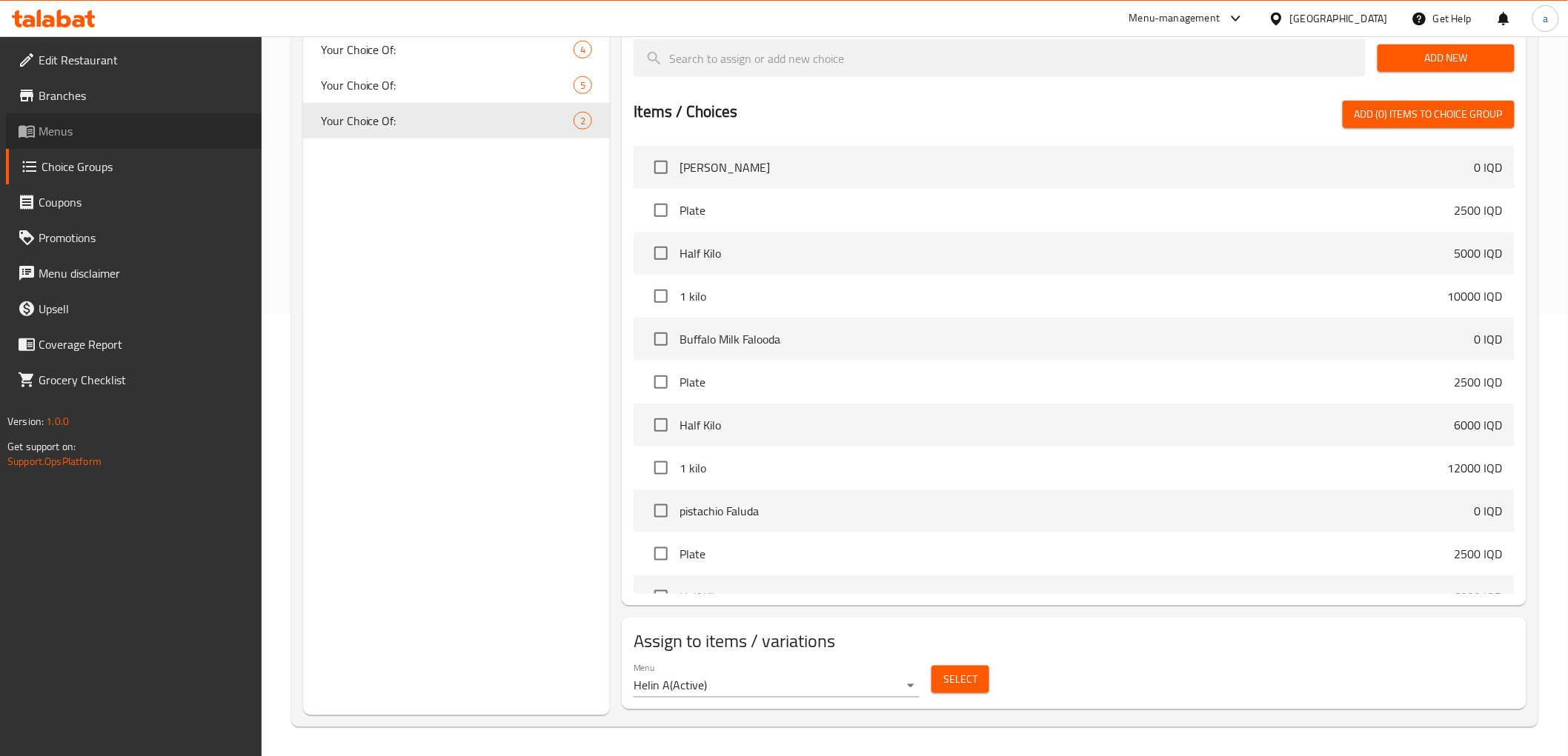
click at [120, 135] on span "Menus" at bounding box center [144, 131] width 211 height 18
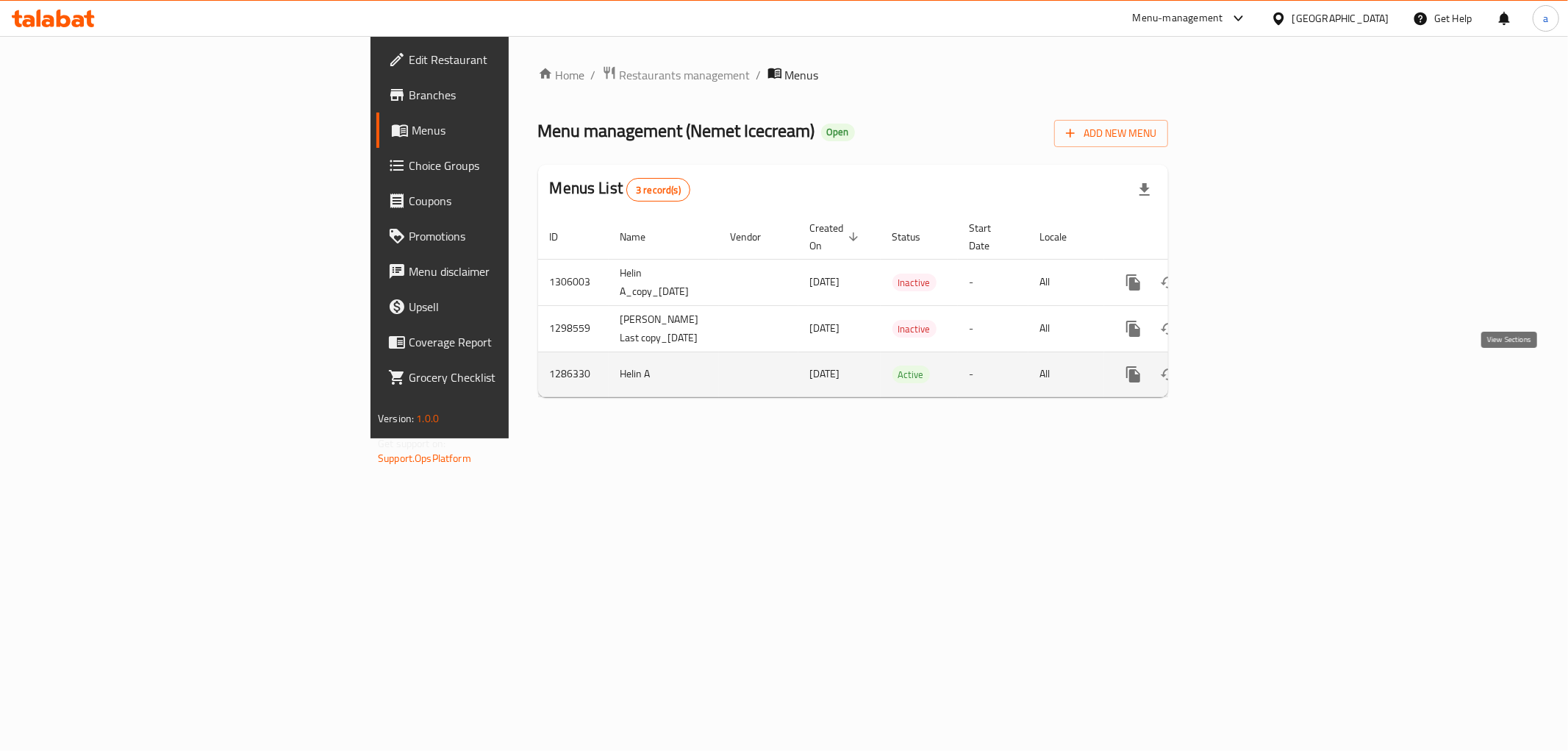
click at [1248, 376] on icon "enhanced table" at bounding box center [1239, 374] width 18 height 18
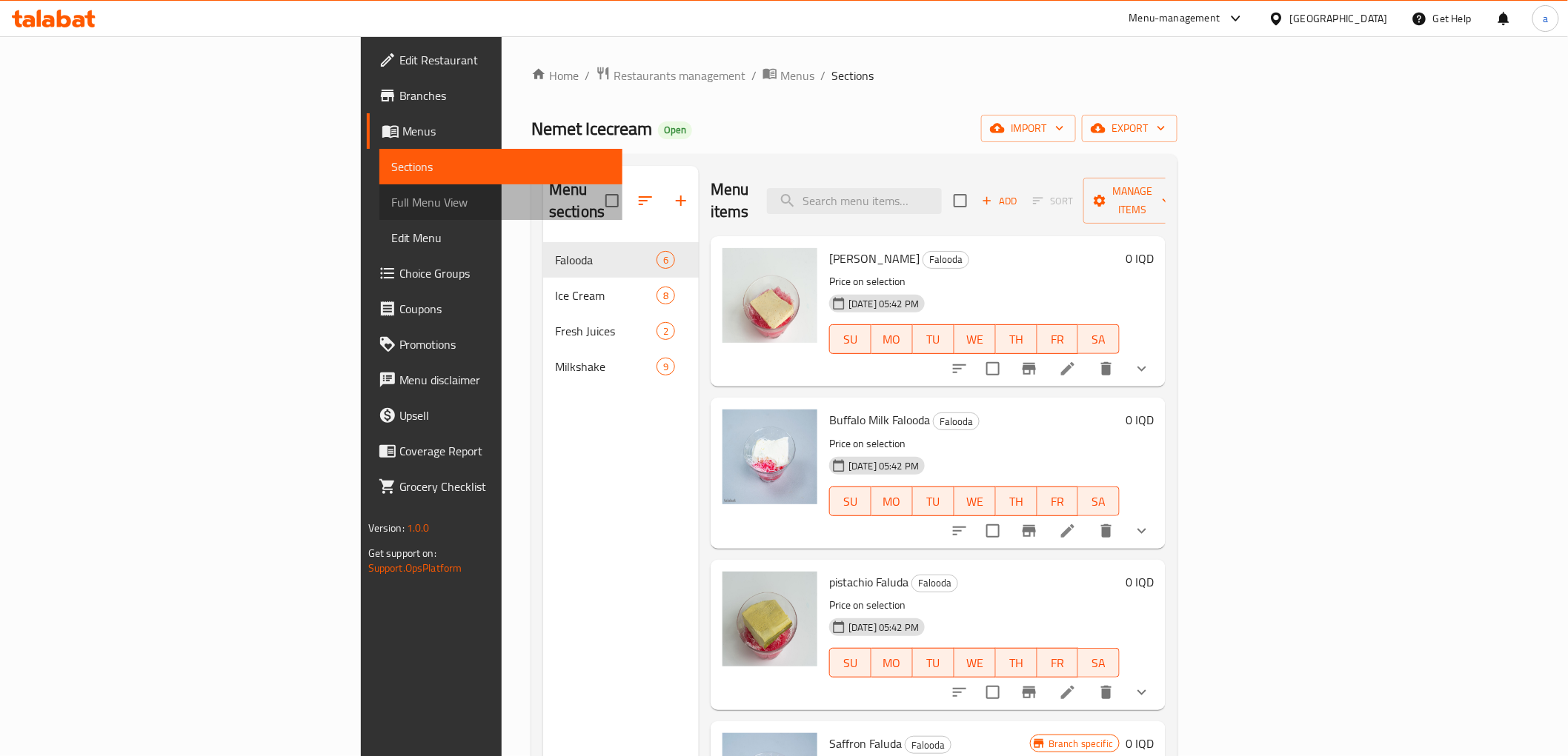
click at [379, 213] on link "Full Menu View" at bounding box center [501, 202] width 243 height 36
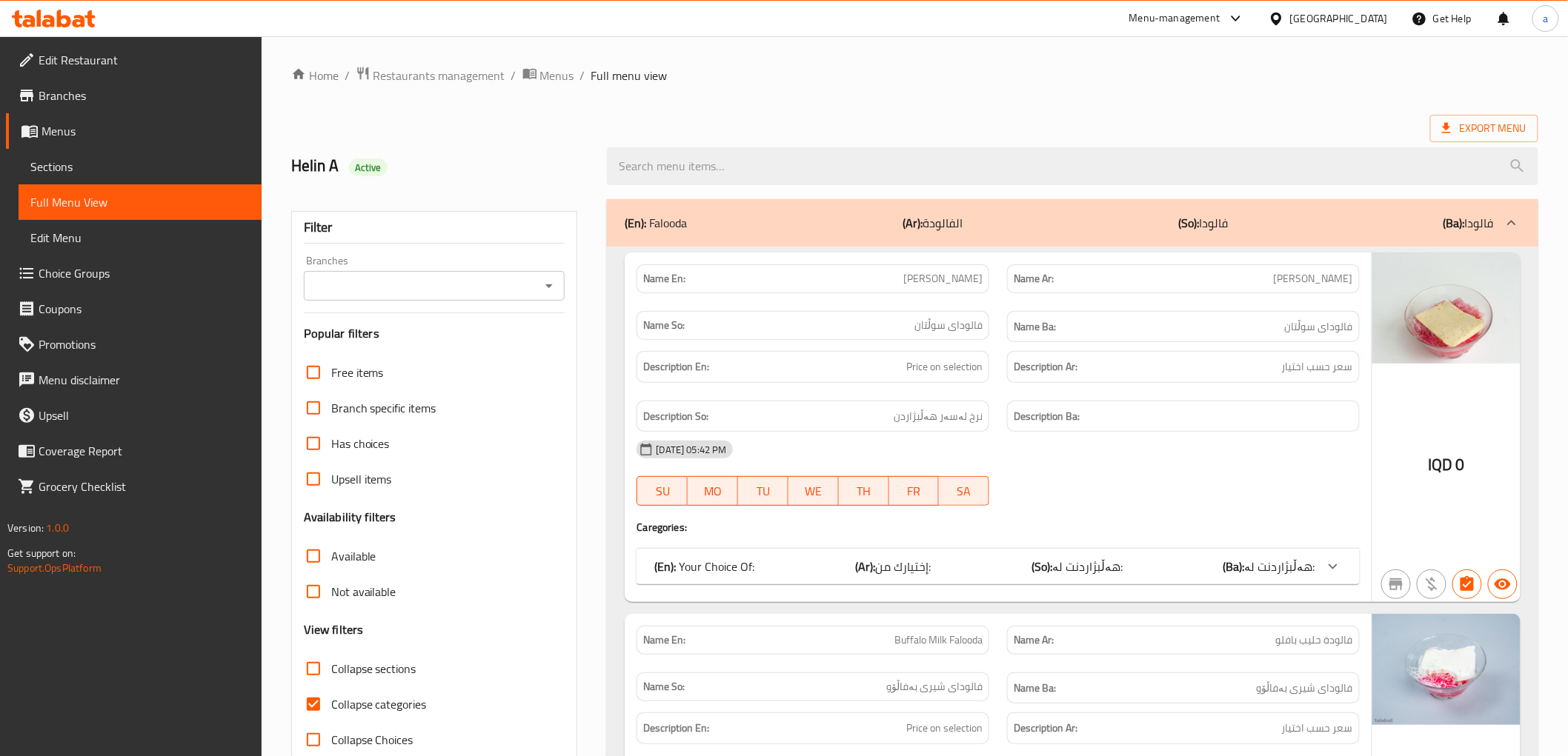
click at [558, 280] on icon "Open" at bounding box center [548, 285] width 18 height 18
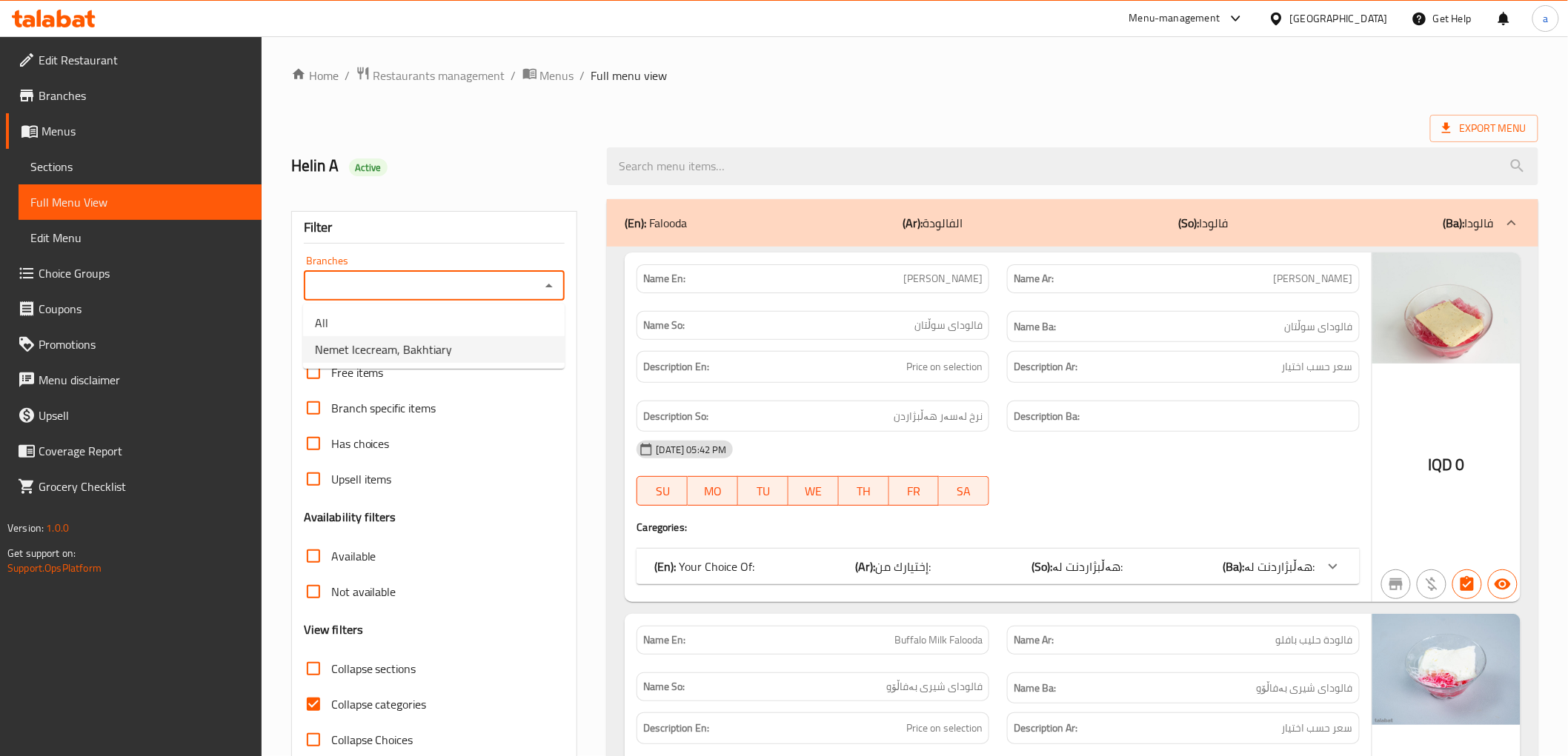
click at [382, 341] on span "Nemet Icecream, Bakhtiary" at bounding box center [382, 349] width 137 height 18
type input "Nemet Icecream, Bakhtiary"
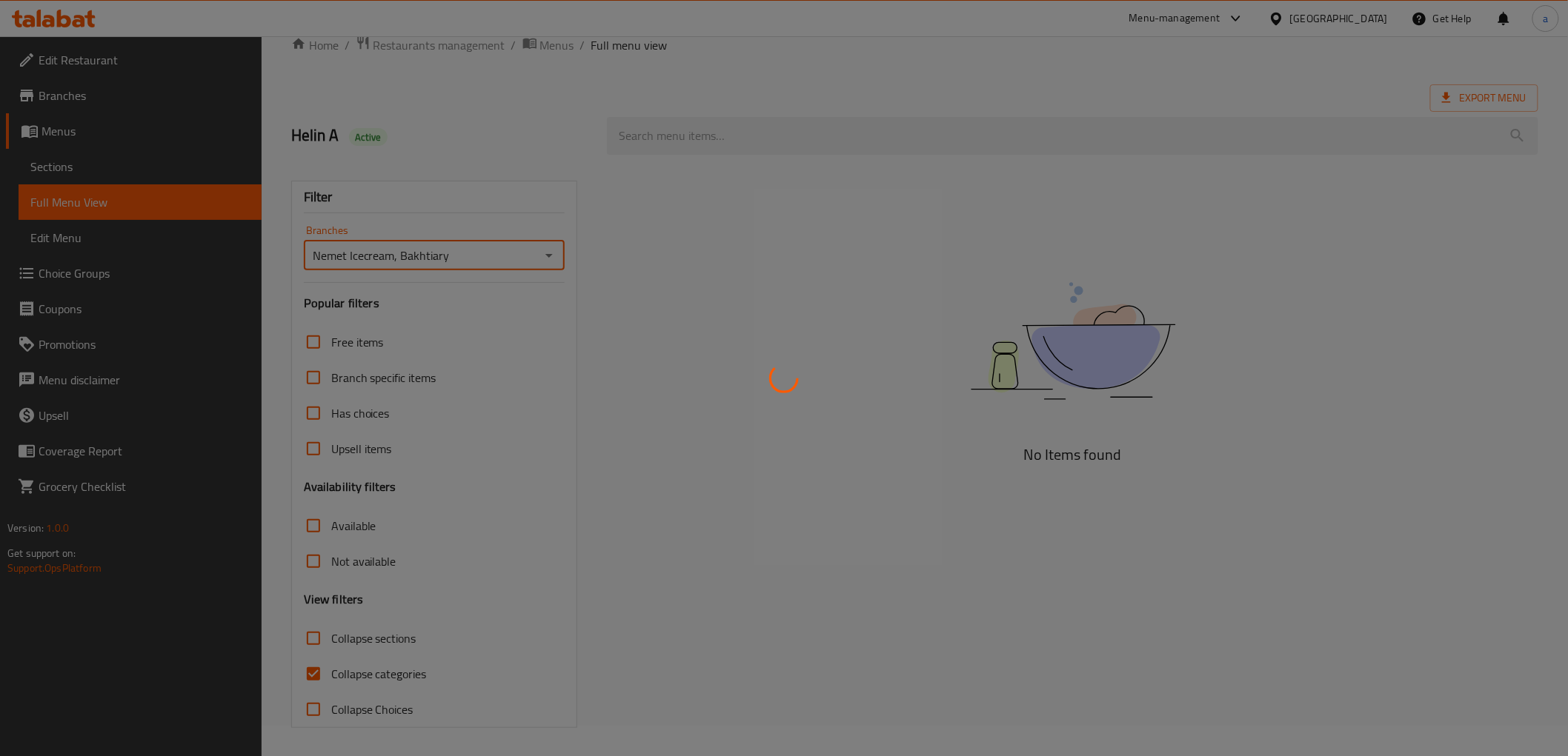
scroll to position [31, 0]
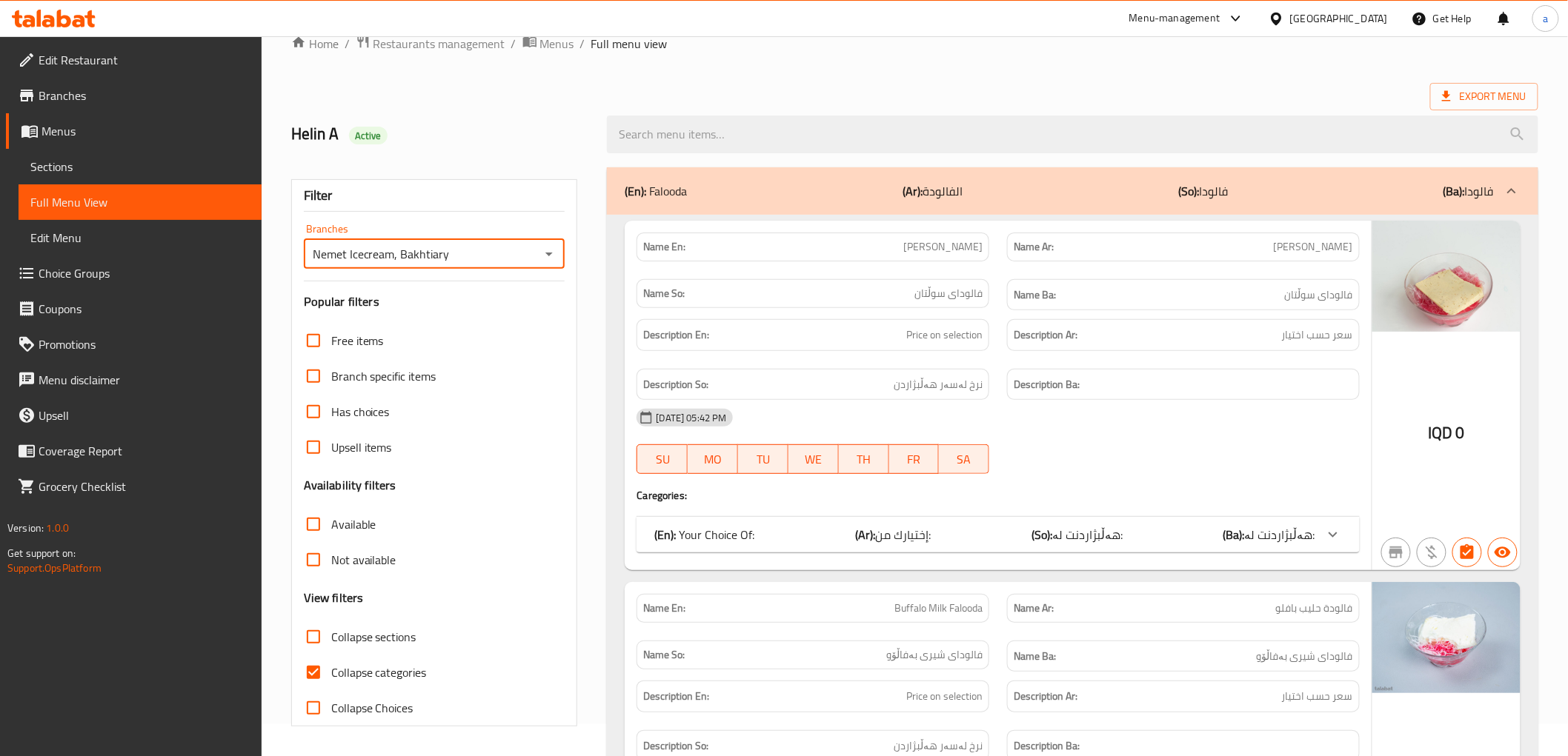
click at [308, 668] on input "Collapse categories" at bounding box center [314, 673] width 36 height 36
checkbox input "false"
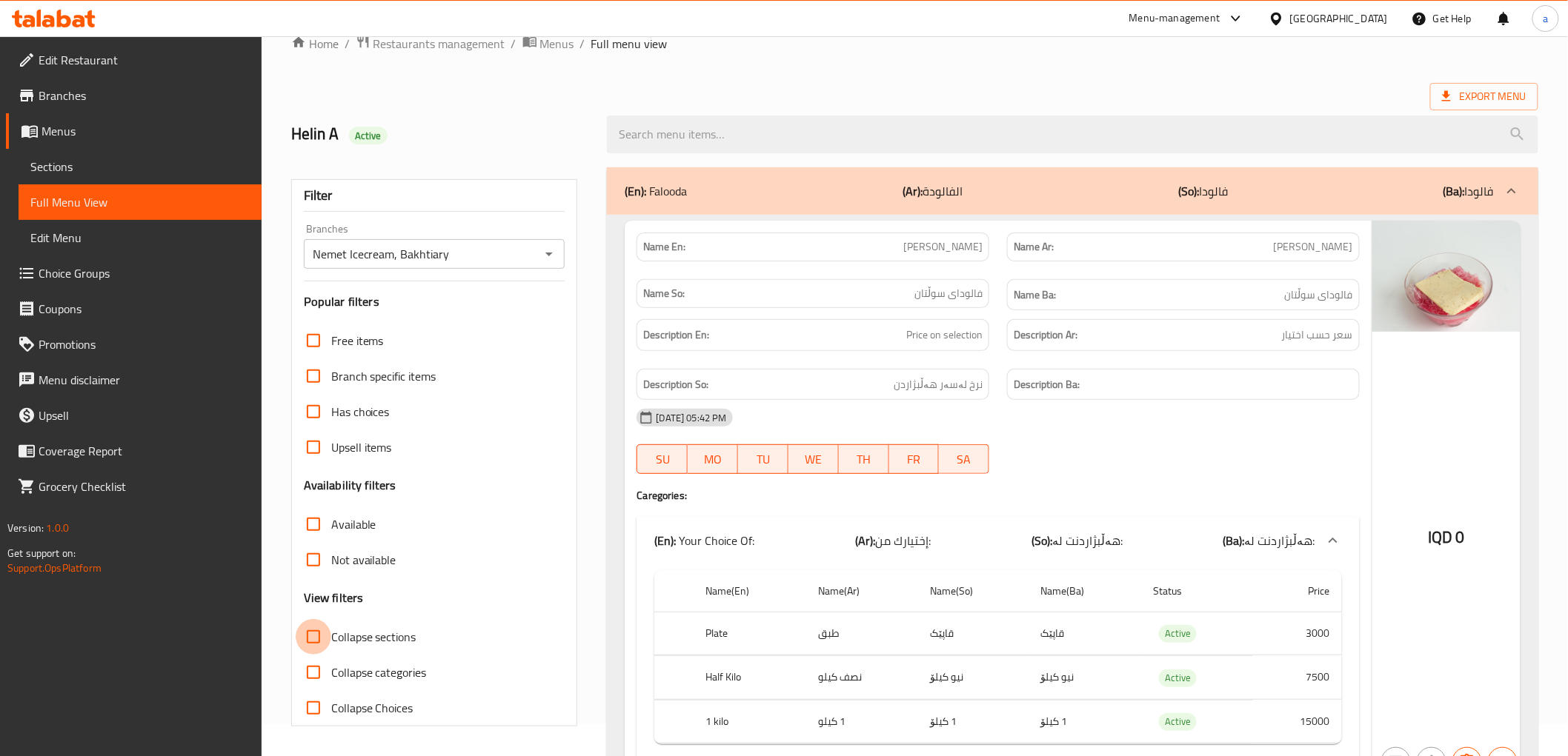
click at [314, 635] on input "Collapse sections" at bounding box center [314, 637] width 36 height 36
checkbox input "true"
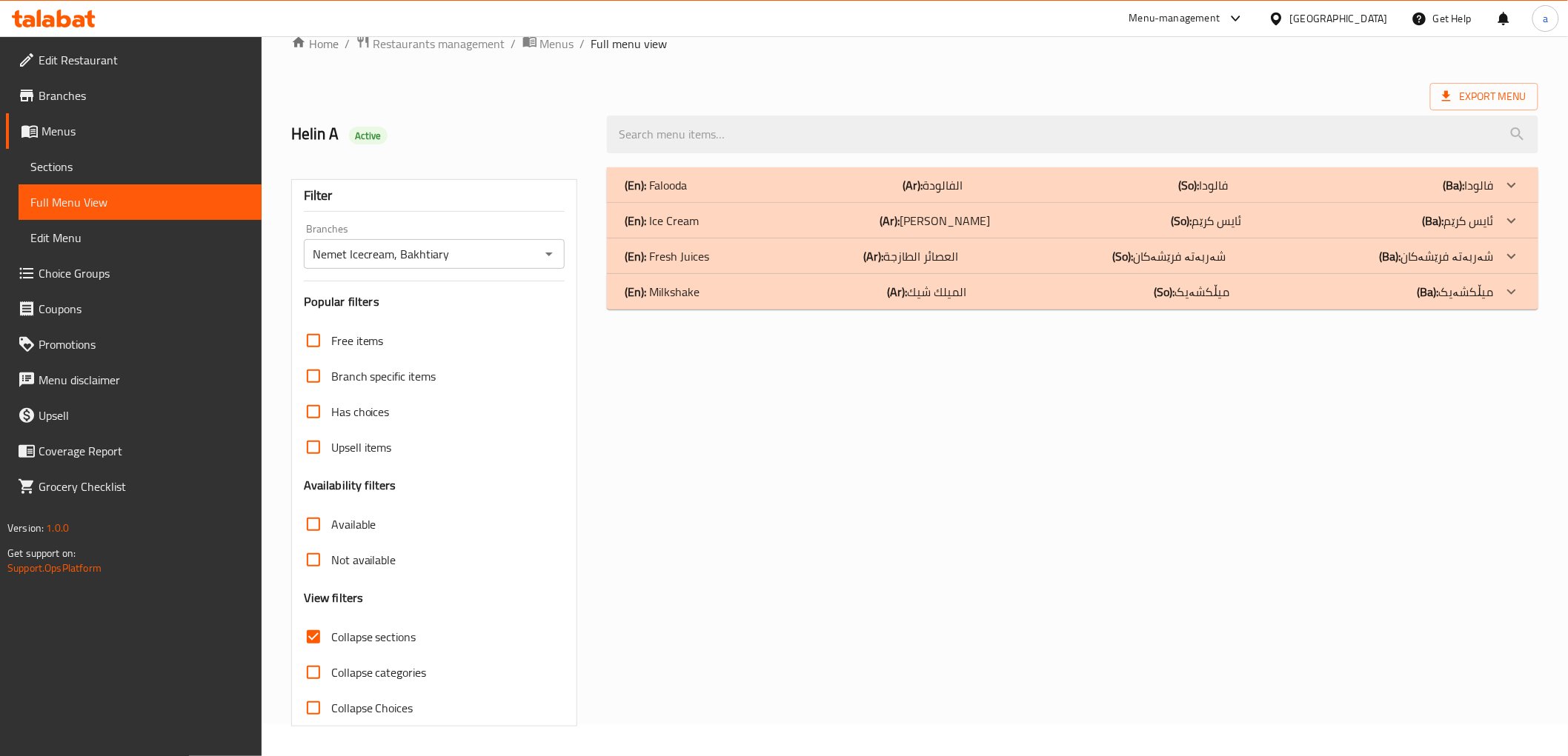
click at [686, 297] on p "(En): Milkshake" at bounding box center [662, 291] width 75 height 18
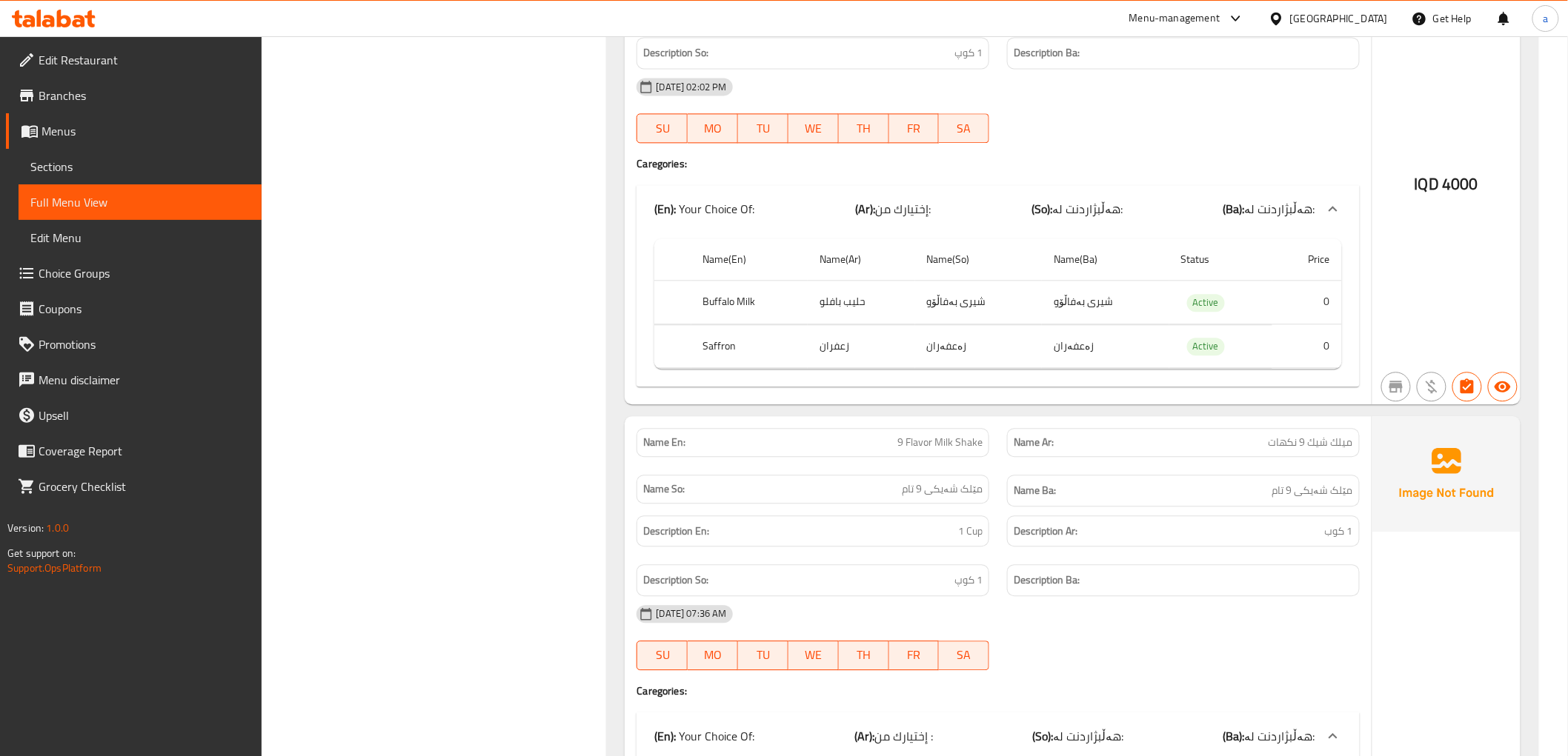
scroll to position [0, 0]
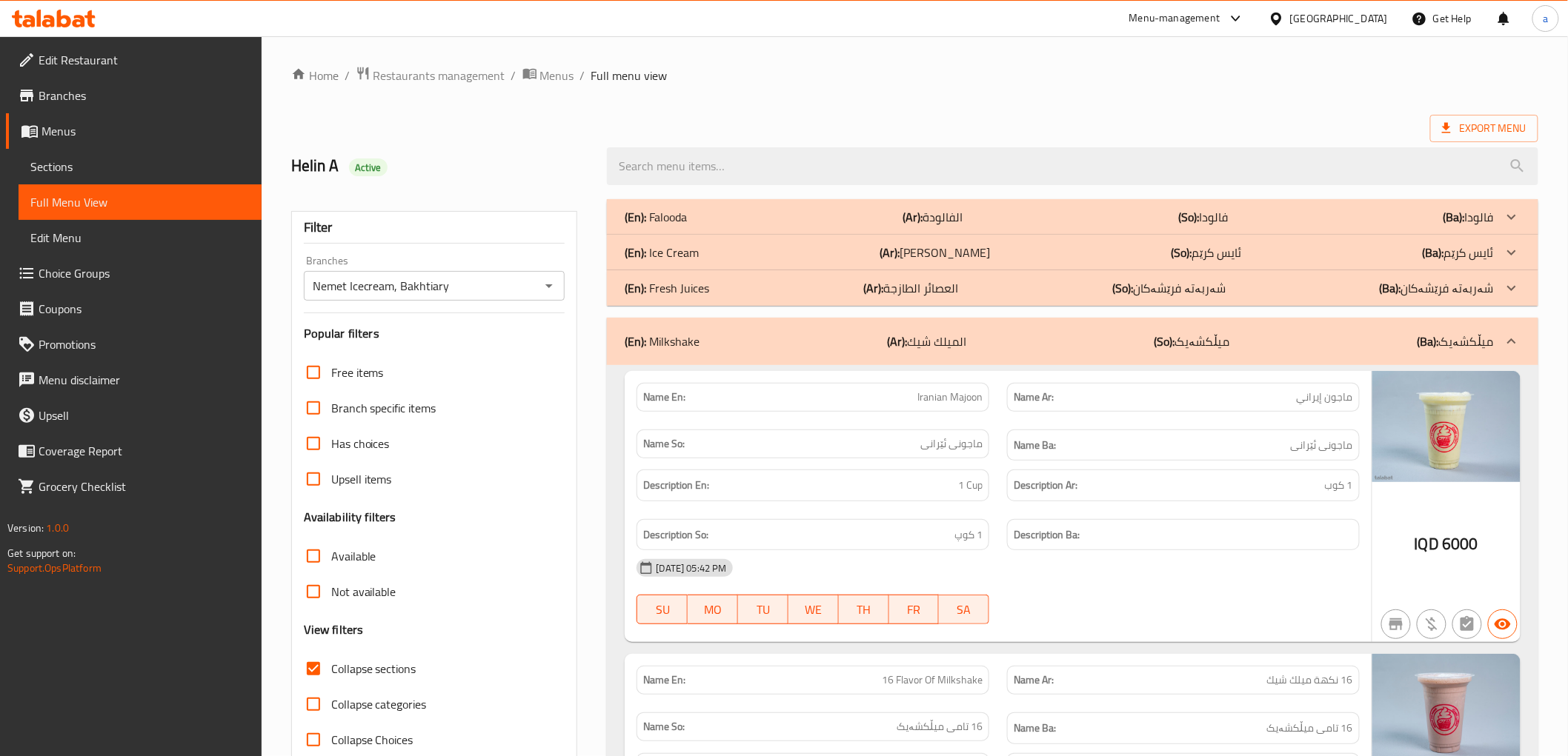
drag, startPoint x: 467, startPoint y: 194, endPoint x: 465, endPoint y: 150, distance: 44.0
click at [58, 89] on span "Branches" at bounding box center [144, 95] width 211 height 18
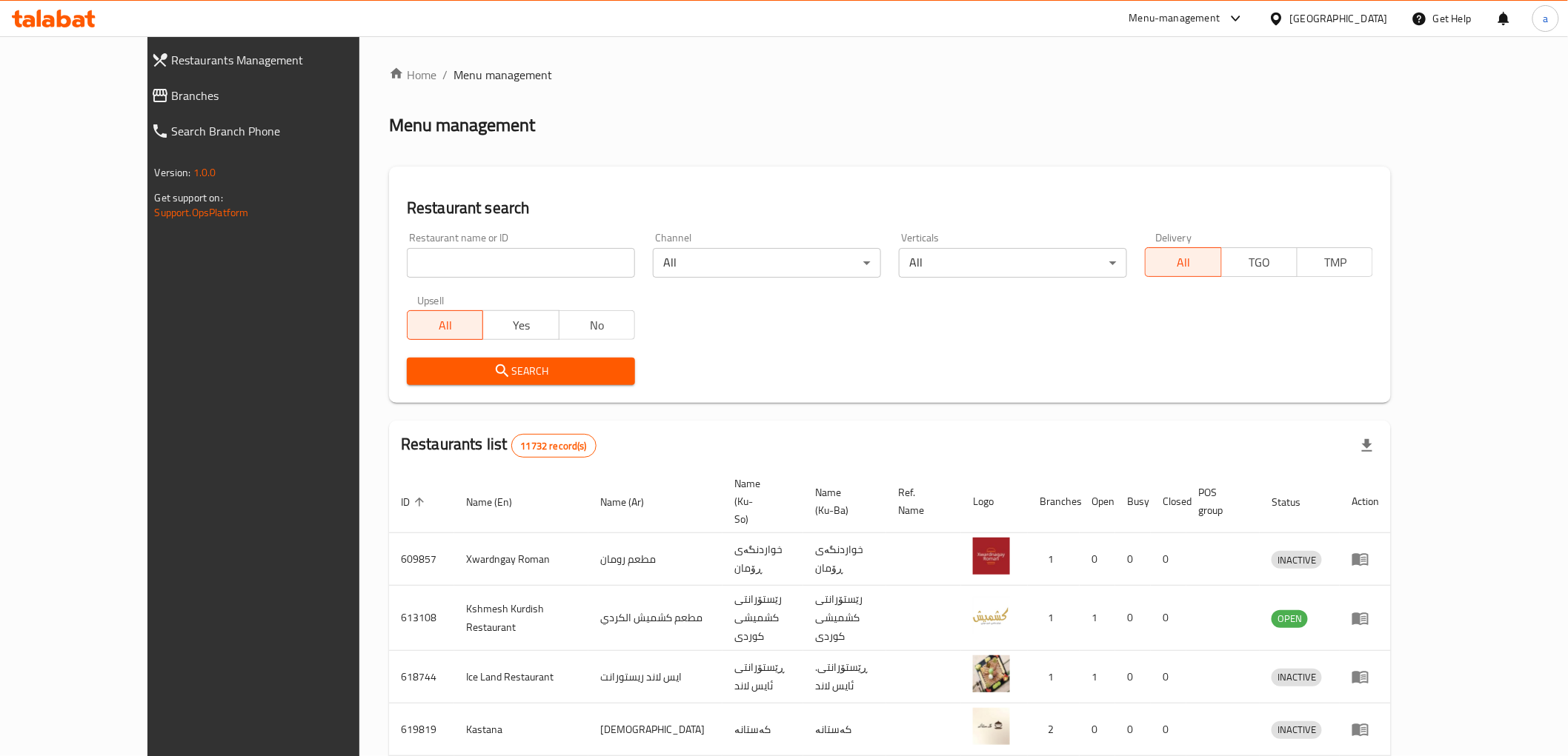
click at [407, 272] on input "search" at bounding box center [521, 262] width 228 height 30
paste input "632077"
type input "632077"
click at [494, 366] on icon "submit" at bounding box center [502, 370] width 18 height 18
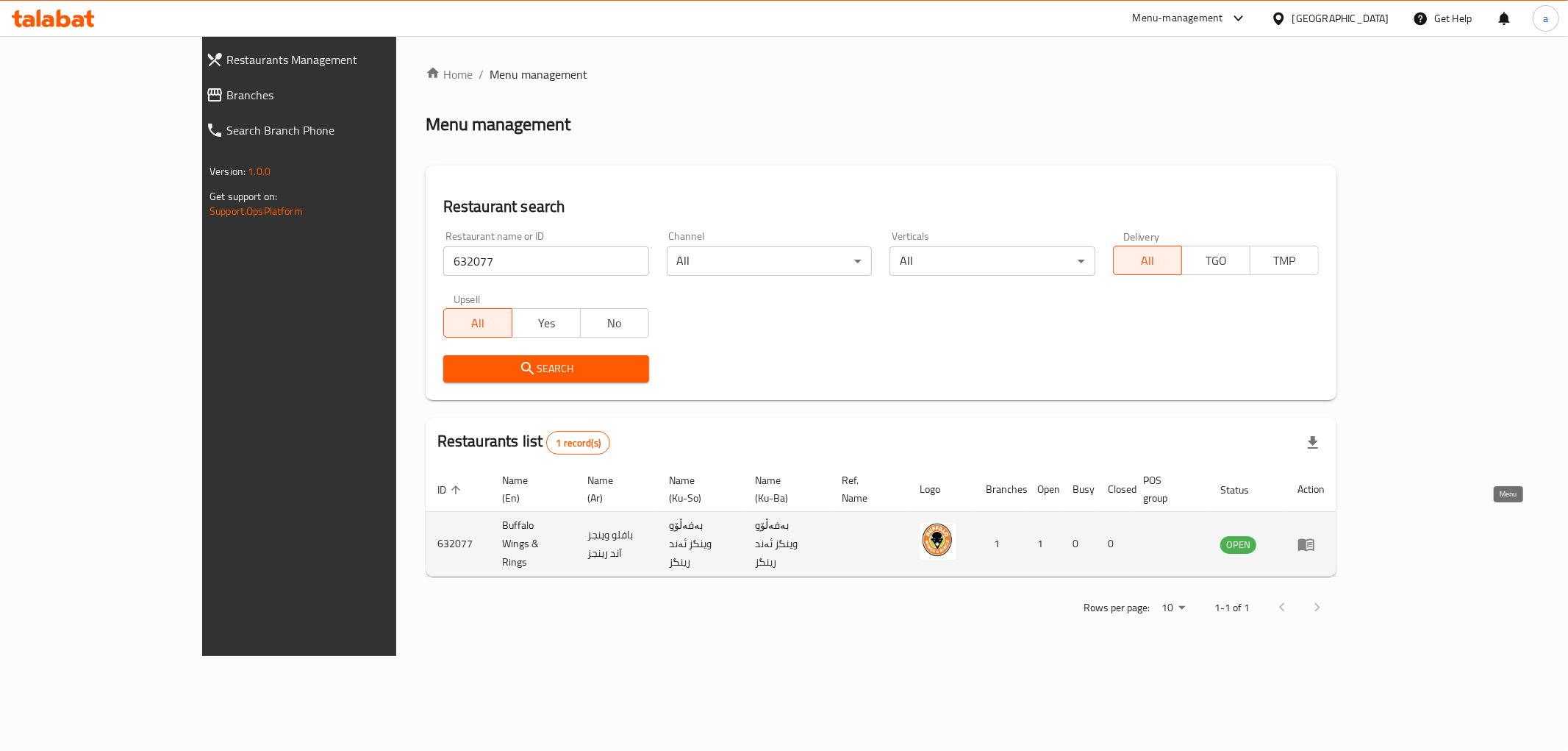
click at [1315, 538] on icon "enhanced table" at bounding box center [1306, 544] width 16 height 13
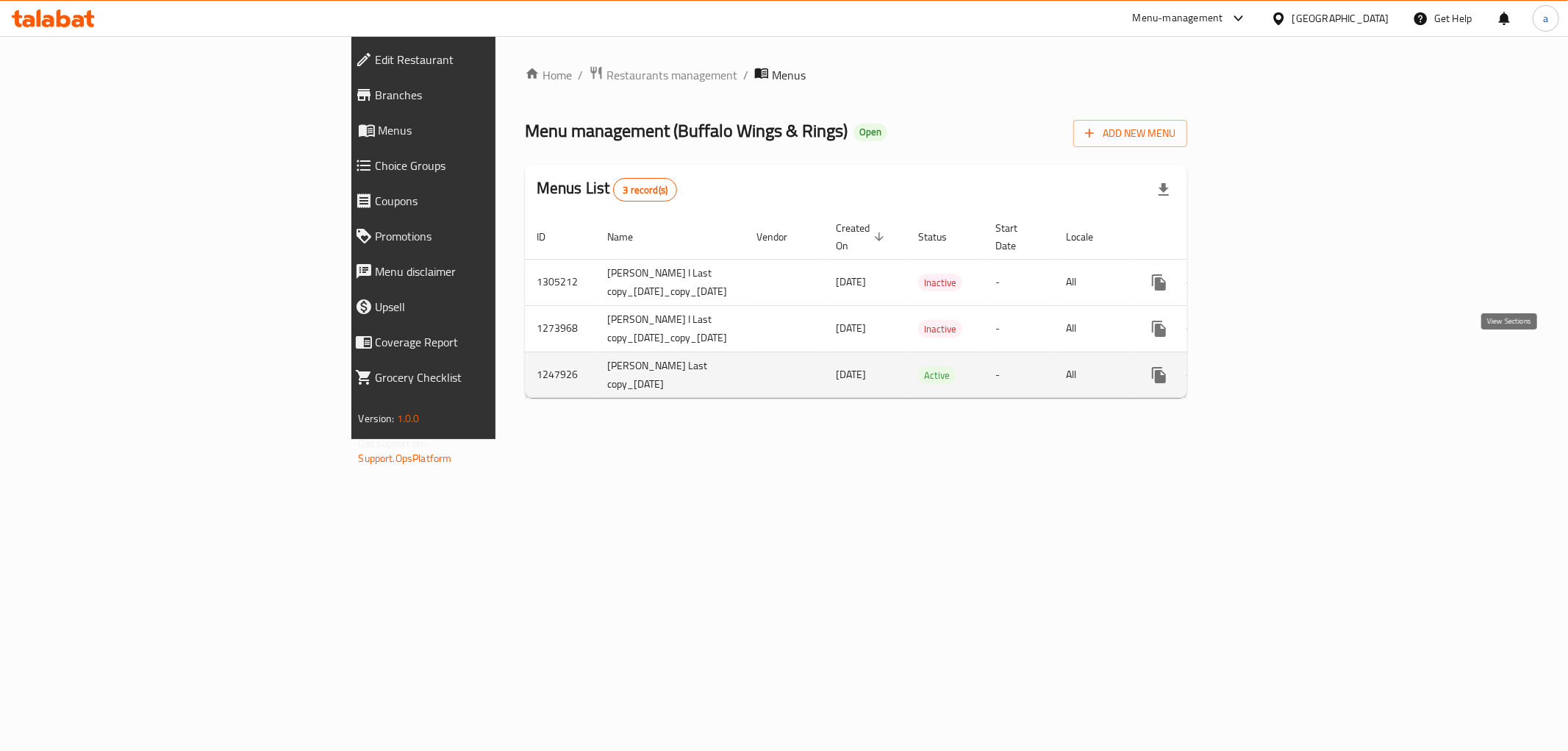
click at [1274, 366] on icon "enhanced table" at bounding box center [1265, 375] width 18 height 18
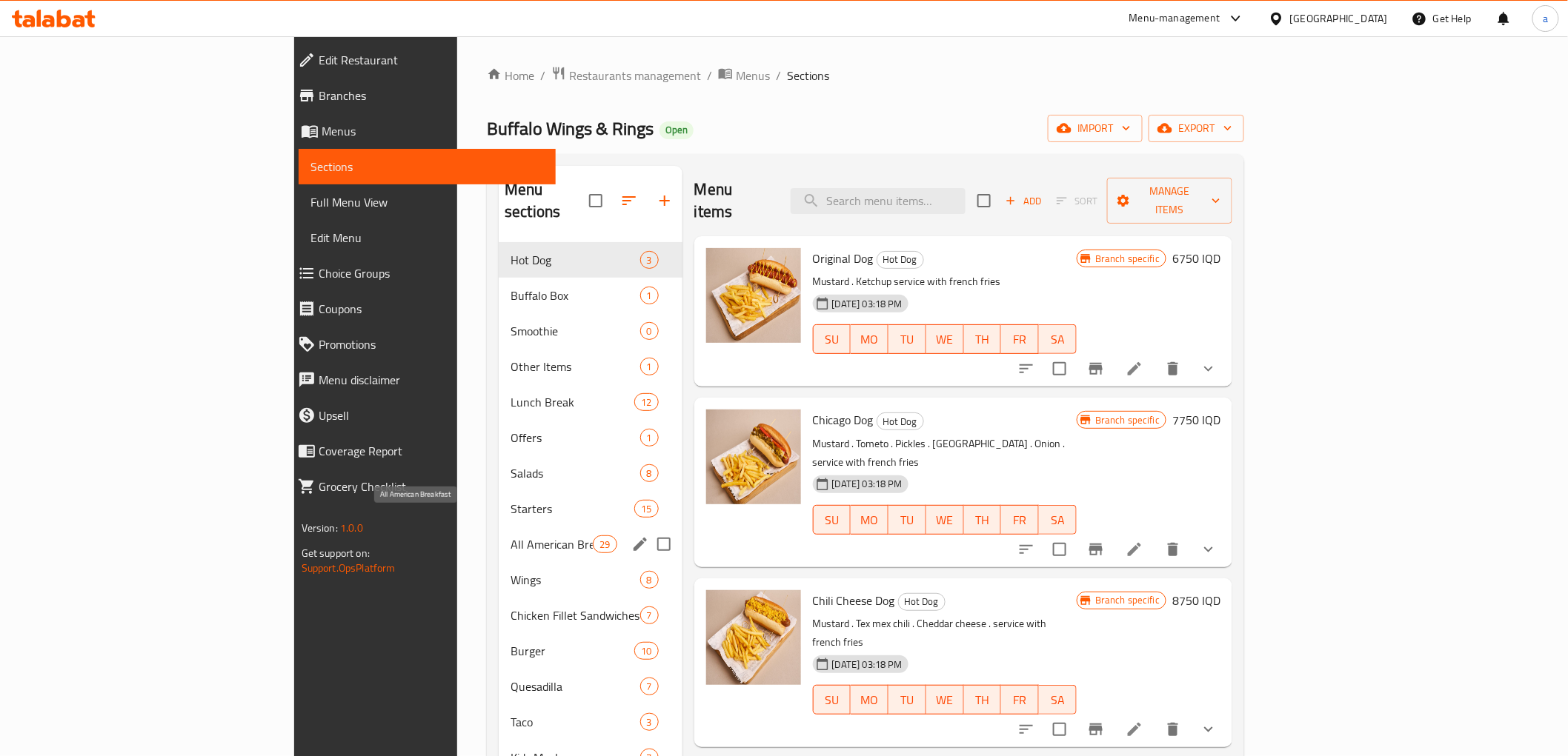
click at [511, 535] on span "All American Breakfast" at bounding box center [552, 544] width 82 height 18
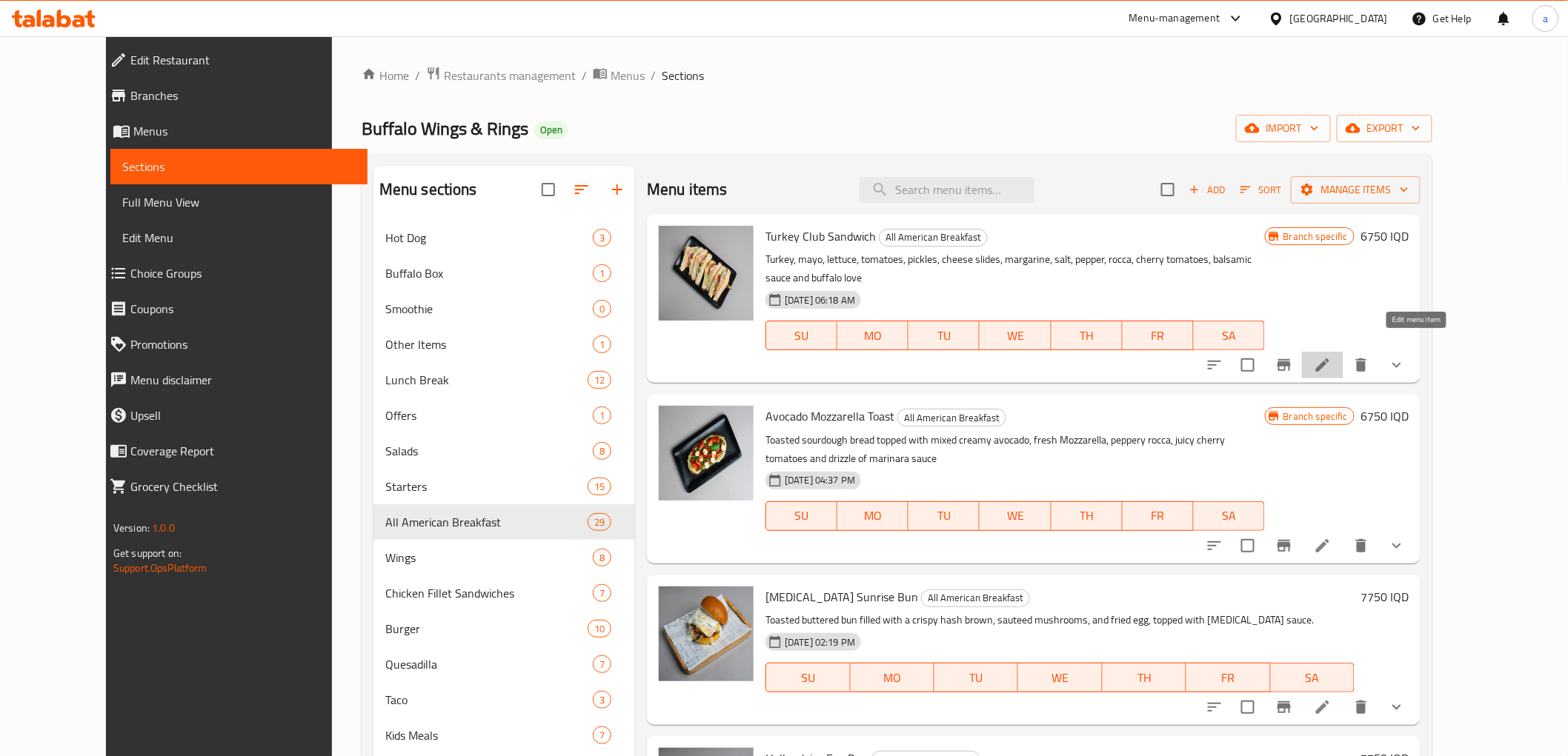
click at [1331, 356] on icon at bounding box center [1322, 364] width 18 height 18
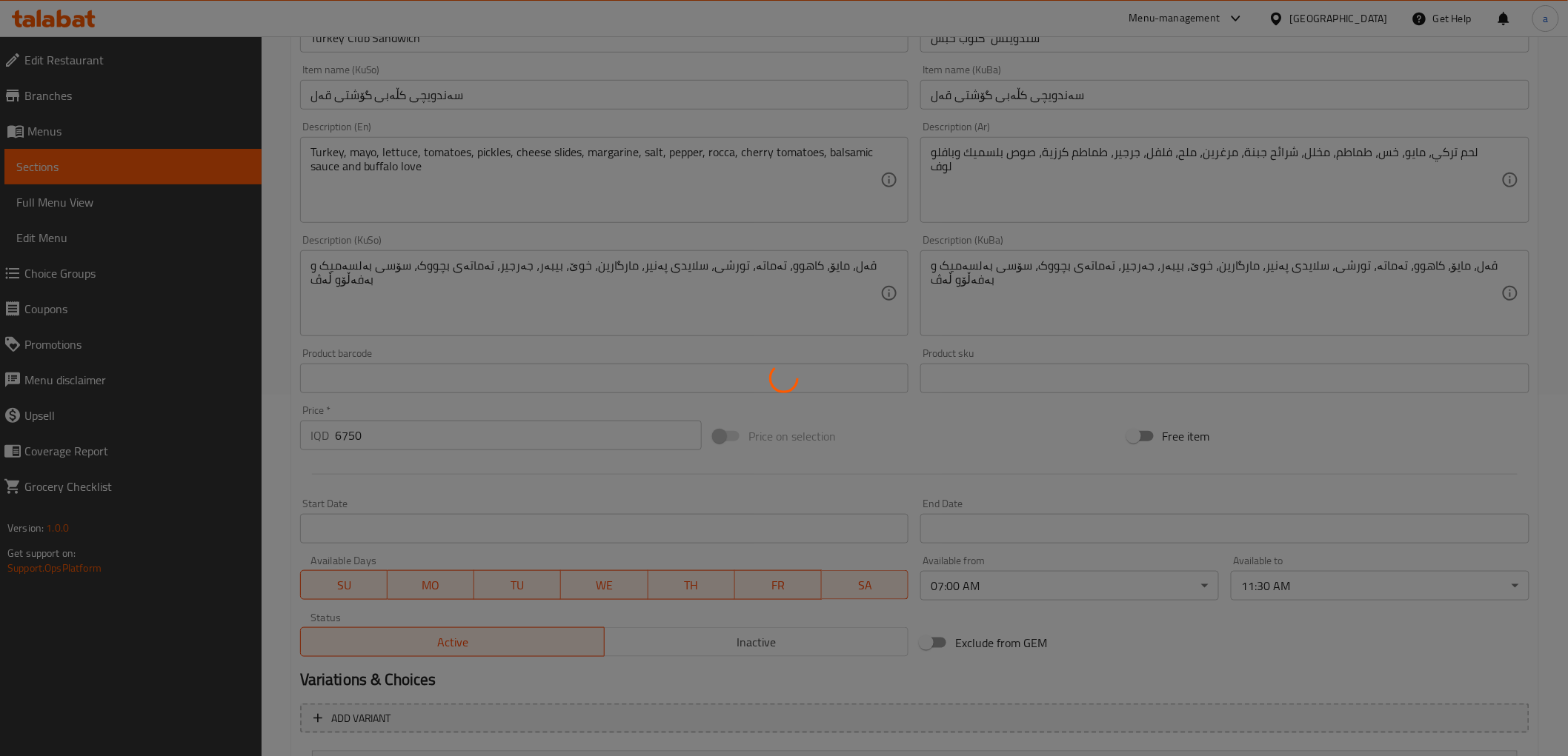
type input "الإضافات:"
type input "زیادە:"
type input "0"
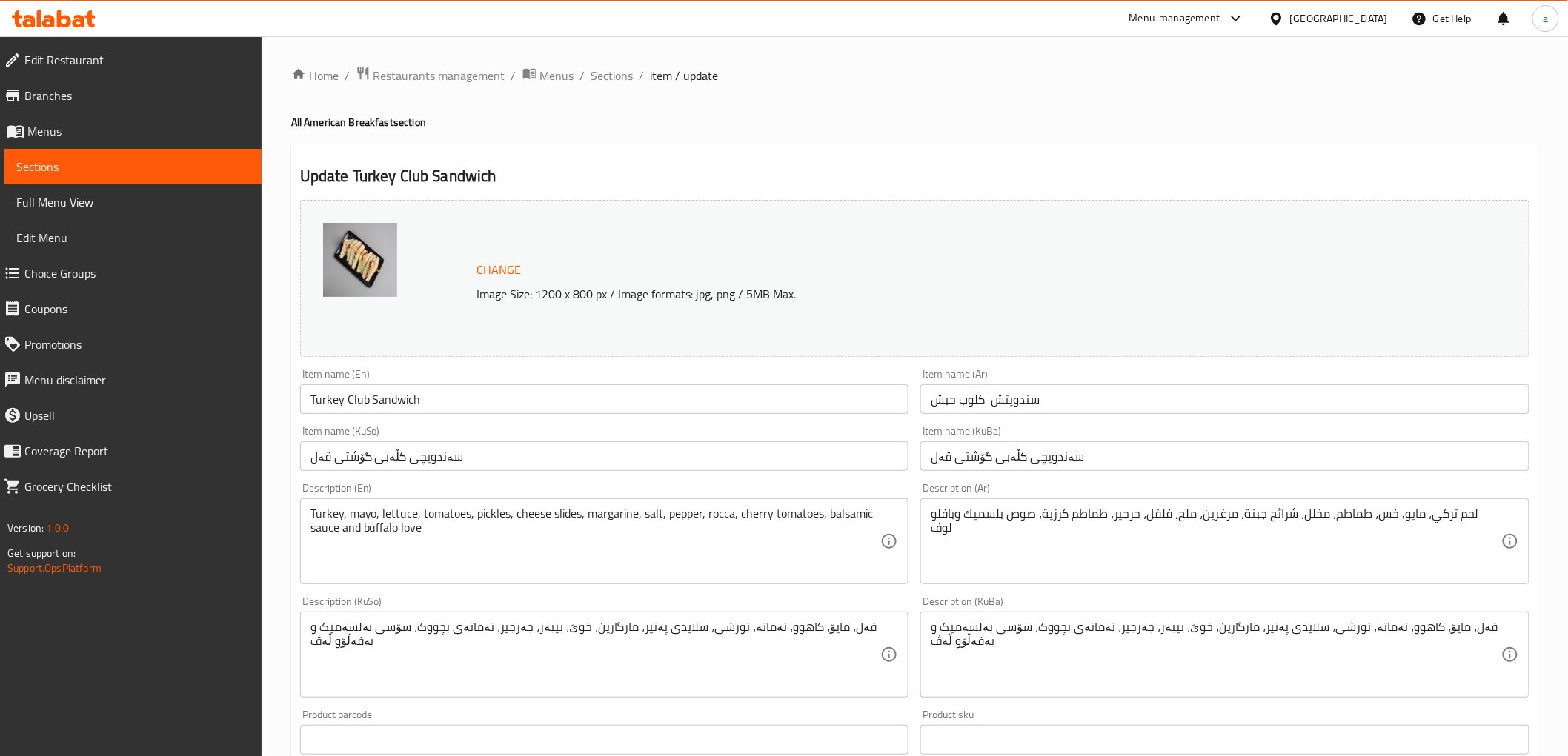
click at [611, 76] on span "Sections" at bounding box center [613, 75] width 42 height 18
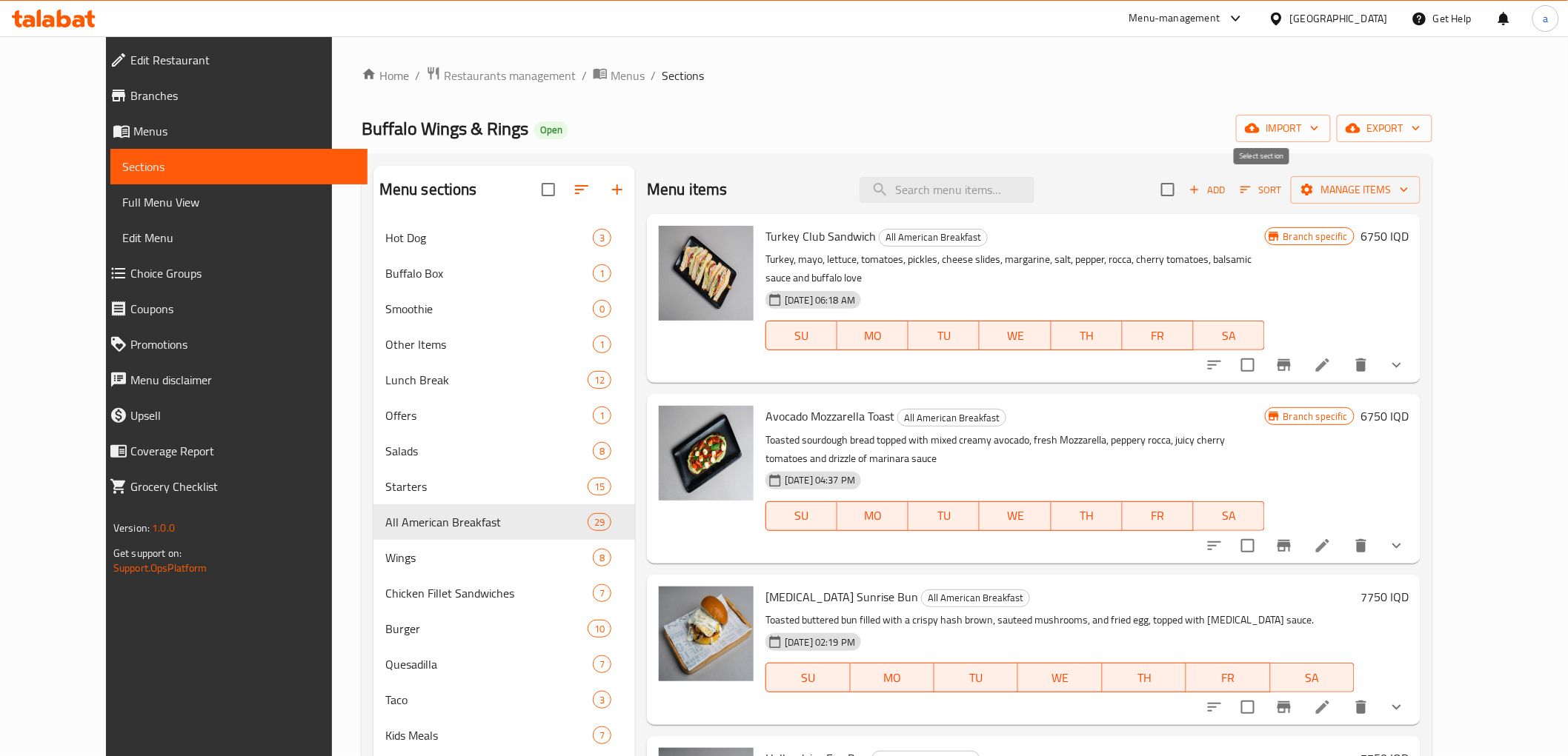
click at [1183, 188] on input "checkbox" at bounding box center [1168, 189] width 31 height 31
checkbox input "true"
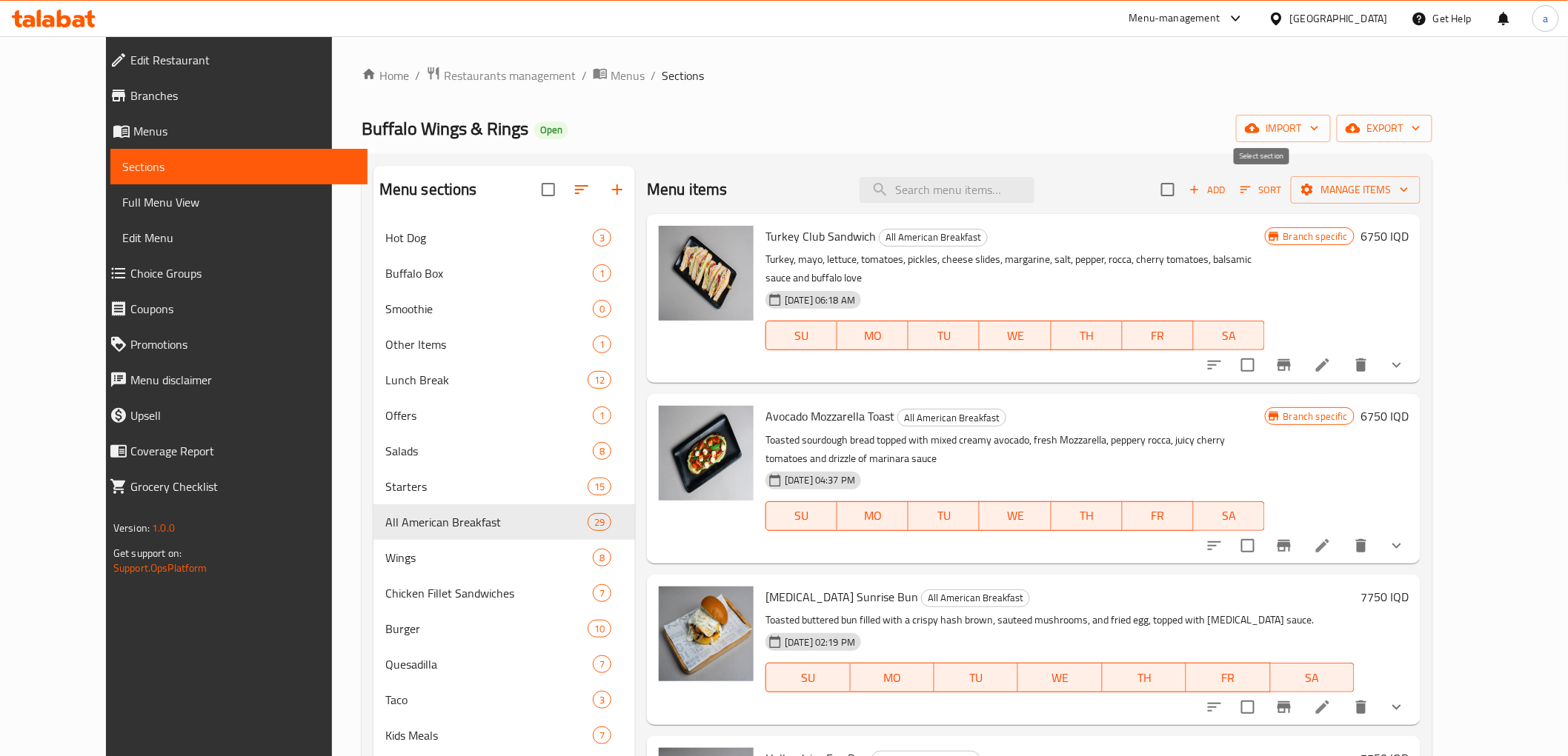
checkbox input "true"
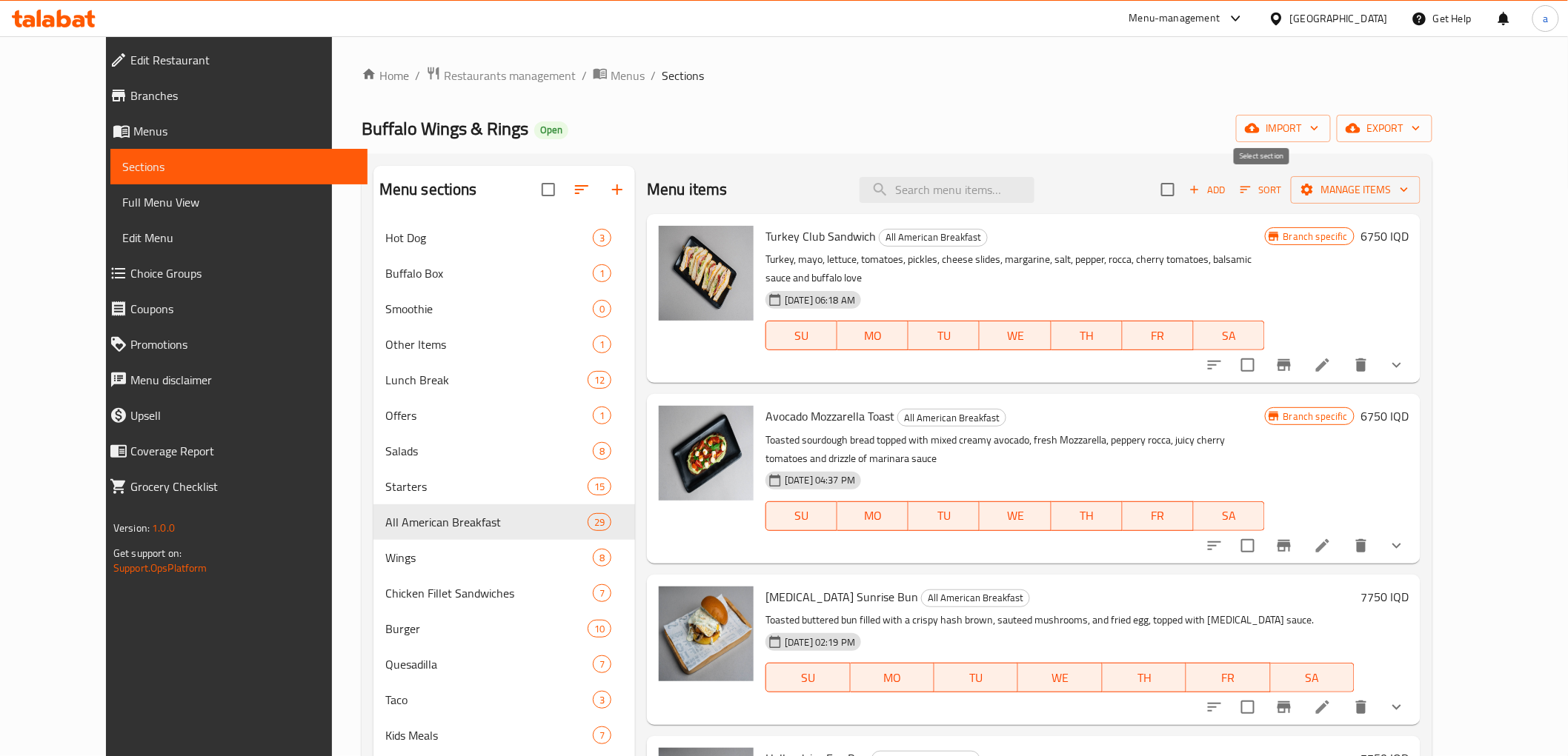
checkbox input "true"
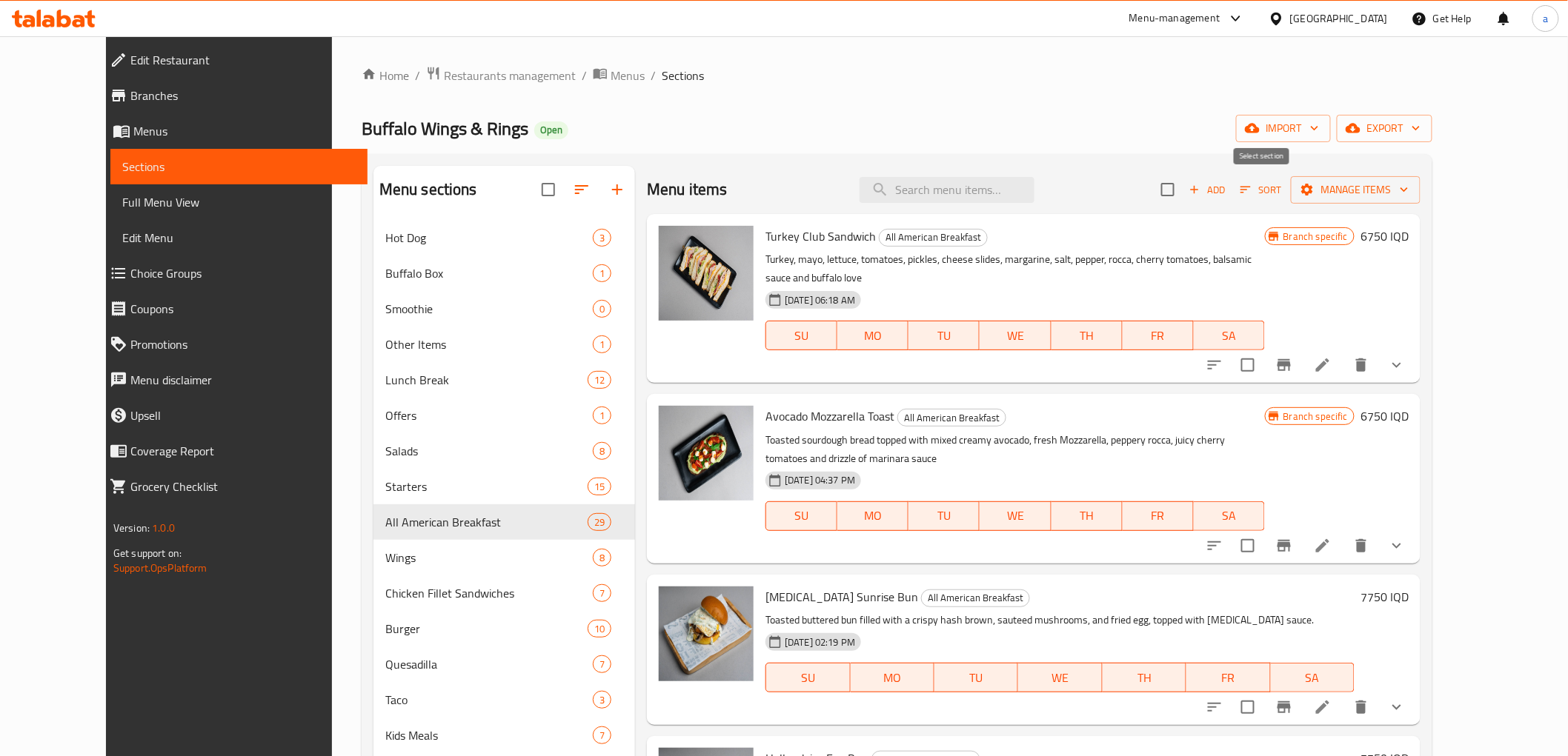
checkbox input "true"
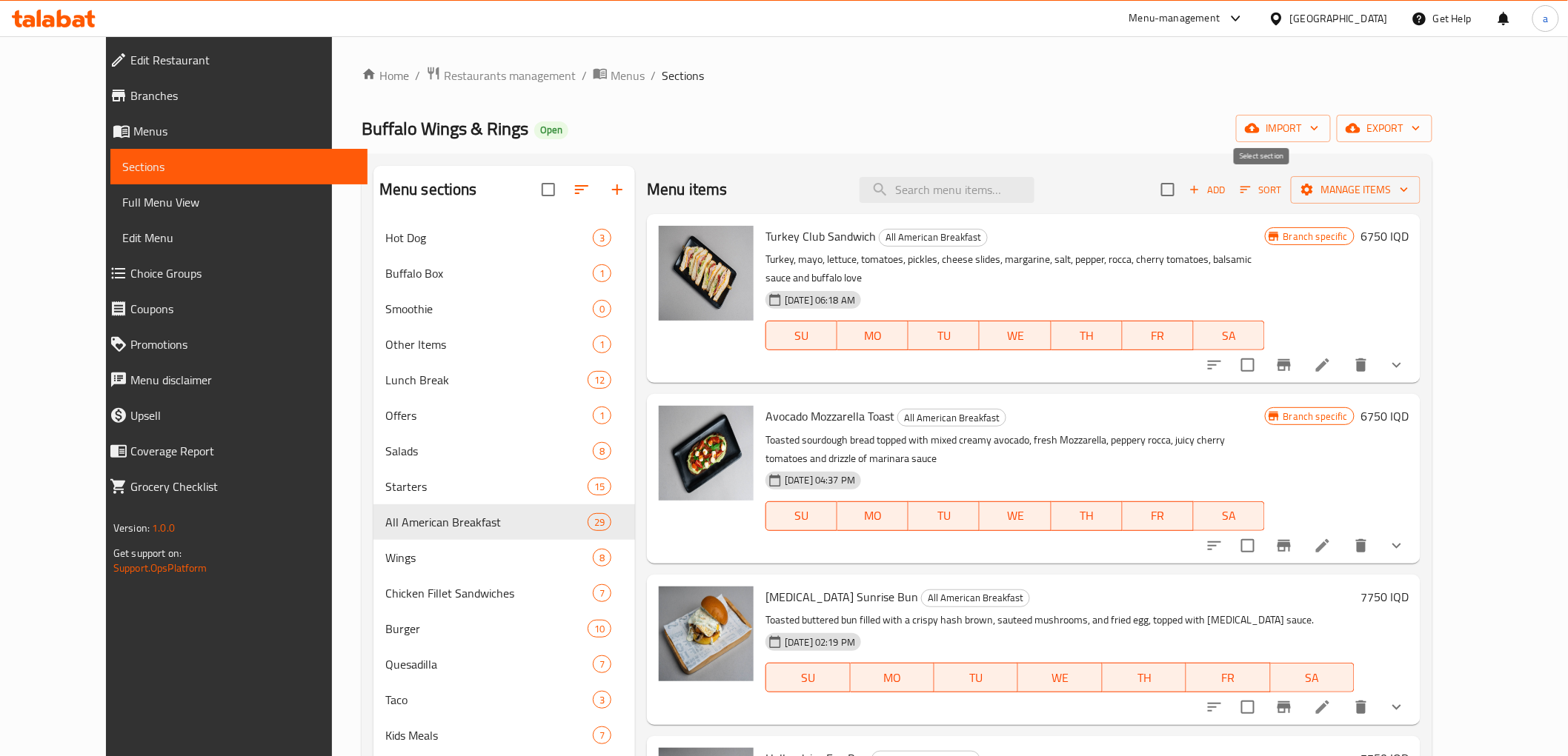
checkbox input "true"
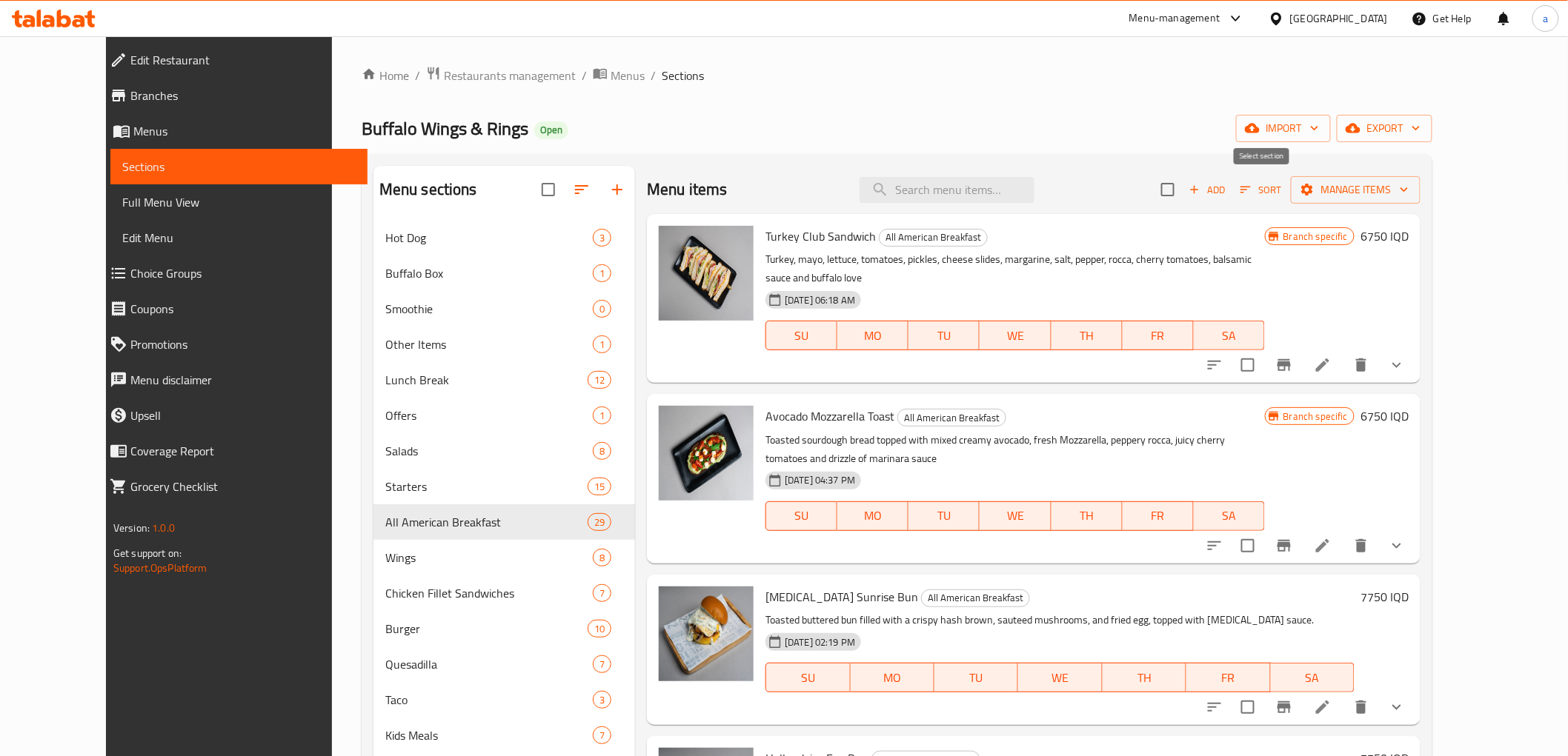
checkbox input "true"
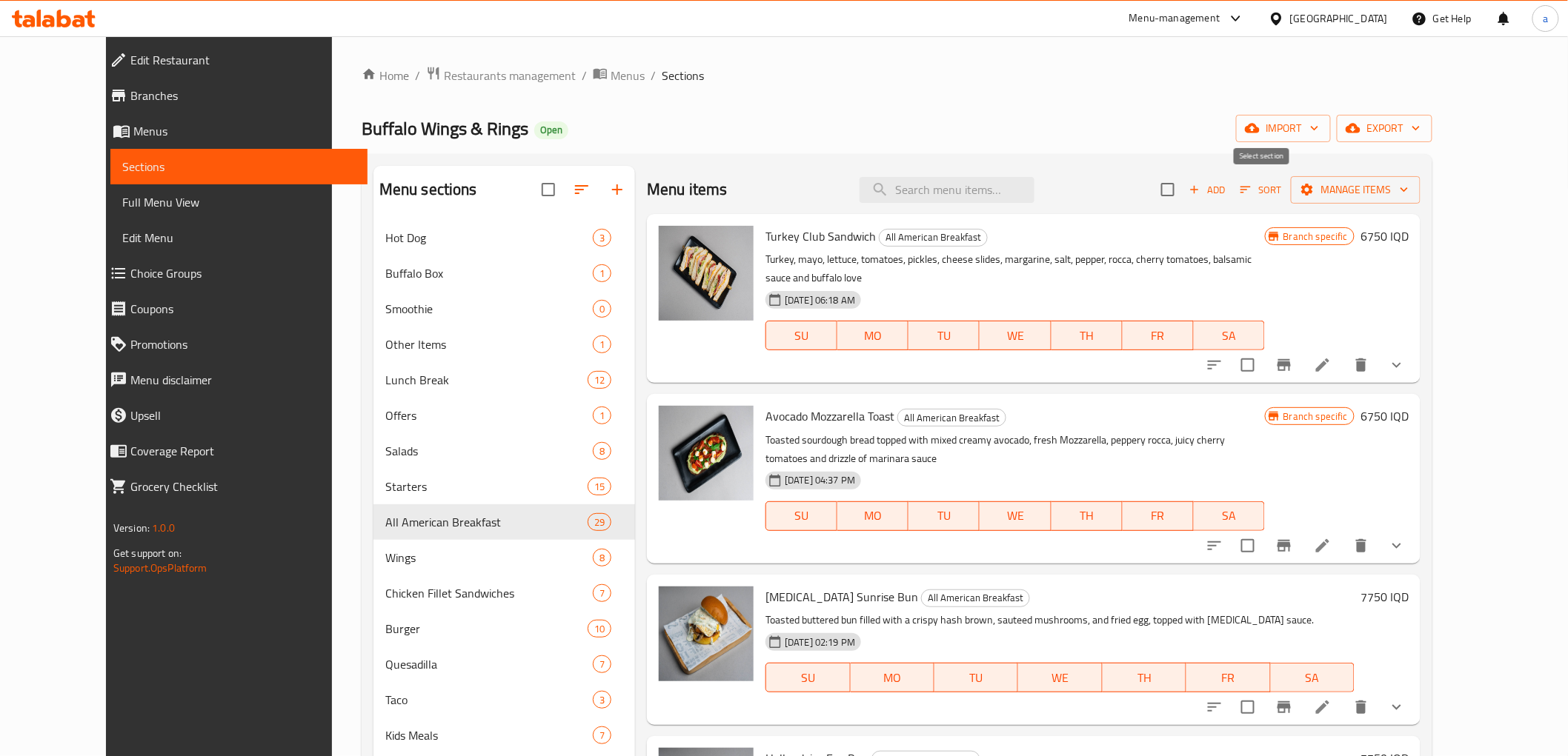
checkbox input "true"
click at [1408, 194] on span "Manage items" at bounding box center [1355, 190] width 106 height 19
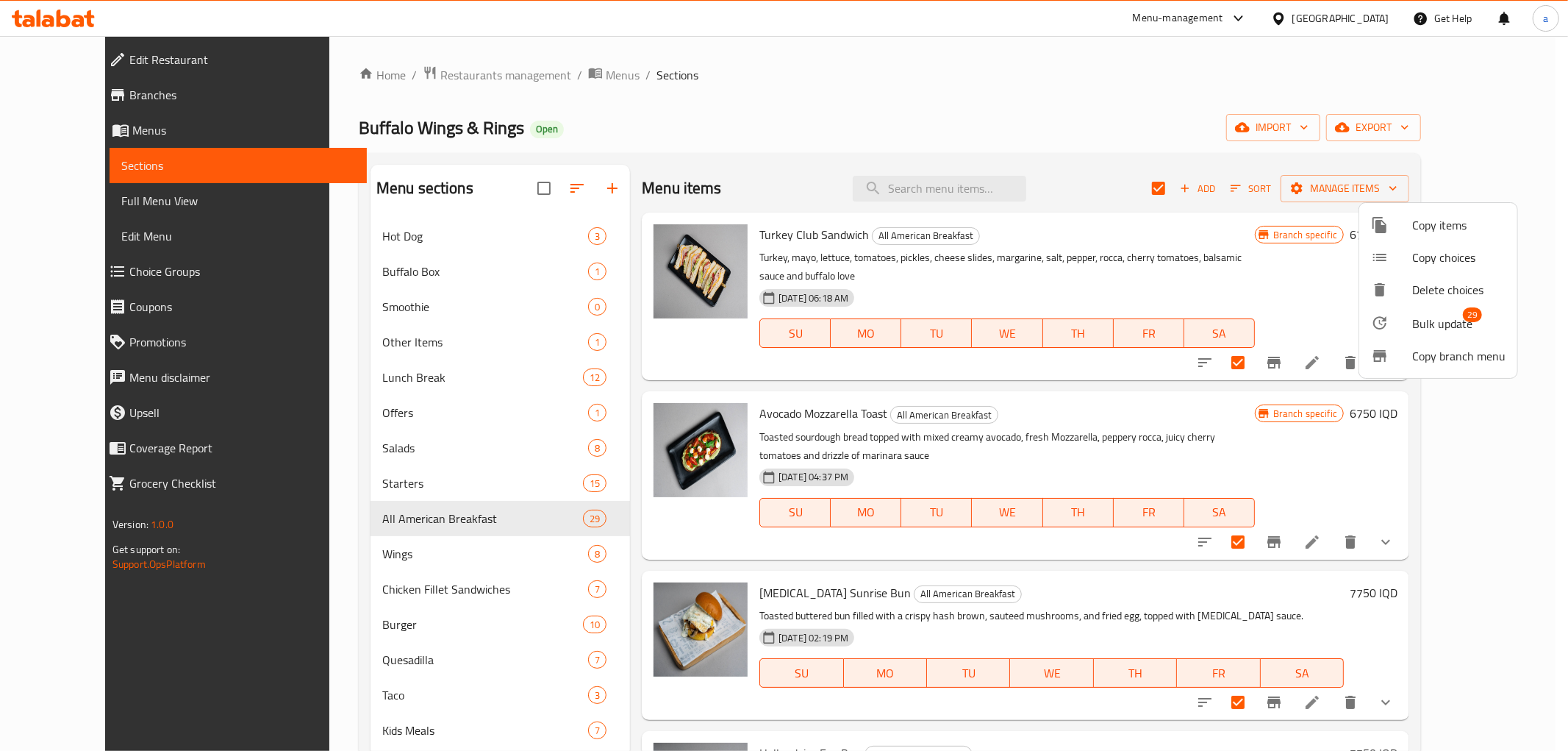
click at [1417, 318] on span "Bulk update" at bounding box center [1442, 323] width 60 height 18
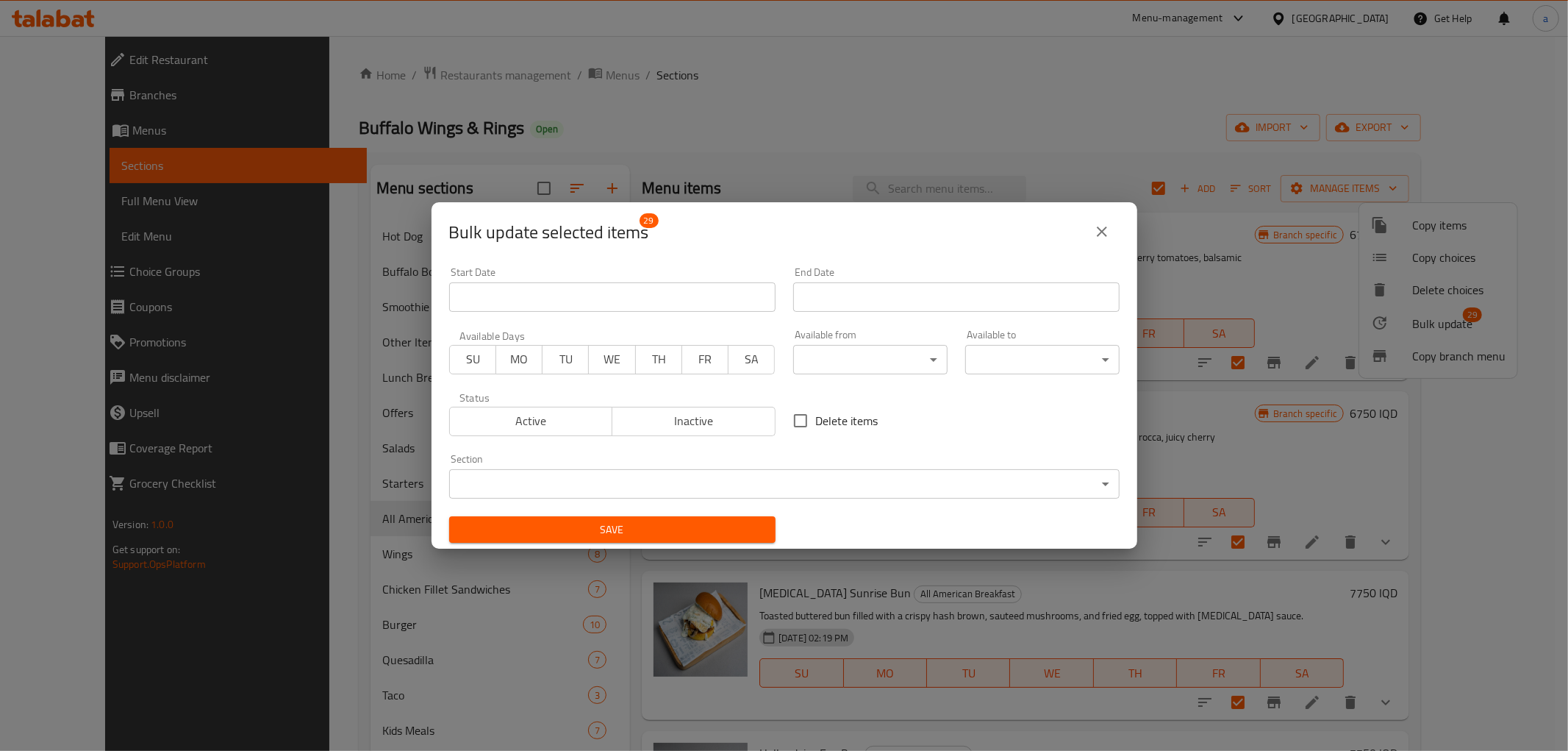
click at [1097, 226] on icon "close" at bounding box center [1102, 231] width 18 height 18
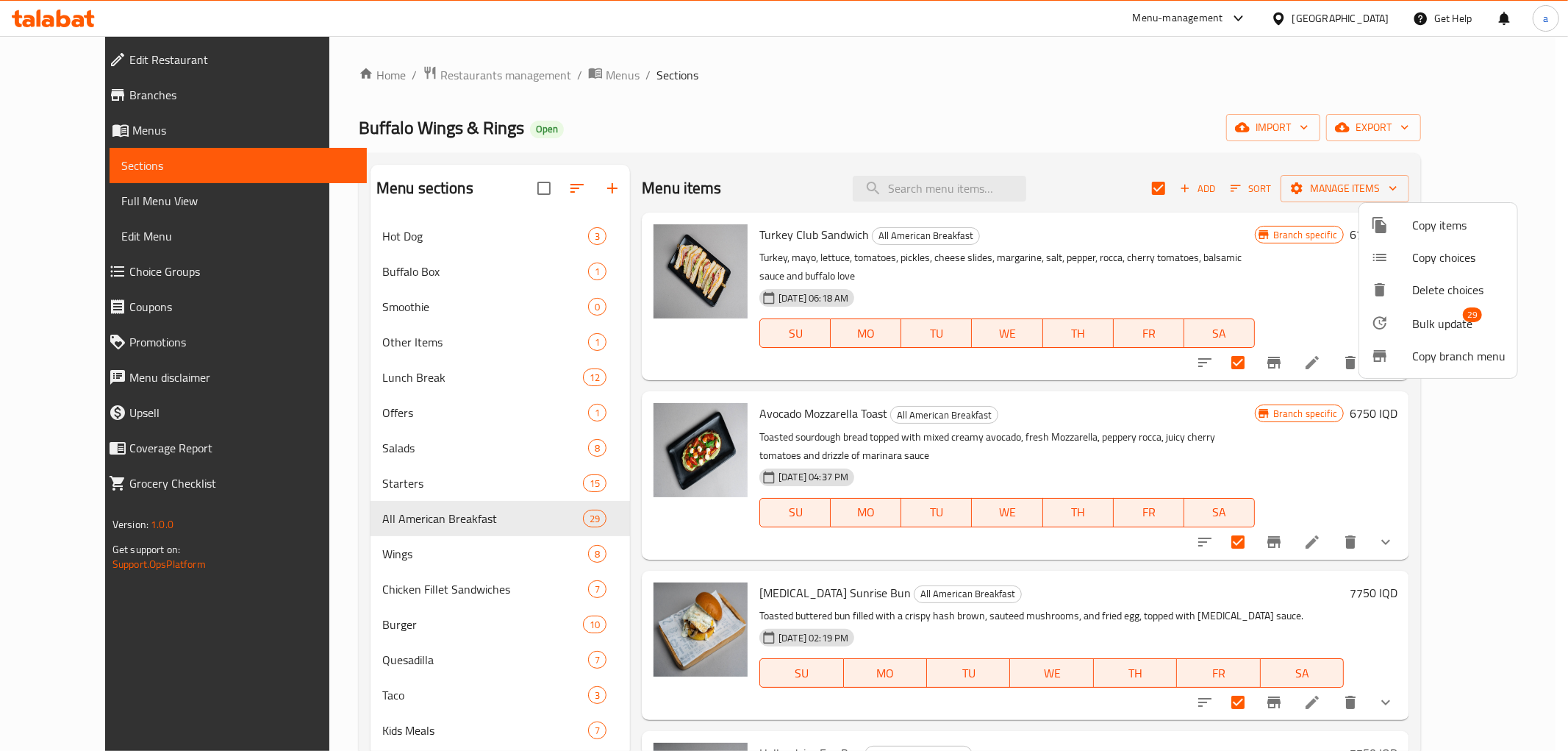
click at [1255, 181] on div at bounding box center [784, 376] width 1568 height 751
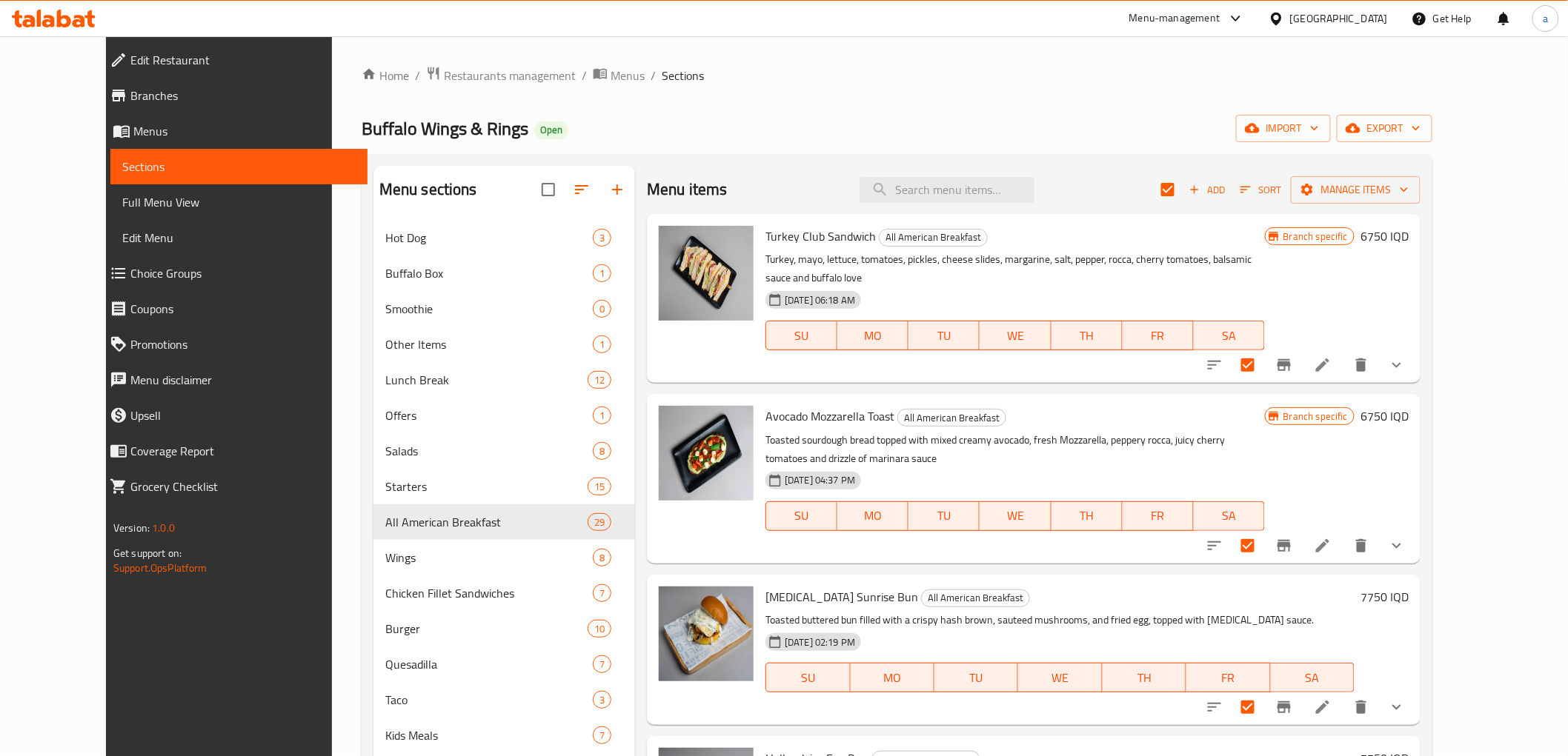
click at [1040, 90] on div "Home / Restaurants management / Menus / Sections Buffalo Wings & Rings Open imp…" at bounding box center [897, 507] width 1071 height 883
click at [1183, 189] on input "checkbox" at bounding box center [1168, 189] width 31 height 31
checkbox input "false"
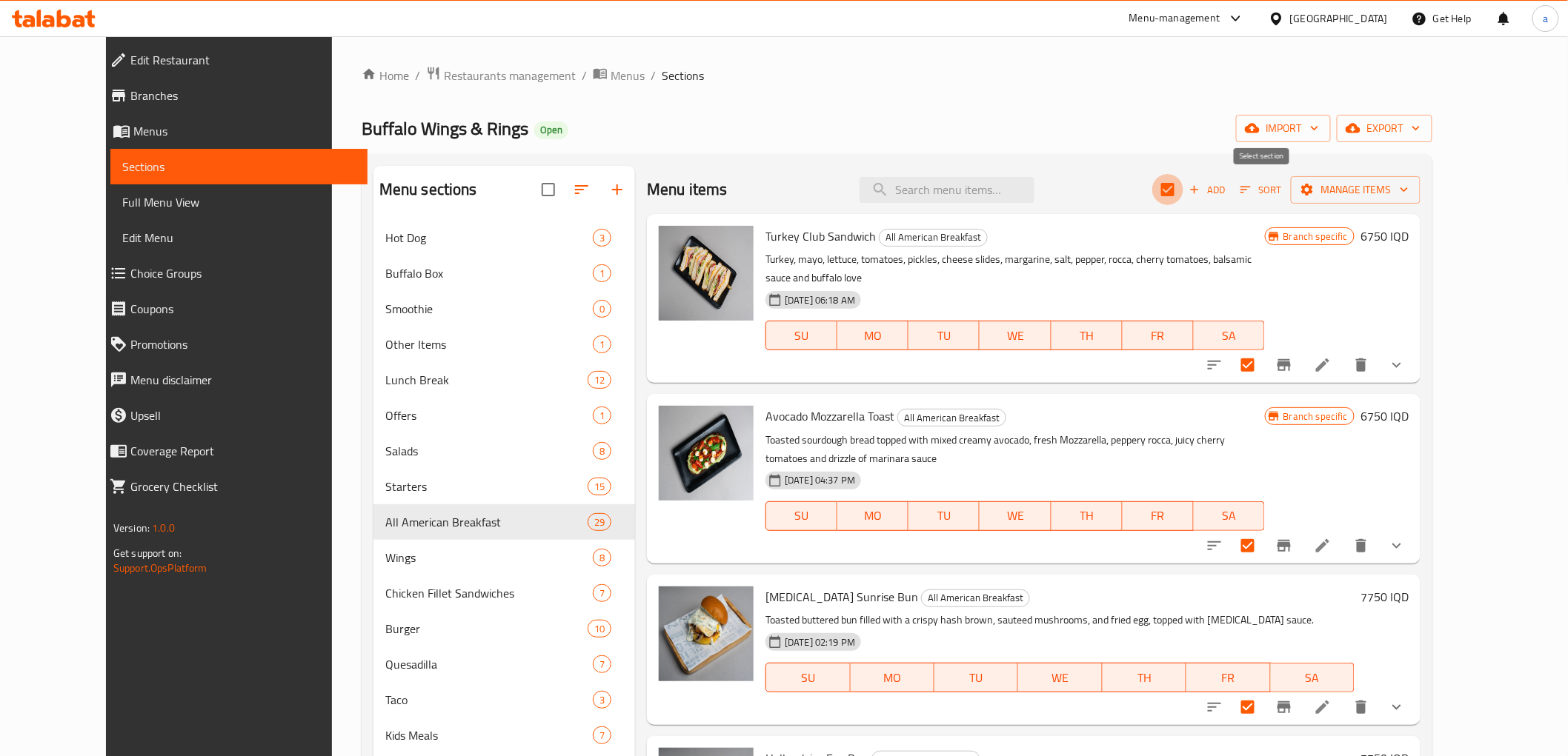
checkbox input "false"
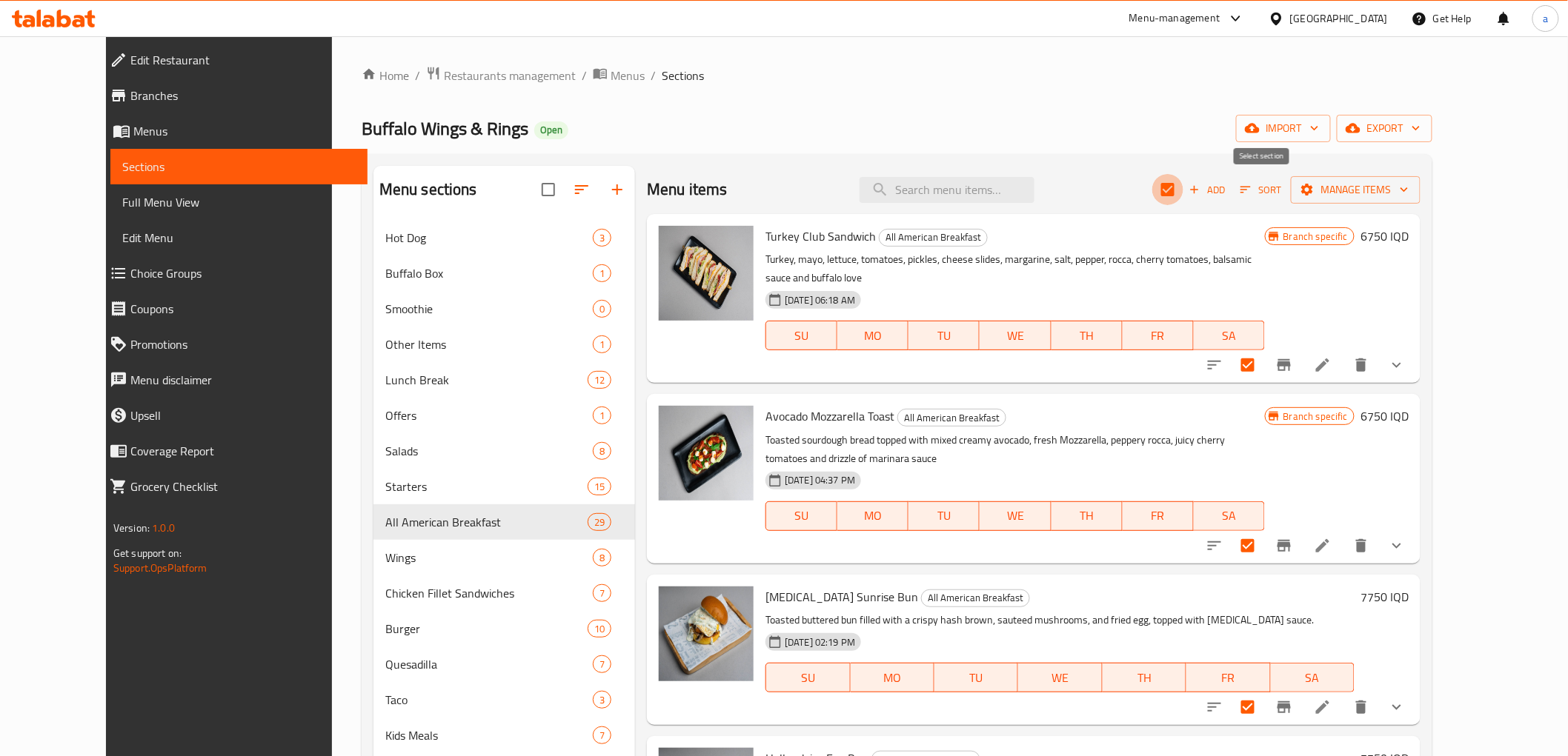
checkbox input "false"
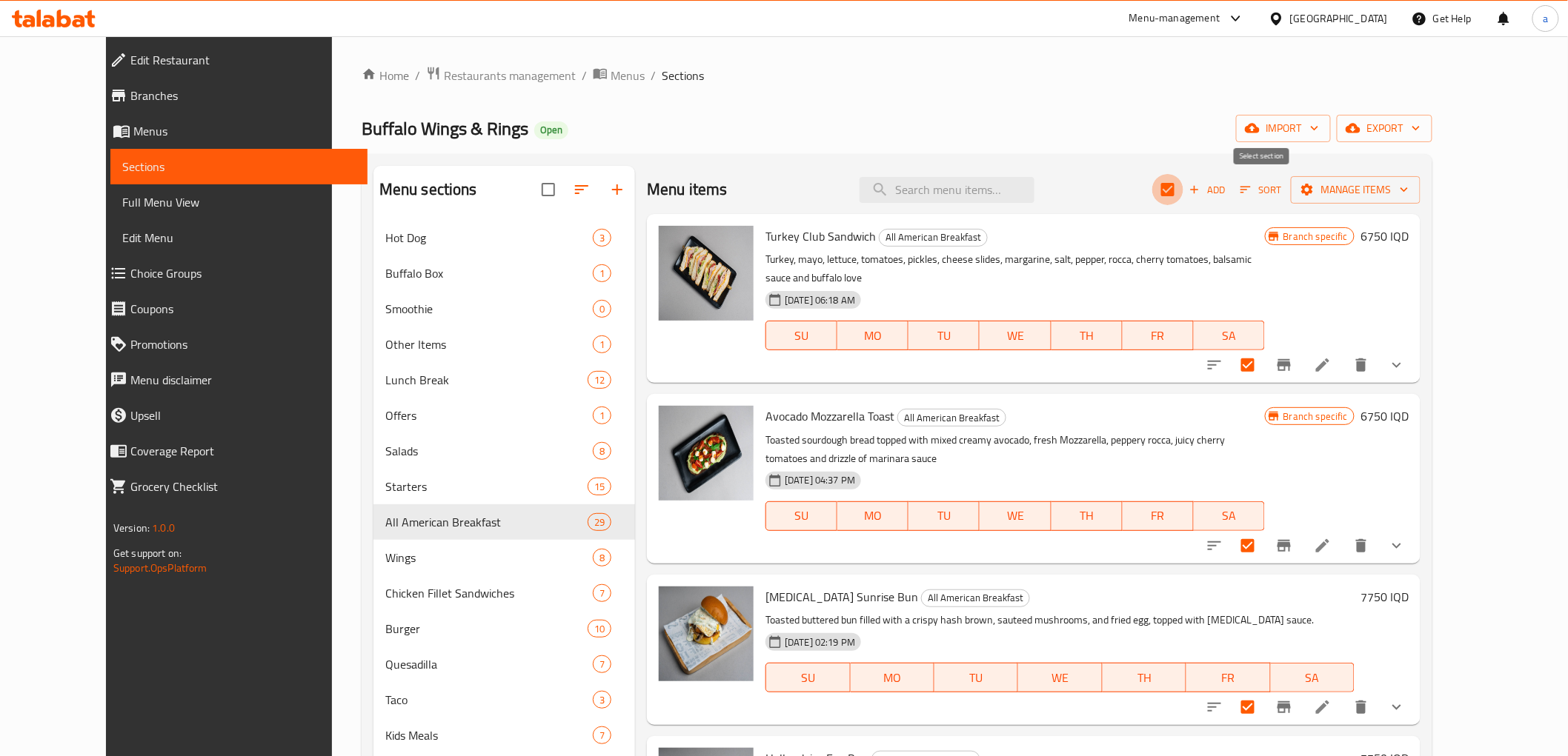
checkbox input "false"
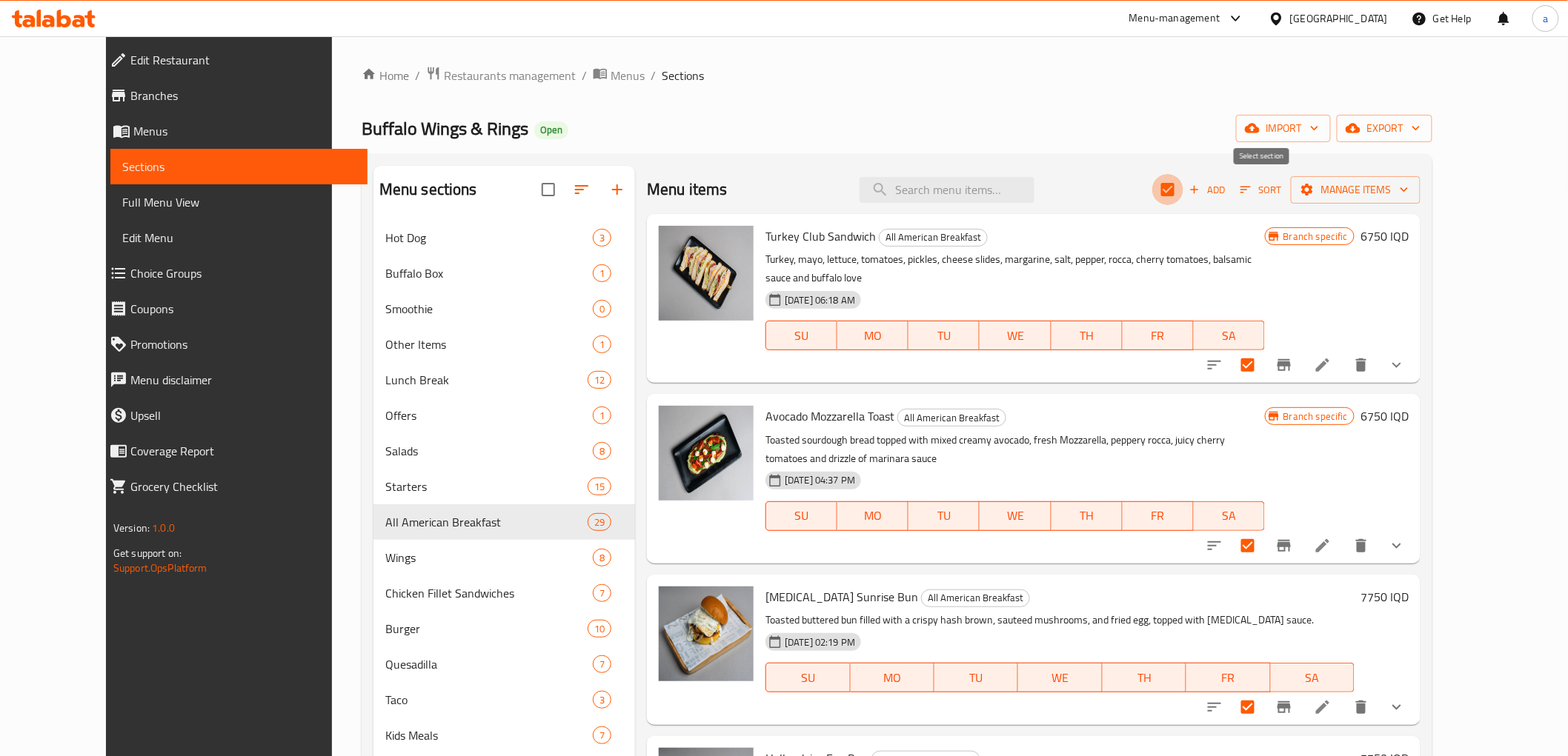
checkbox input "false"
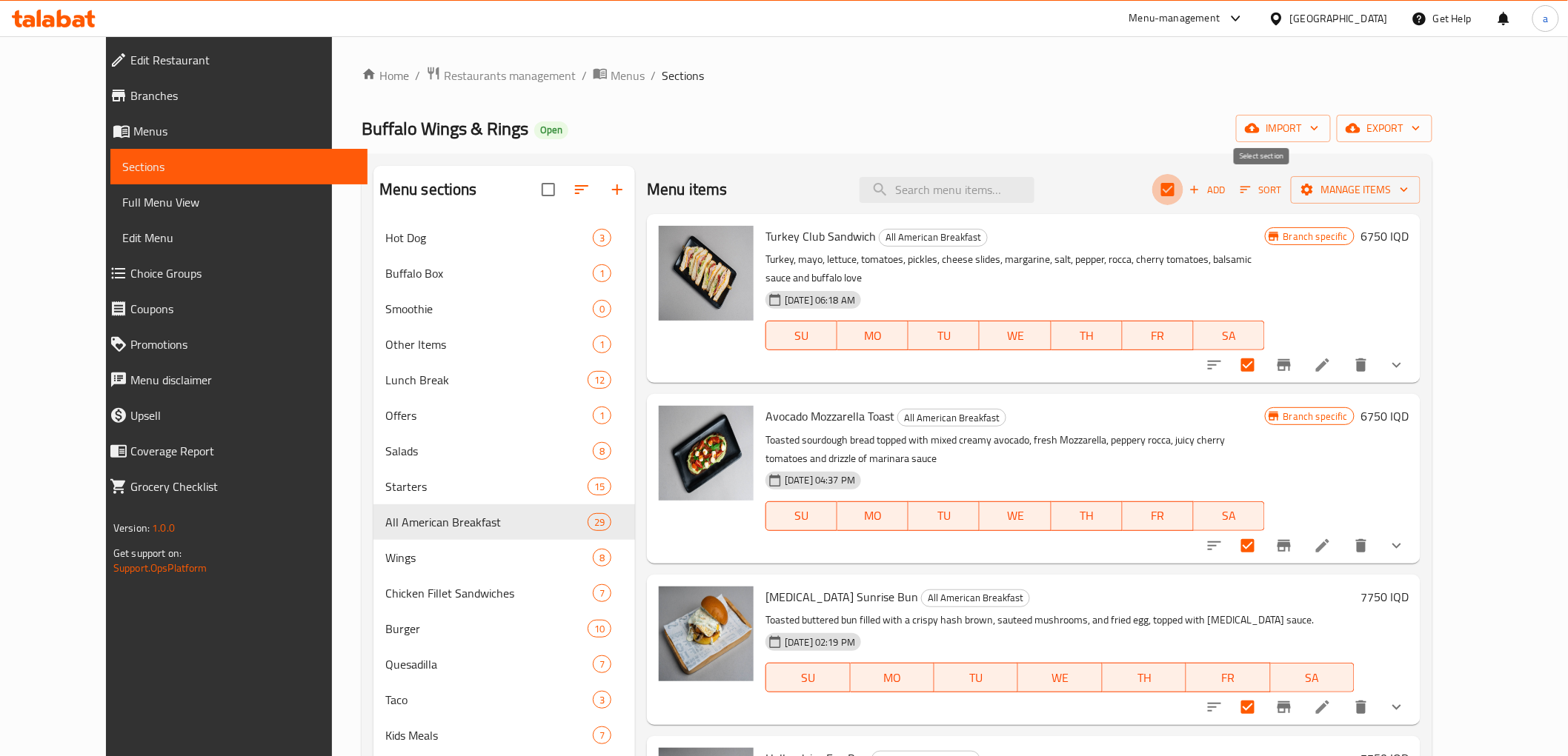
checkbox input "false"
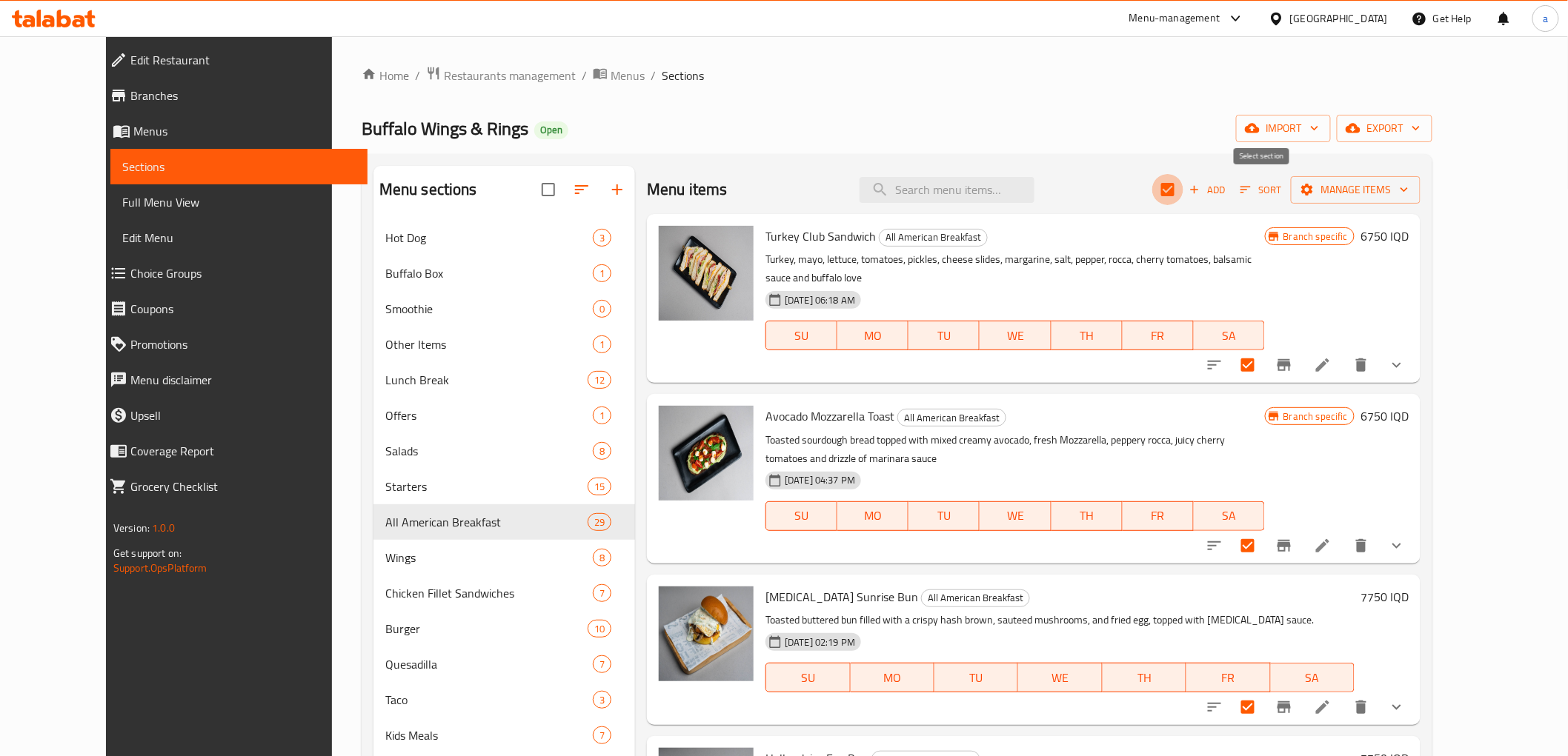
checkbox input "false"
click at [1048, 115] on div "Buffalo Wings & Rings Open import export" at bounding box center [897, 128] width 1071 height 27
click at [130, 98] on span "Branches" at bounding box center [242, 95] width 225 height 18
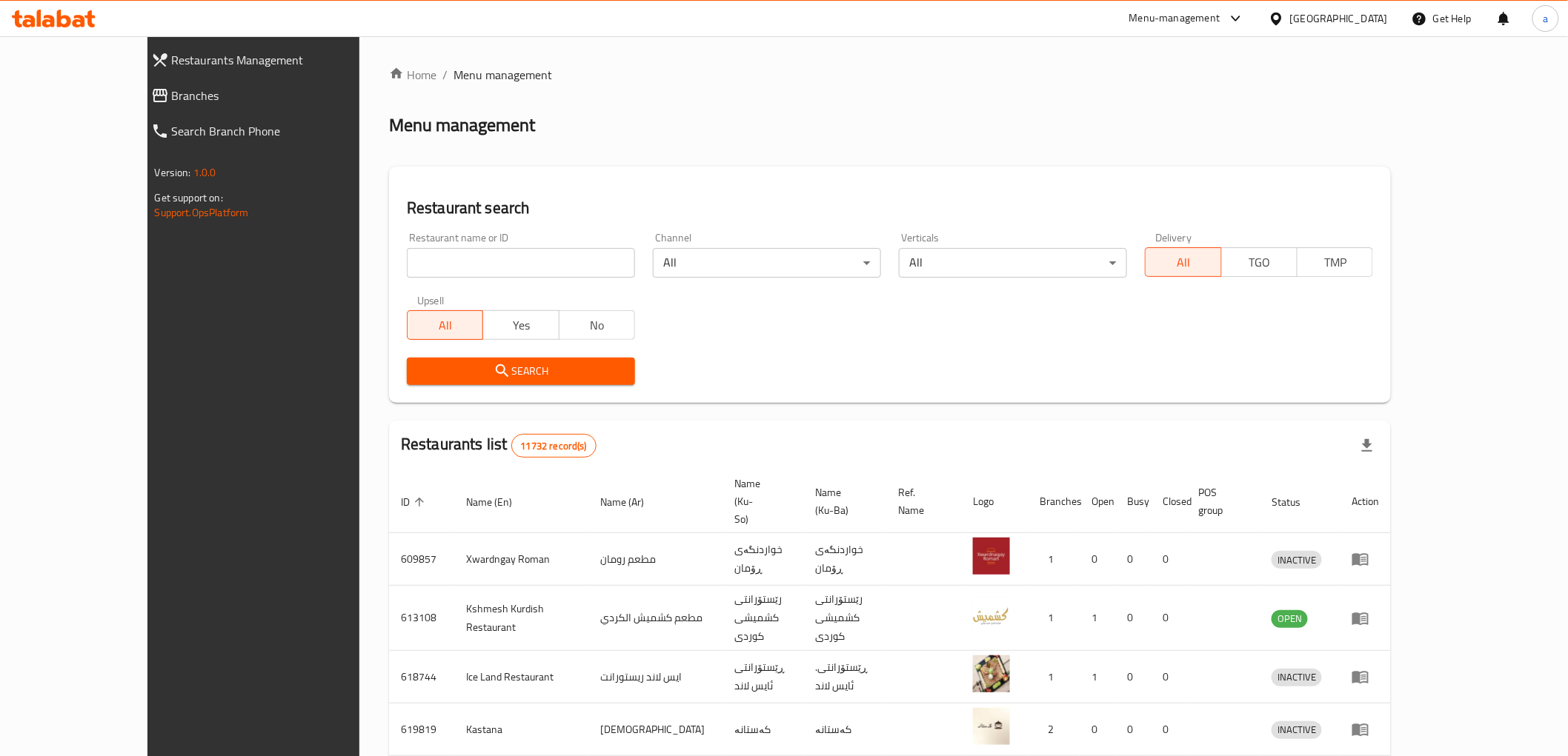
click at [172, 104] on span "Branches" at bounding box center [284, 95] width 225 height 18
